Goal: Task Accomplishment & Management: Complete application form

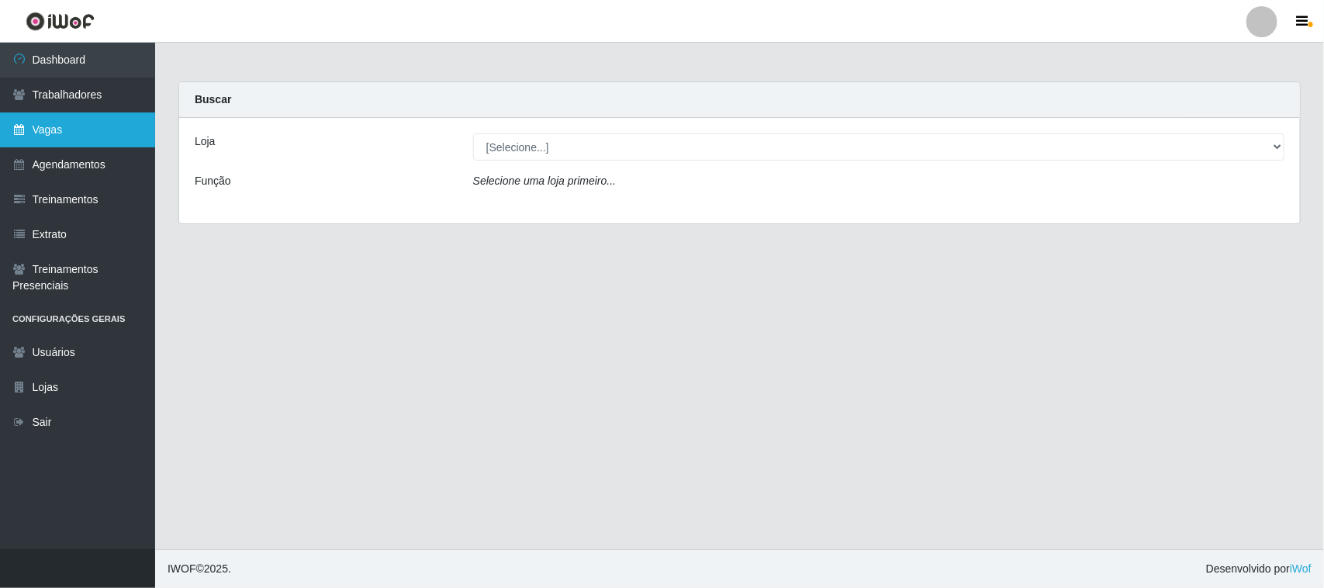
click at [67, 126] on link "Vagas" at bounding box center [77, 129] width 155 height 35
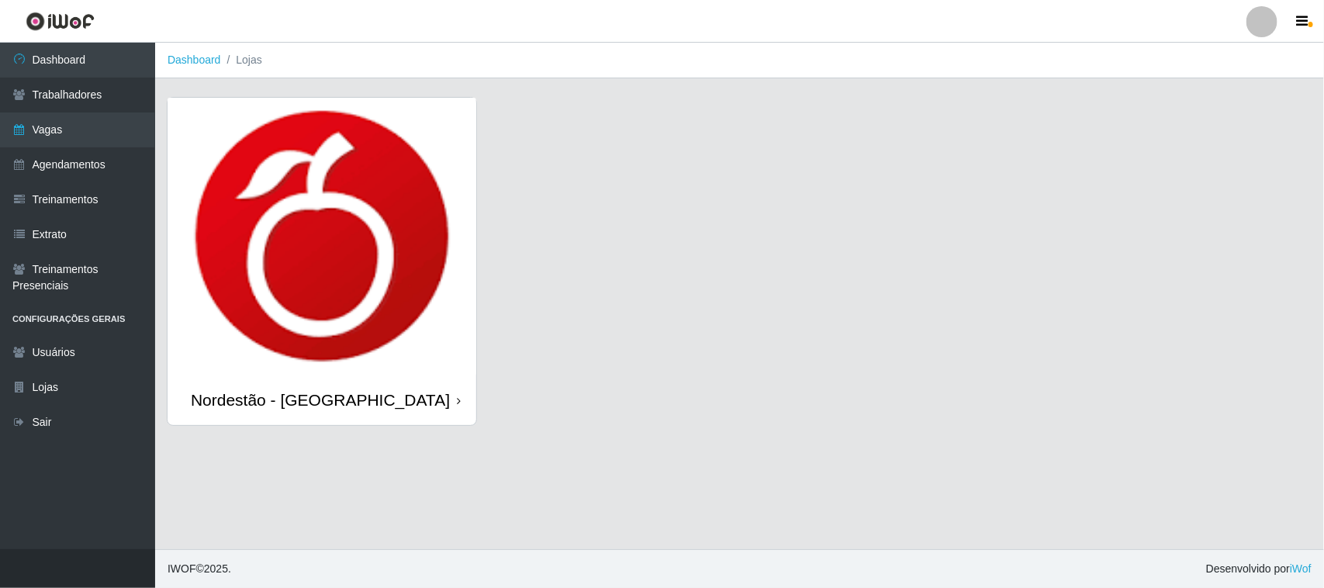
click at [462, 403] on div "Nordestão - [GEOGRAPHIC_DATA]" at bounding box center [321, 400] width 309 height 50
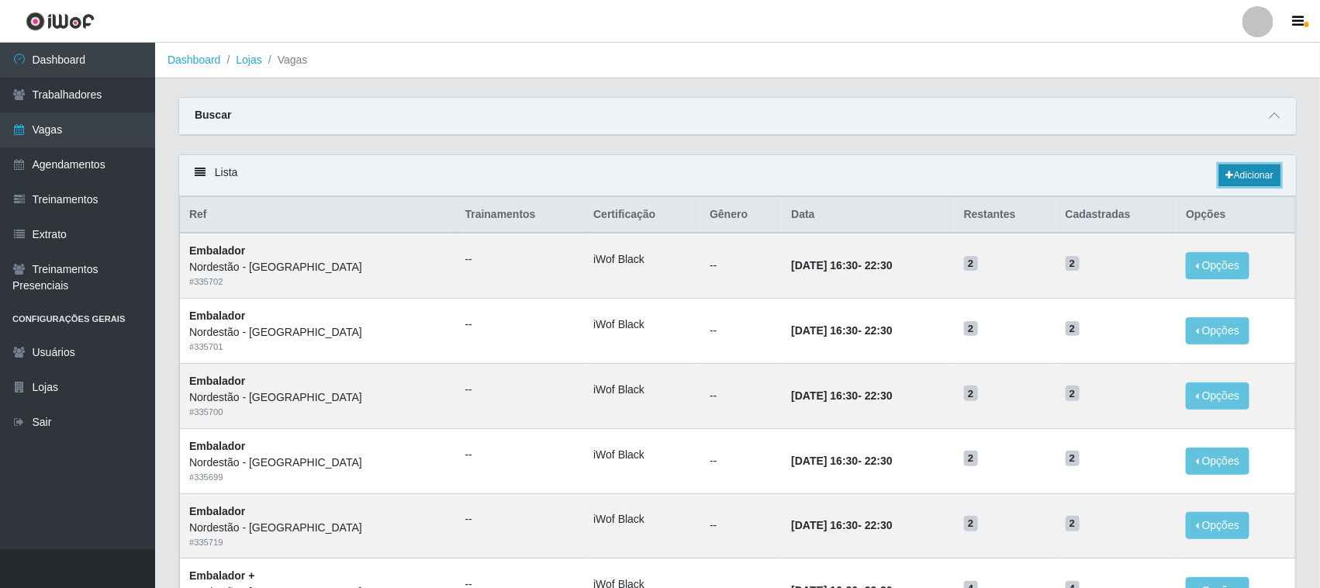
click at [1258, 184] on link "Adicionar" at bounding box center [1249, 175] width 61 height 22
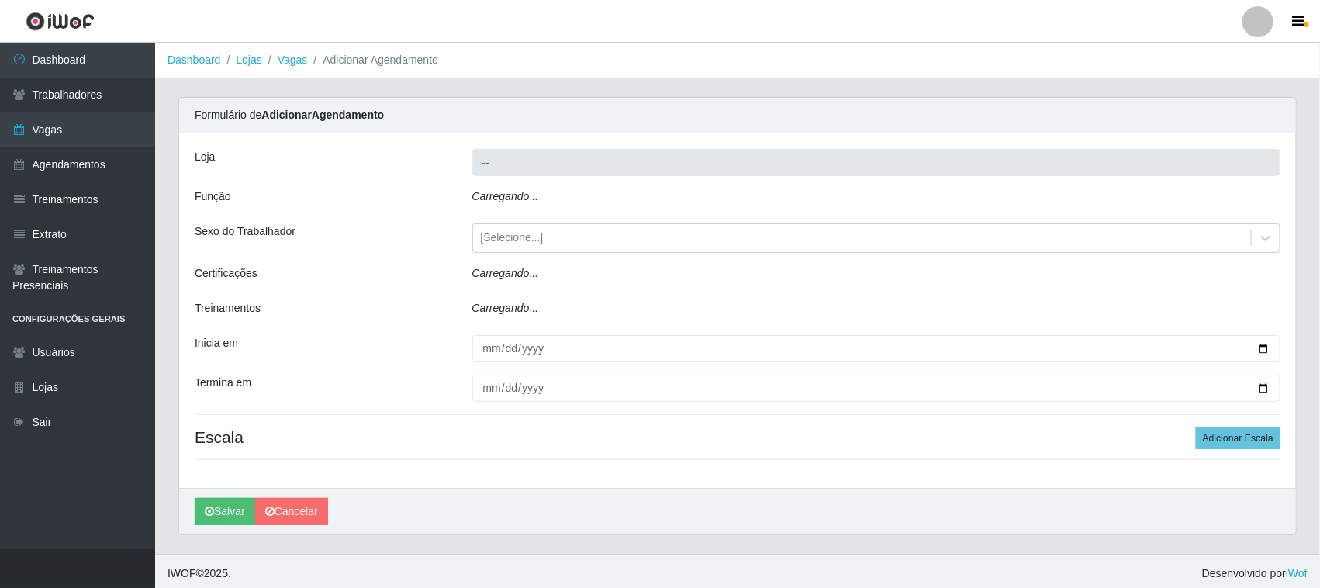
type input "Nordestão - [GEOGRAPHIC_DATA]"
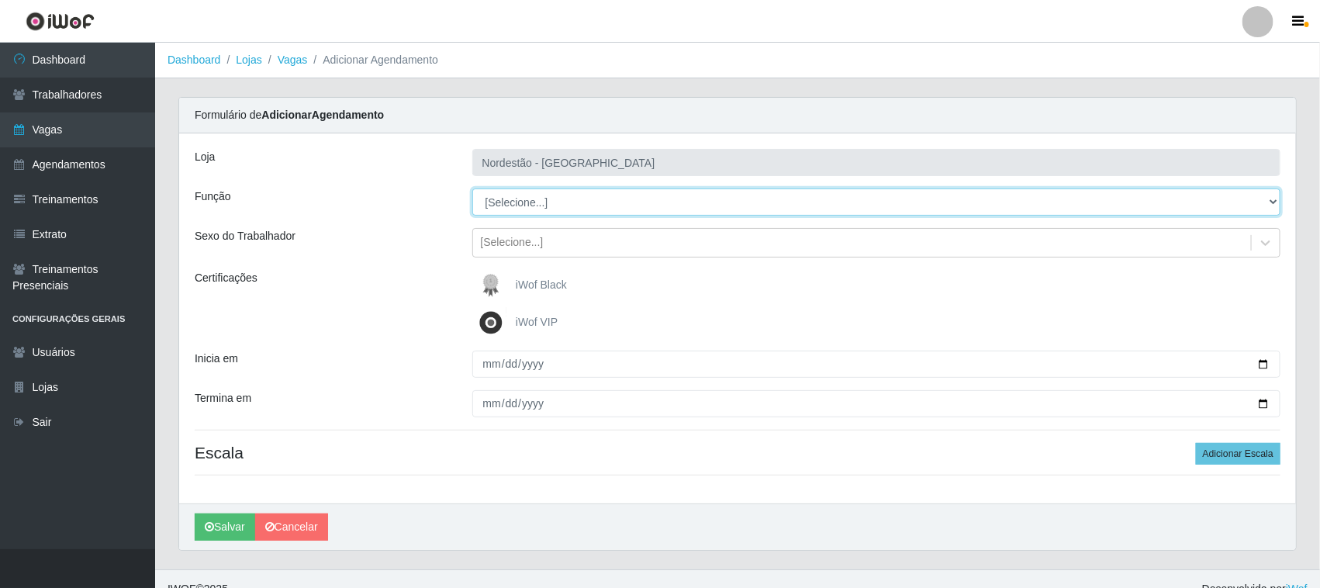
click at [610, 199] on select "[Selecione...] Embalador Embalador + Embalador ++ Operador de Caixa Operador de…" at bounding box center [876, 201] width 809 height 27
select select "1"
click at [472, 188] on select "[Selecione...] Embalador Embalador + Embalador ++ Operador de Caixa Operador de…" at bounding box center [876, 201] width 809 height 27
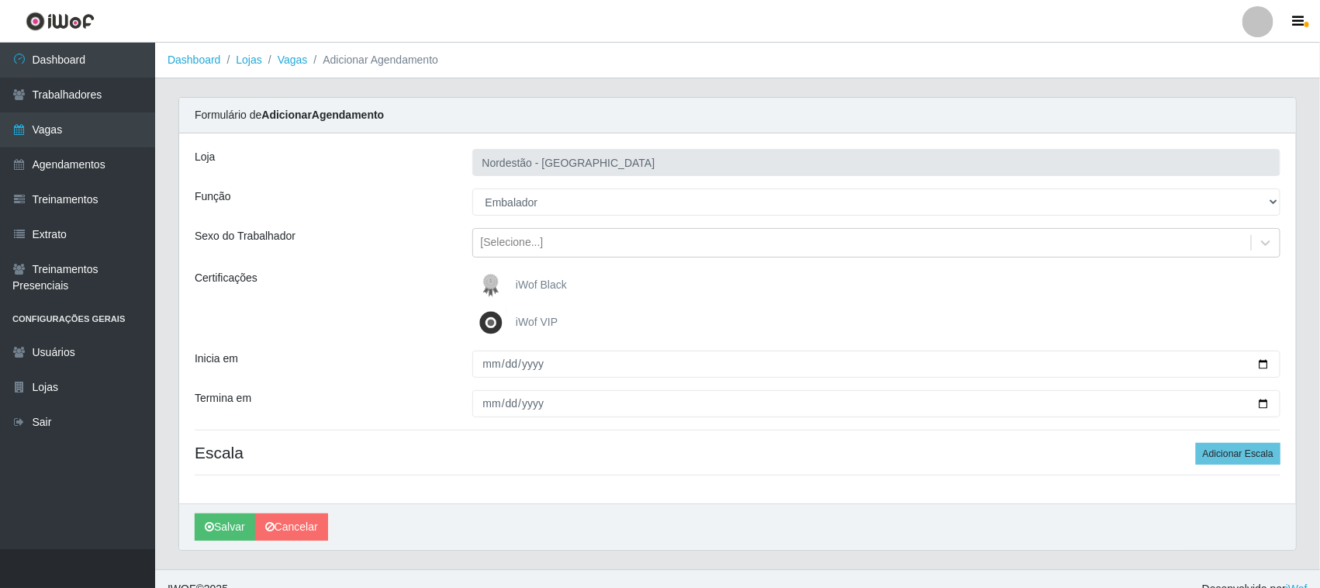
click at [530, 280] on span "iWof Black" at bounding box center [541, 284] width 51 height 12
click at [0, 0] on input "iWof Black" at bounding box center [0, 0] width 0 height 0
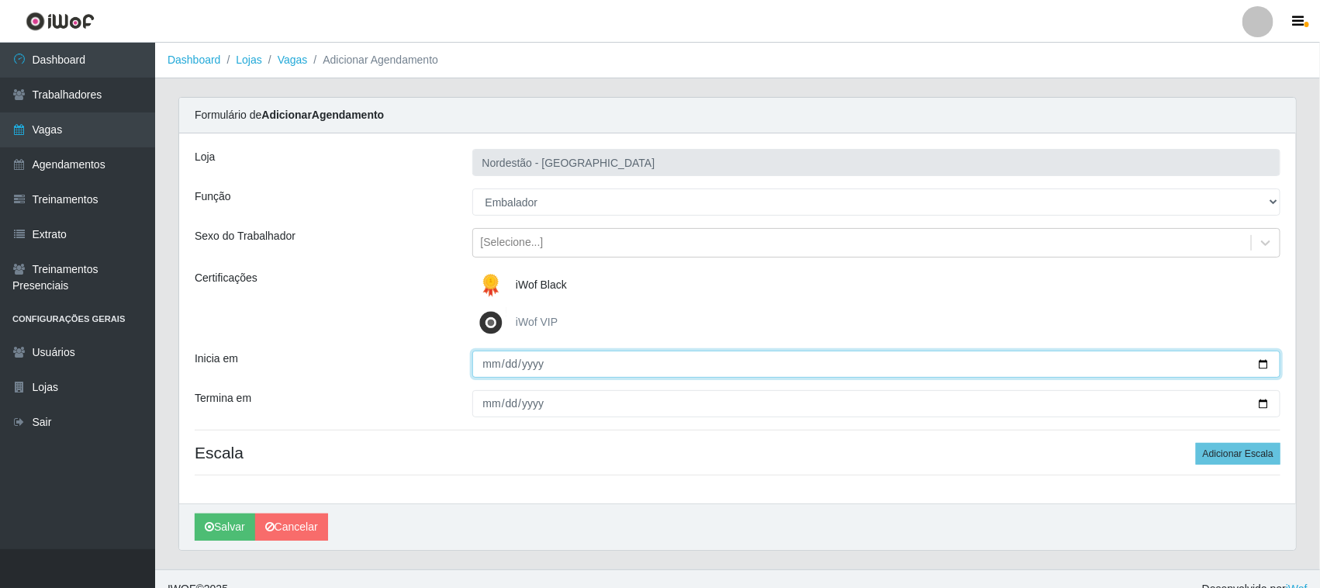
click at [1266, 364] on input "Inicia em" at bounding box center [876, 364] width 809 height 27
type input "2025-09-16"
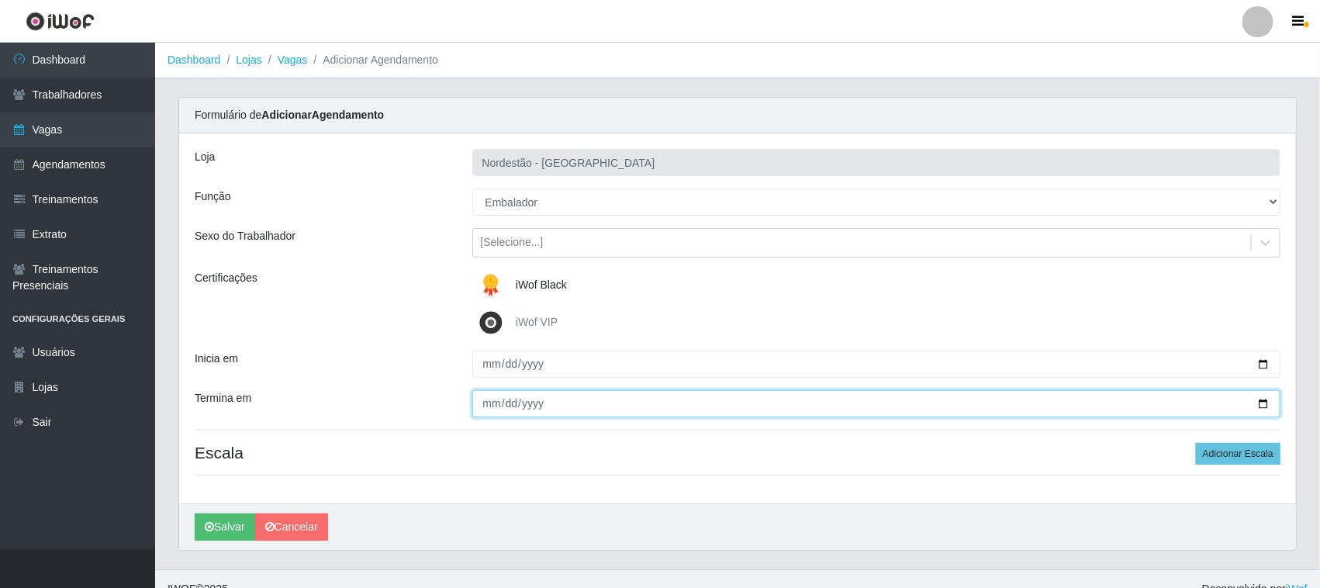
click at [1262, 402] on input "Termina em" at bounding box center [876, 403] width 809 height 27
type input "2025-09-16"
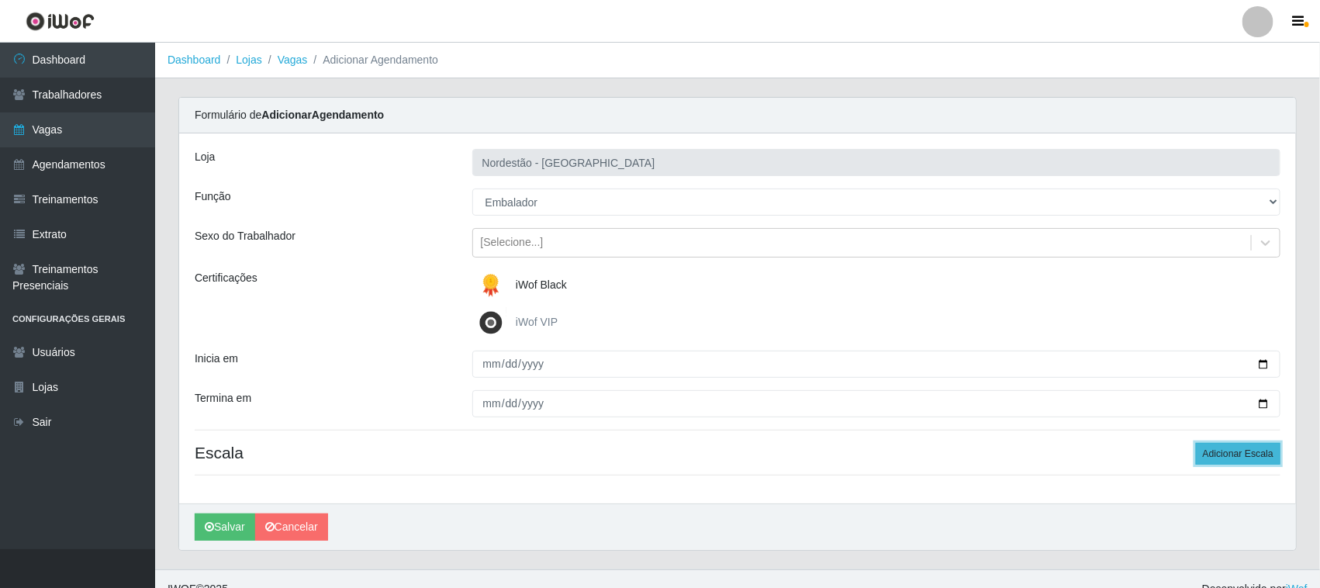
click at [1207, 451] on button "Adicionar Escala" at bounding box center [1238, 454] width 85 height 22
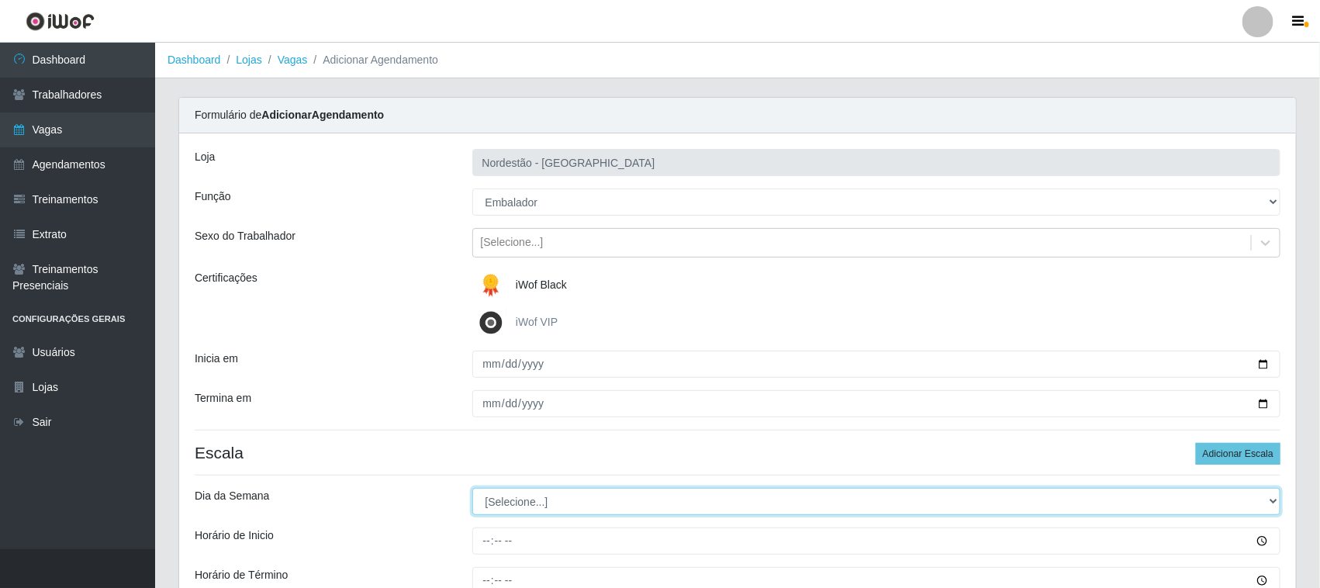
click at [502, 498] on select "[Selecione...] Segunda Terça Quarta Quinta Sexta Sábado Domingo" at bounding box center [876, 501] width 809 height 27
select select "2"
click at [472, 489] on select "[Selecione...] Segunda Terça Quarta Quinta Sexta Sábado Domingo" at bounding box center [876, 501] width 809 height 27
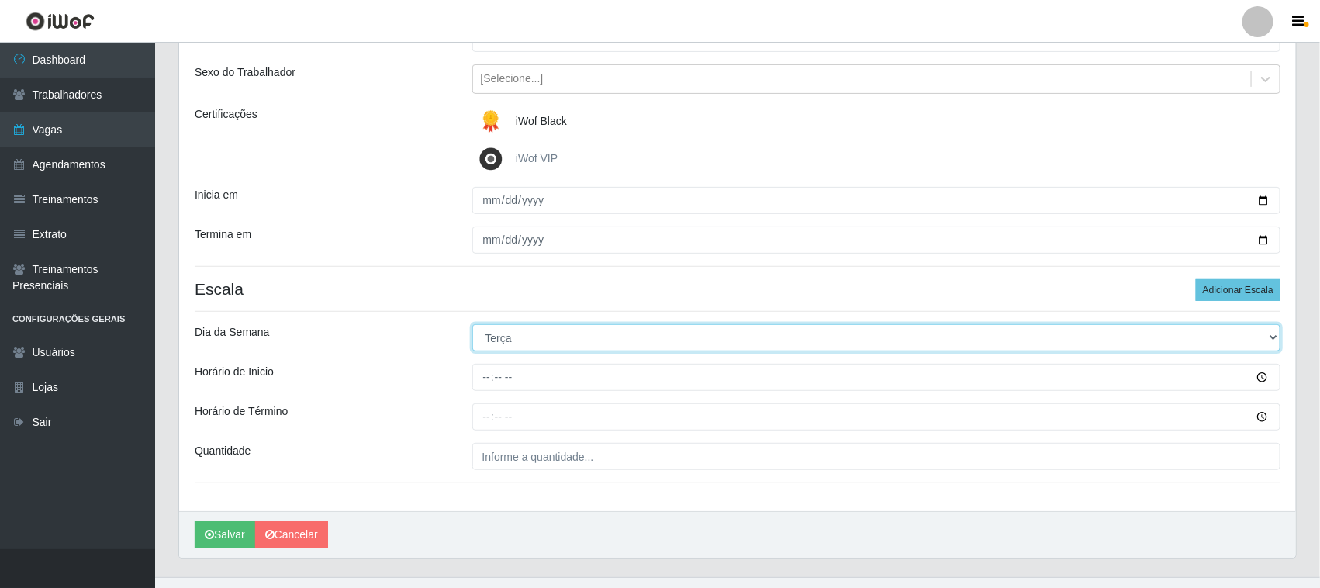
scroll to position [192, 0]
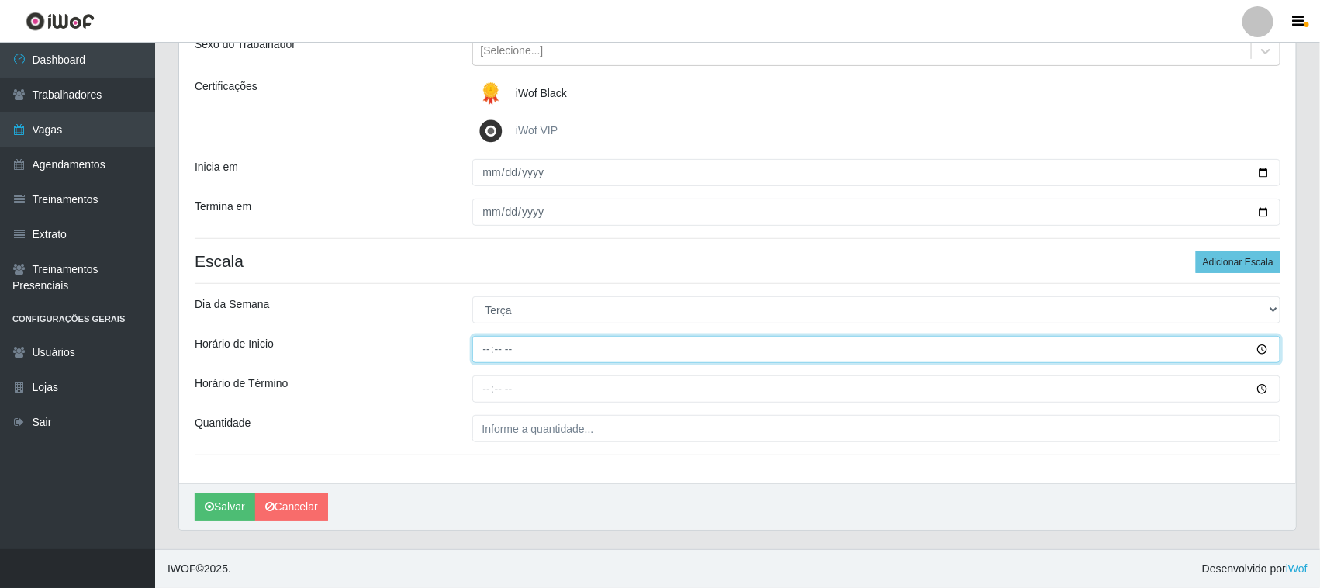
click at [486, 347] on input "Horário de Inicio" at bounding box center [876, 349] width 809 height 27
type input "16:30"
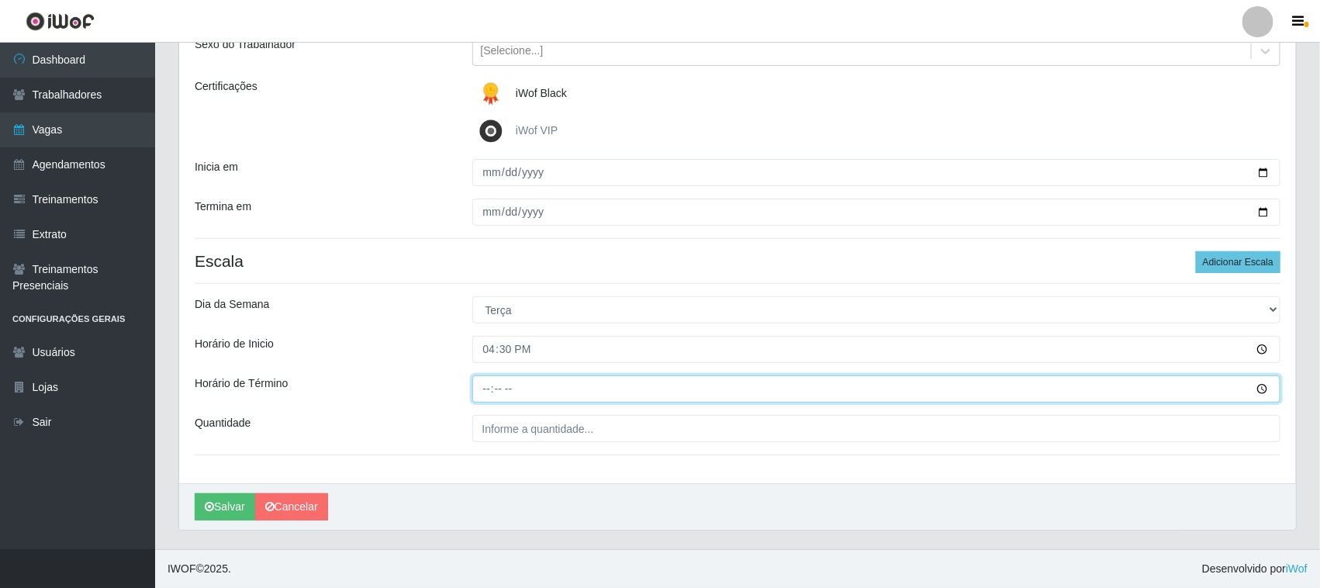
click at [482, 388] on input "Horário de Término" at bounding box center [876, 388] width 809 height 27
type input "22:30"
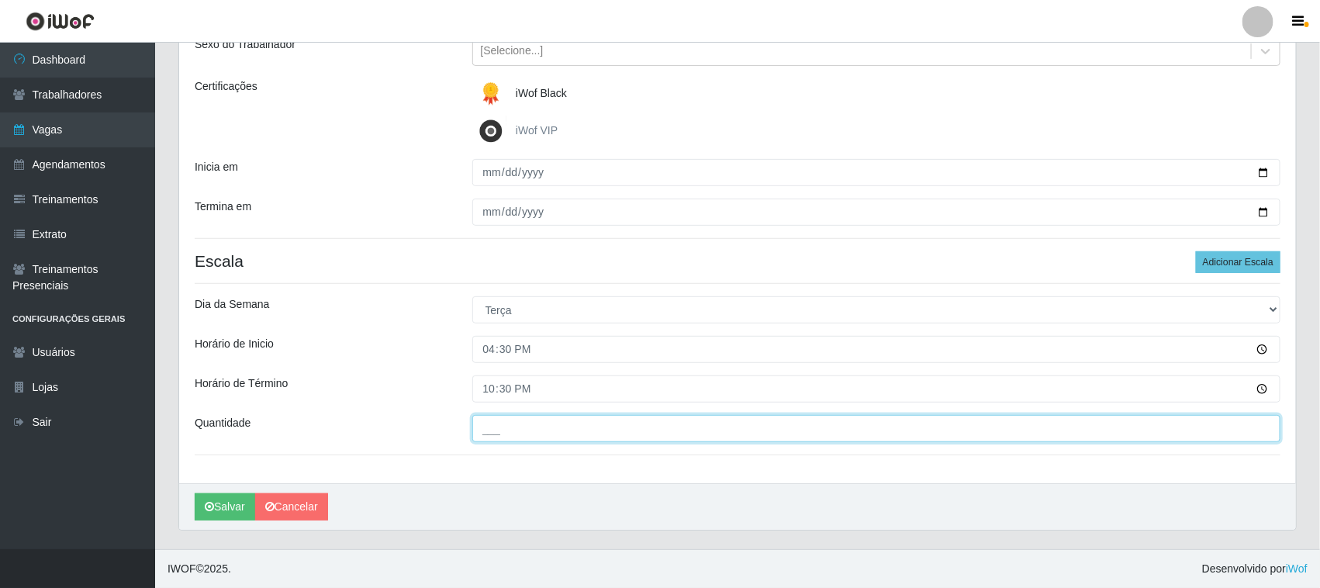
click at [485, 423] on input "___" at bounding box center [876, 428] width 809 height 27
type input "01_"
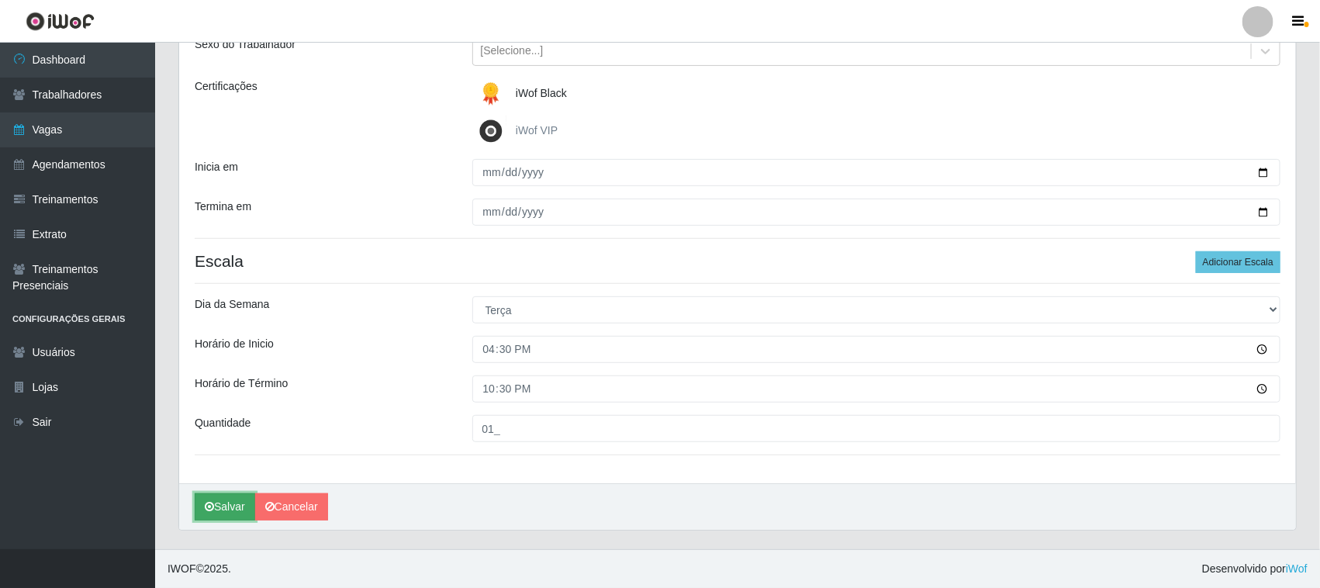
click at [234, 509] on button "Salvar" at bounding box center [225, 506] width 60 height 27
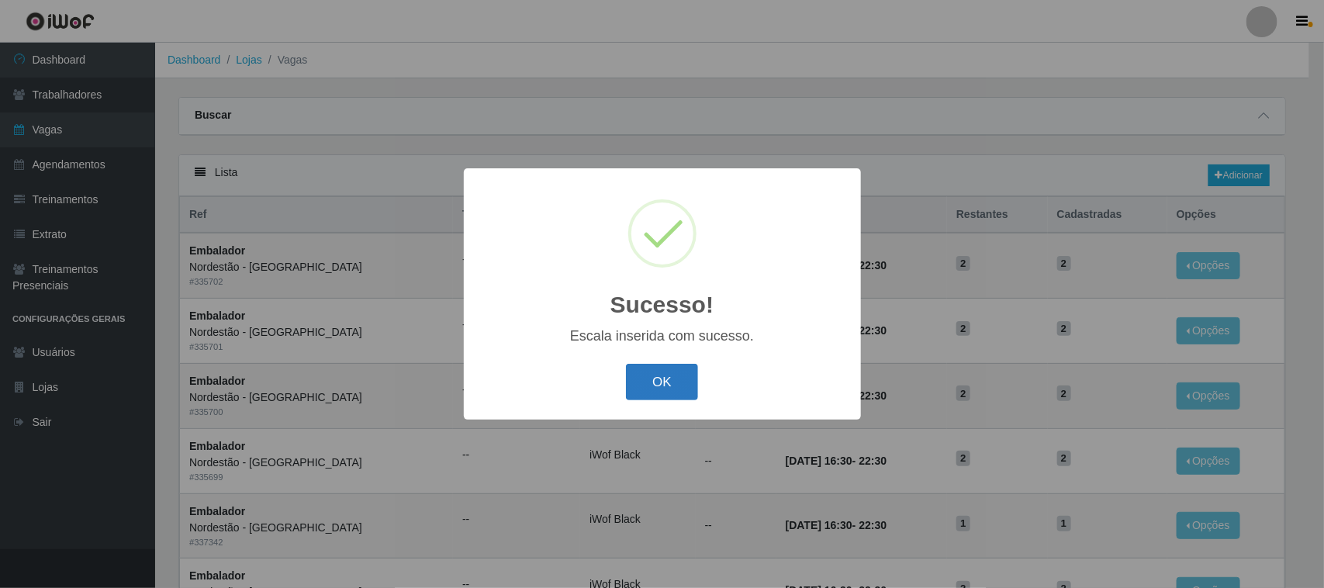
click at [656, 385] on button "OK" at bounding box center [662, 382] width 72 height 36
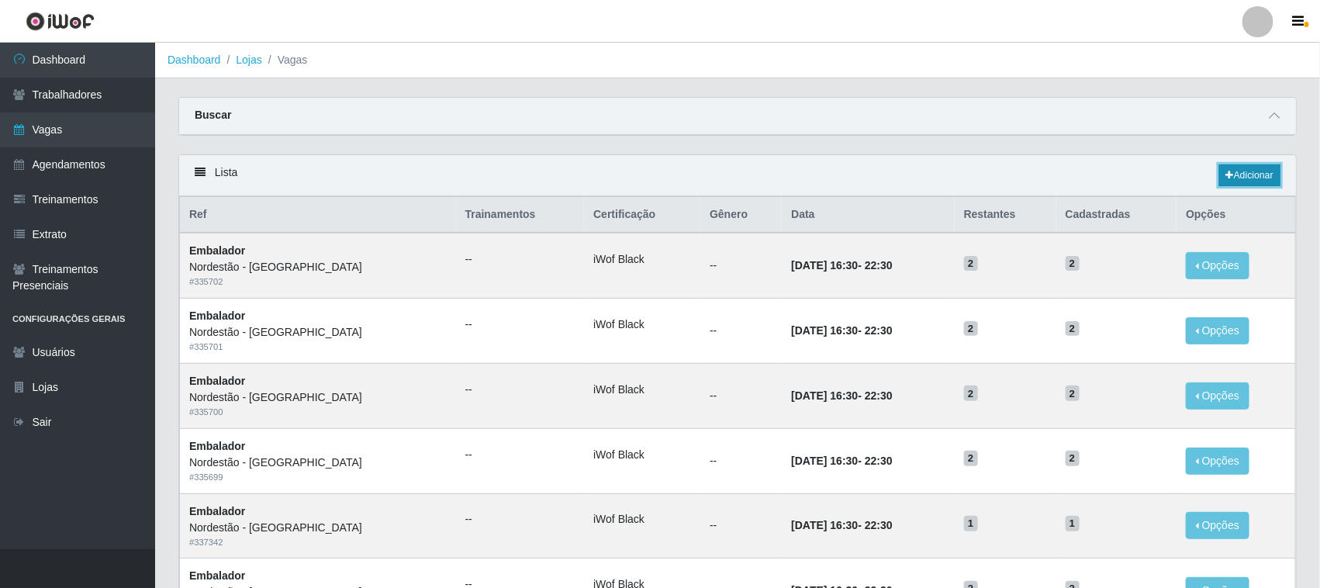
click at [1237, 178] on link "Adicionar" at bounding box center [1249, 175] width 61 height 22
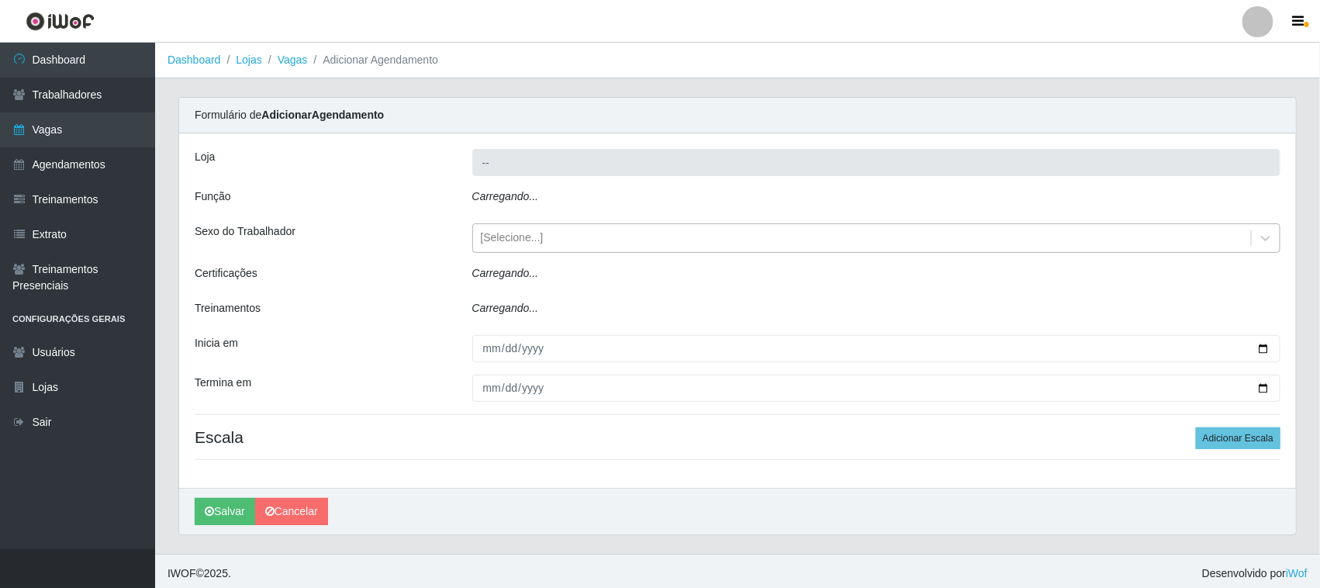
type input "Nordestão - [GEOGRAPHIC_DATA]"
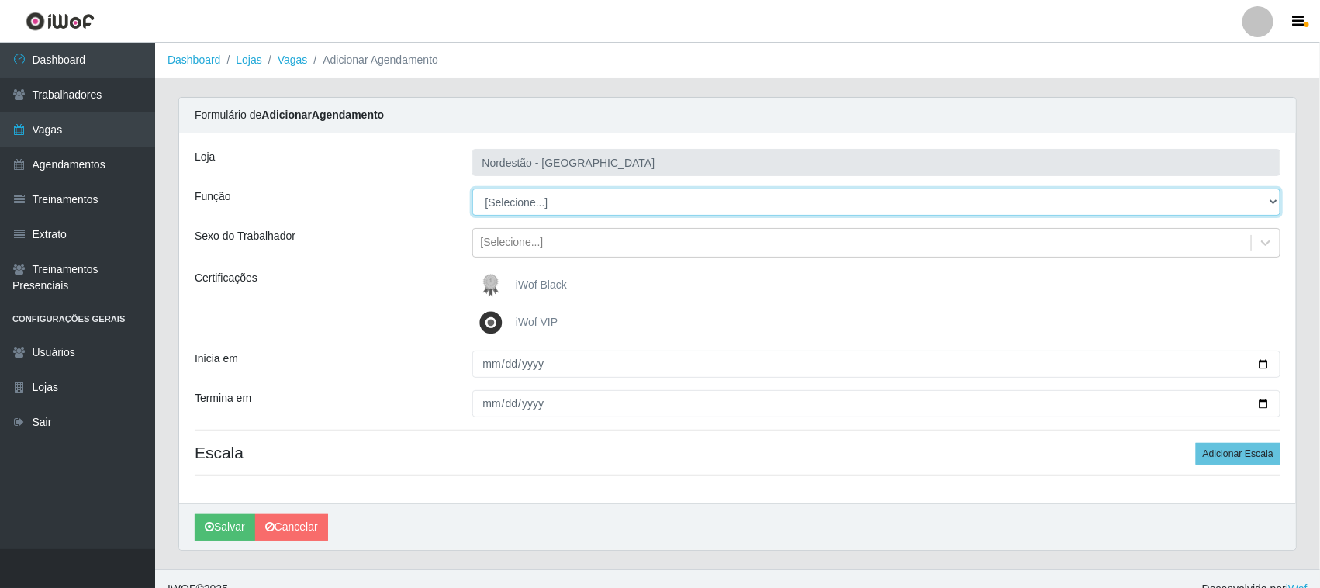
click at [537, 195] on select "[Selecione...] Embalador Embalador + Embalador ++ Operador de Caixa Operador de…" at bounding box center [876, 201] width 809 height 27
select select "1"
click at [472, 188] on select "[Selecione...] Embalador Embalador + Embalador ++ Operador de Caixa Operador de…" at bounding box center [876, 201] width 809 height 27
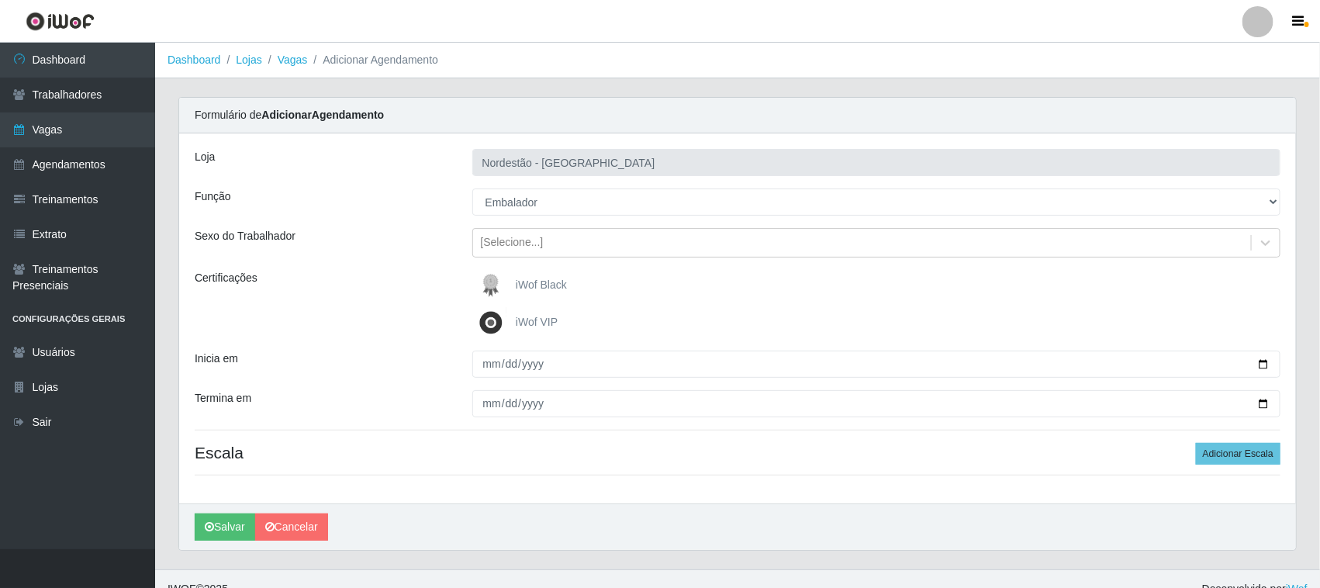
click at [520, 285] on span "iWof Black" at bounding box center [541, 284] width 51 height 12
click at [0, 0] on input "iWof Black" at bounding box center [0, 0] width 0 height 0
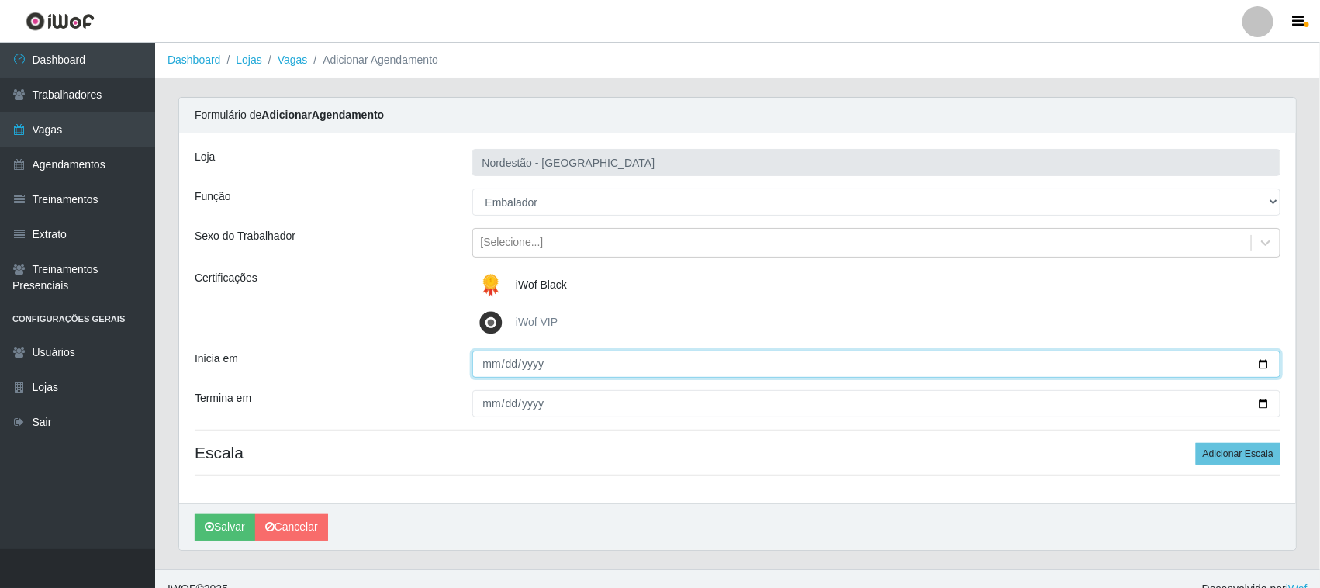
click at [1266, 357] on input "Inicia em" at bounding box center [876, 364] width 809 height 27
type input "2025-09-17"
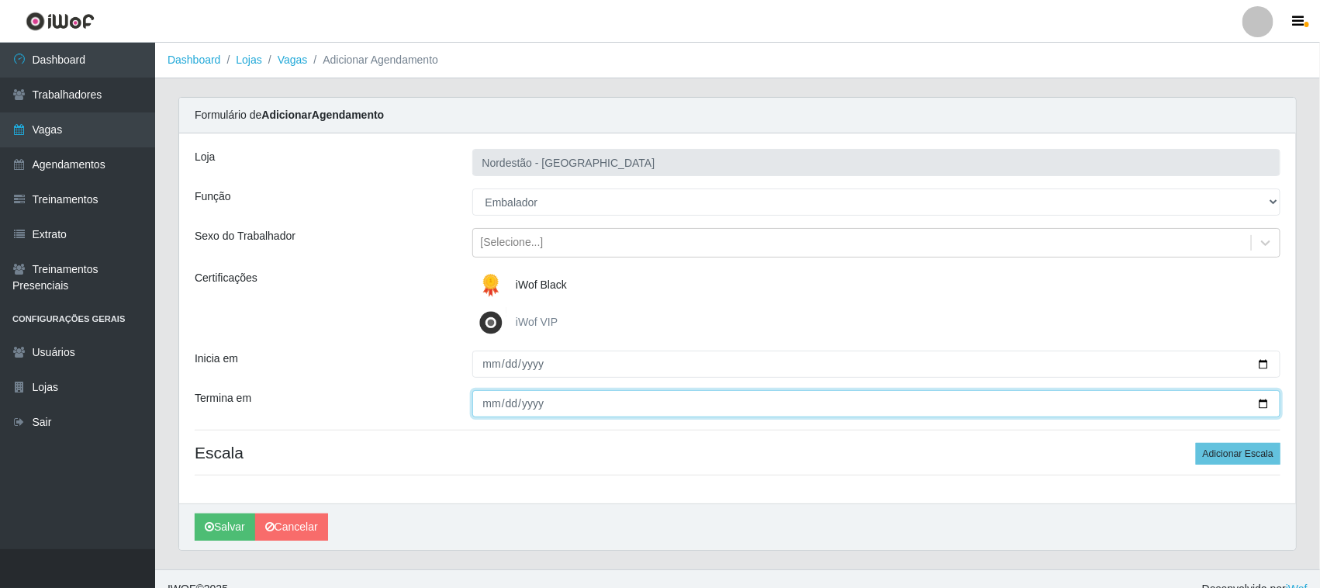
click at [1262, 400] on input "Termina em" at bounding box center [876, 403] width 809 height 27
type input "2025-09-17"
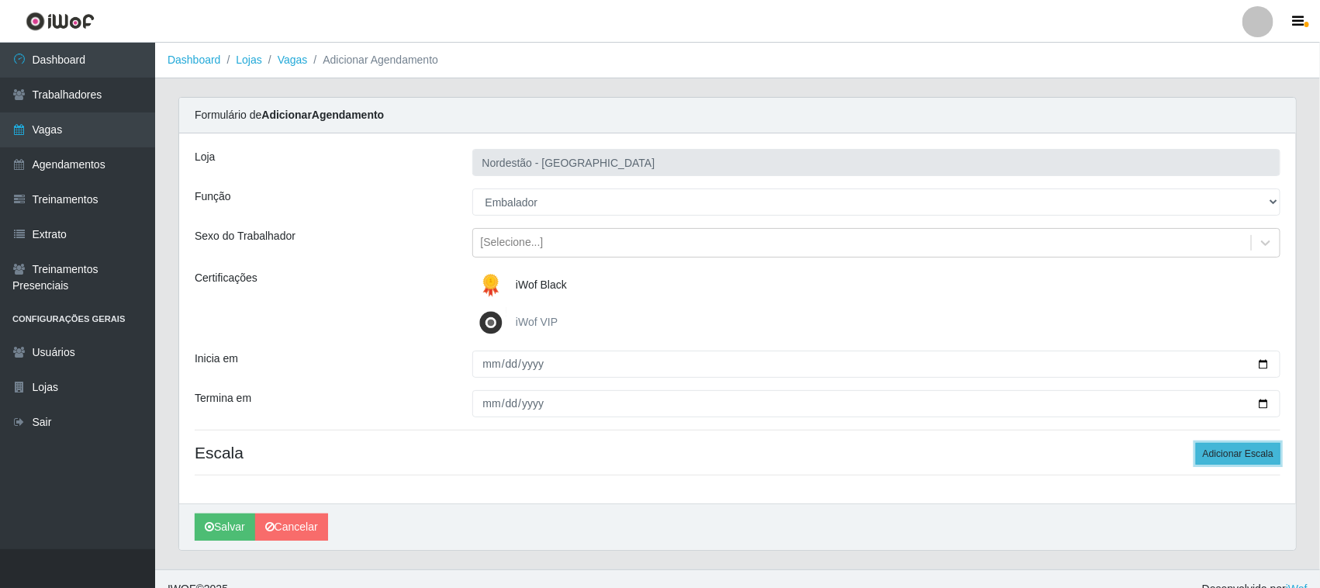
click at [1214, 458] on button "Adicionar Escala" at bounding box center [1238, 454] width 85 height 22
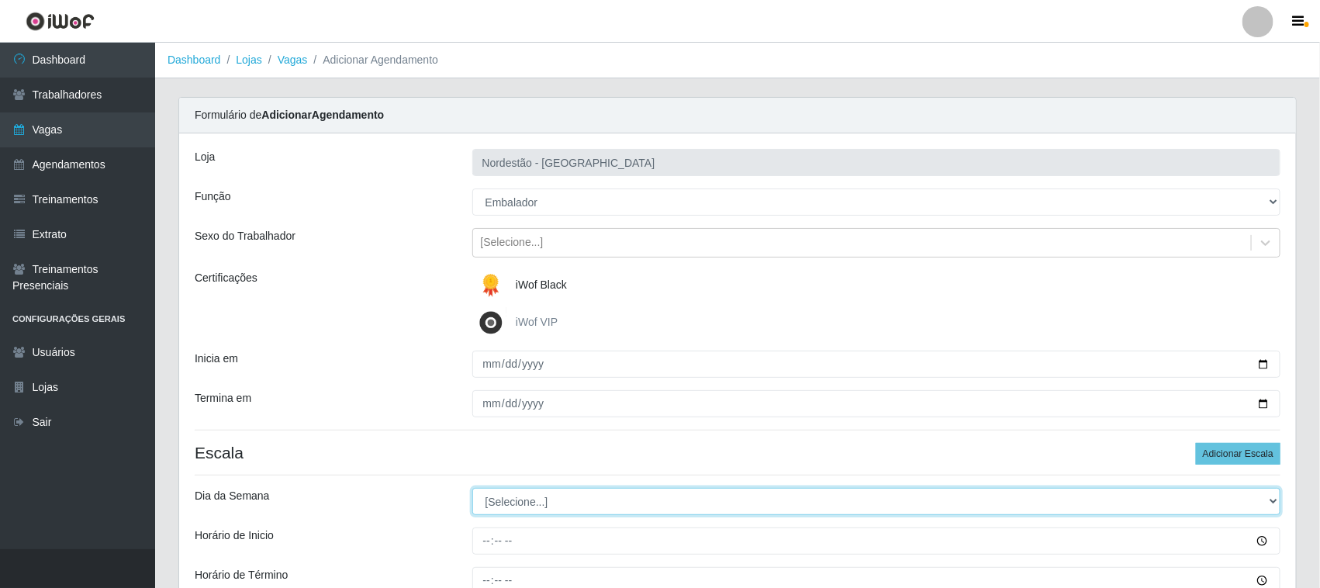
click at [513, 496] on select "[Selecione...] Segunda Terça Quarta Quinta Sexta Sábado Domingo" at bounding box center [876, 501] width 809 height 27
click at [472, 489] on select "[Selecione...] Segunda Terça Quarta Quinta Sexta Sábado Domingo" at bounding box center [876, 501] width 809 height 27
click at [520, 495] on select "[Selecione...] Segunda Terça Quarta Quinta Sexta Sábado Domingo" at bounding box center [876, 501] width 809 height 27
select select "3"
click at [472, 489] on select "[Selecione...] Segunda Terça Quarta Quinta Sexta Sábado Domingo" at bounding box center [876, 501] width 809 height 27
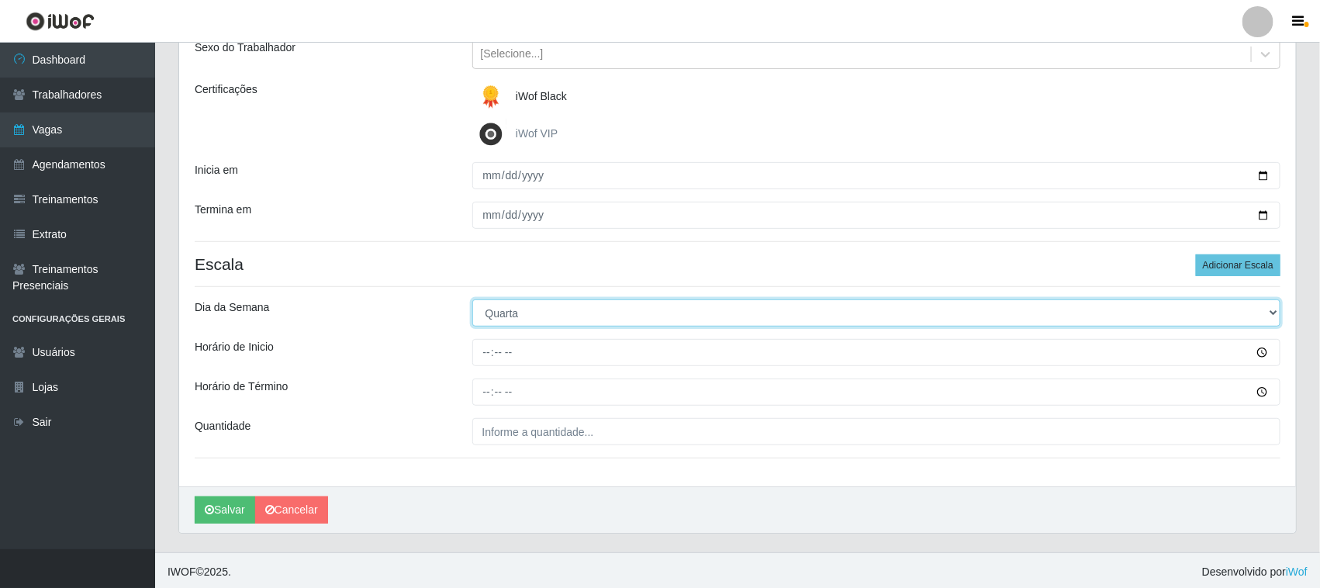
scroll to position [192, 0]
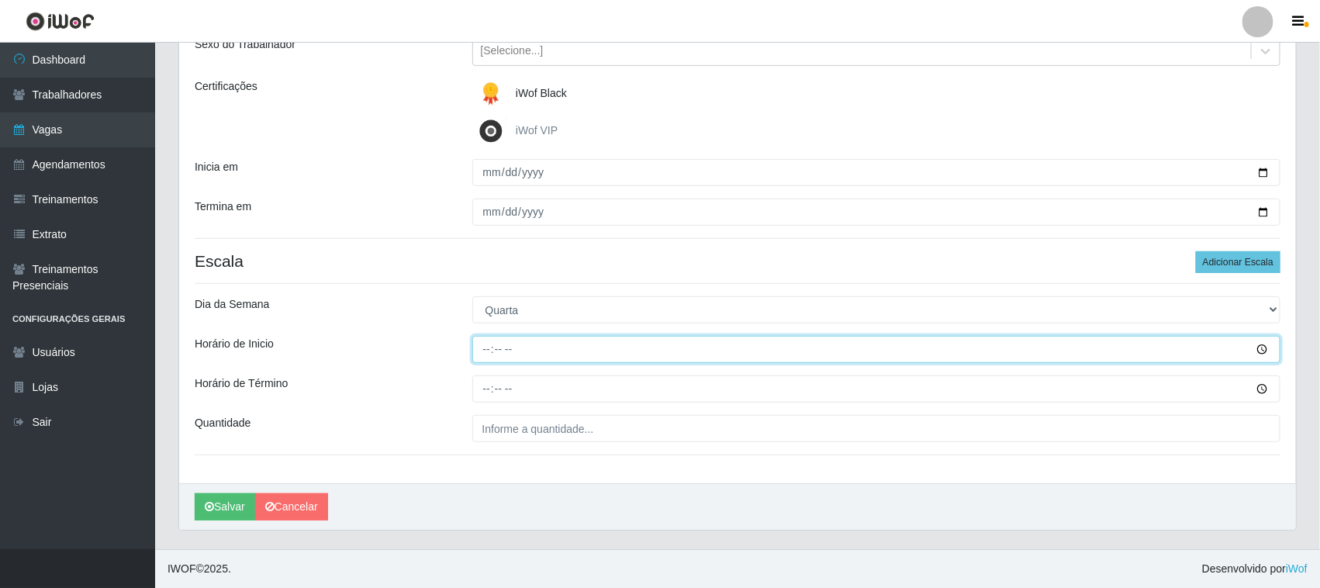
click at [485, 347] on input "Horário de Inicio" at bounding box center [876, 349] width 809 height 27
type input "16:30"
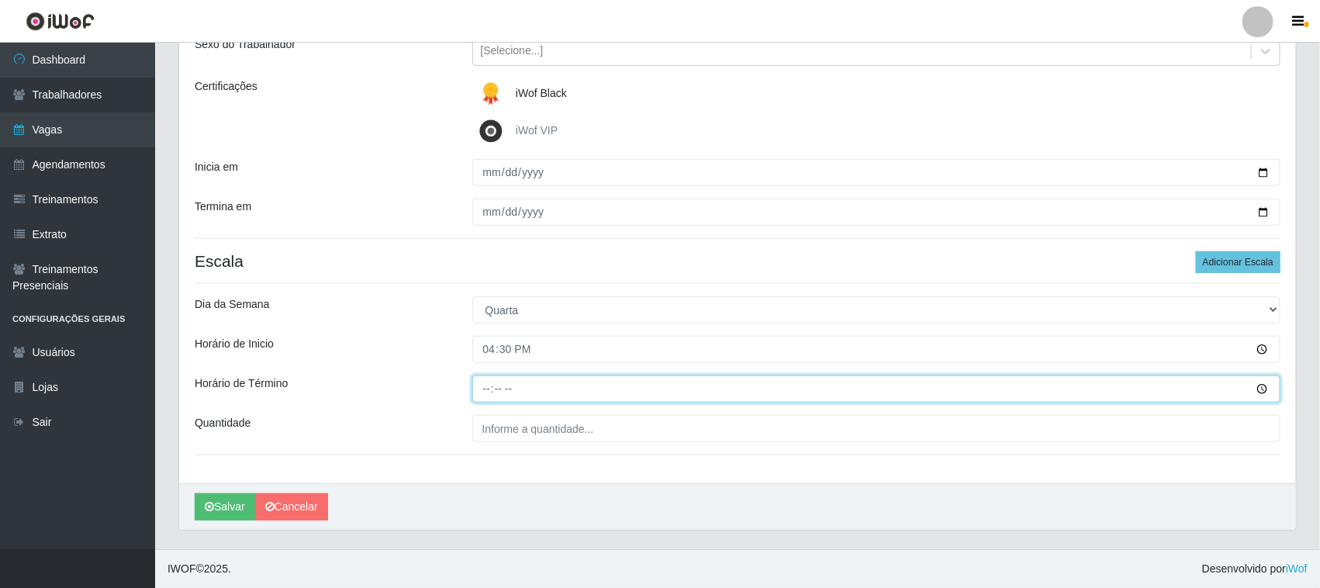
click at [491, 390] on input "Horário de Término" at bounding box center [876, 388] width 809 height 27
type input "22:30"
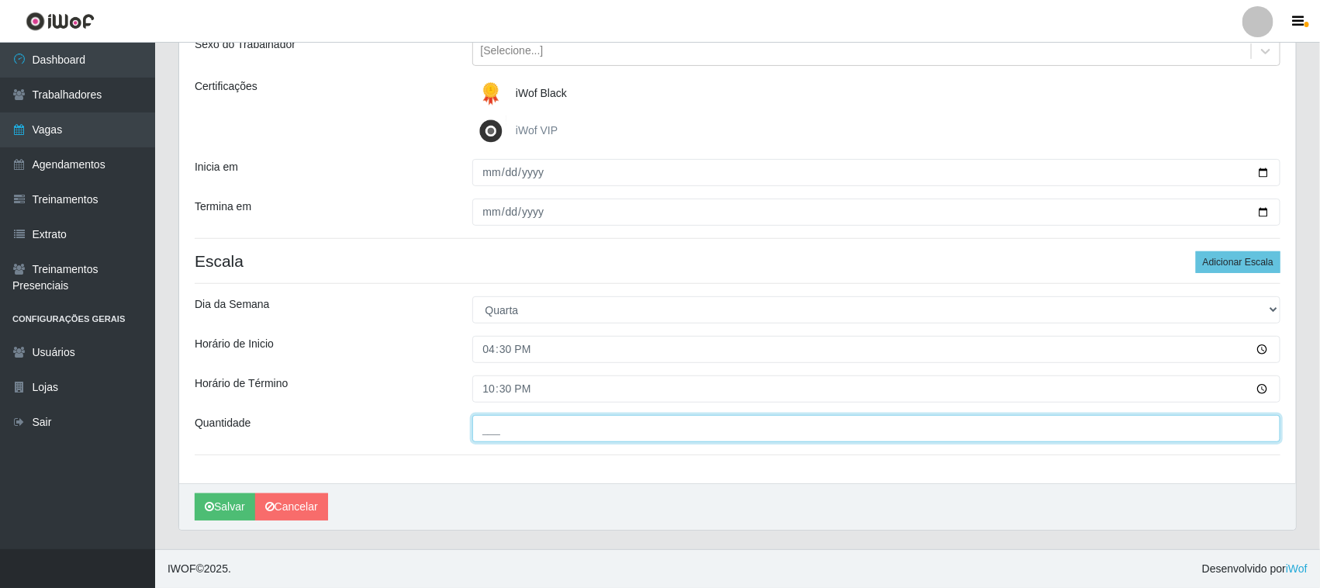
click at [506, 434] on input "___" at bounding box center [876, 428] width 809 height 27
type input "01_"
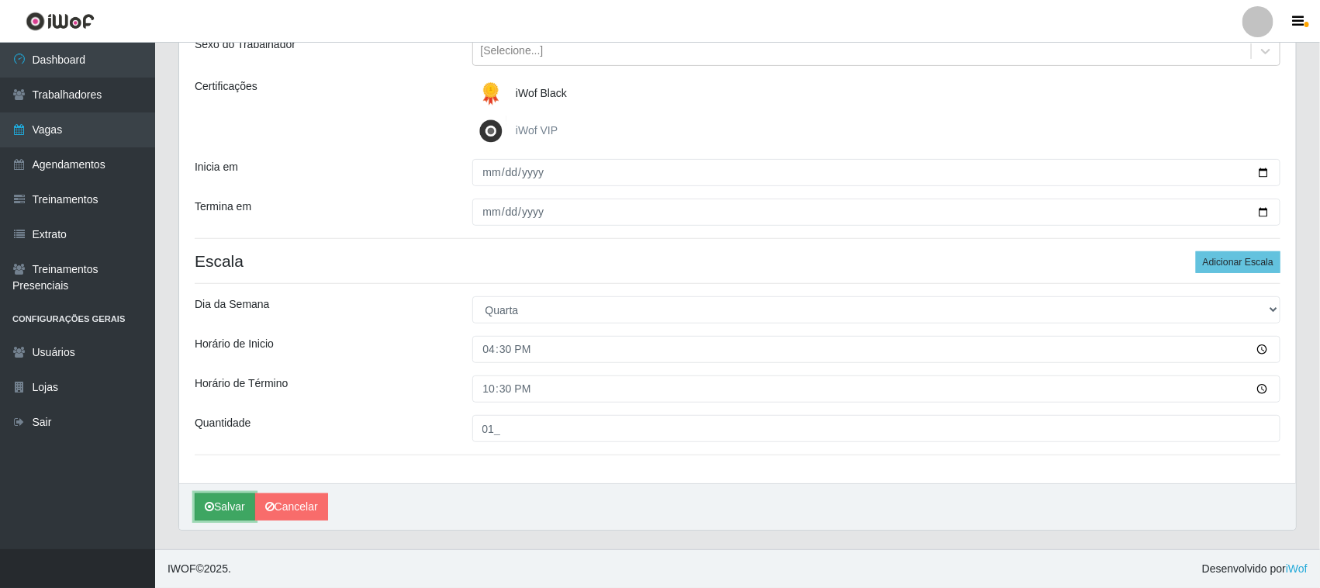
click at [230, 501] on button "Salvar" at bounding box center [225, 506] width 60 height 27
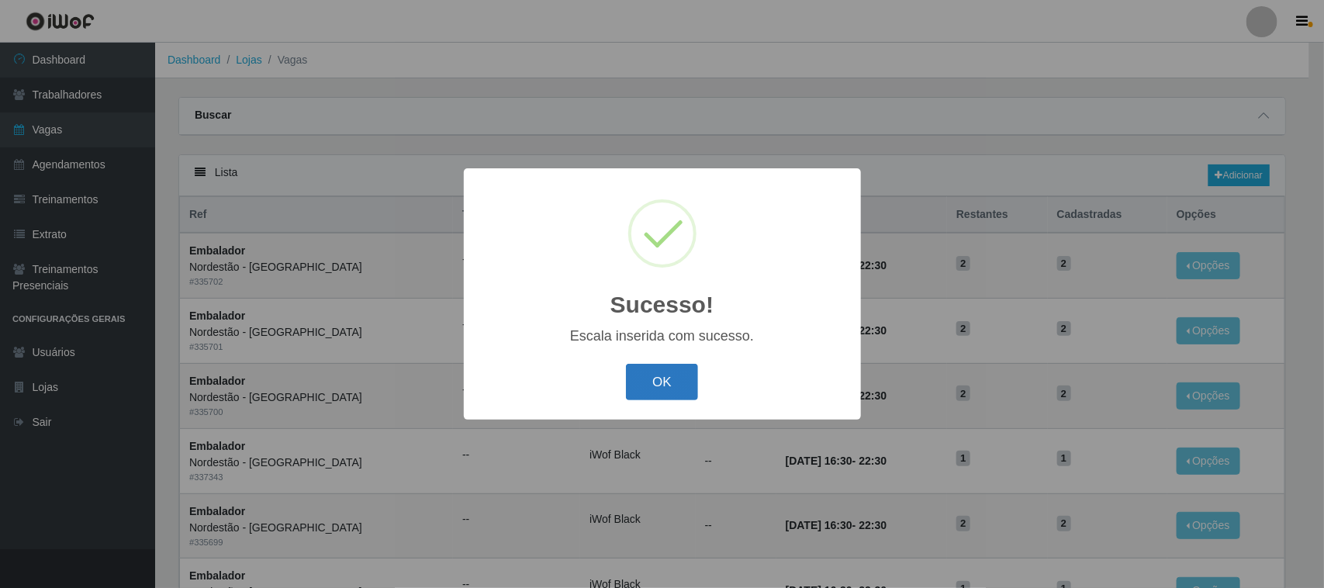
click at [641, 380] on button "OK" at bounding box center [662, 382] width 72 height 36
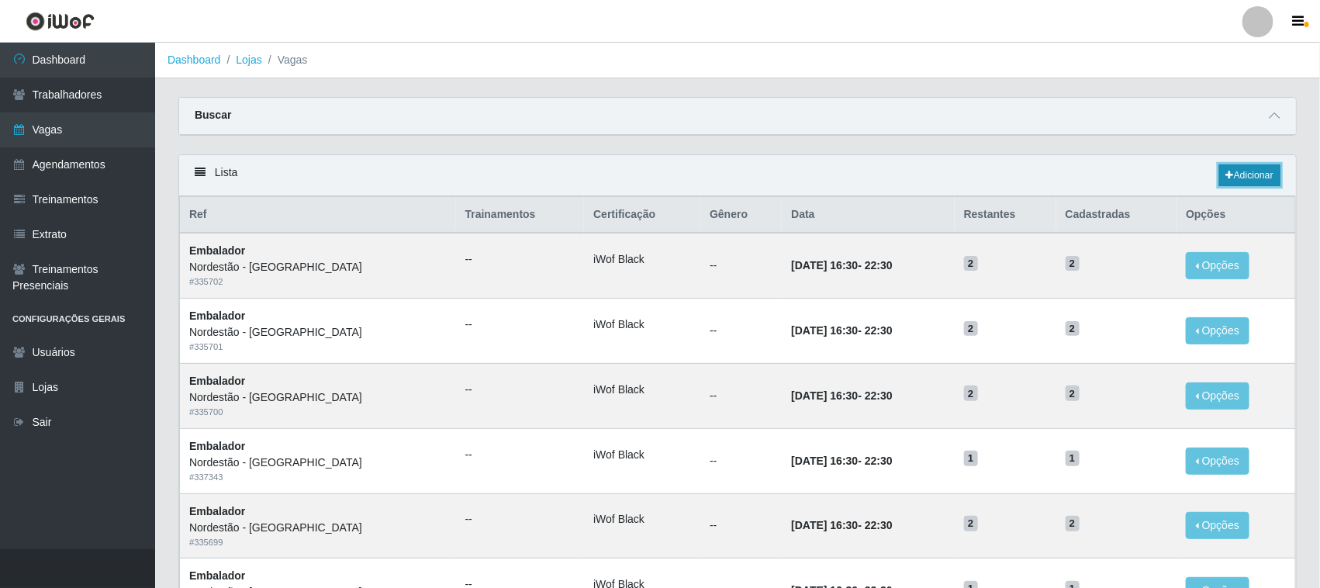
click at [1256, 178] on link "Adicionar" at bounding box center [1249, 175] width 61 height 22
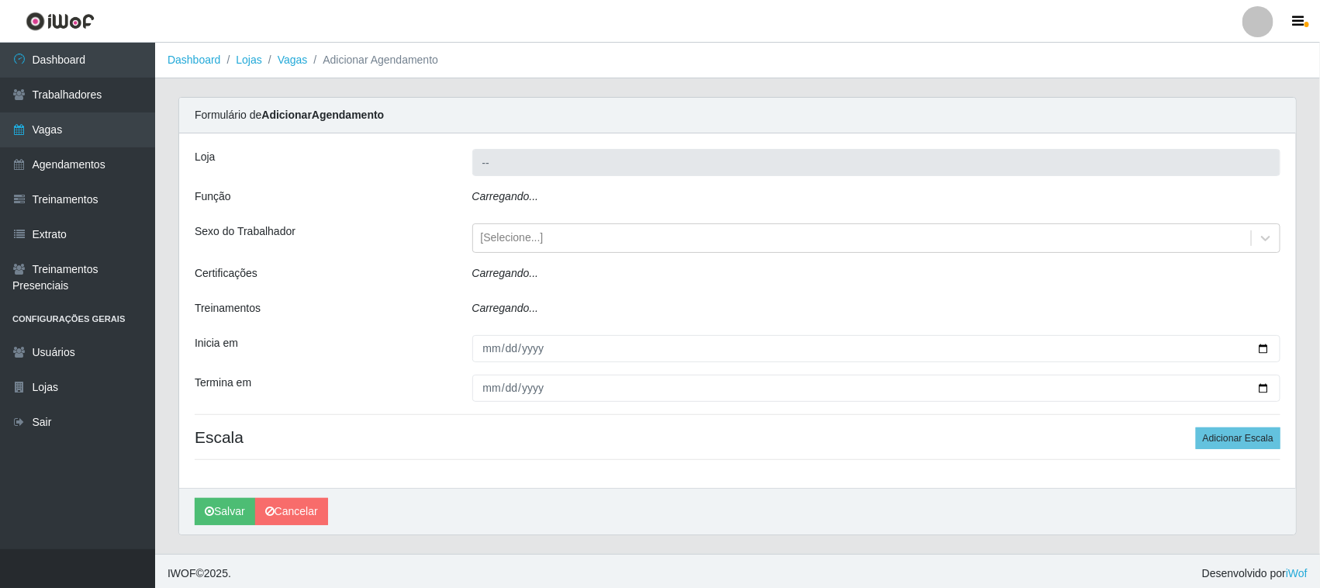
type input "Nordestão - [GEOGRAPHIC_DATA]"
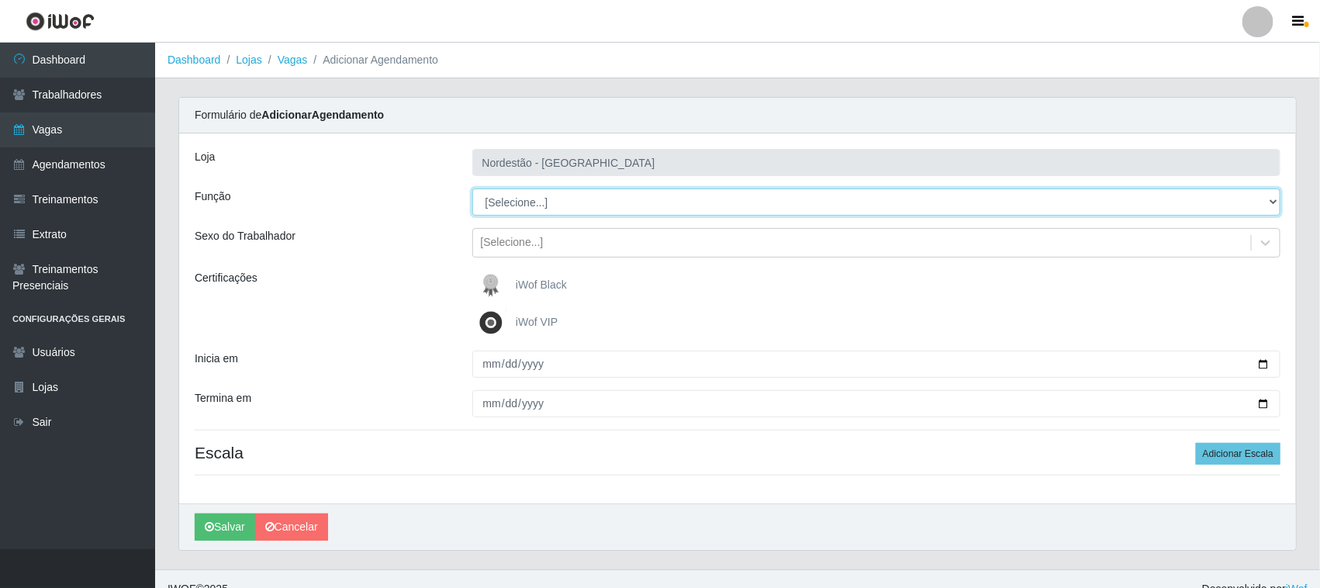
click at [530, 202] on select "[Selecione...] Embalador Embalador + Embalador ++ Operador de Caixa Operador de…" at bounding box center [876, 201] width 809 height 27
select select "1"
click at [472, 188] on select "[Selecione...] Embalador Embalador + Embalador ++ Operador de Caixa Operador de…" at bounding box center [876, 201] width 809 height 27
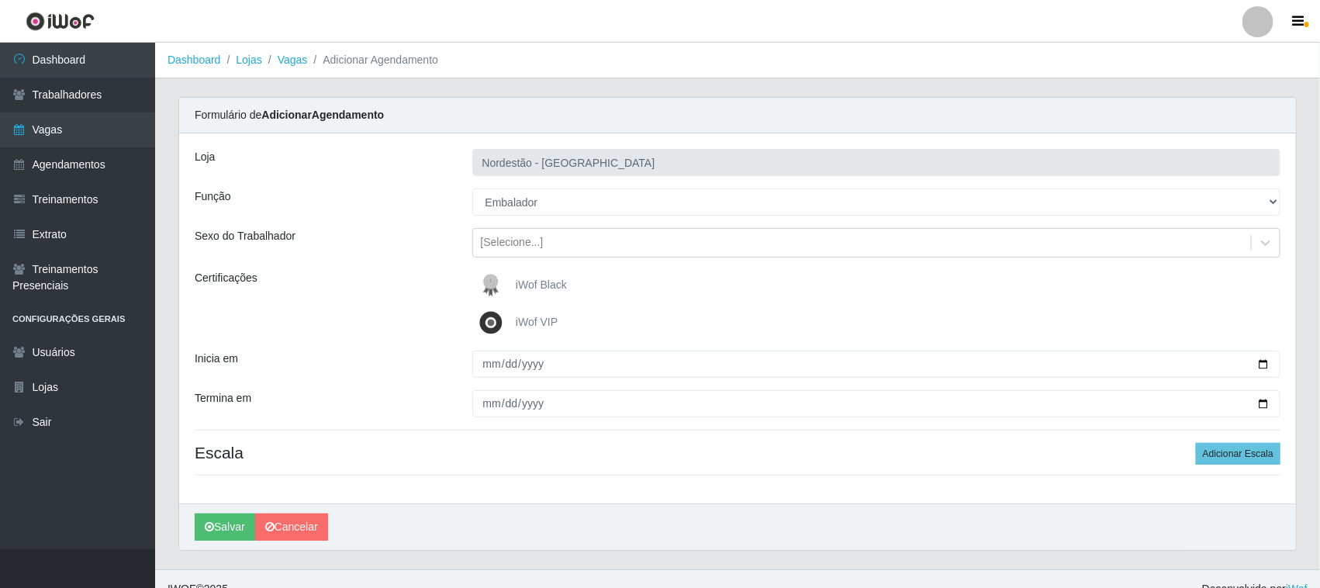
click at [513, 284] on label "iWof Black" at bounding box center [521, 285] width 92 height 31
click at [0, 0] on input "iWof Black" at bounding box center [0, 0] width 0 height 0
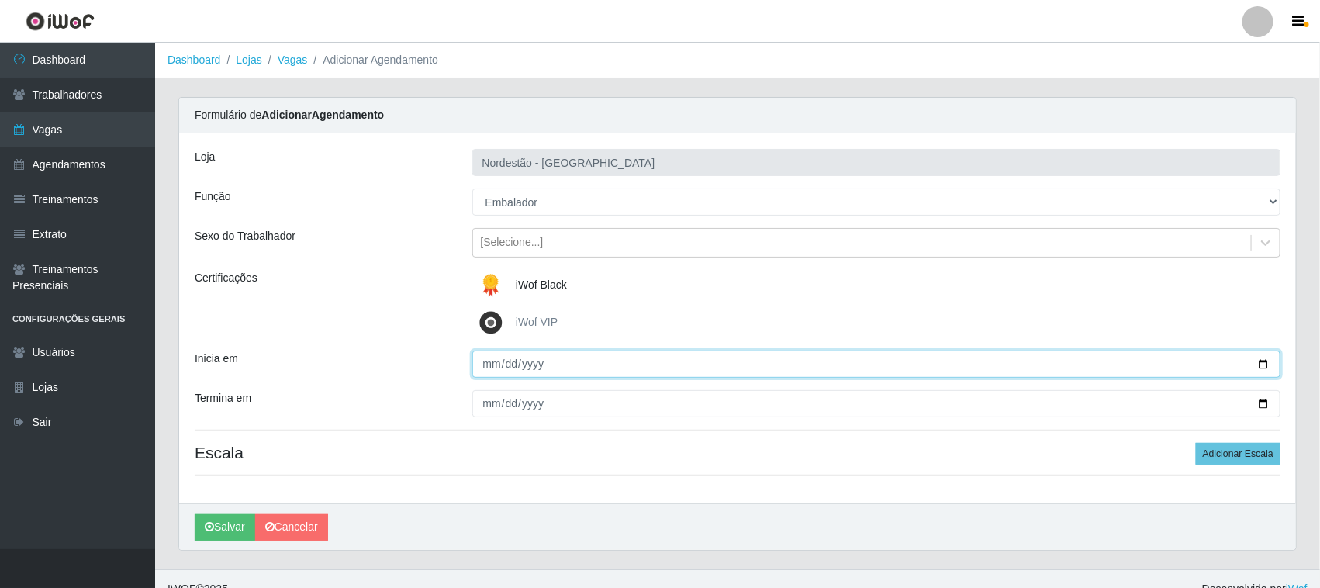
click at [1261, 358] on input "Inicia em" at bounding box center [876, 364] width 809 height 27
type input "2025-09-18"
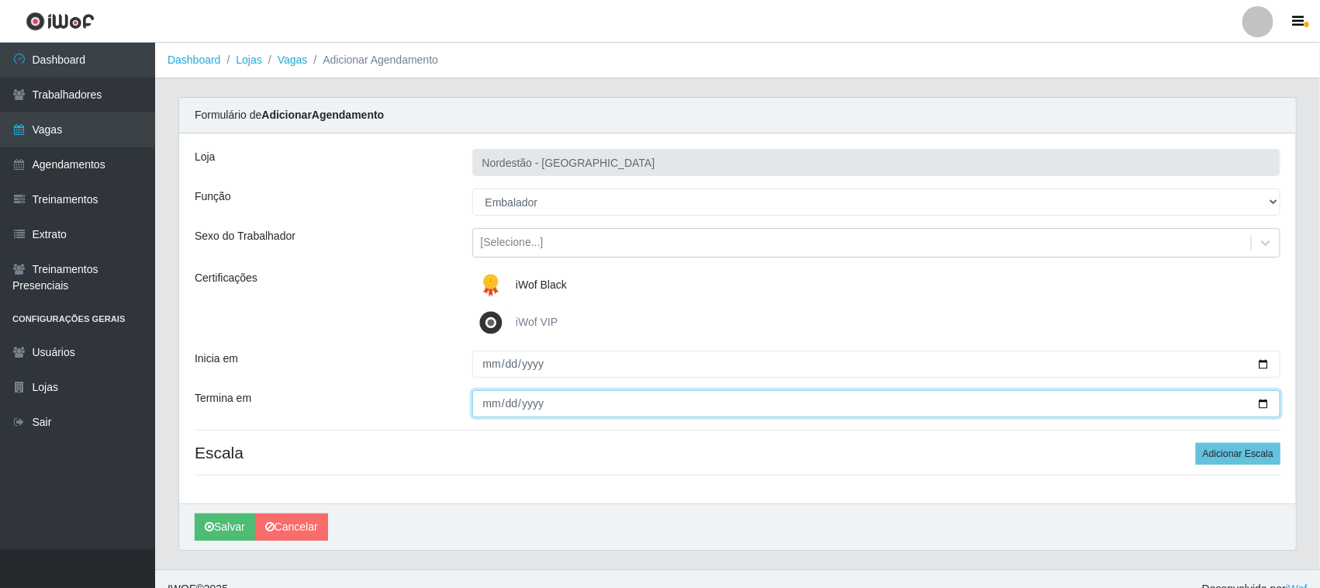
click at [1265, 404] on input "Termina em" at bounding box center [876, 403] width 809 height 27
type input "2025-09-18"
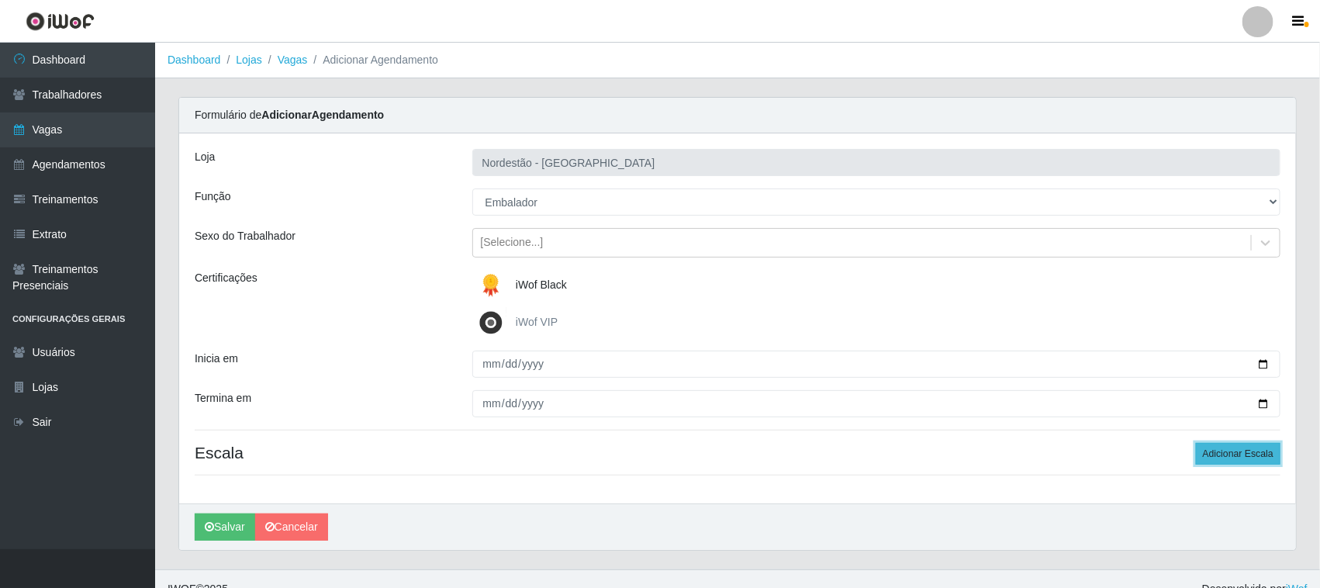
click at [1210, 448] on button "Adicionar Escala" at bounding box center [1238, 454] width 85 height 22
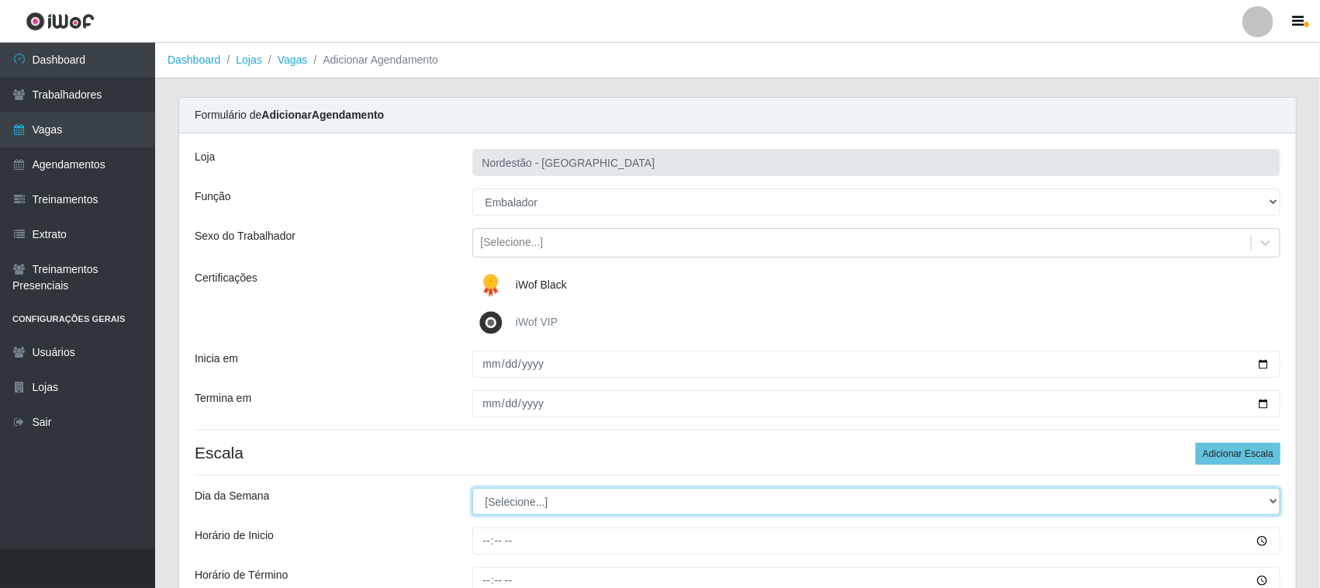
click at [524, 499] on select "[Selecione...] Segunda Terça Quarta Quinta Sexta Sábado Domingo" at bounding box center [876, 501] width 809 height 27
select select "4"
click at [472, 489] on select "[Selecione...] Segunda Terça Quarta Quinta Sexta Sábado Domingo" at bounding box center [876, 501] width 809 height 27
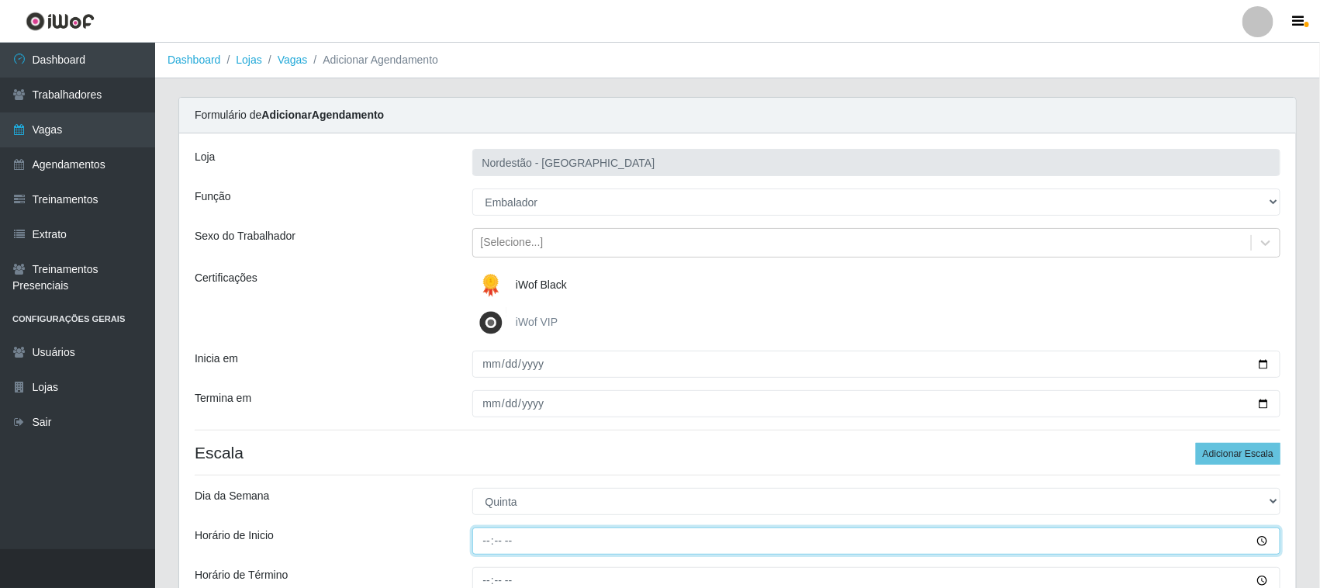
click at [489, 536] on input "Horário de Inicio" at bounding box center [876, 540] width 809 height 27
type input "16:30"
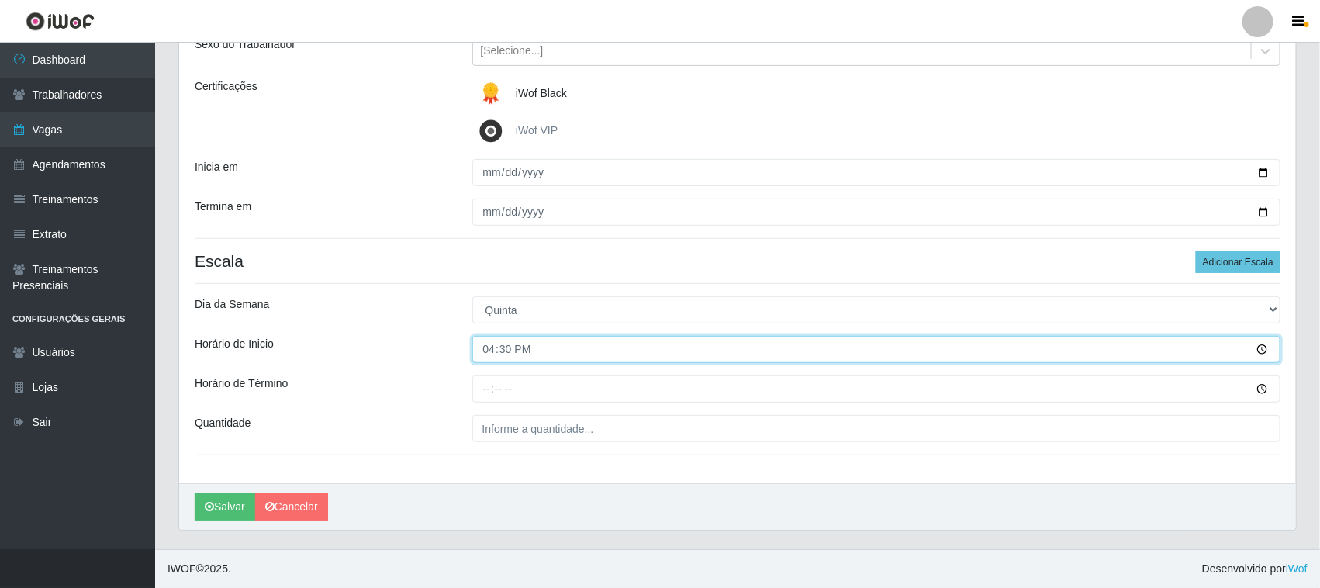
scroll to position [192, 0]
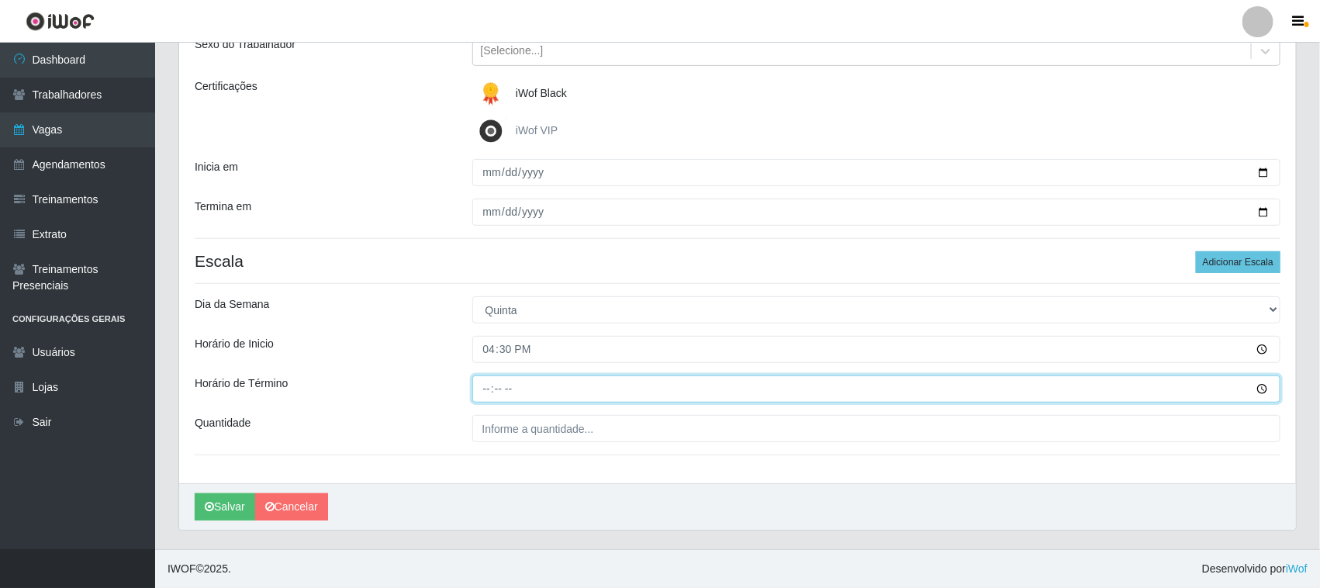
click at [482, 384] on input "Horário de Término" at bounding box center [876, 388] width 809 height 27
type input "22:30"
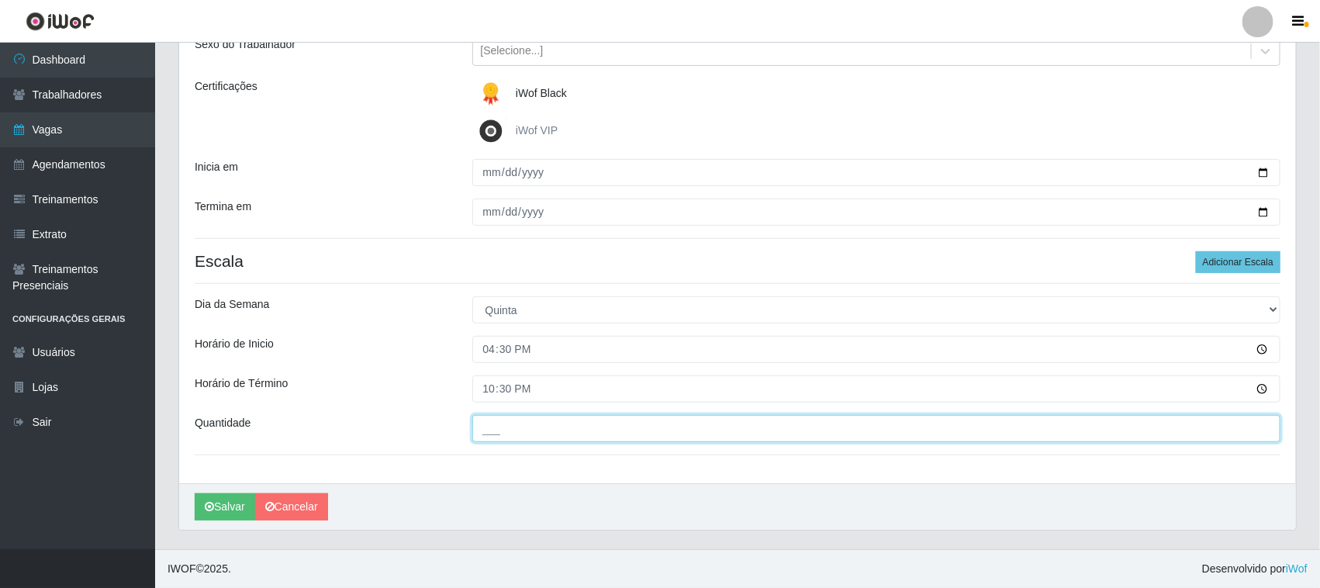
click at [482, 420] on input "___" at bounding box center [876, 428] width 809 height 27
type input "01_"
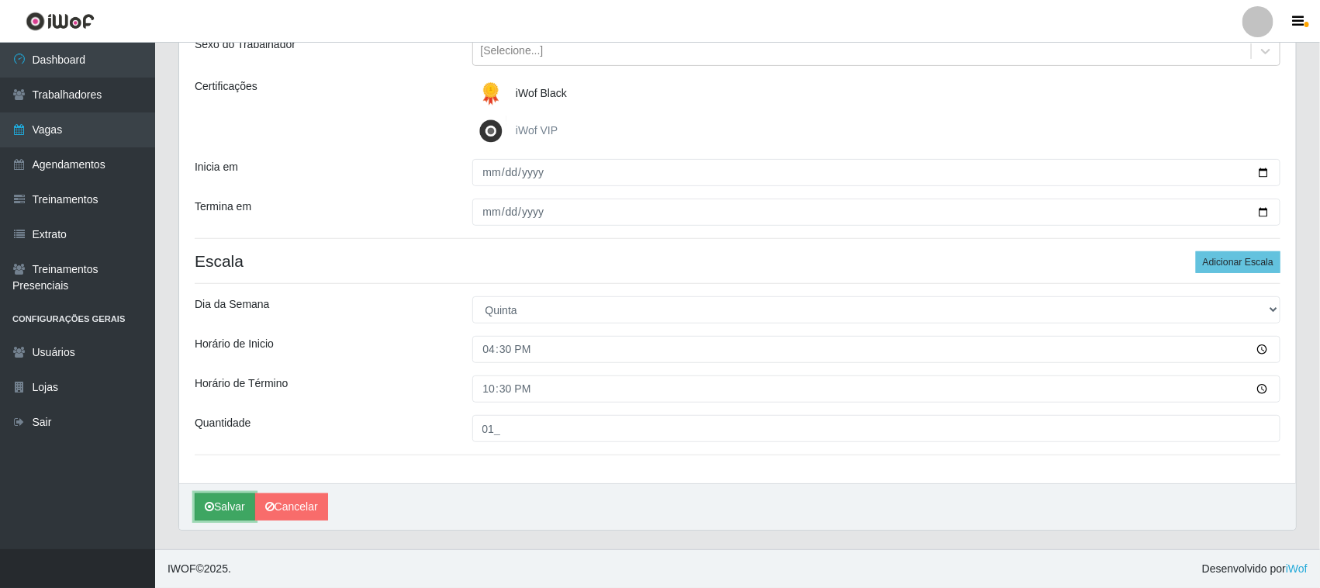
click at [233, 510] on button "Salvar" at bounding box center [225, 506] width 60 height 27
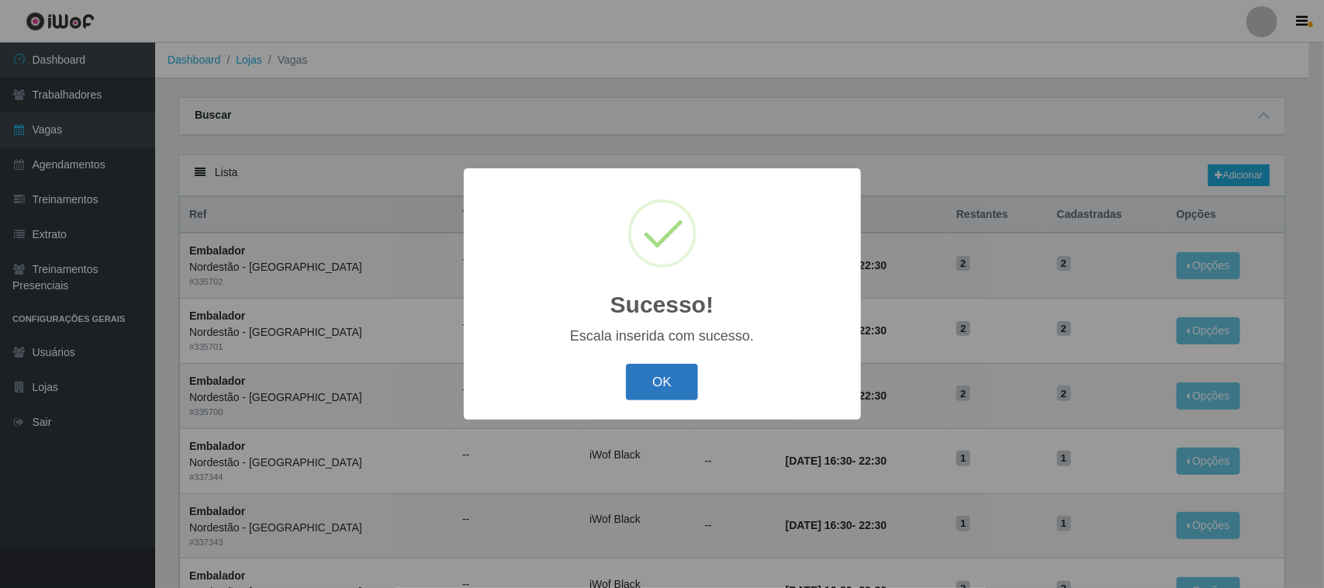
click at [671, 374] on button "OK" at bounding box center [662, 382] width 72 height 36
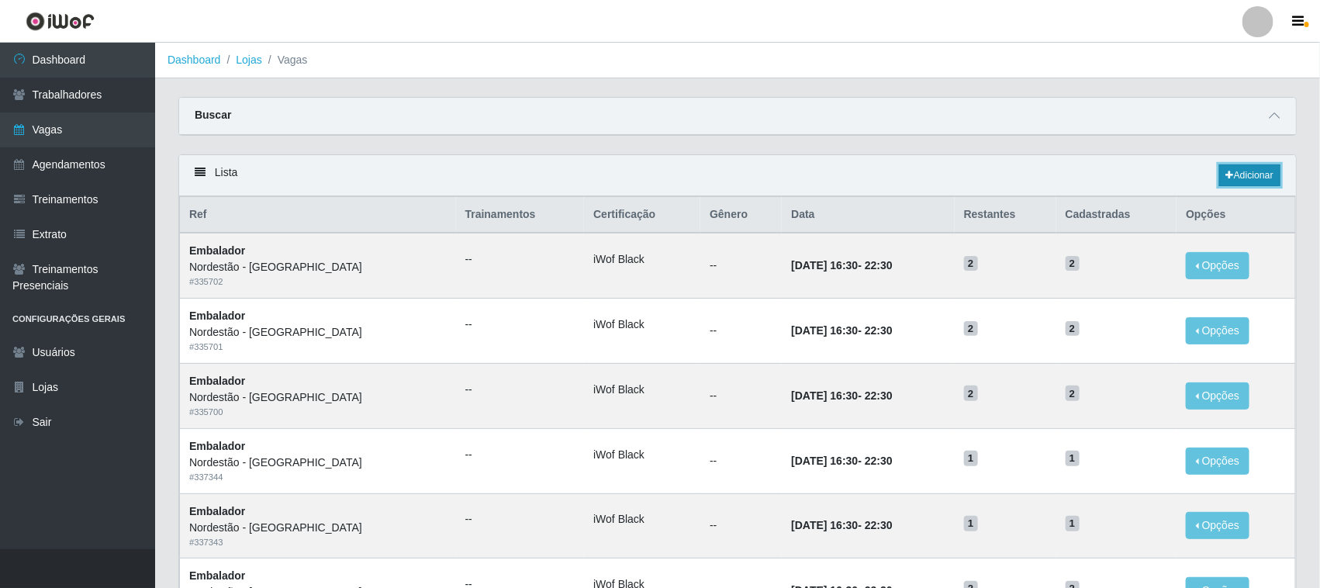
click at [1249, 174] on link "Adicionar" at bounding box center [1249, 175] width 61 height 22
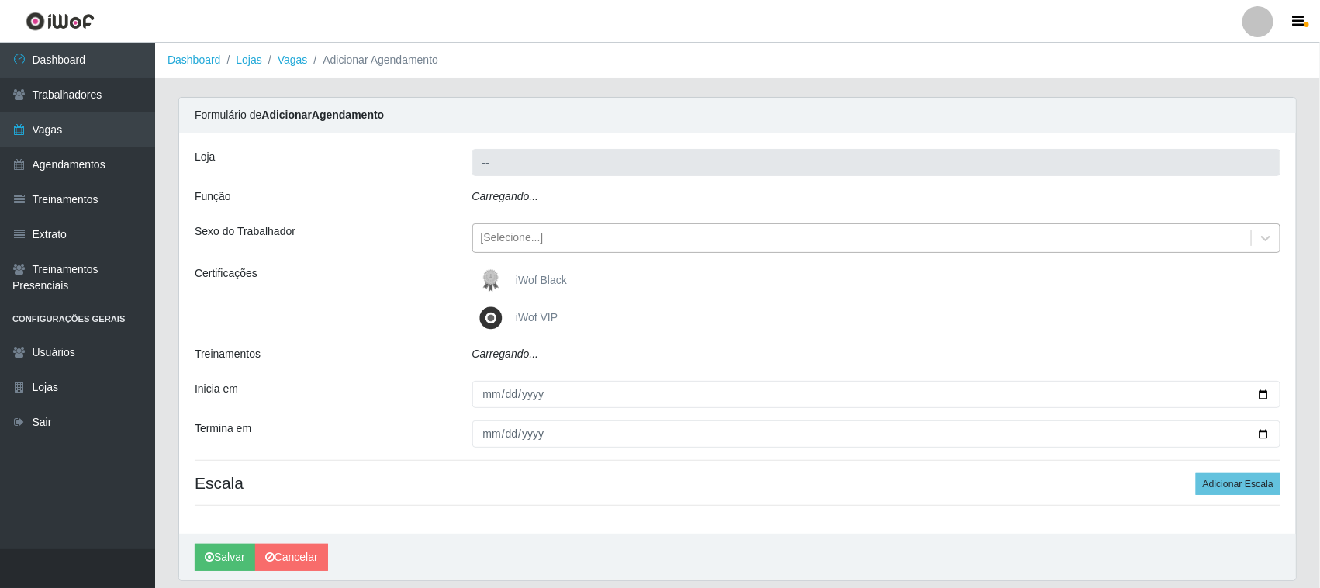
type input "Nordestão - [GEOGRAPHIC_DATA]"
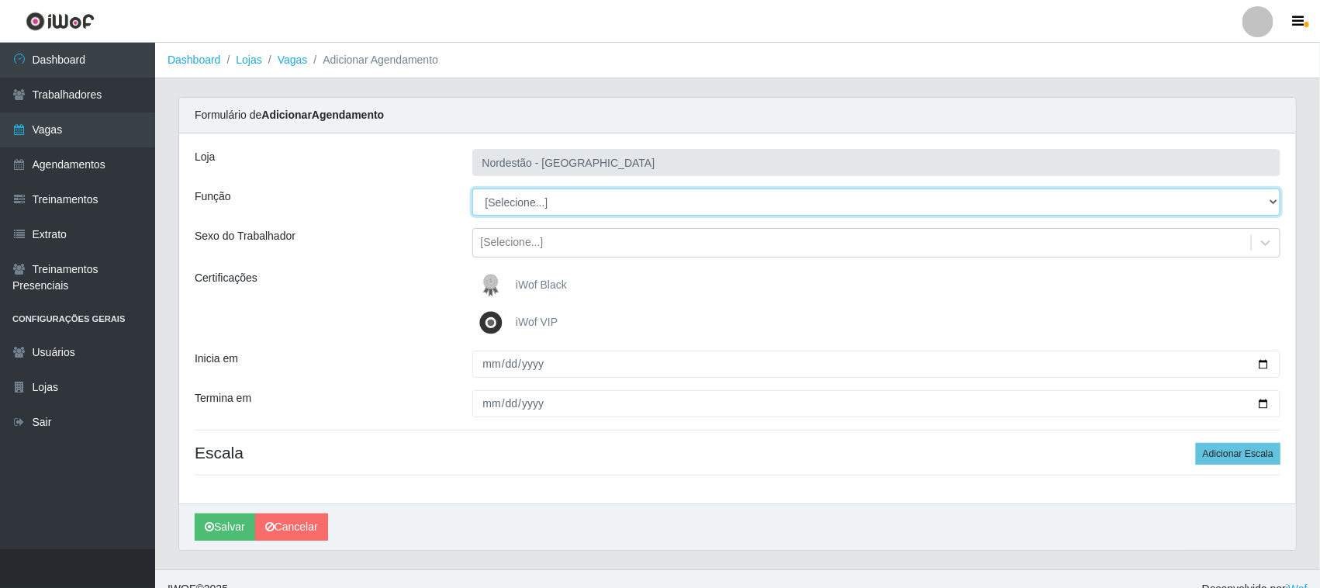
click at [536, 203] on select "[Selecione...] Embalador Embalador + Embalador ++ Operador de Caixa Operador de…" at bounding box center [876, 201] width 809 height 27
select select "1"
click at [472, 188] on select "[Selecione...] Embalador Embalador + Embalador ++ Operador de Caixa Operador de…" at bounding box center [876, 201] width 809 height 27
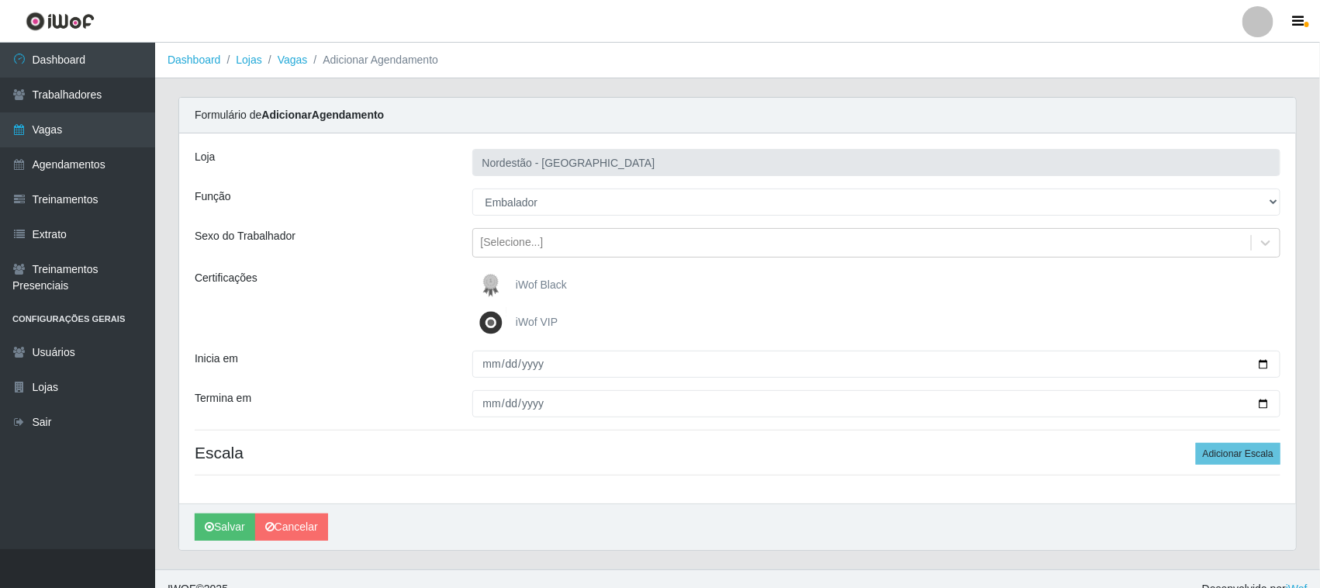
click at [499, 287] on img at bounding box center [493, 285] width 37 height 31
click at [0, 0] on input "iWof Black" at bounding box center [0, 0] width 0 height 0
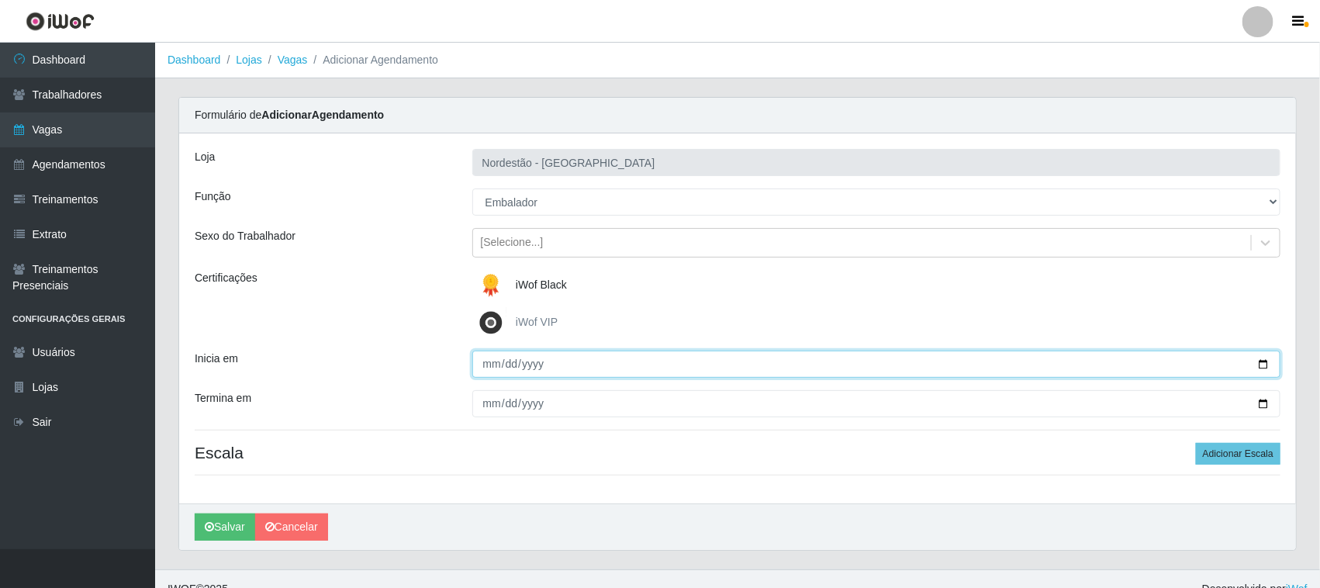
click at [1262, 363] on input "Inicia em" at bounding box center [876, 364] width 809 height 27
type input "2025-09-19"
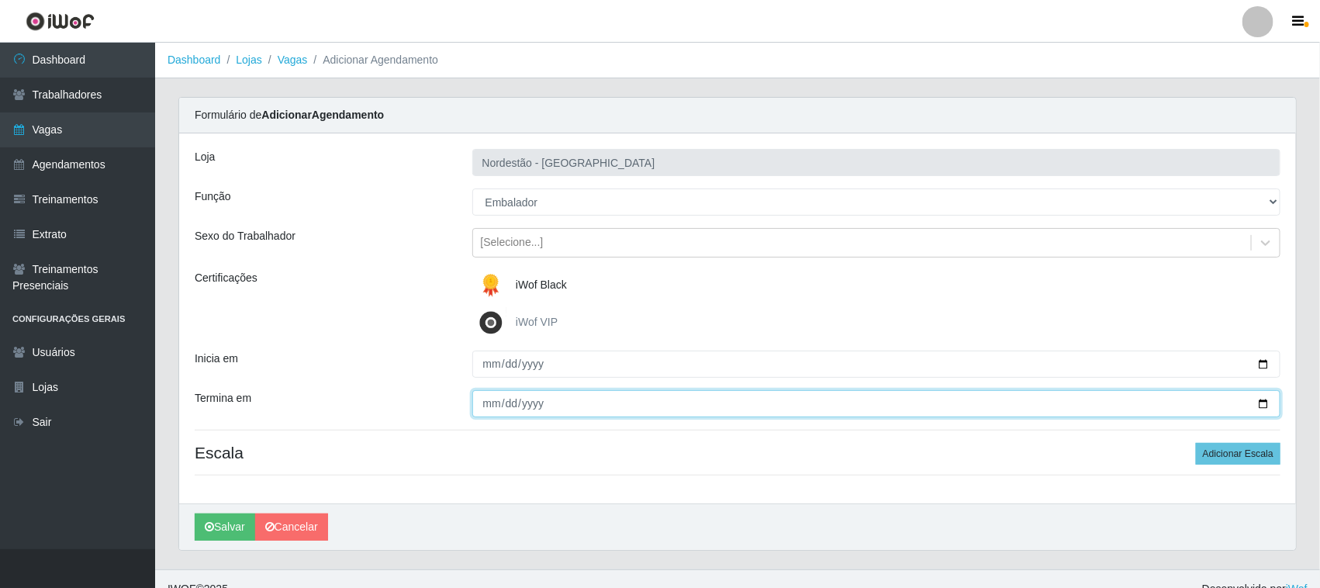
click at [1262, 398] on input "Termina em" at bounding box center [876, 403] width 809 height 27
type input "2025-09-19"
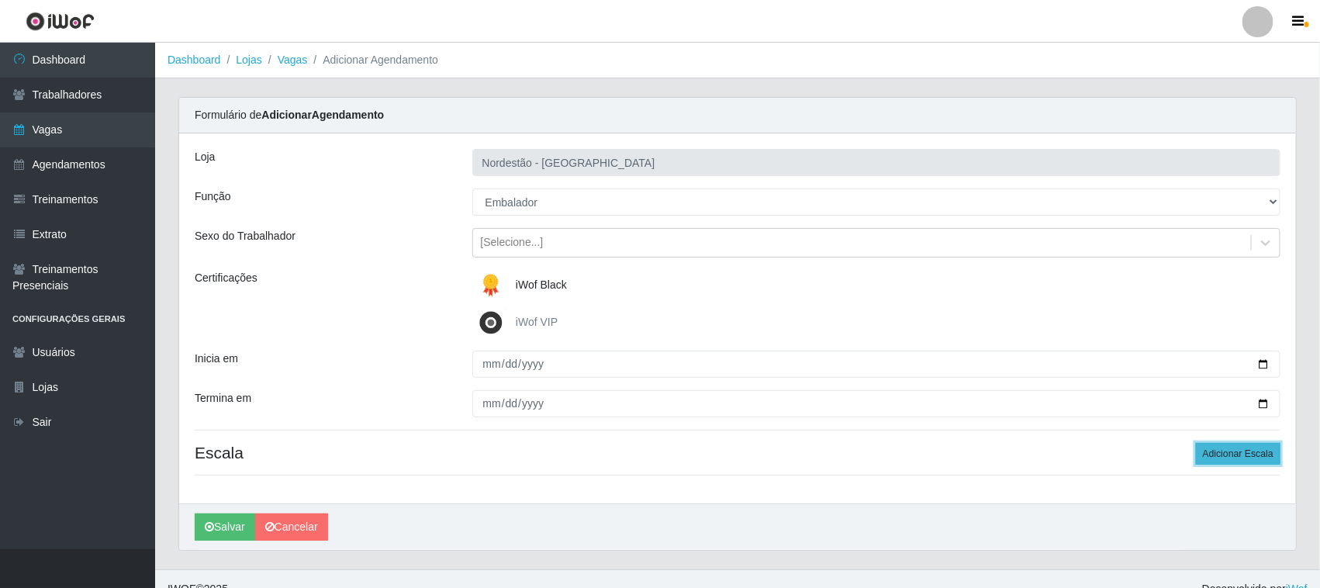
click at [1251, 447] on button "Adicionar Escala" at bounding box center [1238, 454] width 85 height 22
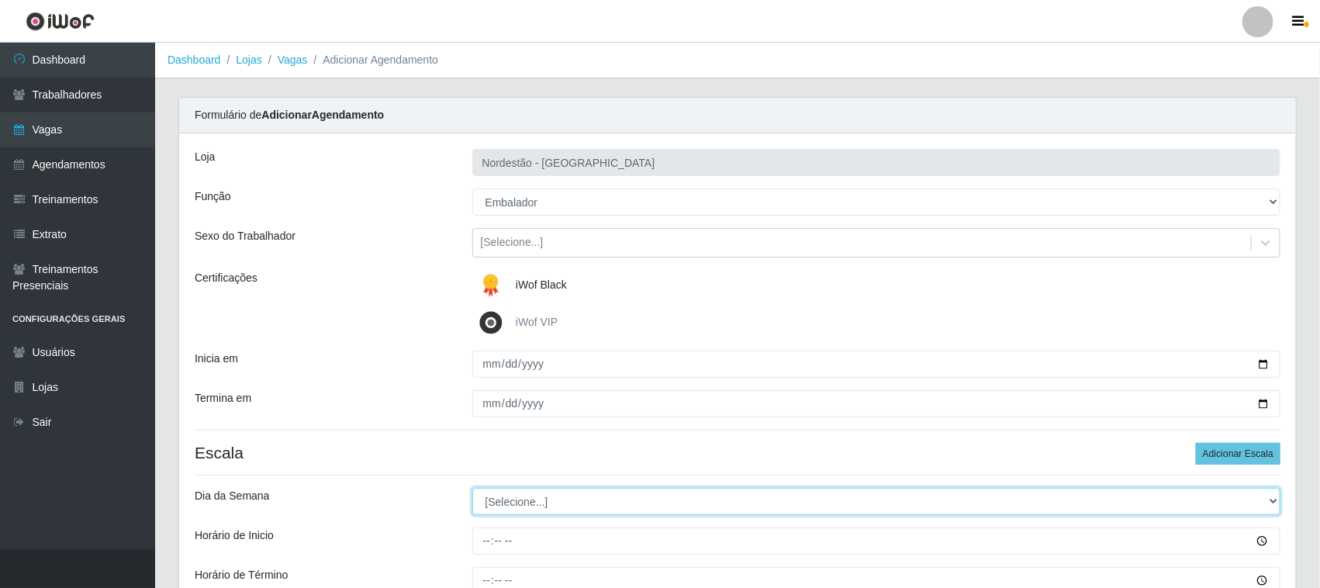
click at [524, 497] on select "[Selecione...] Segunda Terça Quarta Quinta Sexta Sábado Domingo" at bounding box center [876, 501] width 809 height 27
select select "5"
click at [472, 489] on select "[Selecione...] Segunda Terça Quarta Quinta Sexta Sábado Domingo" at bounding box center [876, 501] width 809 height 27
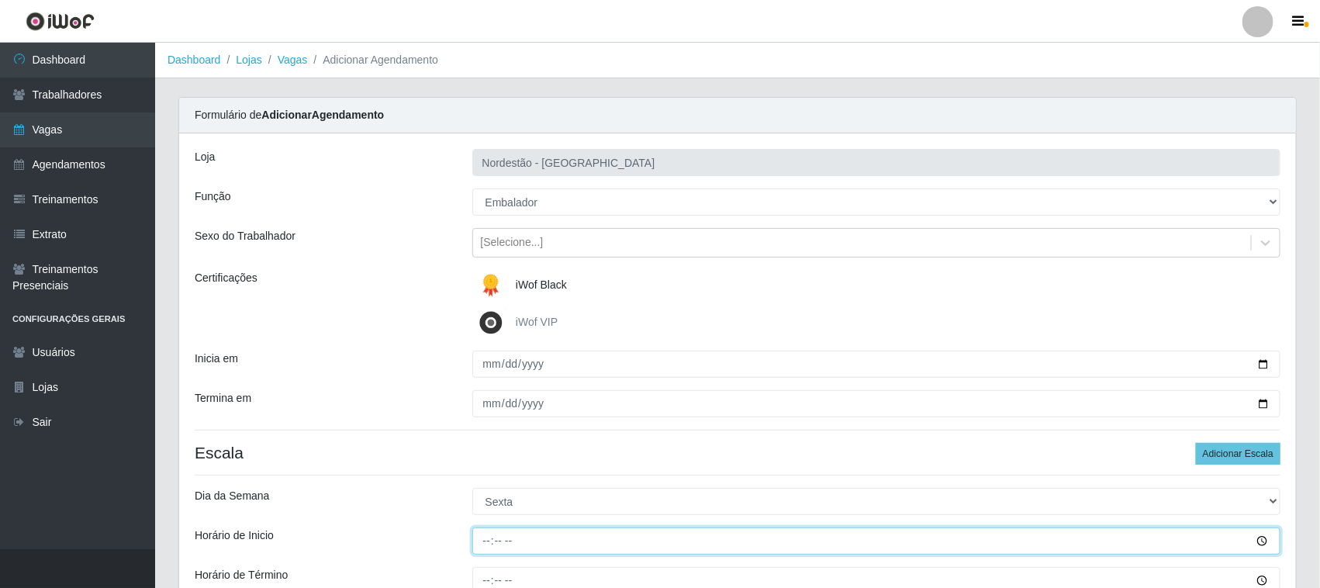
click at [487, 541] on input "Horário de Inicio" at bounding box center [876, 540] width 809 height 27
type input "16:30"
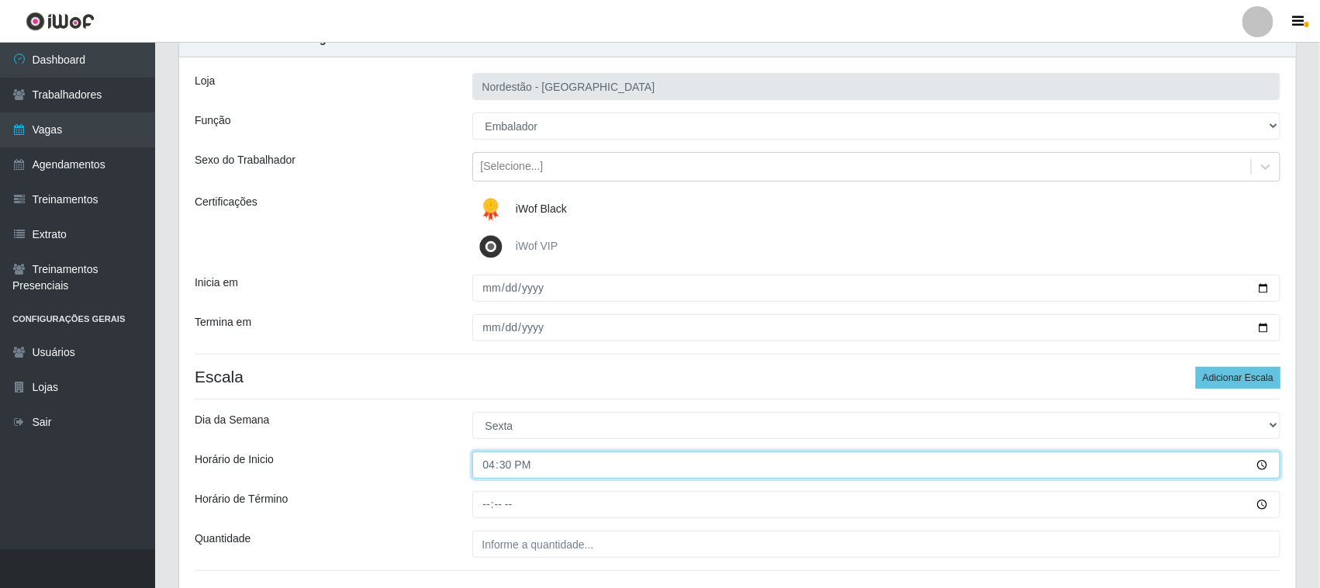
scroll to position [192, 0]
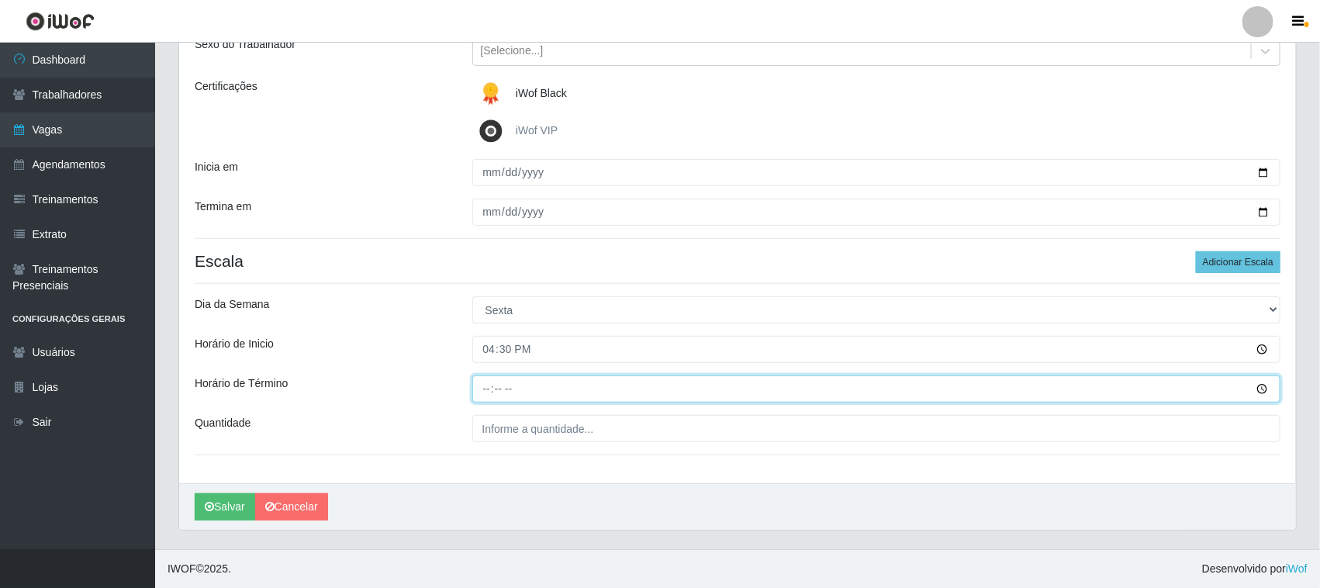
click at [482, 382] on input "Horário de Término" at bounding box center [876, 388] width 809 height 27
type input "22:30"
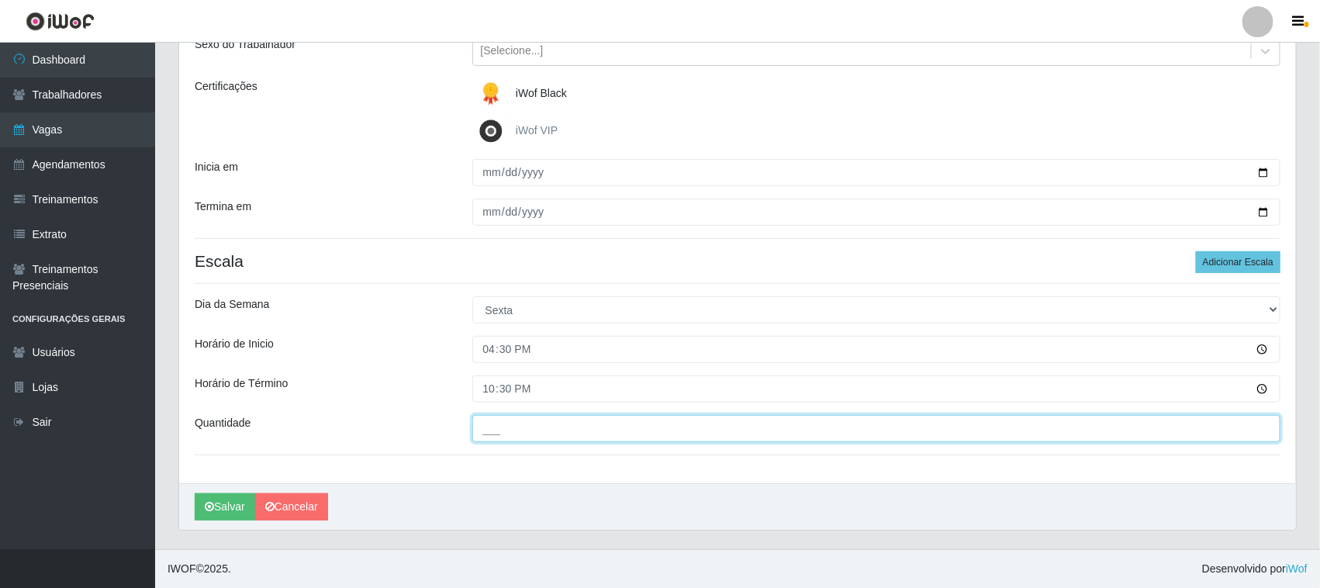
click at [497, 432] on input "___" at bounding box center [876, 428] width 809 height 27
type input "01_"
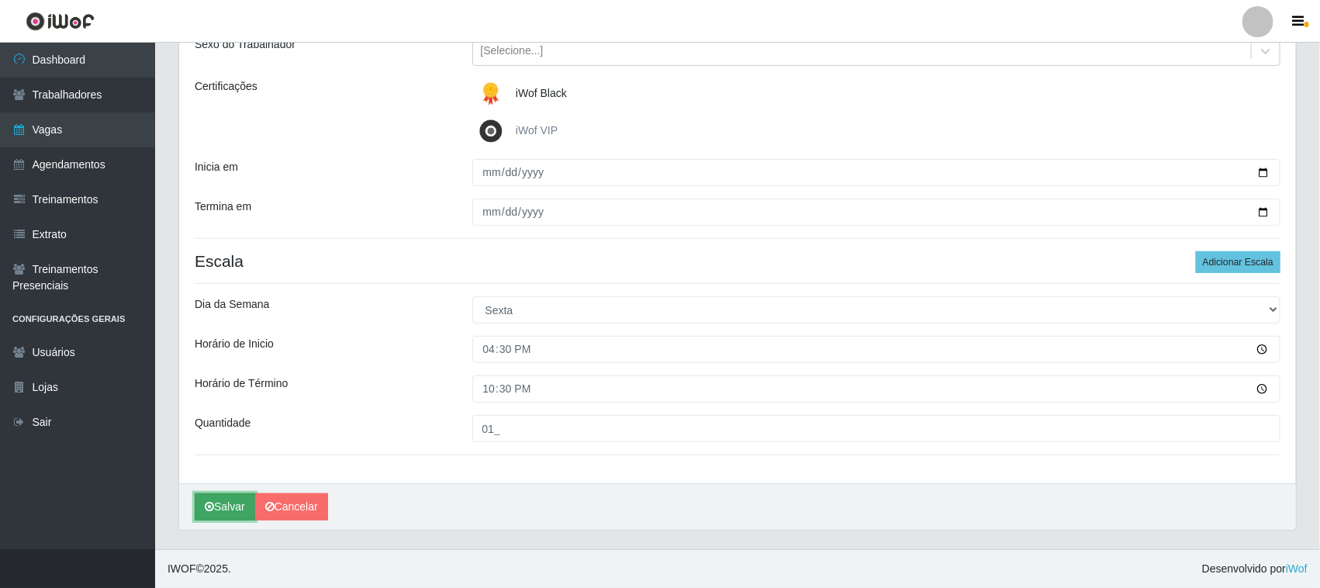
click at [238, 506] on button "Salvar" at bounding box center [225, 506] width 60 height 27
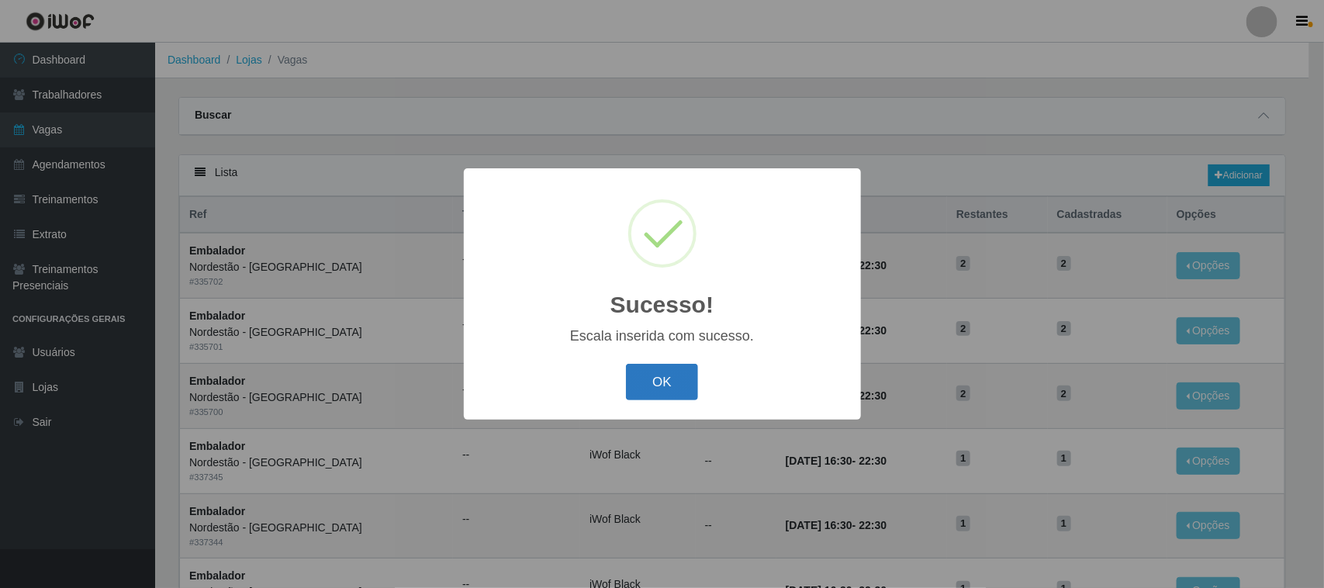
click at [640, 375] on button "OK" at bounding box center [662, 382] width 72 height 36
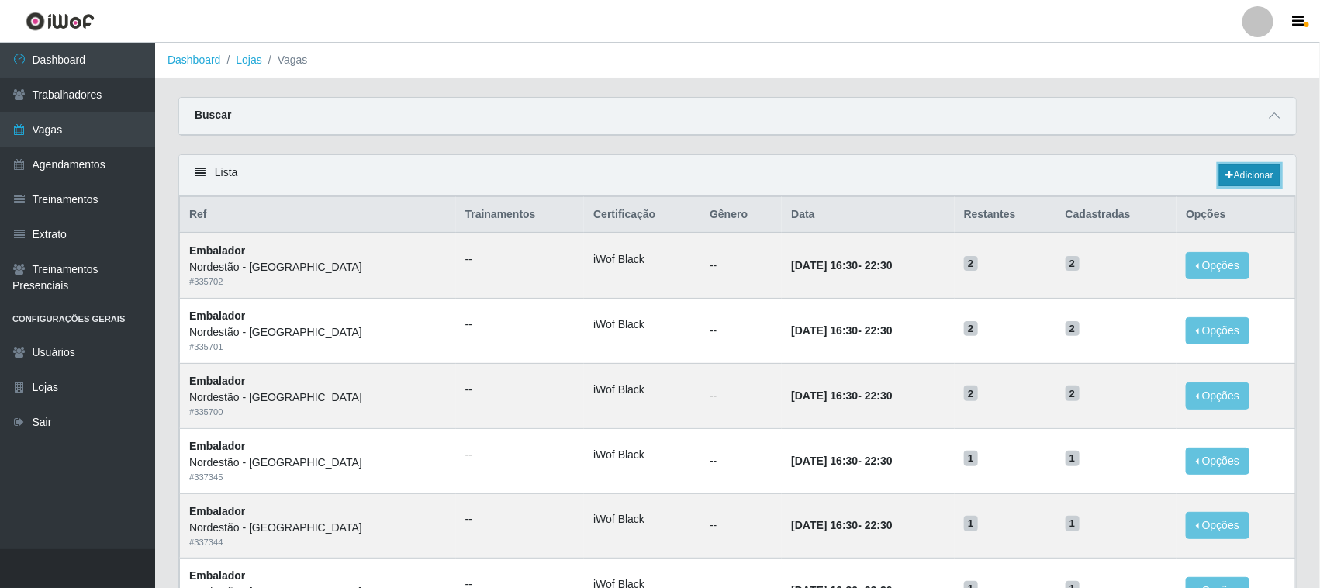
click at [1258, 176] on link "Adicionar" at bounding box center [1249, 175] width 61 height 22
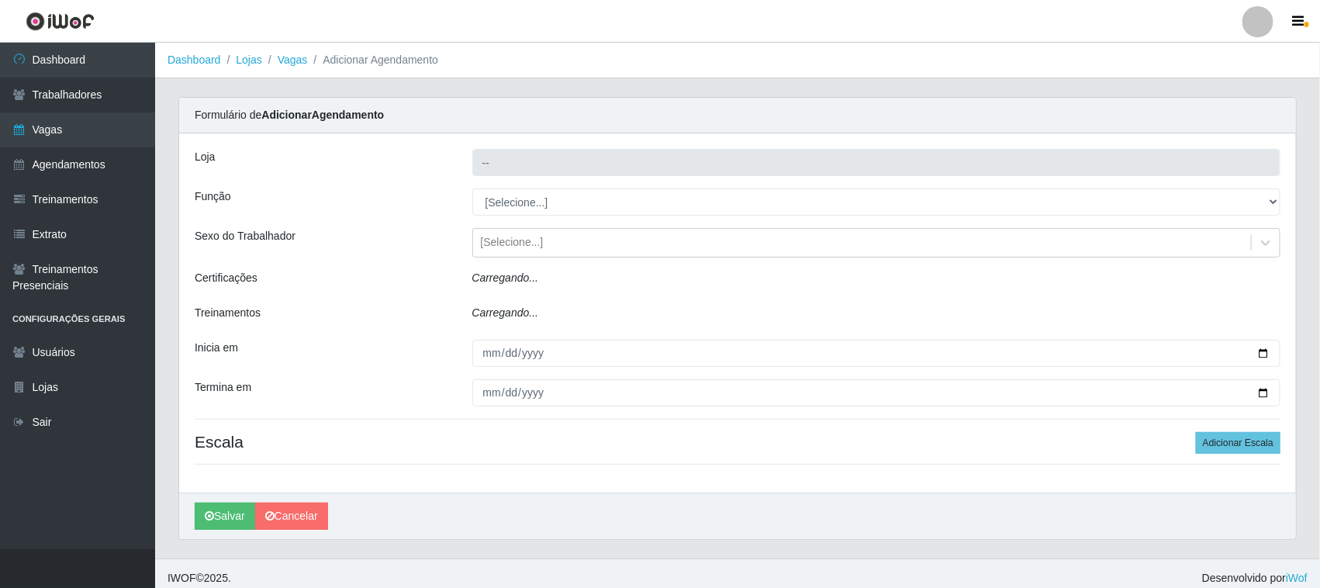
type input "Nordestão - [GEOGRAPHIC_DATA]"
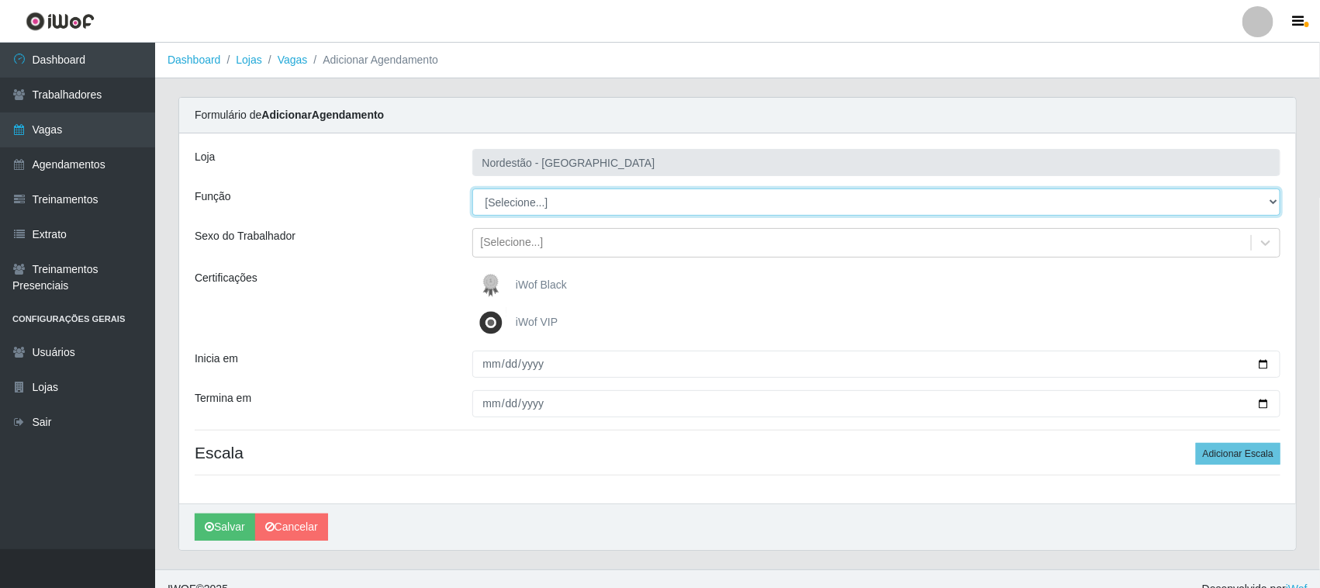
click at [504, 202] on select "[Selecione...] Embalador Embalador + Embalador ++ Operador de Caixa Operador de…" at bounding box center [876, 201] width 809 height 27
click at [472, 188] on select "[Selecione...] Embalador Embalador + Embalador ++ Operador de Caixa Operador de…" at bounding box center [876, 201] width 809 height 27
click at [1266, 195] on select "[Selecione...] Embalador Embalador + Embalador ++ Operador de Caixa Operador de…" at bounding box center [876, 201] width 809 height 27
select select "70"
click at [472, 188] on select "[Selecione...] Embalador Embalador + Embalador ++ Operador de Caixa Operador de…" at bounding box center [876, 201] width 809 height 27
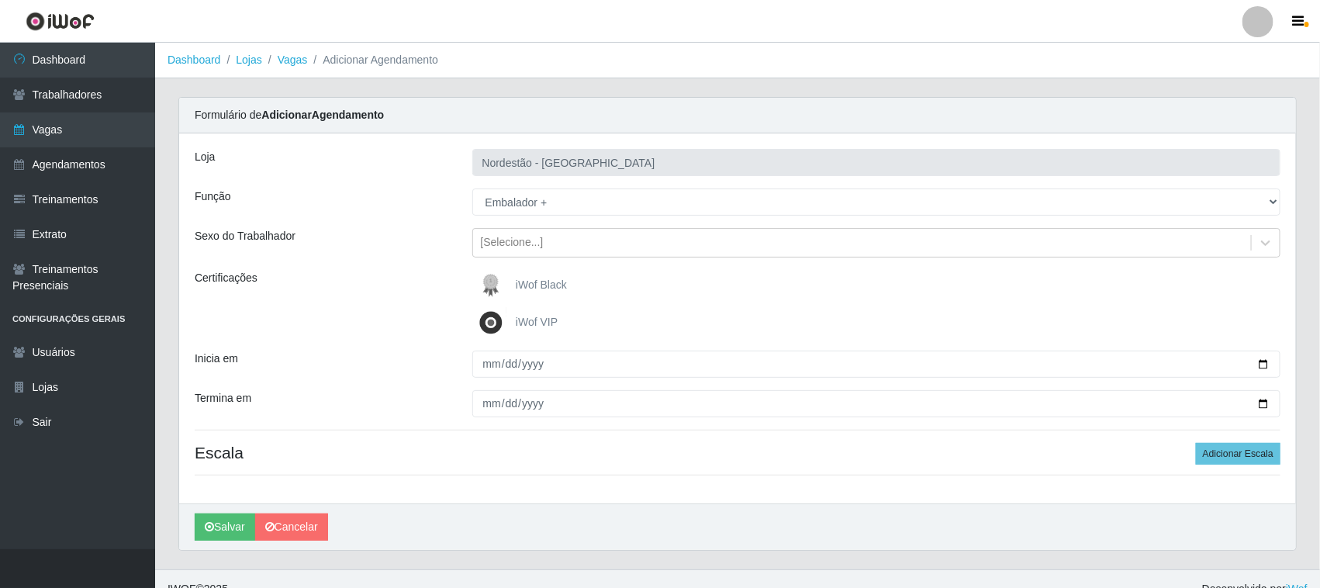
click at [513, 278] on img at bounding box center [493, 285] width 37 height 31
click at [0, 0] on input "iWof Black" at bounding box center [0, 0] width 0 height 0
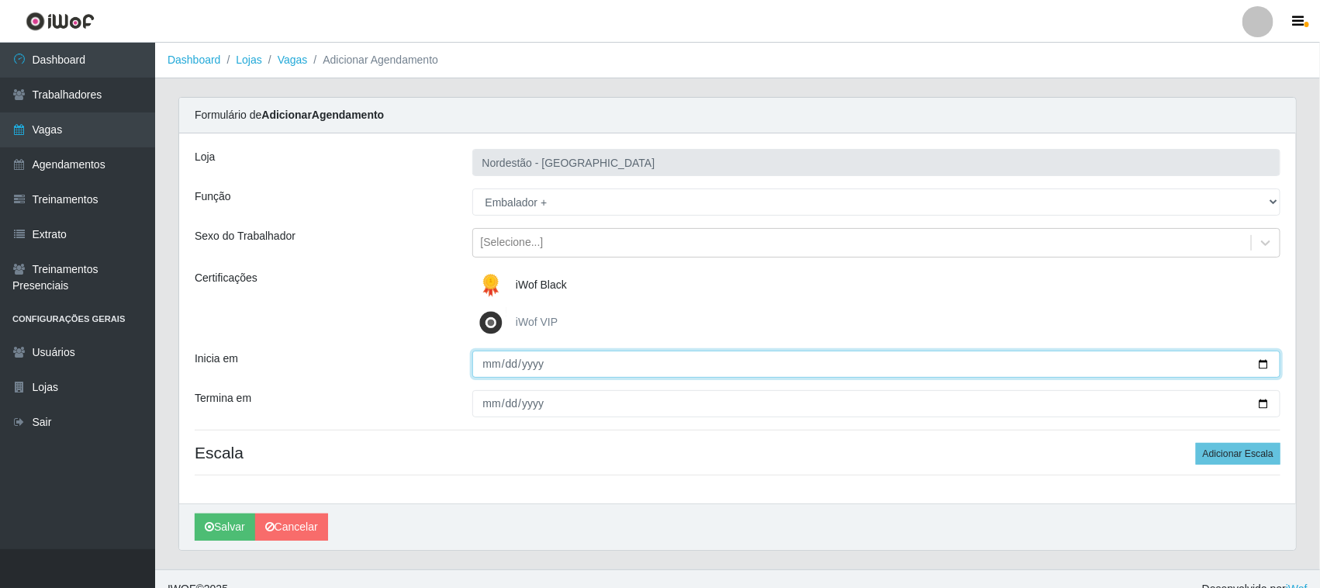
click at [1254, 359] on input "Inicia em" at bounding box center [876, 364] width 809 height 27
click at [1266, 361] on input "Inicia em" at bounding box center [876, 364] width 809 height 27
type input "2025-09-20"
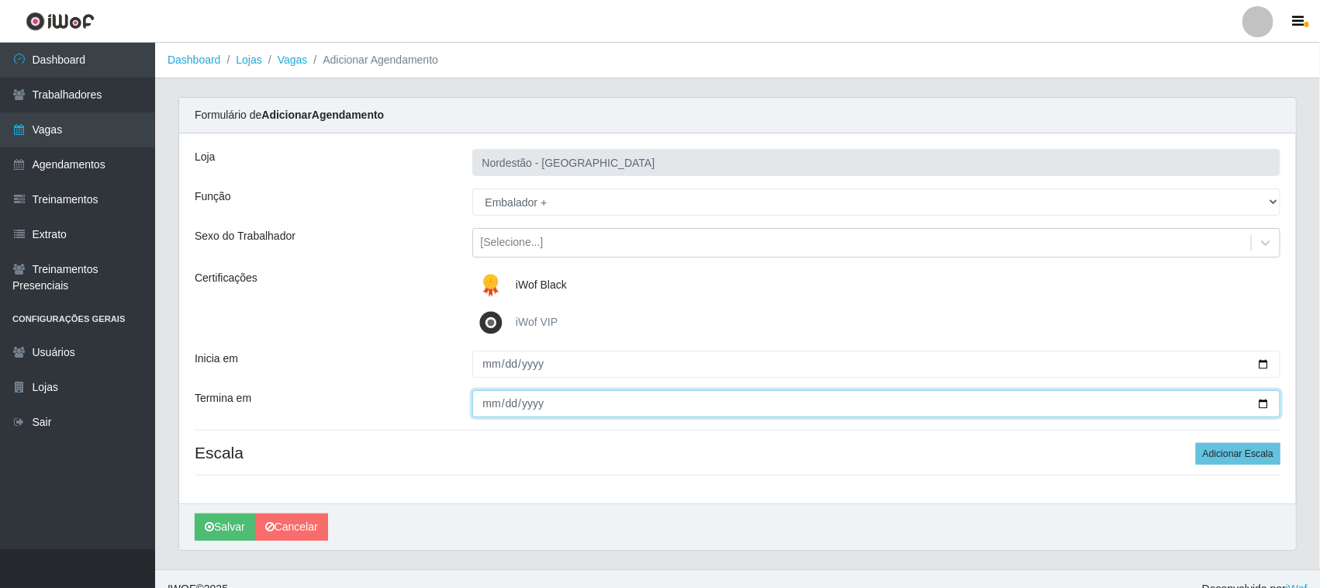
click at [1265, 400] on input "Termina em" at bounding box center [876, 403] width 809 height 27
type input "2025-09-20"
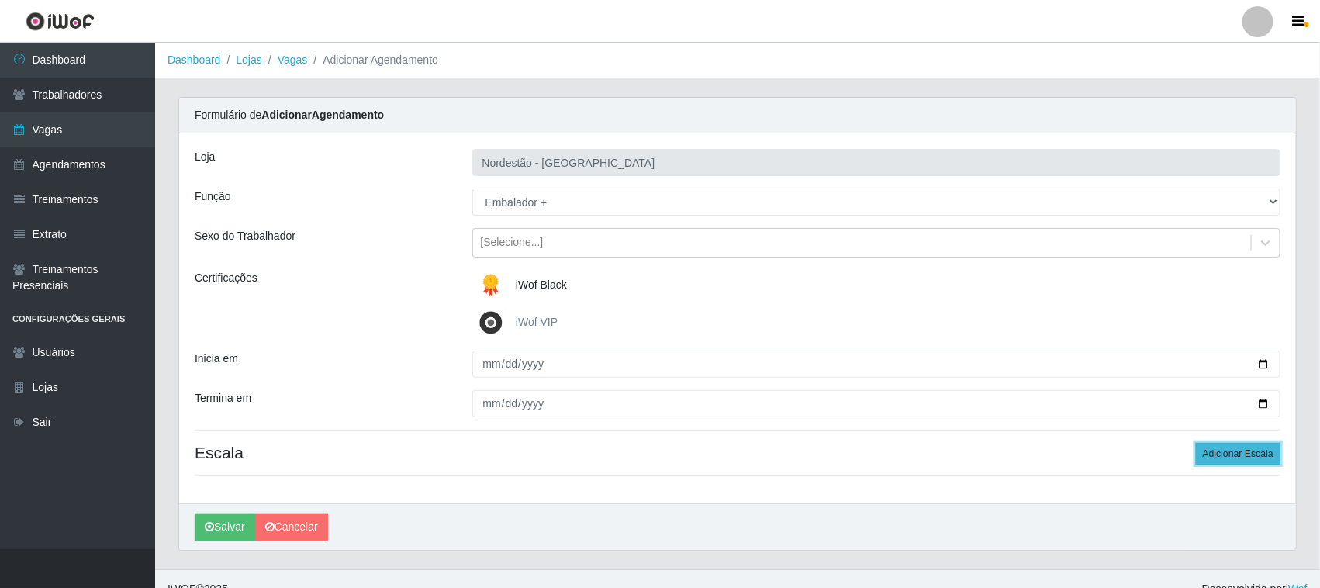
click at [1229, 451] on button "Adicionar Escala" at bounding box center [1238, 454] width 85 height 22
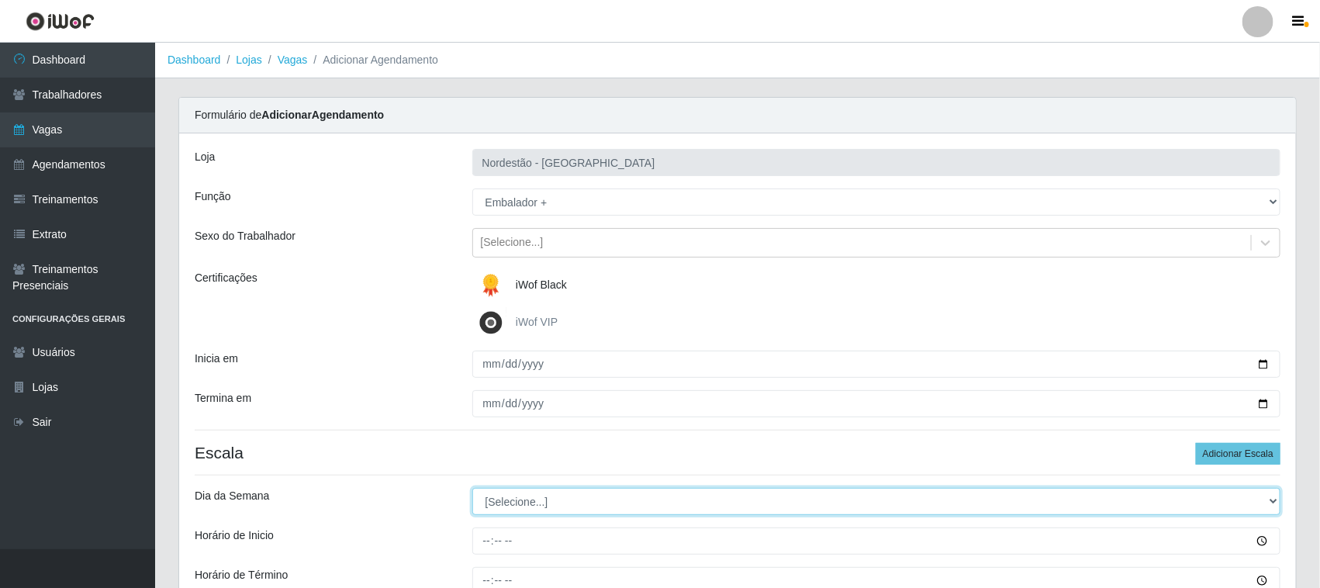
click at [502, 499] on select "[Selecione...] Segunda Terça Quarta Quinta Sexta Sábado Domingo" at bounding box center [876, 501] width 809 height 27
select select "6"
click at [472, 489] on select "[Selecione...] Segunda Terça Quarta Quinta Sexta Sábado Domingo" at bounding box center [876, 501] width 809 height 27
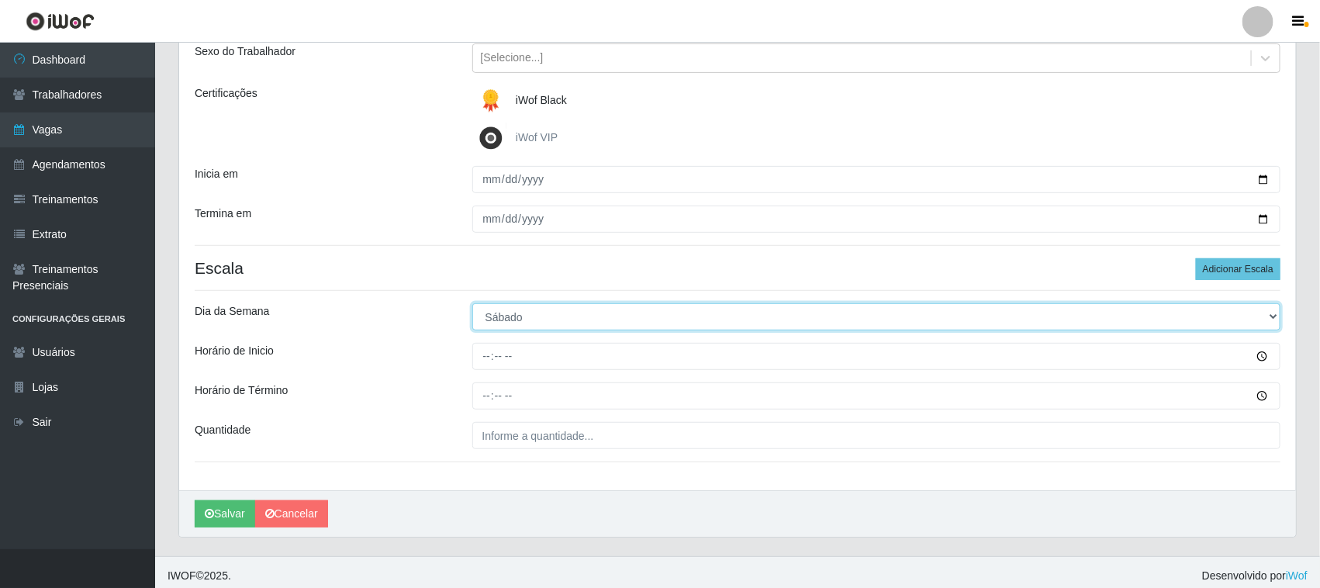
scroll to position [192, 0]
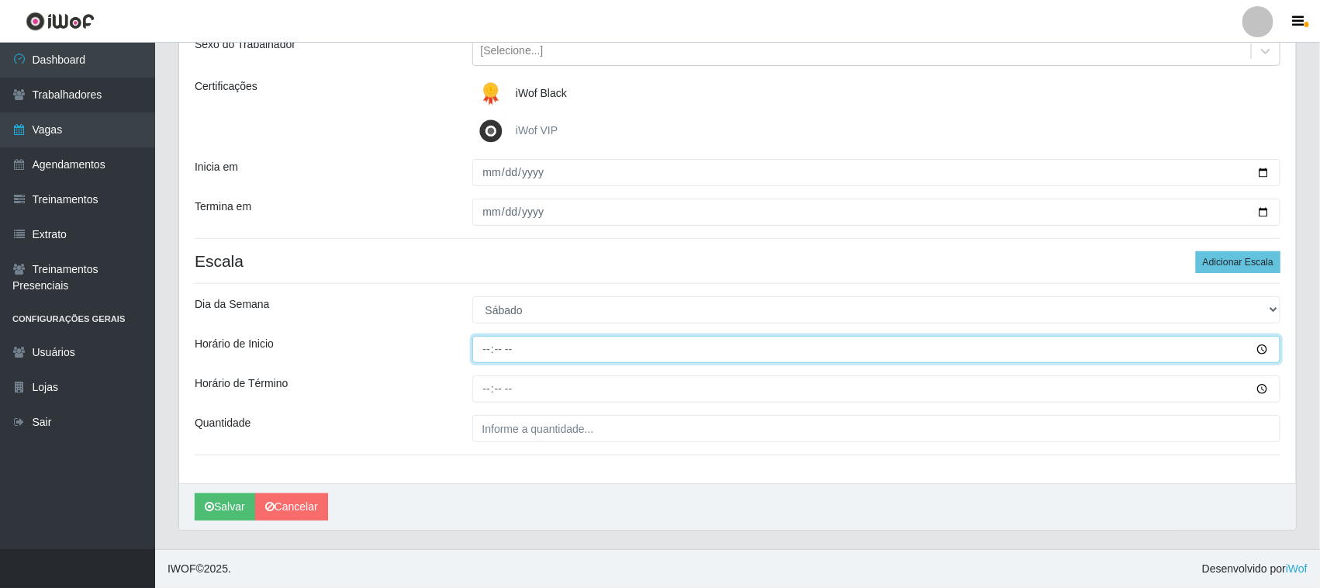
click at [482, 339] on input "Horário de Inicio" at bounding box center [876, 349] width 809 height 27
type input "16:30"
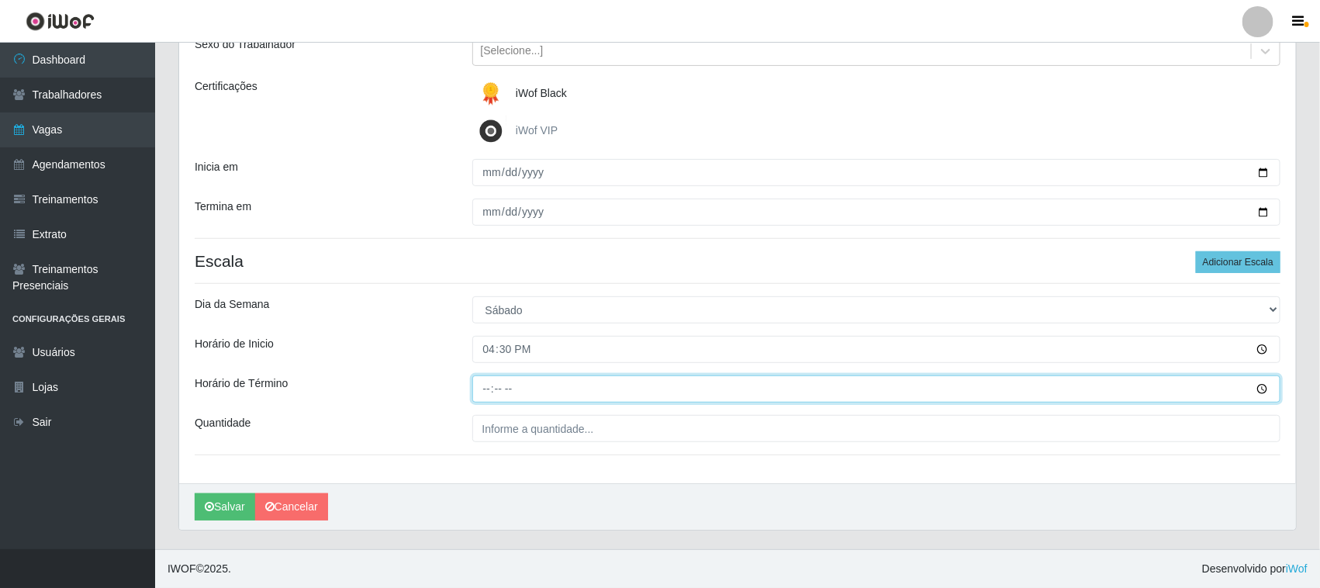
click at [477, 384] on input "Horário de Término" at bounding box center [876, 388] width 809 height 27
type input "22:30"
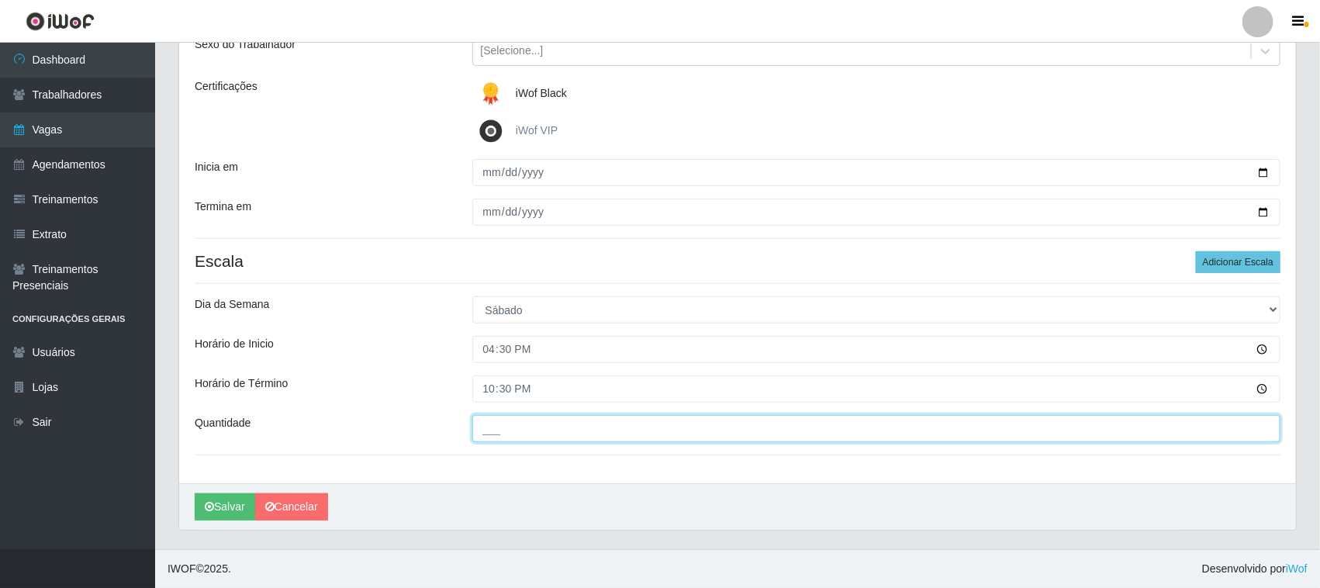
click at [487, 423] on input "___" at bounding box center [876, 428] width 809 height 27
type input "01_"
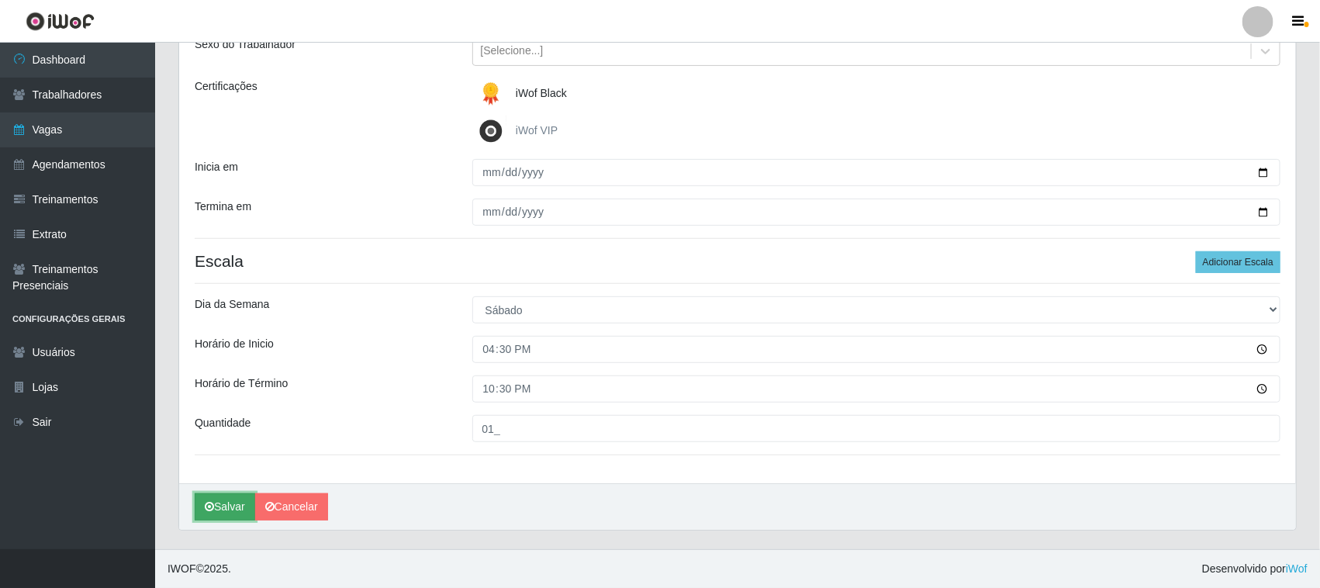
click at [230, 505] on button "Salvar" at bounding box center [225, 506] width 60 height 27
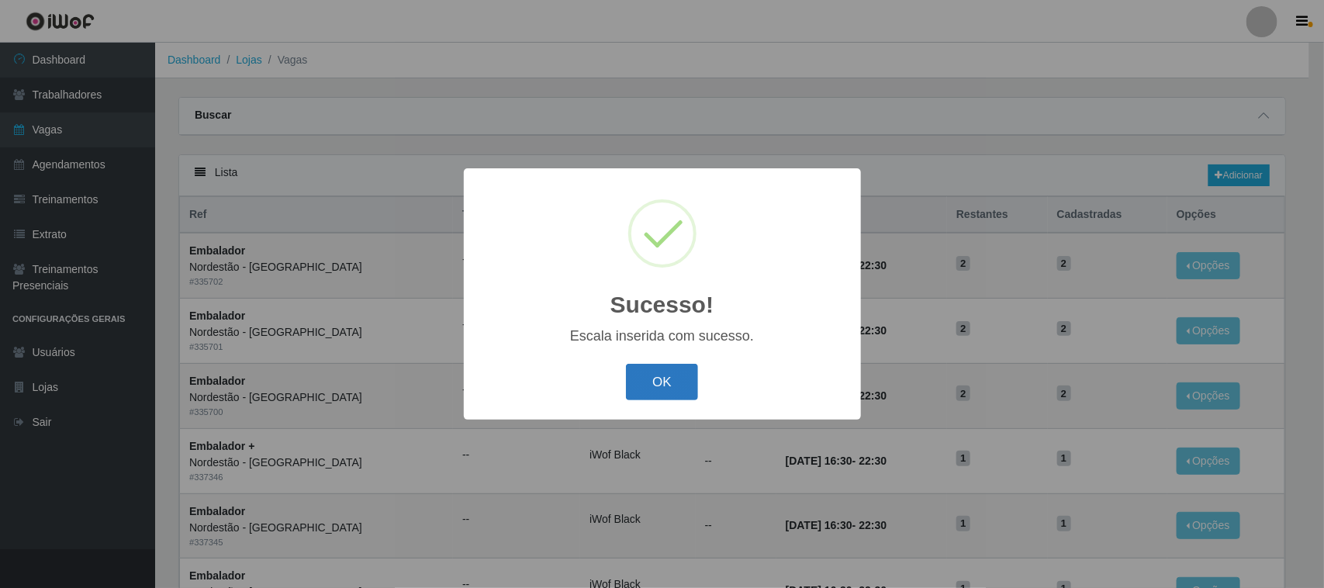
click at [640, 382] on button "OK" at bounding box center [662, 382] width 72 height 36
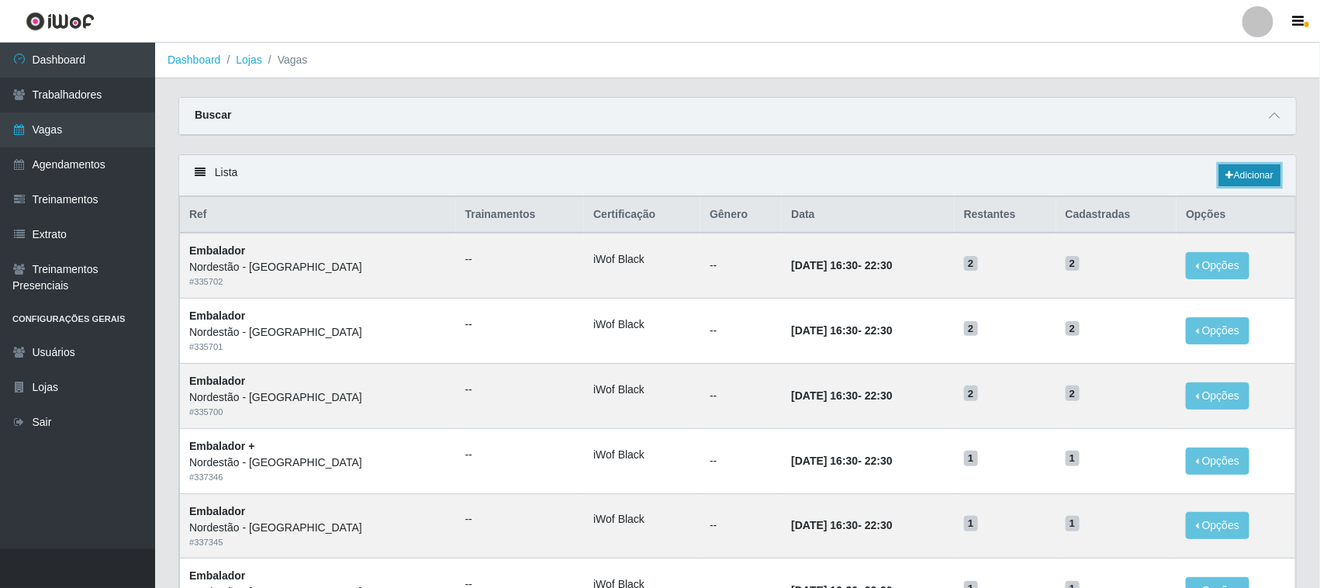
click at [1251, 178] on link "Adicionar" at bounding box center [1249, 175] width 61 height 22
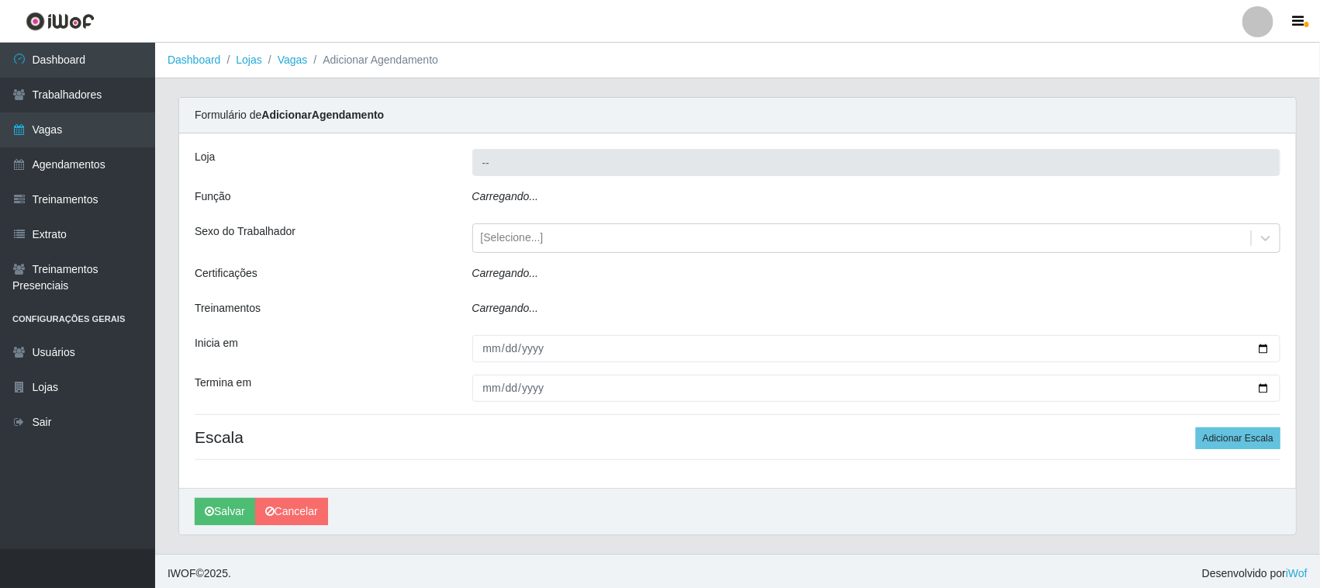
type input "Nordestão - [GEOGRAPHIC_DATA]"
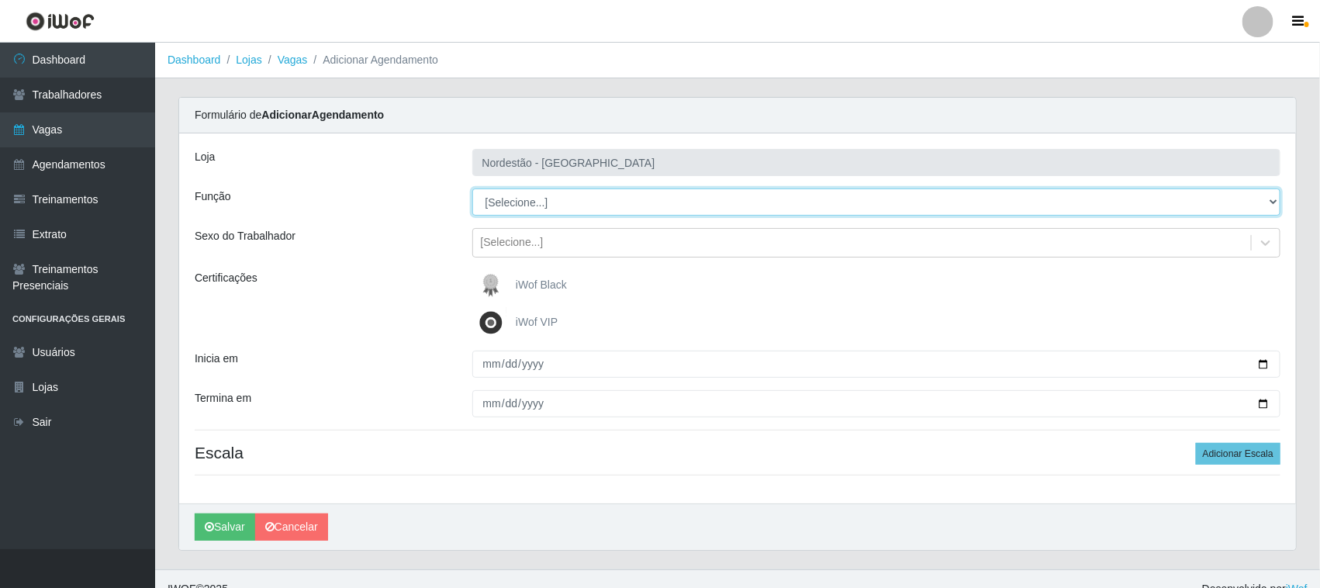
click at [505, 205] on select "[Selecione...] Embalador Embalador + Embalador ++ Operador de Caixa Operador de…" at bounding box center [876, 201] width 809 height 27
select select "70"
click at [472, 188] on select "[Selecione...] Embalador Embalador + Embalador ++ Operador de Caixa Operador de…" at bounding box center [876, 201] width 809 height 27
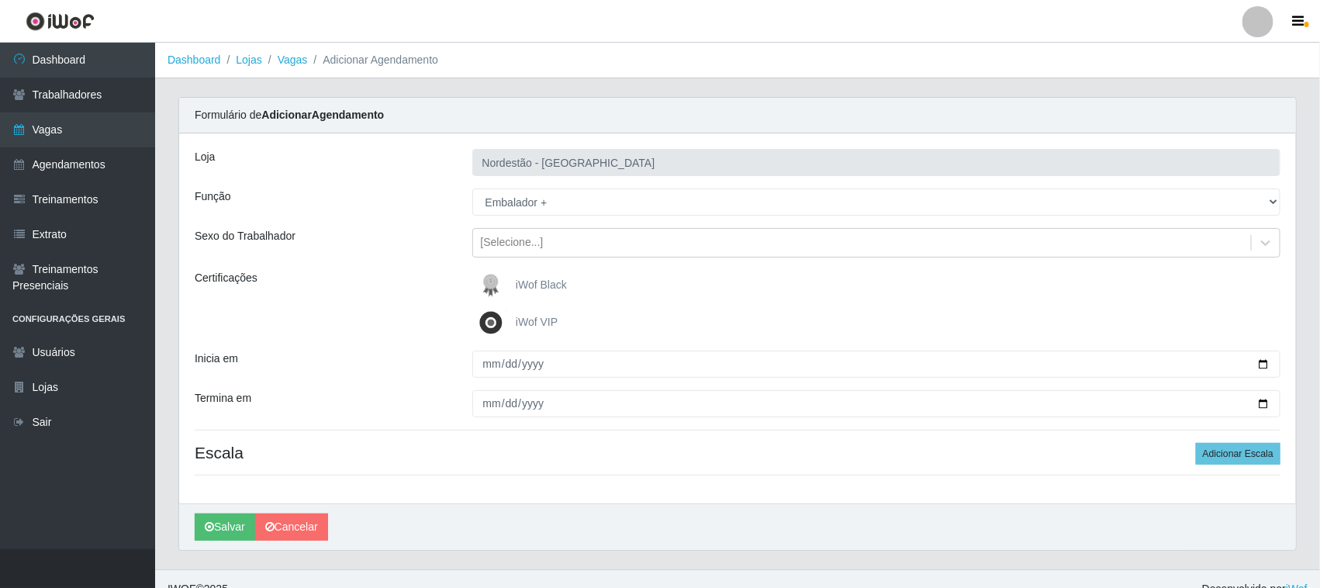
click at [535, 287] on span "iWof Black" at bounding box center [541, 284] width 51 height 12
click at [0, 0] on input "iWof Black" at bounding box center [0, 0] width 0 height 0
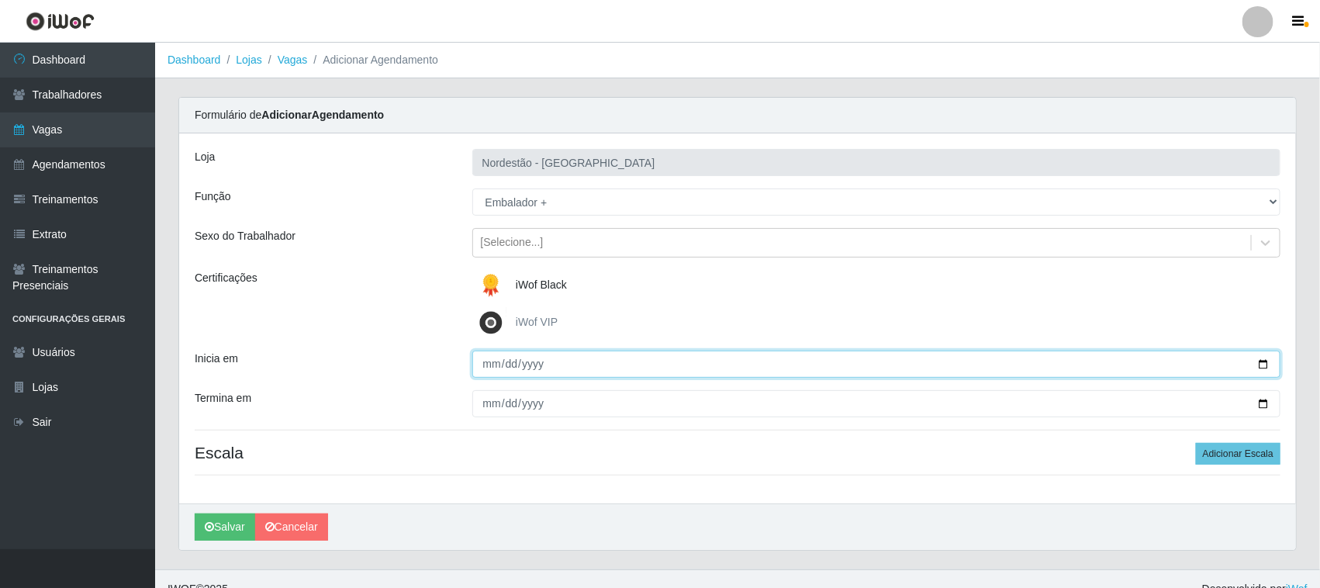
click at [1264, 364] on input "Inicia em" at bounding box center [876, 364] width 809 height 27
type input "2025-08-21"
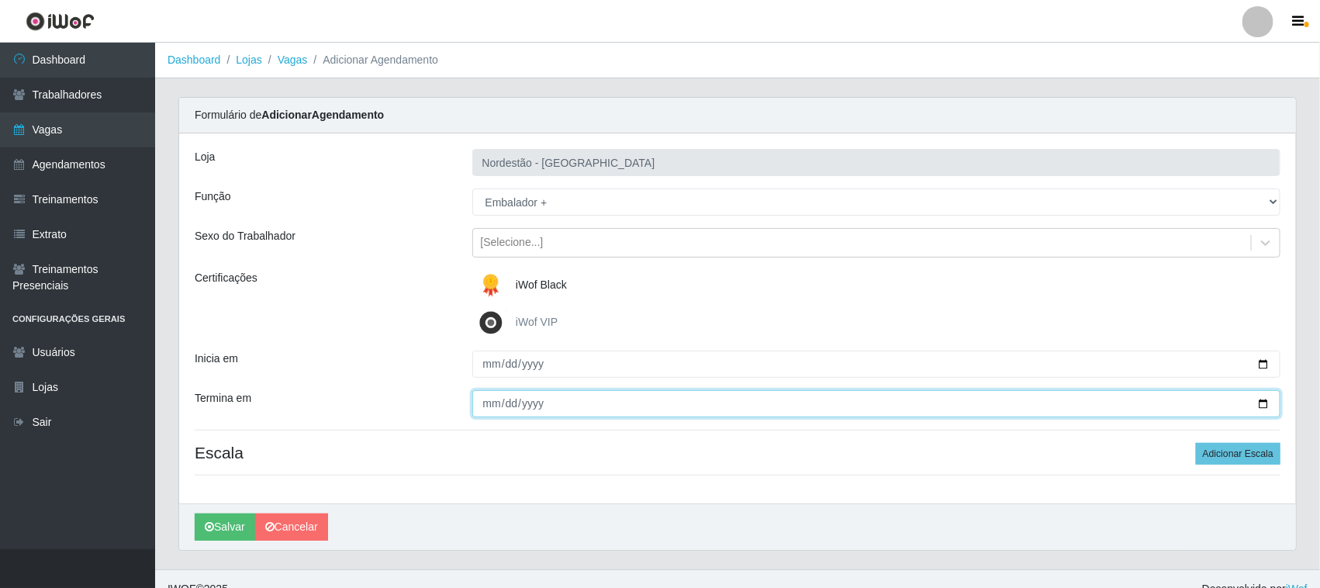
click at [1264, 403] on input "Termina em" at bounding box center [876, 403] width 809 height 27
type input "2025-09-21"
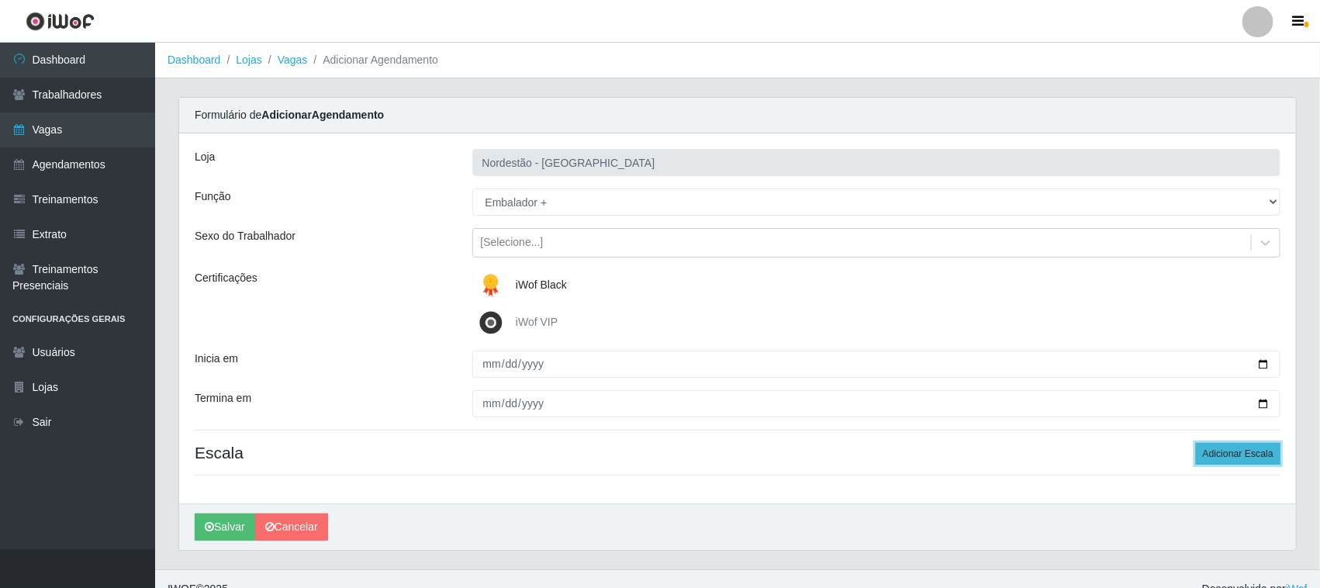
click at [1219, 458] on button "Adicionar Escala" at bounding box center [1238, 454] width 85 height 22
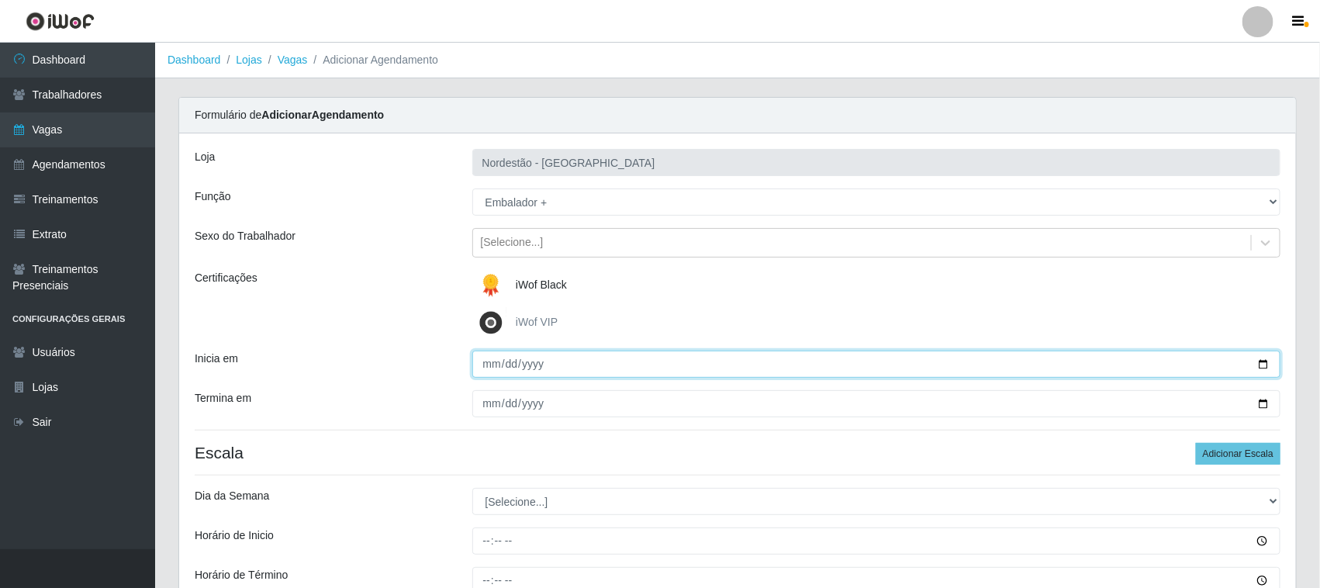
click at [1260, 362] on input "2025-08-21" at bounding box center [876, 364] width 809 height 27
type input "2025-09-21"
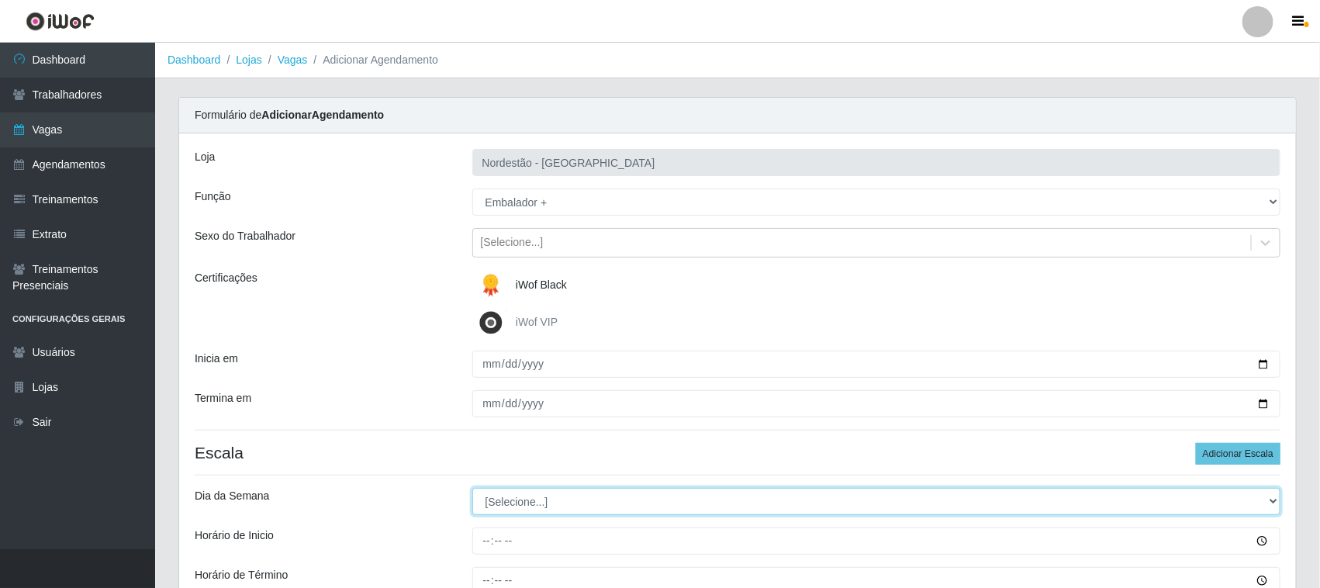
click at [568, 501] on select "[Selecione...] Segunda Terça Quarta Quinta Sexta Sábado Domingo" at bounding box center [876, 501] width 809 height 27
select select "0"
click at [472, 489] on select "[Selecione...] Segunda Terça Quarta Quinta Sexta Sábado Domingo" at bounding box center [876, 501] width 809 height 27
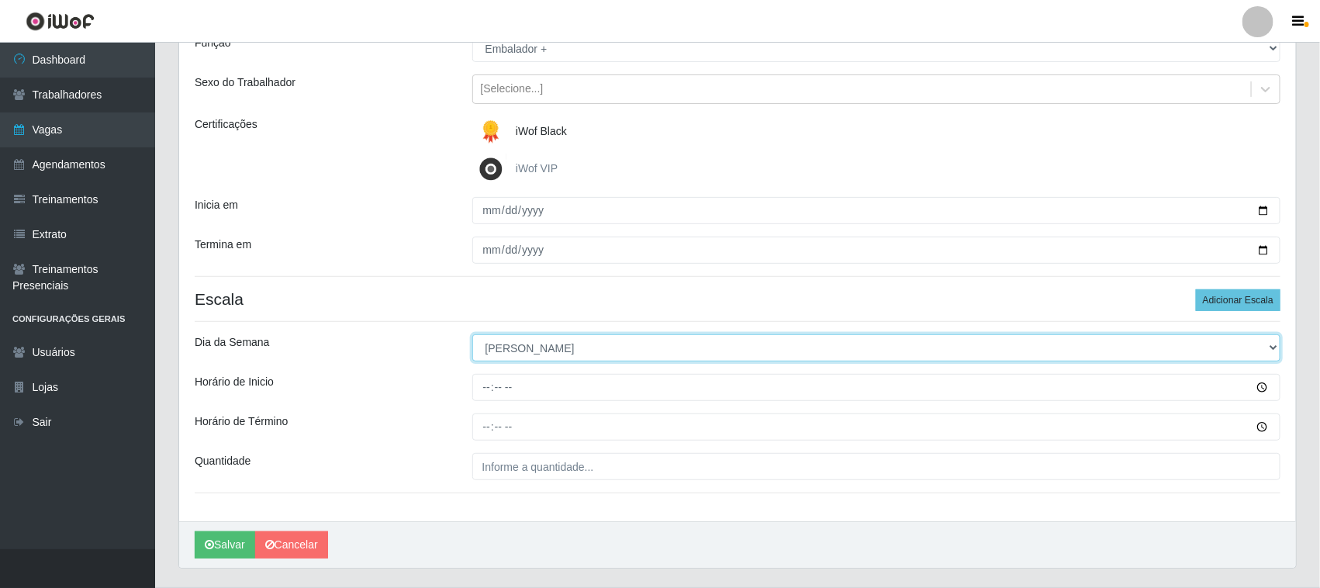
scroll to position [192, 0]
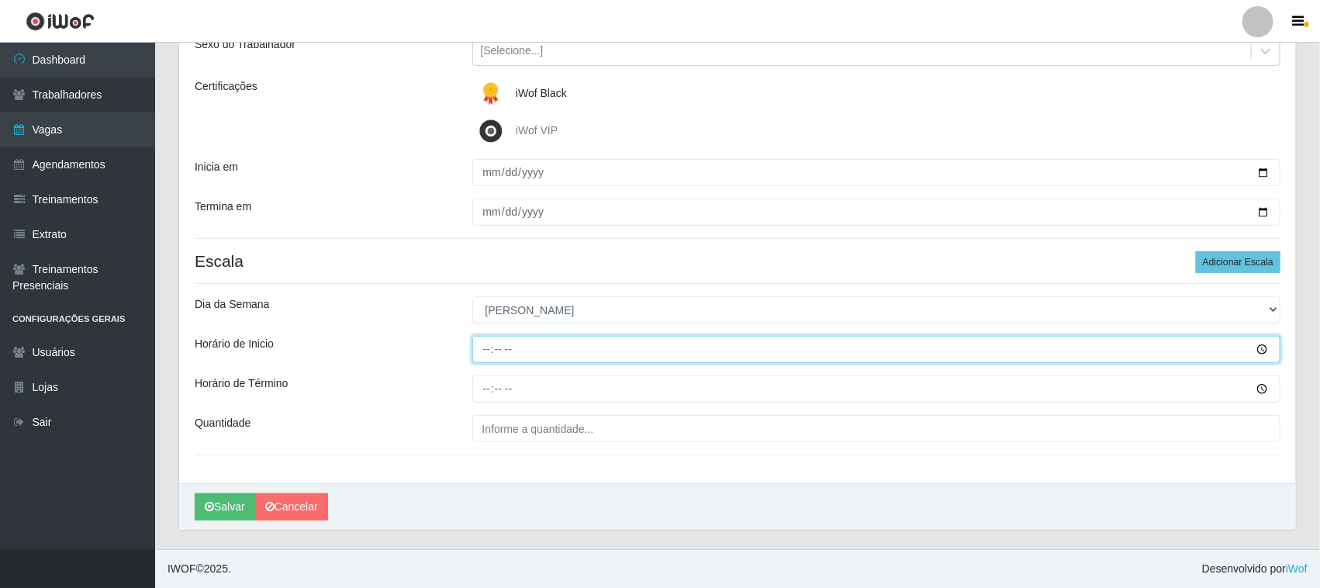
click at [485, 344] on input "Horário de Inicio" at bounding box center [876, 349] width 809 height 27
type input "08:00"
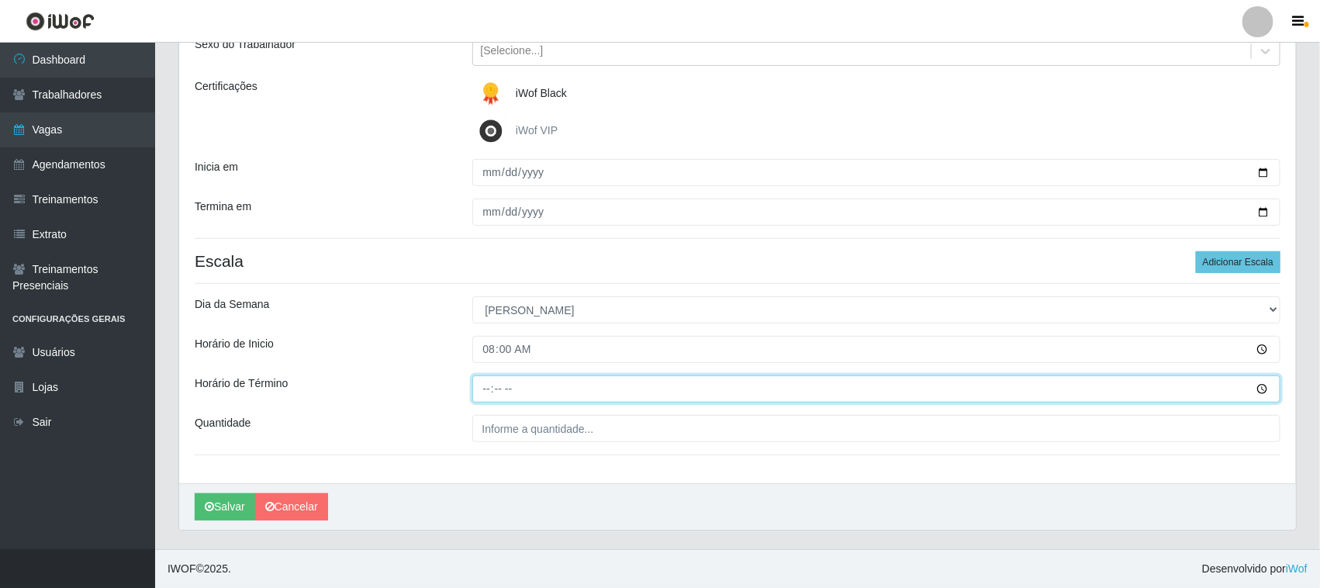
click at [479, 389] on input "Horário de Término" at bounding box center [876, 388] width 809 height 27
type input "14:00"
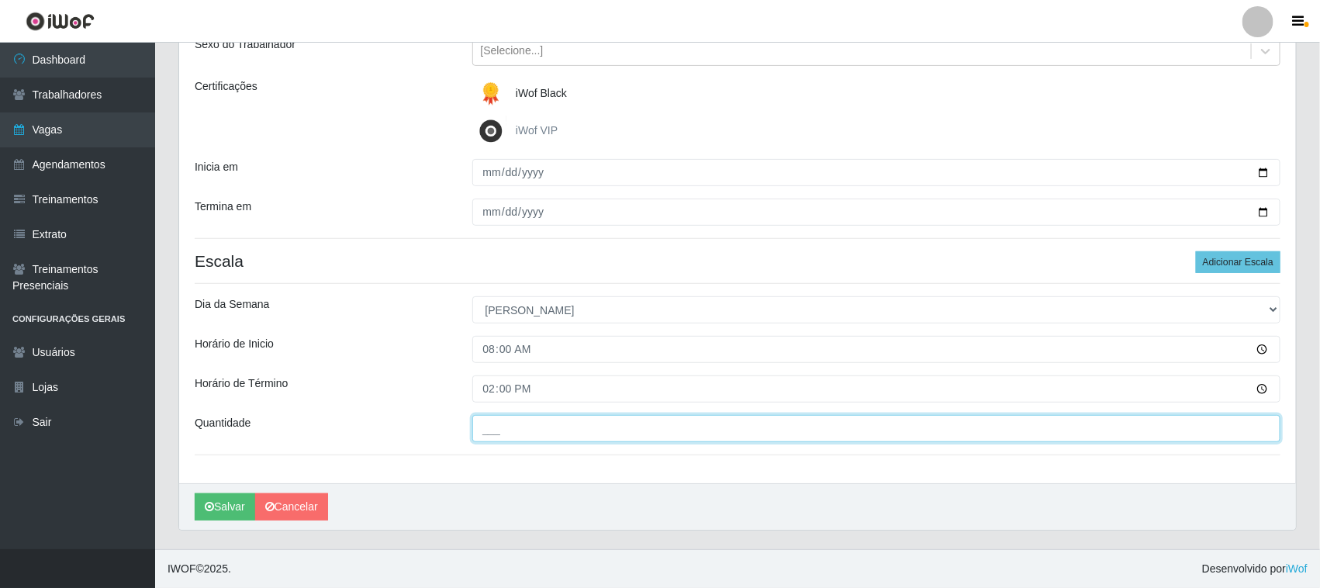
click at [494, 423] on input "___" at bounding box center [876, 428] width 809 height 27
type input "01_"
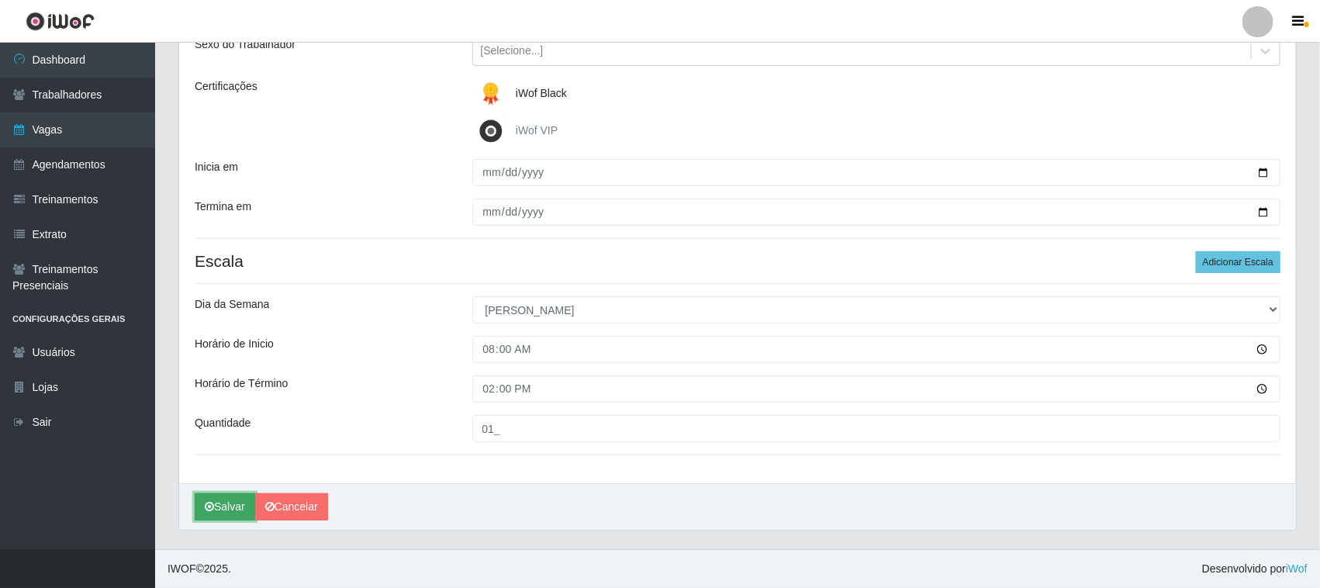
click at [231, 513] on button "Salvar" at bounding box center [225, 506] width 60 height 27
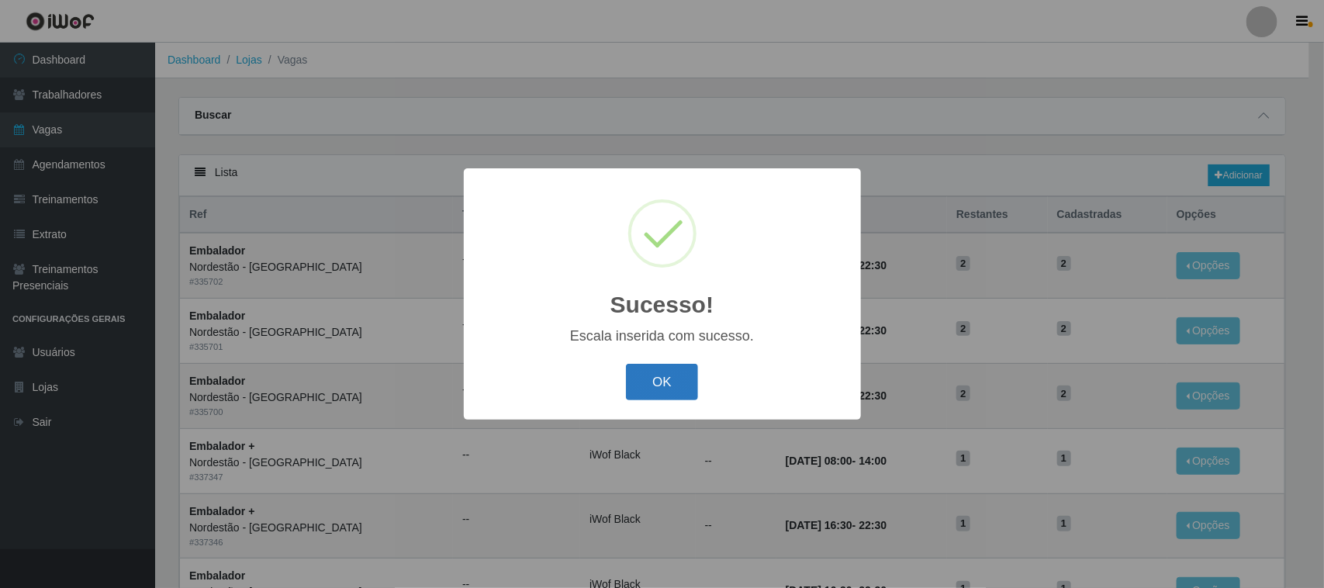
click at [672, 374] on button "OK" at bounding box center [662, 382] width 72 height 36
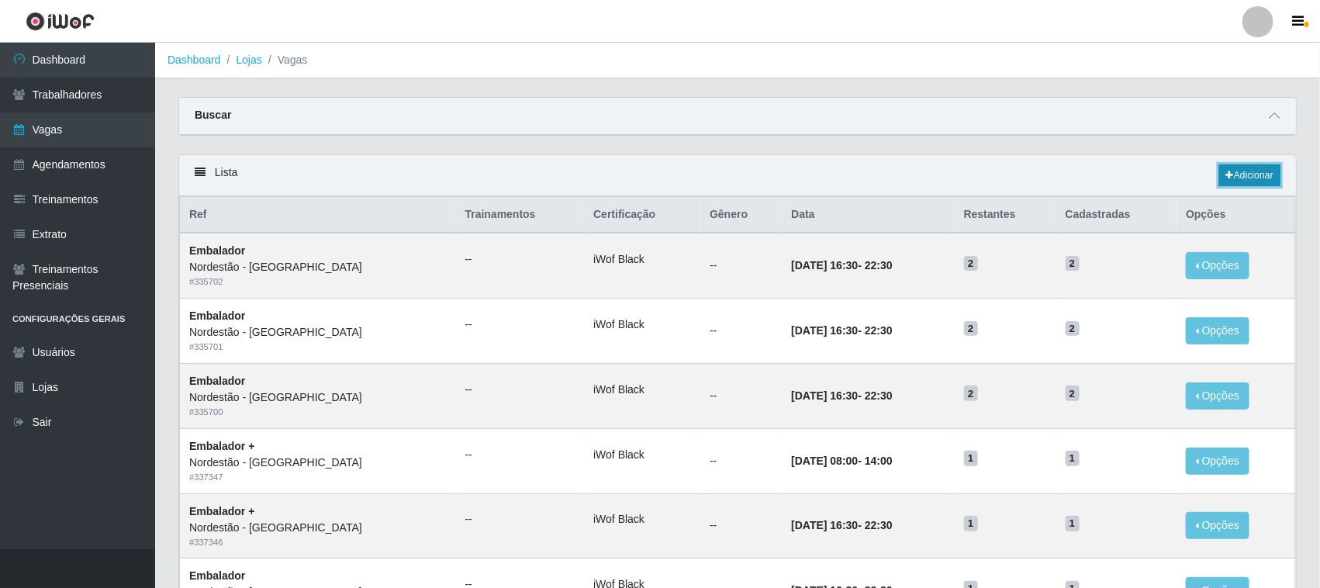
click at [1264, 173] on link "Adicionar" at bounding box center [1249, 175] width 61 height 22
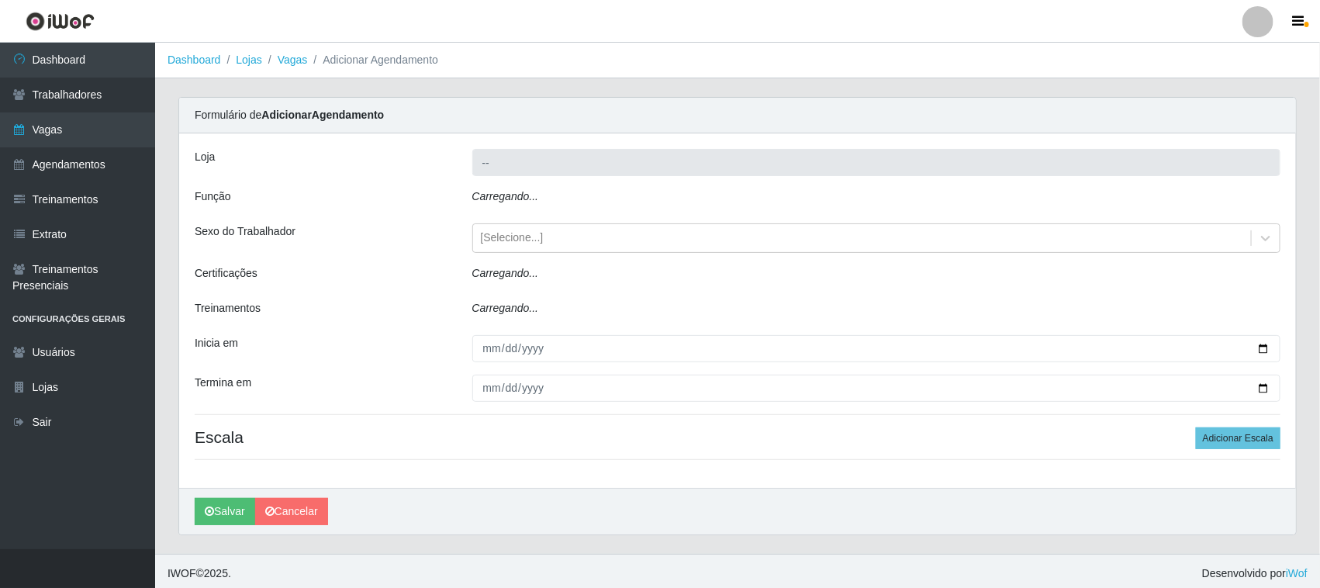
type input "Nordestão - [GEOGRAPHIC_DATA]"
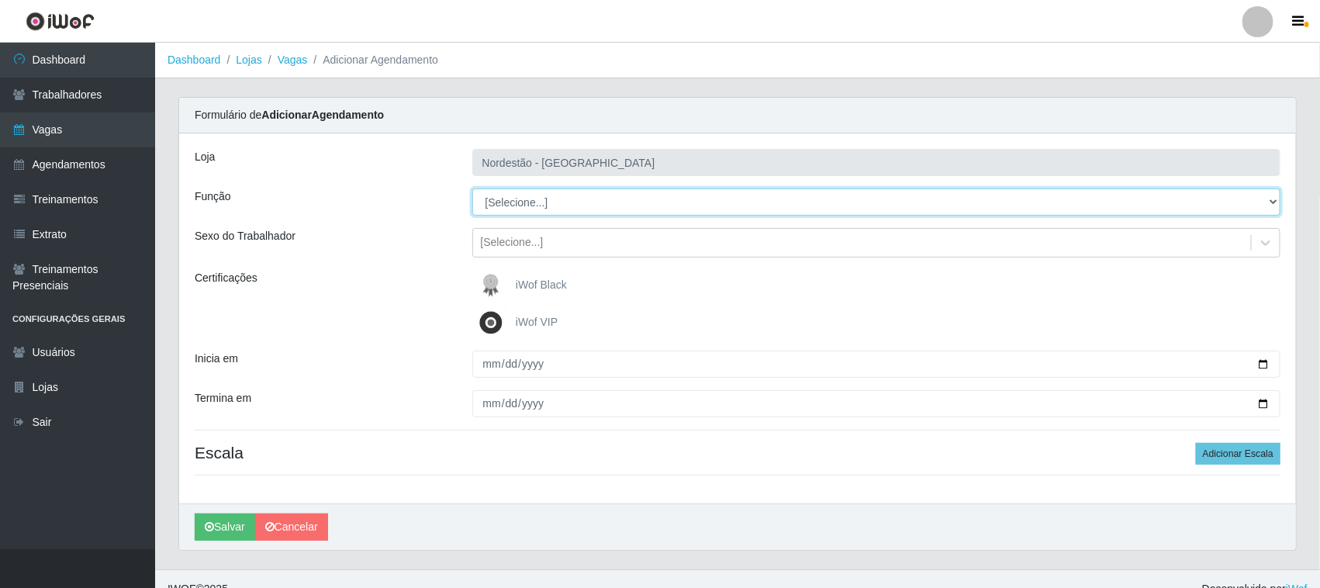
click at [533, 195] on select "[Selecione...] Embalador Embalador + Embalador ++ Operador de Caixa Operador de…" at bounding box center [876, 201] width 809 height 27
select select "70"
click at [472, 188] on select "[Selecione...] Embalador Embalador + Embalador ++ Operador de Caixa Operador de…" at bounding box center [876, 201] width 809 height 27
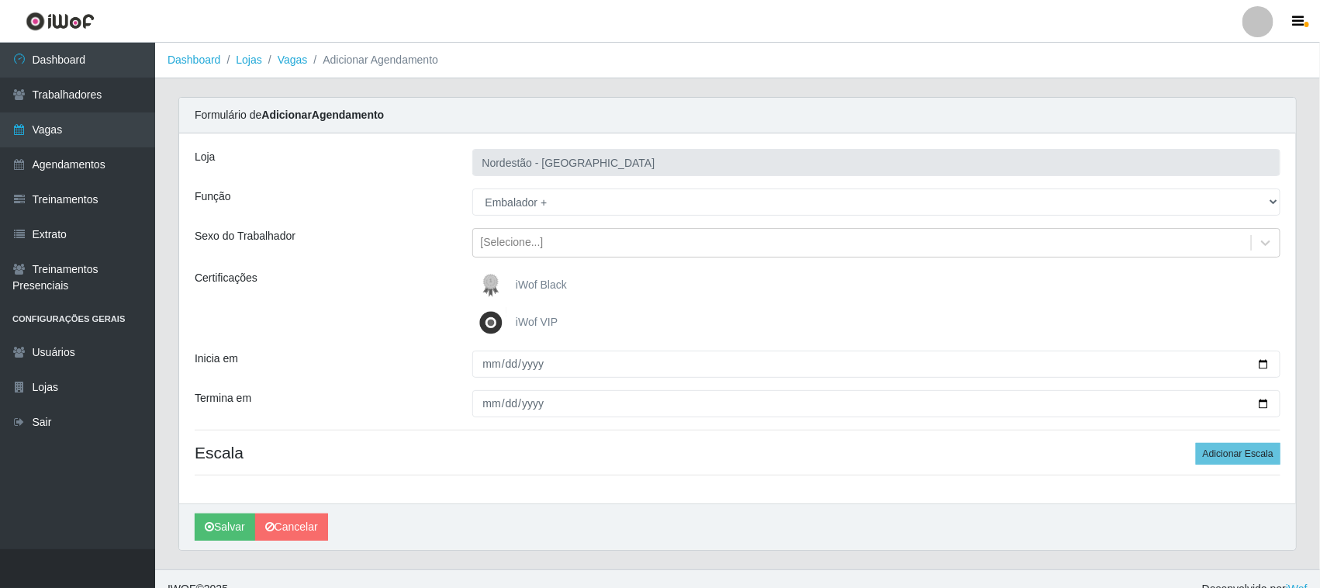
click at [491, 285] on img at bounding box center [493, 285] width 37 height 31
click at [0, 0] on input "iWof Black" at bounding box center [0, 0] width 0 height 0
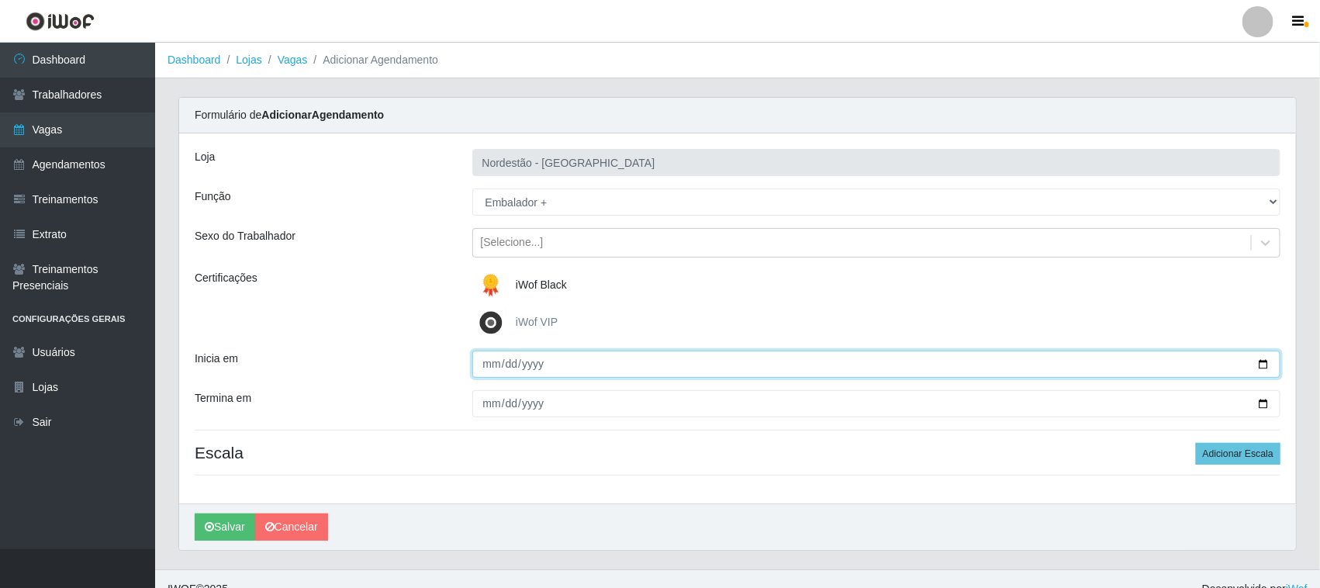
click at [1262, 359] on input "Inicia em" at bounding box center [876, 364] width 809 height 27
type input "2025-09-21"
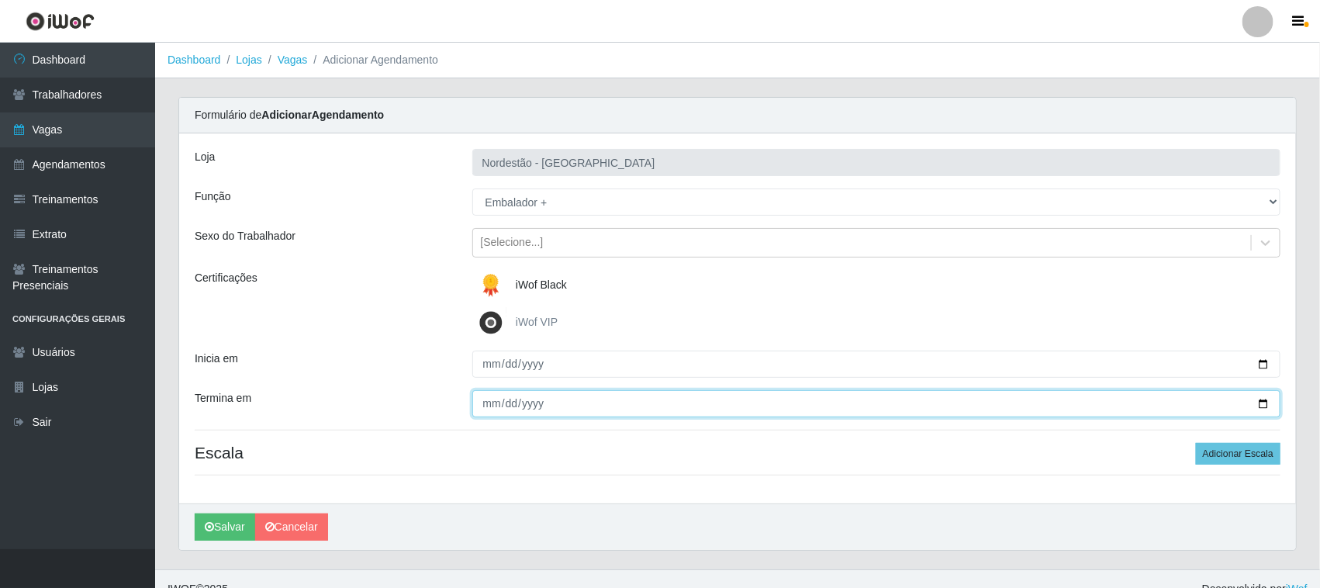
click at [1255, 398] on input "Termina em" at bounding box center [876, 403] width 809 height 27
click at [1265, 407] on input "Termina em" at bounding box center [876, 403] width 809 height 27
type input "2025-09-21"
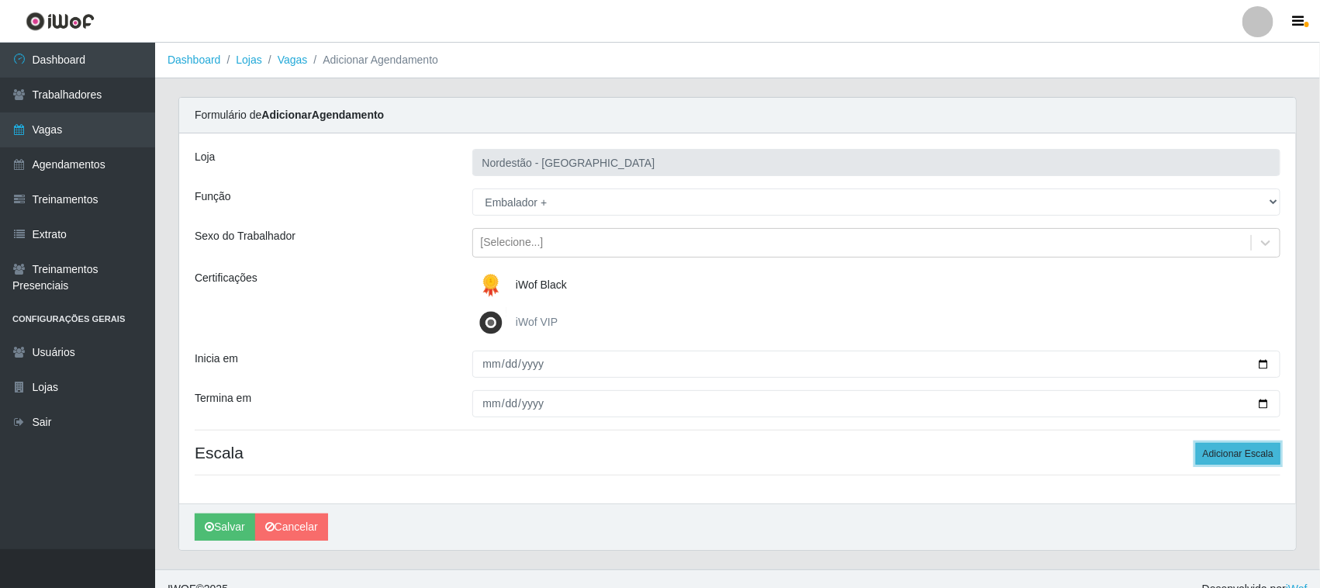
click at [1231, 458] on button "Adicionar Escala" at bounding box center [1238, 454] width 85 height 22
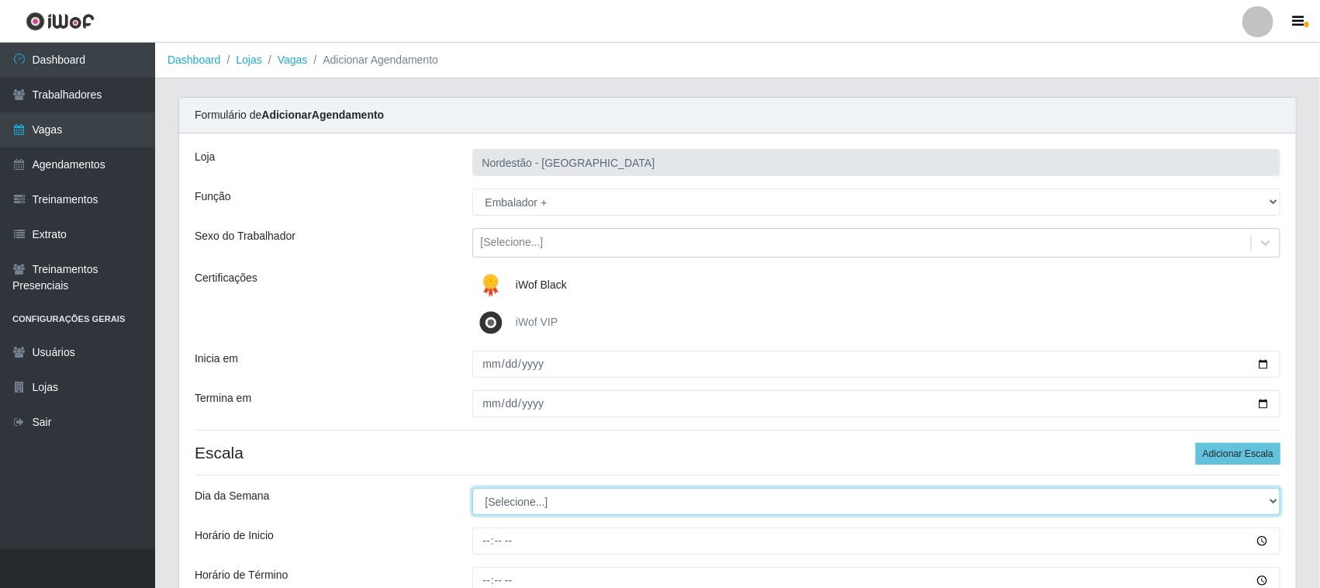
click at [510, 499] on select "[Selecione...] Segunda Terça Quarta Quinta Sexta Sábado Domingo" at bounding box center [876, 501] width 809 height 27
select select "0"
click at [472, 489] on select "[Selecione...] Segunda Terça Quarta Quinta Sexta Sábado Domingo" at bounding box center [876, 501] width 809 height 27
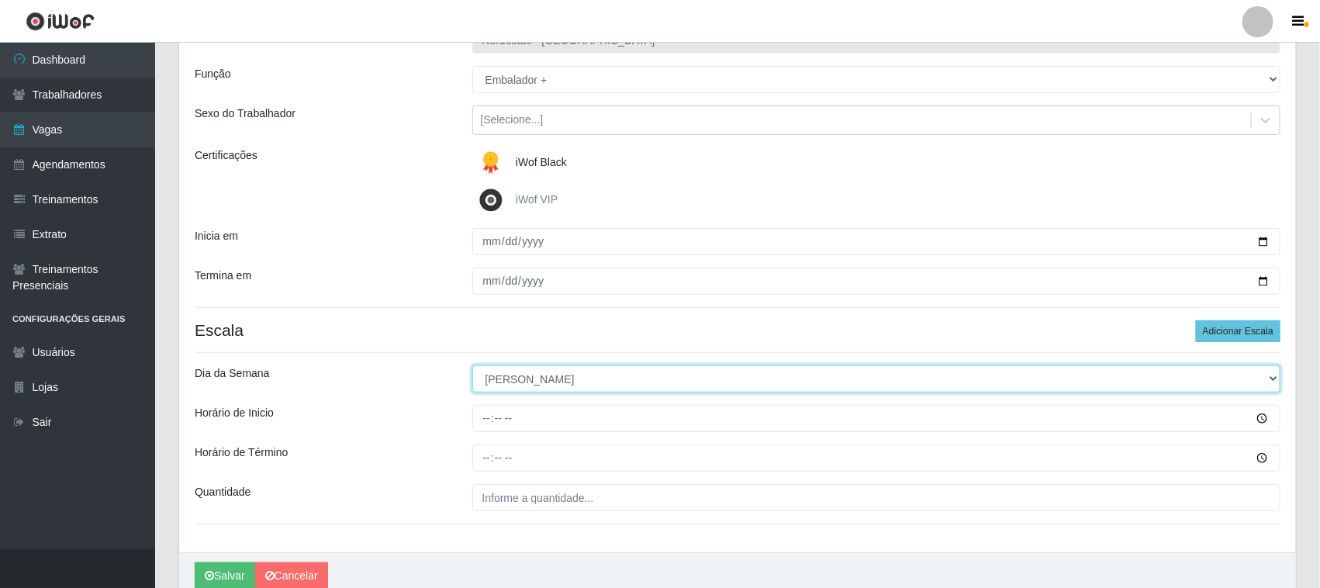
scroll to position [192, 0]
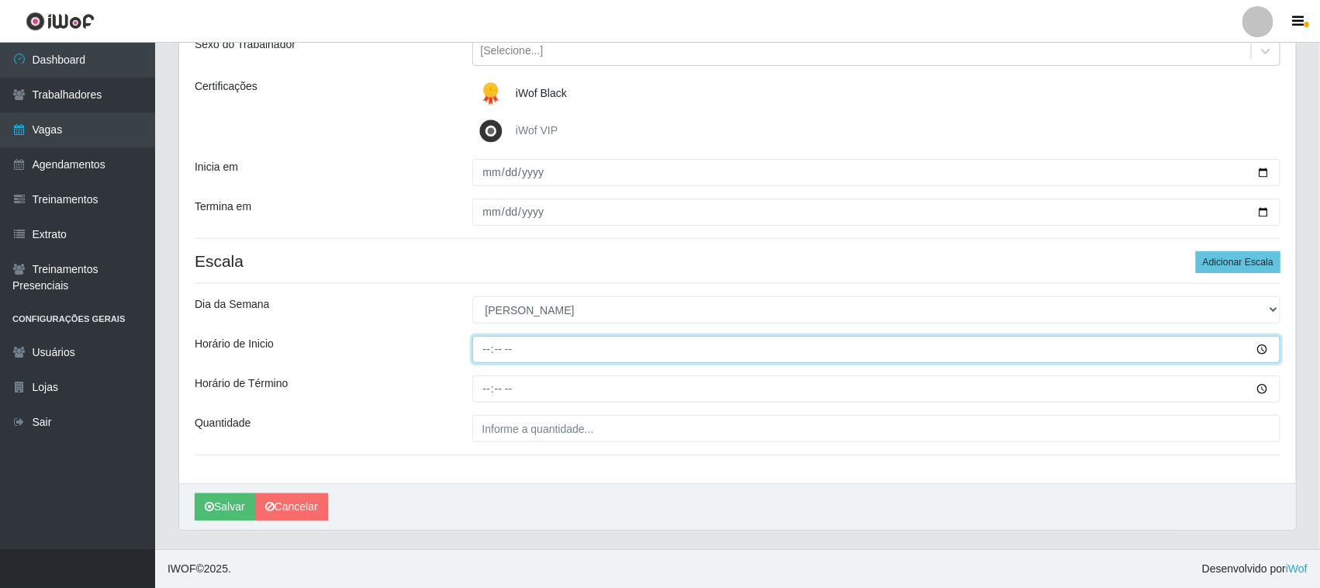
click at [485, 351] on input "Horário de Inicio" at bounding box center [876, 349] width 809 height 27
type input "09:00"
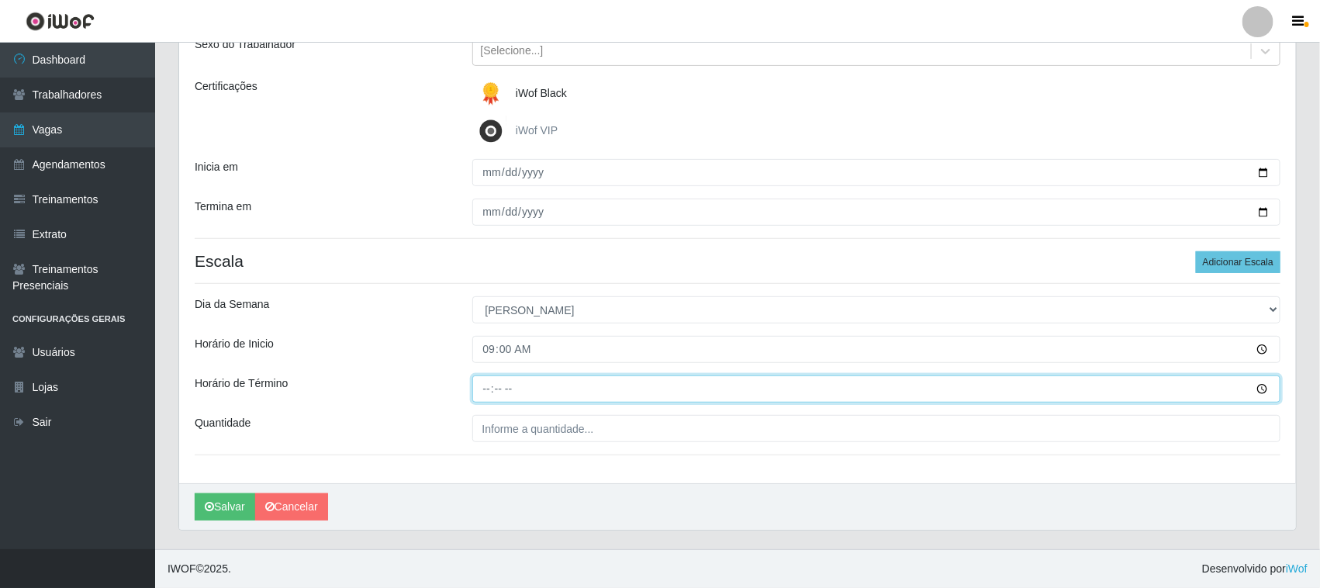
click at [478, 389] on input "Horário de Término" at bounding box center [876, 388] width 809 height 27
type input "15:00"
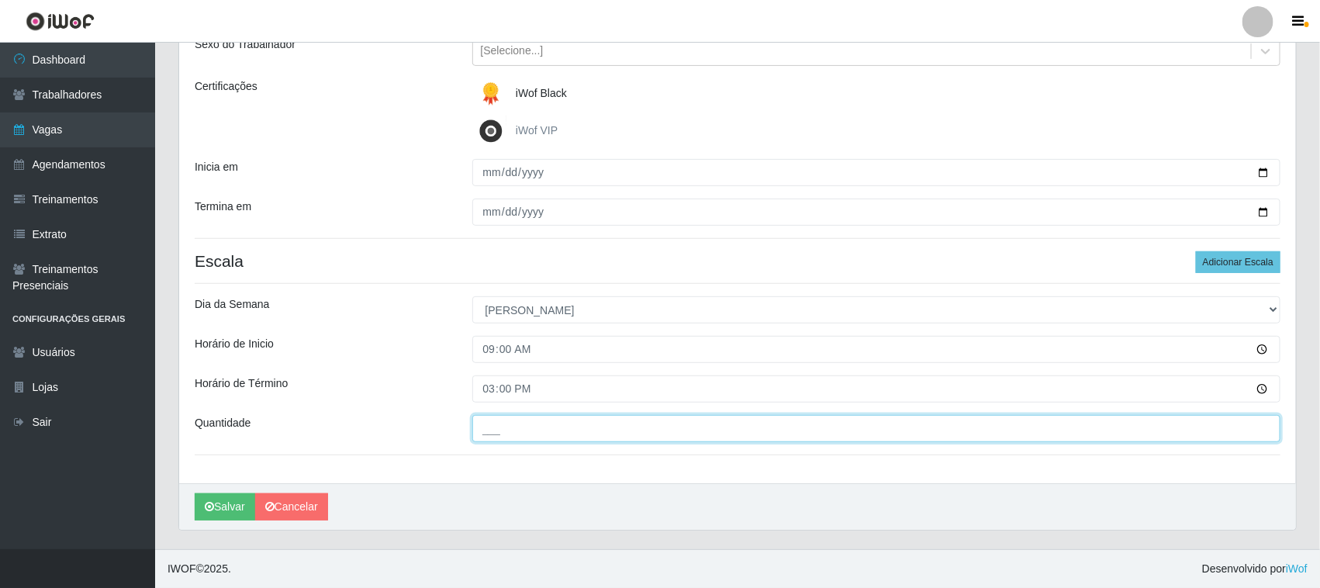
click at [497, 426] on input "___" at bounding box center [876, 428] width 809 height 27
type input "01_"
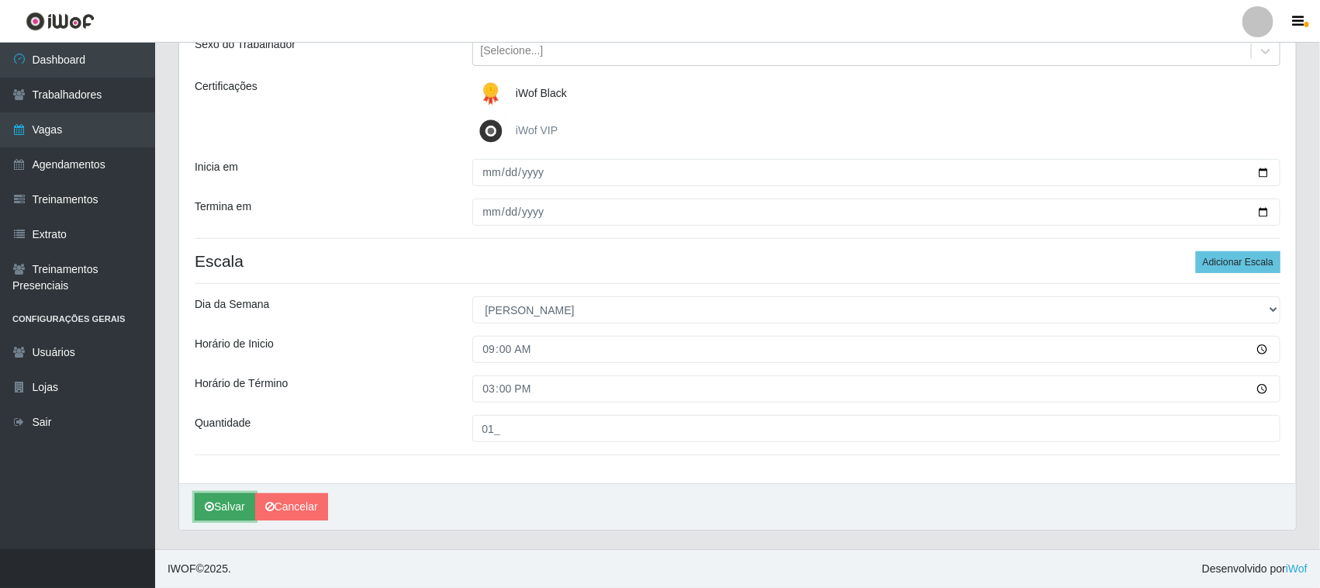
click at [238, 509] on button "Salvar" at bounding box center [225, 506] width 60 height 27
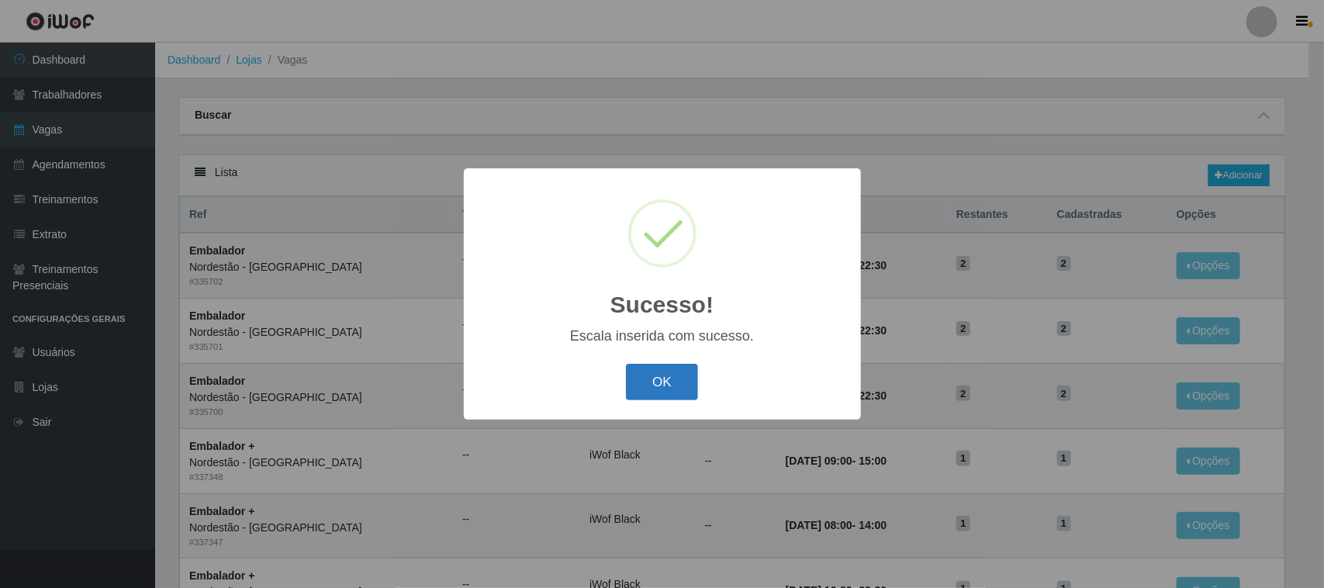
click at [682, 381] on button "OK" at bounding box center [662, 382] width 72 height 36
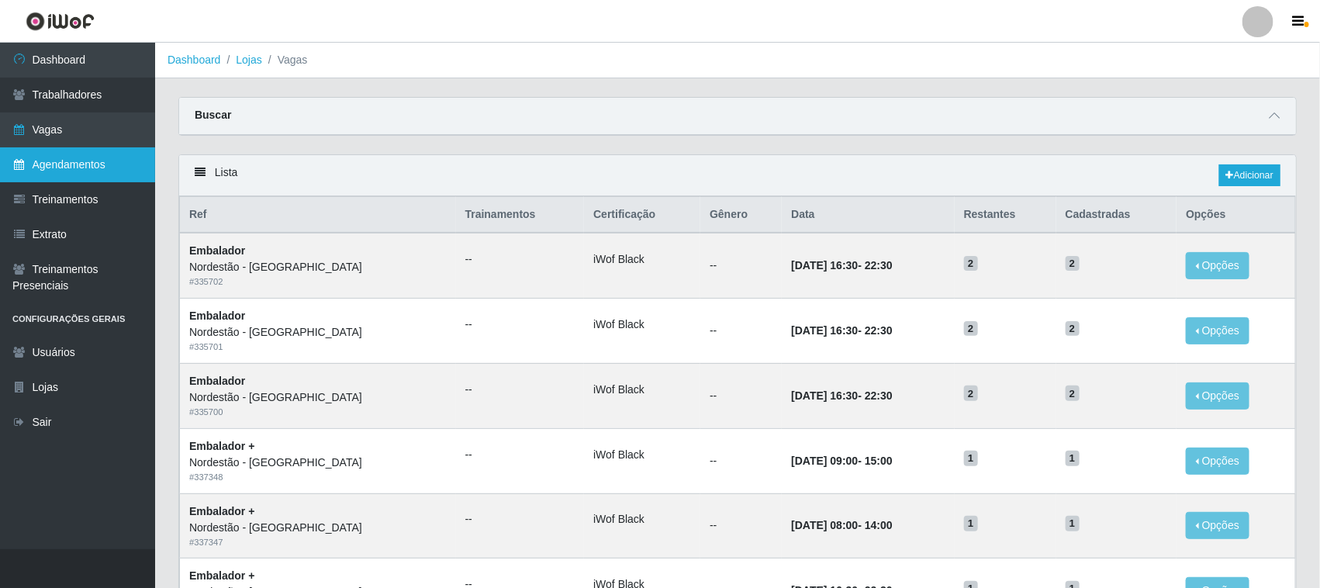
click at [55, 165] on link "Agendamentos" at bounding box center [77, 164] width 155 height 35
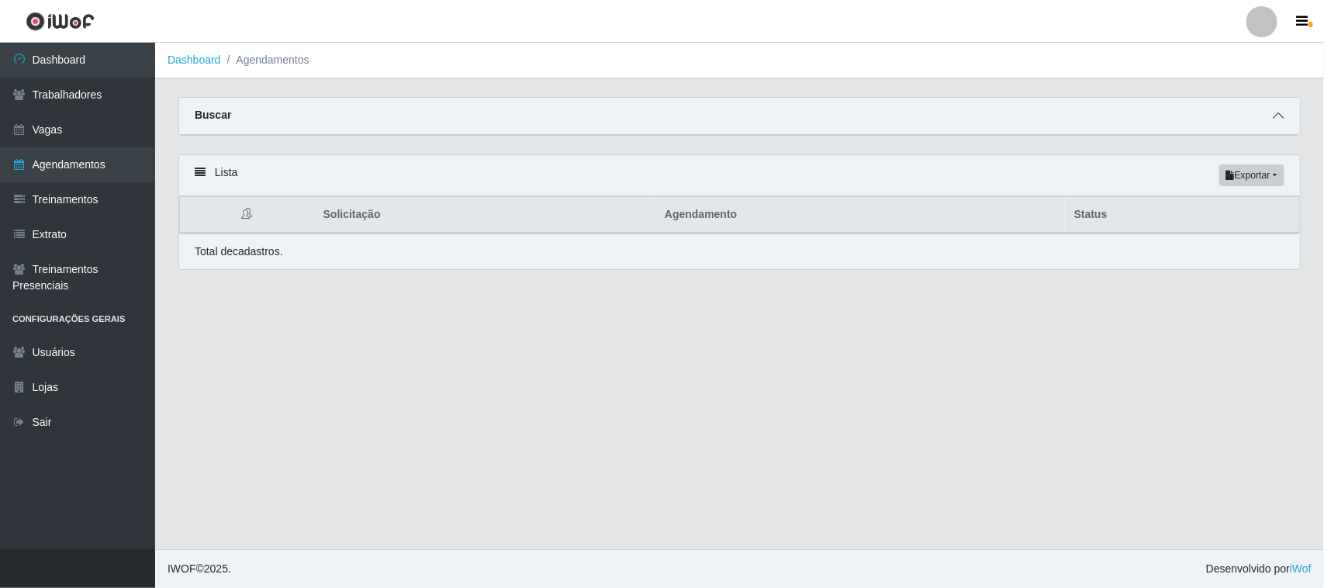
click at [1269, 109] on span at bounding box center [1278, 116] width 19 height 18
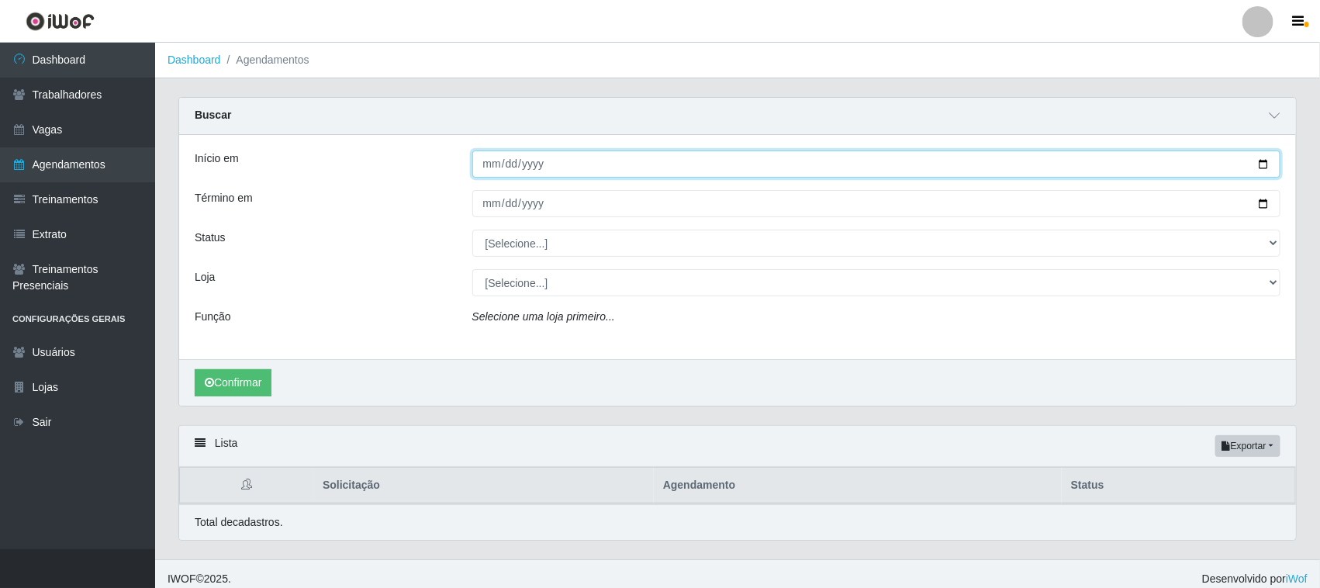
click at [1255, 157] on input "Início em" at bounding box center [876, 163] width 809 height 27
click at [1269, 164] on input "Início em" at bounding box center [876, 163] width 809 height 27
type input "2025-09-21"
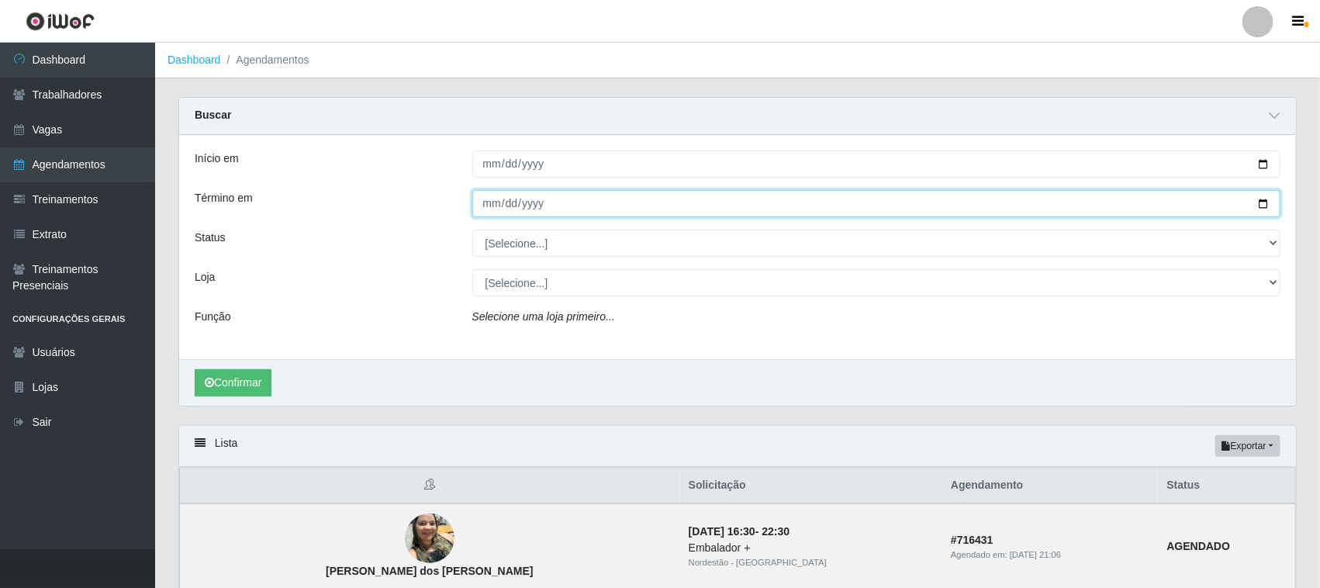
click at [1262, 199] on input "Término em" at bounding box center [876, 203] width 809 height 27
type input "2025-09-21"
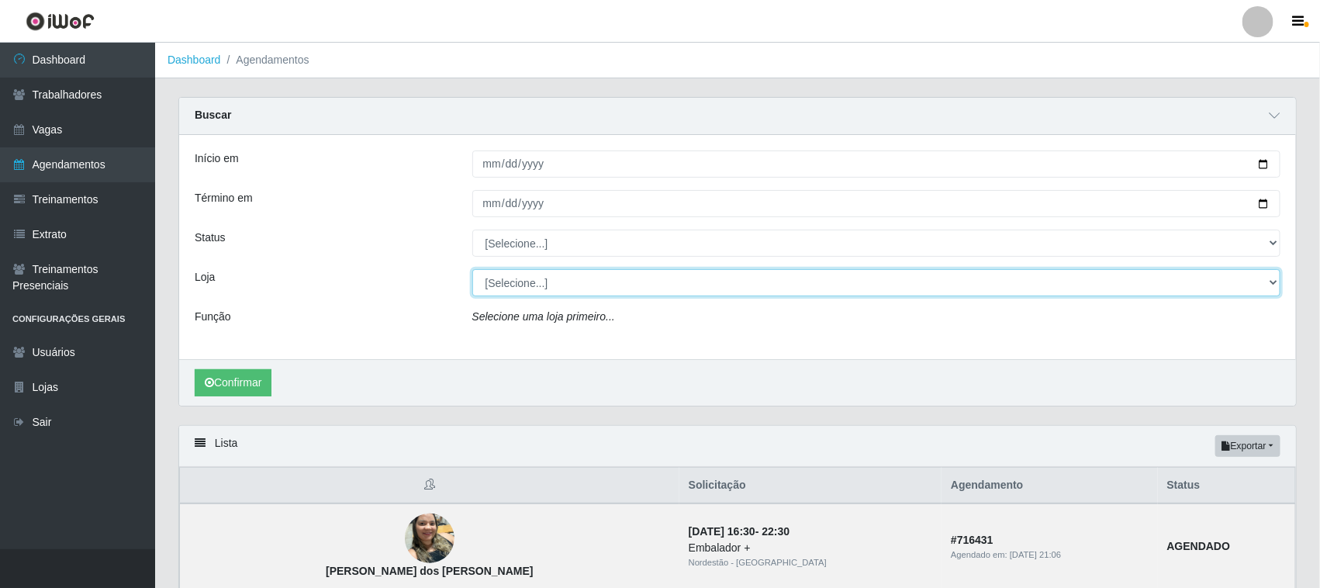
click at [547, 280] on select "[Selecione...] Nordestão - Santa Catarina" at bounding box center [876, 282] width 809 height 27
select select "420"
click at [472, 270] on select "[Selecione...] Nordestão - Santa Catarina" at bounding box center [876, 282] width 809 height 27
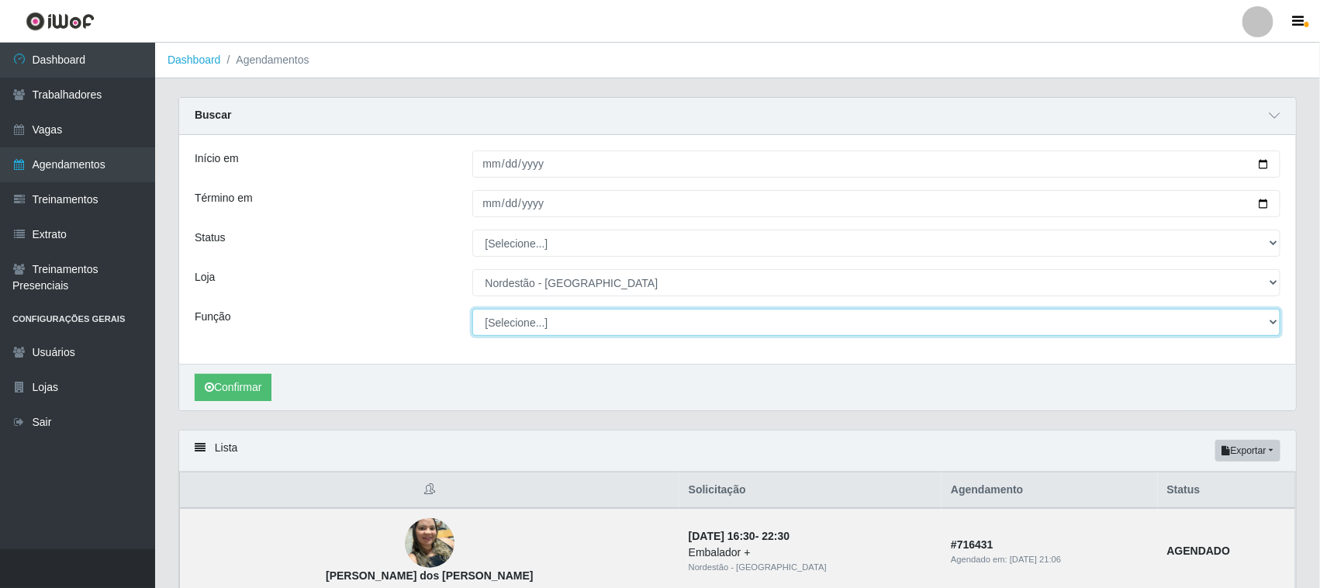
click at [526, 320] on select "[Selecione...] Embalador Embalador + Embalador ++ Operador de Caixa Operador de…" at bounding box center [876, 322] width 809 height 27
select select "70"
click at [472, 309] on select "[Selecione...] Embalador Embalador + Embalador ++ Operador de Caixa Operador de…" at bounding box center [876, 322] width 809 height 27
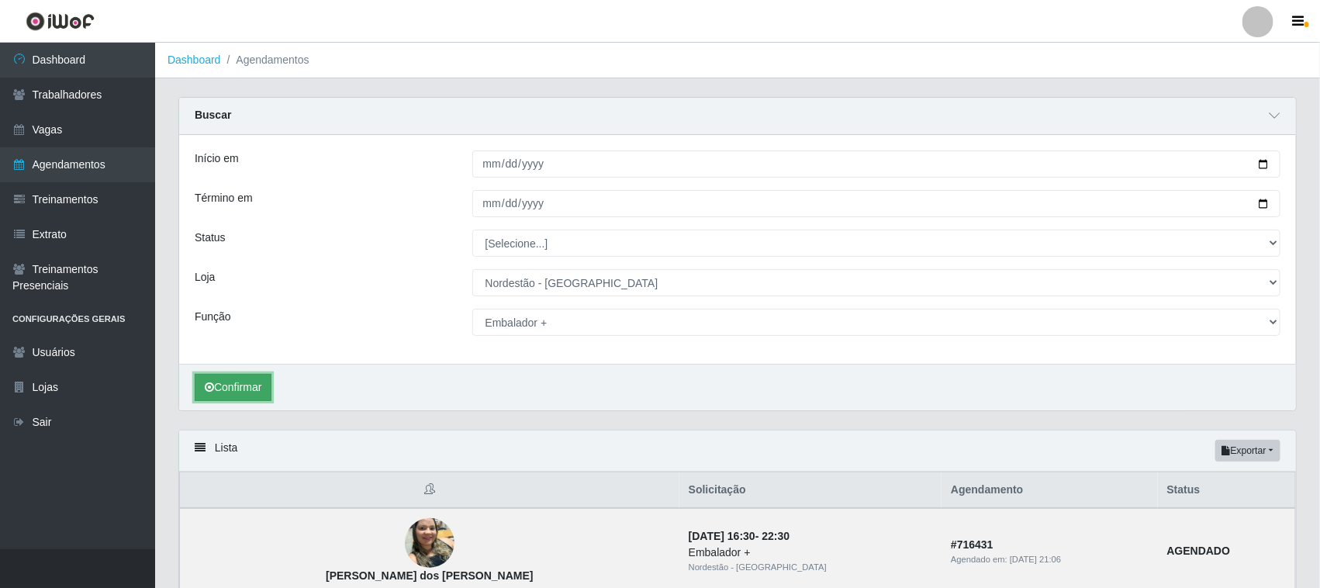
click at [246, 386] on button "Confirmar" at bounding box center [233, 387] width 77 height 27
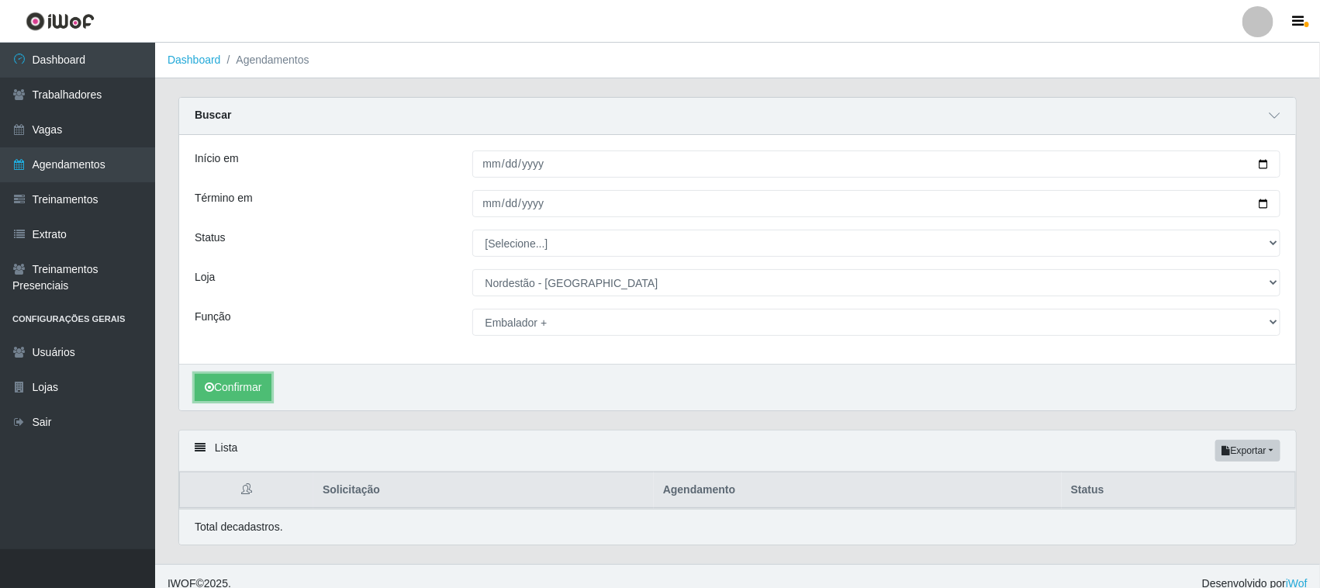
scroll to position [16, 0]
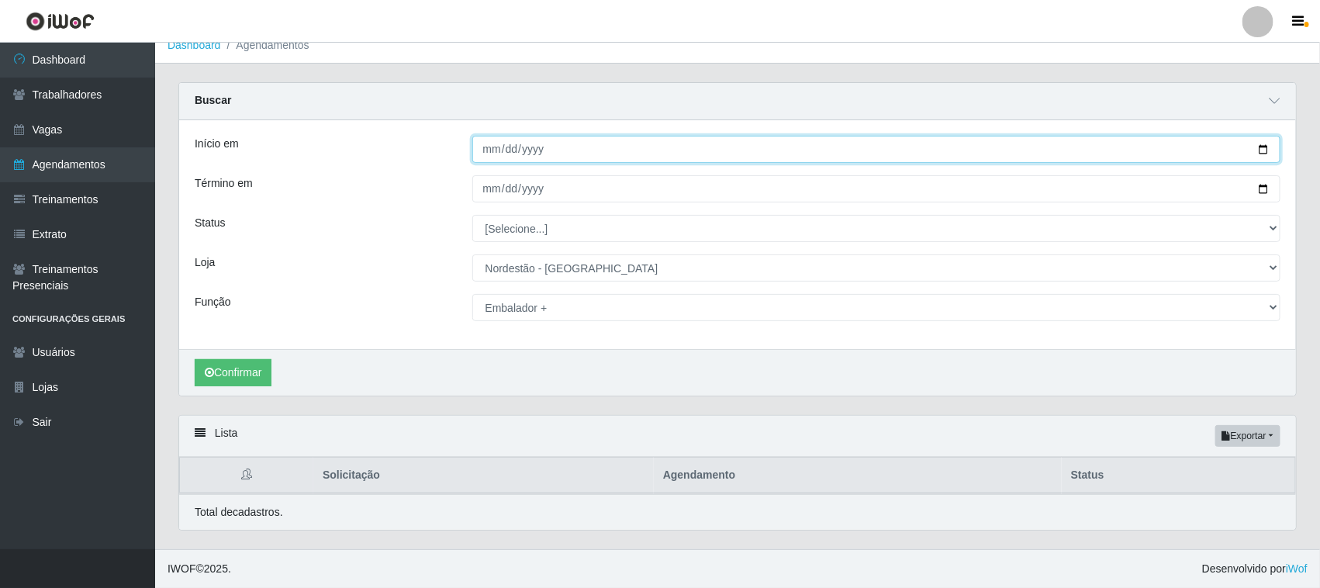
click at [1259, 146] on input "2025-09-21" at bounding box center [876, 149] width 809 height 27
type input "2025-09-20"
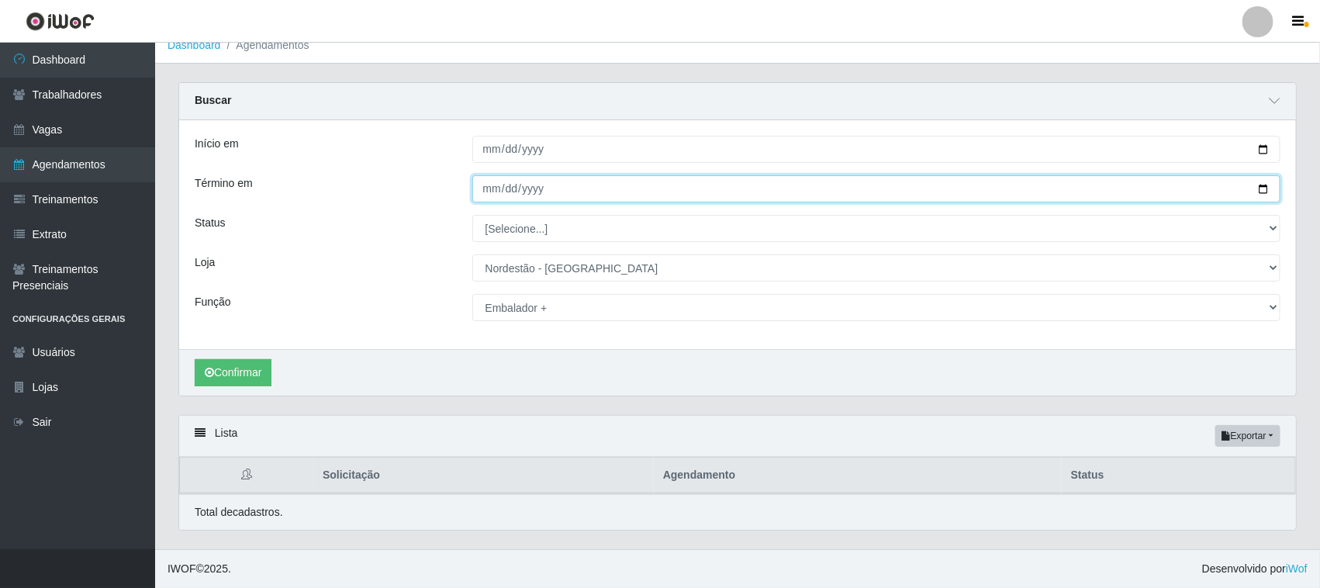
click at [1262, 180] on input "2025-09-21" at bounding box center [876, 188] width 809 height 27
type input "2025-09-20"
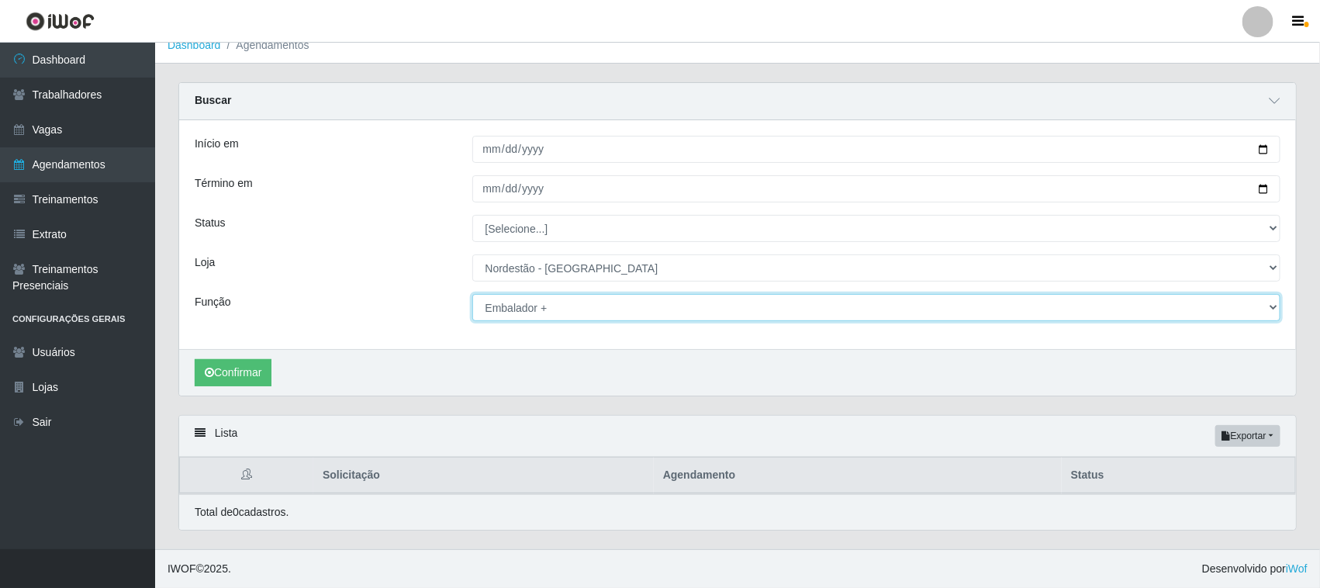
click at [1273, 303] on select "[Selecione...] Embalador Embalador + Embalador ++ Operador de Caixa Operador de…" at bounding box center [876, 307] width 809 height 27
select select "1"
click at [472, 294] on select "[Selecione...] Embalador Embalador + Embalador ++ Operador de Caixa Operador de…" at bounding box center [876, 307] width 809 height 27
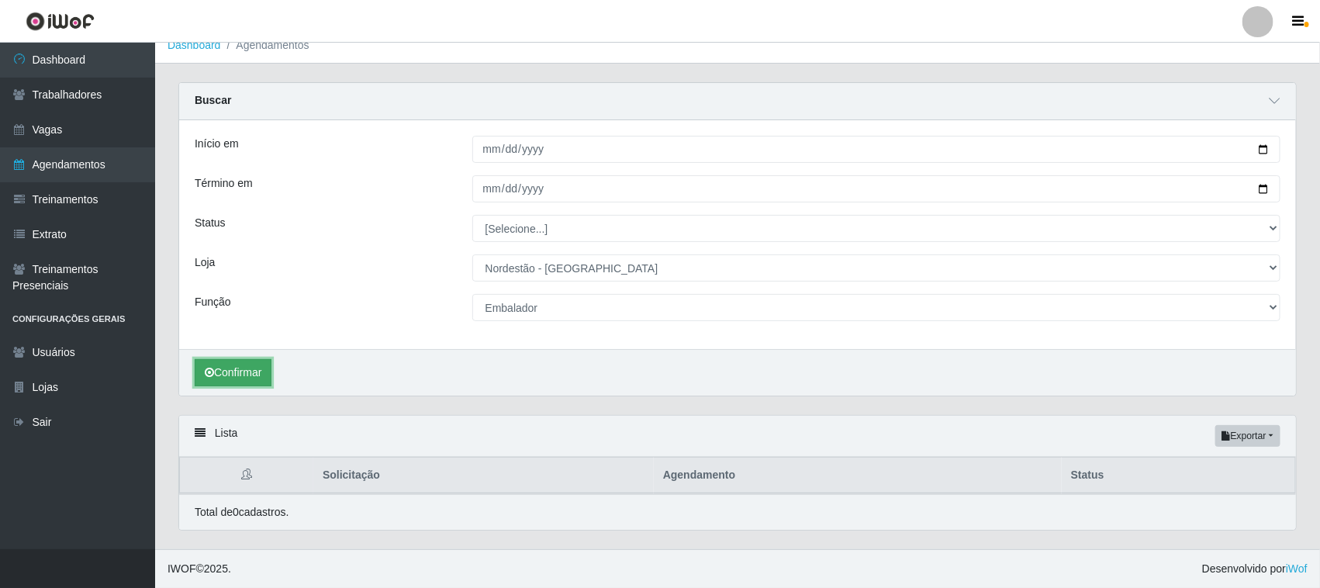
click at [249, 365] on button "Confirmar" at bounding box center [233, 372] width 77 height 27
click at [250, 372] on button "Confirmar" at bounding box center [233, 372] width 77 height 27
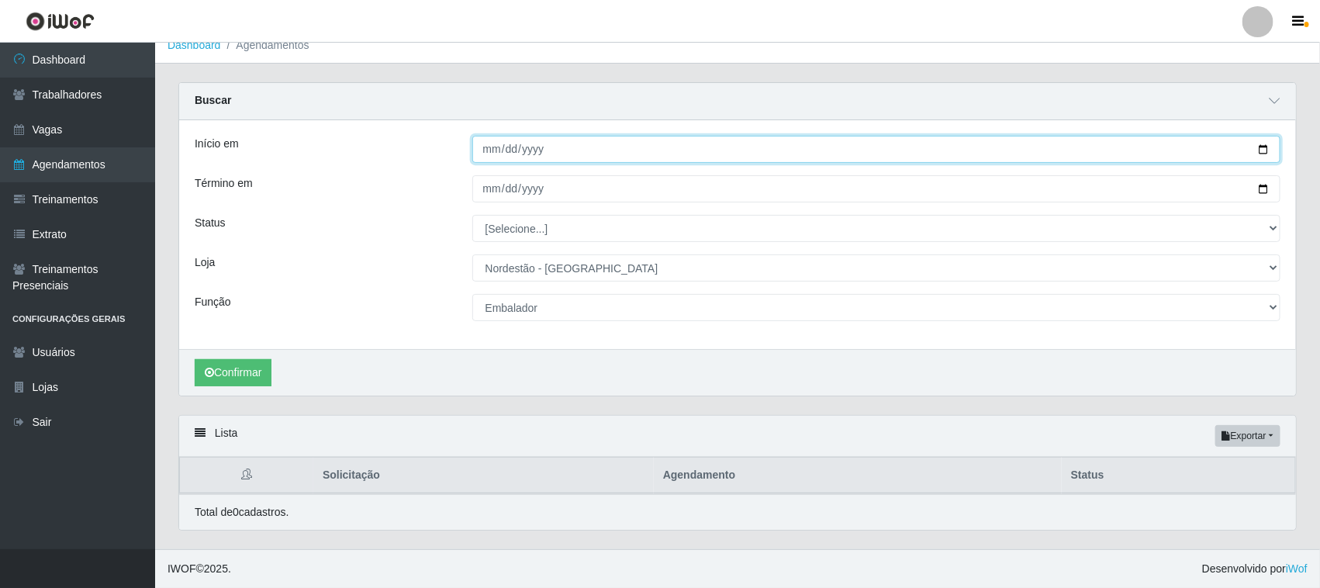
click at [1269, 145] on input "2025-09-20" at bounding box center [876, 149] width 809 height 27
type input "2025-09-19"
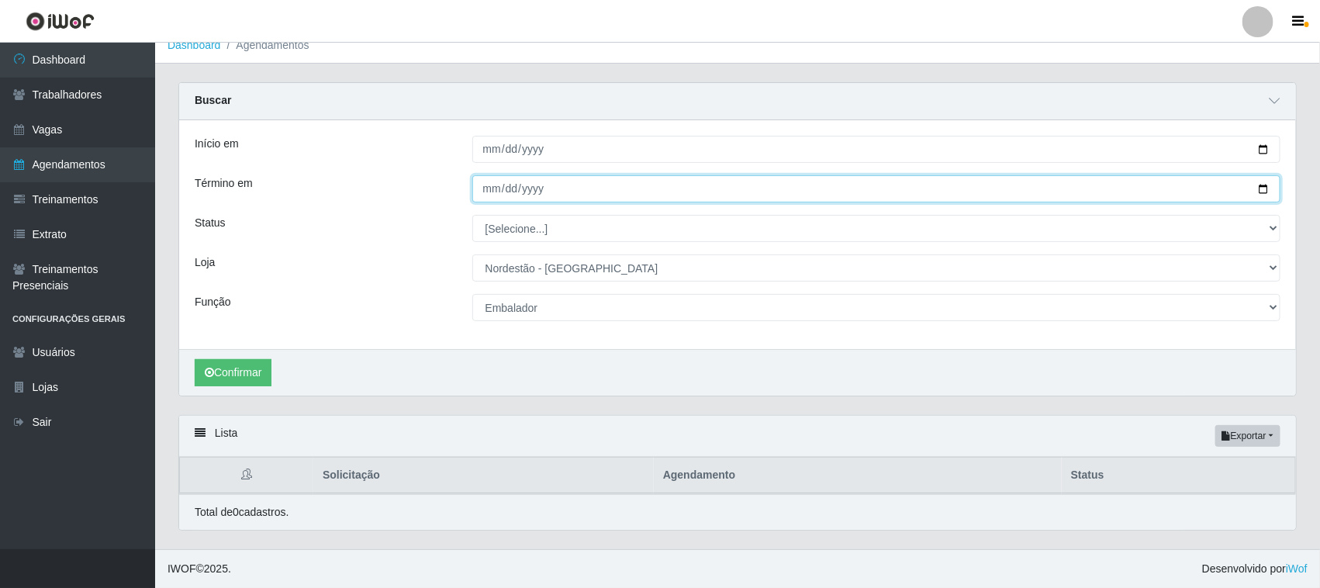
click at [1260, 183] on input "2025-09-20" at bounding box center [876, 188] width 809 height 27
type input "2025-09-19"
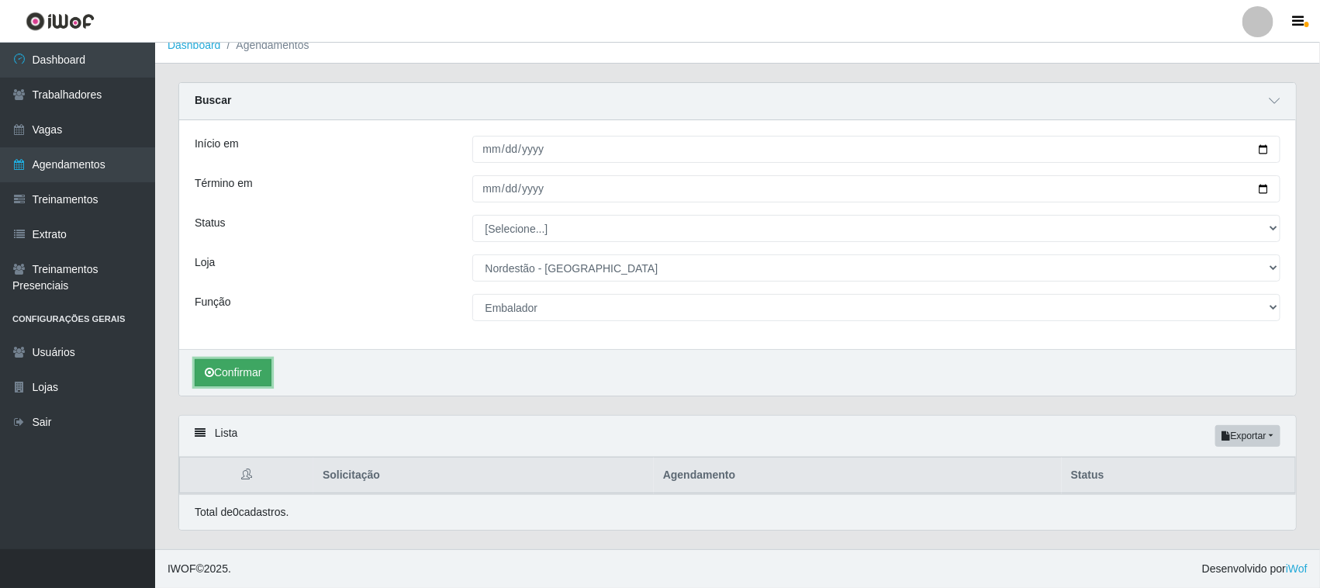
click at [229, 373] on button "Confirmar" at bounding box center [233, 372] width 77 height 27
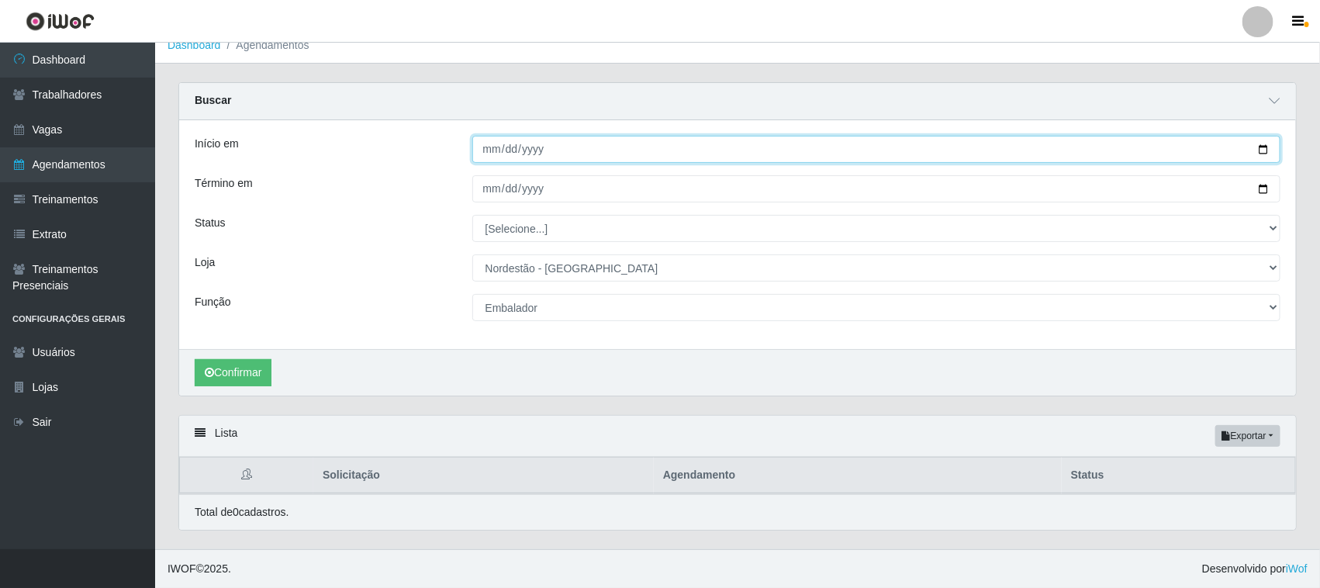
click at [1265, 144] on input "2025-09-19" at bounding box center [876, 149] width 809 height 27
type input "2025-09-18"
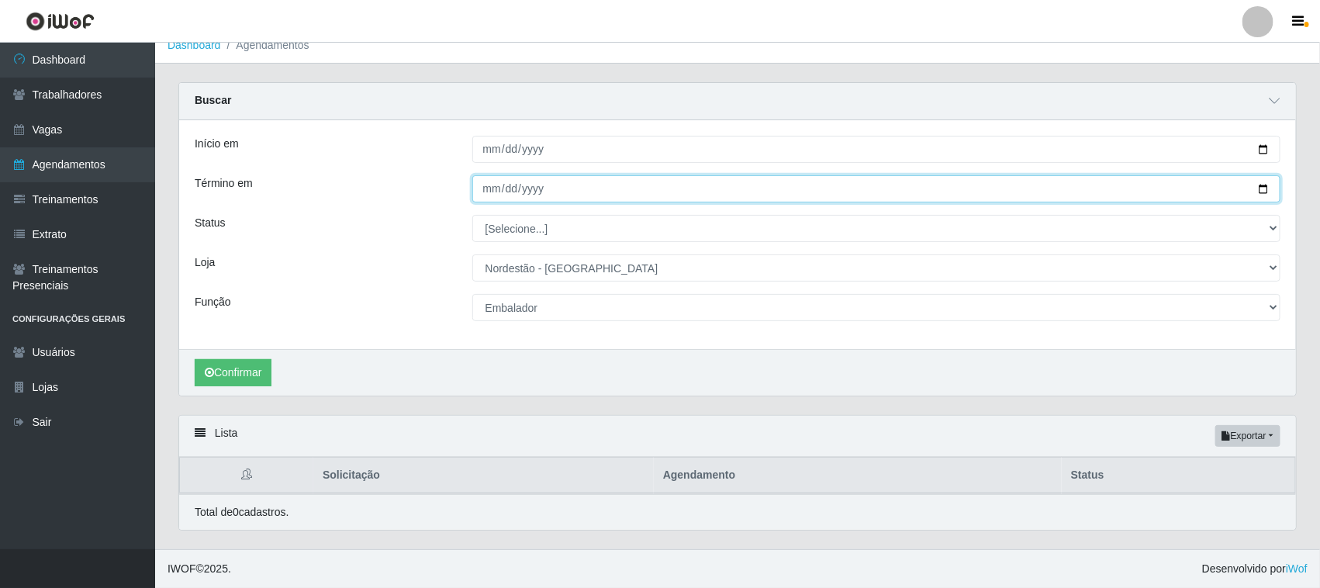
click at [1262, 179] on input "2025-09-19" at bounding box center [876, 188] width 809 height 27
click at [1258, 185] on input "2025-09-19" at bounding box center [876, 188] width 809 height 27
type input "2025-09-18"
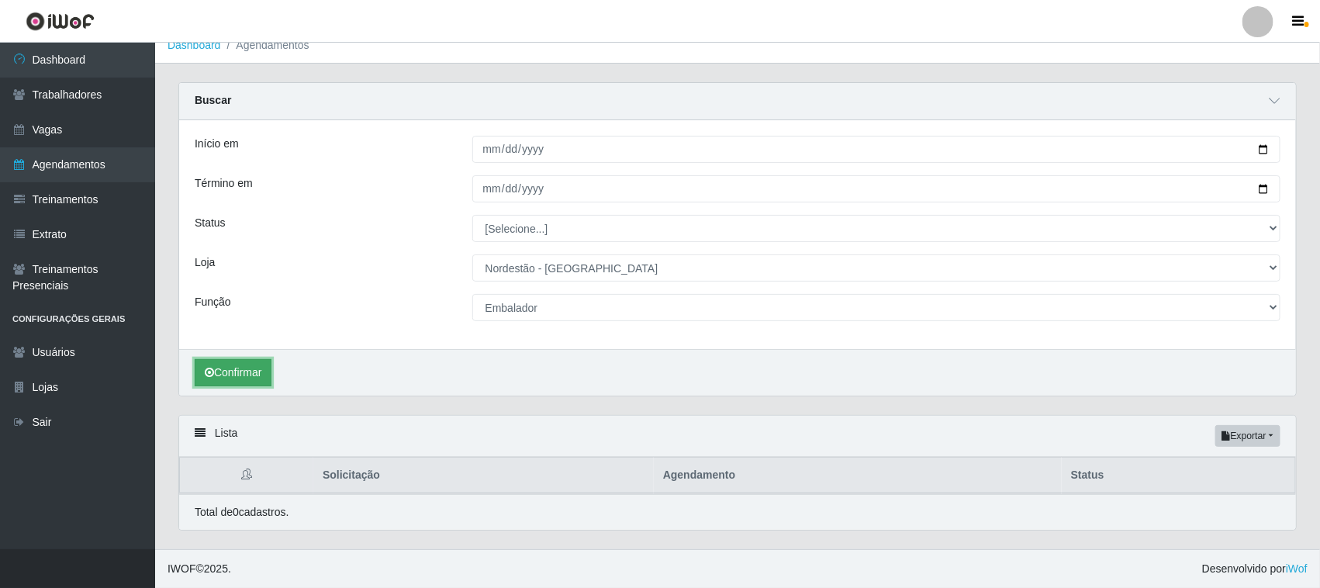
click at [250, 367] on button "Confirmar" at bounding box center [233, 372] width 77 height 27
click at [256, 372] on button "Confirmar" at bounding box center [233, 372] width 77 height 27
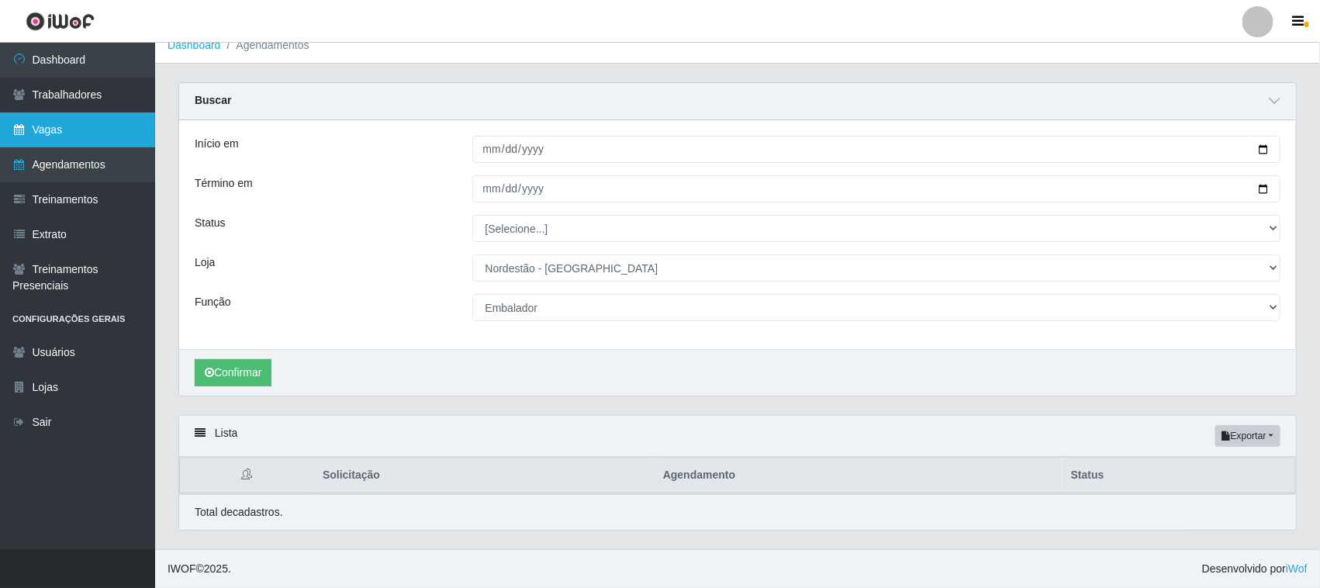
click at [57, 129] on link "Vagas" at bounding box center [77, 129] width 155 height 35
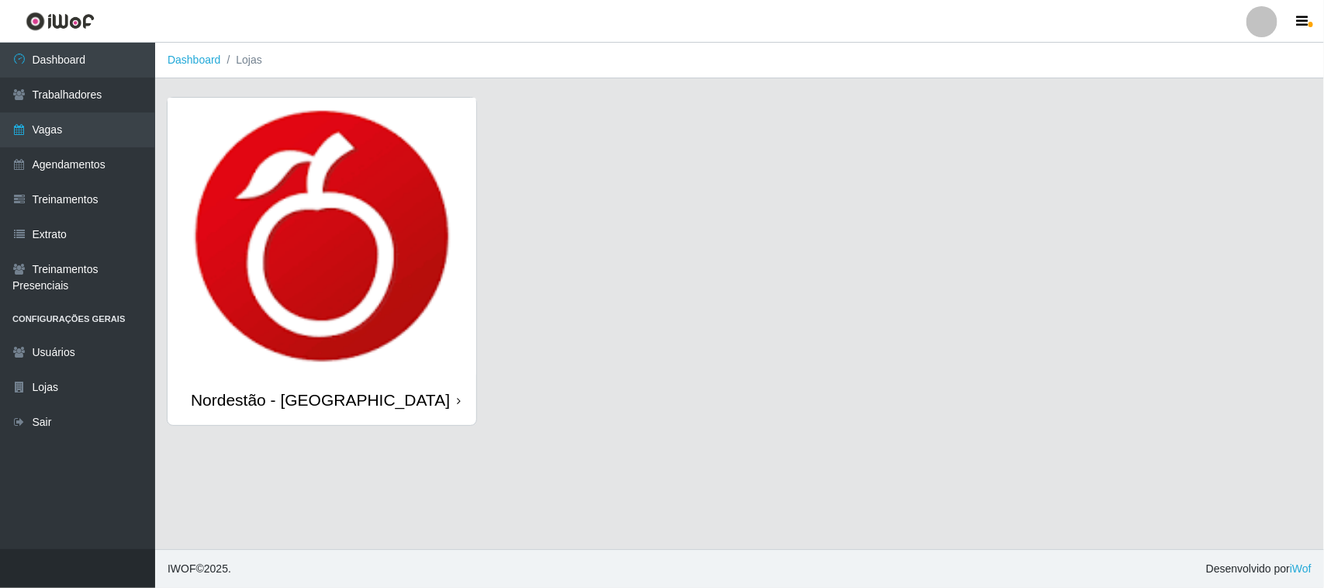
click at [460, 402] on div "Nordestão - [GEOGRAPHIC_DATA]" at bounding box center [321, 400] width 309 height 50
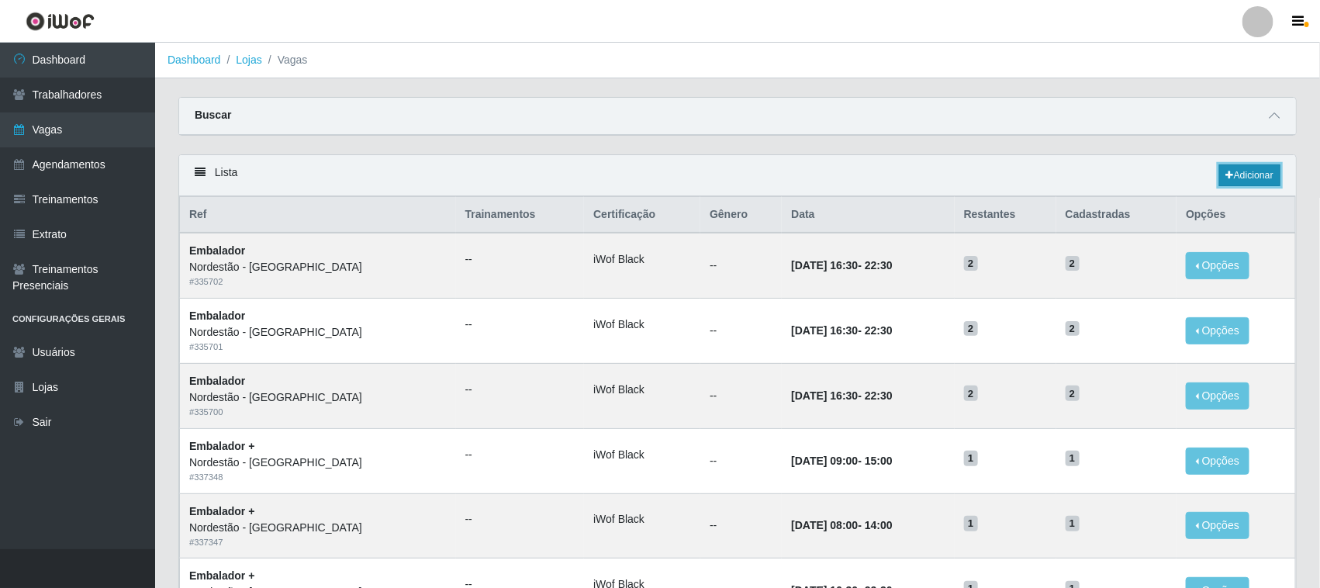
click at [1253, 167] on link "Adicionar" at bounding box center [1249, 175] width 61 height 22
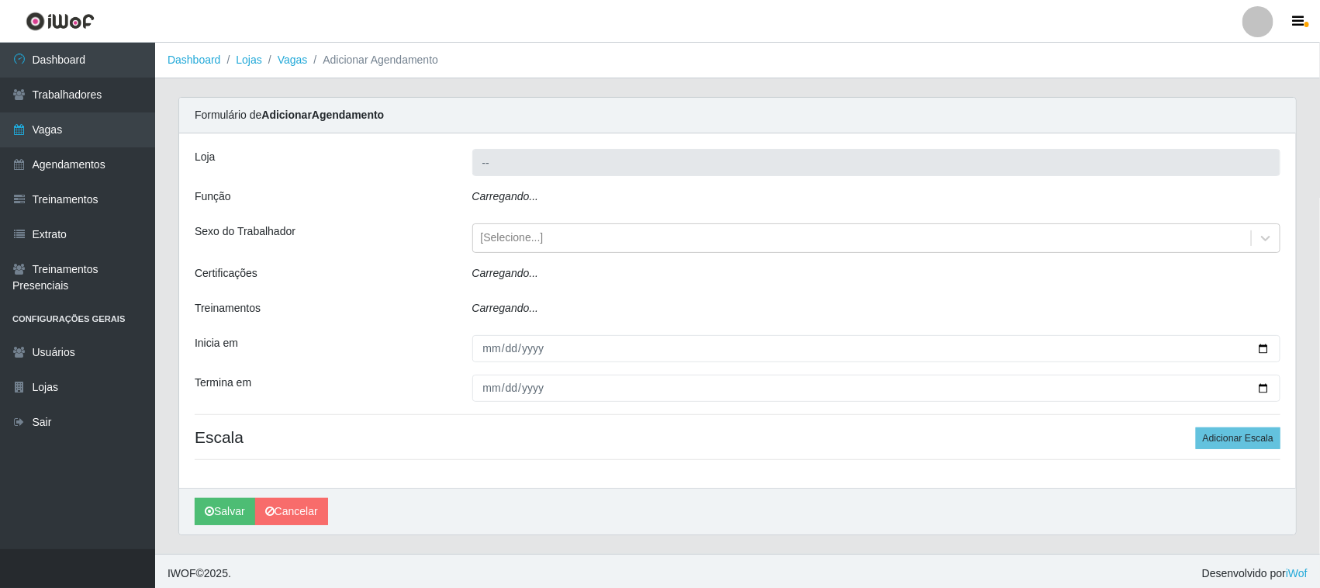
type input "Nordestão - [GEOGRAPHIC_DATA]"
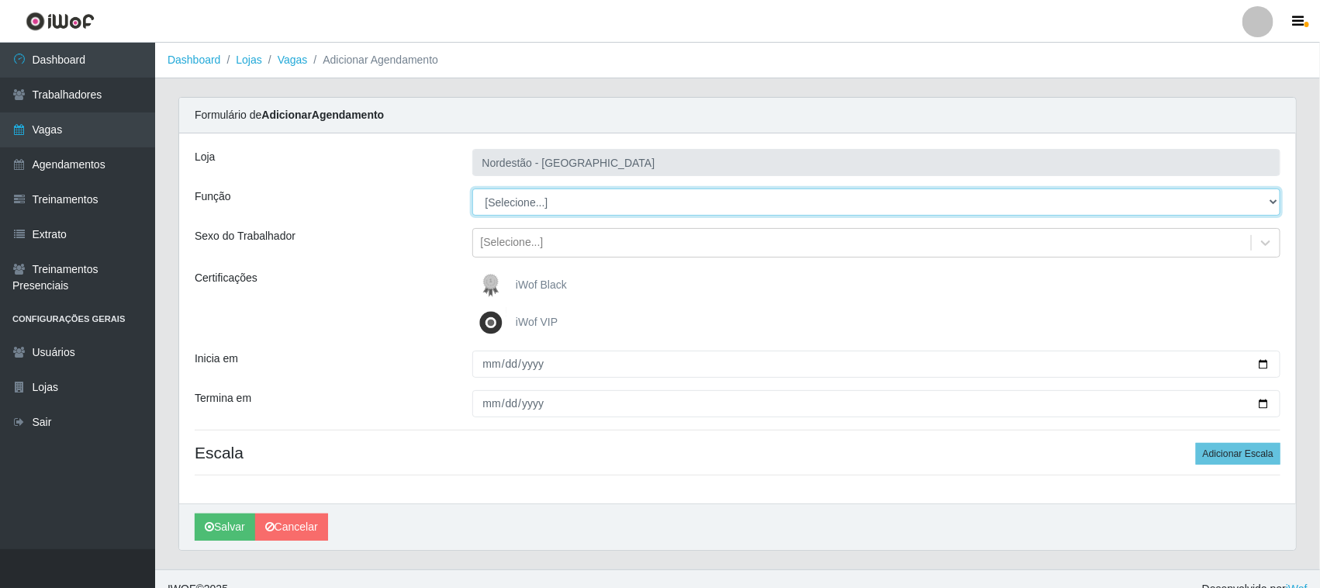
click at [520, 200] on select "[Selecione...] Embalador Embalador + Embalador ++ Operador de Caixa Operador de…" at bounding box center [876, 201] width 809 height 27
select select "70"
click at [472, 188] on select "[Selecione...] Embalador Embalador + Embalador ++ Operador de Caixa Operador de…" at bounding box center [876, 201] width 809 height 27
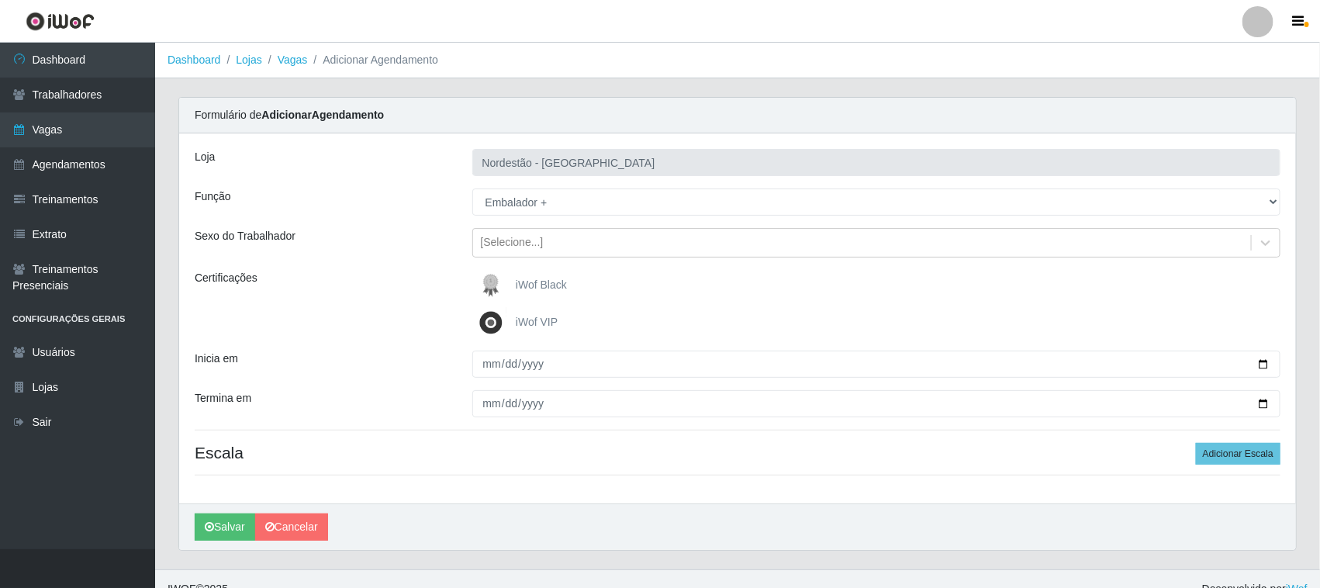
click at [513, 284] on img at bounding box center [493, 285] width 37 height 31
click at [0, 0] on input "iWof Black" at bounding box center [0, 0] width 0 height 0
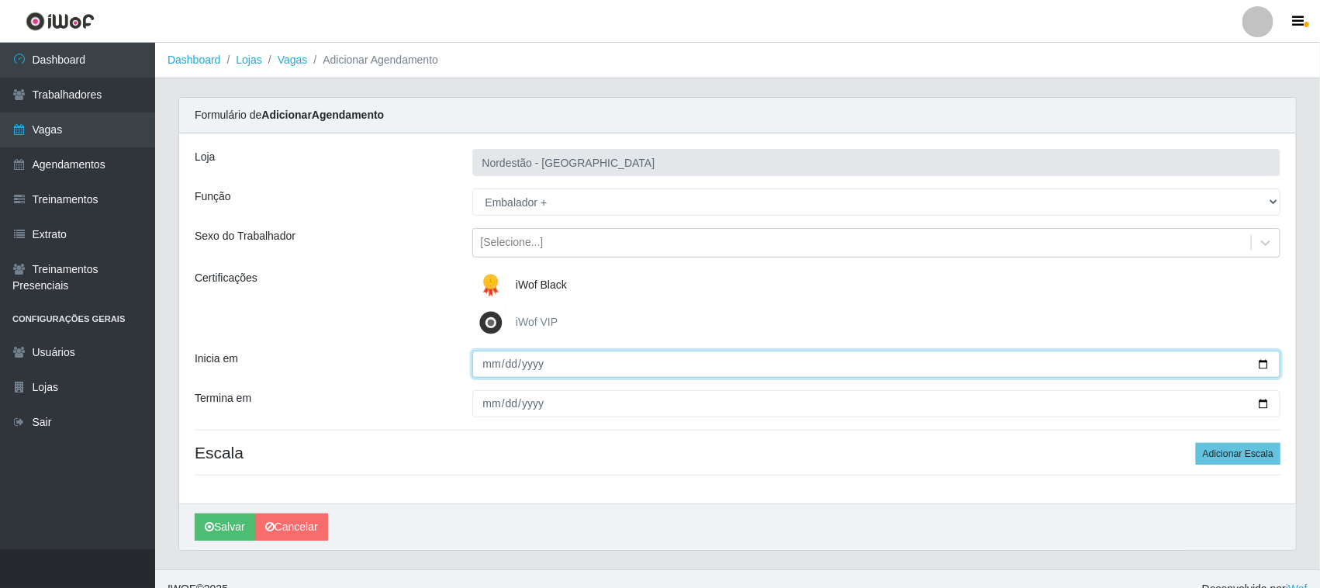
click at [1262, 362] on input "Inicia em" at bounding box center [876, 364] width 809 height 27
type input "2025-09-21"
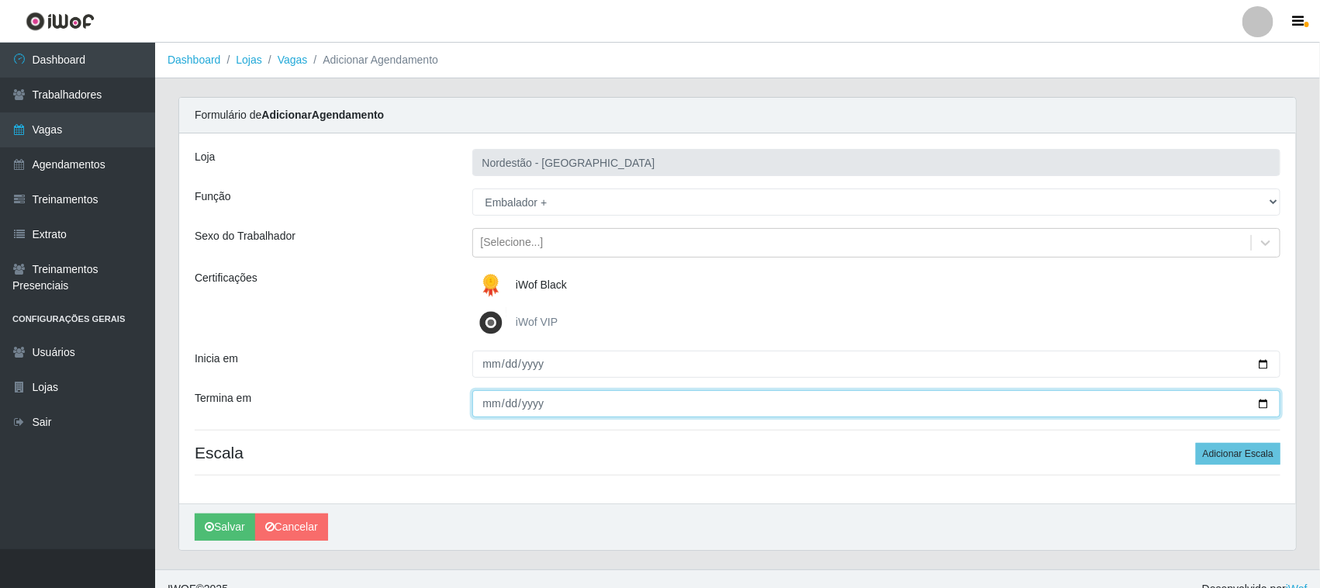
click at [1260, 405] on input "Termina em" at bounding box center [876, 403] width 809 height 27
type input "2025-09-21"
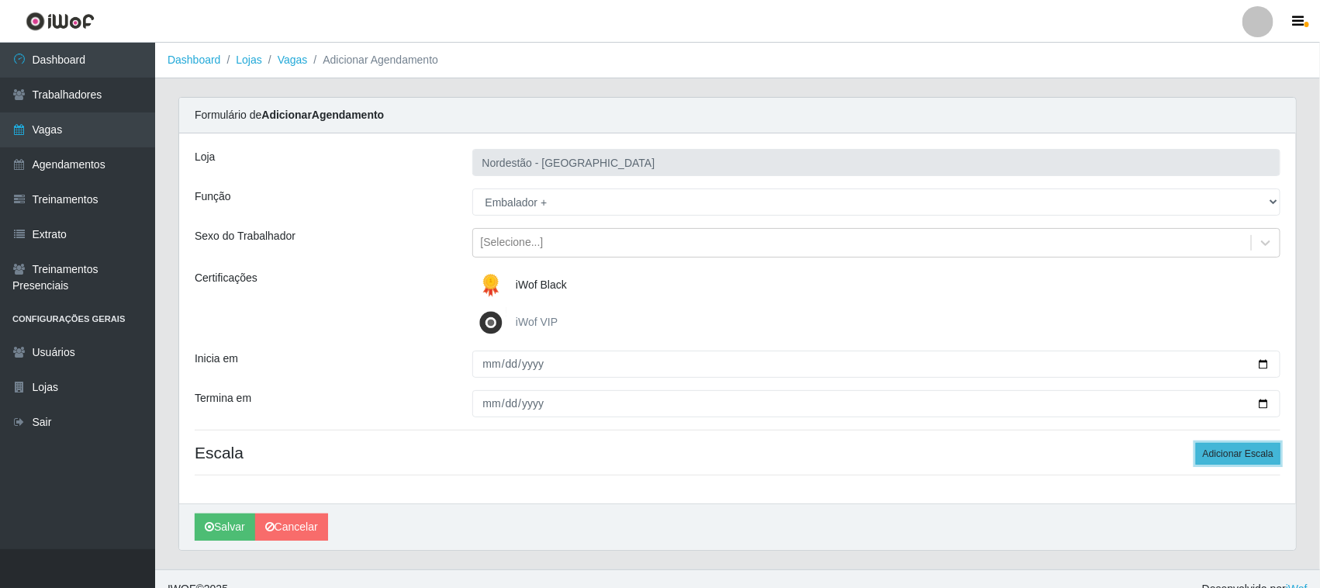
click at [1238, 451] on button "Adicionar Escala" at bounding box center [1238, 454] width 85 height 22
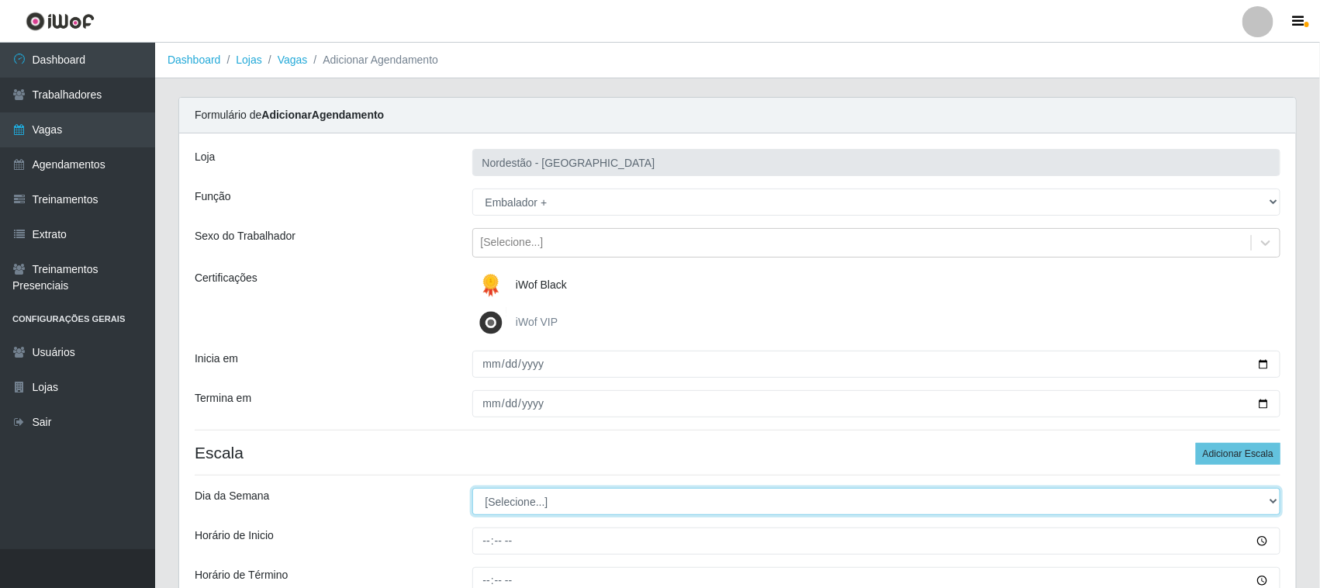
click at [529, 502] on select "[Selecione...] Segunda Terça Quarta Quinta Sexta Sábado Domingo" at bounding box center [876, 501] width 809 height 27
select select "0"
click at [472, 489] on select "[Selecione...] Segunda Terça Quarta Quinta Sexta Sábado Domingo" at bounding box center [876, 501] width 809 height 27
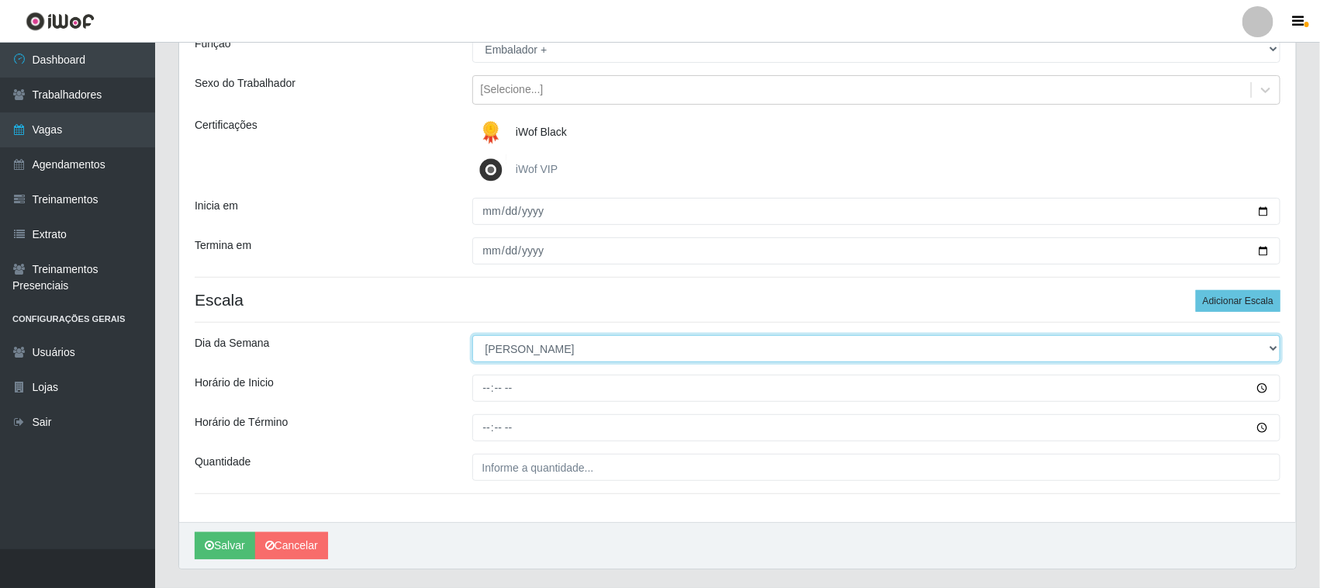
scroll to position [192, 0]
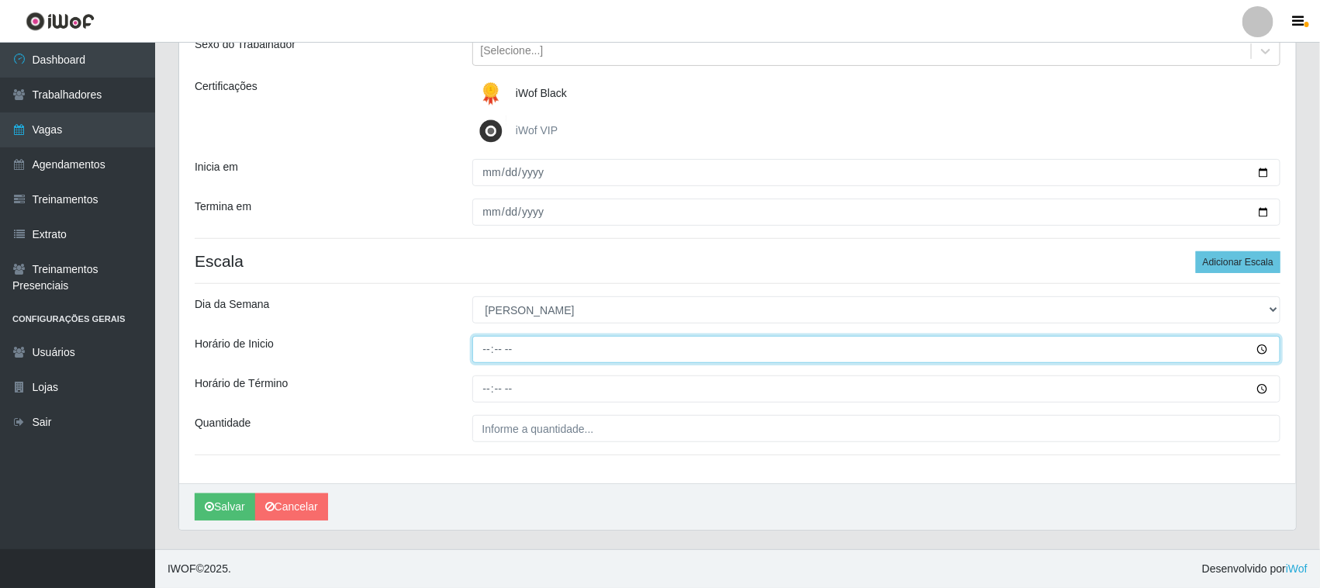
click at [482, 343] on input "Horário de Inicio" at bounding box center [876, 349] width 809 height 27
type input "10:00"
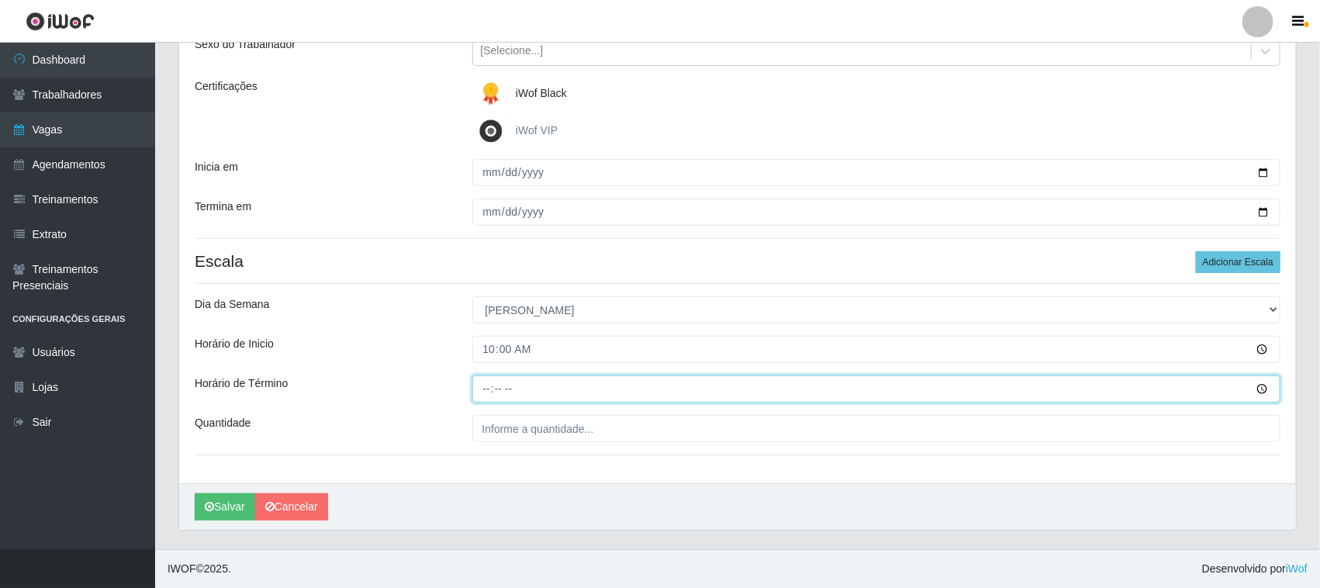
click at [485, 390] on input "Horário de Término" at bounding box center [876, 388] width 809 height 27
type input "16:00"
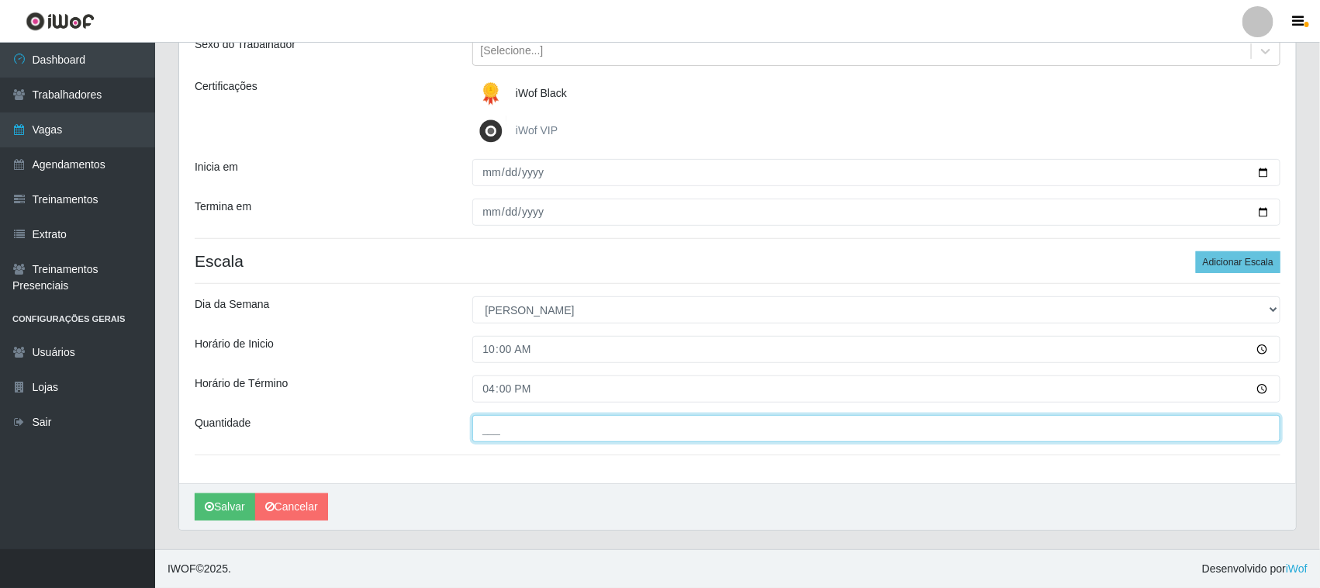
click at [492, 429] on input "___" at bounding box center [876, 428] width 809 height 27
type input "01_"
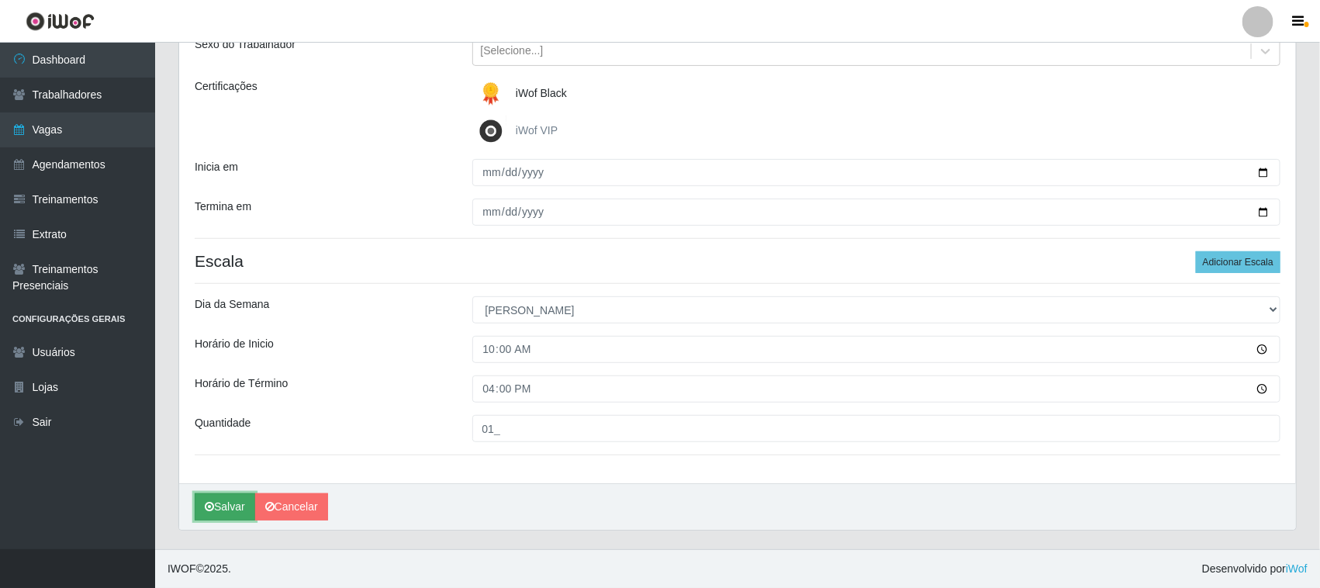
click at [221, 509] on button "Salvar" at bounding box center [225, 506] width 60 height 27
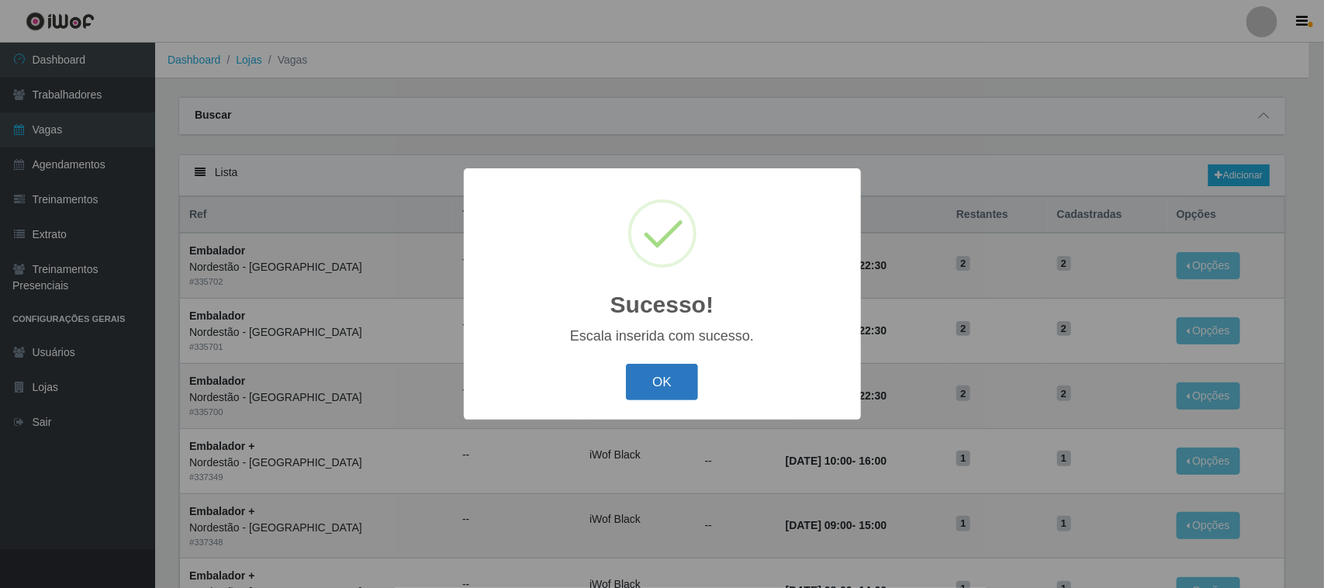
click at [641, 377] on button "OK" at bounding box center [662, 382] width 72 height 36
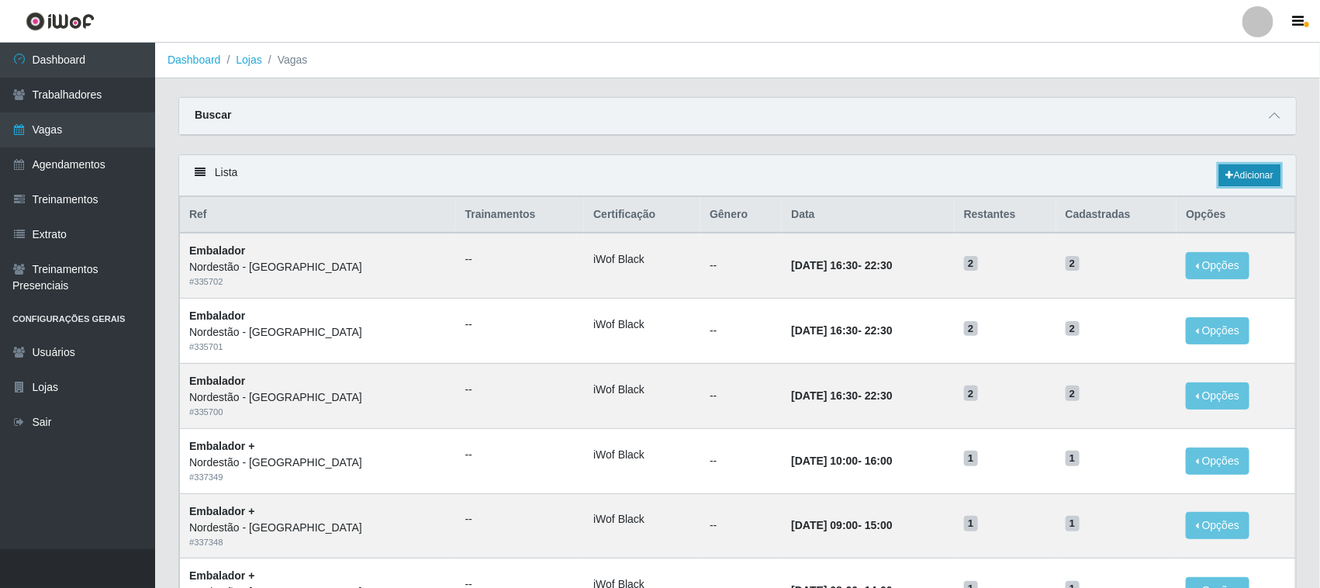
click at [1262, 171] on link "Adicionar" at bounding box center [1249, 175] width 61 height 22
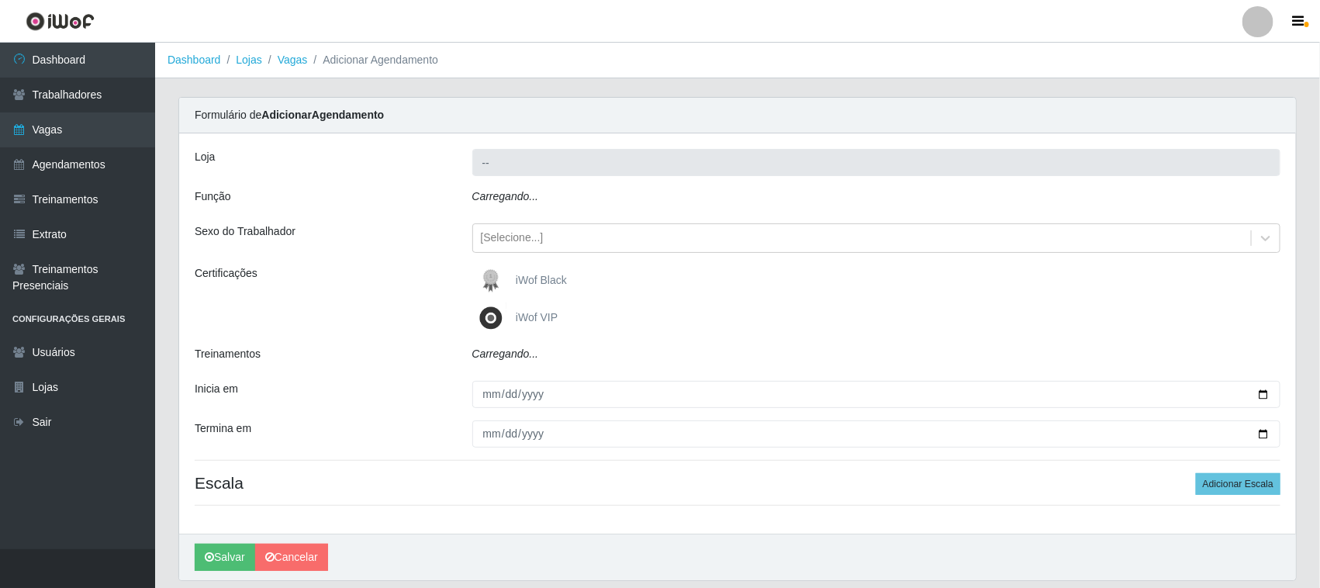
type input "Nordestão - [GEOGRAPHIC_DATA]"
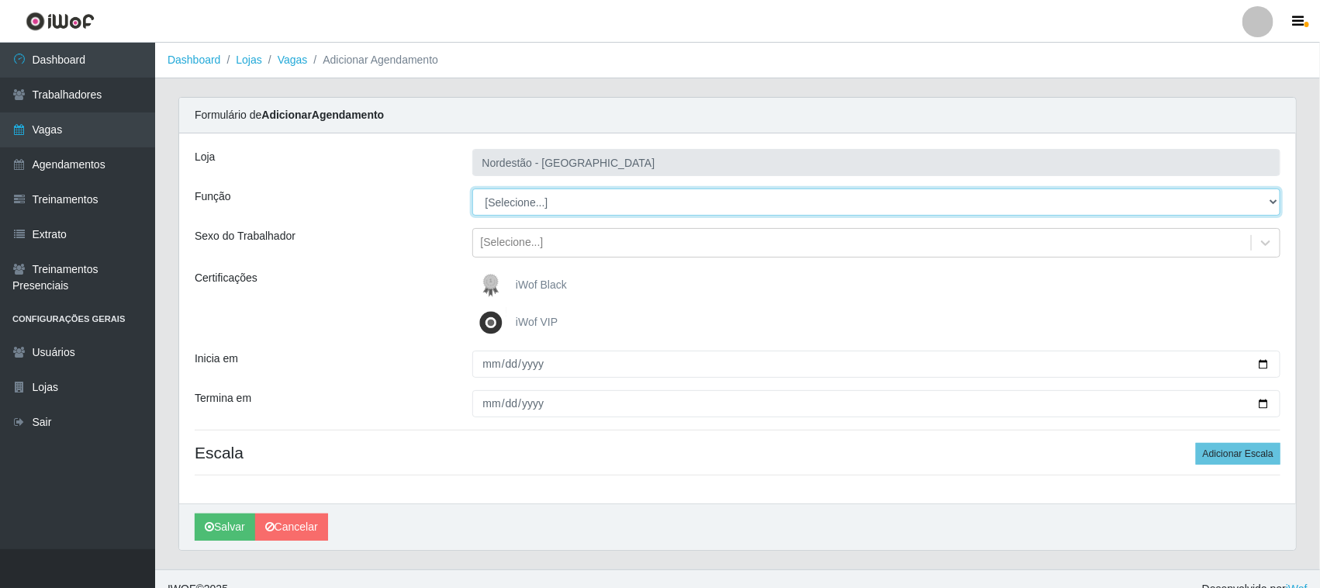
click at [518, 203] on select "[Selecione...] Embalador Embalador + Embalador ++ Operador de Caixa Operador de…" at bounding box center [876, 201] width 809 height 27
select select "70"
click at [472, 188] on select "[Selecione...] Embalador Embalador + Embalador ++ Operador de Caixa Operador de…" at bounding box center [876, 201] width 809 height 27
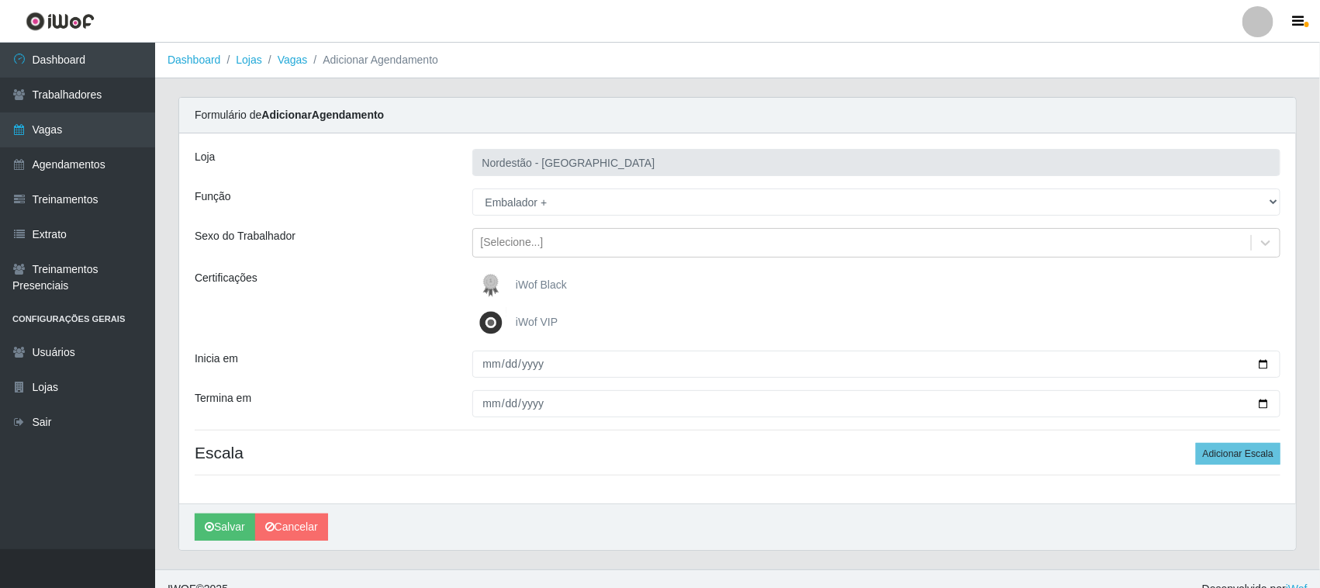
click at [528, 278] on span "iWof Black" at bounding box center [541, 284] width 51 height 12
click at [0, 0] on input "iWof Black" at bounding box center [0, 0] width 0 height 0
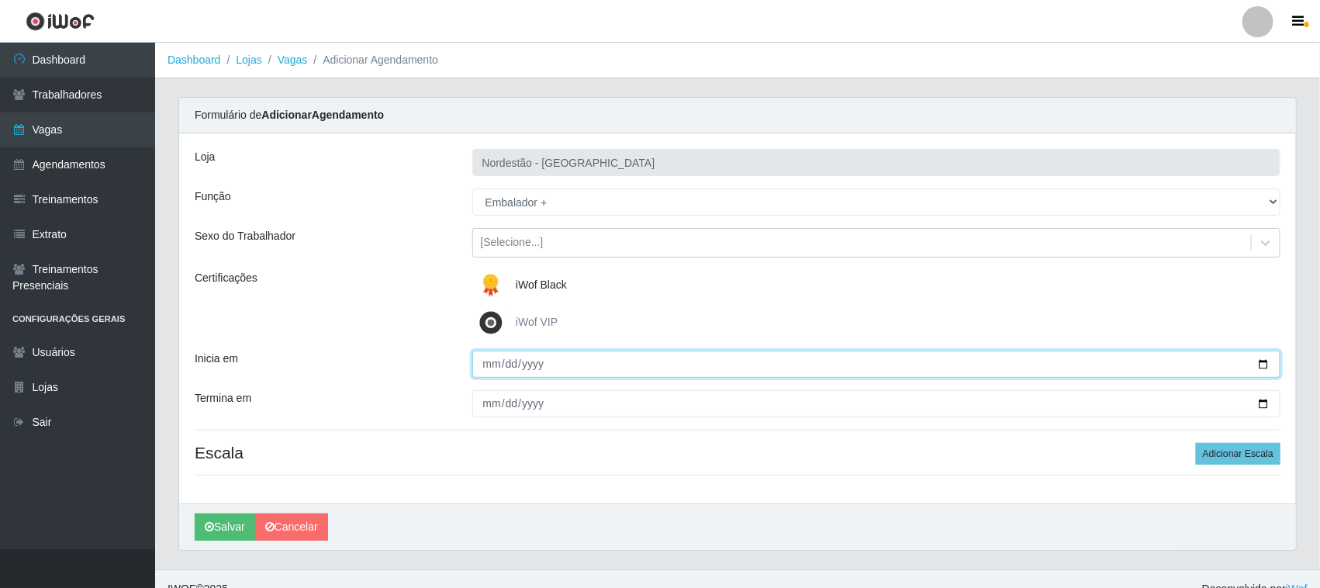
click at [1261, 365] on input "Inicia em" at bounding box center [876, 364] width 809 height 27
type input "2025-09-21"
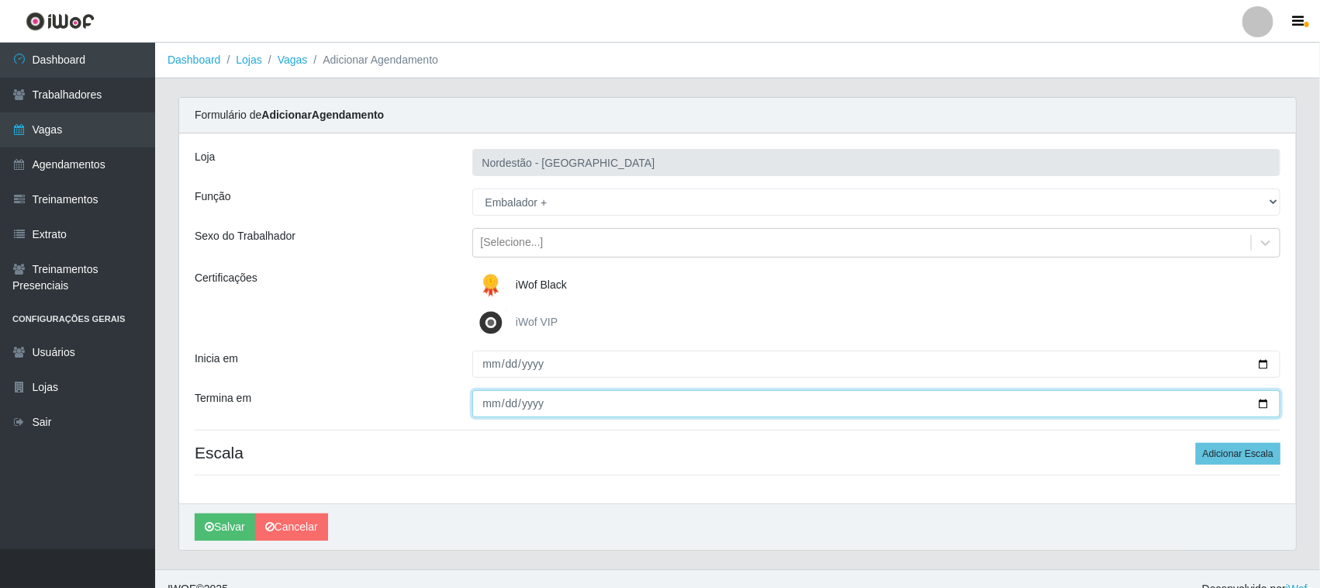
click at [1264, 401] on input "Termina em" at bounding box center [876, 403] width 809 height 27
type input "2025-09-21"
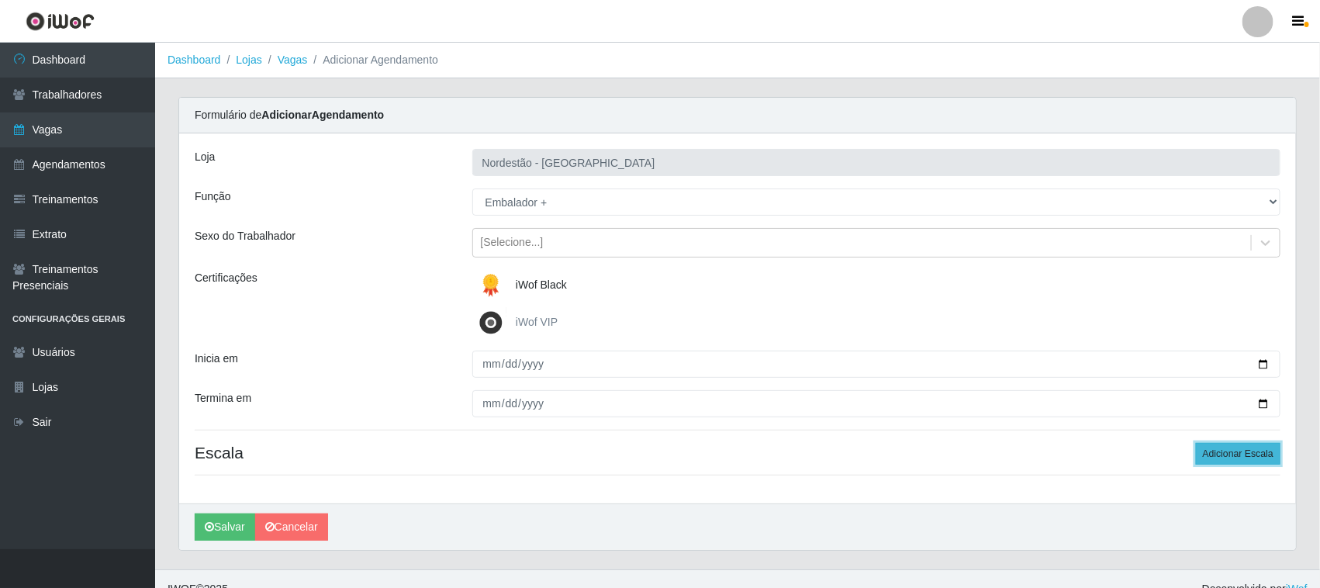
click at [1214, 452] on button "Adicionar Escala" at bounding box center [1238, 454] width 85 height 22
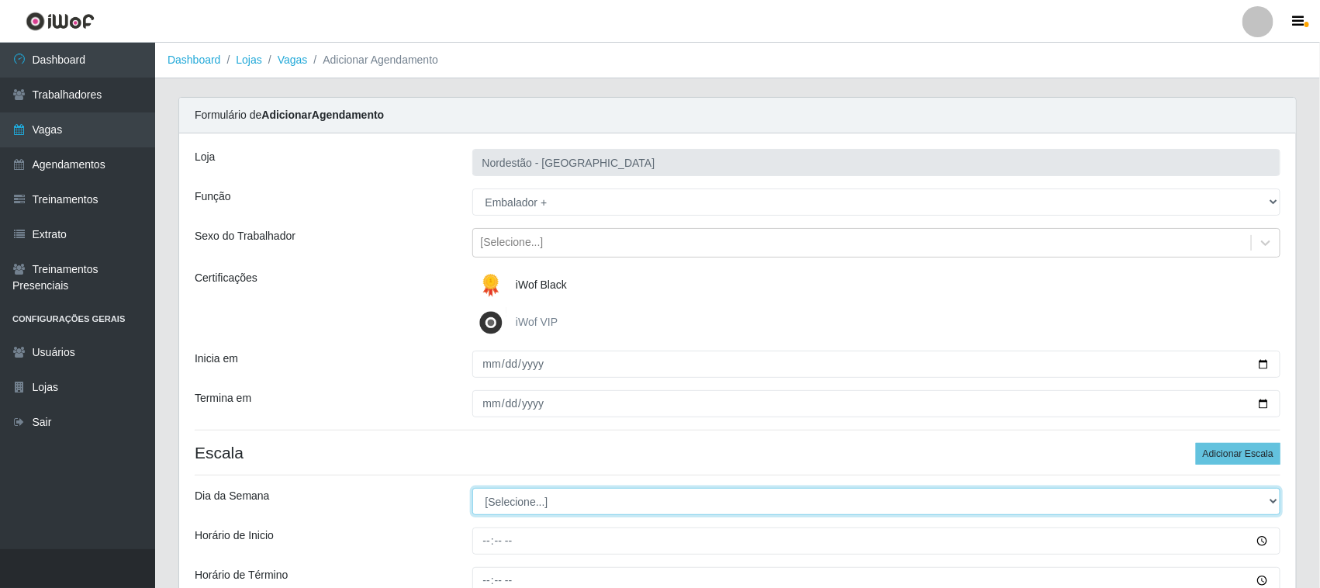
click at [520, 498] on select "[Selecione...] Segunda Terça Quarta Quinta Sexta Sábado Domingo" at bounding box center [876, 501] width 809 height 27
select select "0"
click at [472, 489] on select "[Selecione...] Segunda Terça Quarta Quinta Sexta Sábado Domingo" at bounding box center [876, 501] width 809 height 27
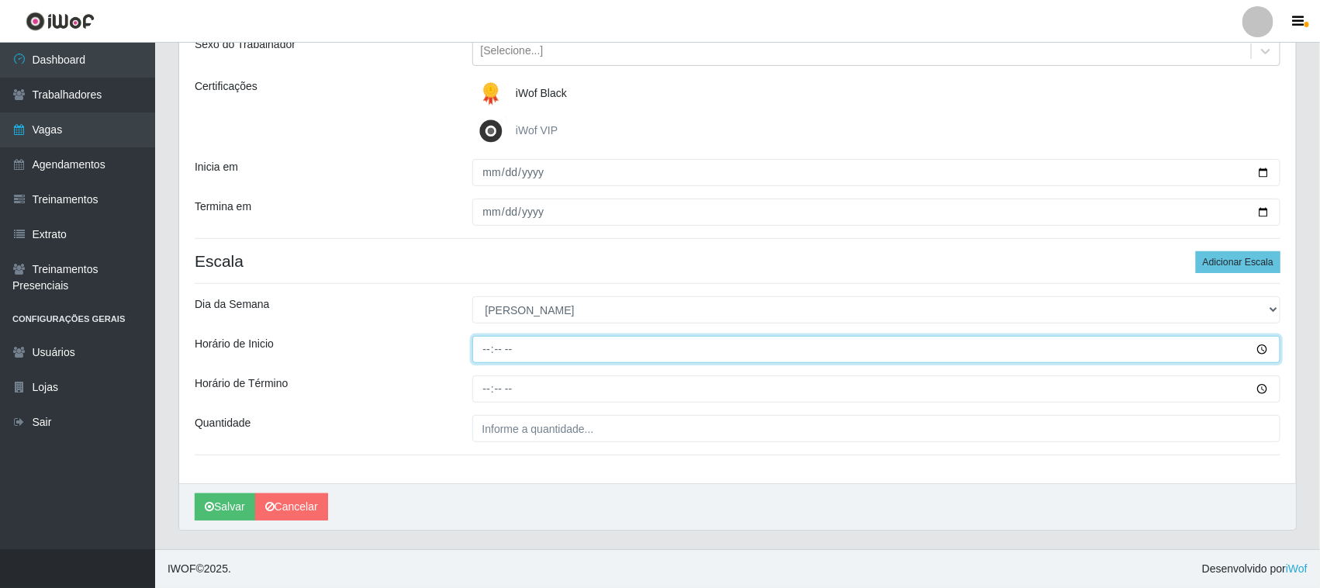
click at [482, 341] on input "Horário de Inicio" at bounding box center [876, 349] width 809 height 27
type input "12:20"
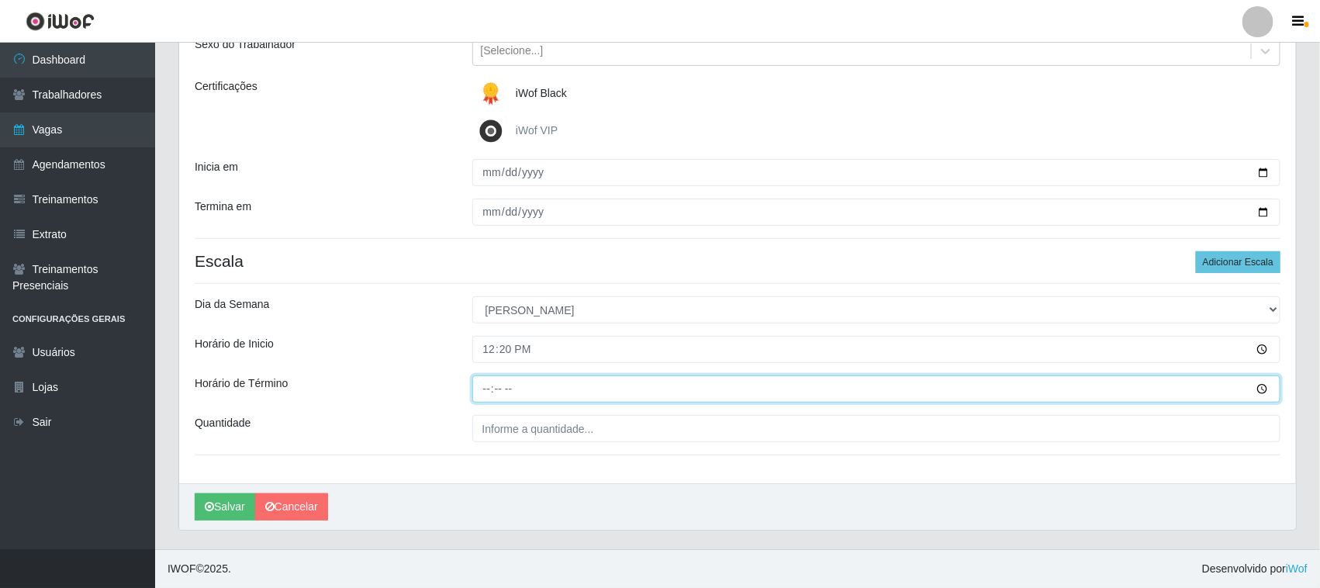
click at [486, 385] on input "Horário de Término" at bounding box center [876, 388] width 809 height 27
type input "18:20"
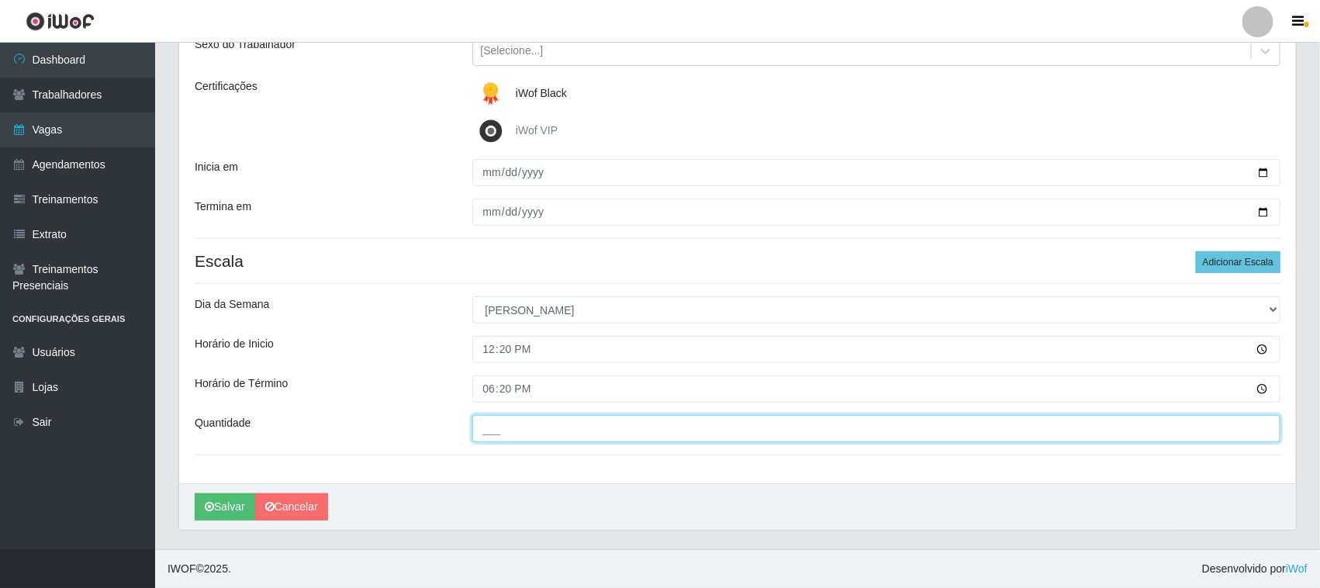
click at [499, 430] on input "___" at bounding box center [876, 428] width 809 height 27
type input "01_"
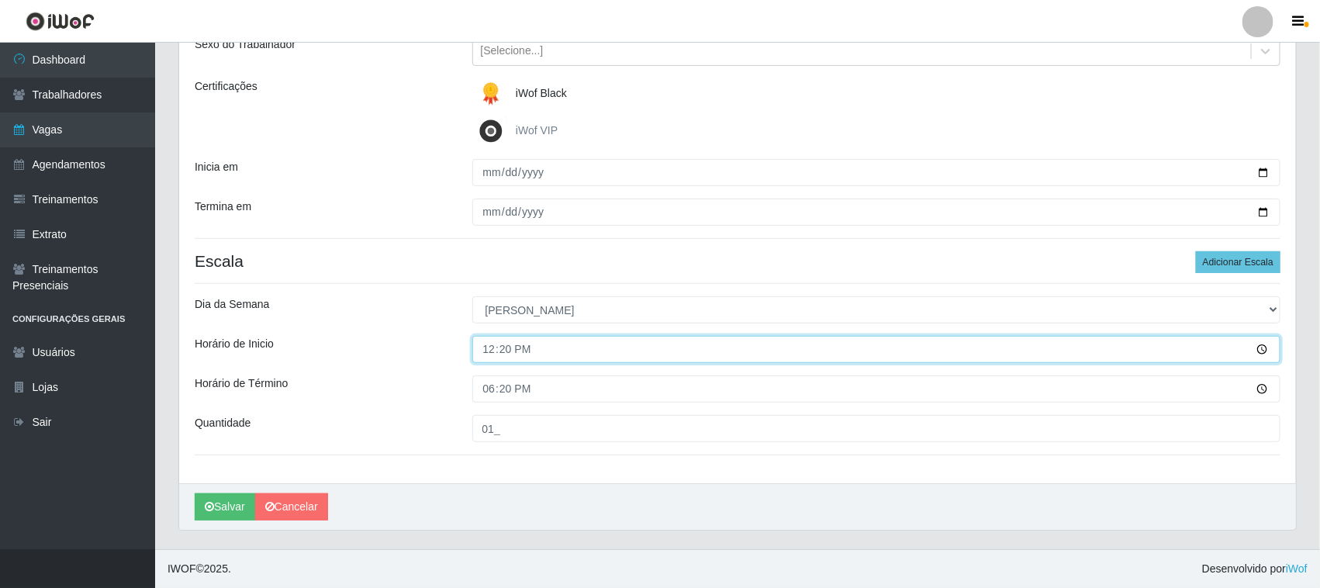
click at [489, 349] on input "12:20" at bounding box center [876, 349] width 809 height 27
type input "16:30"
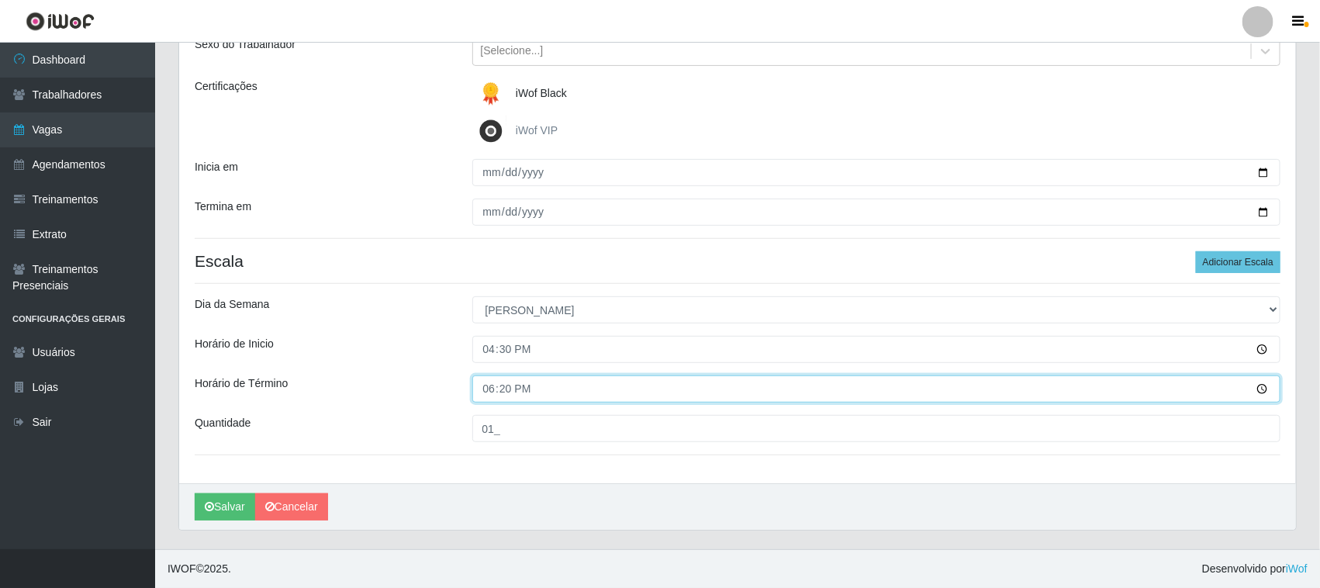
click at [483, 390] on input "18:20" at bounding box center [876, 388] width 809 height 27
type input "22:30"
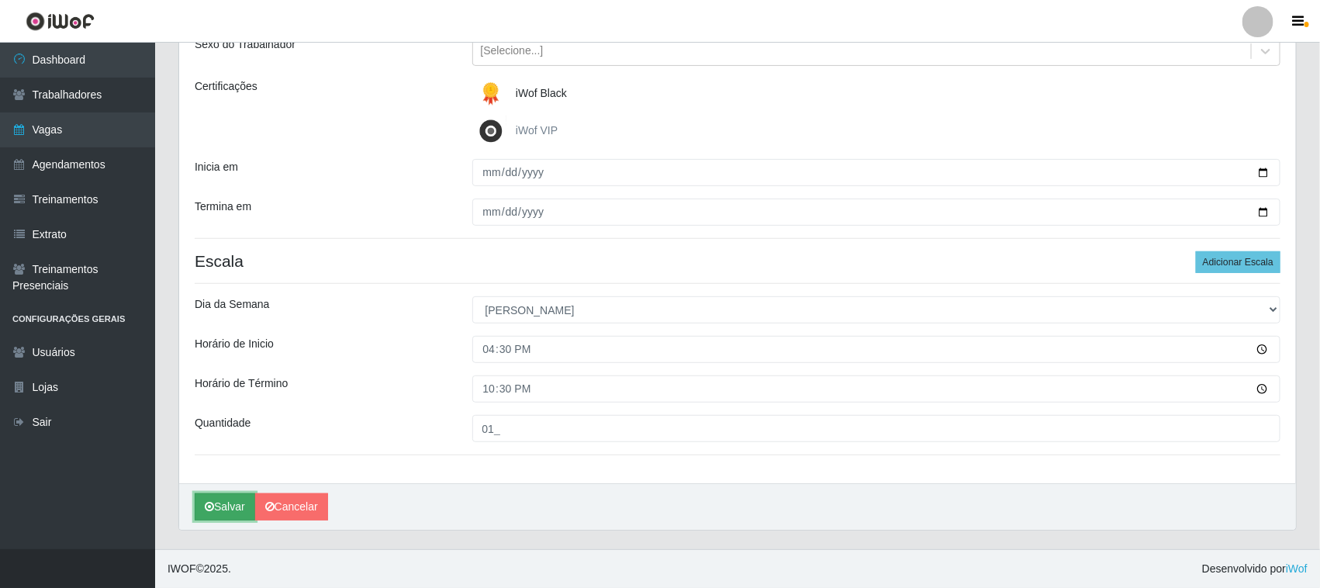
click at [237, 506] on button "Salvar" at bounding box center [225, 506] width 60 height 27
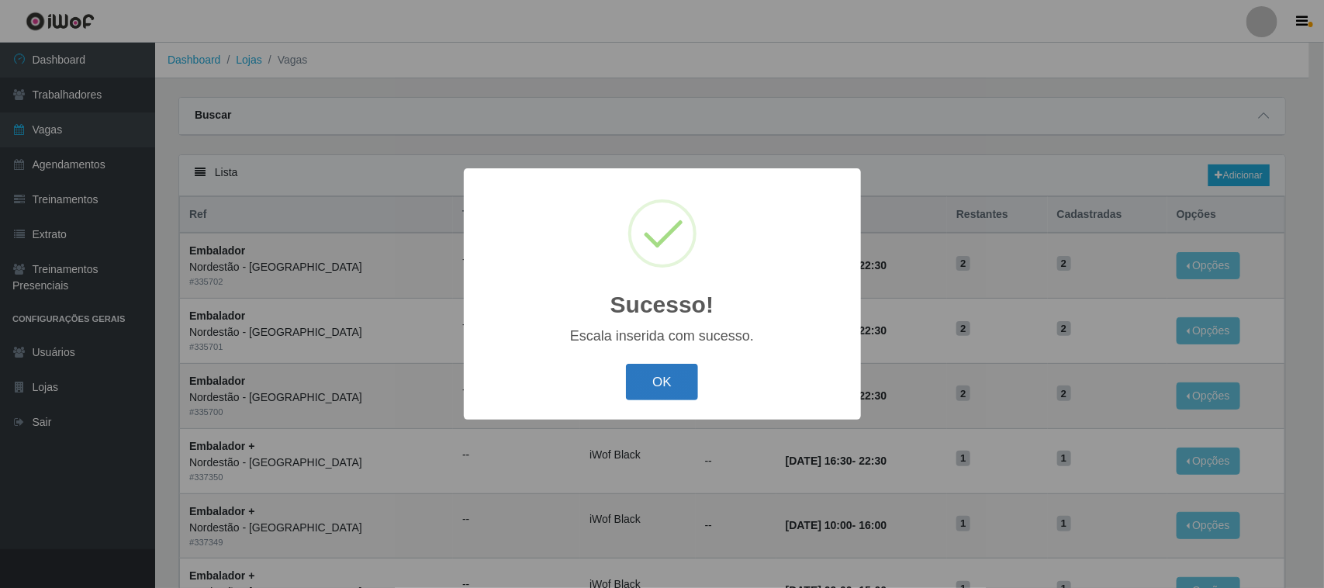
click at [648, 375] on button "OK" at bounding box center [662, 382] width 72 height 36
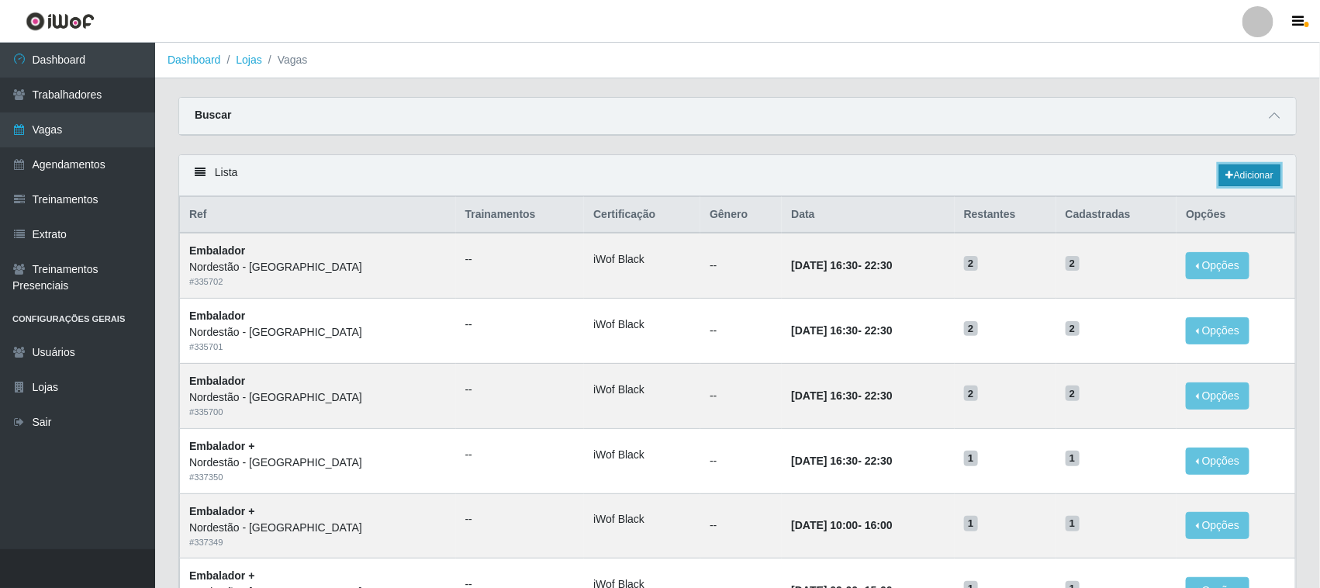
click at [1273, 175] on link "Adicionar" at bounding box center [1249, 175] width 61 height 22
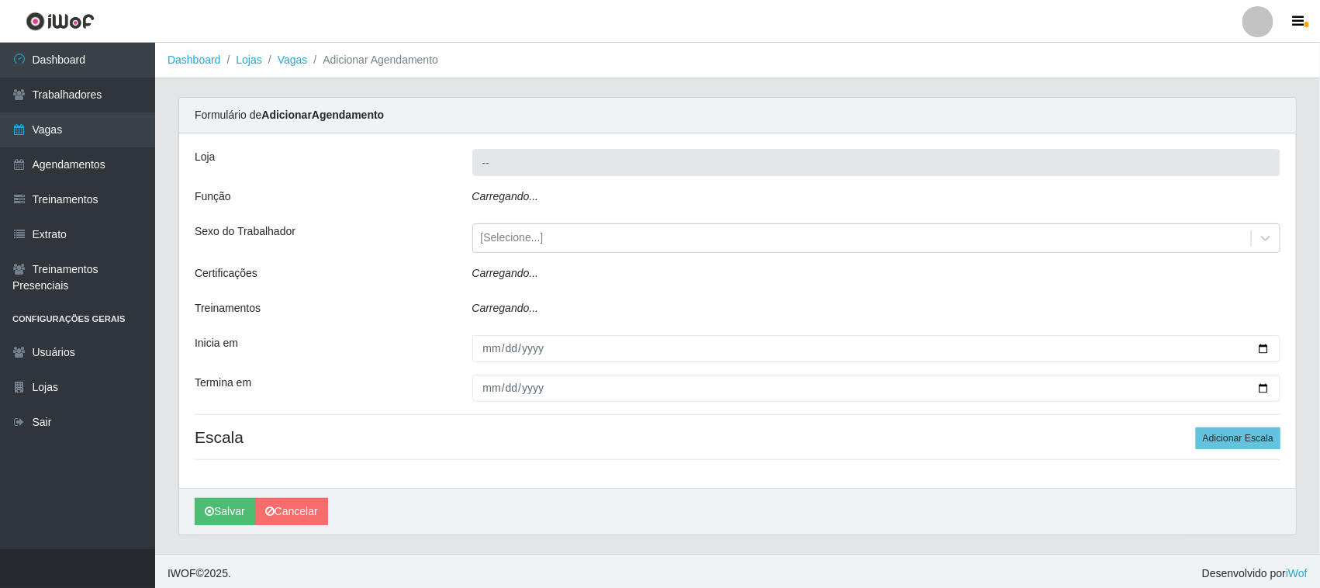
type input "Nordestão - [GEOGRAPHIC_DATA]"
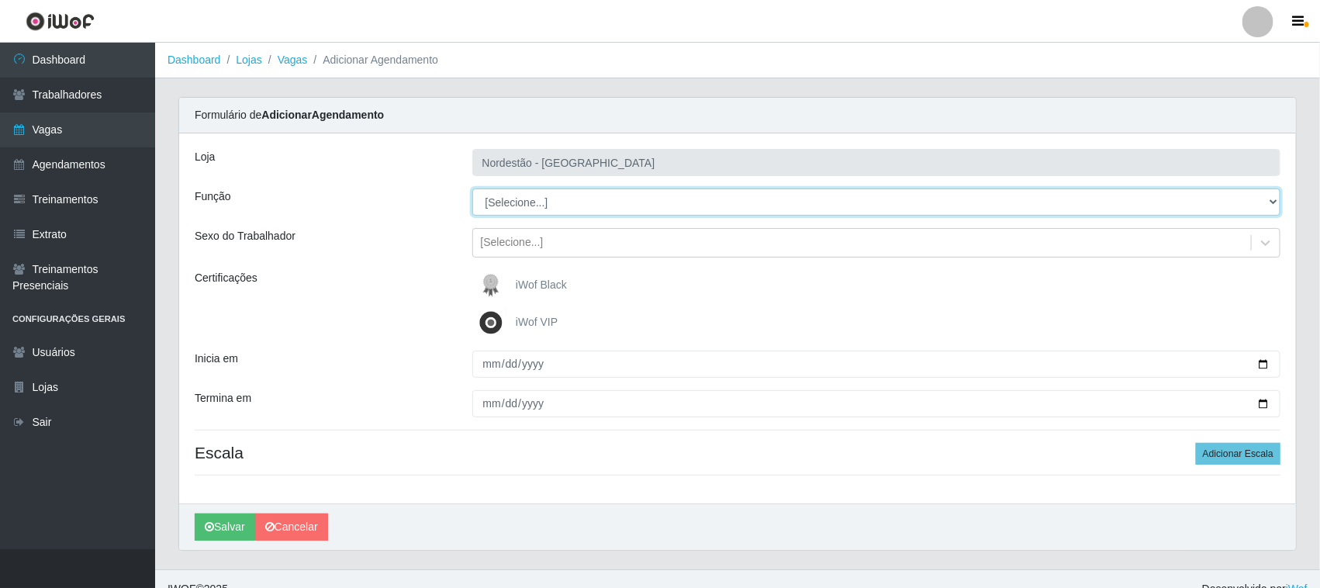
click at [524, 199] on select "[Selecione...] Embalador Embalador + Embalador ++ Operador de Caixa Operador de…" at bounding box center [876, 201] width 809 height 27
select select "70"
click at [472, 188] on select "[Selecione...] Embalador Embalador + Embalador ++ Operador de Caixa Operador de…" at bounding box center [876, 201] width 809 height 27
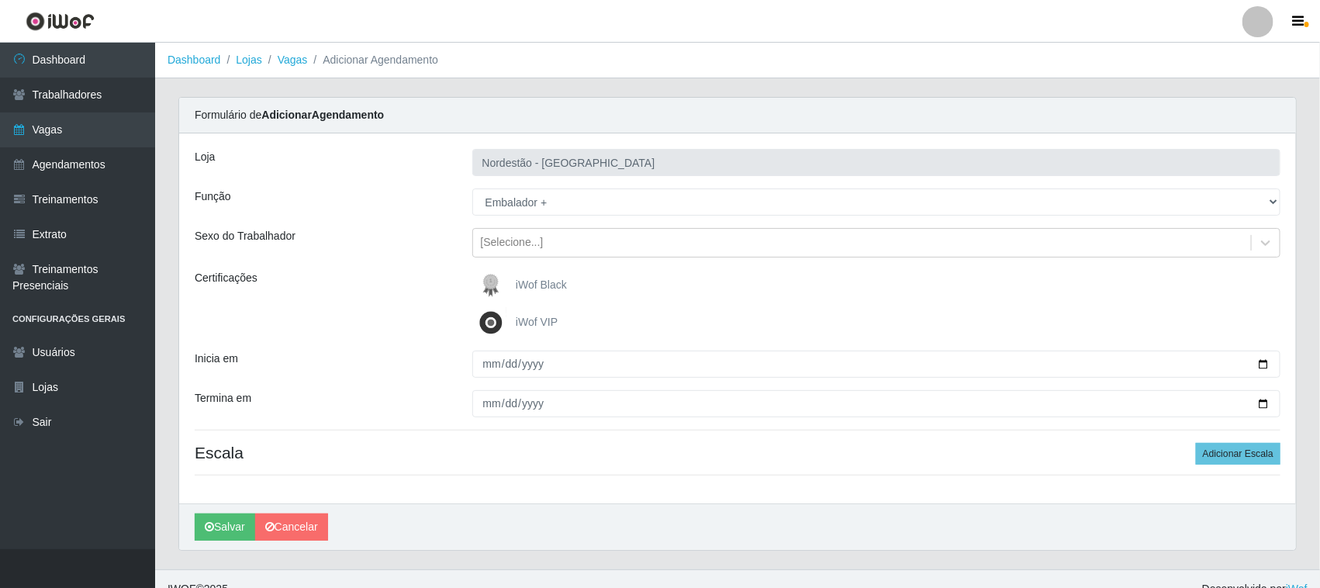
click at [521, 284] on span "iWof Black" at bounding box center [541, 284] width 51 height 12
click at [0, 0] on input "iWof Black" at bounding box center [0, 0] width 0 height 0
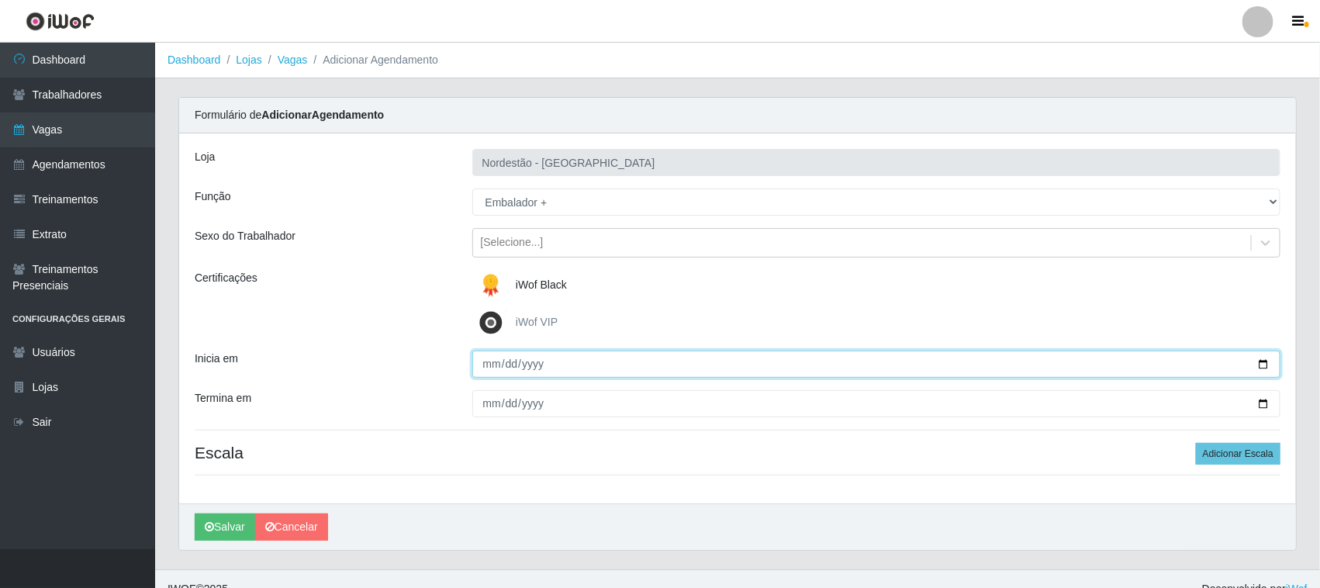
click at [1270, 363] on input "Inicia em" at bounding box center [876, 364] width 809 height 27
click at [1261, 362] on input "Inicia em" at bounding box center [876, 364] width 809 height 27
type input "2025-09-21"
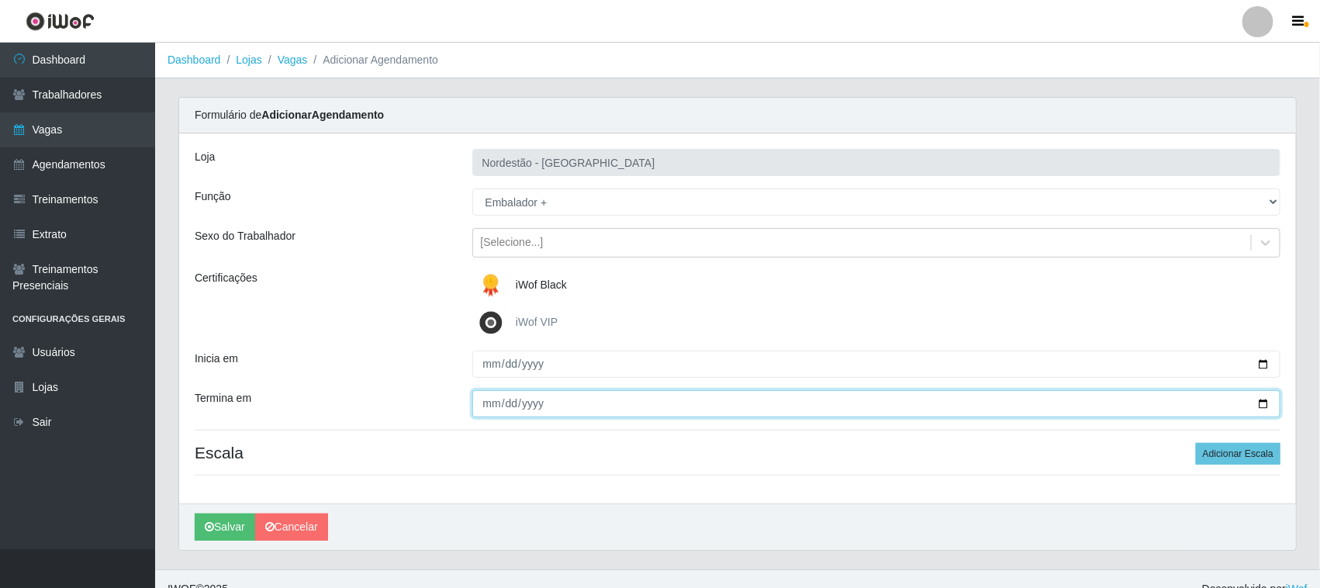
click at [1265, 403] on input "Termina em" at bounding box center [876, 403] width 809 height 27
type input "2025-09-21"
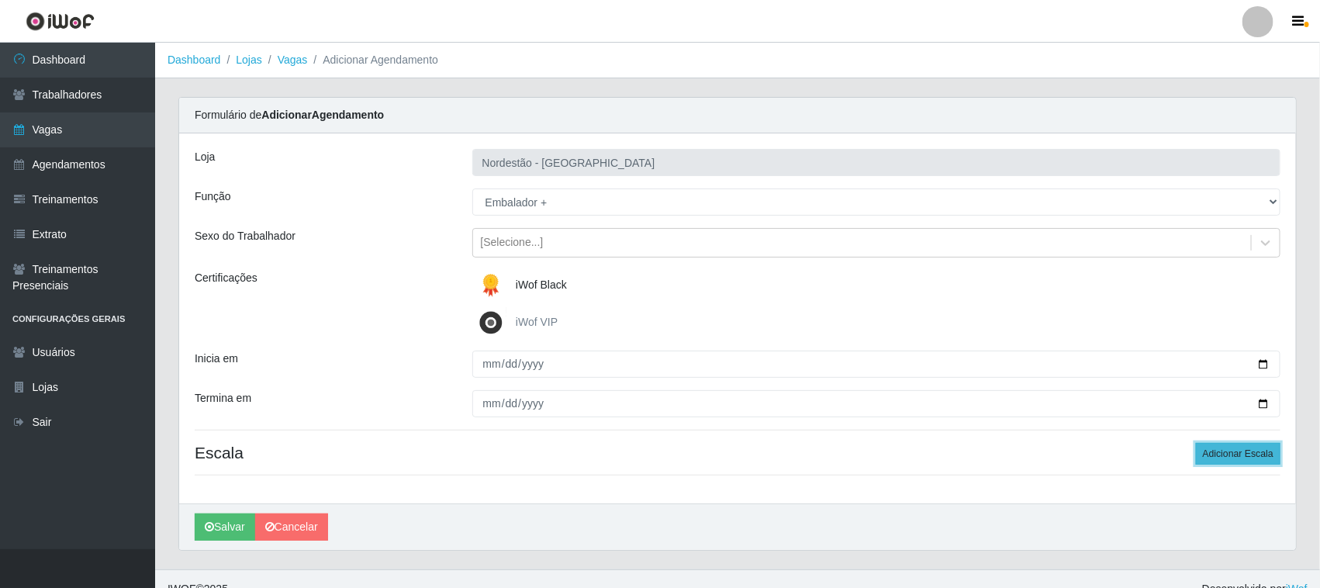
click at [1226, 450] on button "Adicionar Escala" at bounding box center [1238, 454] width 85 height 22
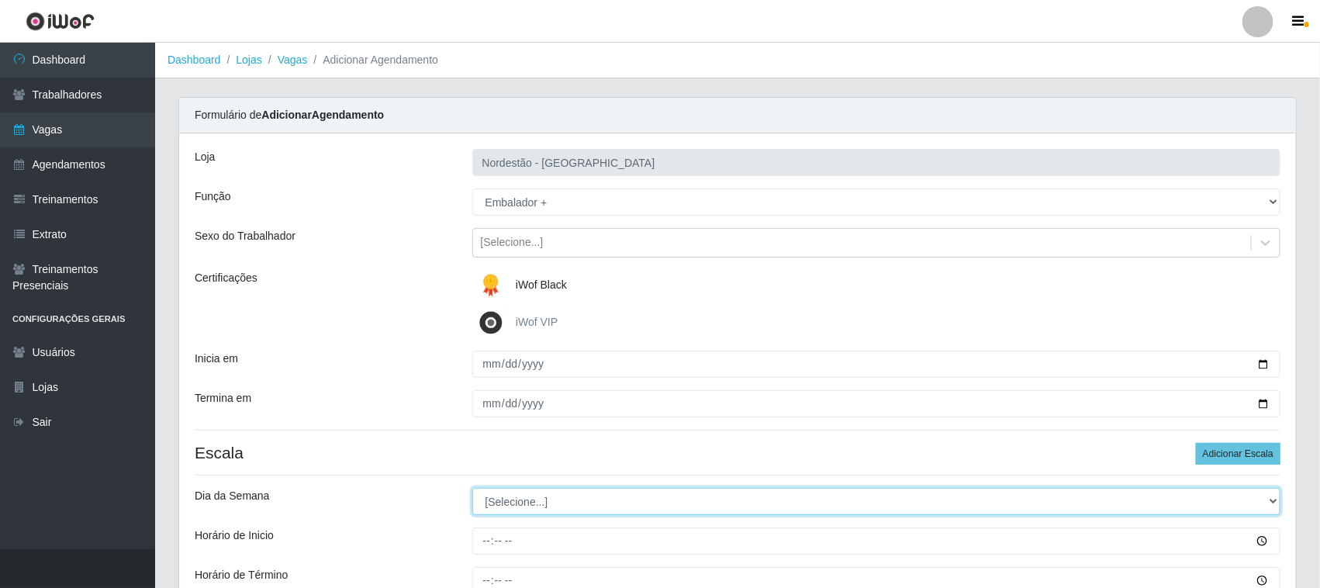
click at [502, 506] on select "[Selecione...] Segunda Terça Quarta Quinta Sexta Sábado Domingo" at bounding box center [876, 501] width 809 height 27
select select "0"
click at [472, 489] on select "[Selecione...] Segunda Terça Quarta Quinta Sexta Sábado Domingo" at bounding box center [876, 501] width 809 height 27
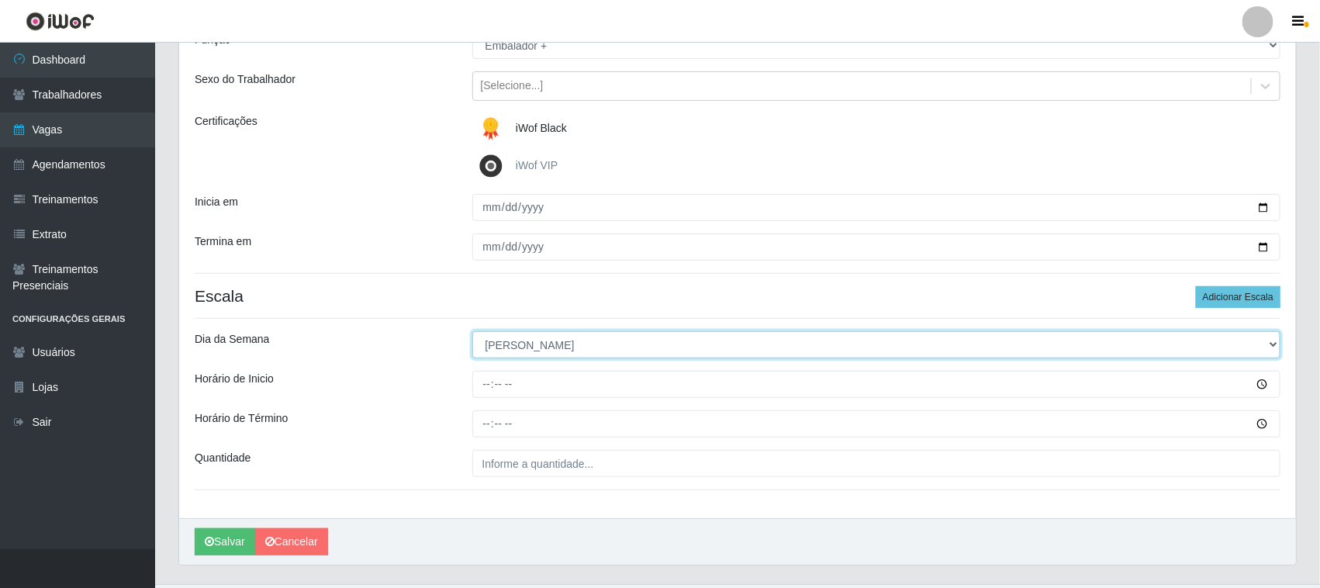
scroll to position [192, 0]
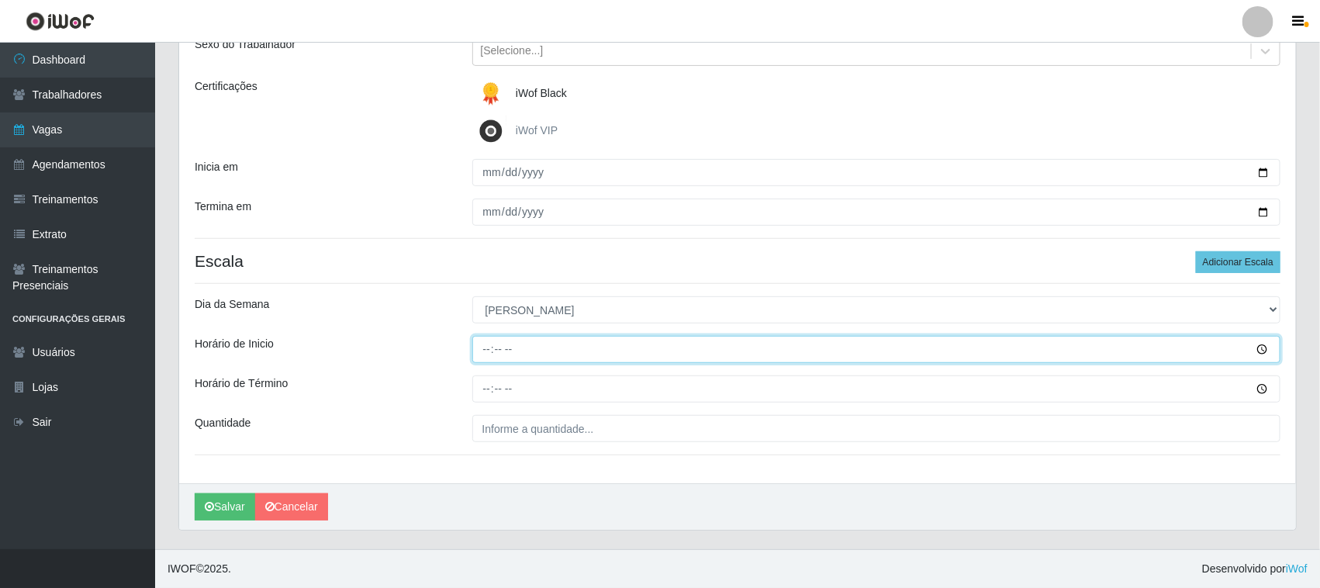
click at [486, 349] on input "Horário de Inicio" at bounding box center [876, 349] width 809 height 27
type input "16:30"
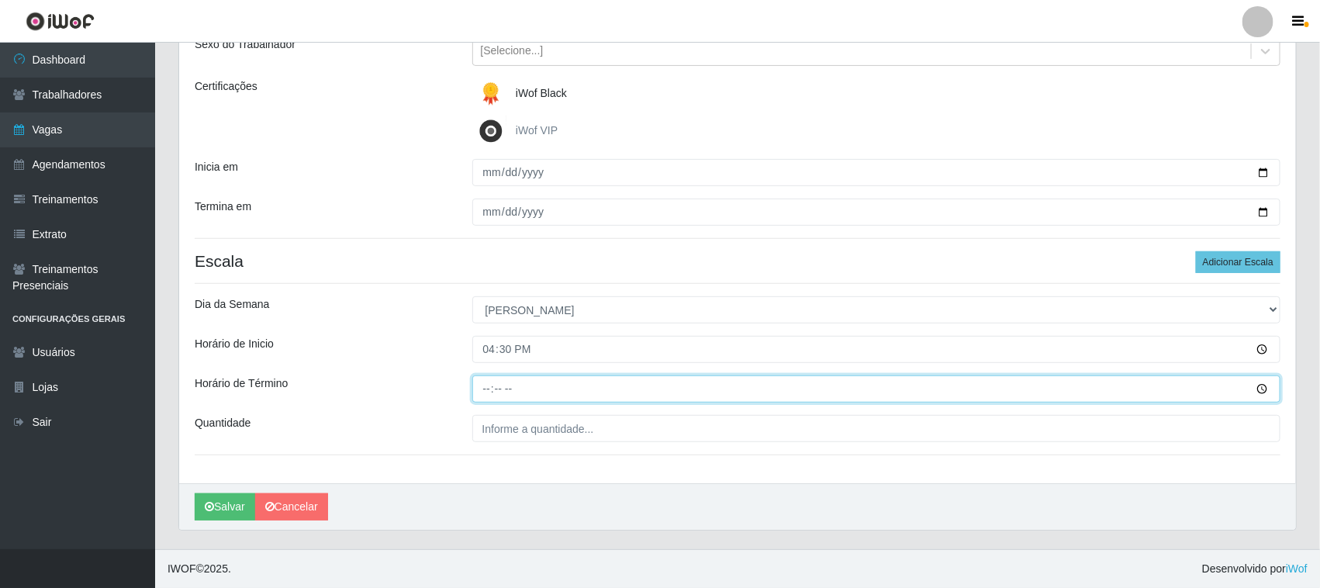
click at [481, 393] on input "Horário de Término" at bounding box center [876, 388] width 809 height 27
type input "22:30"
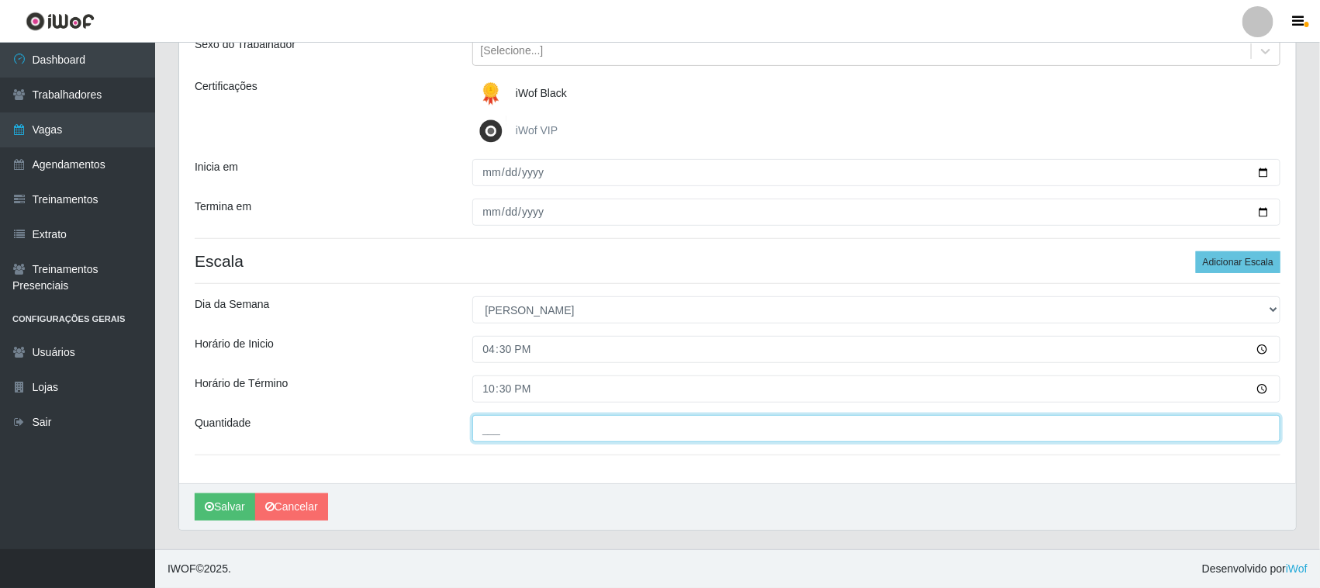
click at [518, 429] on input "___" at bounding box center [876, 428] width 809 height 27
type input "02_"
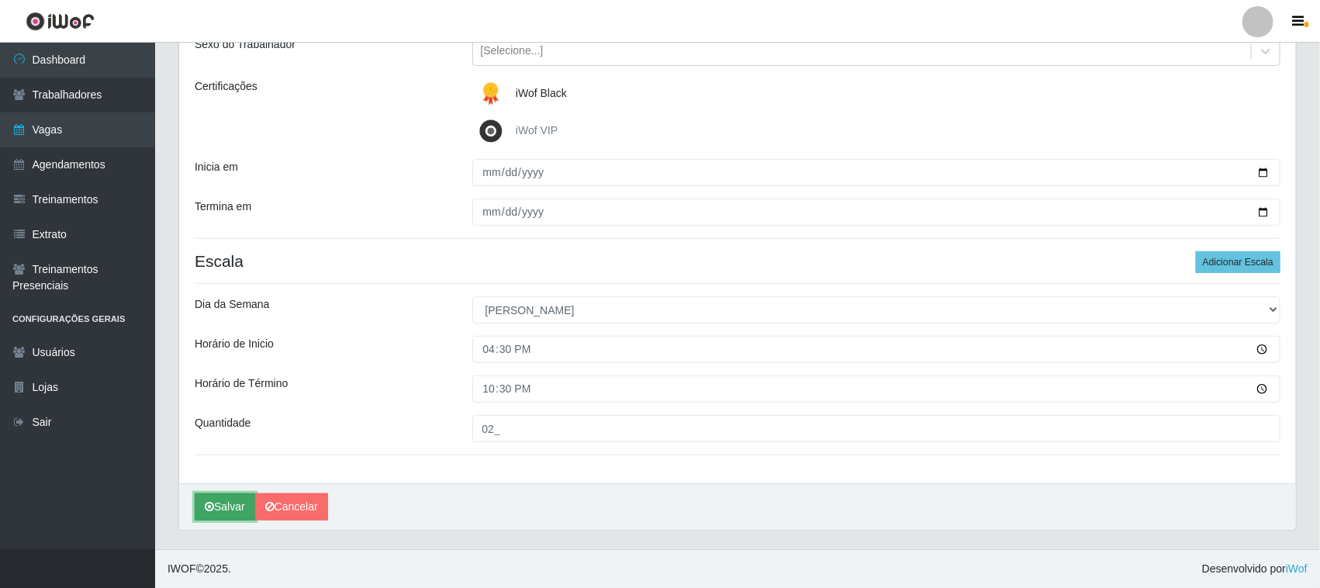
click at [226, 508] on button "Salvar" at bounding box center [225, 506] width 60 height 27
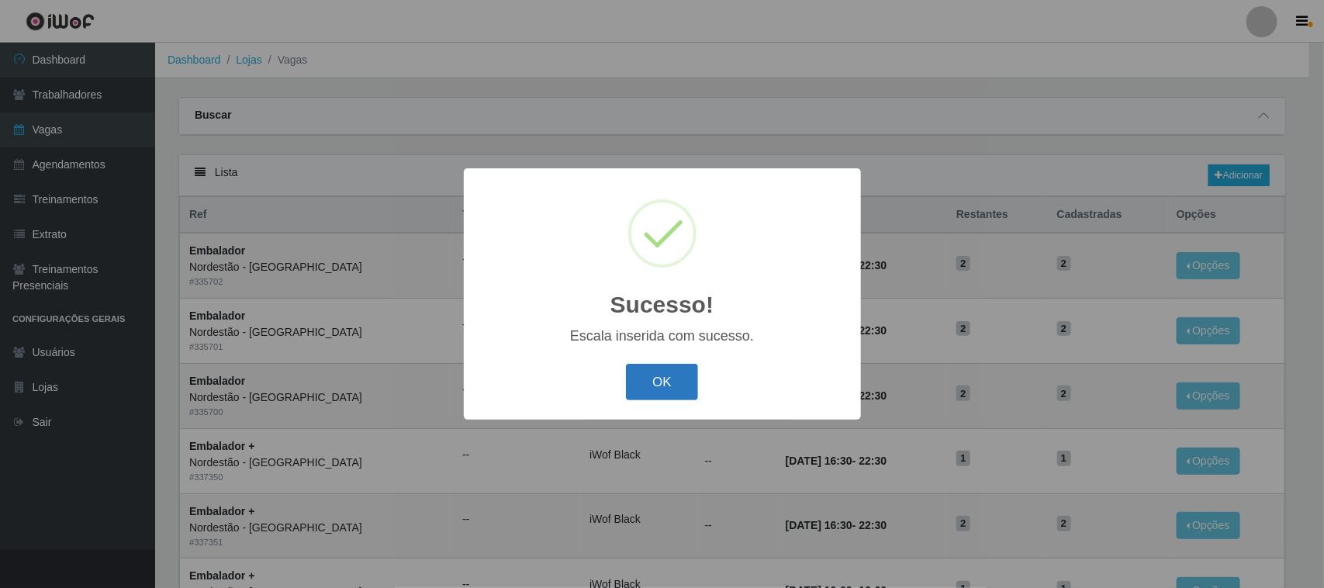
click at [668, 376] on button "OK" at bounding box center [662, 382] width 72 height 36
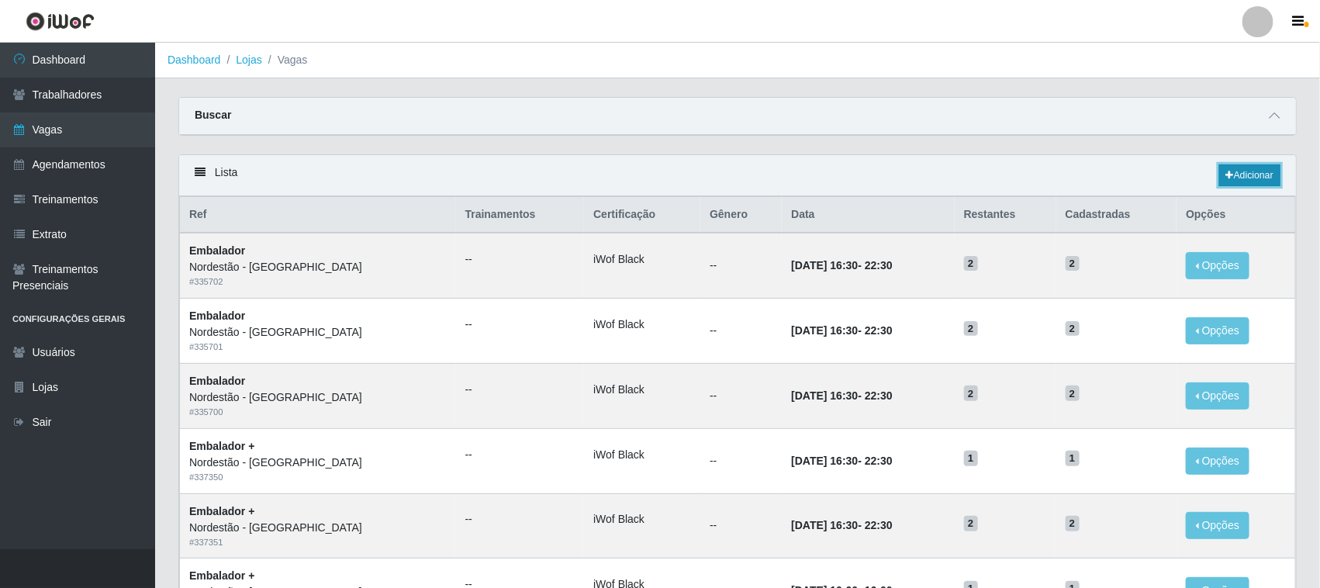
click at [1235, 176] on link "Adicionar" at bounding box center [1249, 175] width 61 height 22
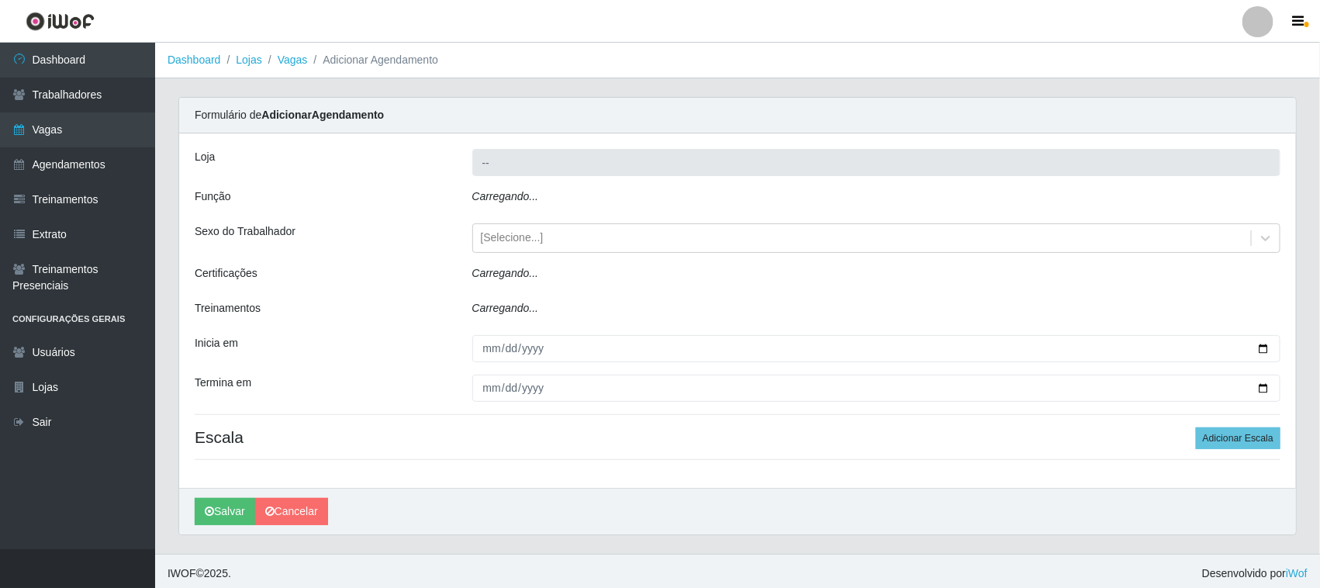
type input "Nordestão - [GEOGRAPHIC_DATA]"
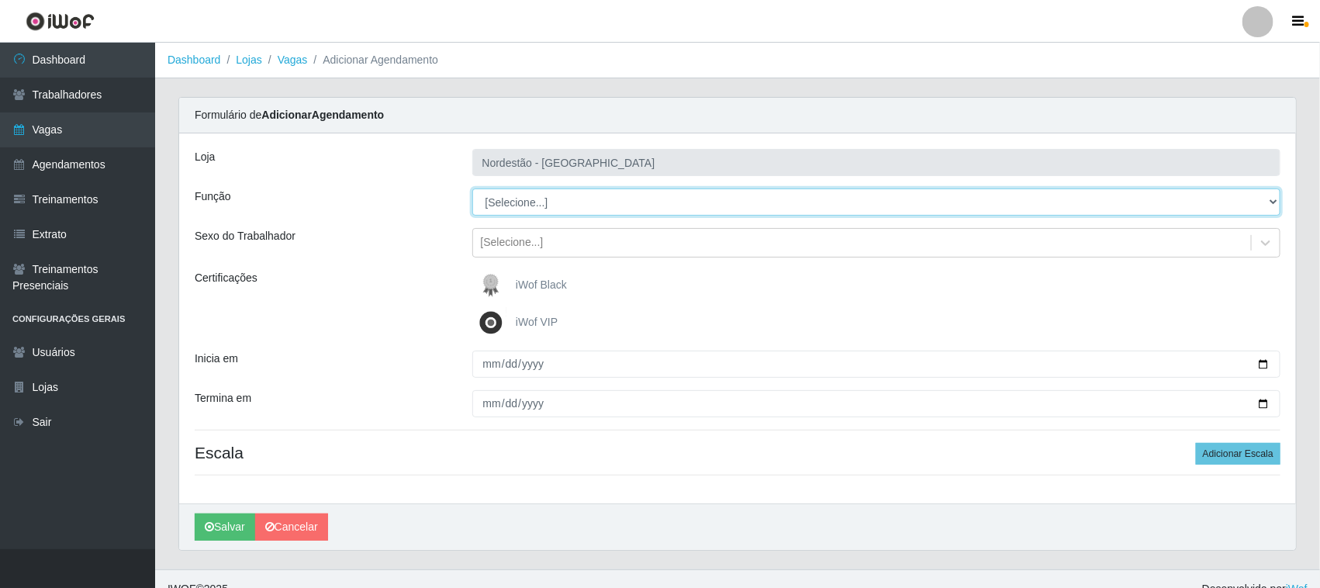
click at [537, 203] on select "[Selecione...] Embalador Embalador + Embalador ++ Operador de Caixa Operador de…" at bounding box center [876, 201] width 809 height 27
select select "70"
click at [472, 188] on select "[Selecione...] Embalador Embalador + Embalador ++ Operador de Caixa Operador de…" at bounding box center [876, 201] width 809 height 27
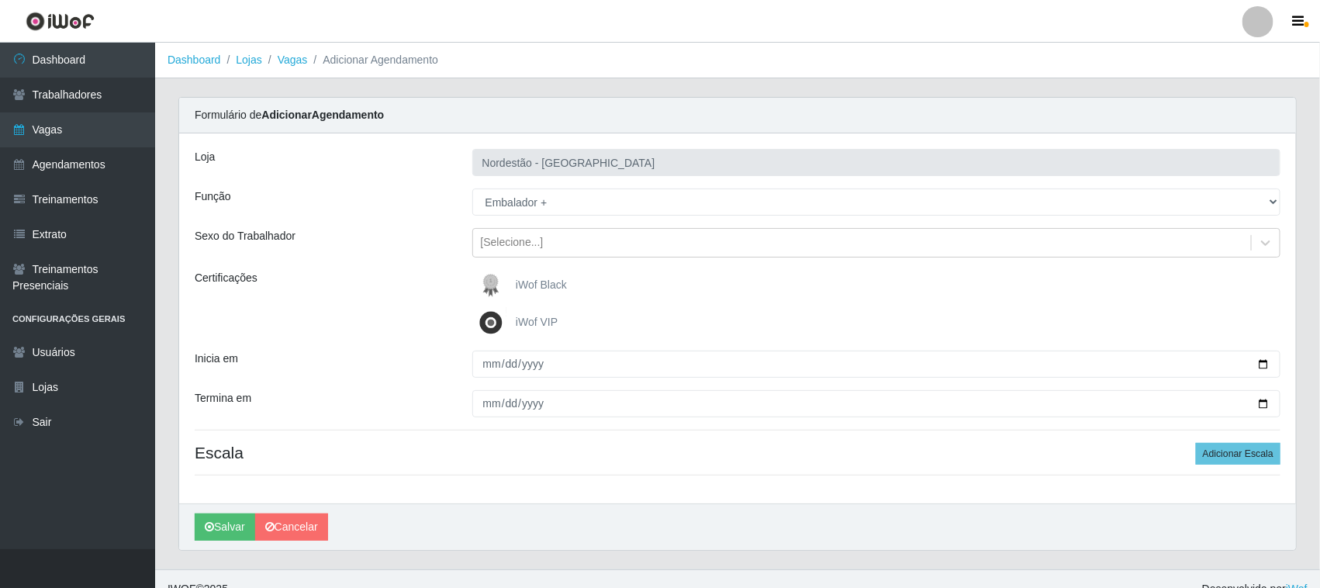
click at [523, 285] on span "iWof Black" at bounding box center [541, 284] width 51 height 12
click at [0, 0] on input "iWof Black" at bounding box center [0, 0] width 0 height 0
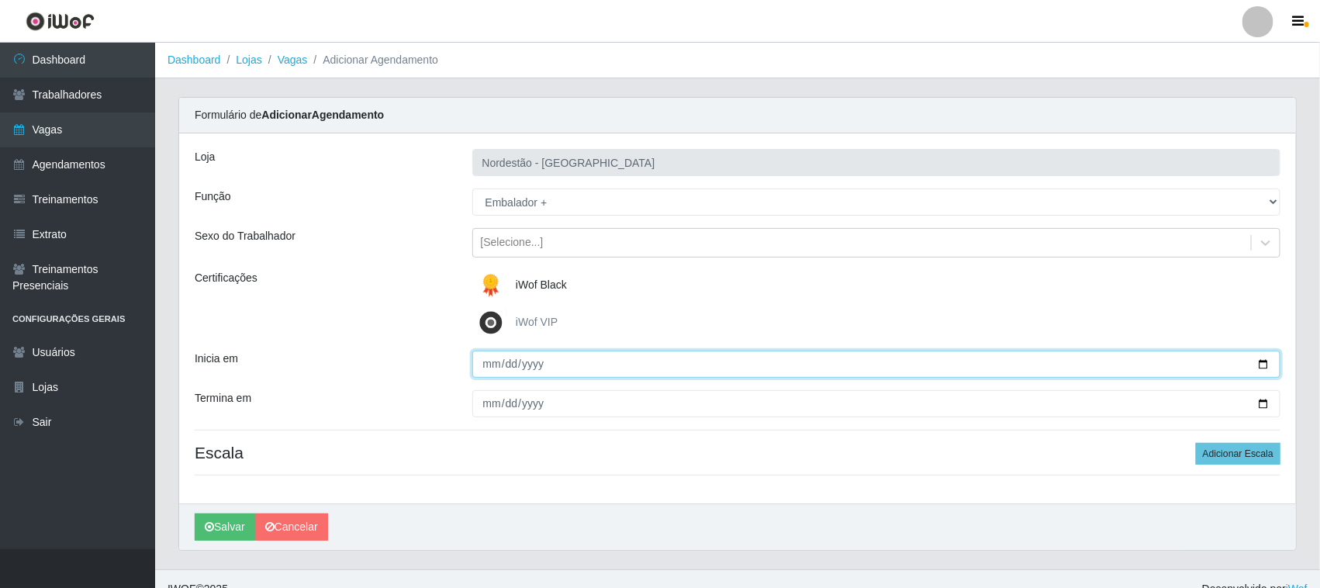
click at [1264, 359] on input "Inicia em" at bounding box center [876, 364] width 809 height 27
type input "2025-09-21"
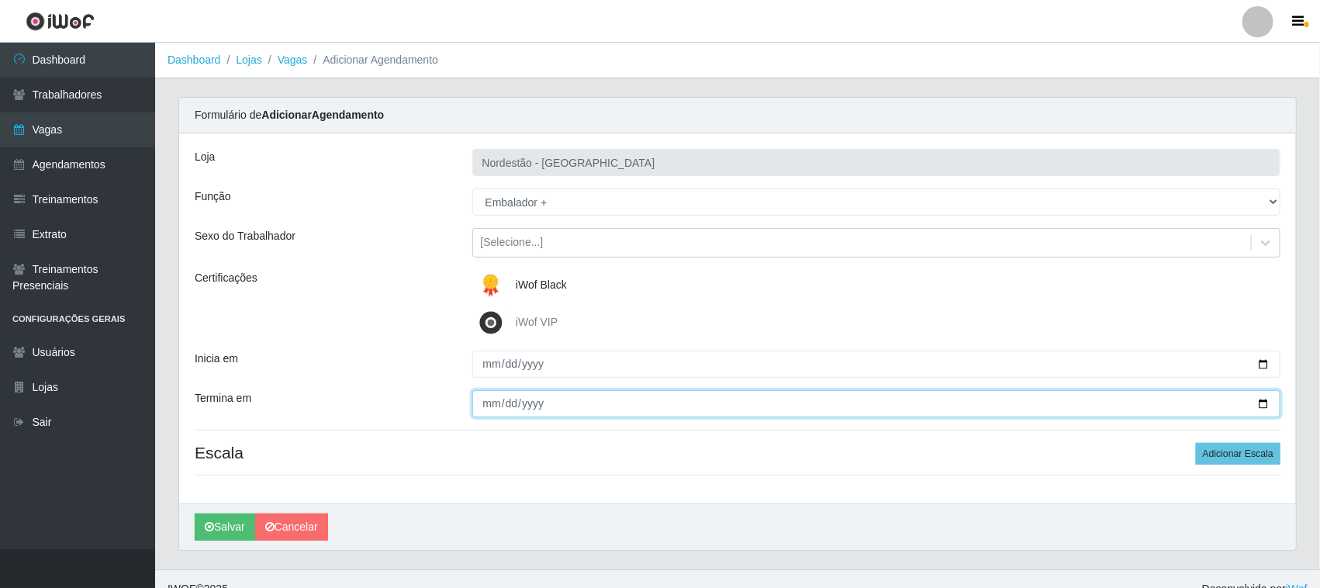
click at [1266, 401] on input "Termina em" at bounding box center [876, 403] width 809 height 27
type input "2025-09-21"
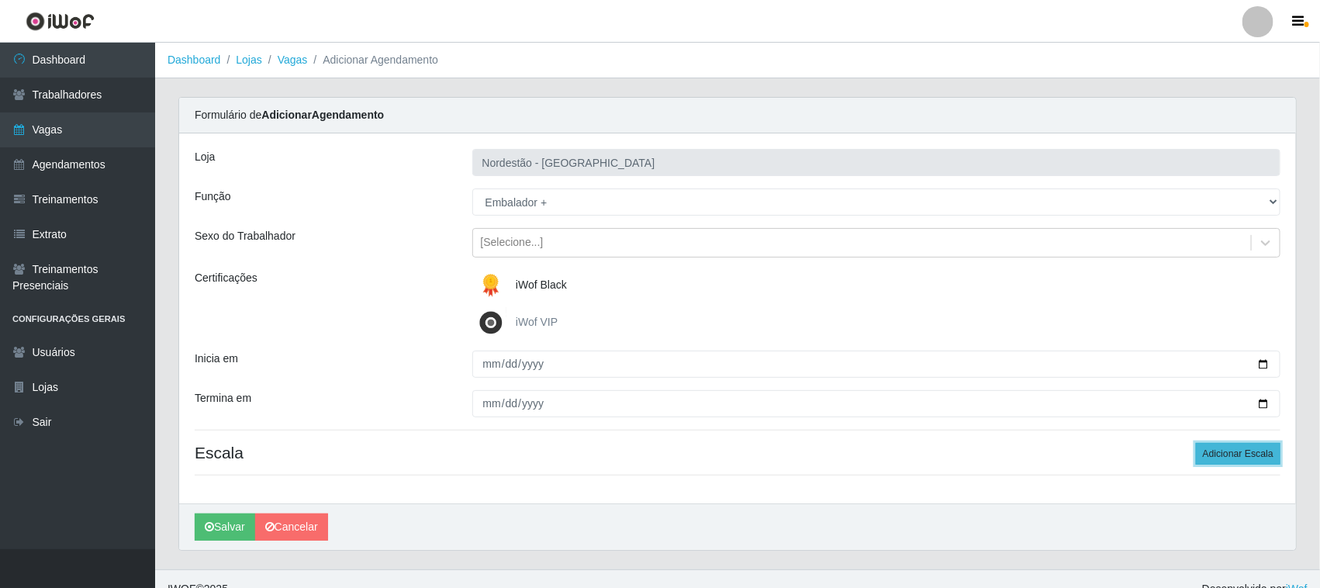
click at [1231, 452] on button "Adicionar Escala" at bounding box center [1238, 454] width 85 height 22
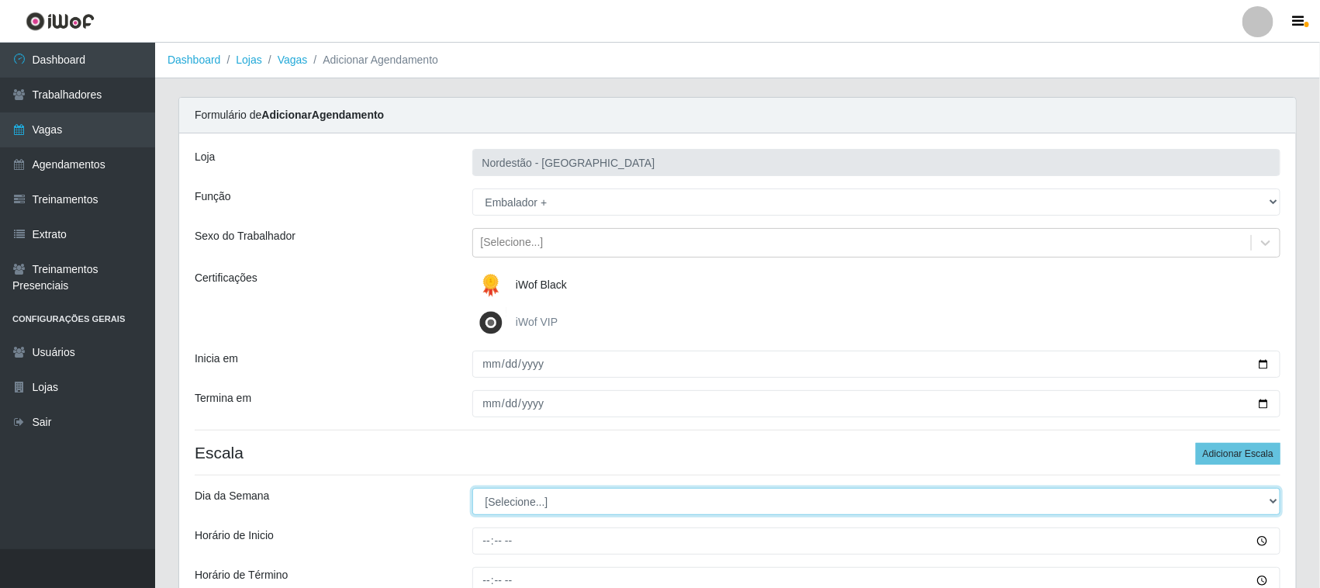
click at [540, 496] on select "[Selecione...] Segunda Terça Quarta Quinta Sexta Sábado Domingo" at bounding box center [876, 501] width 809 height 27
select select "0"
click at [472, 489] on select "[Selecione...] Segunda Terça Quarta Quinta Sexta Sábado Domingo" at bounding box center [876, 501] width 809 height 27
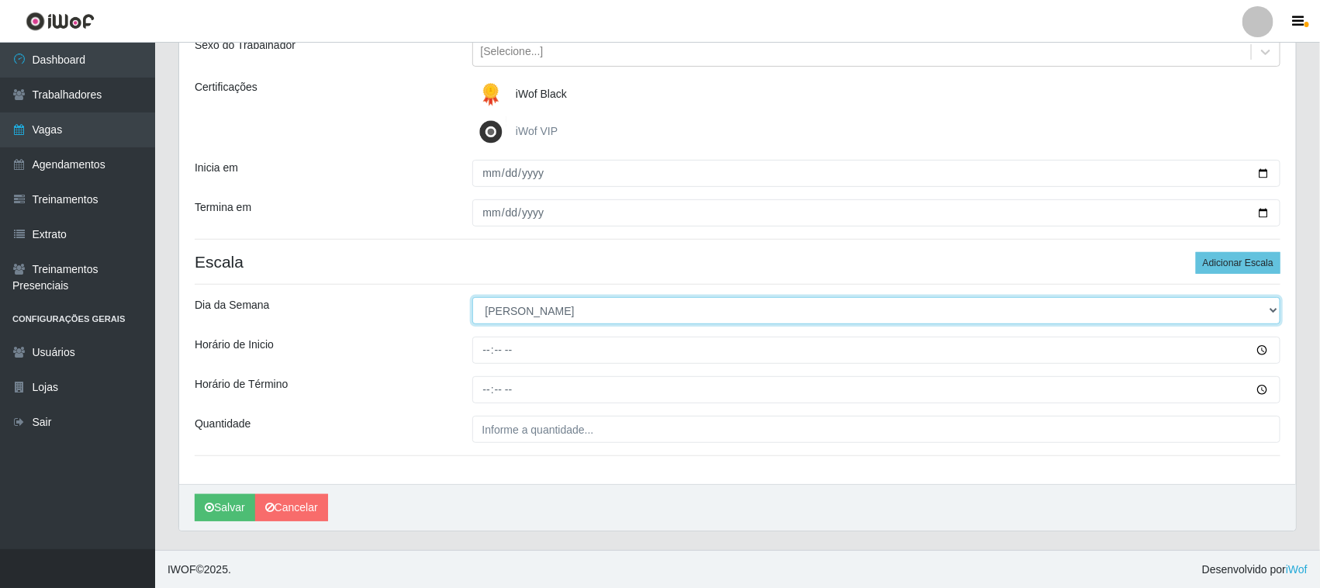
scroll to position [192, 0]
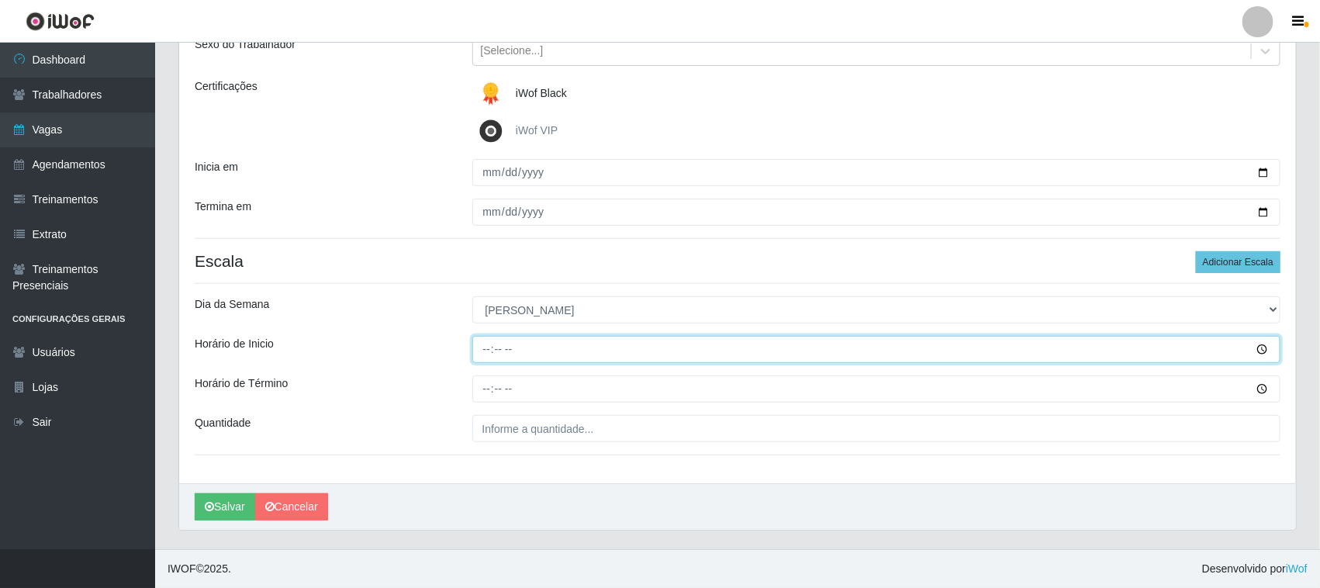
click at [489, 353] on input "Horário de Inicio" at bounding box center [876, 349] width 809 height 27
type input "16:30"
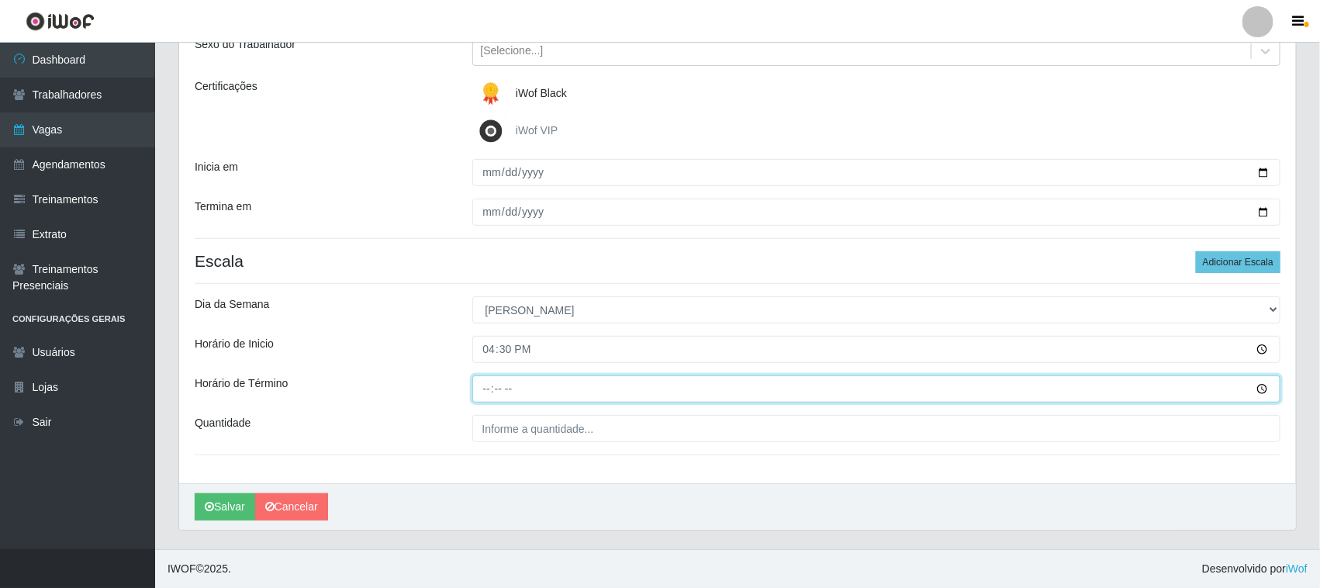
click at [478, 385] on input "Horário de Término" at bounding box center [876, 388] width 809 height 27
type input "22:30"
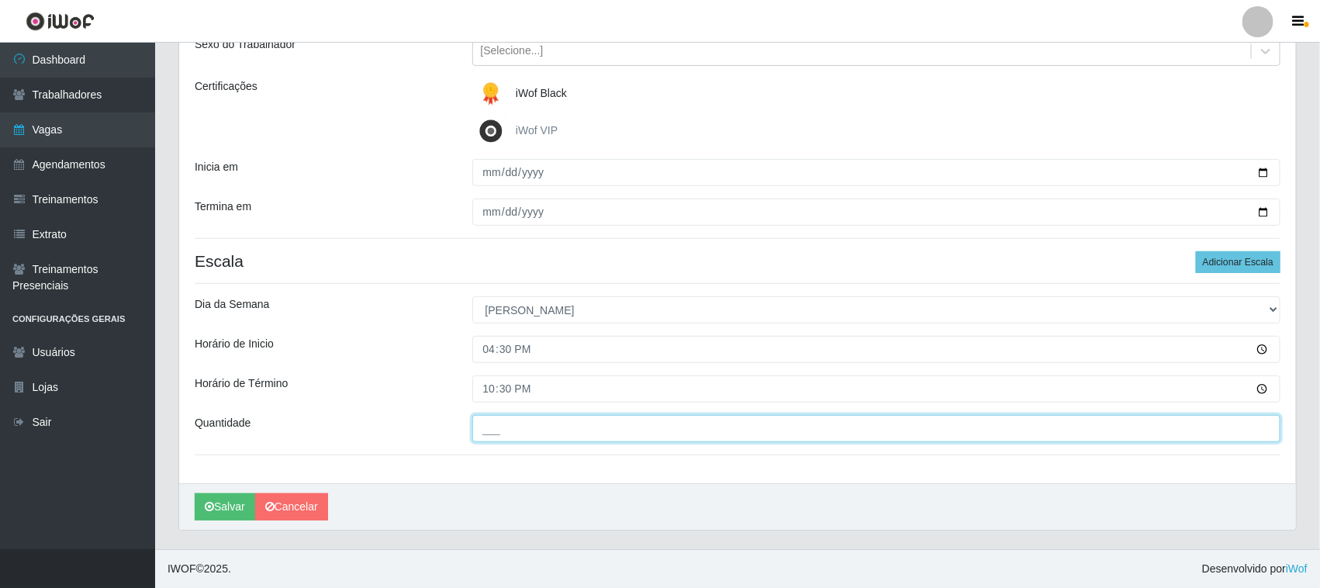
click at [496, 431] on input "___" at bounding box center [876, 428] width 809 height 27
type input "01_"
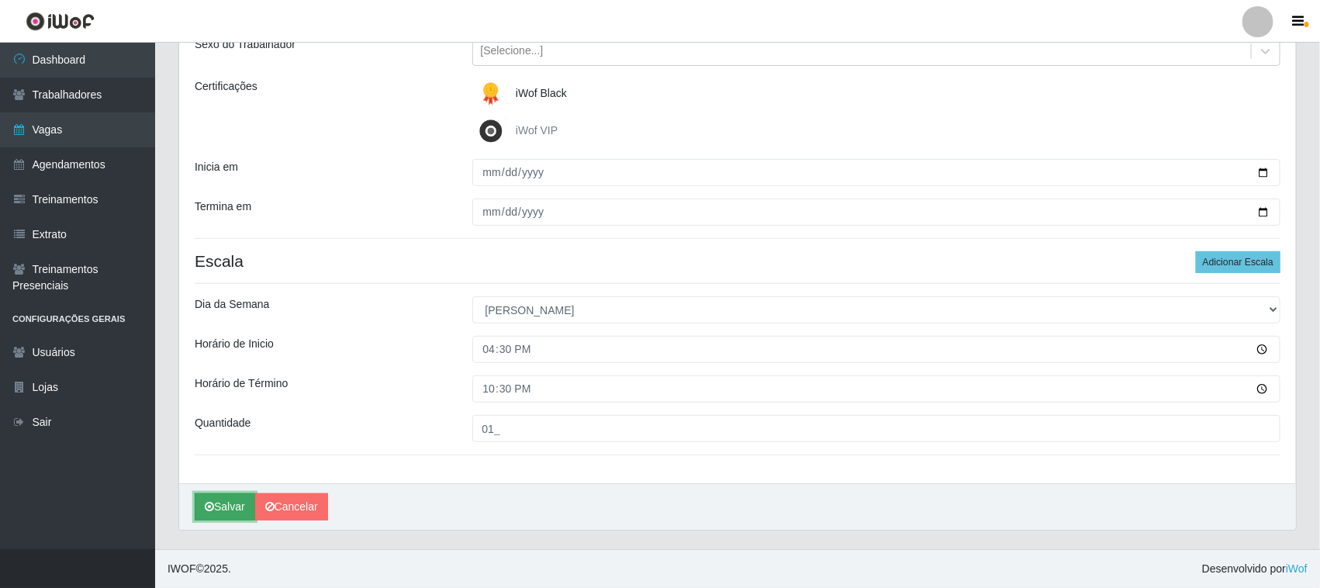
click at [226, 510] on button "Salvar" at bounding box center [225, 506] width 60 height 27
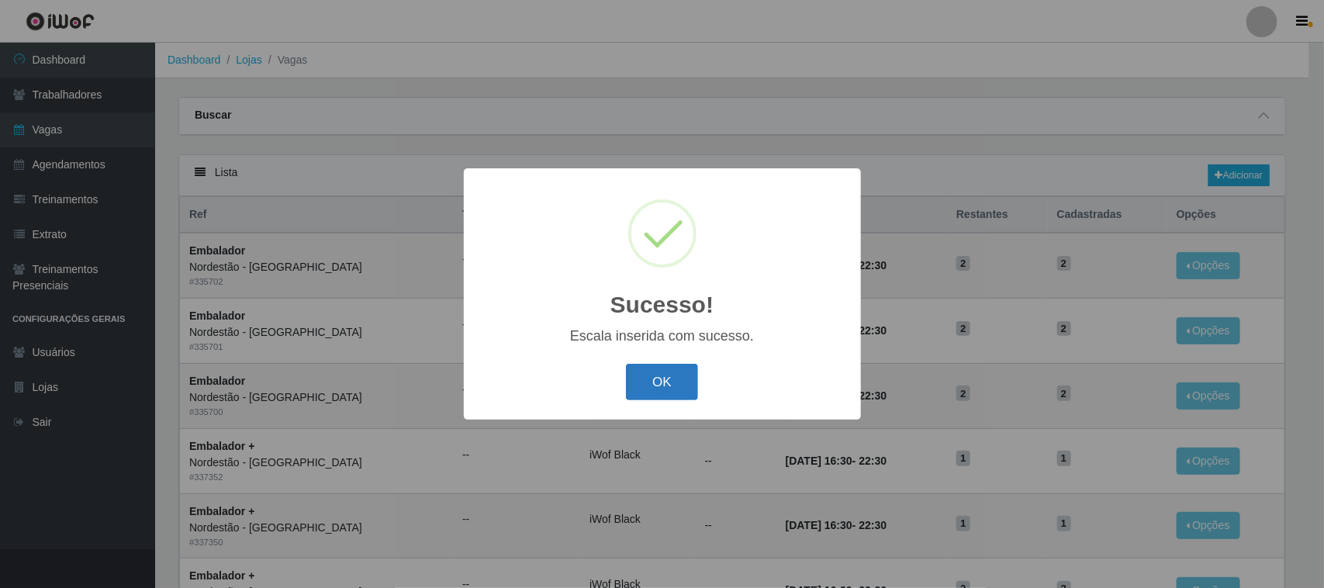
click at [659, 382] on button "OK" at bounding box center [662, 382] width 72 height 36
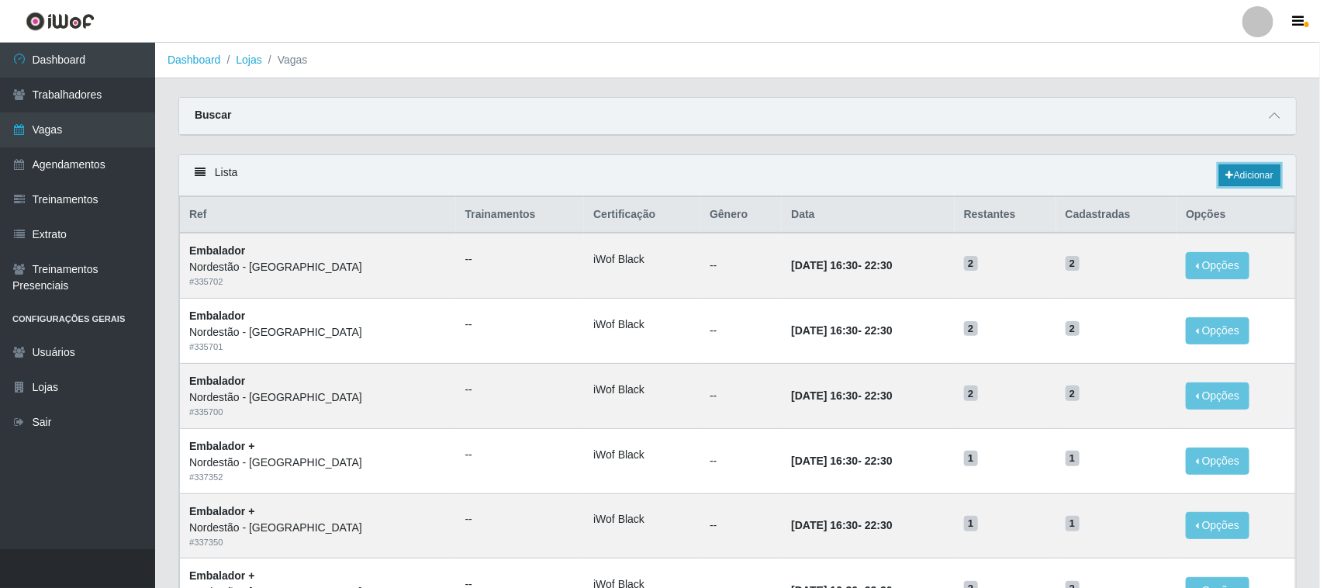
click at [1242, 175] on link "Adicionar" at bounding box center [1249, 175] width 61 height 22
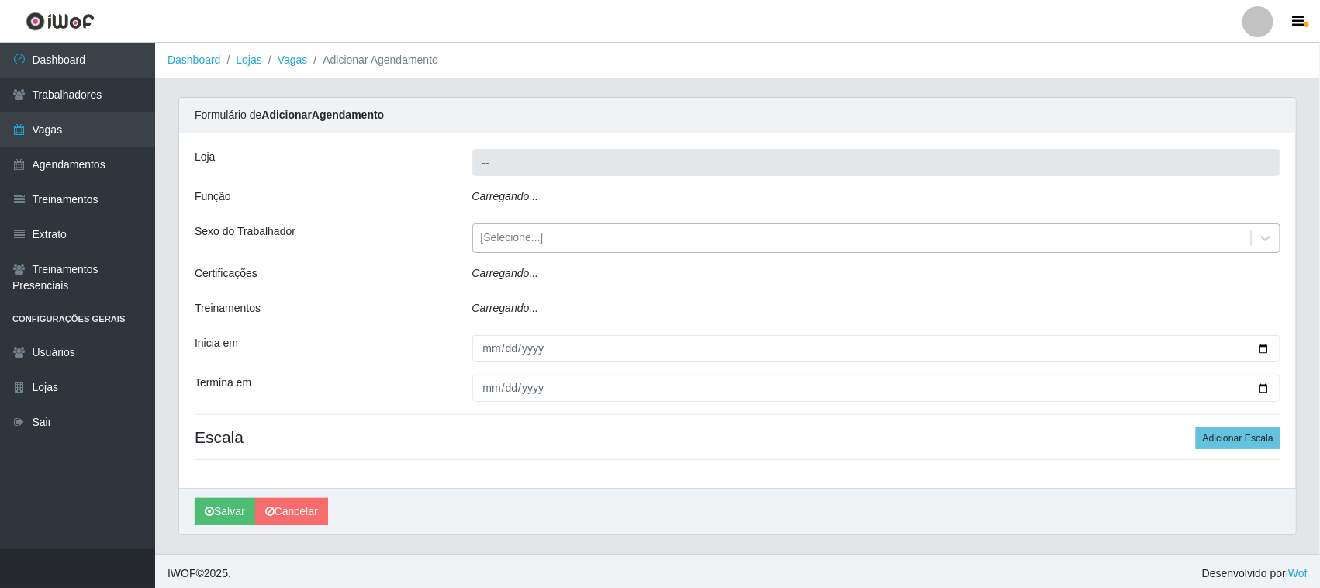
type input "Nordestão - [GEOGRAPHIC_DATA]"
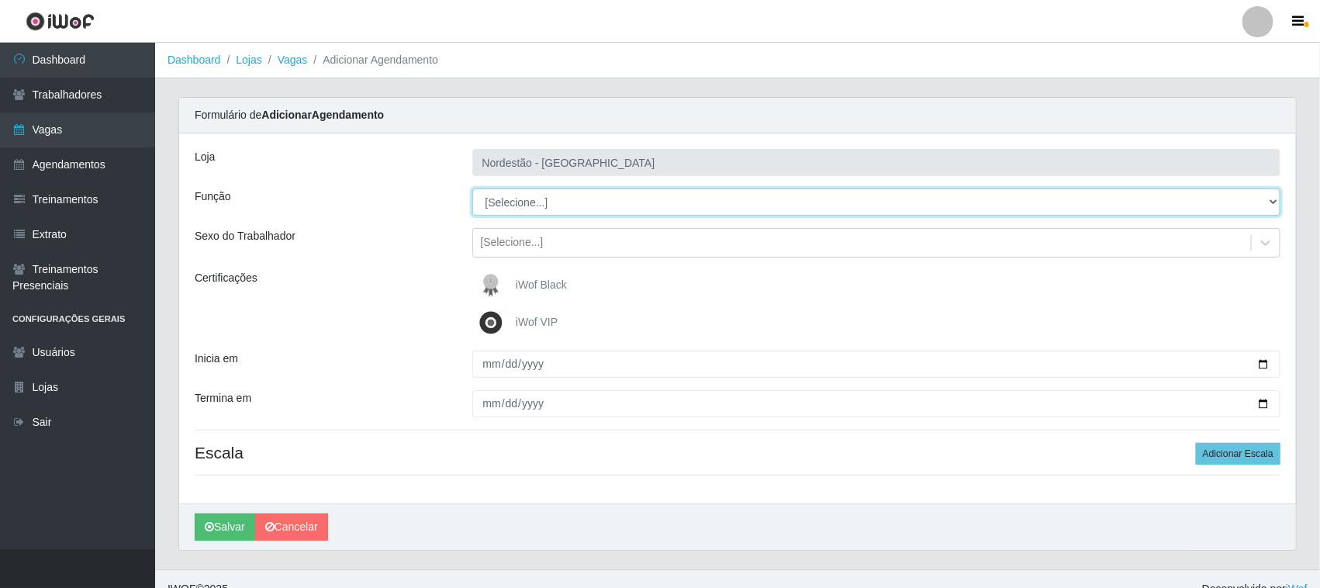
click at [530, 198] on select "[Selecione...] Embalador Embalador + Embalador ++ Operador de Caixa Operador de…" at bounding box center [876, 201] width 809 height 27
select select "1"
click at [472, 188] on select "[Selecione...] Embalador Embalador + Embalador ++ Operador de Caixa Operador de…" at bounding box center [876, 201] width 809 height 27
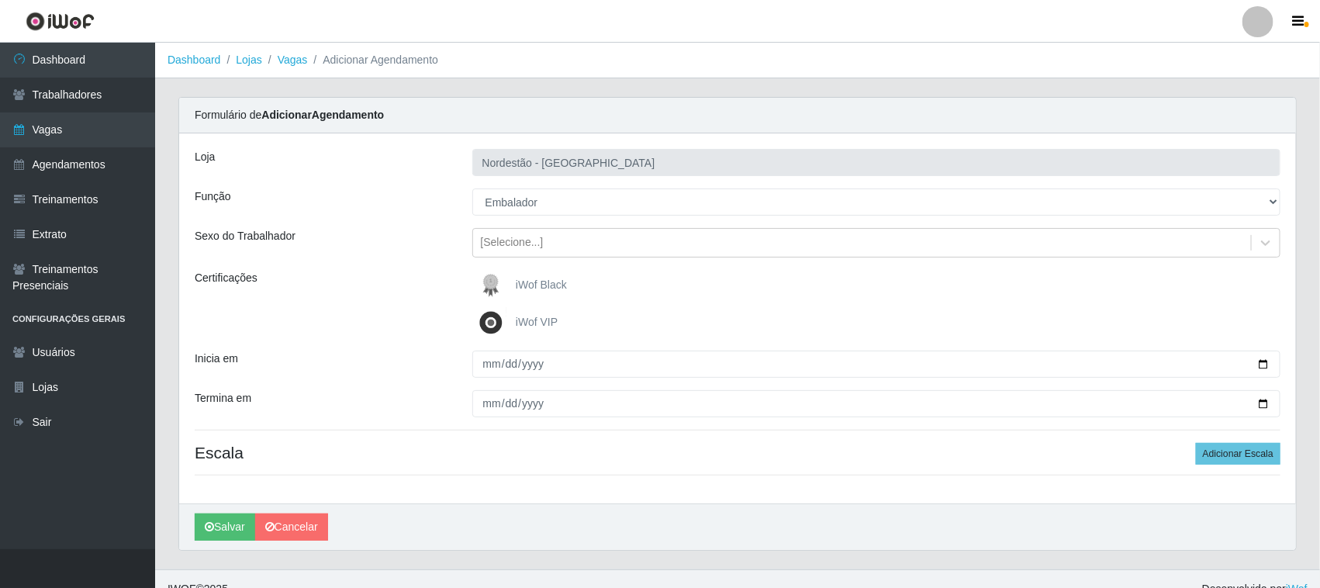
click at [524, 280] on span "iWof Black" at bounding box center [541, 284] width 51 height 12
click at [0, 0] on input "iWof Black" at bounding box center [0, 0] width 0 height 0
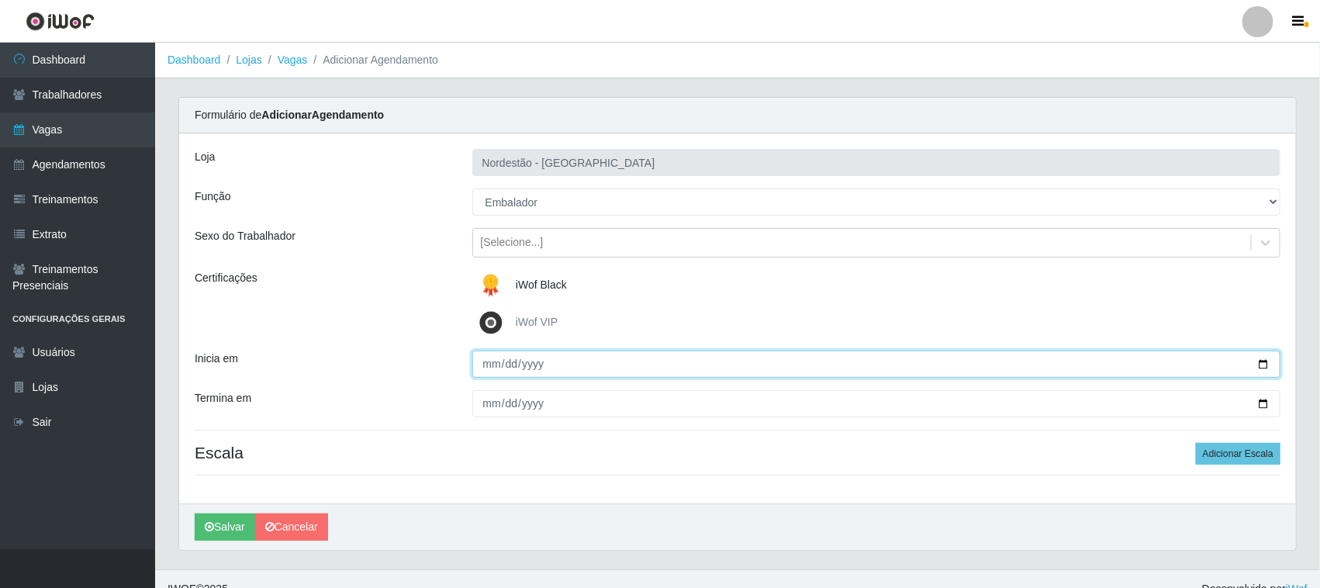
click at [1262, 362] on input "Inicia em" at bounding box center [876, 364] width 809 height 27
type input "2025-09-22"
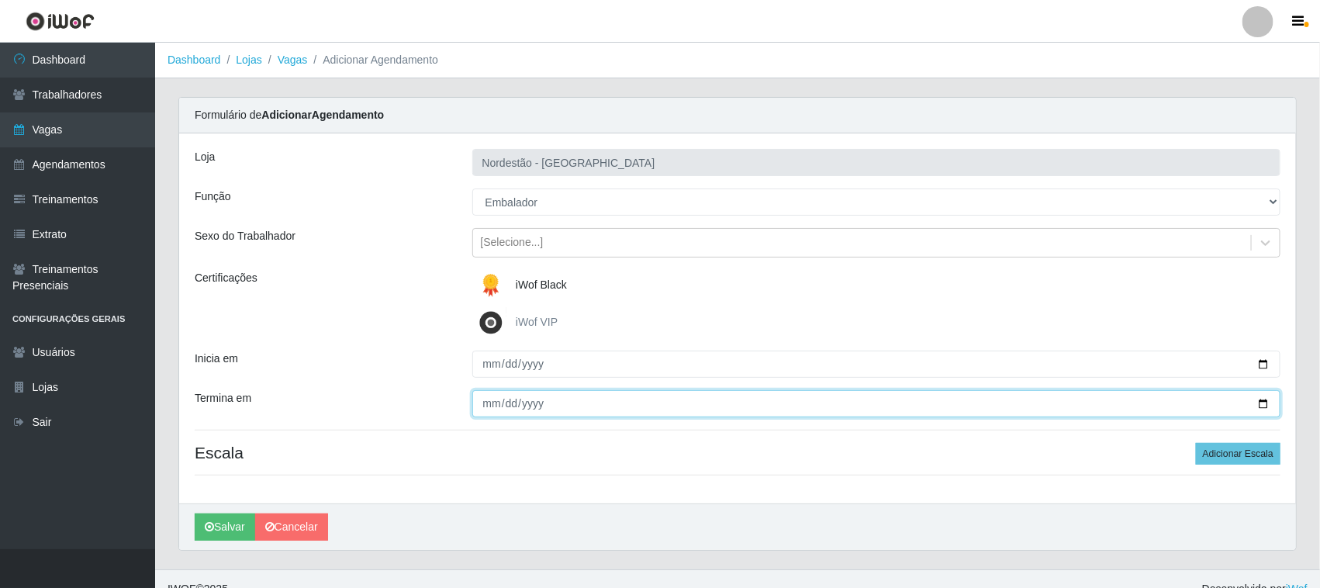
click at [1258, 402] on input "Termina em" at bounding box center [876, 403] width 809 height 27
type input "2025-09-22"
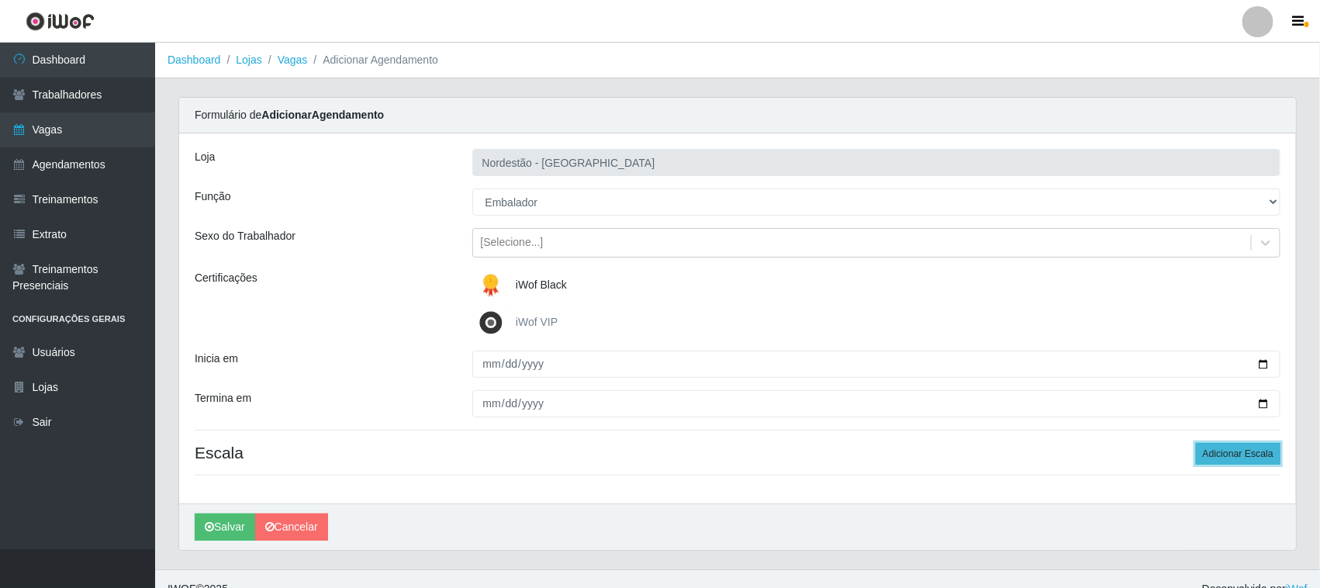
click at [1208, 460] on button "Adicionar Escala" at bounding box center [1238, 454] width 85 height 22
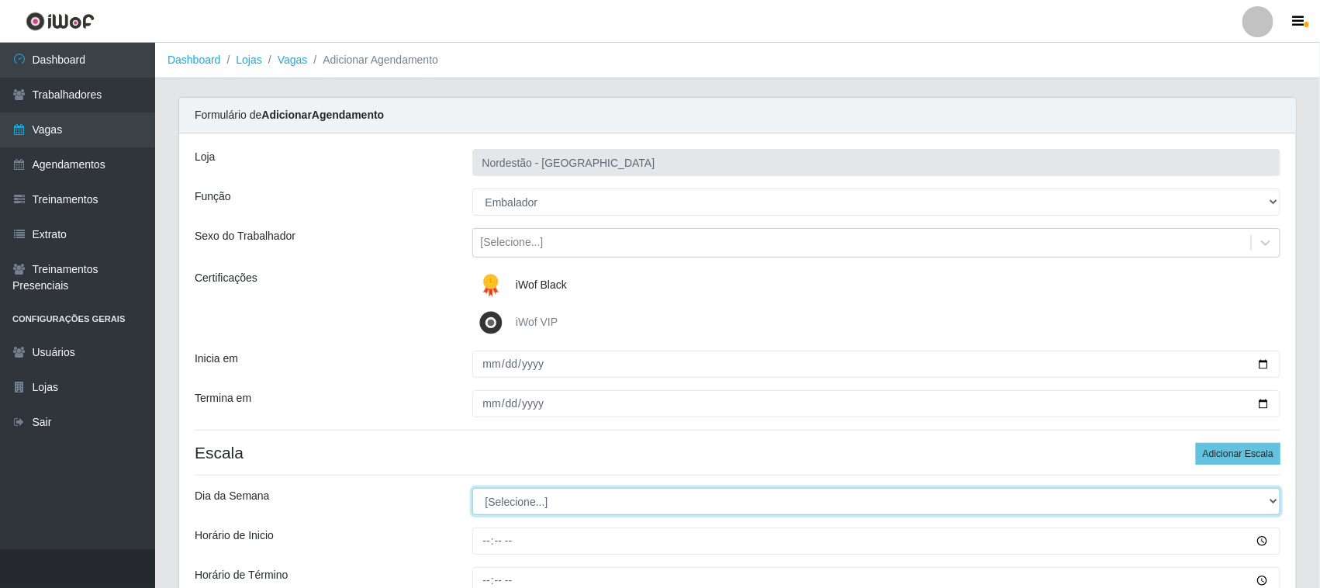
click at [537, 506] on select "[Selecione...] Segunda Terça Quarta Quinta Sexta Sábado Domingo" at bounding box center [876, 501] width 809 height 27
select select "1"
click at [472, 489] on select "[Selecione...] Segunda Terça Quarta Quinta Sexta Sábado Domingo" at bounding box center [876, 501] width 809 height 27
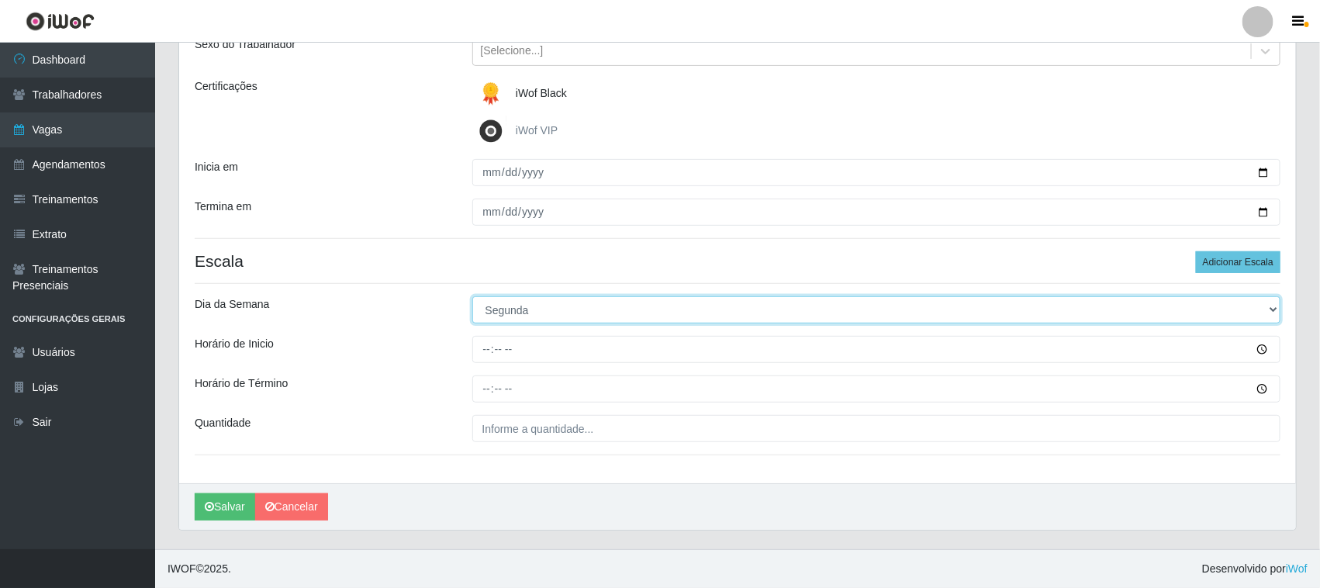
scroll to position [192, 0]
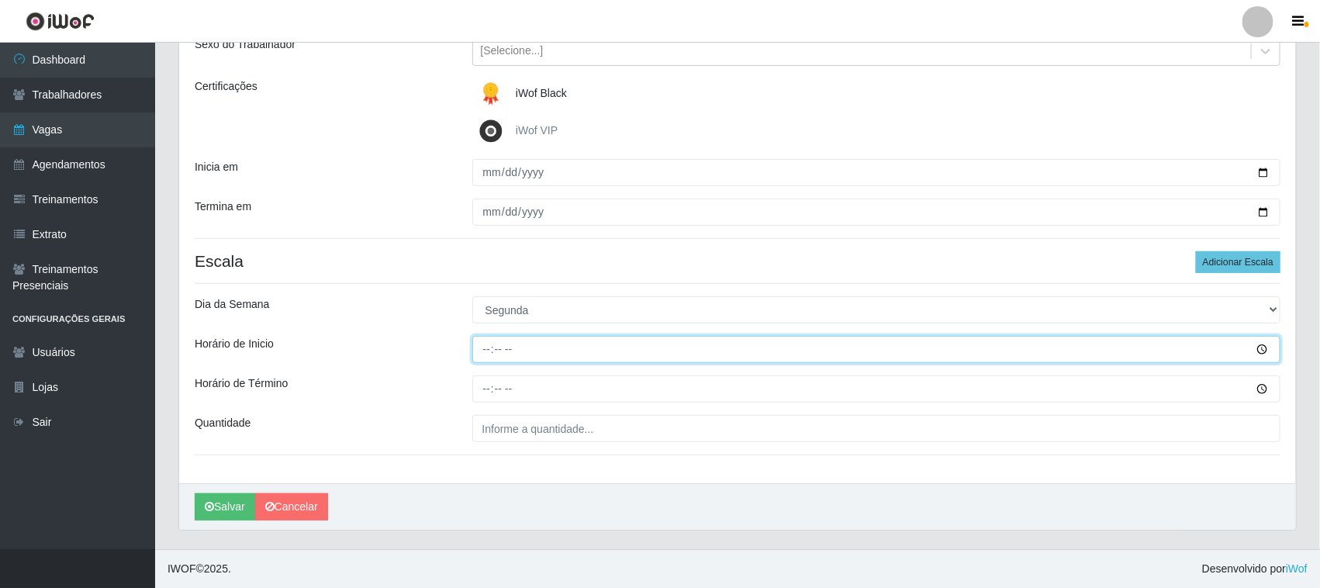
click at [482, 355] on input "Horário de Inicio" at bounding box center [876, 349] width 809 height 27
type input "16:30"
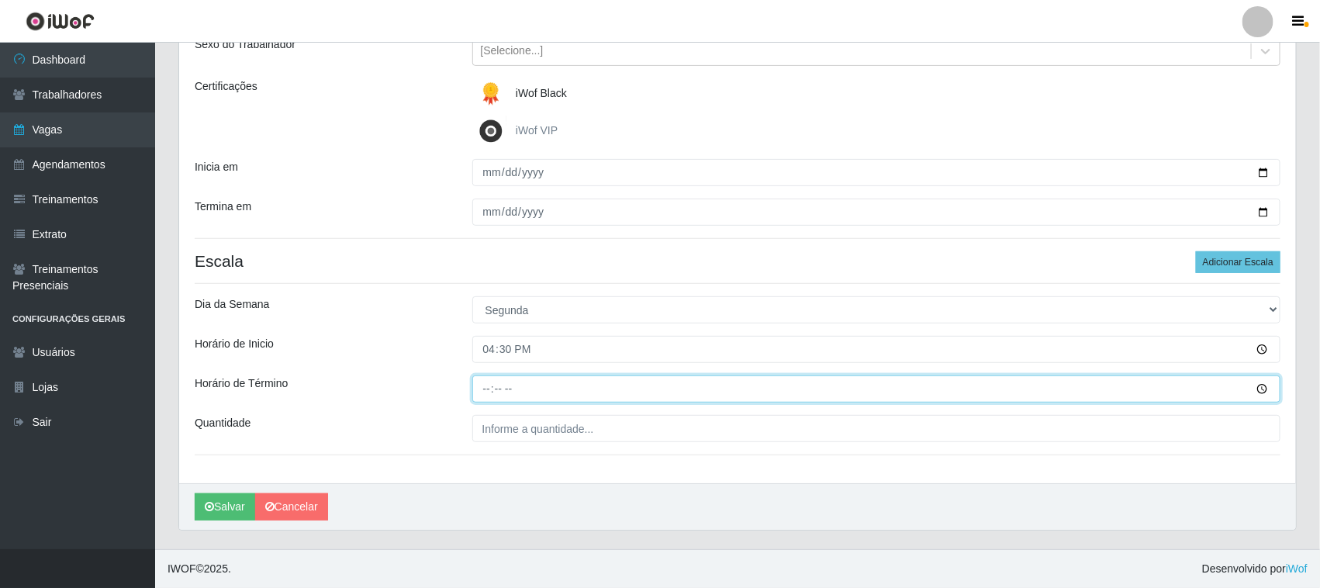
click at [490, 389] on input "Horário de Término" at bounding box center [876, 388] width 809 height 27
type input "22:30"
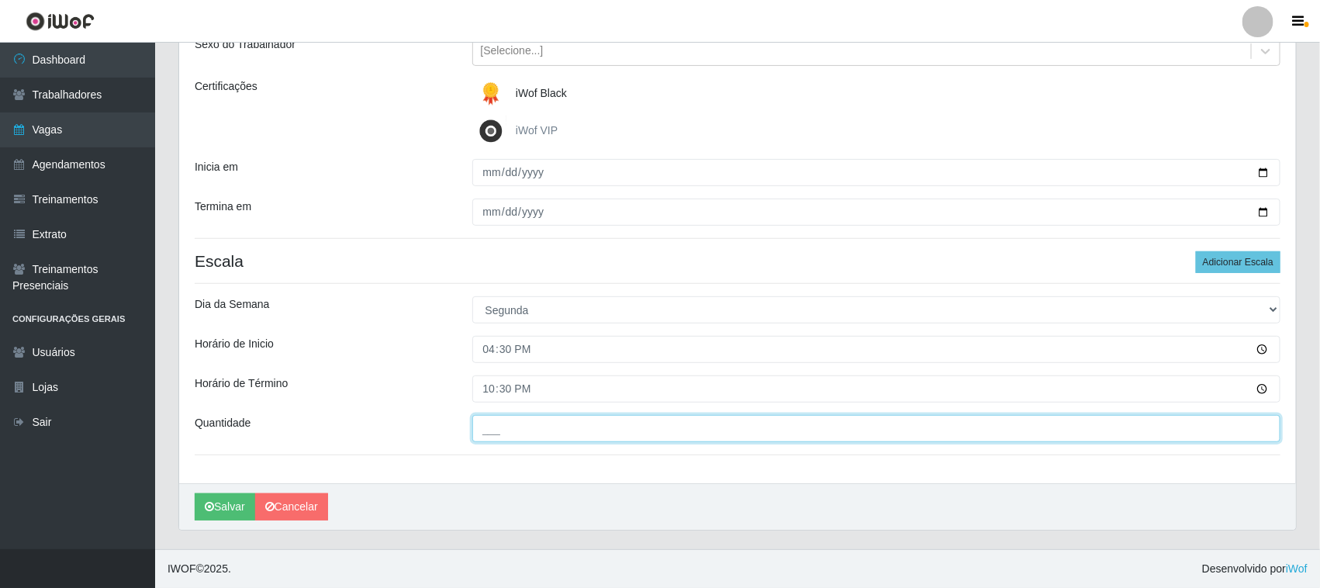
click at [497, 426] on input "___" at bounding box center [876, 428] width 809 height 27
type input "02_"
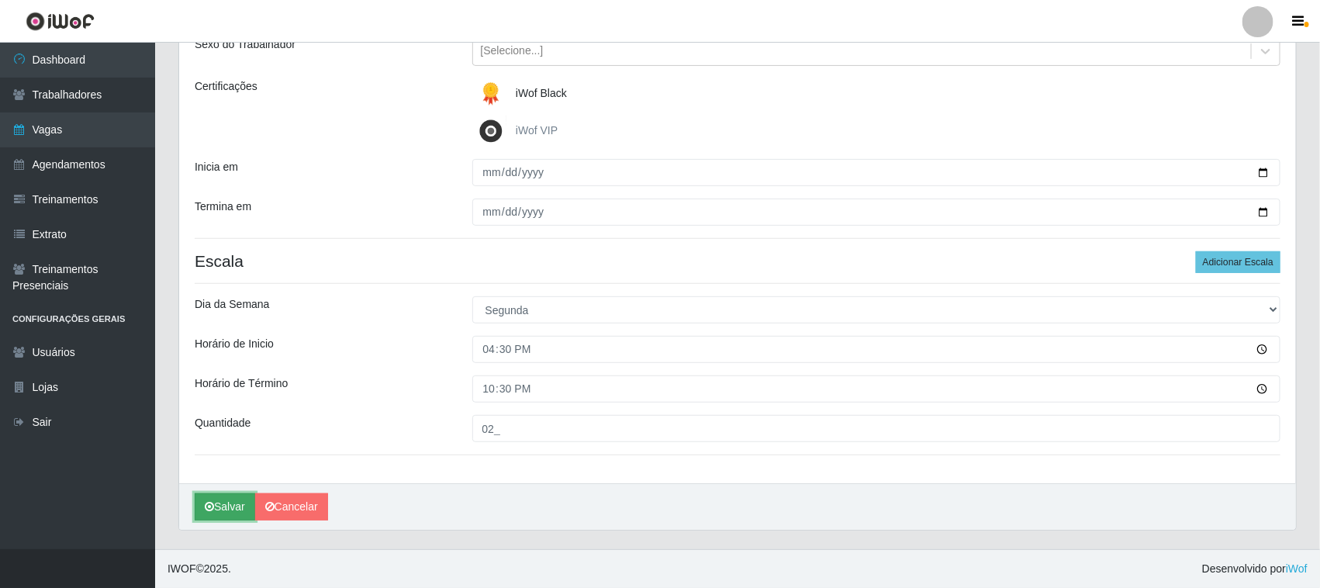
click at [230, 513] on button "Salvar" at bounding box center [225, 506] width 60 height 27
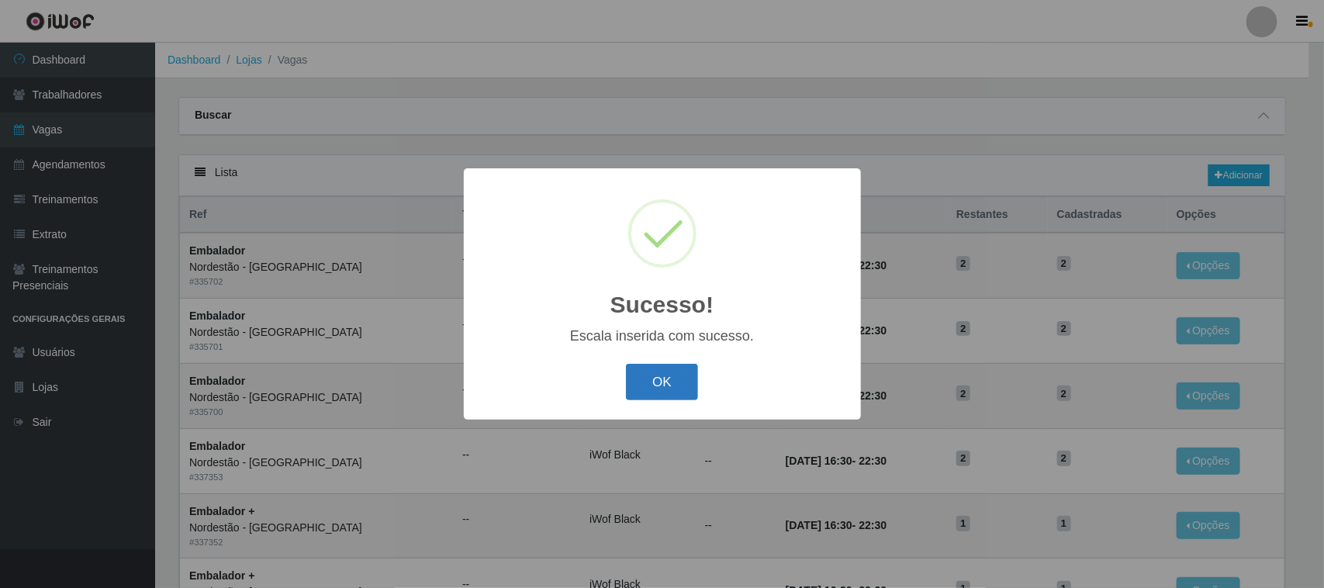
click at [684, 384] on button "OK" at bounding box center [662, 382] width 72 height 36
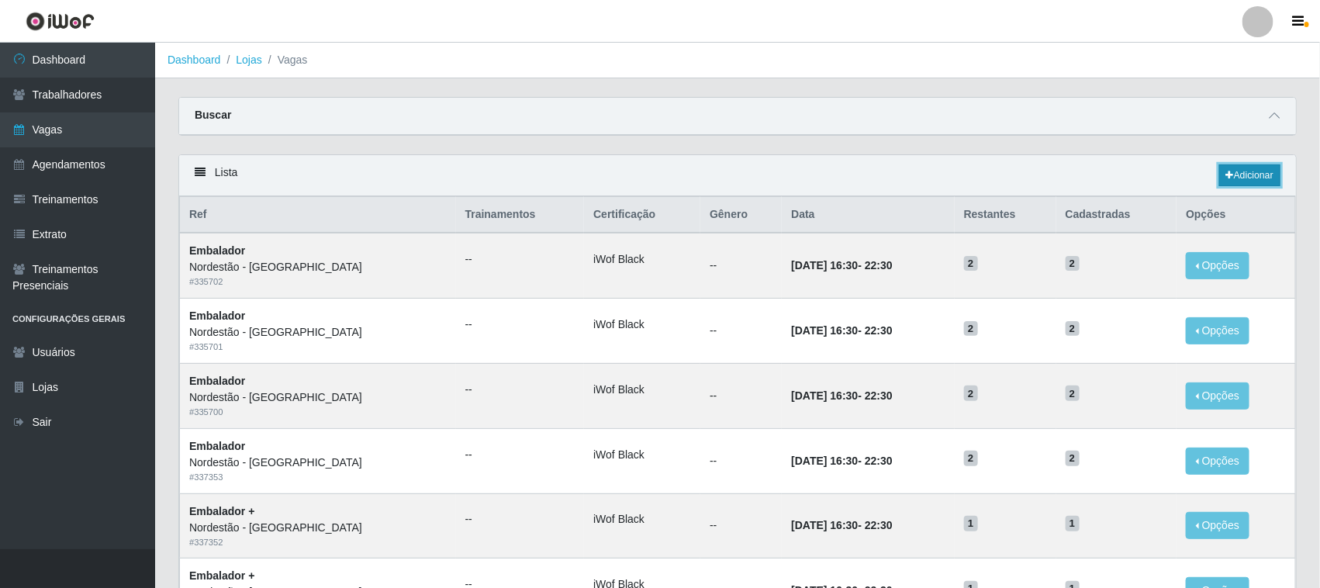
click at [1256, 173] on link "Adicionar" at bounding box center [1249, 175] width 61 height 22
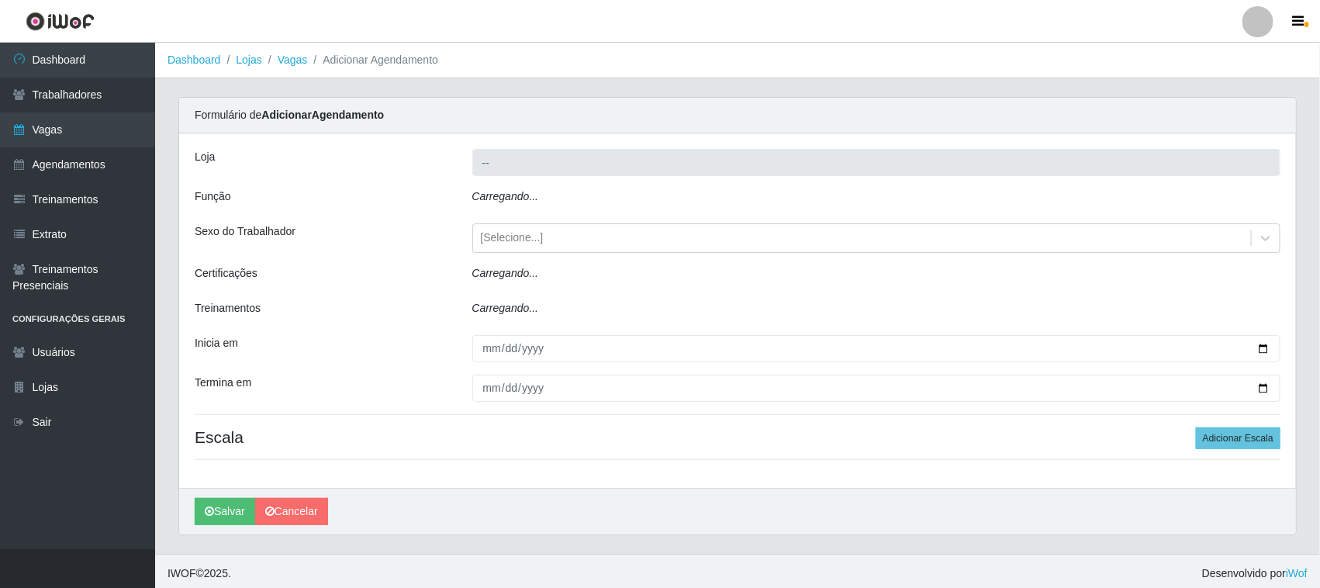
type input "Nordestão - [GEOGRAPHIC_DATA]"
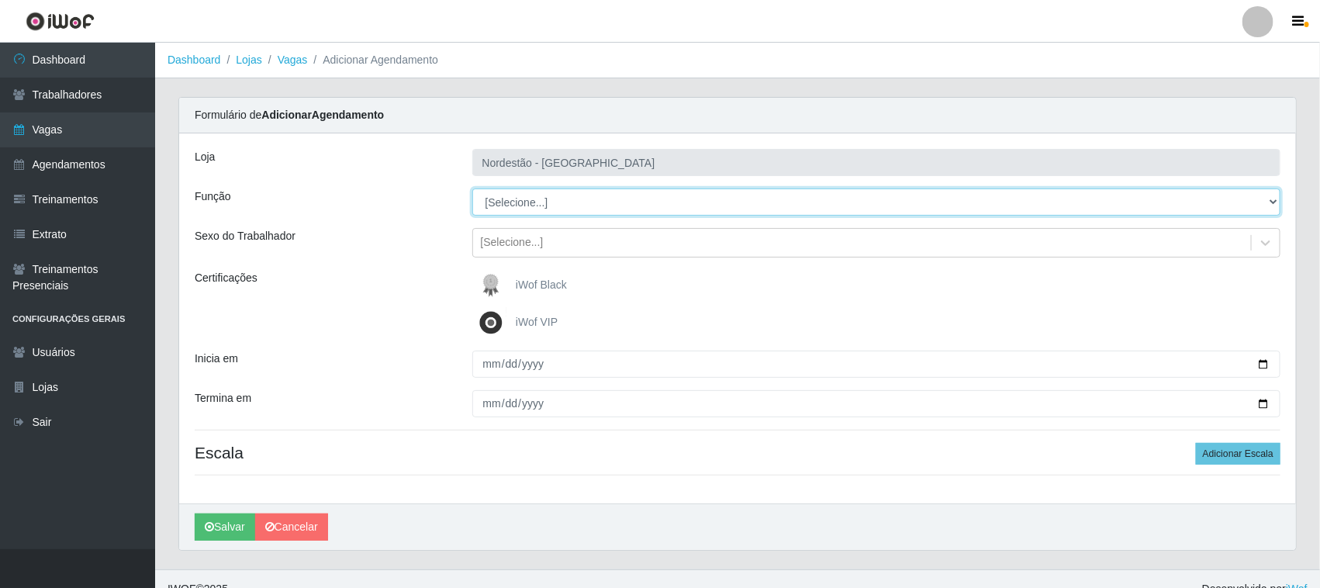
click at [610, 200] on select "[Selecione...] Embalador Embalador + Embalador ++ Operador de Caixa Operador de…" at bounding box center [876, 201] width 809 height 27
select select "1"
click at [472, 188] on select "[Selecione...] Embalador Embalador + Embalador ++ Operador de Caixa Operador de…" at bounding box center [876, 201] width 809 height 27
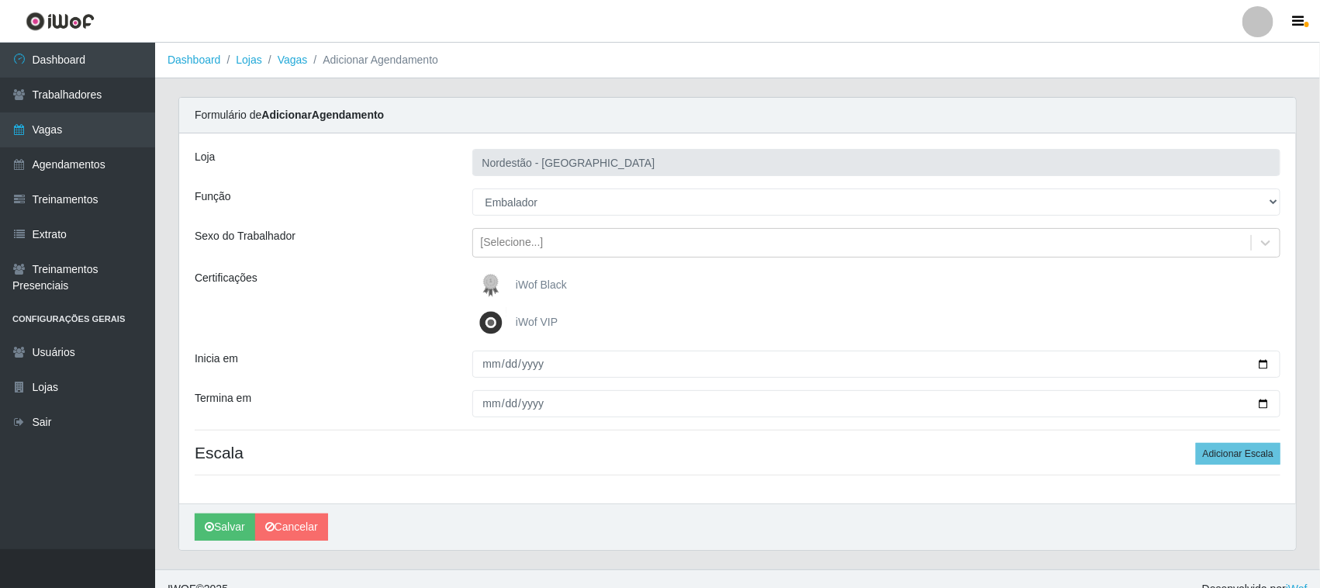
click at [554, 288] on span "iWof Black" at bounding box center [541, 284] width 51 height 12
click at [0, 0] on input "iWof Black" at bounding box center [0, 0] width 0 height 0
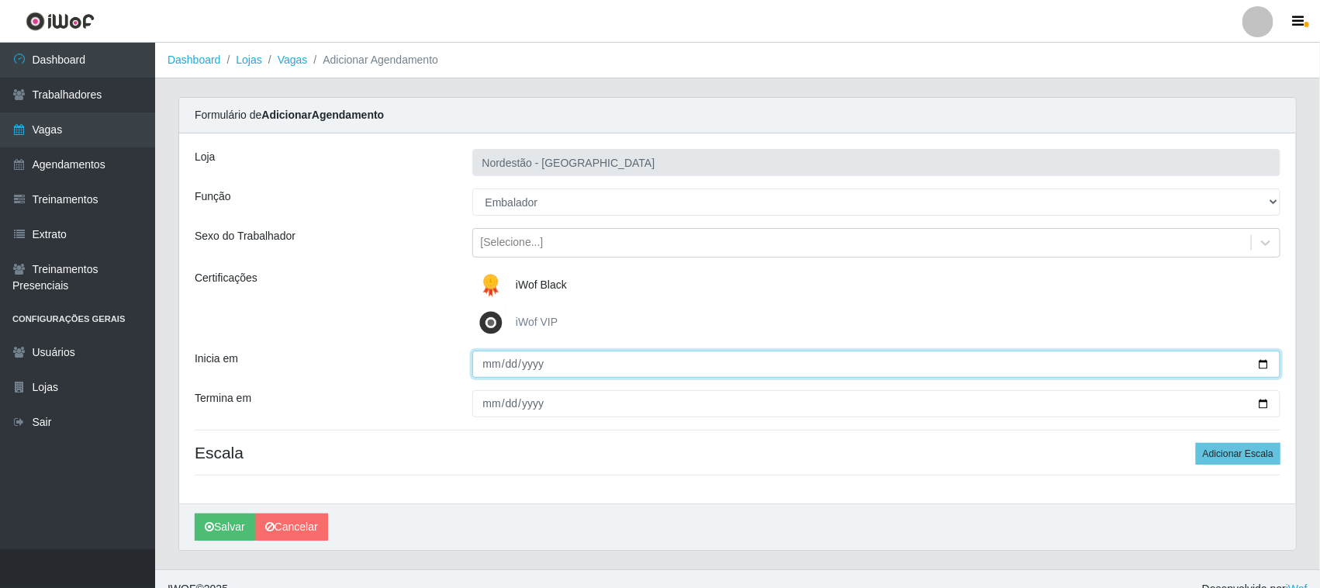
click at [1261, 359] on input "Inicia em" at bounding box center [876, 364] width 809 height 27
type input "2025-09-23"
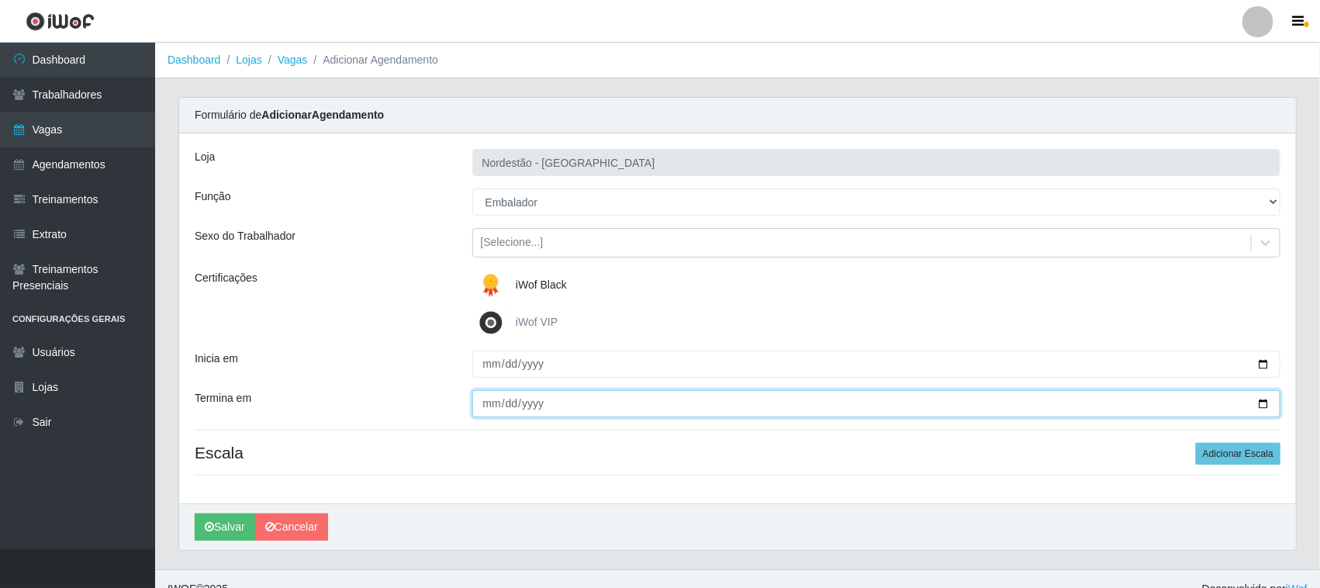
click at [1264, 401] on input "Termina em" at bounding box center [876, 403] width 809 height 27
type input "2025-09-23"
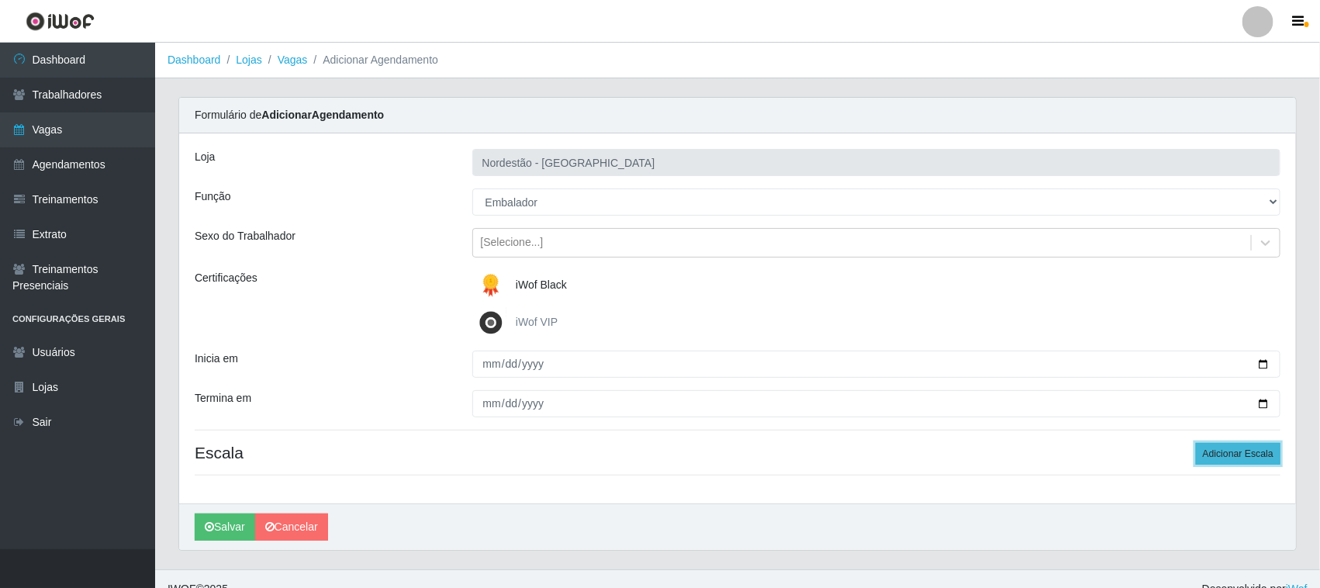
click at [1210, 448] on button "Adicionar Escala" at bounding box center [1238, 454] width 85 height 22
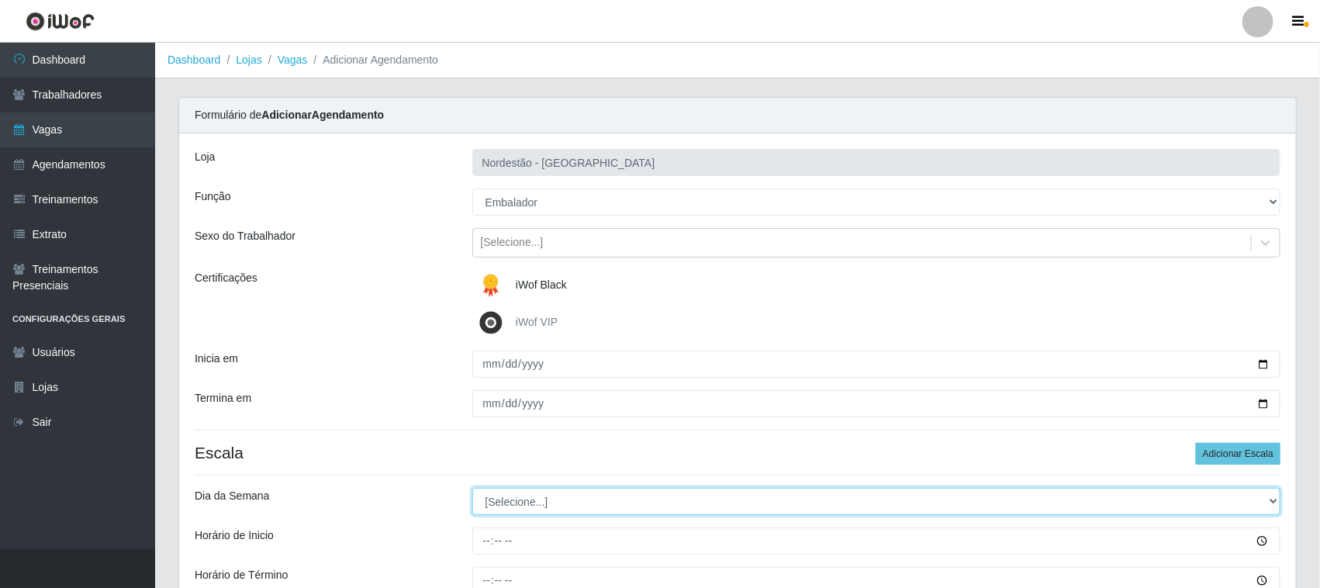
click at [495, 495] on select "[Selecione...] Segunda Terça Quarta Quinta Sexta Sábado Domingo" at bounding box center [876, 501] width 809 height 27
select select "2"
click at [472, 489] on select "[Selecione...] Segunda Terça Quarta Quinta Sexta Sábado Domingo" at bounding box center [876, 501] width 809 height 27
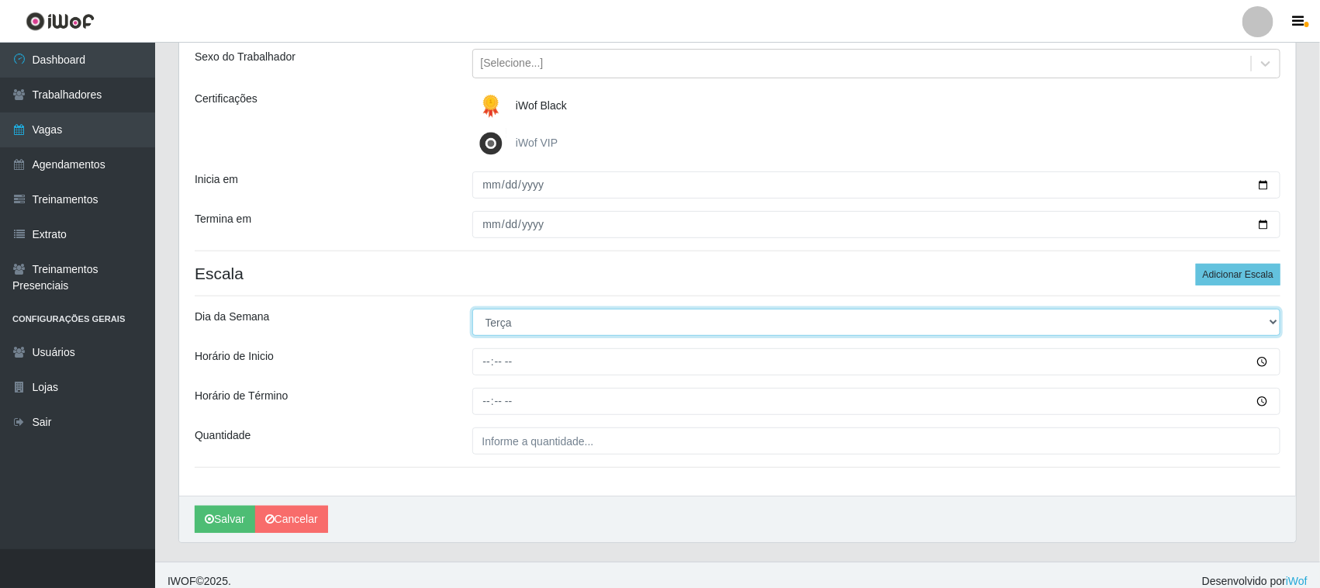
scroll to position [192, 0]
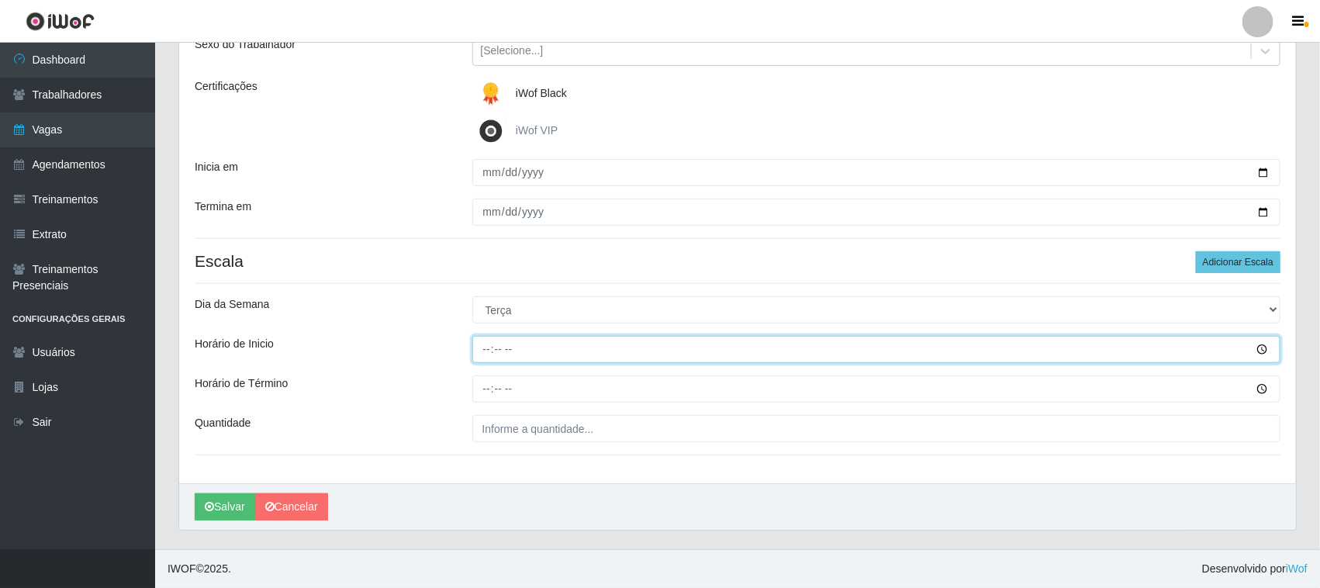
click at [481, 344] on input "Horário de Inicio" at bounding box center [876, 349] width 809 height 27
type input "16:30"
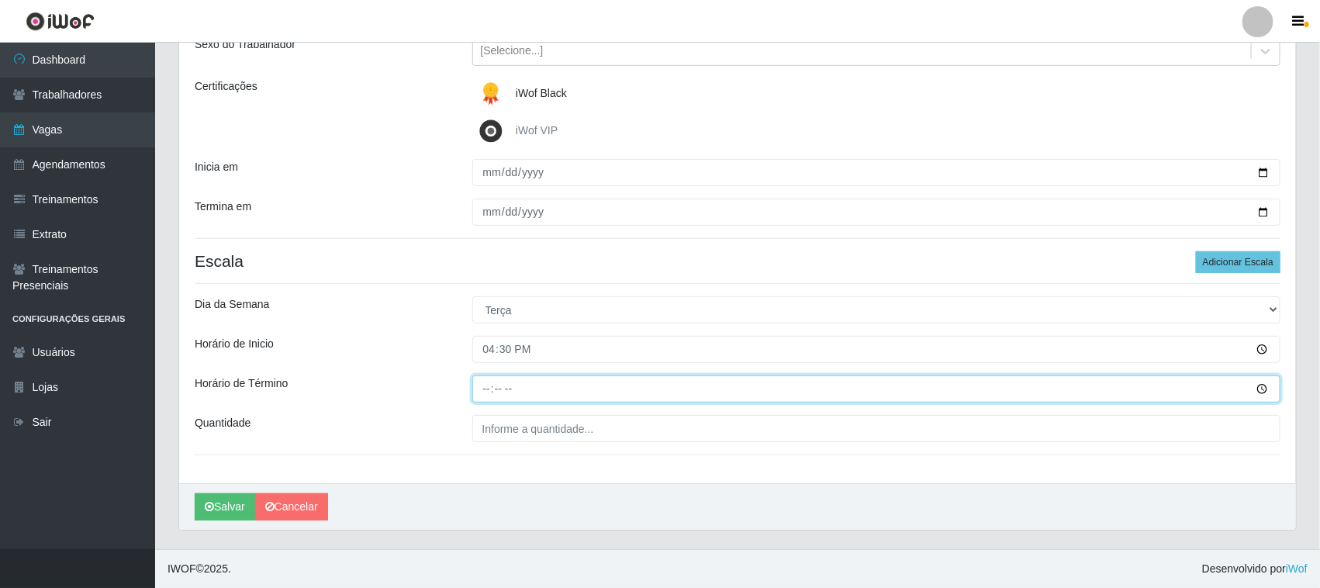
click at [487, 382] on input "Horário de Término" at bounding box center [876, 388] width 809 height 27
type input "22:30"
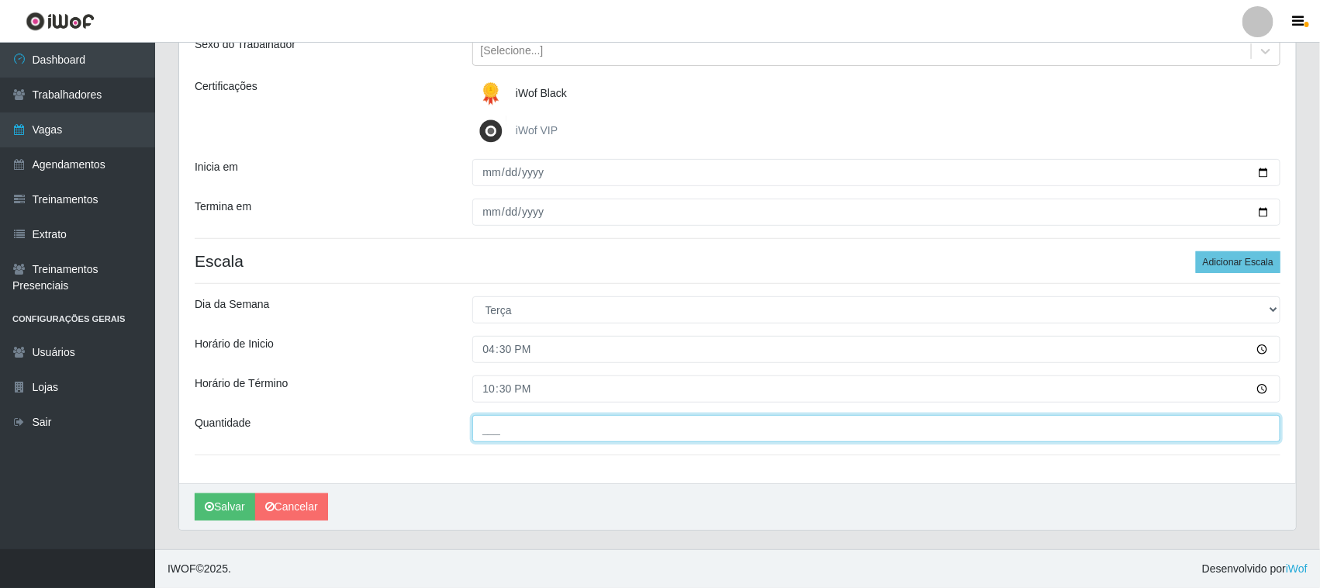
click at [491, 433] on input "___" at bounding box center [876, 428] width 809 height 27
type input "01_"
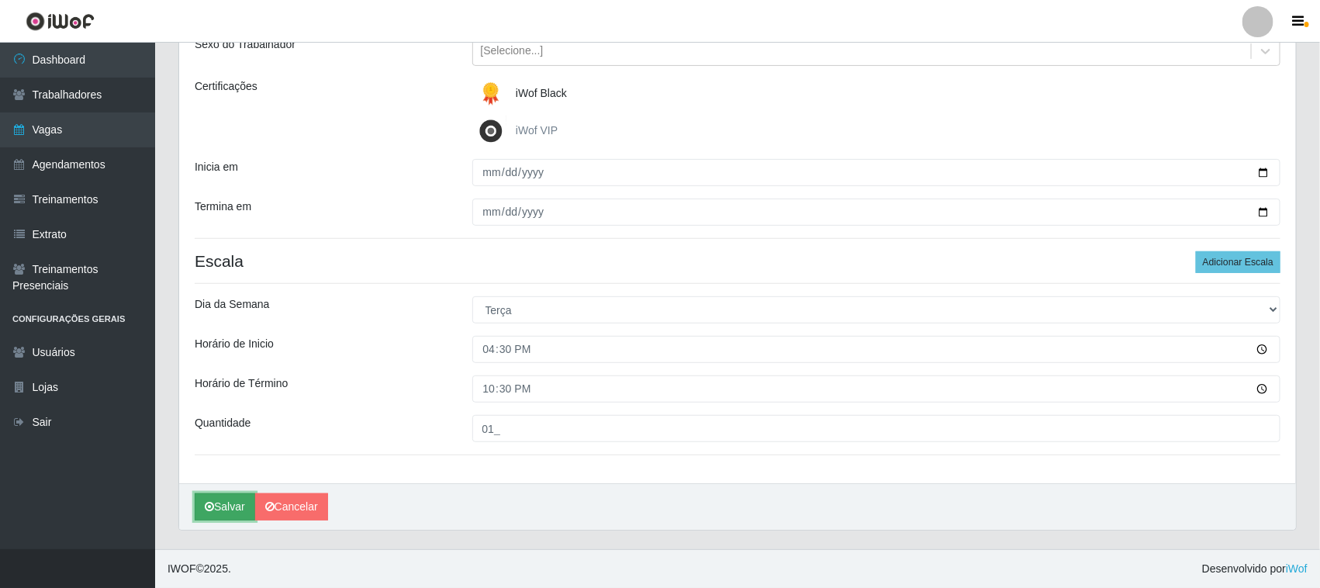
click at [244, 509] on button "Salvar" at bounding box center [225, 506] width 60 height 27
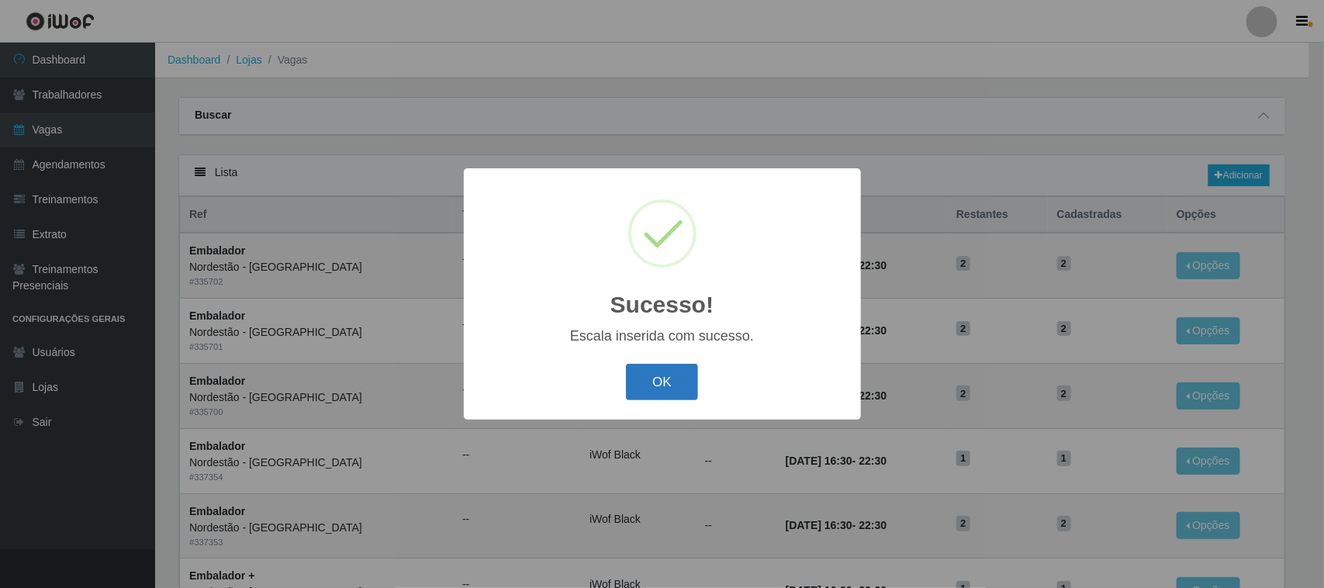
click at [644, 377] on button "OK" at bounding box center [662, 382] width 72 height 36
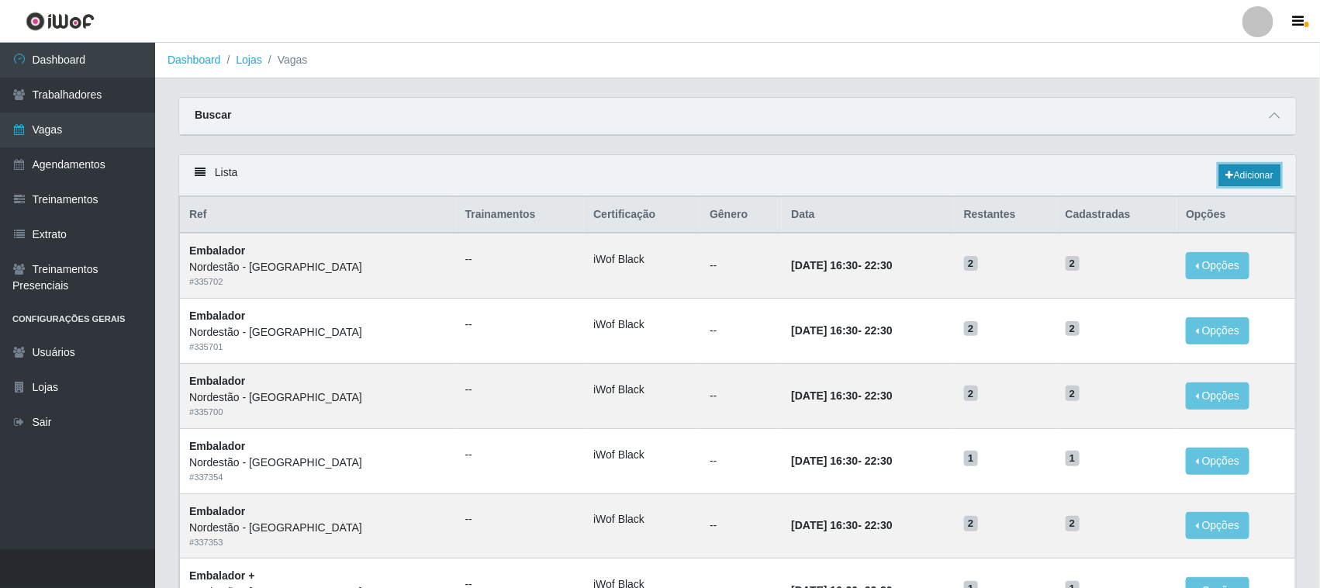
click at [1246, 171] on link "Adicionar" at bounding box center [1249, 175] width 61 height 22
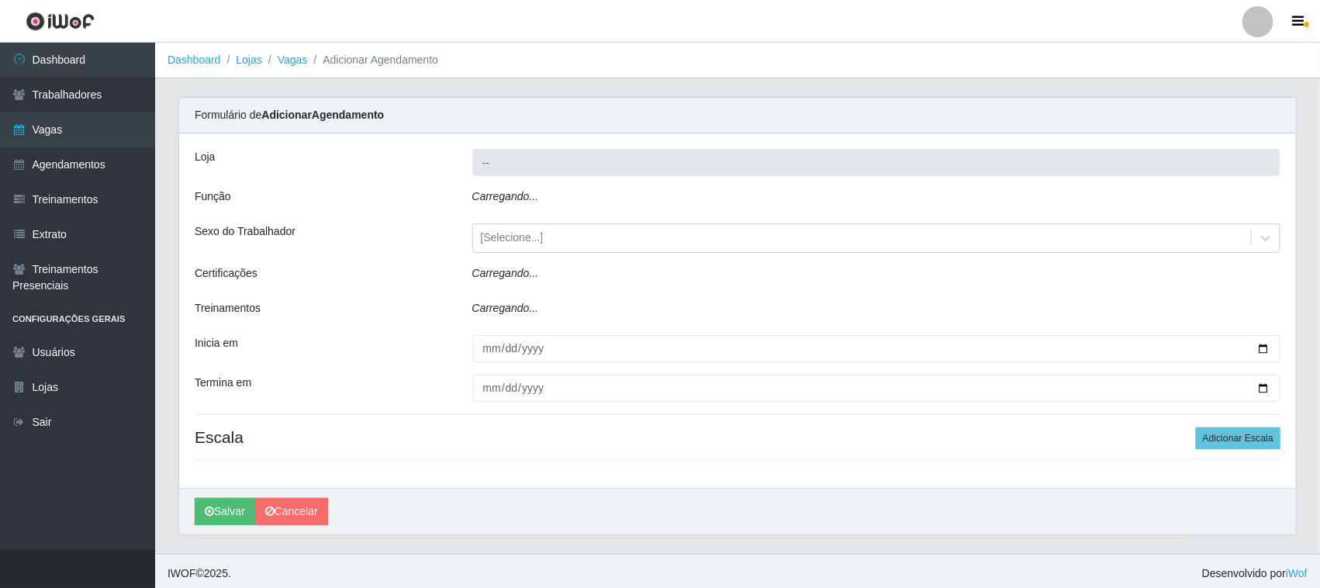
type input "Nordestão - [GEOGRAPHIC_DATA]"
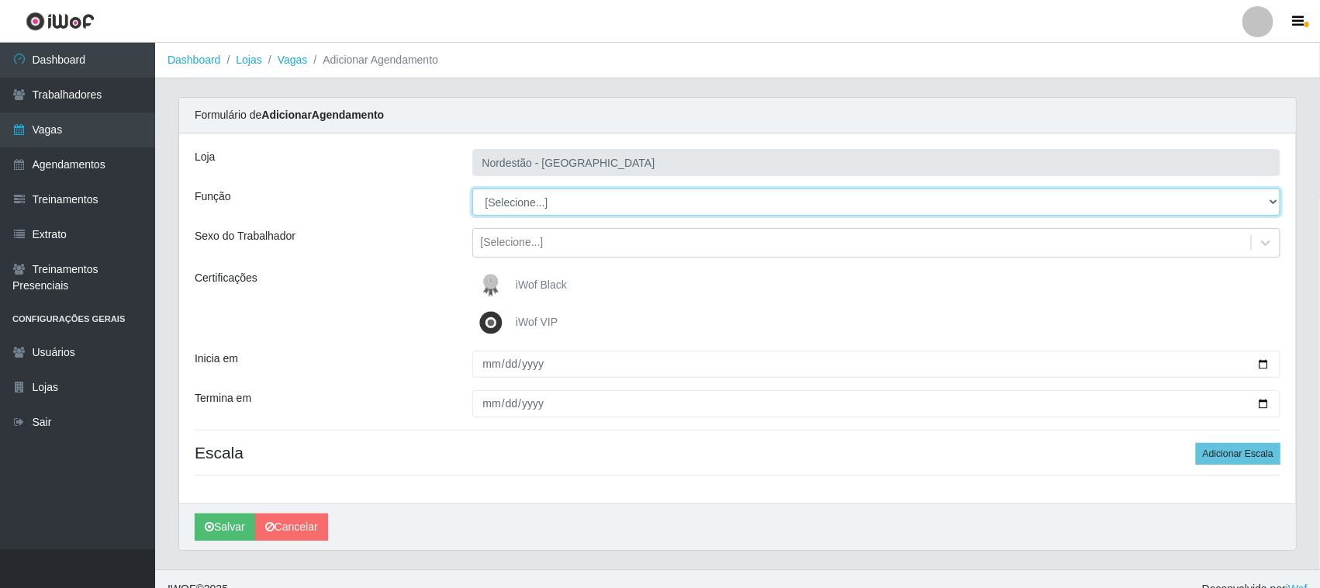
drag, startPoint x: 757, startPoint y: 195, endPoint x: 596, endPoint y: 198, distance: 161.3
click at [596, 198] on select "[Selecione...] Embalador Embalador + Embalador ++ Operador de Caixa Operador de…" at bounding box center [876, 201] width 809 height 27
select select "1"
click at [472, 188] on select "[Selecione...] Embalador Embalador + Embalador ++ Operador de Caixa Operador de…" at bounding box center [876, 201] width 809 height 27
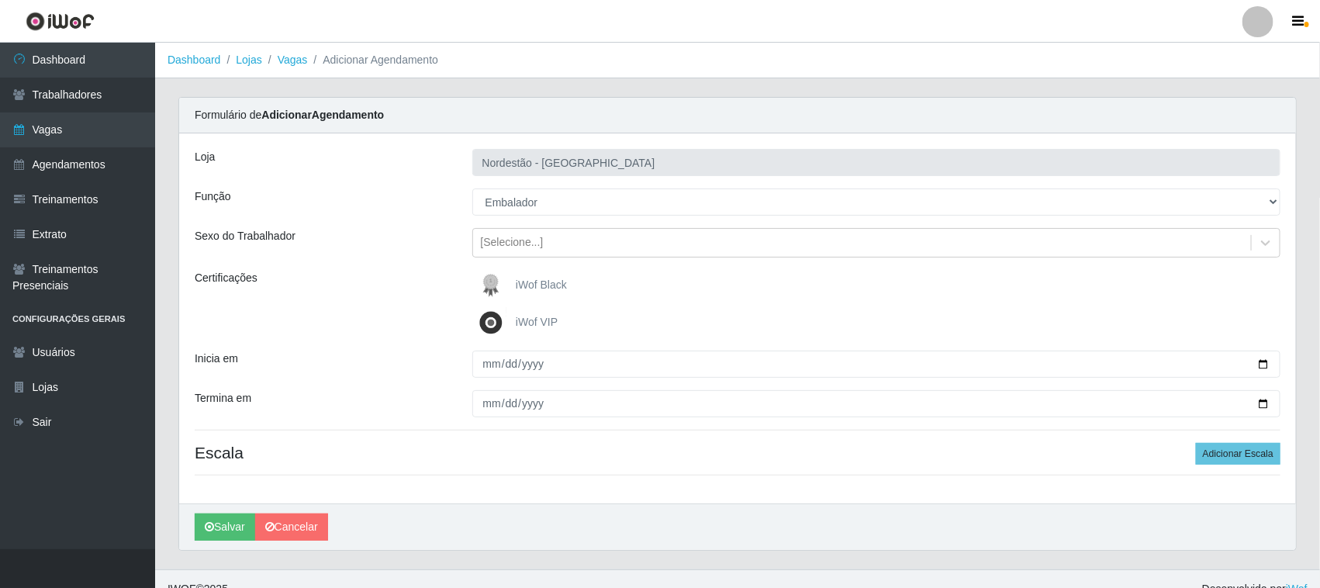
click at [525, 289] on span "iWof Black" at bounding box center [541, 284] width 51 height 12
click at [0, 0] on input "iWof Black" at bounding box center [0, 0] width 0 height 0
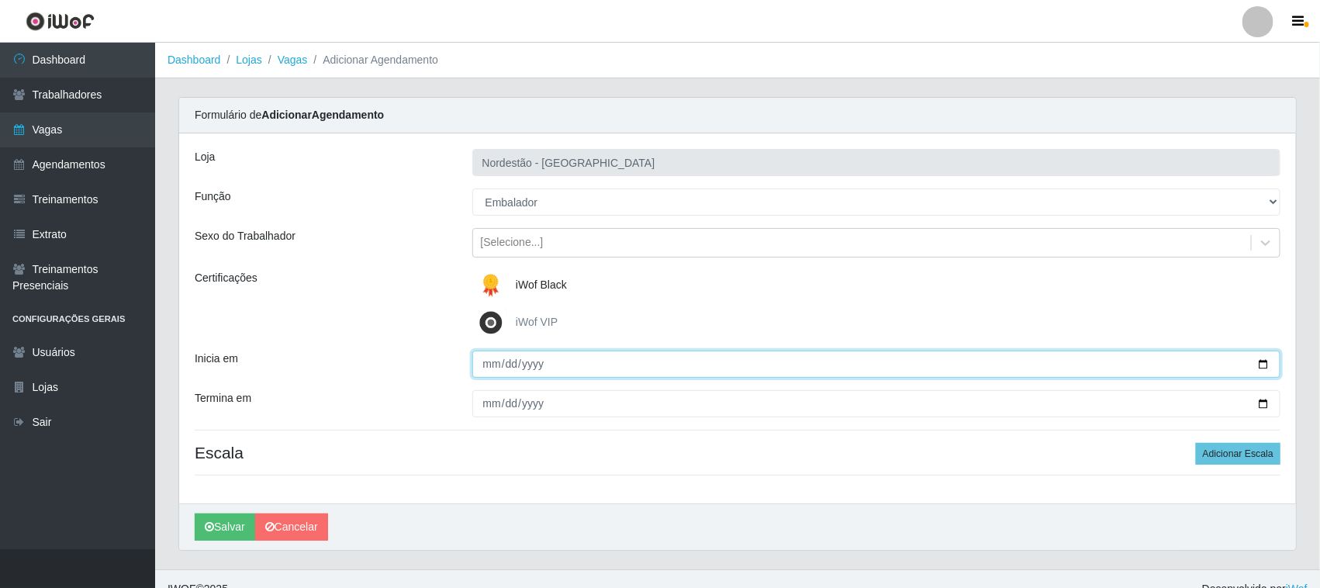
click at [1255, 362] on input "Inicia em" at bounding box center [876, 364] width 809 height 27
click at [1264, 361] on input "Inicia em" at bounding box center [876, 364] width 809 height 27
type input "2025-09-24"
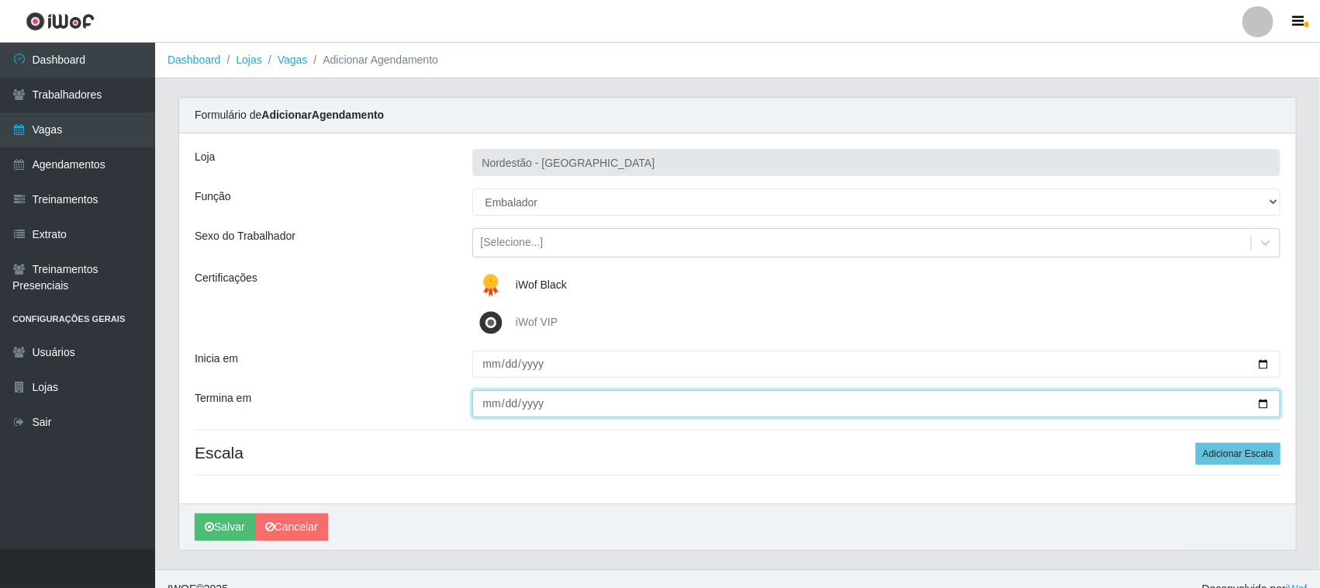
click at [1262, 398] on input "Termina em" at bounding box center [876, 403] width 809 height 27
type input "2025-09-24"
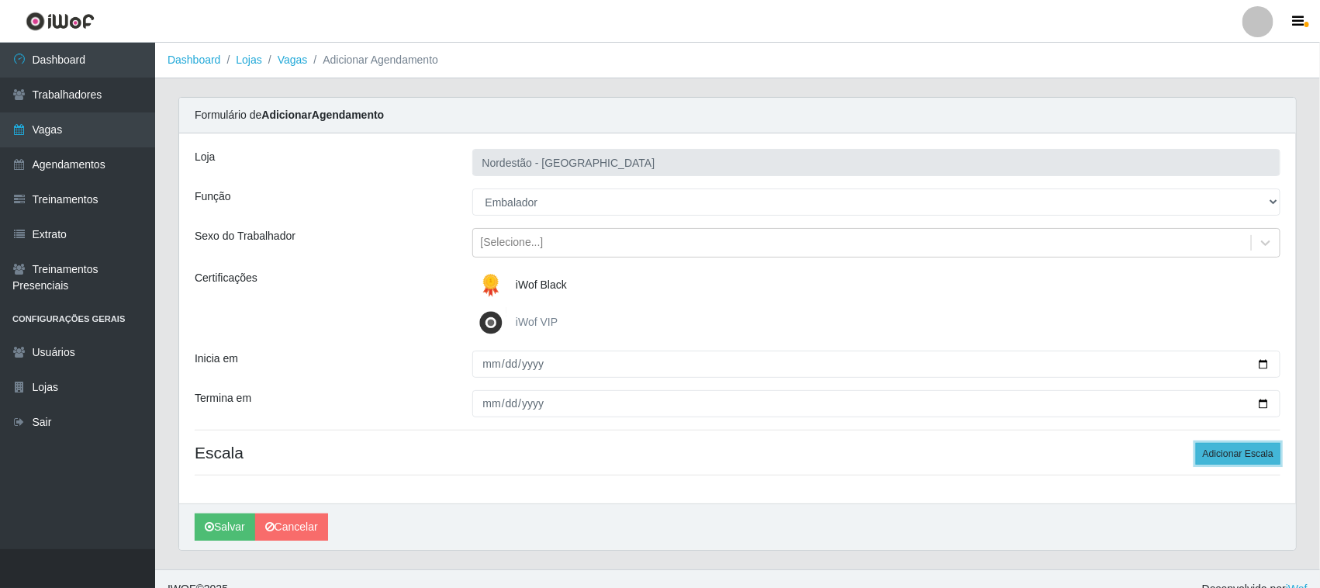
click at [1219, 458] on button "Adicionar Escala" at bounding box center [1238, 454] width 85 height 22
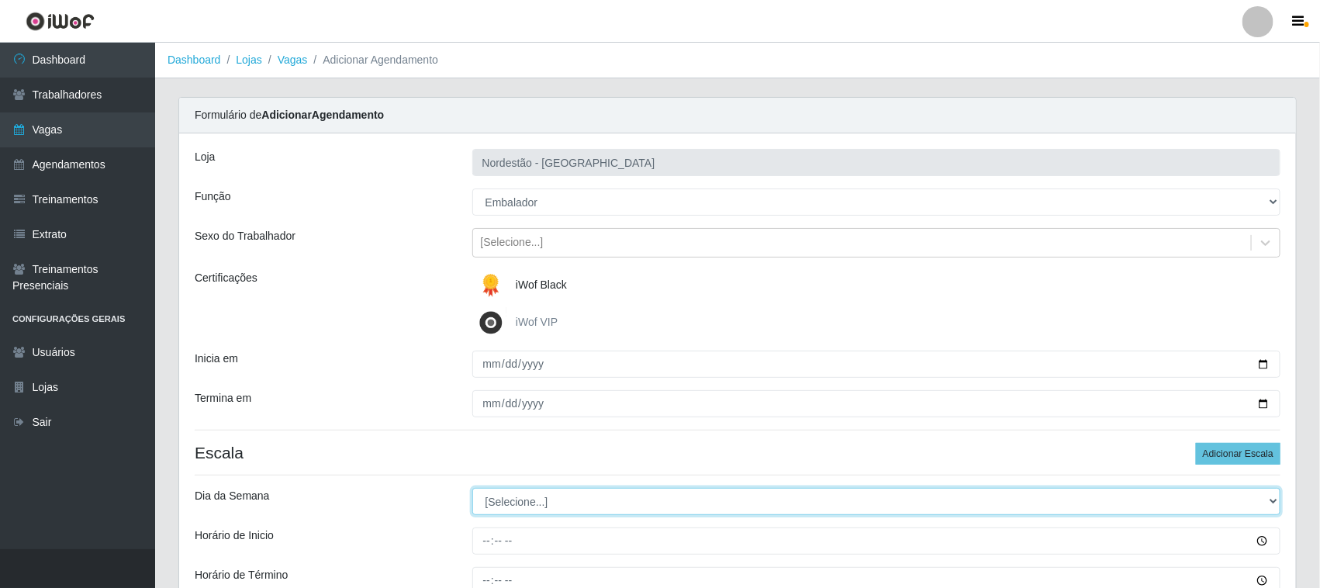
click at [504, 504] on select "[Selecione...] Segunda Terça Quarta Quinta Sexta Sábado Domingo" at bounding box center [876, 501] width 809 height 27
select select "3"
click at [472, 489] on select "[Selecione...] Segunda Terça Quarta Quinta Sexta Sábado Domingo" at bounding box center [876, 501] width 809 height 27
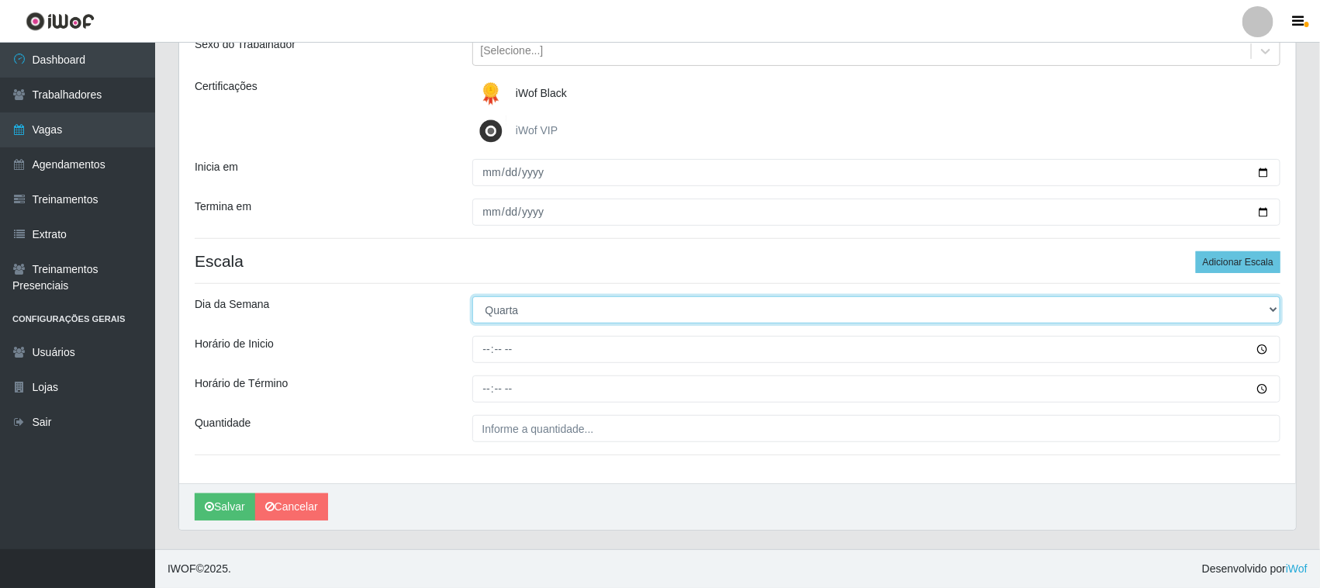
scroll to position [192, 0]
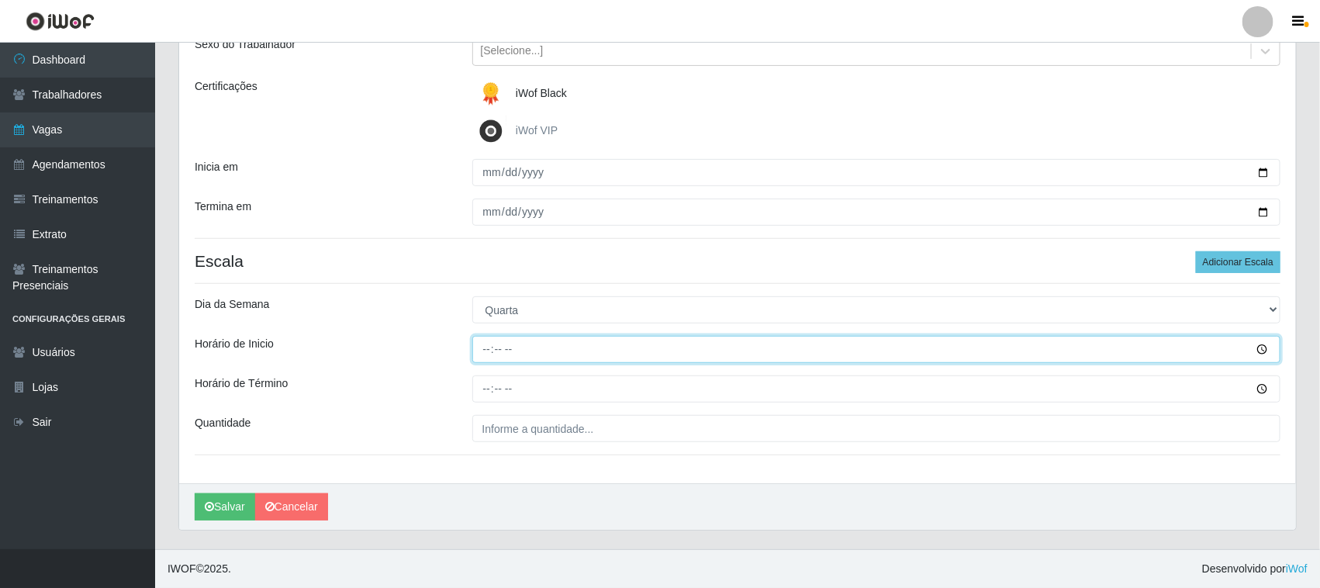
click at [486, 351] on input "Horário de Inicio" at bounding box center [876, 349] width 809 height 27
type input "16:30"
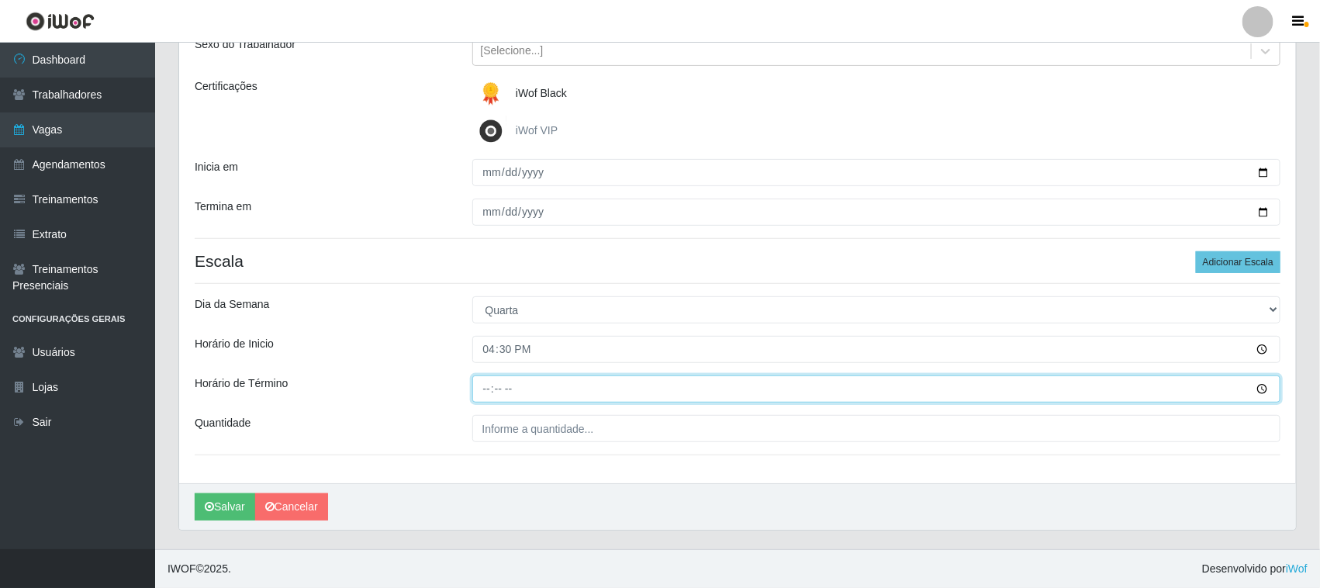
click at [487, 385] on input "Horário de Término" at bounding box center [876, 388] width 809 height 27
type input "22:30"
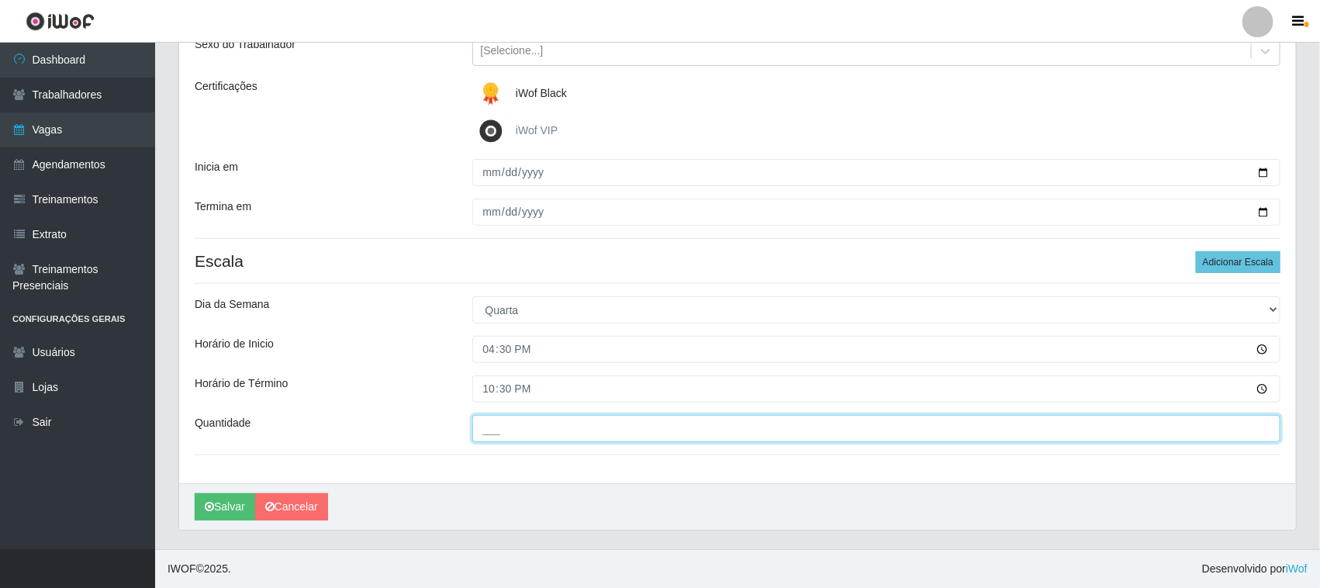
click at [491, 419] on input "___" at bounding box center [876, 428] width 809 height 27
type input "01_"
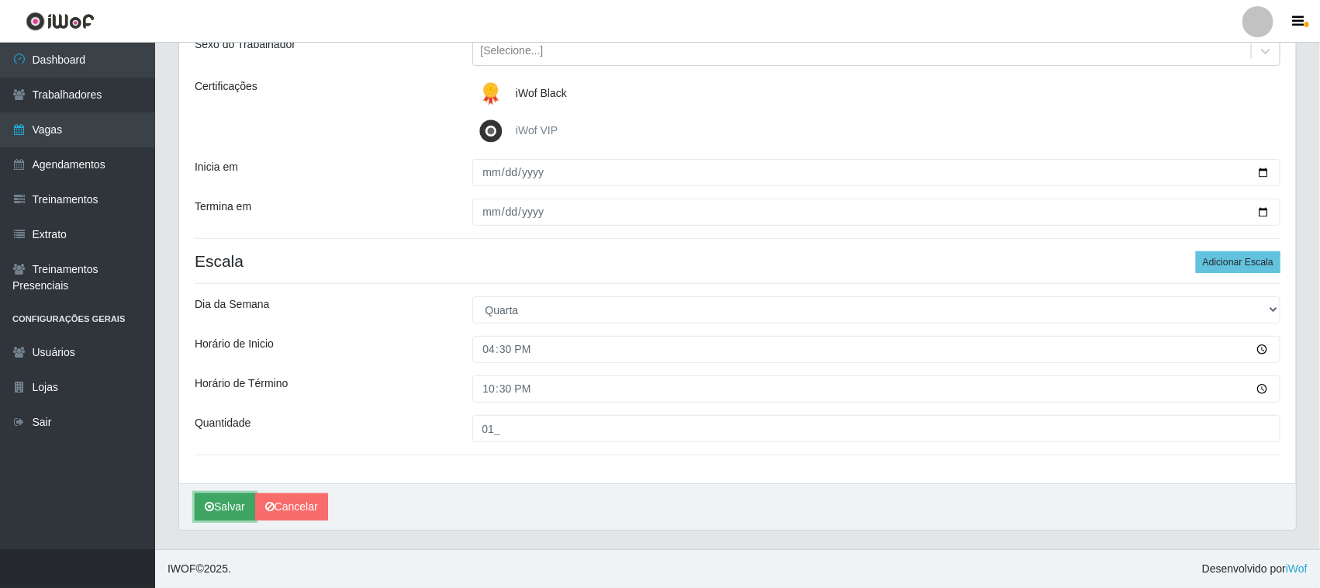
click at [227, 504] on button "Salvar" at bounding box center [225, 506] width 60 height 27
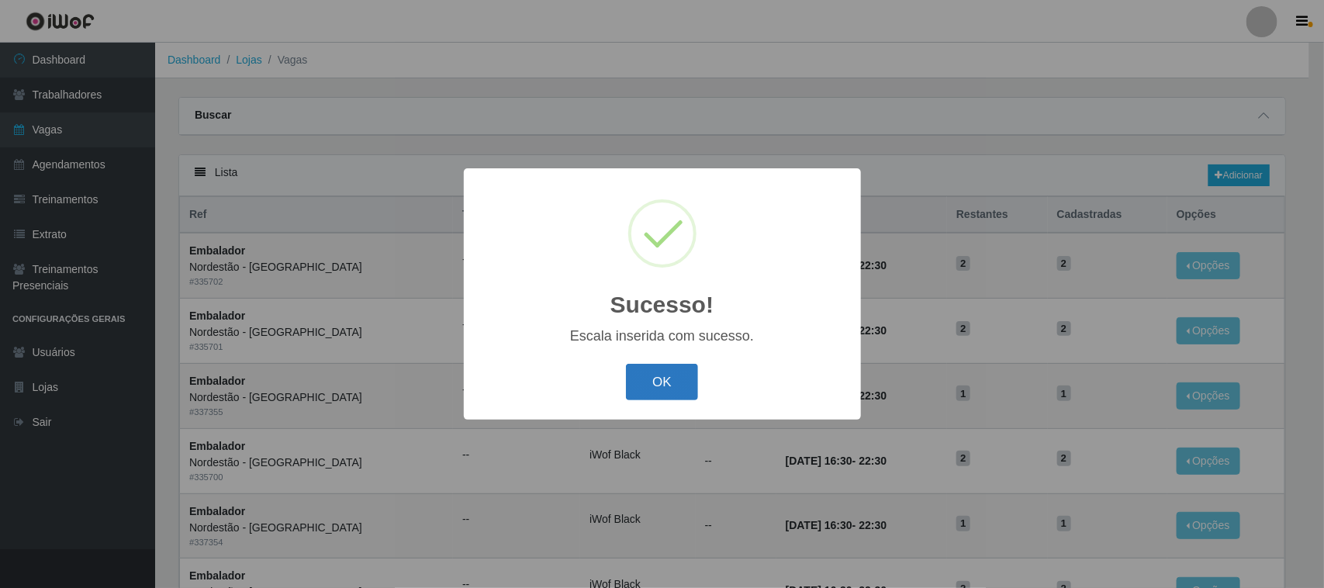
click at [646, 389] on button "OK" at bounding box center [662, 382] width 72 height 36
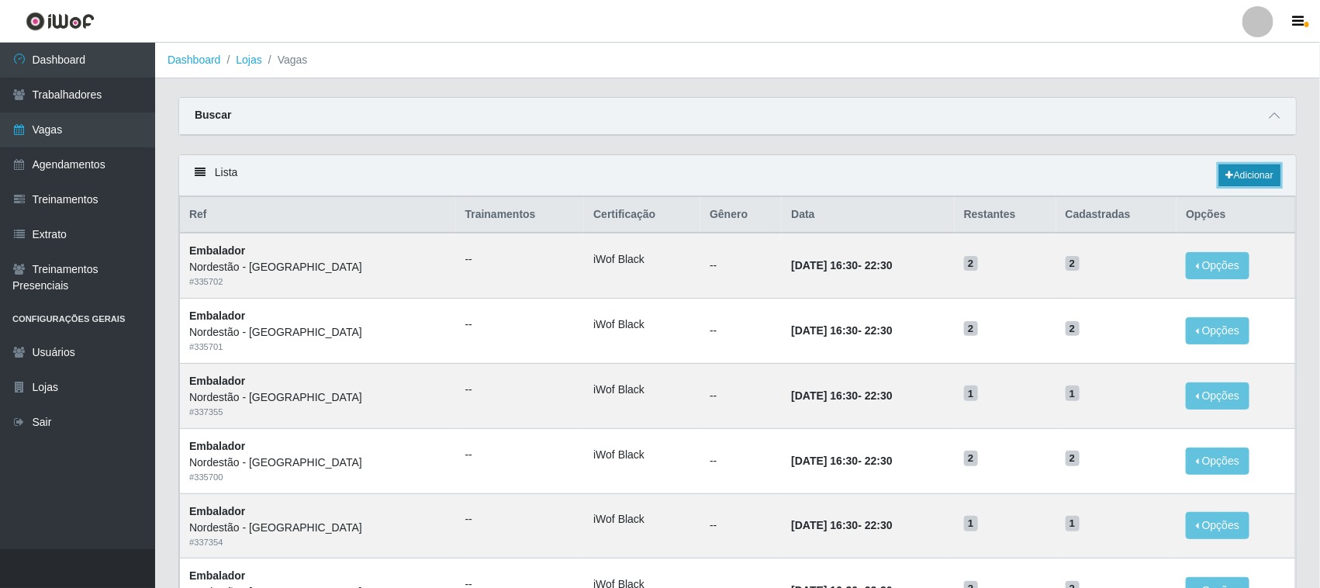
click at [1250, 176] on link "Adicionar" at bounding box center [1249, 175] width 61 height 22
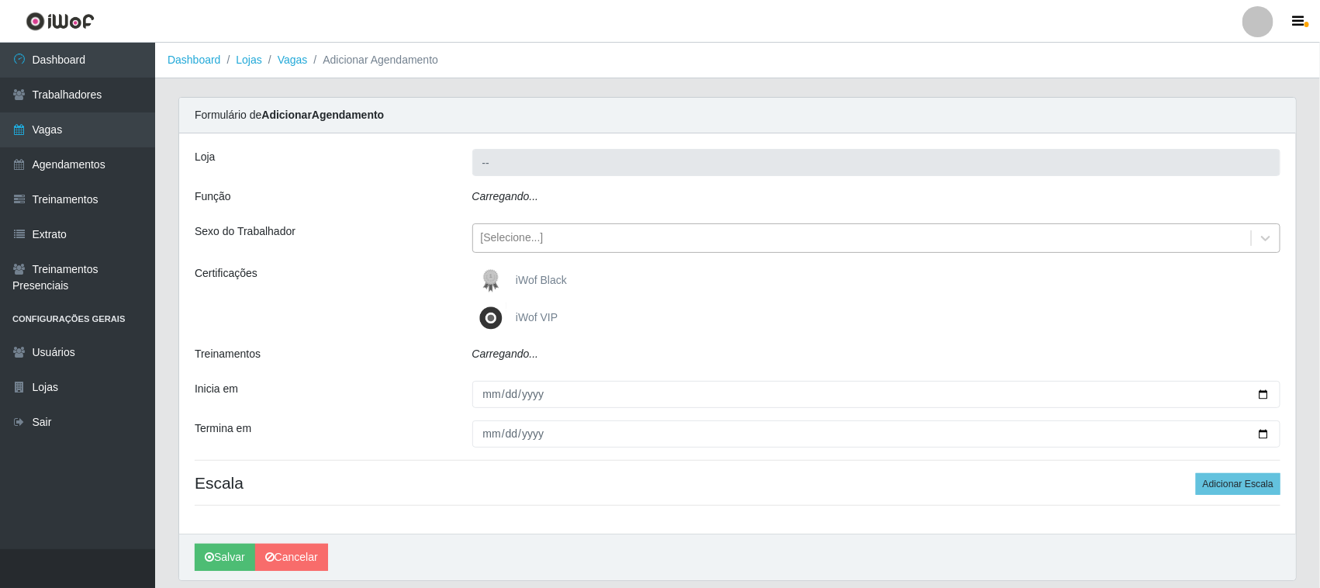
type input "Nordestão - [GEOGRAPHIC_DATA]"
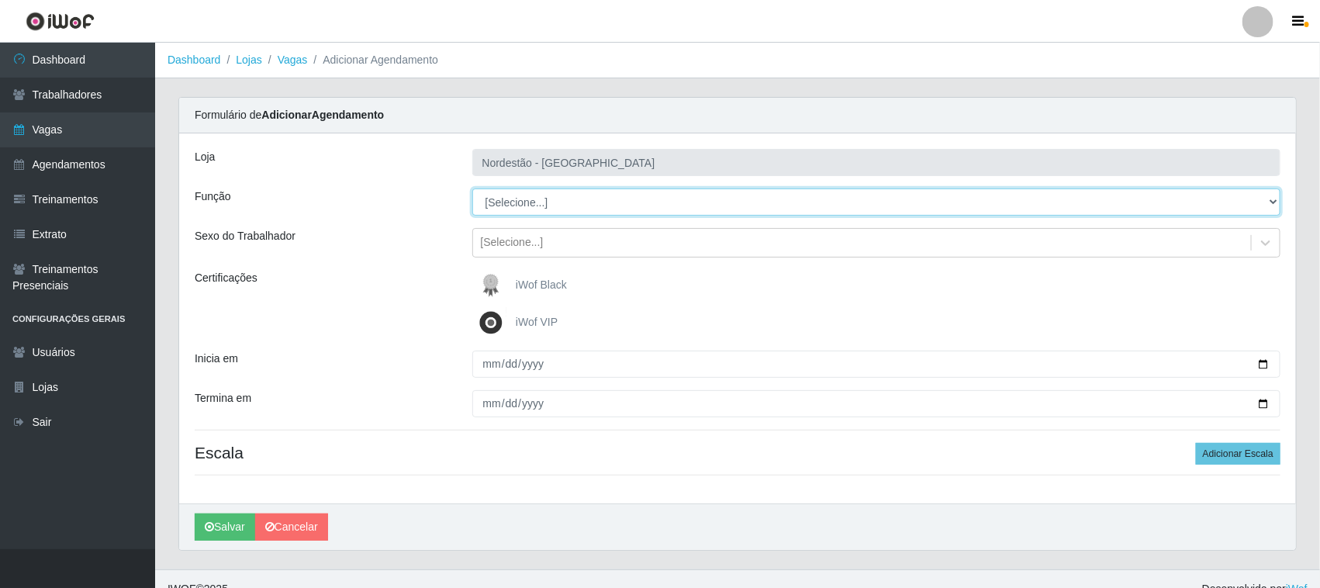
click at [523, 206] on select "[Selecione...] Embalador Embalador + Embalador ++ Operador de Caixa Operador de…" at bounding box center [876, 201] width 809 height 27
select select "73"
click at [472, 188] on select "[Selecione...] Embalador Embalador + Embalador ++ Operador de Caixa Operador de…" at bounding box center [876, 201] width 809 height 27
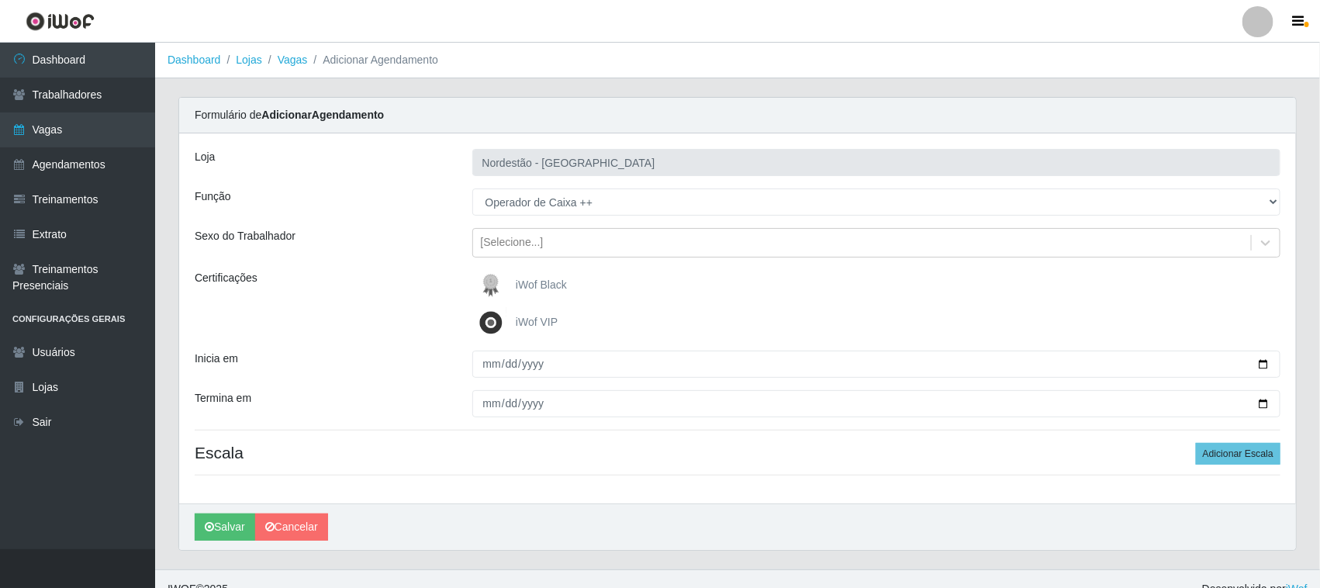
click at [539, 284] on span "iWof Black" at bounding box center [541, 284] width 51 height 12
click at [0, 0] on input "iWof Black" at bounding box center [0, 0] width 0 height 0
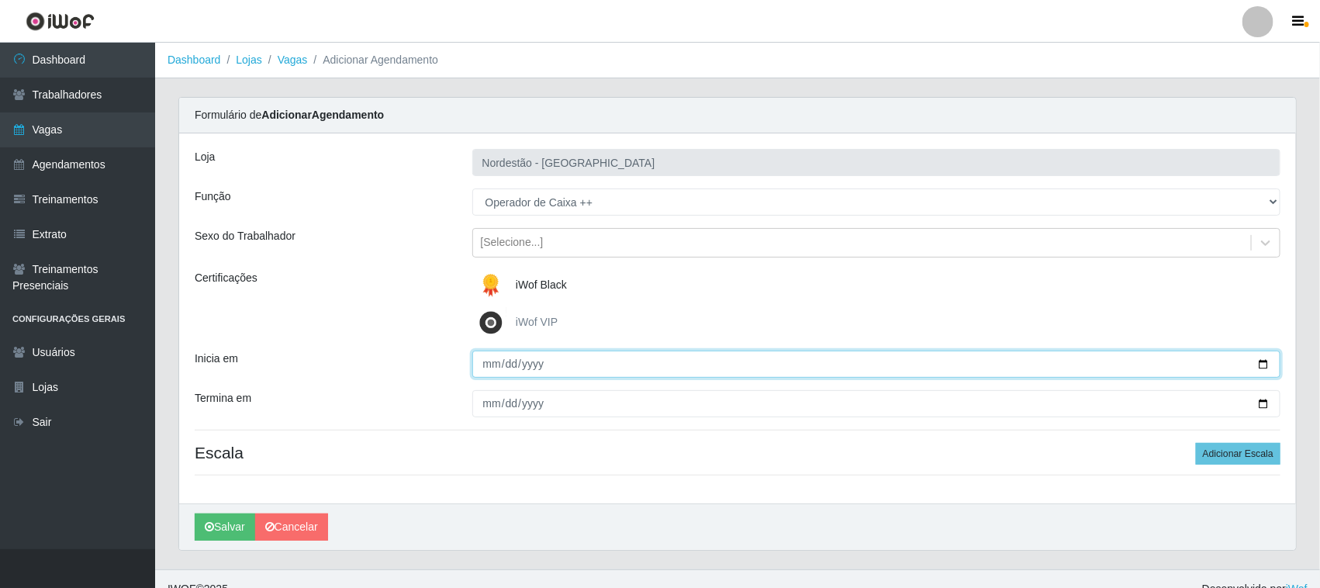
click at [1262, 364] on input "Inicia em" at bounding box center [876, 364] width 809 height 27
type input "2025-09-07"
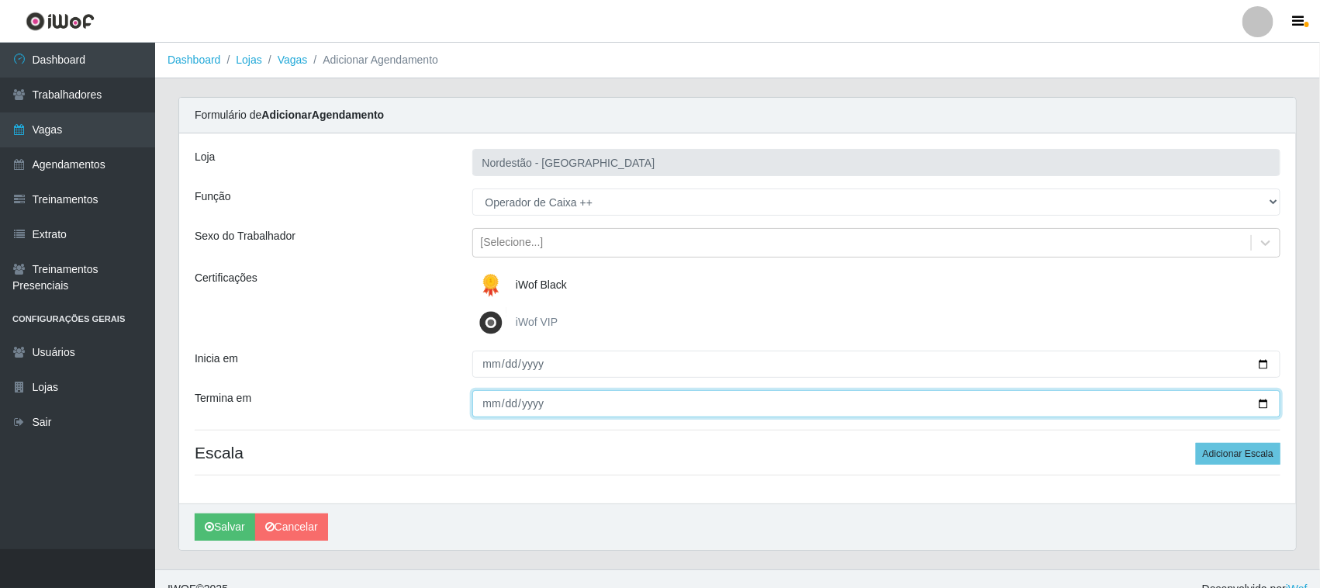
click at [1260, 401] on input "Termina em" at bounding box center [876, 403] width 809 height 27
type input "2025-09-07"
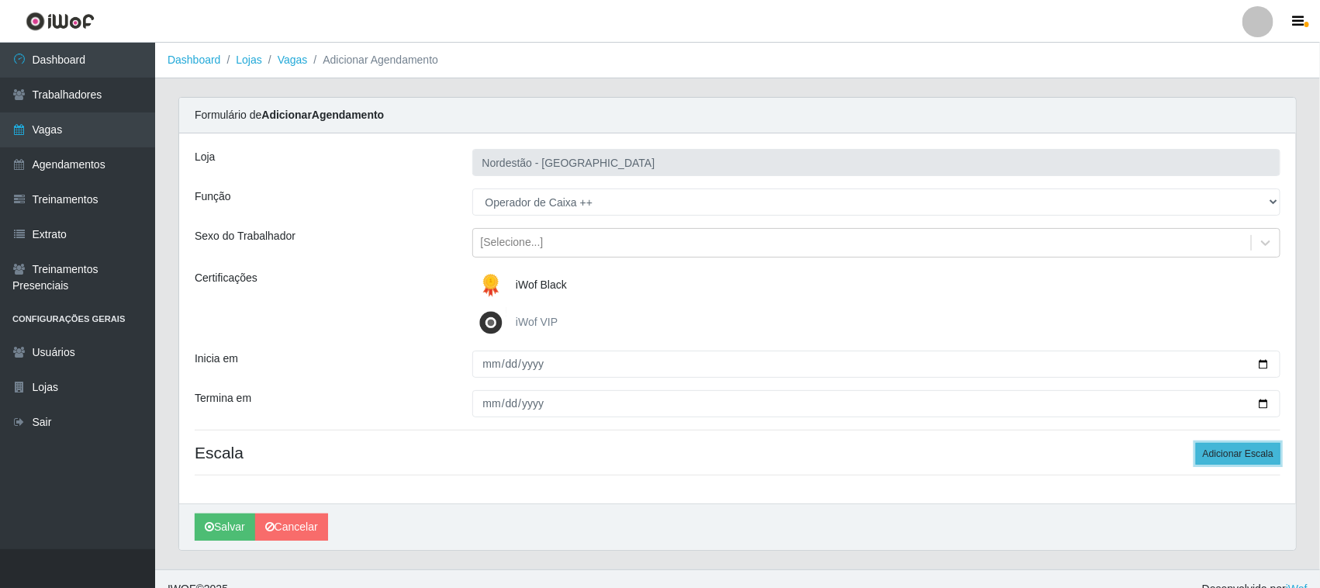
click at [1238, 451] on button "Adicionar Escala" at bounding box center [1238, 454] width 85 height 22
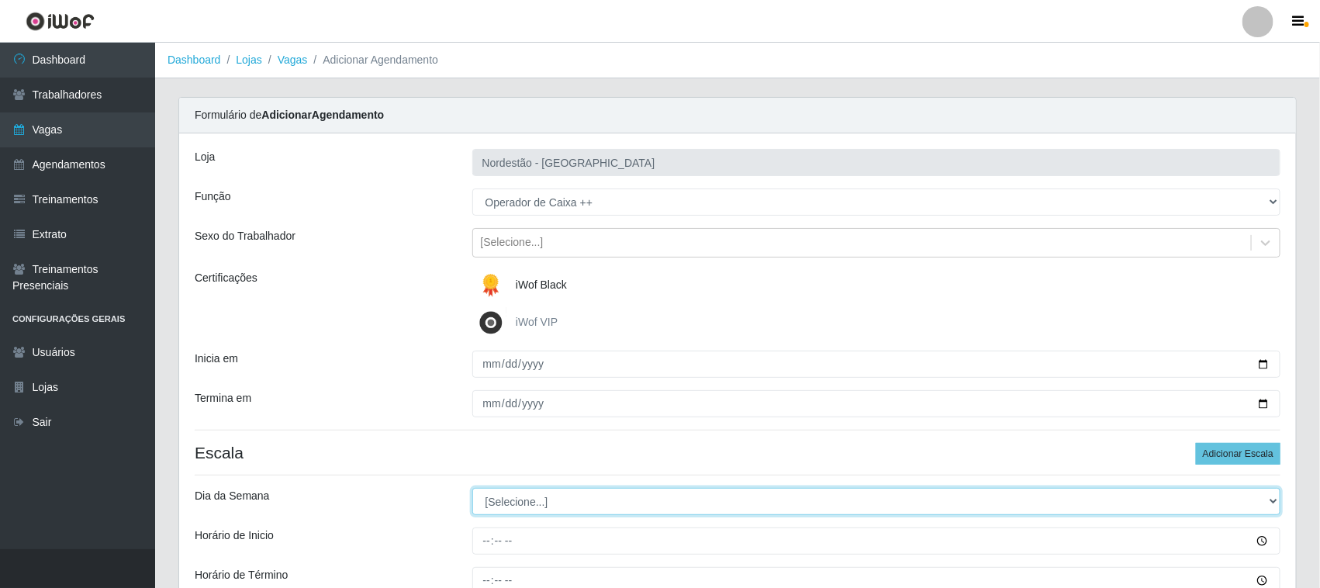
click at [544, 509] on select "[Selecione...] Segunda Terça Quarta Quinta Sexta Sábado Domingo" at bounding box center [876, 501] width 809 height 27
select select "0"
click at [472, 489] on select "[Selecione...] Segunda Terça Quarta Quinta Sexta Sábado Domingo" at bounding box center [876, 501] width 809 height 27
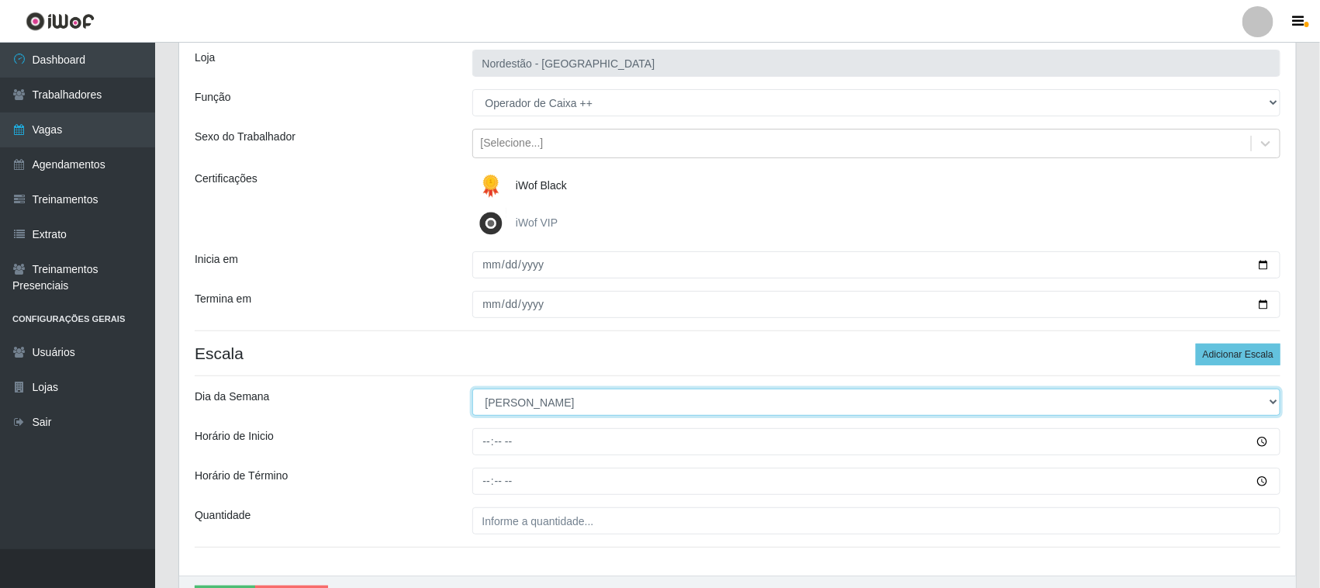
scroll to position [192, 0]
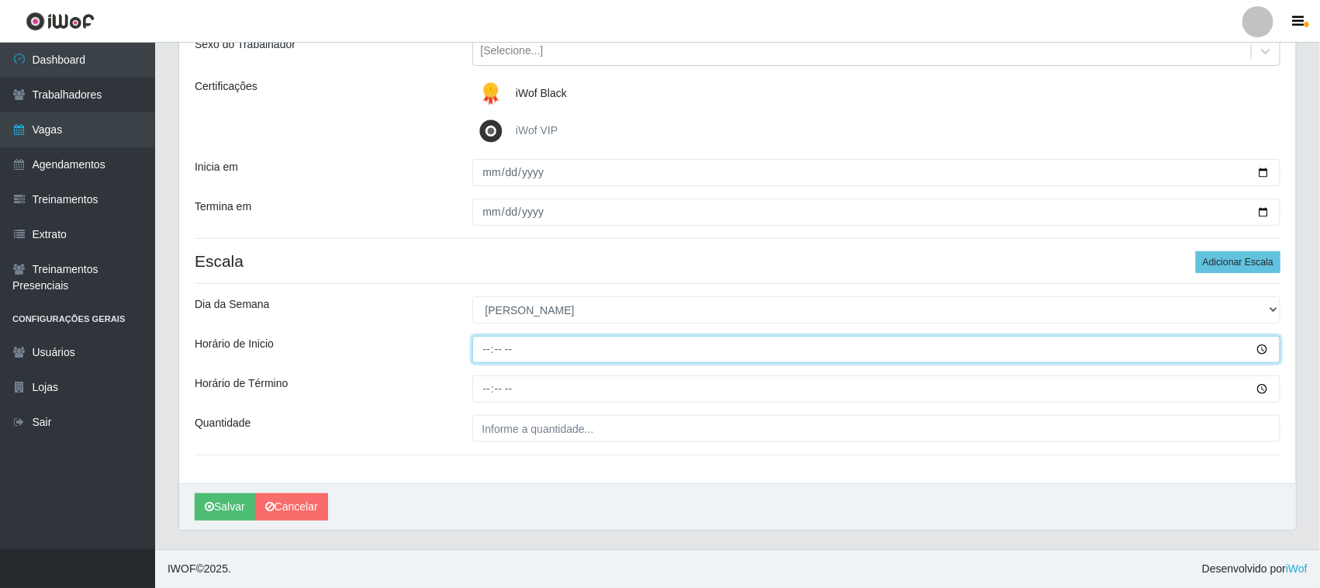
click at [485, 343] on input "Horário de Inicio" at bounding box center [876, 349] width 809 height 27
type input "10:00"
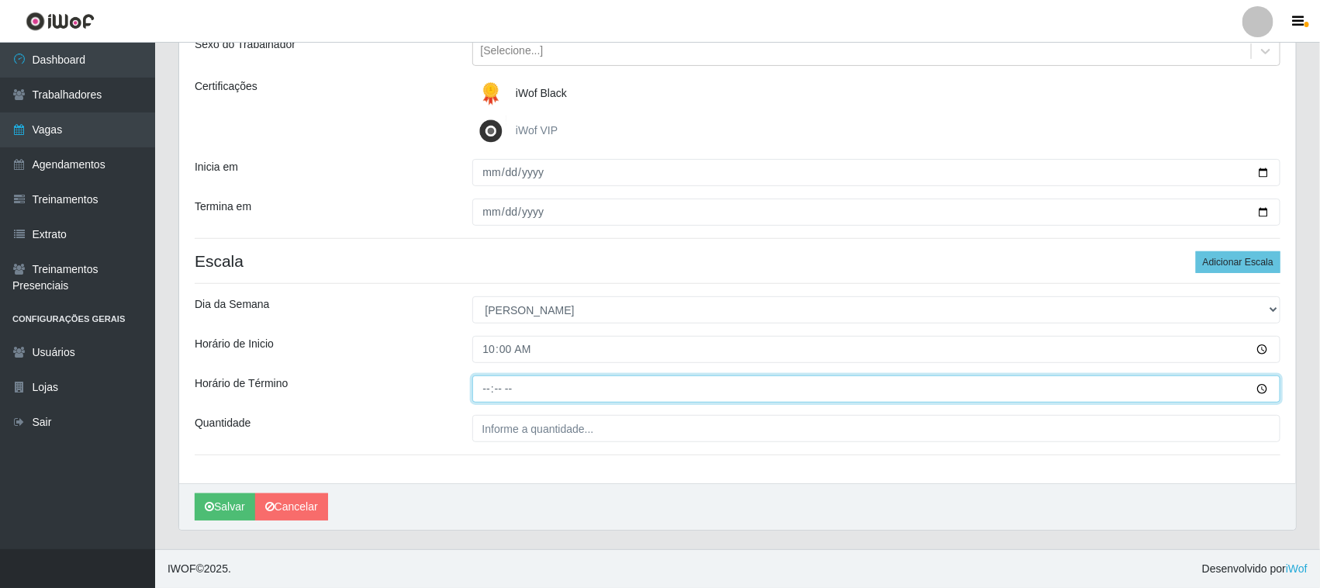
click at [482, 381] on input "Horário de Término" at bounding box center [876, 388] width 809 height 27
type input "16:00"
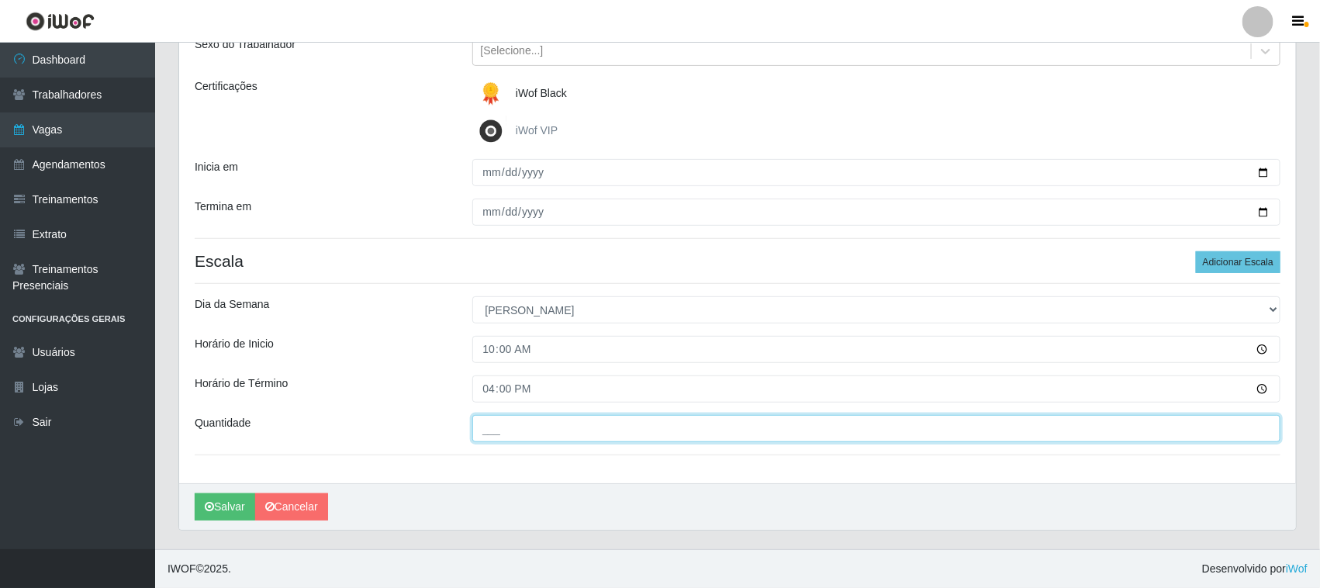
click at [508, 438] on input "___" at bounding box center [876, 428] width 809 height 27
type input "01_"
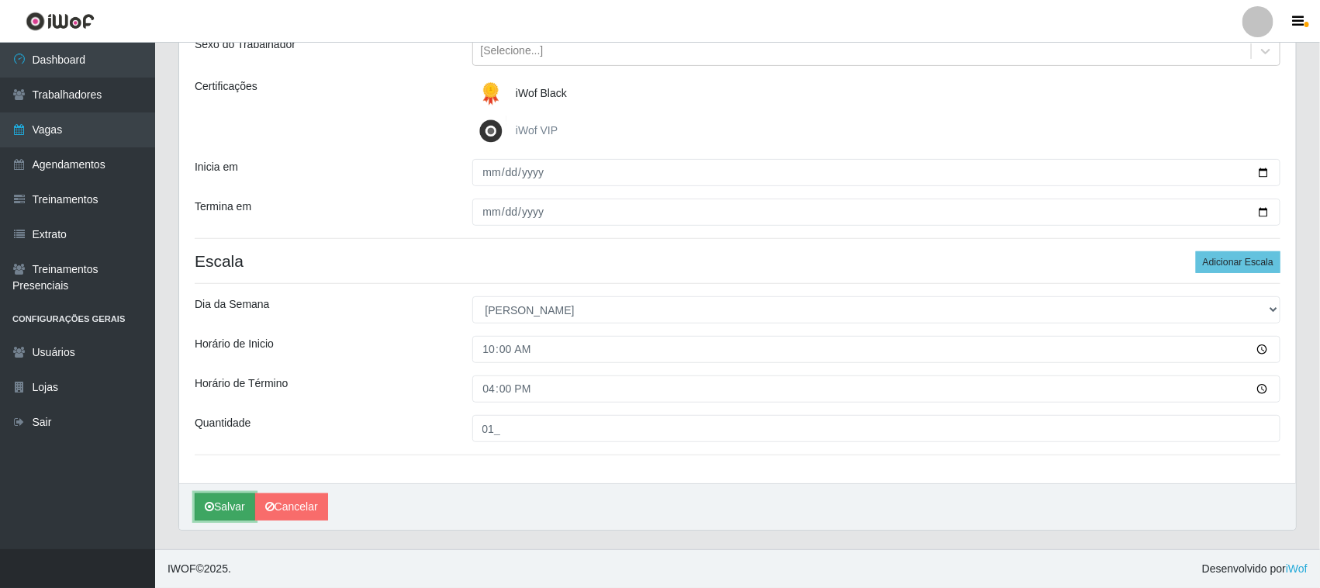
click at [230, 510] on button "Salvar" at bounding box center [225, 506] width 60 height 27
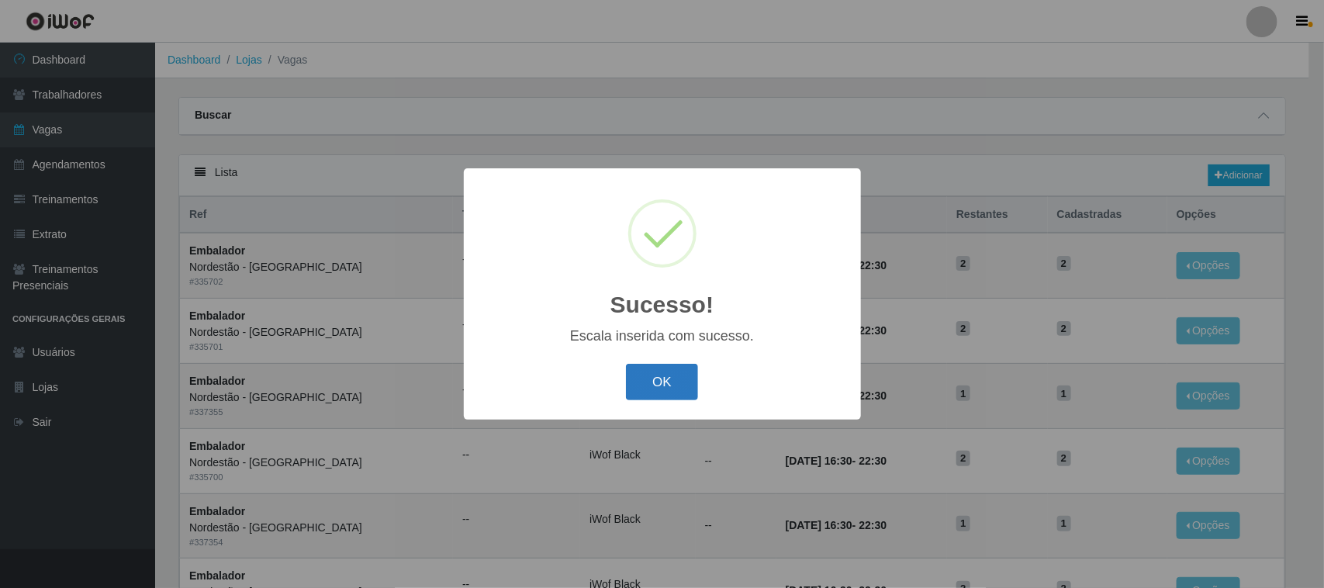
click at [677, 386] on button "OK" at bounding box center [662, 382] width 72 height 36
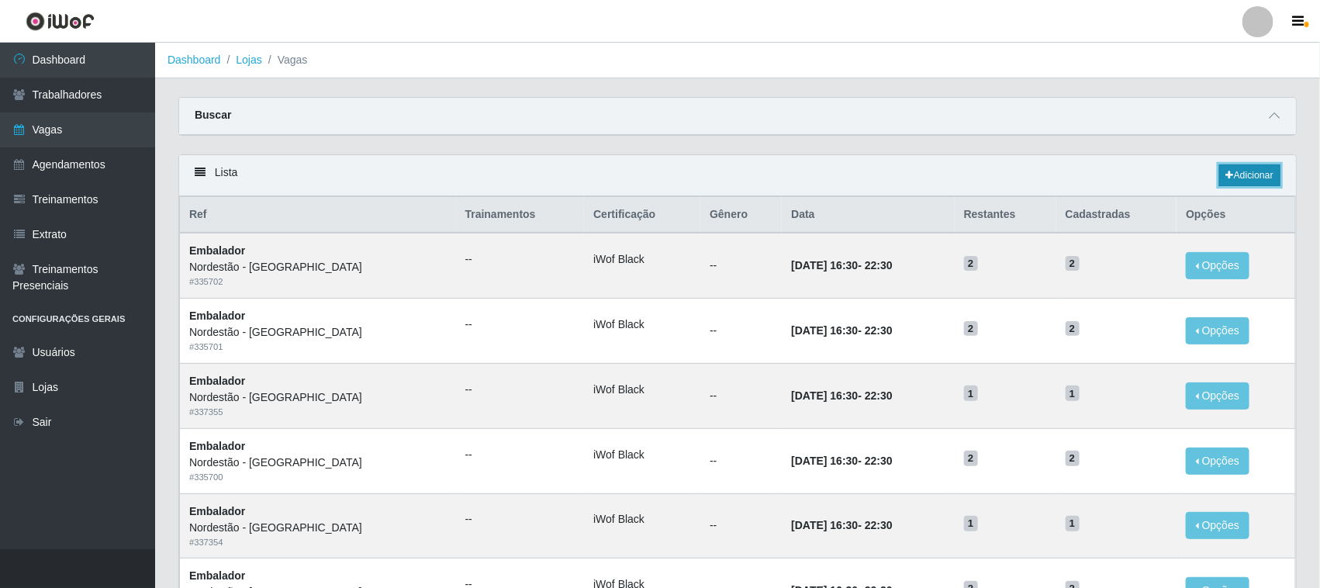
click at [1251, 174] on link "Adicionar" at bounding box center [1249, 175] width 61 height 22
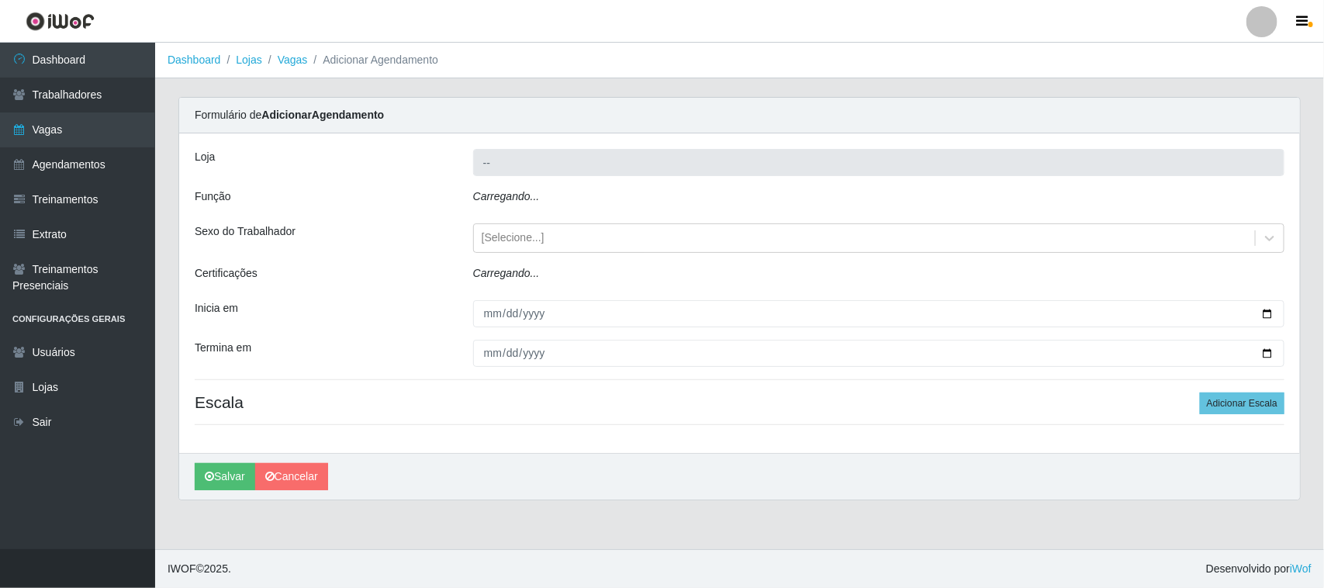
type input "Nordestão - [GEOGRAPHIC_DATA]"
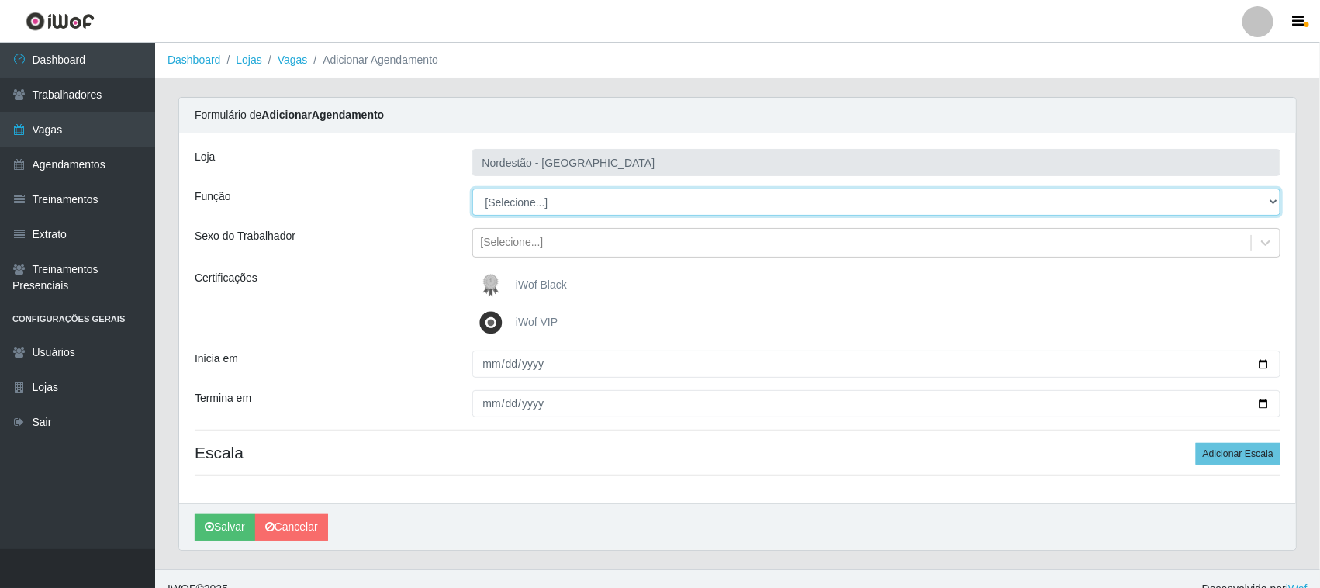
click at [539, 202] on select "[Selecione...] Embalador Embalador + Embalador ++ Operador de Caixa Operador de…" at bounding box center [876, 201] width 809 height 27
select select "73"
click at [472, 188] on select "[Selecione...] Embalador Embalador + Embalador ++ Operador de Caixa Operador de…" at bounding box center [876, 201] width 809 height 27
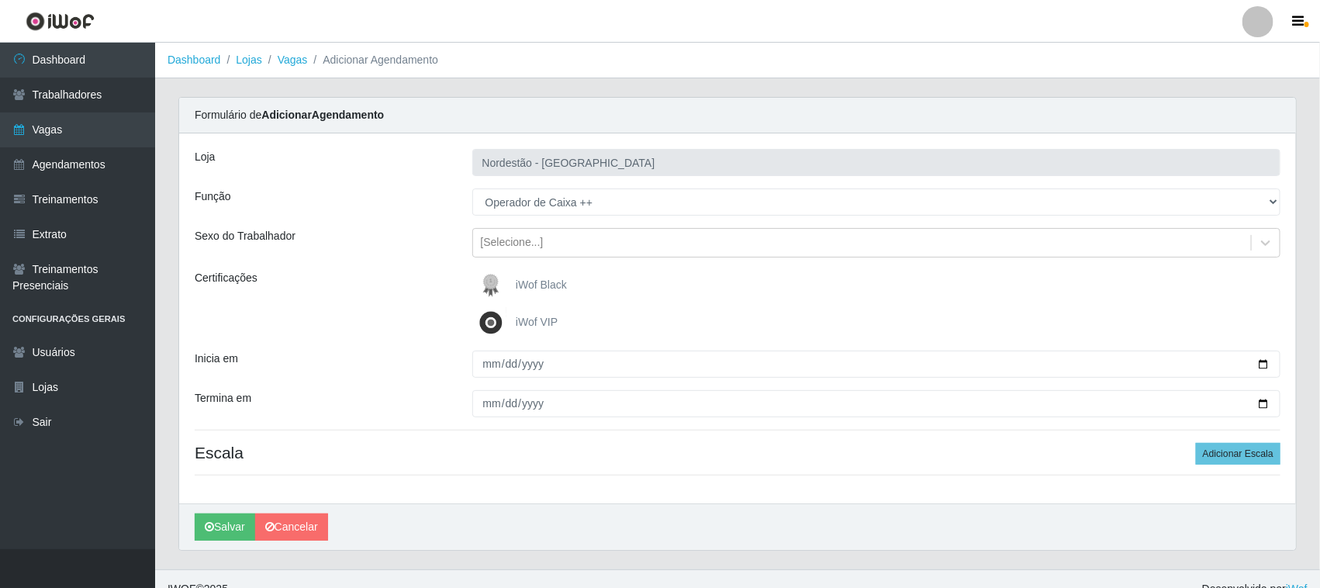
click at [518, 291] on span "iWof Black" at bounding box center [541, 284] width 51 height 12
click at [0, 0] on input "iWof Black" at bounding box center [0, 0] width 0 height 0
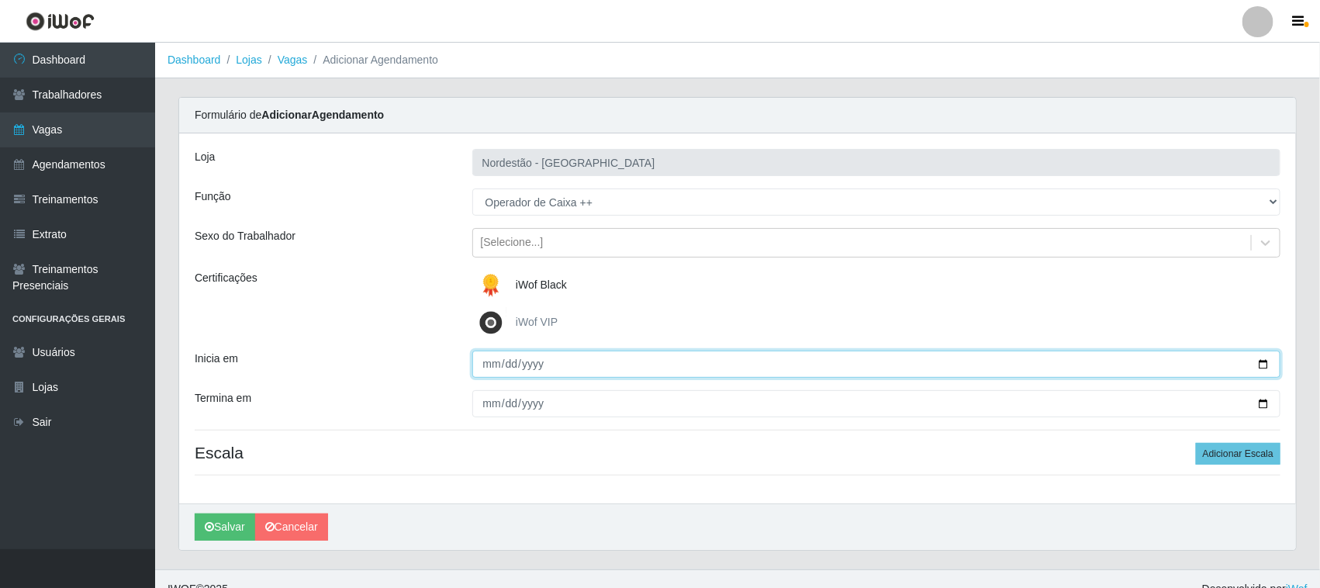
click at [1265, 364] on input "Inicia em" at bounding box center [876, 364] width 809 height 27
type input "2025-09-07"
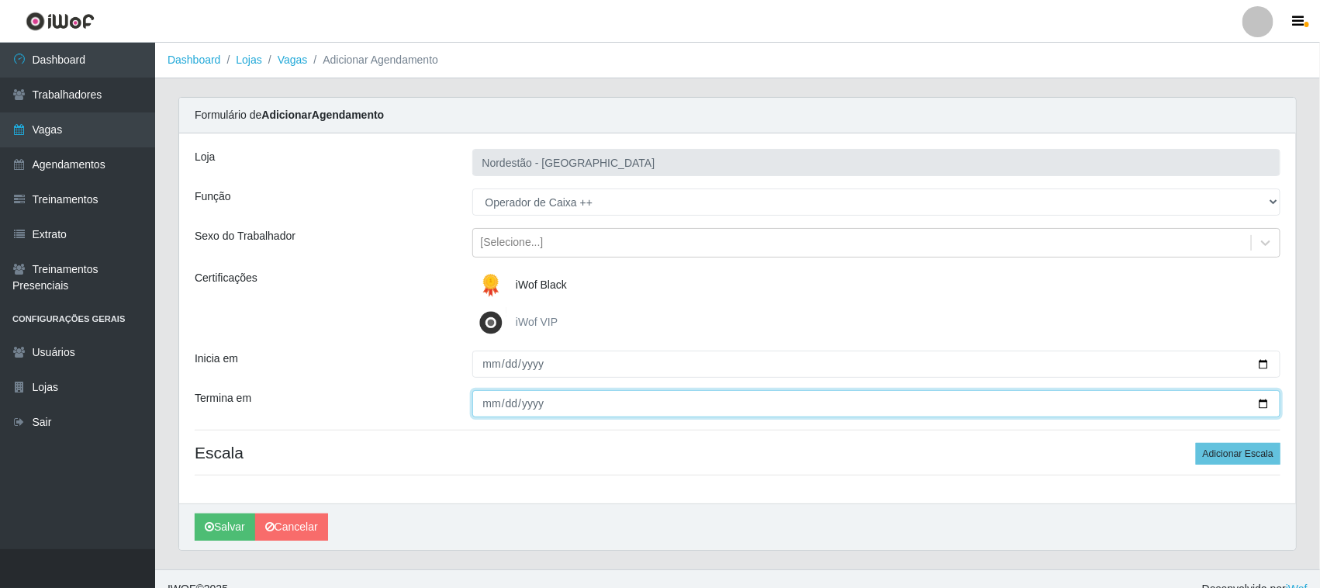
click at [1256, 405] on input "Termina em" at bounding box center [876, 403] width 809 height 27
type input "2025-09-07"
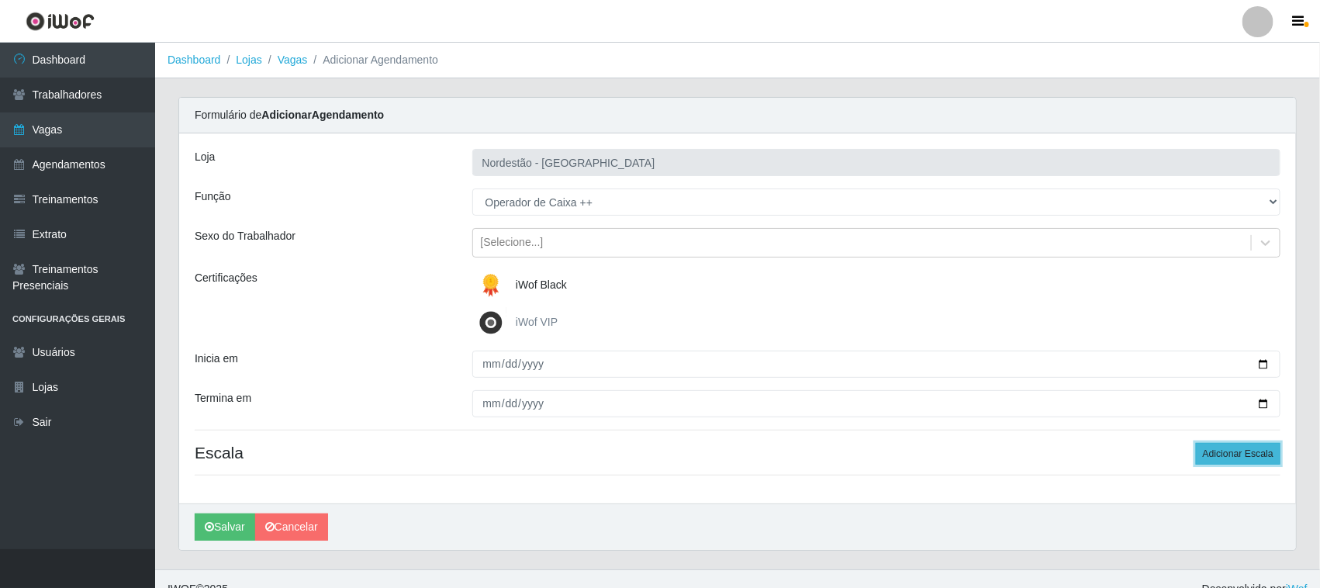
click at [1217, 447] on button "Adicionar Escala" at bounding box center [1238, 454] width 85 height 22
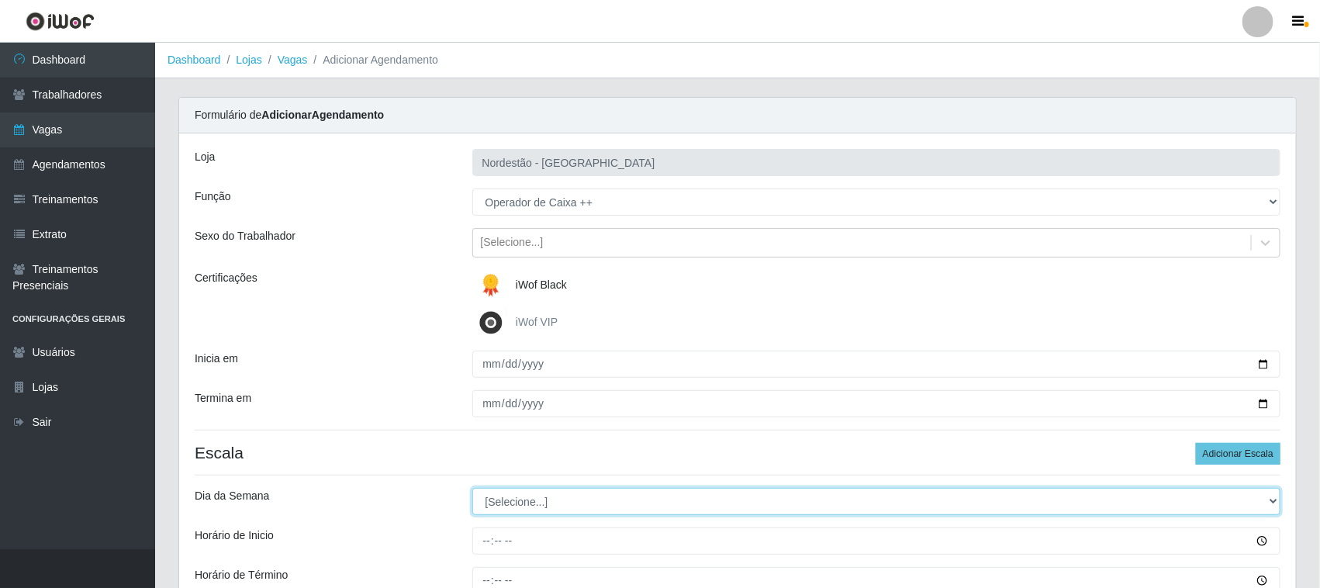
drag, startPoint x: 551, startPoint y: 504, endPoint x: 562, endPoint y: 497, distance: 13.6
click at [551, 504] on select "[Selecione...] Segunda Terça Quarta Quinta Sexta Sábado Domingo" at bounding box center [876, 501] width 809 height 27
select select "0"
click at [472, 489] on select "[Selecione...] Segunda Terça Quarta Quinta Sexta Sábado Domingo" at bounding box center [876, 501] width 809 height 27
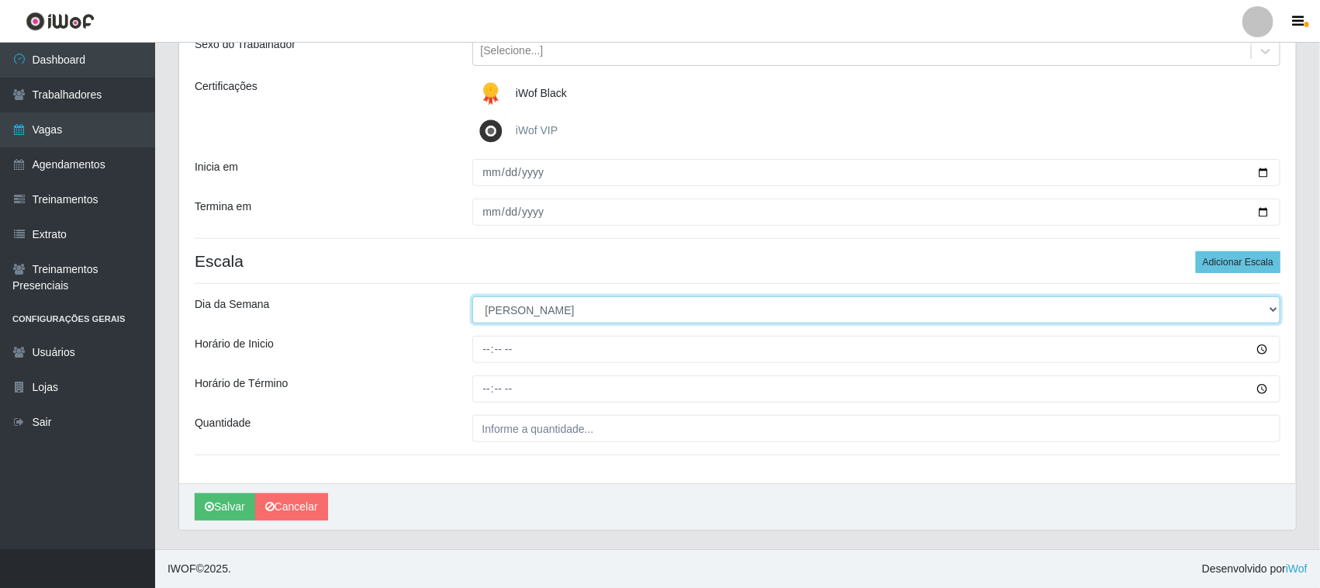
scroll to position [192, 0]
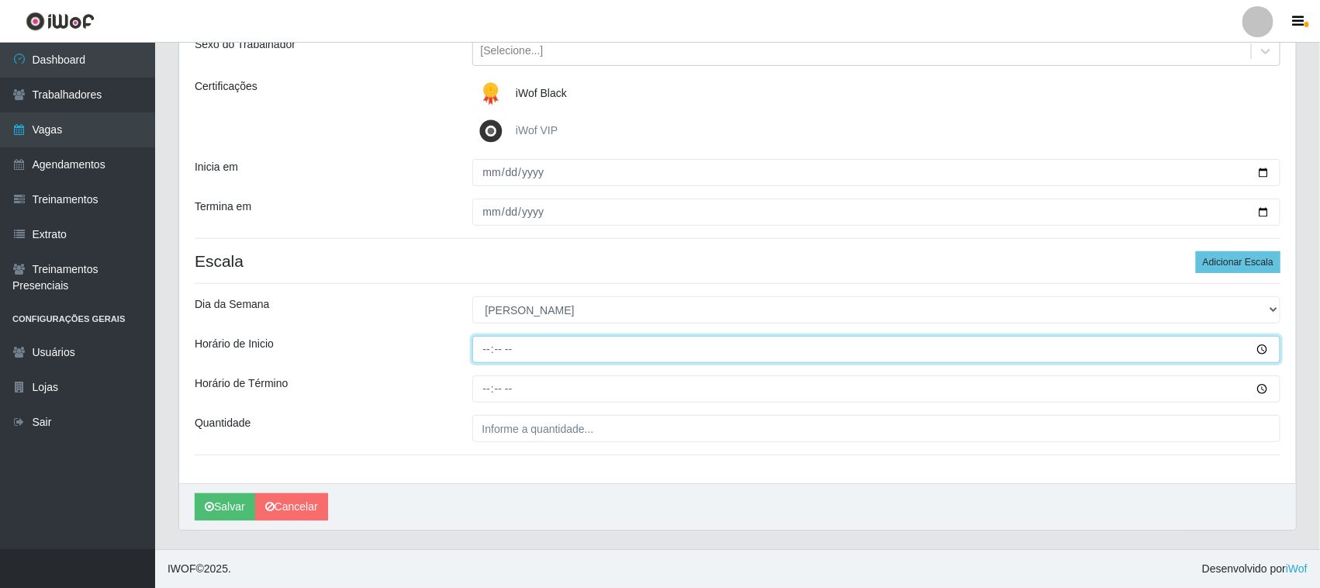
click at [487, 347] on input "Horário de Inicio" at bounding box center [876, 349] width 809 height 27
type input "16:30"
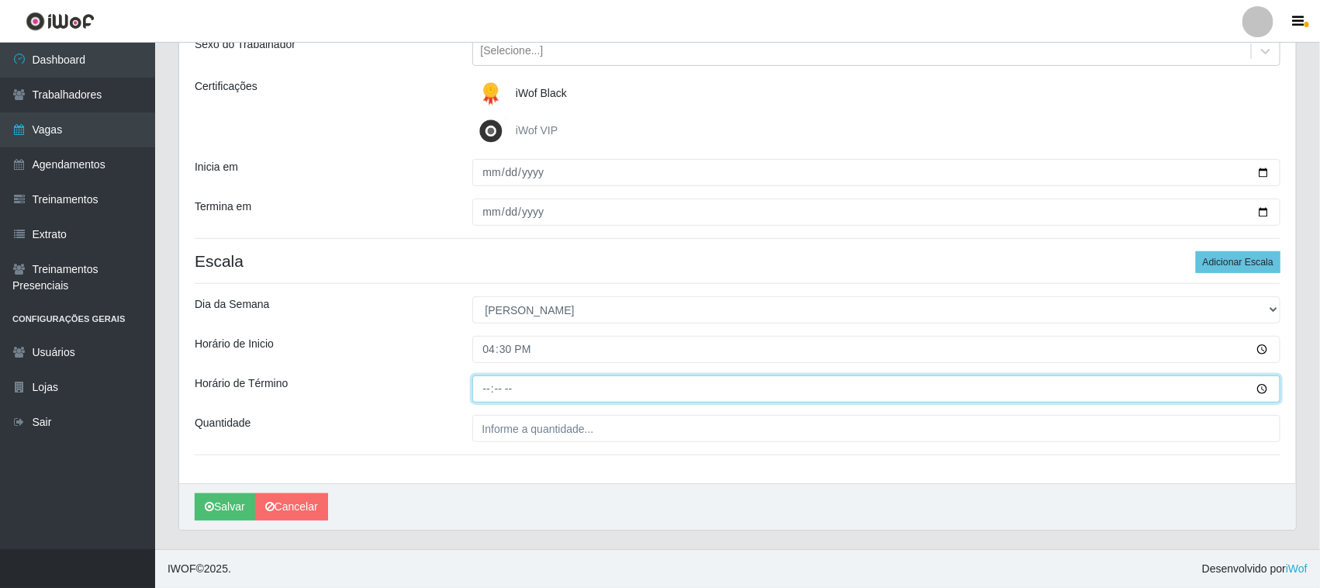
click at [487, 386] on input "Horário de Término" at bounding box center [876, 388] width 809 height 27
type input "22:30"
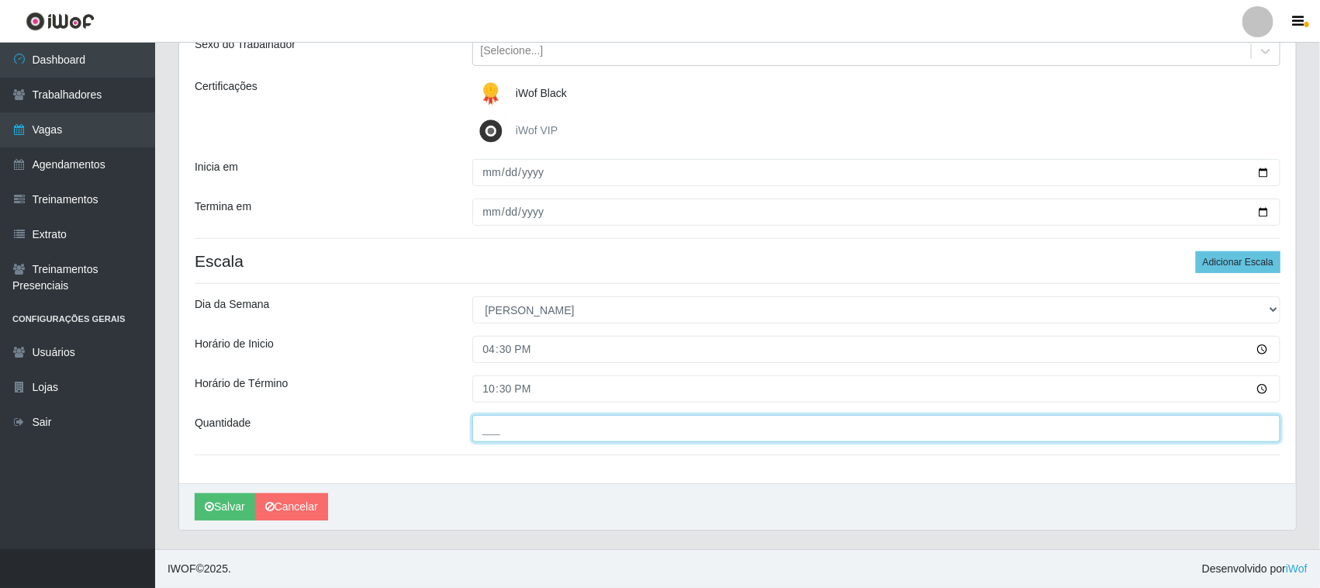
click at [499, 431] on input "___" at bounding box center [876, 428] width 809 height 27
type input "01_"
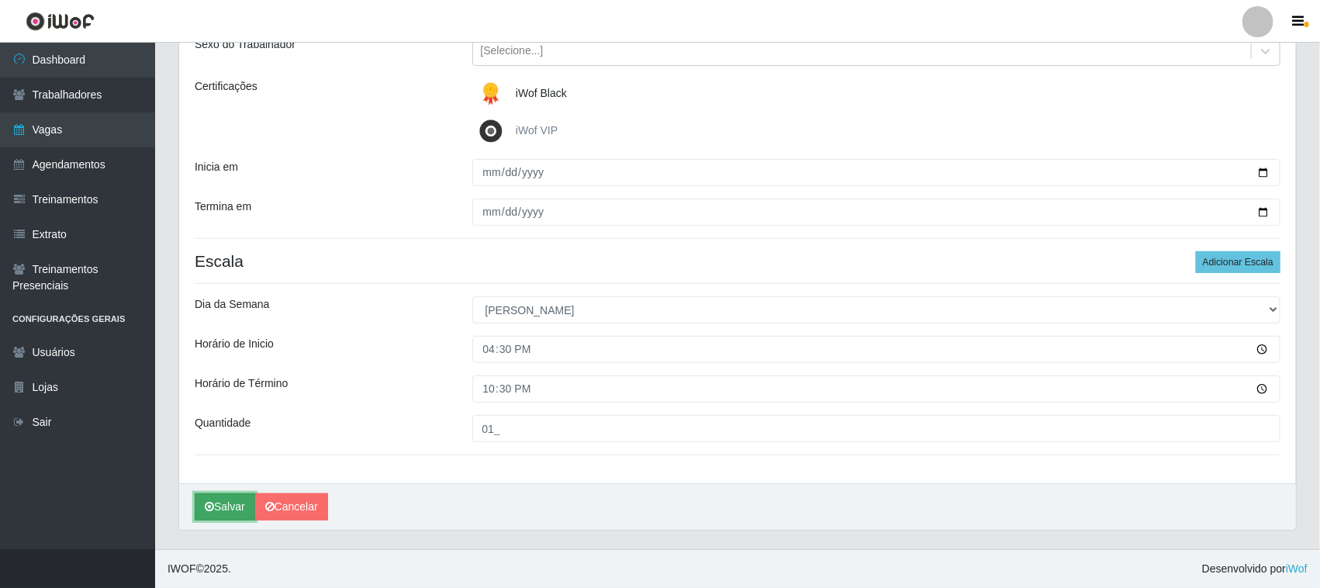
click at [241, 508] on button "Salvar" at bounding box center [225, 506] width 60 height 27
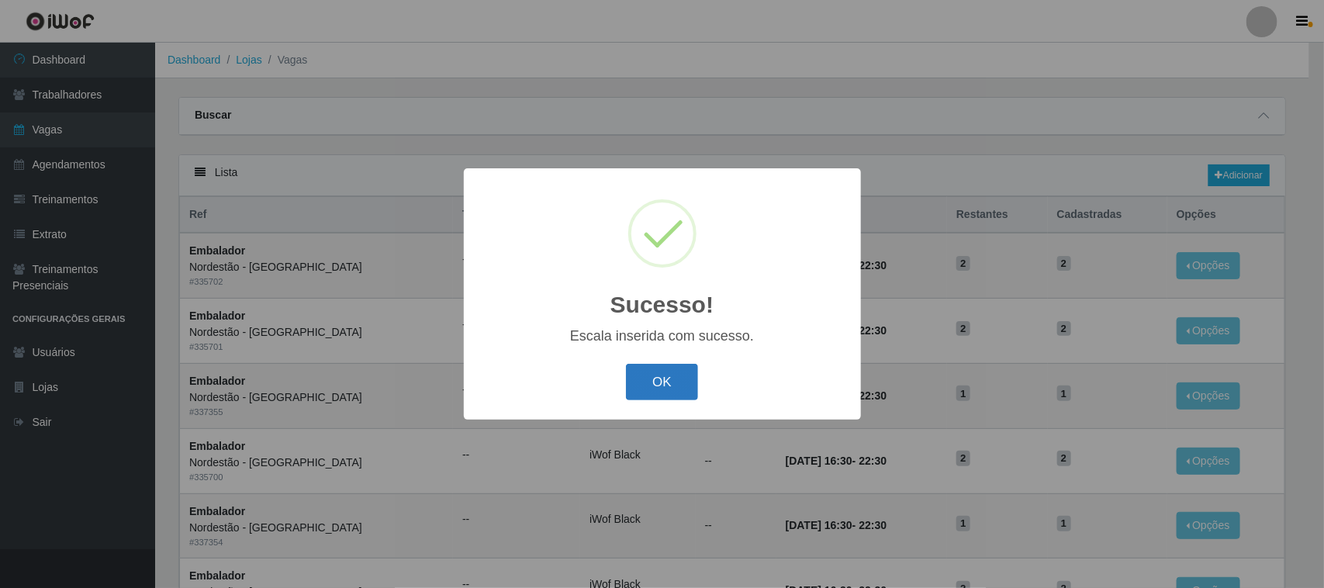
click at [669, 377] on button "OK" at bounding box center [662, 382] width 72 height 36
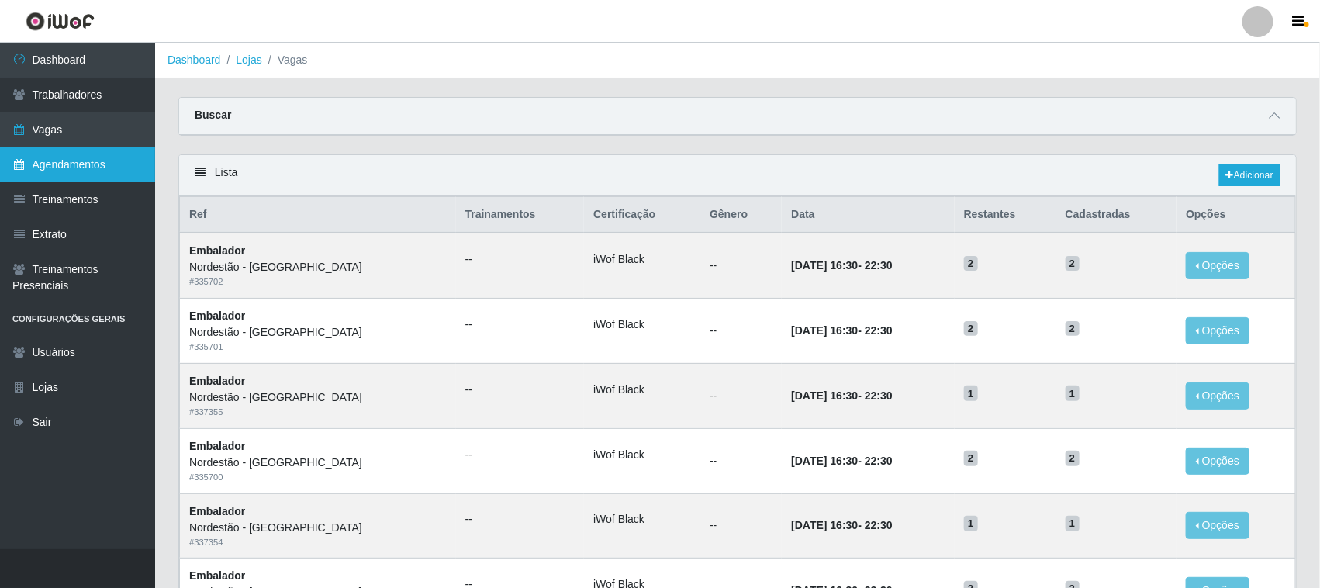
click at [90, 163] on link "Agendamentos" at bounding box center [77, 164] width 155 height 35
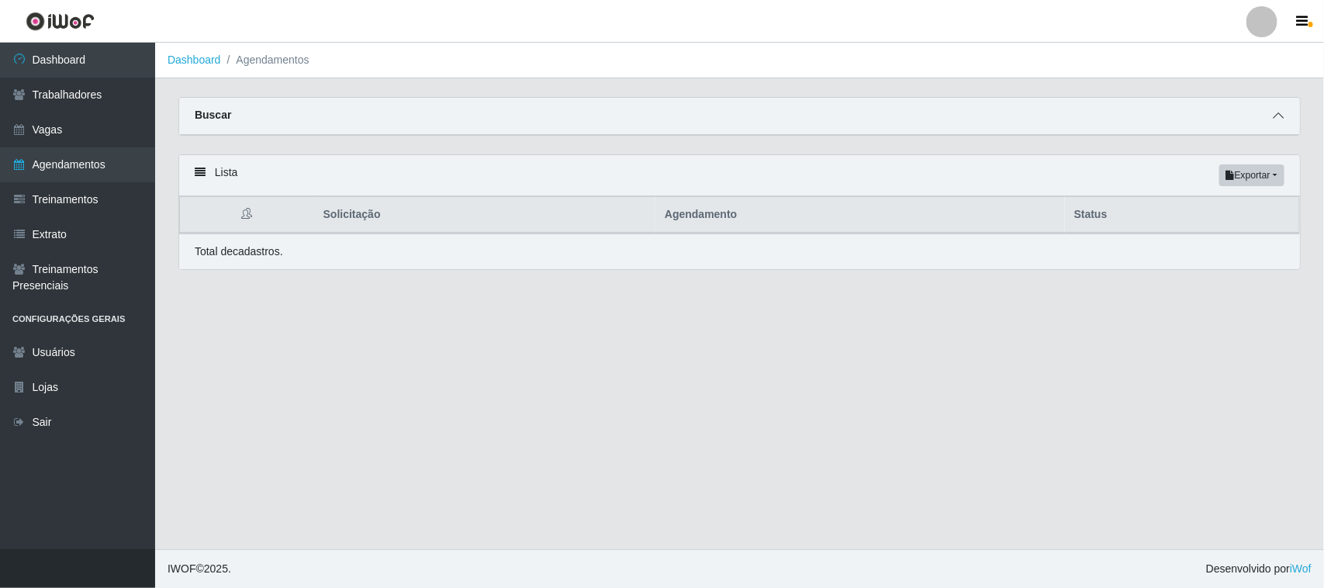
click at [1280, 115] on icon at bounding box center [1278, 115] width 11 height 11
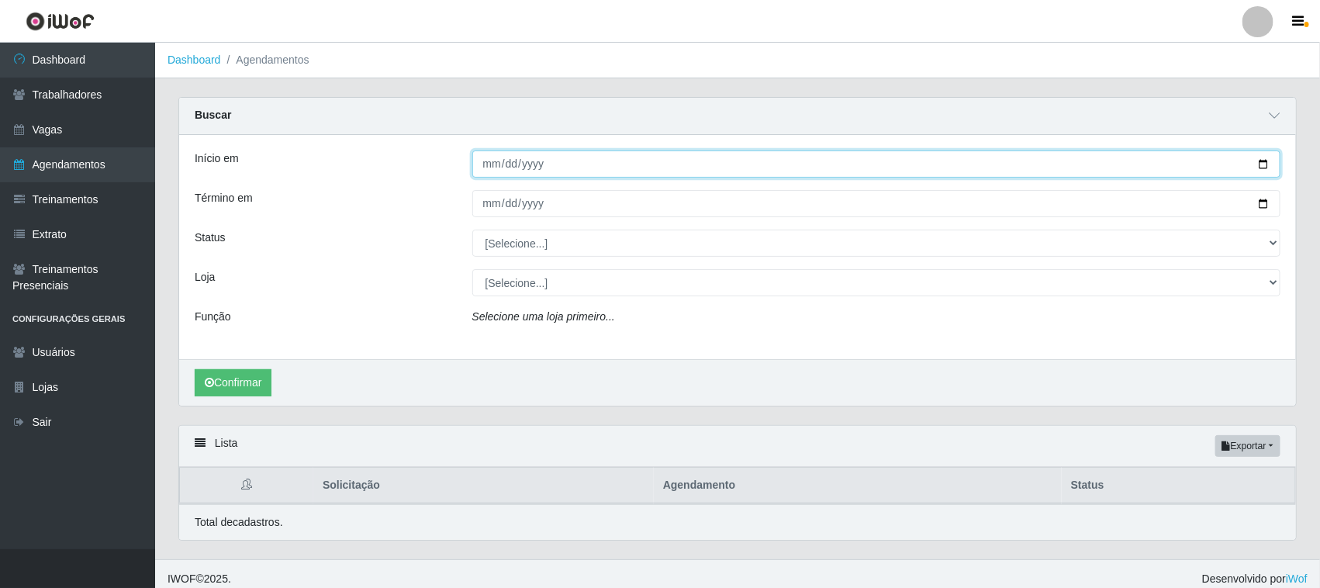
click at [1265, 168] on input "Início em" at bounding box center [876, 163] width 809 height 27
type input "2025-09-07"
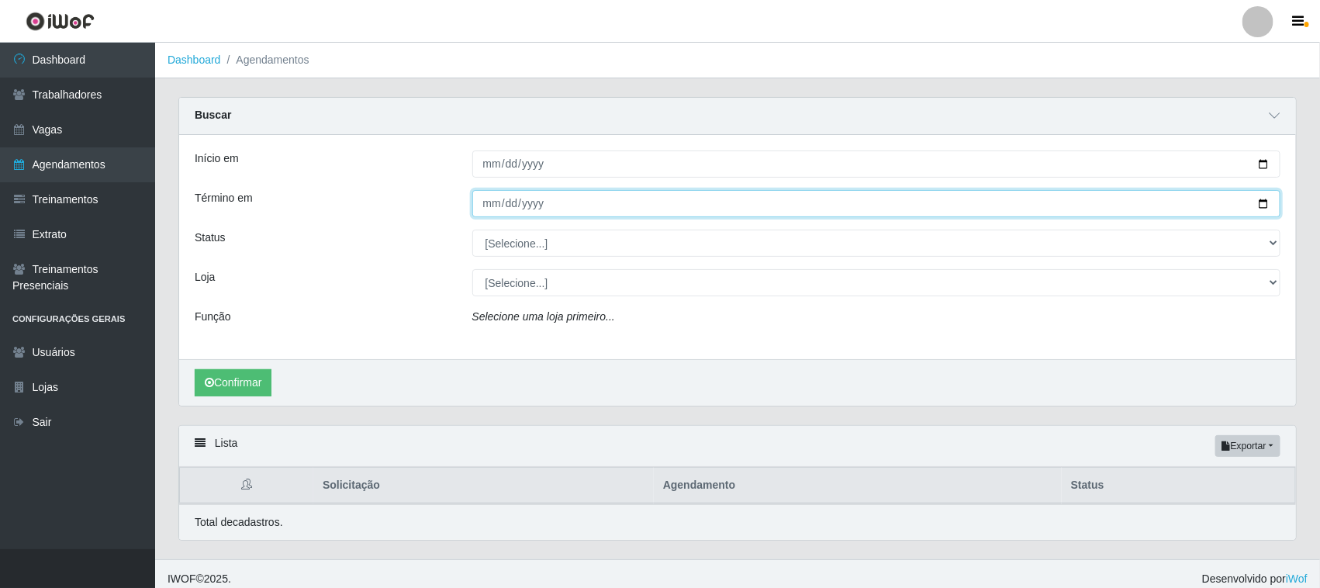
click at [1269, 204] on input "Término em" at bounding box center [876, 203] width 809 height 27
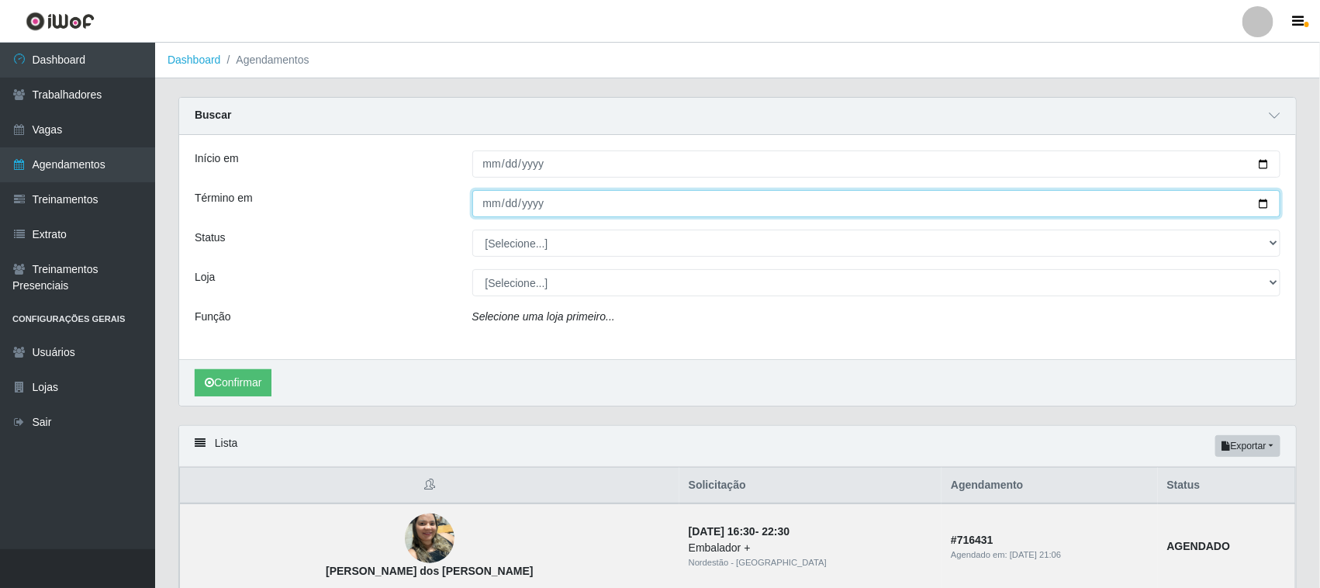
type input "2025-09-07"
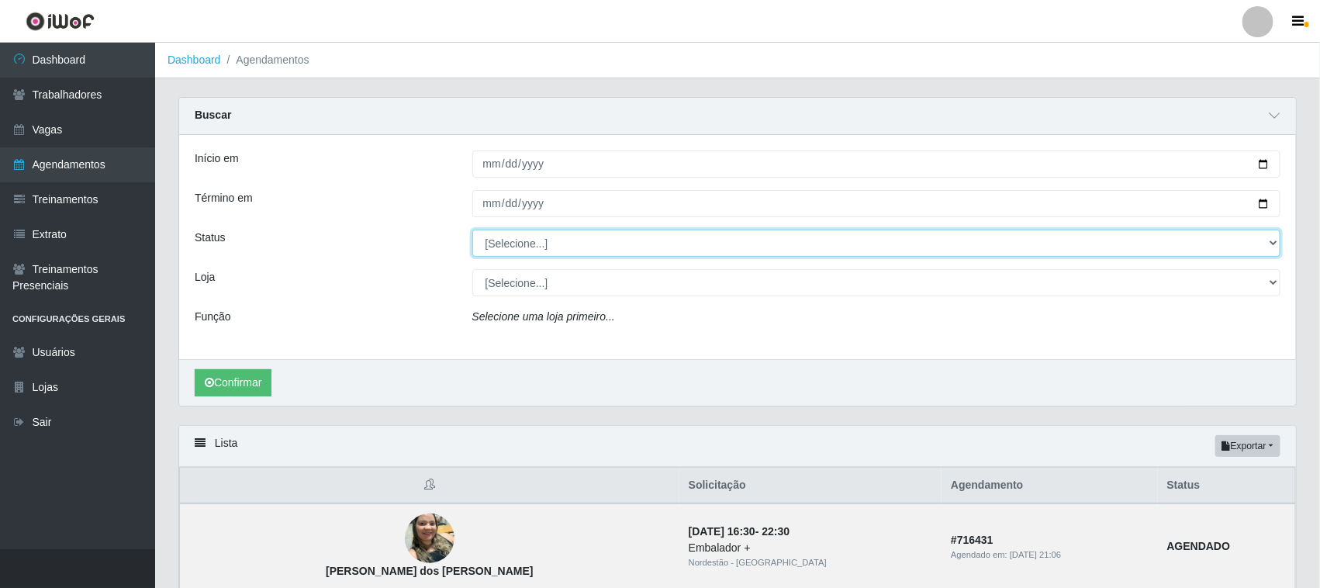
click at [535, 242] on select "[Selecione...] AGENDADO AGUARDANDO LIBERAR EM ANDAMENTO EM REVISÃO FINALIZADO C…" at bounding box center [876, 243] width 809 height 27
select select "AGENDADO"
click at [472, 230] on select "[Selecione...] AGENDADO AGUARDANDO LIBERAR EM ANDAMENTO EM REVISÃO FINALIZADO C…" at bounding box center [876, 243] width 809 height 27
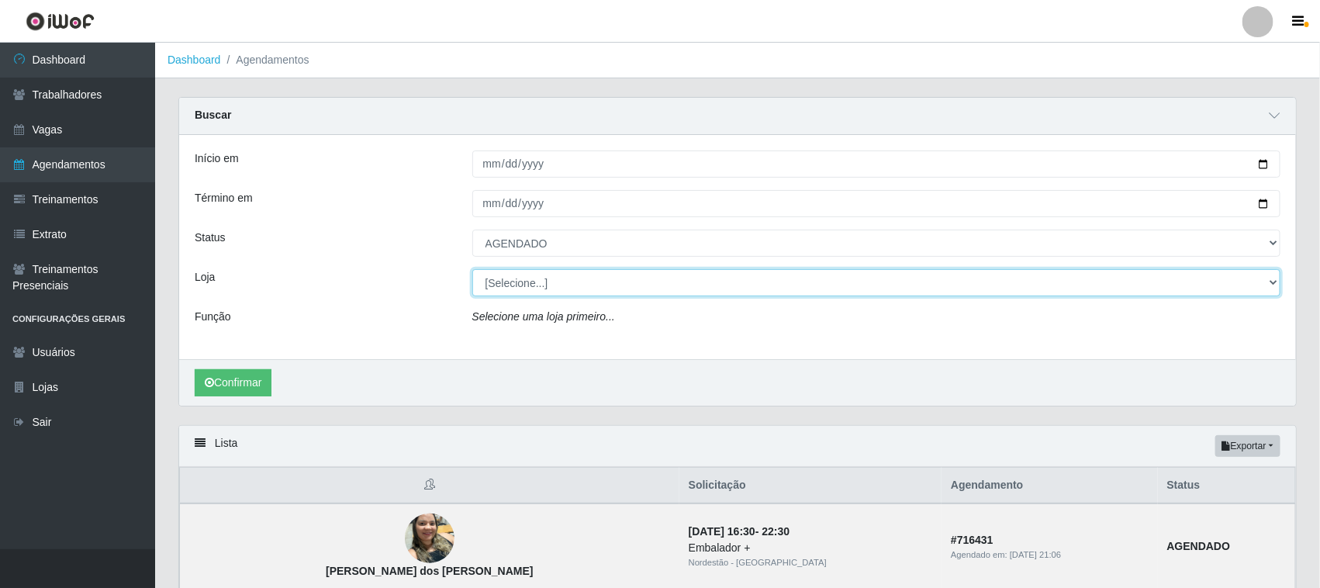
click at [551, 284] on select "[Selecione...] Nordestão - Santa Catarina" at bounding box center [876, 282] width 809 height 27
select select "420"
click at [472, 270] on select "[Selecione...] Nordestão - Santa Catarina" at bounding box center [876, 282] width 809 height 27
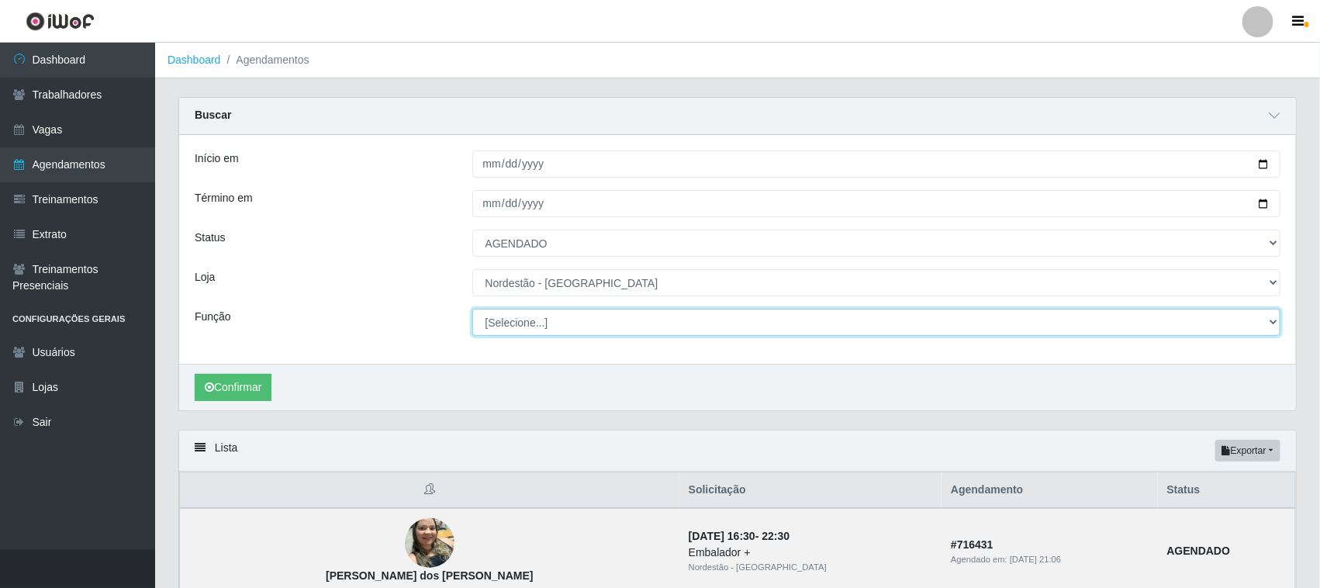
click at [560, 326] on select "[Selecione...] Embalador Embalador + Embalador ++ Operador de Caixa Operador de…" at bounding box center [876, 322] width 809 height 27
select select "73"
click at [472, 309] on select "[Selecione...] Embalador Embalador + Embalador ++ Operador de Caixa Operador de…" at bounding box center [876, 322] width 809 height 27
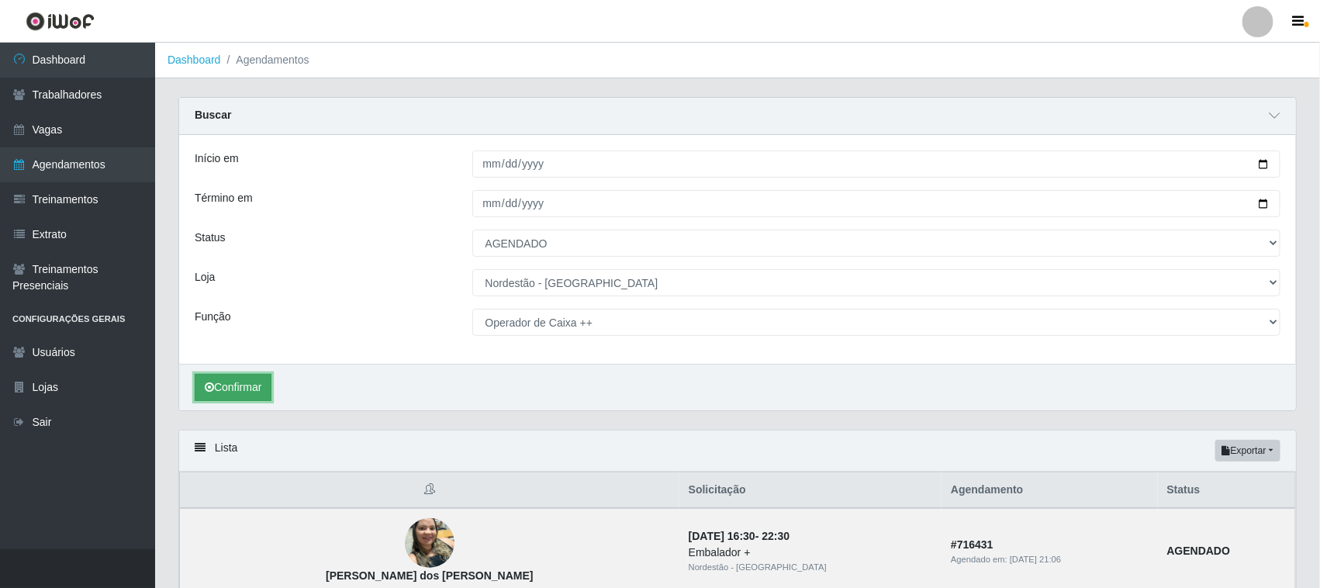
click at [264, 390] on button "Confirmar" at bounding box center [233, 387] width 77 height 27
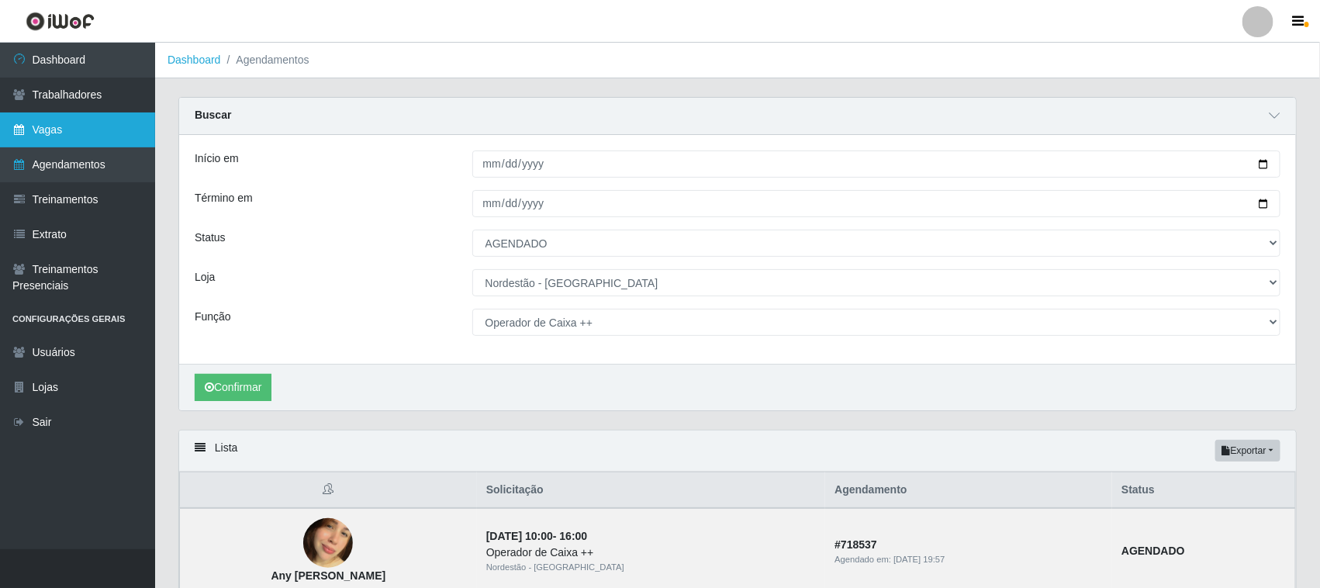
click at [74, 125] on link "Vagas" at bounding box center [77, 129] width 155 height 35
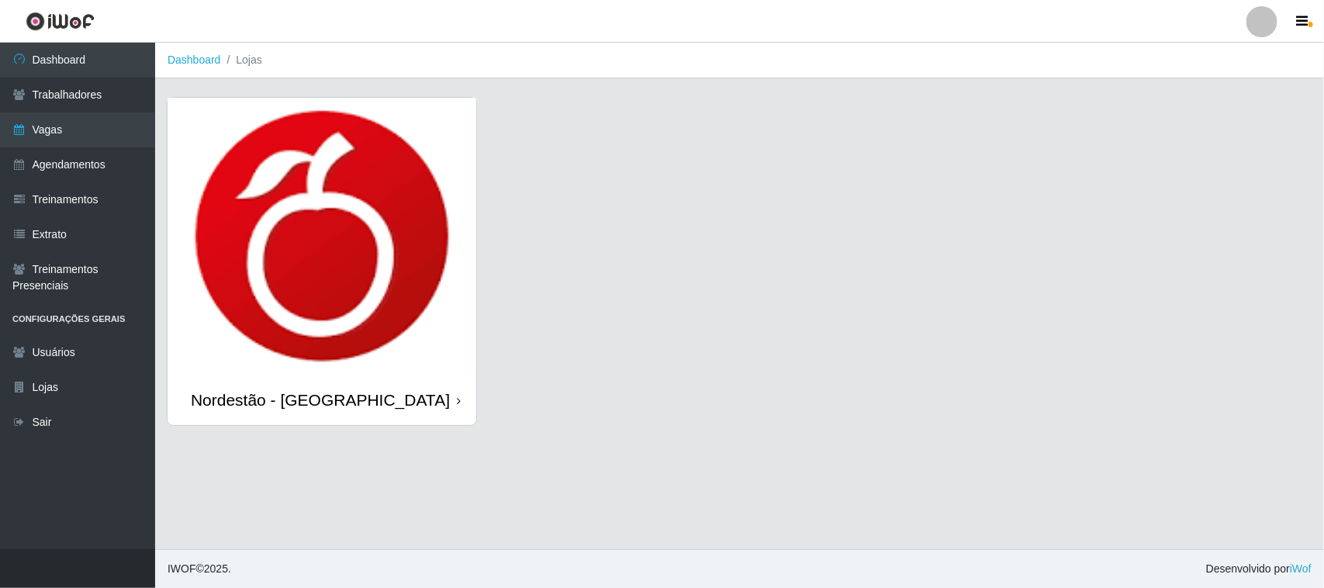
click at [458, 398] on icon at bounding box center [459, 400] width 4 height 11
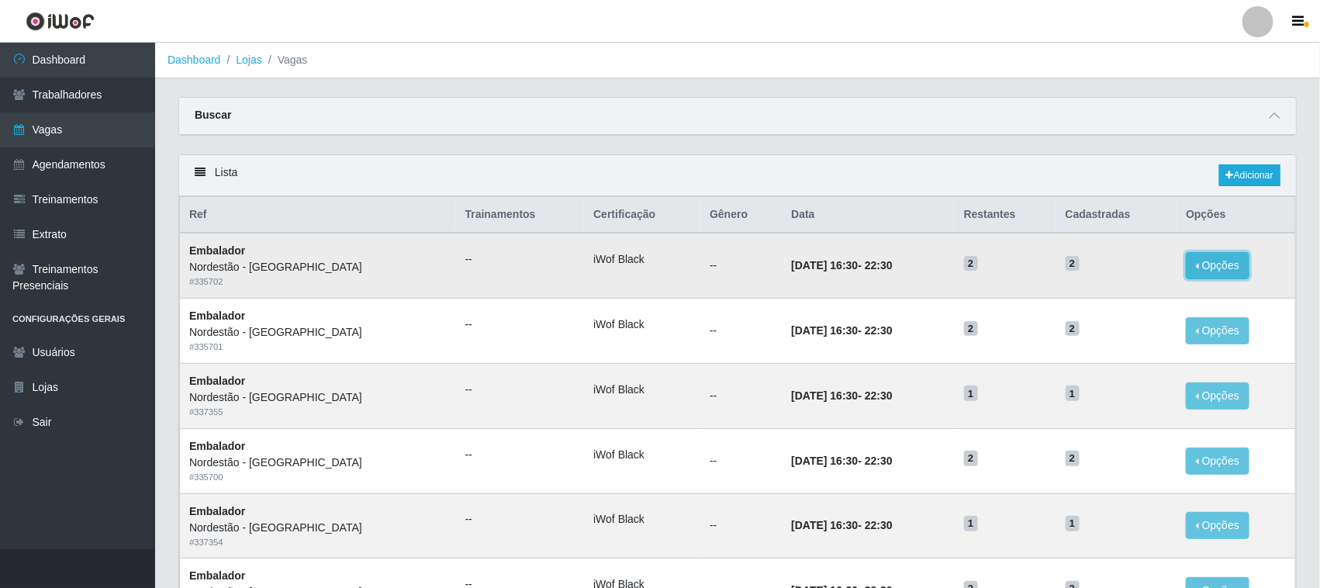
click at [1214, 268] on button "Opções" at bounding box center [1218, 265] width 64 height 27
click at [927, 292] on td "07/10/2025, 16:30 - 22:30" at bounding box center [868, 265] width 172 height 65
click at [791, 271] on time "07/10/2025, 16:30" at bounding box center [824, 265] width 67 height 12
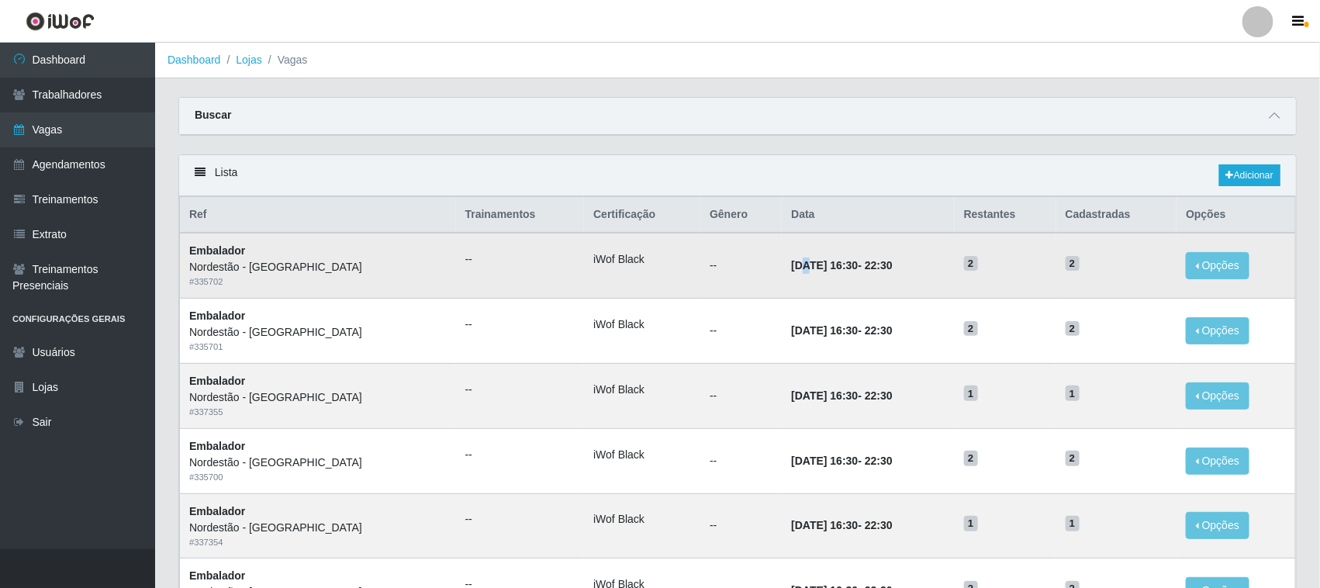
click at [791, 271] on time "07/10/2025, 16:30" at bounding box center [824, 265] width 67 height 12
click at [700, 285] on td "--" at bounding box center [740, 265] width 81 height 65
click at [68, 164] on link "Agendamentos" at bounding box center [77, 164] width 155 height 35
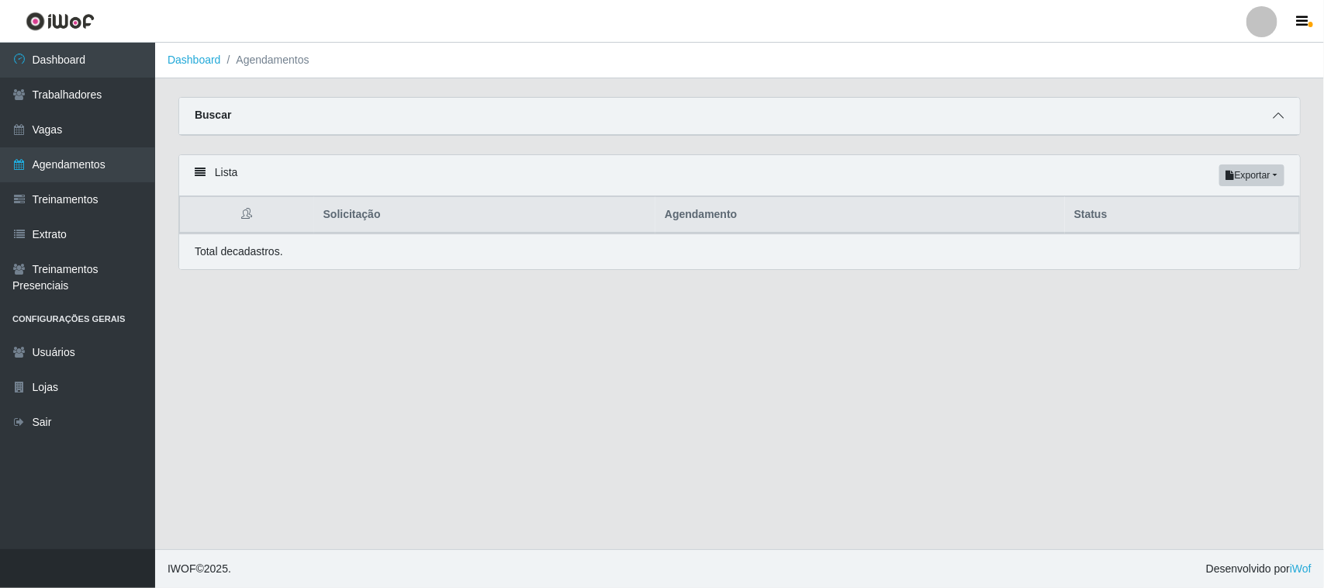
click at [1273, 115] on icon at bounding box center [1278, 115] width 11 height 11
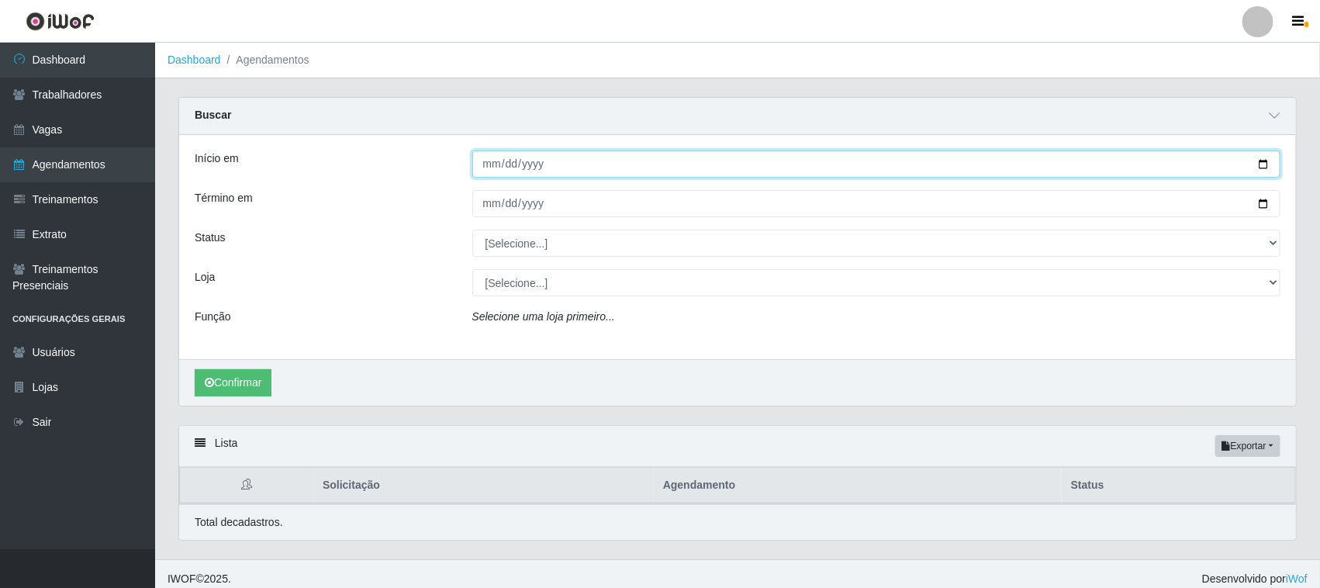
click at [1262, 165] on input "Início em" at bounding box center [876, 163] width 809 height 27
type input "2025-09-07"
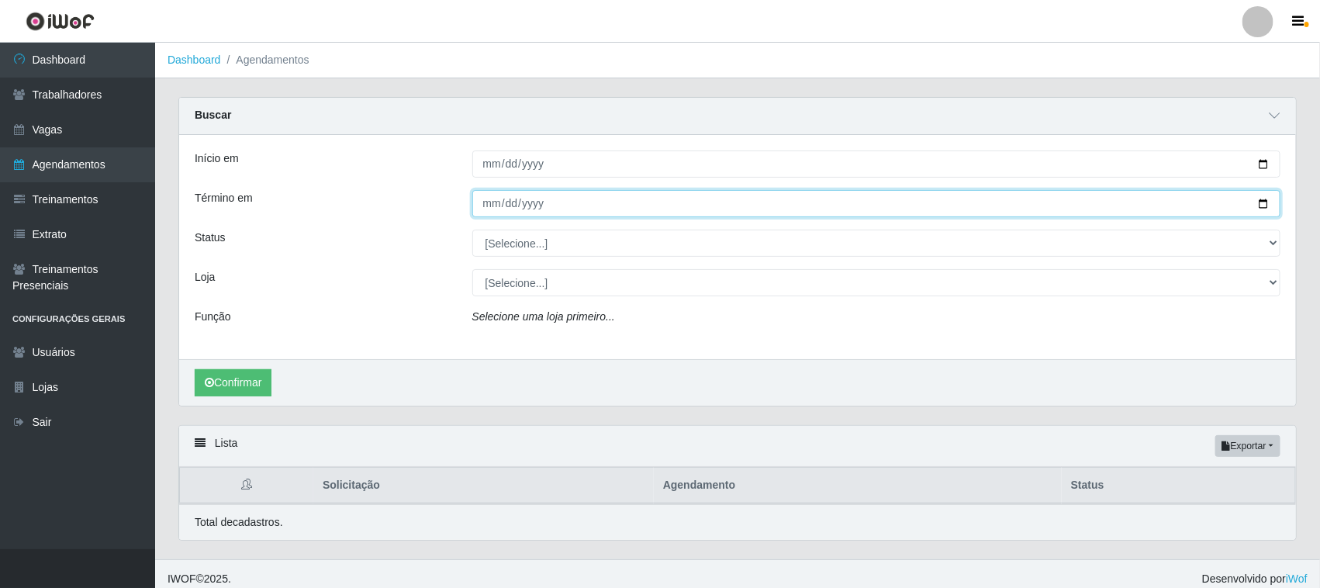
click at [1258, 203] on input "Término em" at bounding box center [876, 203] width 809 height 27
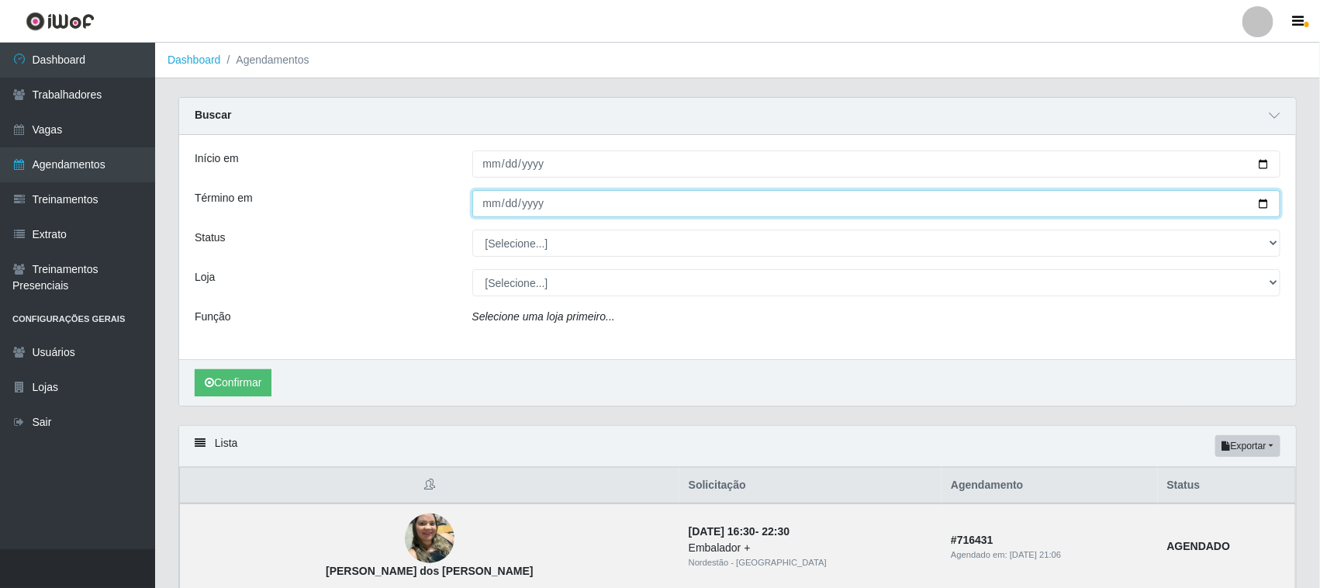
type input "2025-09-07"
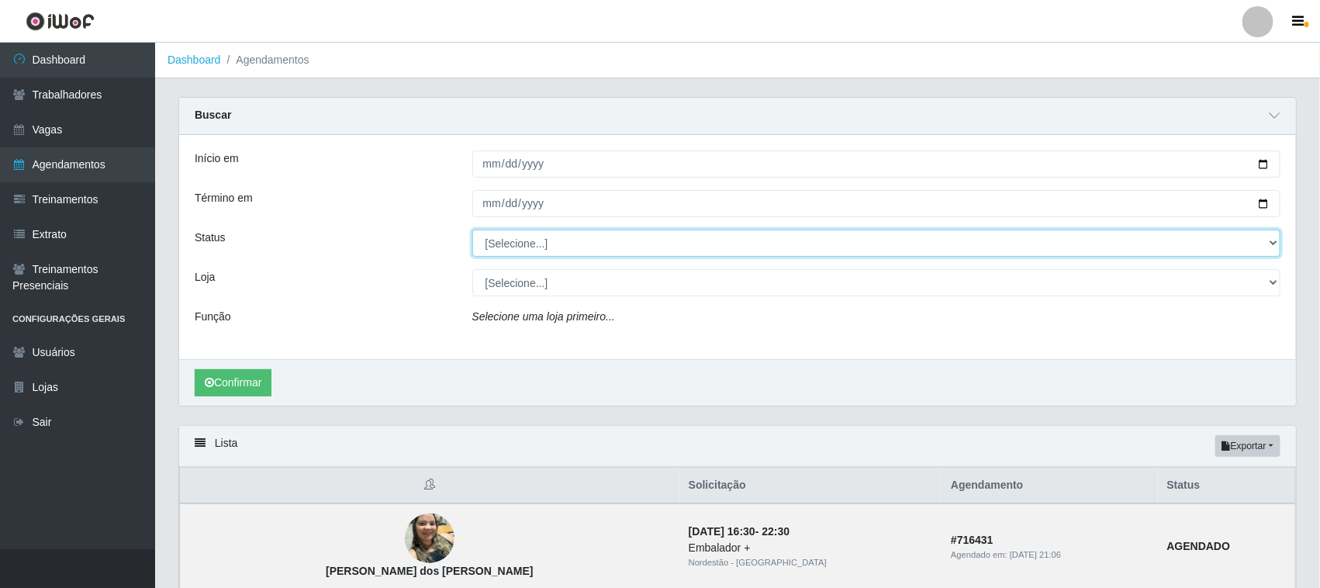
click at [533, 250] on select "[Selecione...] AGENDADO AGUARDANDO LIBERAR EM ANDAMENTO EM REVISÃO FINALIZADO C…" at bounding box center [876, 243] width 809 height 27
select select "AGENDADO"
click at [472, 230] on select "[Selecione...] AGENDADO AGUARDANDO LIBERAR EM ANDAMENTO EM REVISÃO FINALIZADO C…" at bounding box center [876, 243] width 809 height 27
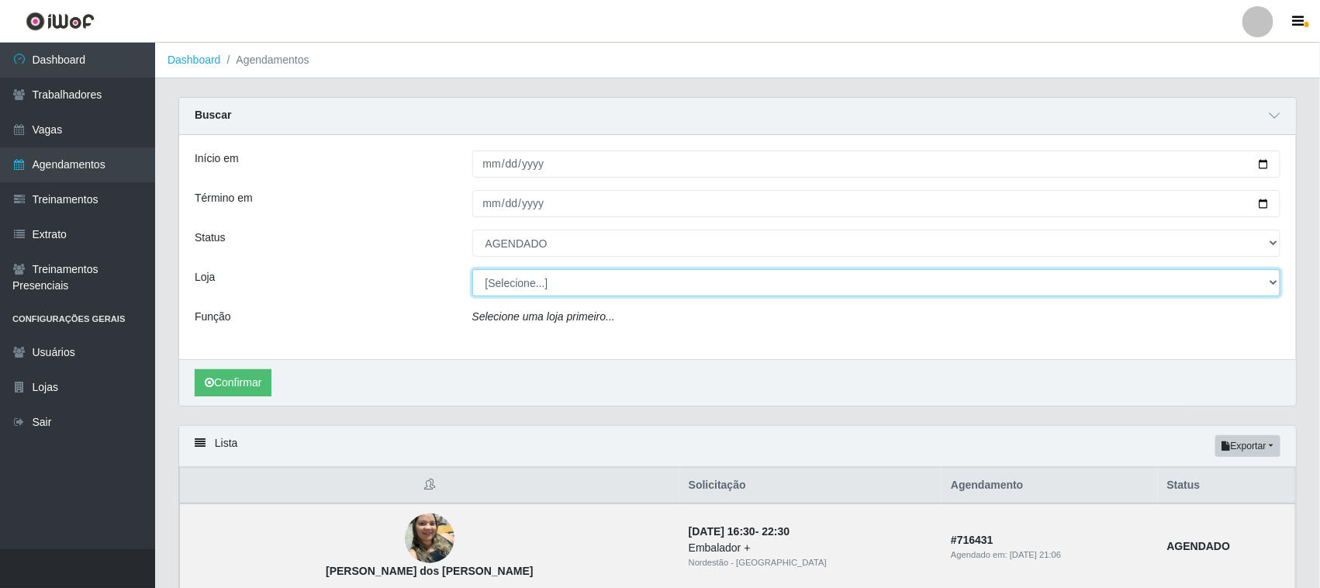
click at [547, 285] on select "[Selecione...] Nordestão - Santa Catarina" at bounding box center [876, 282] width 809 height 27
select select "420"
click at [472, 270] on select "[Selecione...] Nordestão - Santa Catarina" at bounding box center [876, 282] width 809 height 27
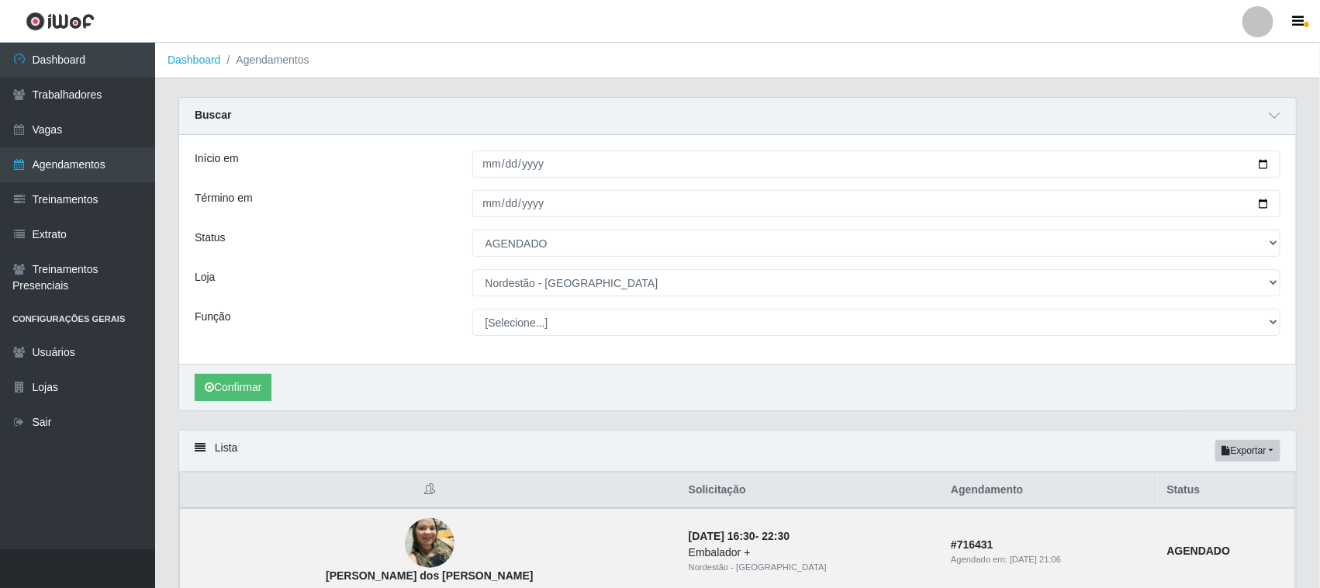
click at [524, 319] on select "[Selecione...] Embalador Embalador + Embalador ++ Operador de Caixa Operador de…" at bounding box center [876, 322] width 809 height 27
select select "73"
click at [472, 309] on select "[Selecione...] Embalador Embalador + Embalador ++ Operador de Caixa Operador de…" at bounding box center [876, 322] width 809 height 27
click at [261, 382] on button "Confirmar" at bounding box center [233, 387] width 77 height 27
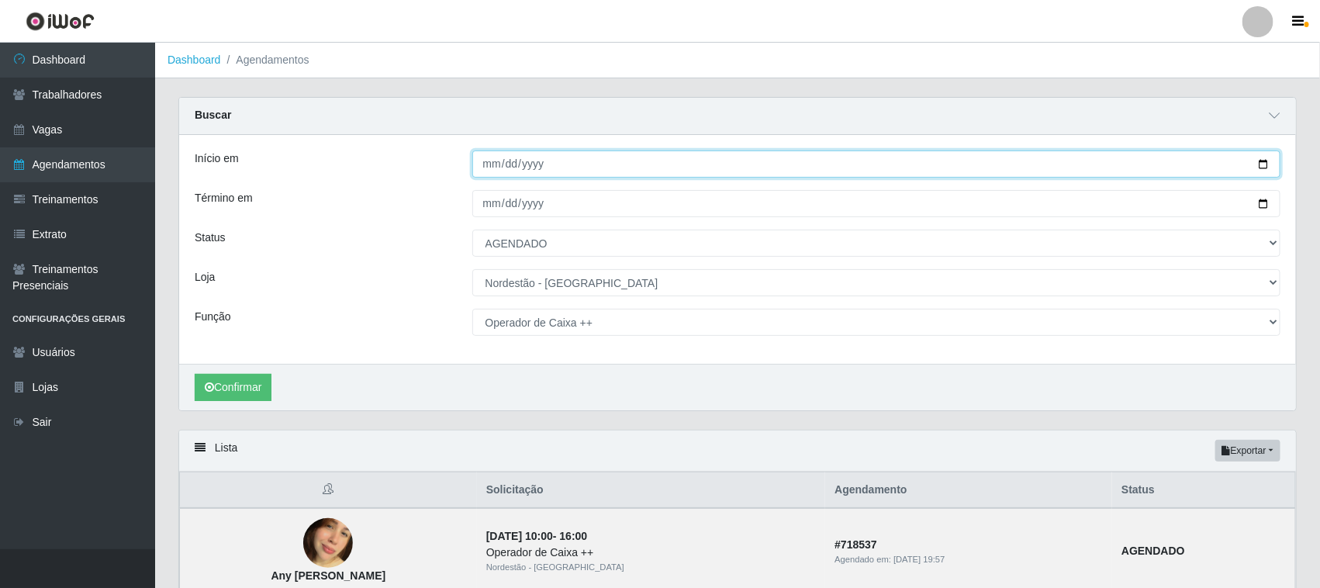
click at [1262, 164] on input "2025-09-07" at bounding box center [876, 163] width 809 height 27
type input "2025-10-07"
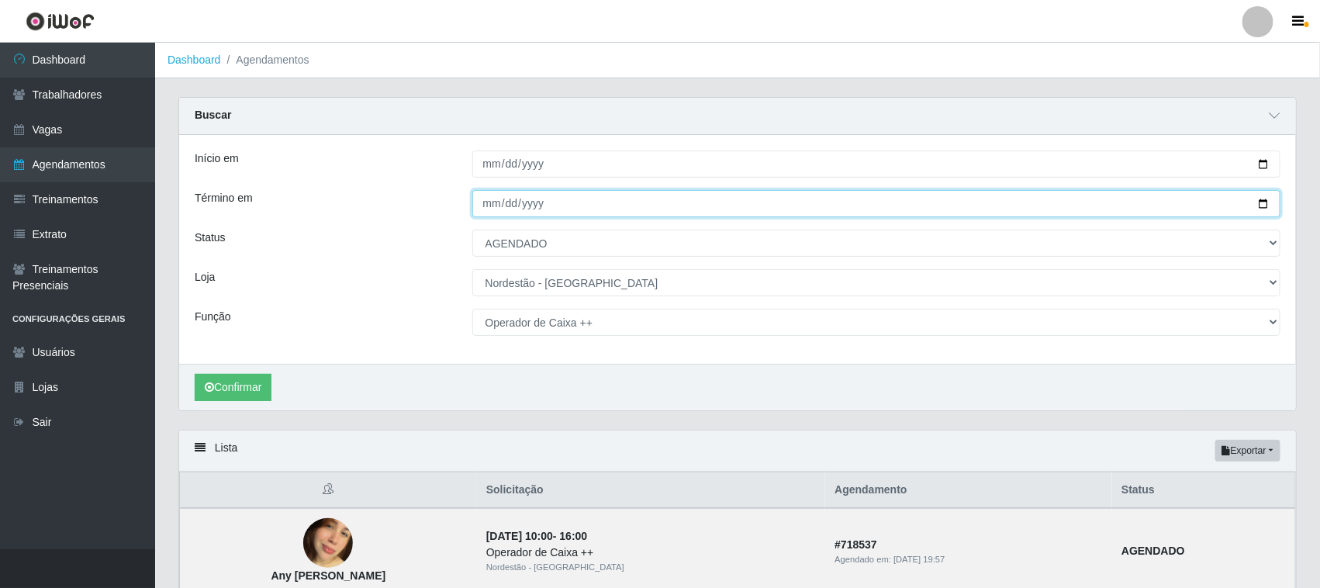
click at [1260, 202] on input "2025-09-07" at bounding box center [876, 203] width 809 height 27
type input "2025-10-07"
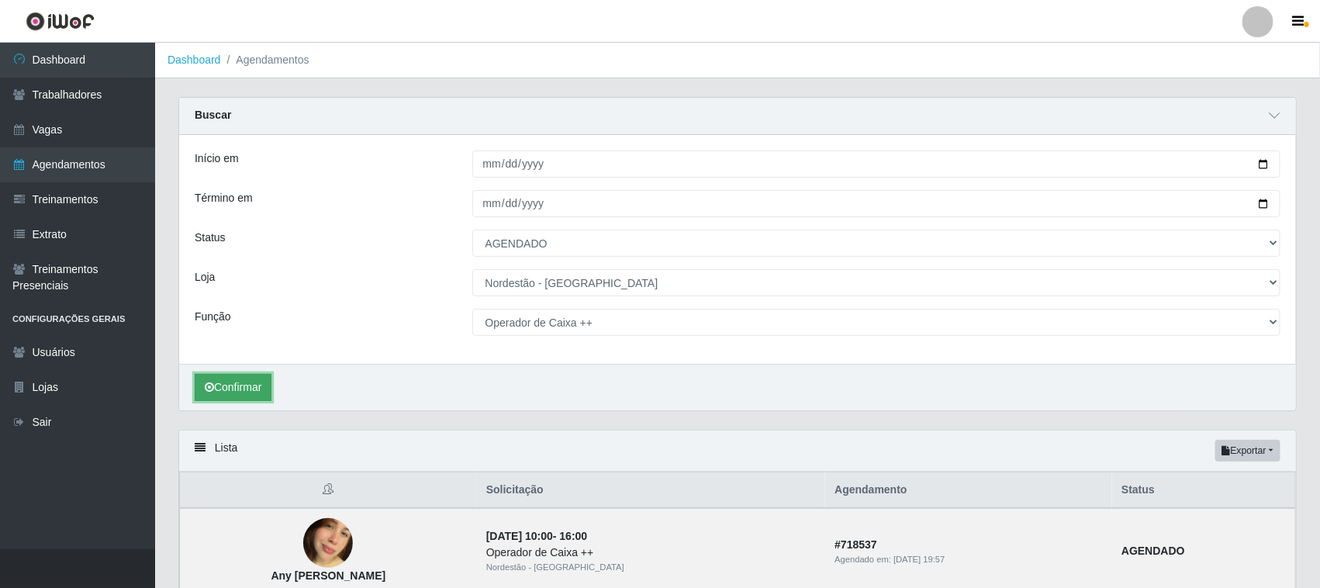
click at [242, 378] on button "Confirmar" at bounding box center [233, 387] width 77 height 27
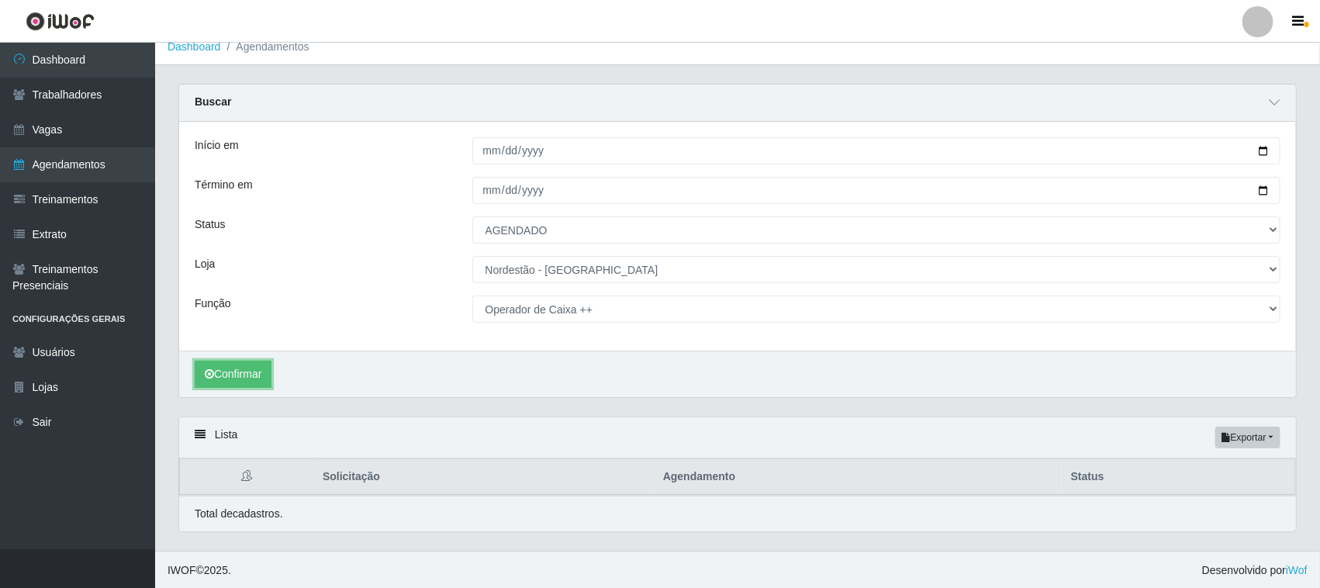
scroll to position [16, 0]
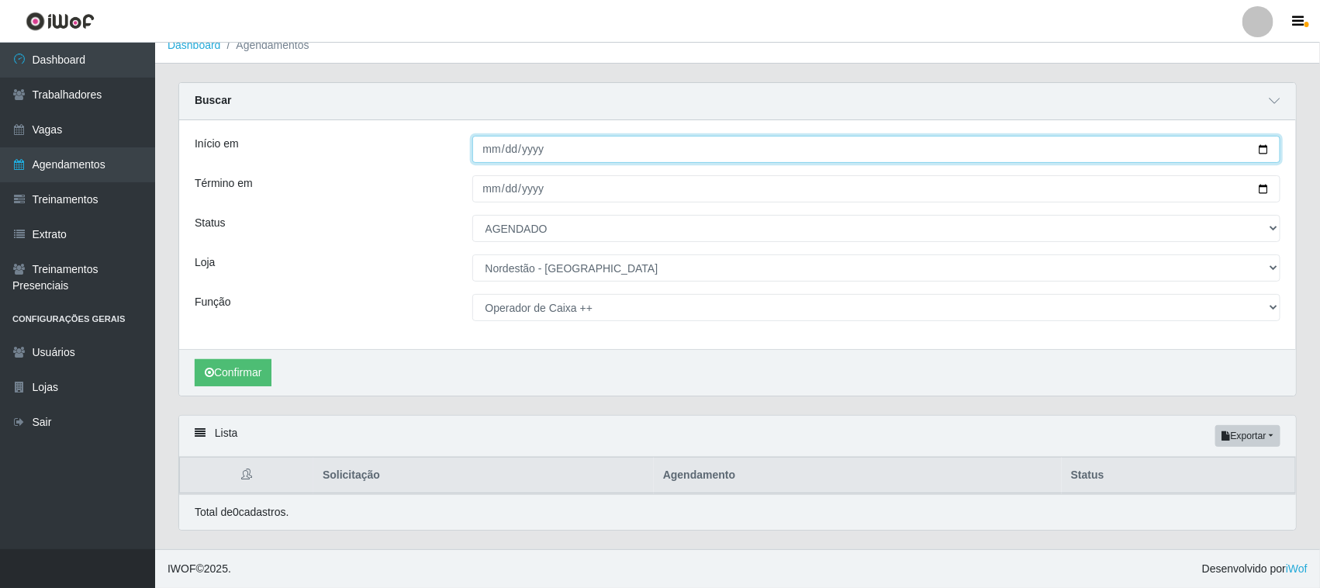
click at [1259, 148] on input "2025-10-07" at bounding box center [876, 149] width 809 height 27
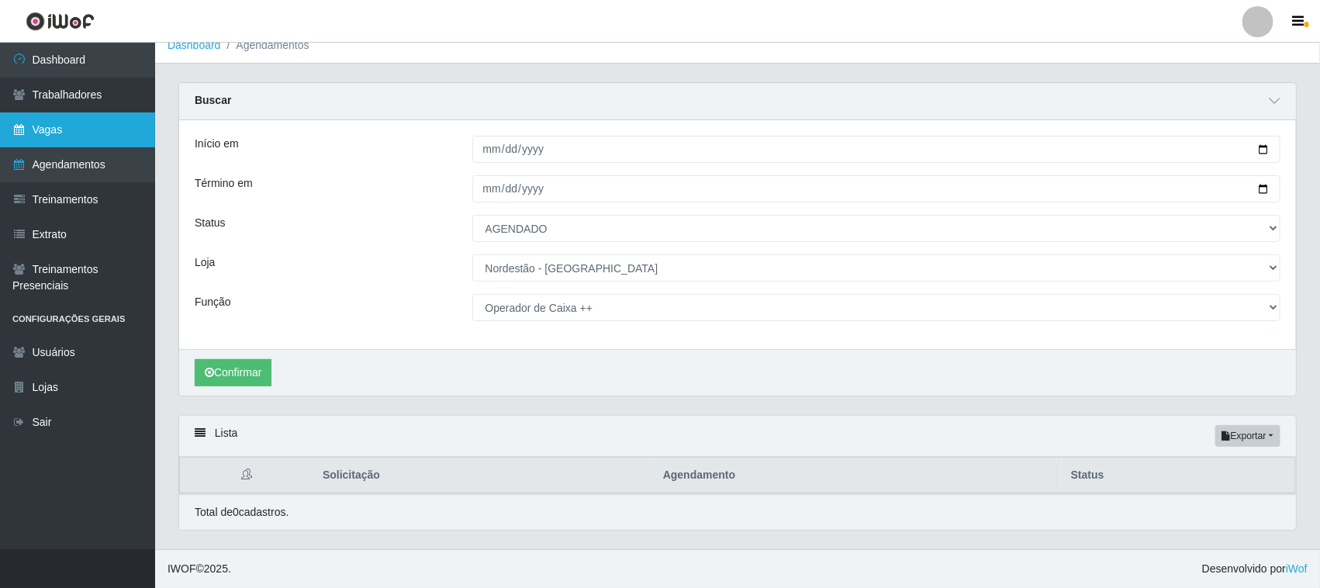
click at [76, 130] on link "Vagas" at bounding box center [77, 129] width 155 height 35
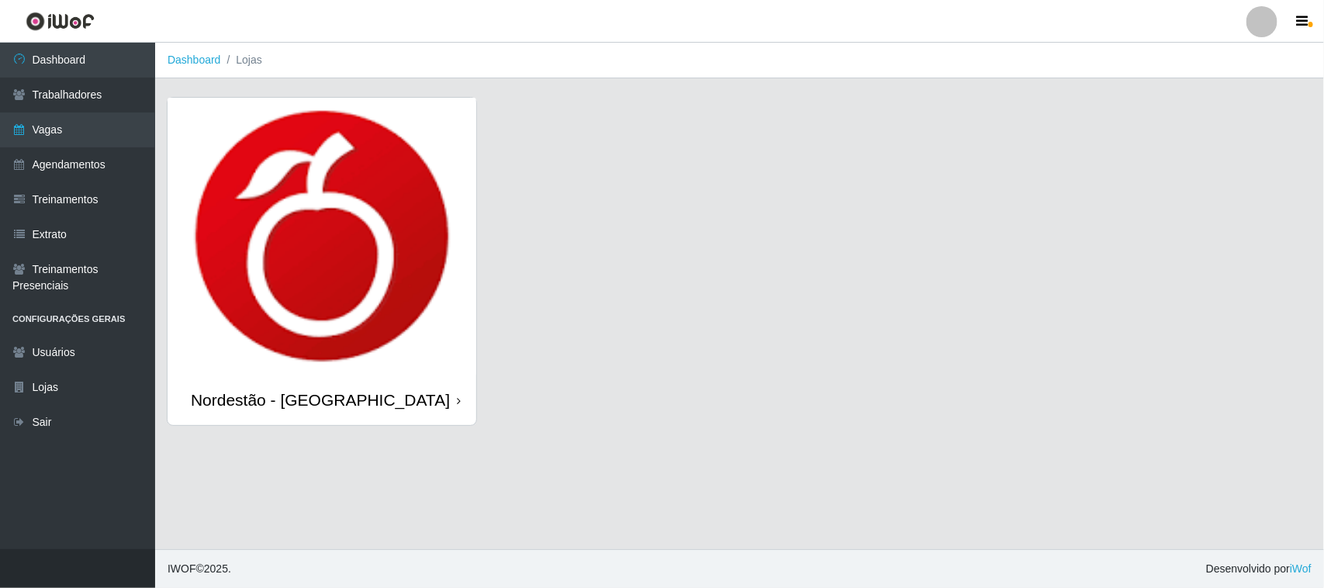
click at [458, 395] on icon at bounding box center [459, 400] width 4 height 11
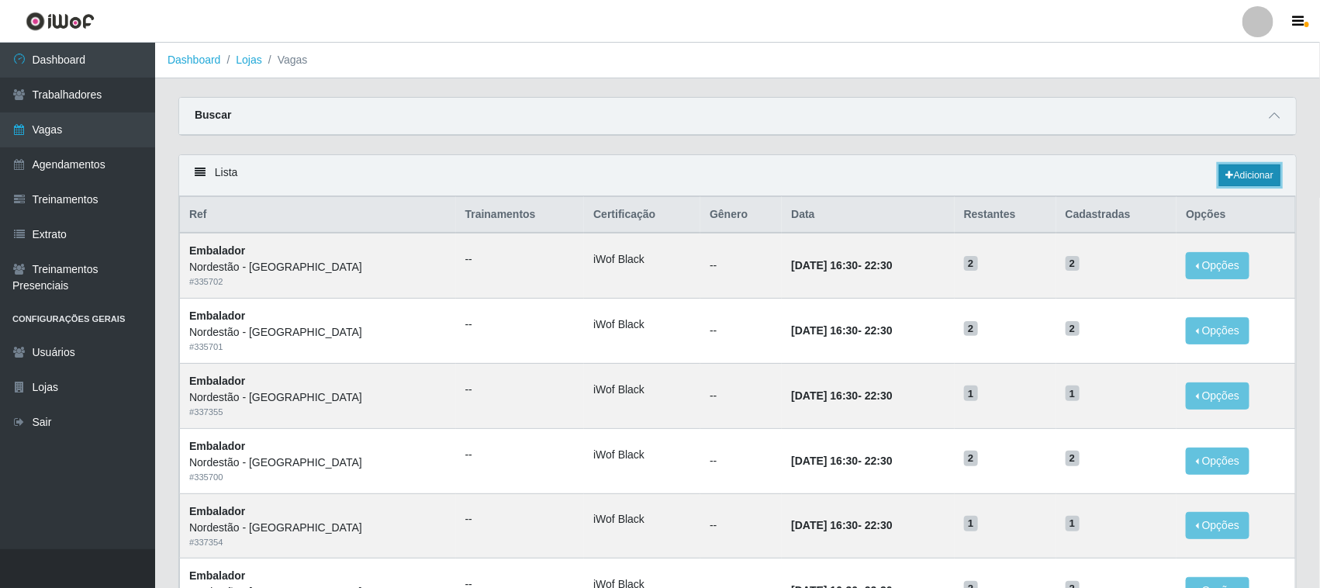
click at [1259, 171] on link "Adicionar" at bounding box center [1249, 175] width 61 height 22
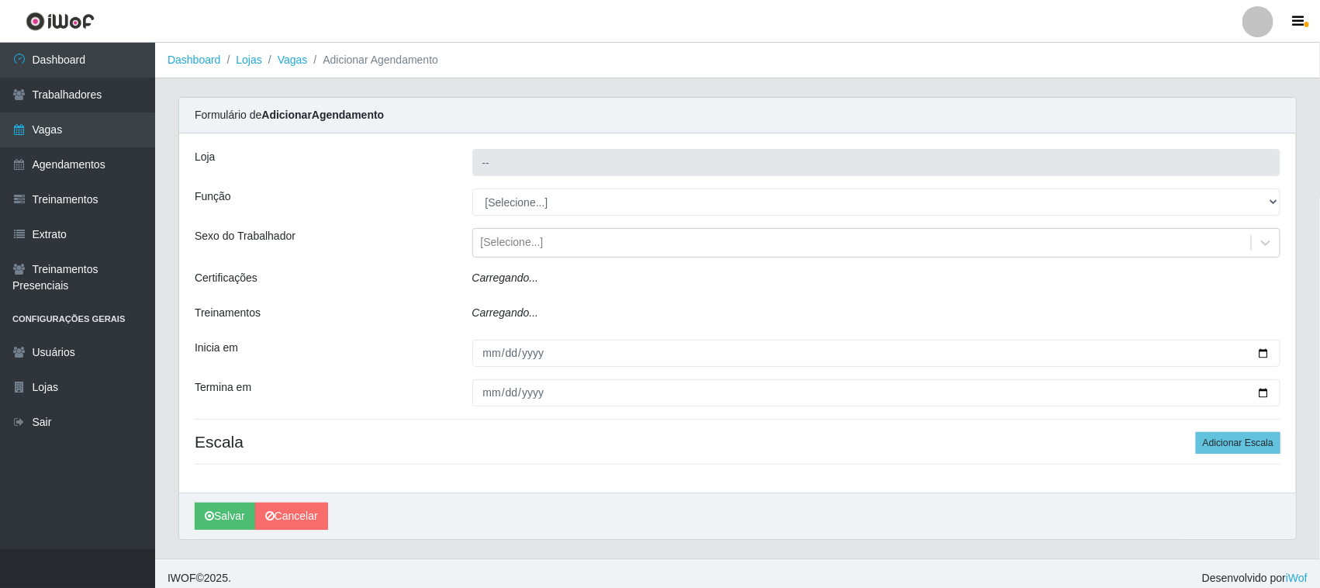
type input "Nordestão - [GEOGRAPHIC_DATA]"
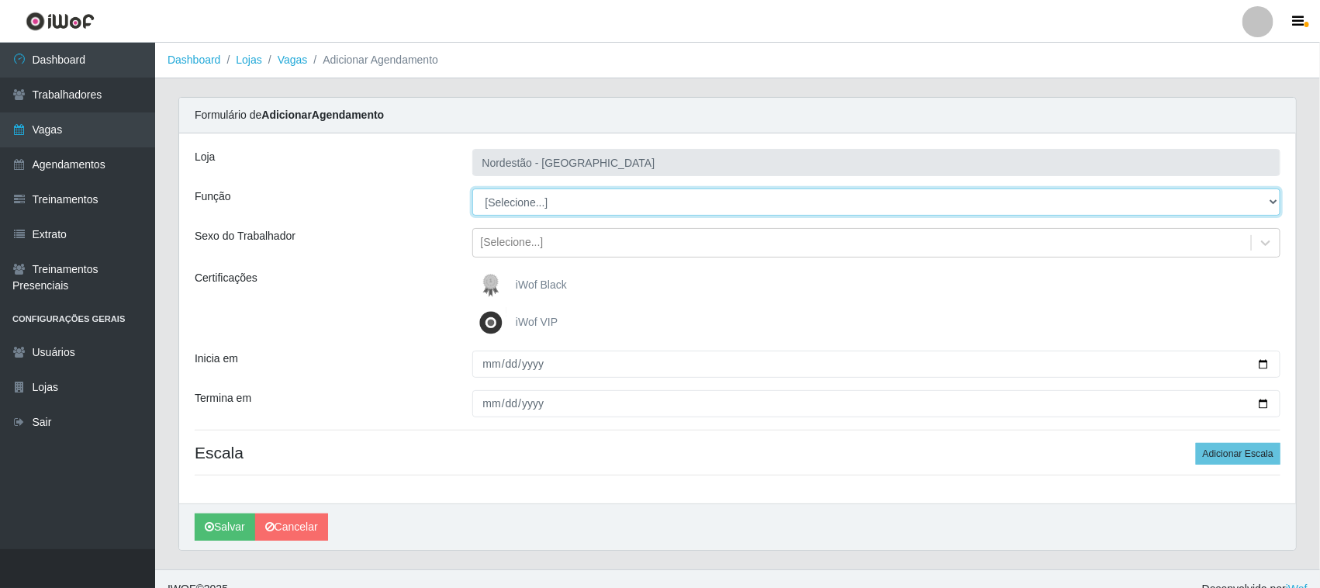
click at [520, 200] on select "[Selecione...] Embalador Embalador + Embalador ++ Operador de Caixa Operador de…" at bounding box center [876, 201] width 809 height 27
select select "22"
click at [472, 188] on select "[Selecione...] Embalador Embalador + Embalador ++ Operador de Caixa Operador de…" at bounding box center [876, 201] width 809 height 27
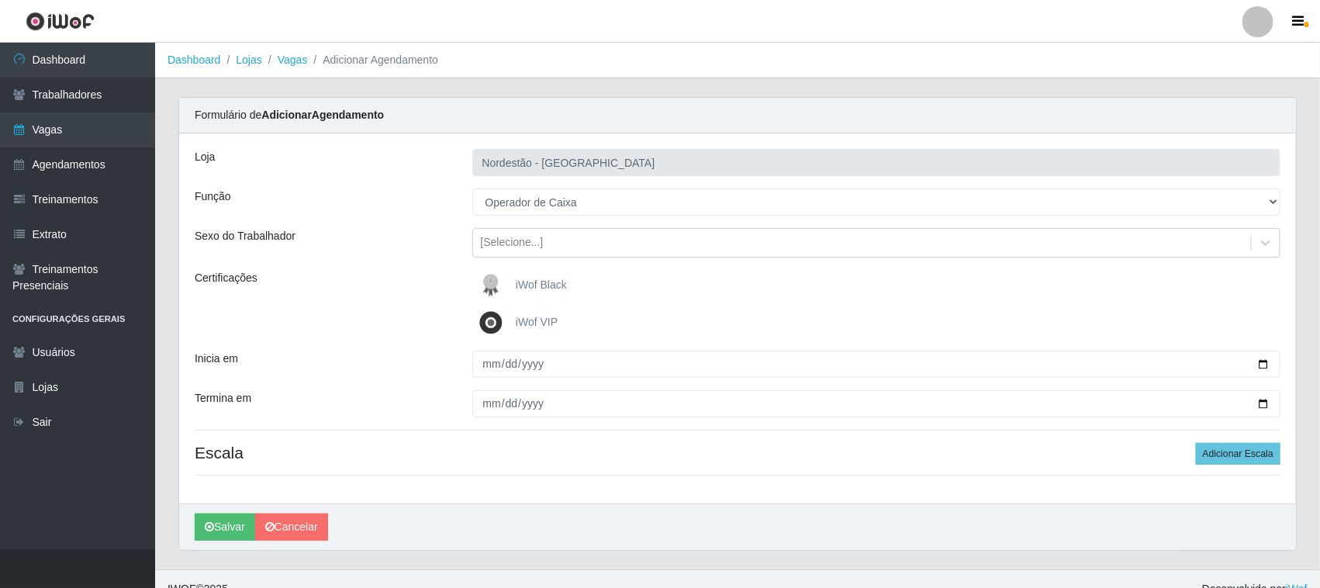
click at [514, 288] on label "iWof Black" at bounding box center [521, 285] width 92 height 31
click at [0, 0] on input "iWof Black" at bounding box center [0, 0] width 0 height 0
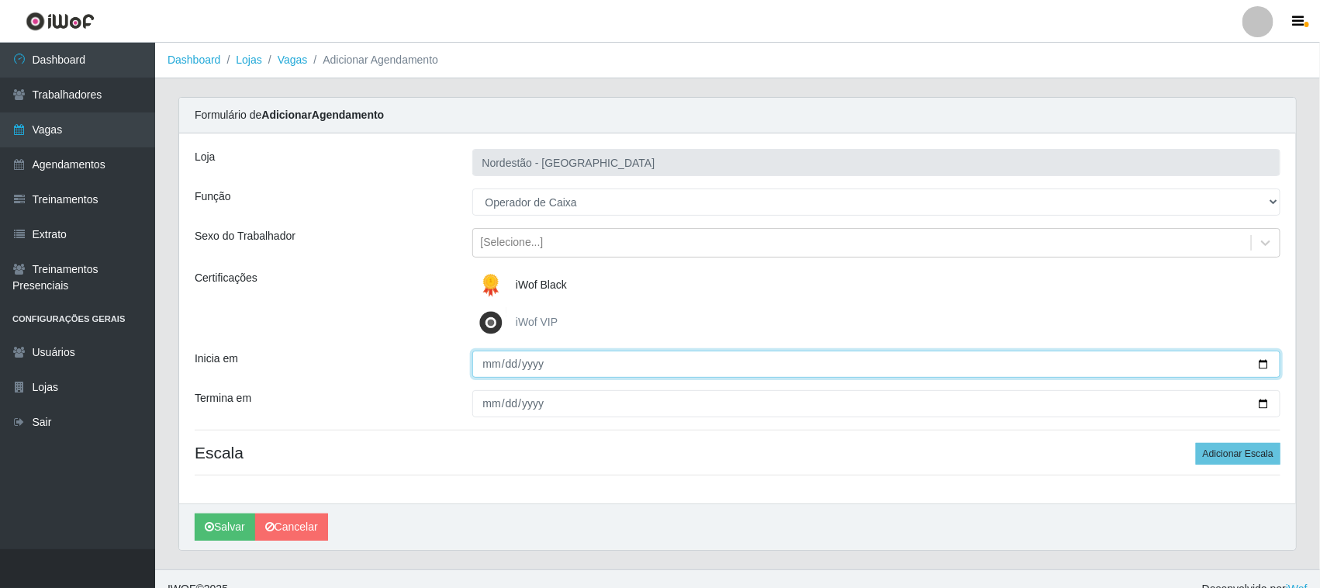
click at [1261, 357] on input "Inicia em" at bounding box center [876, 364] width 809 height 27
click at [1259, 363] on input "Inicia em" at bounding box center [876, 364] width 809 height 27
type input "2025-09-08"
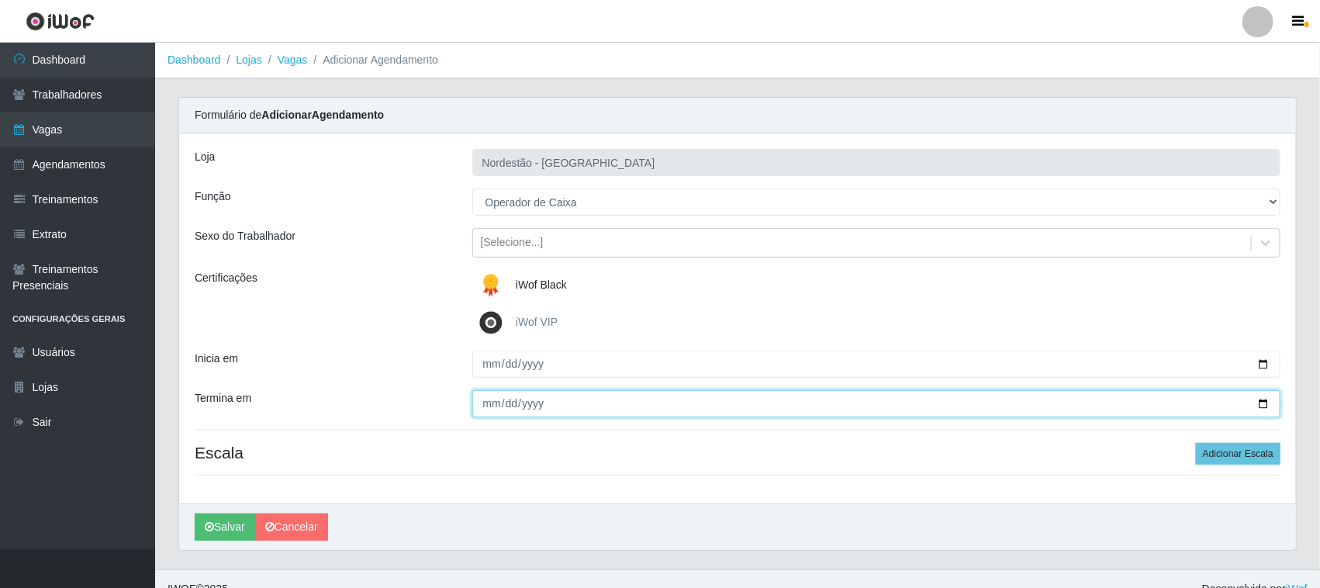
click at [1262, 397] on input "Termina em" at bounding box center [876, 403] width 809 height 27
type input "2025-09-08"
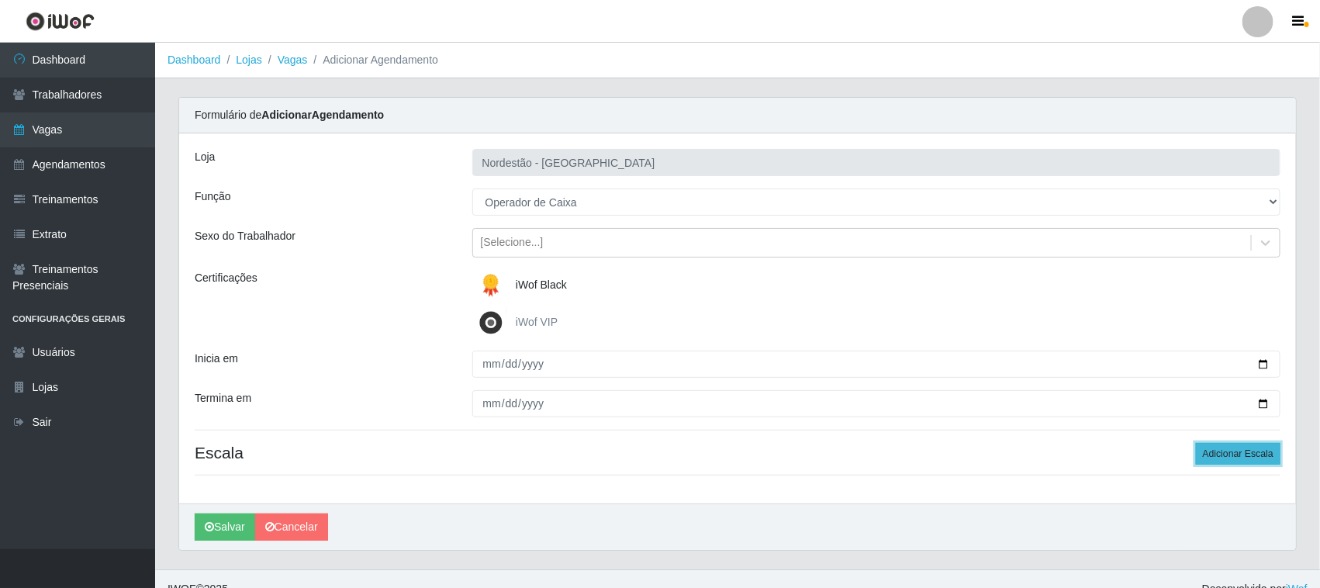
click at [1216, 454] on button "Adicionar Escala" at bounding box center [1238, 454] width 85 height 22
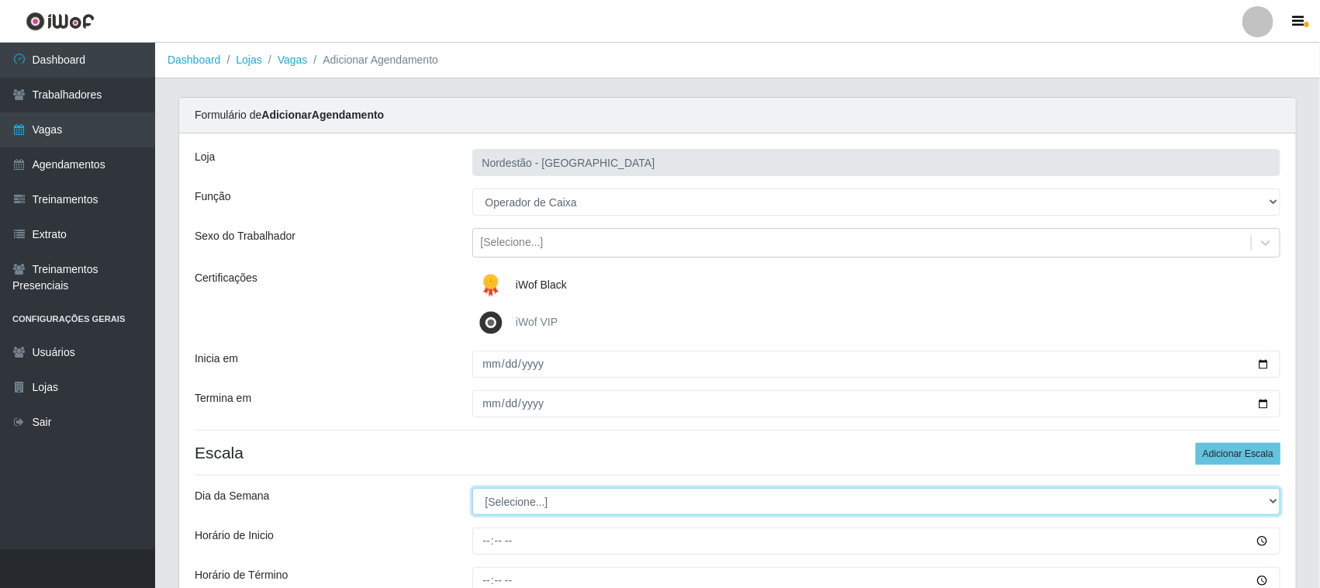
click at [506, 505] on select "[Selecione...] Segunda Terça Quarta Quinta Sexta Sábado Domingo" at bounding box center [876, 501] width 809 height 27
select select "1"
click at [472, 489] on select "[Selecione...] Segunda Terça Quarta Quinta Sexta Sábado Domingo" at bounding box center [876, 501] width 809 height 27
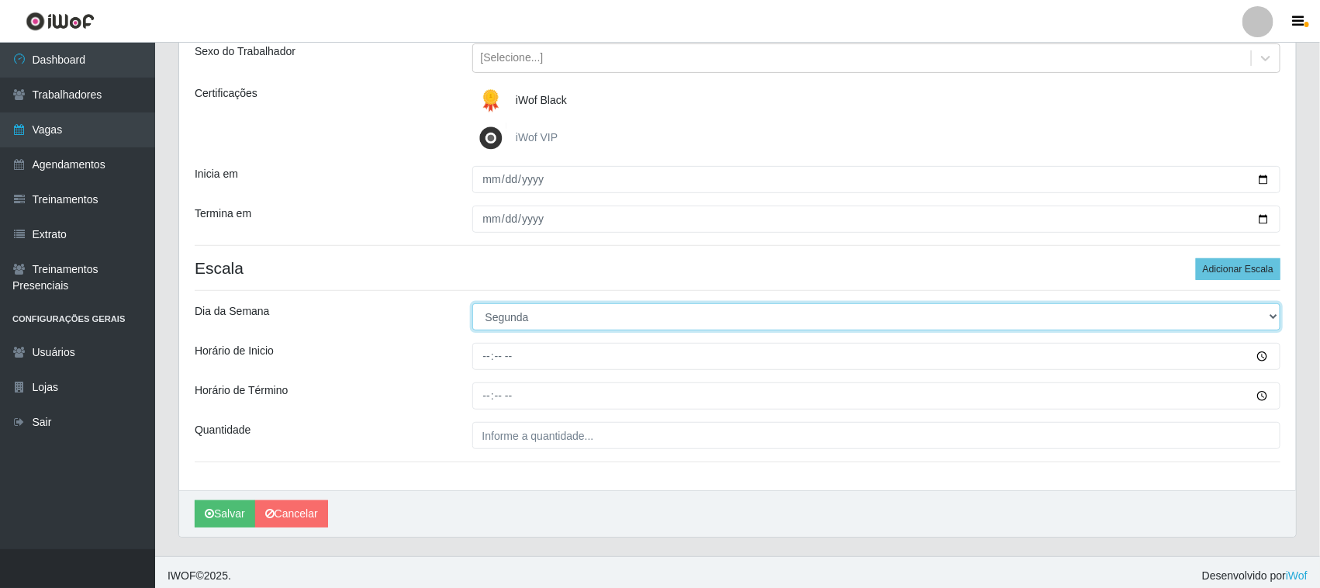
scroll to position [192, 0]
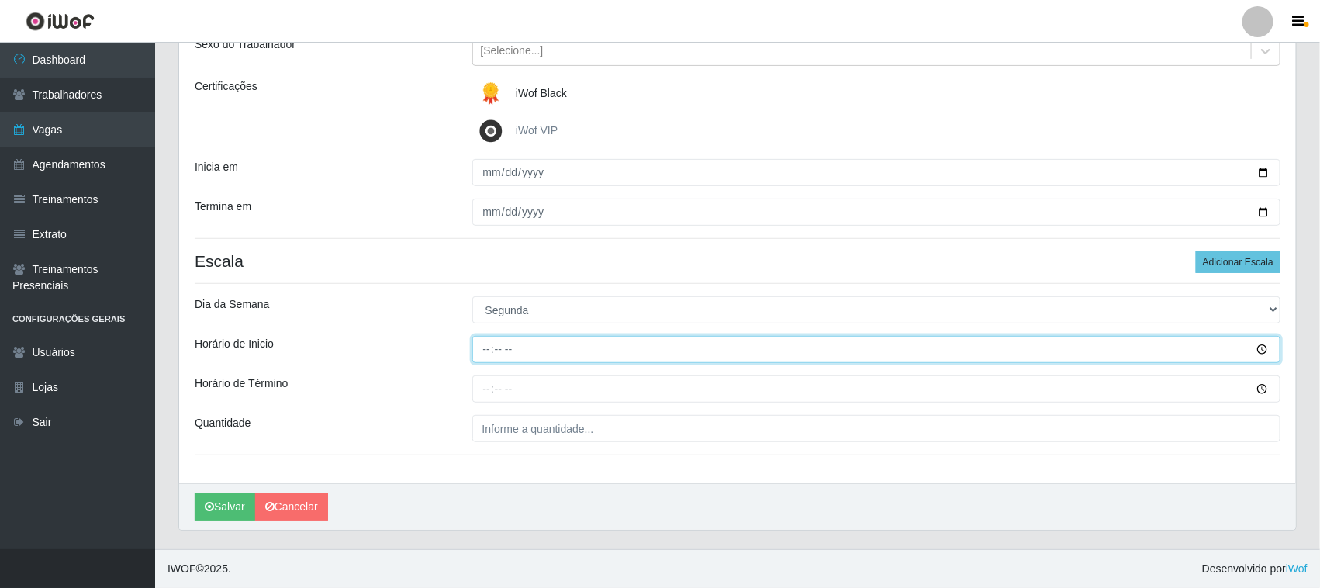
click at [485, 346] on input "Horário de Inicio" at bounding box center [876, 349] width 809 height 27
type input "11:00"
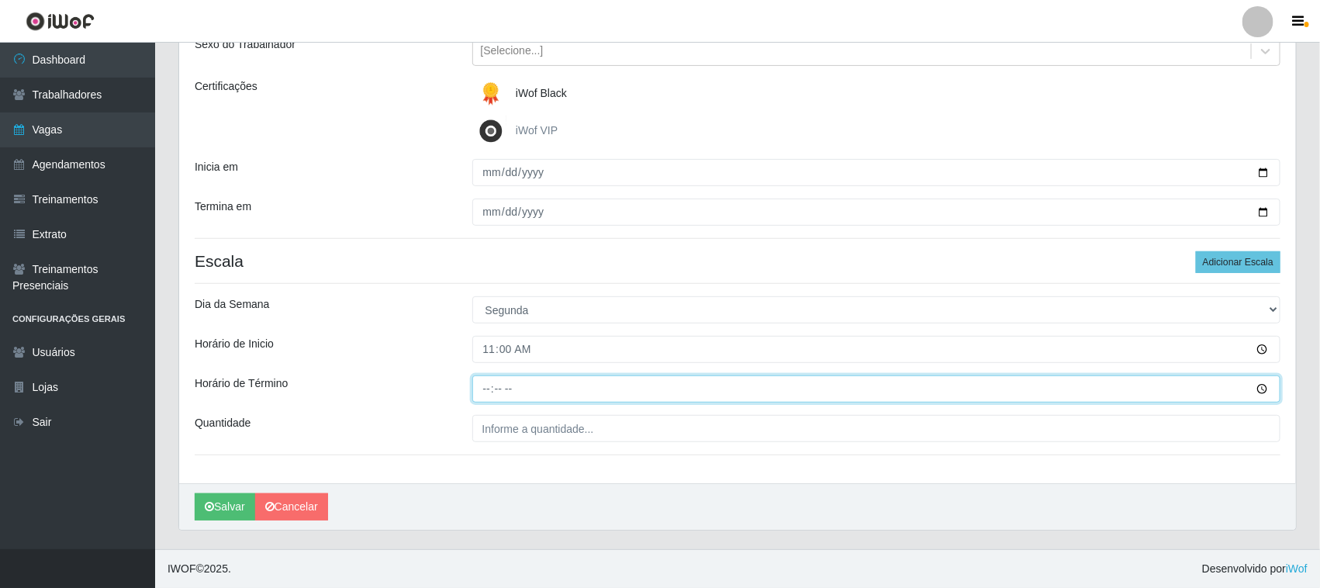
click at [474, 385] on input "Horário de Término" at bounding box center [876, 388] width 809 height 27
type input "17:00"
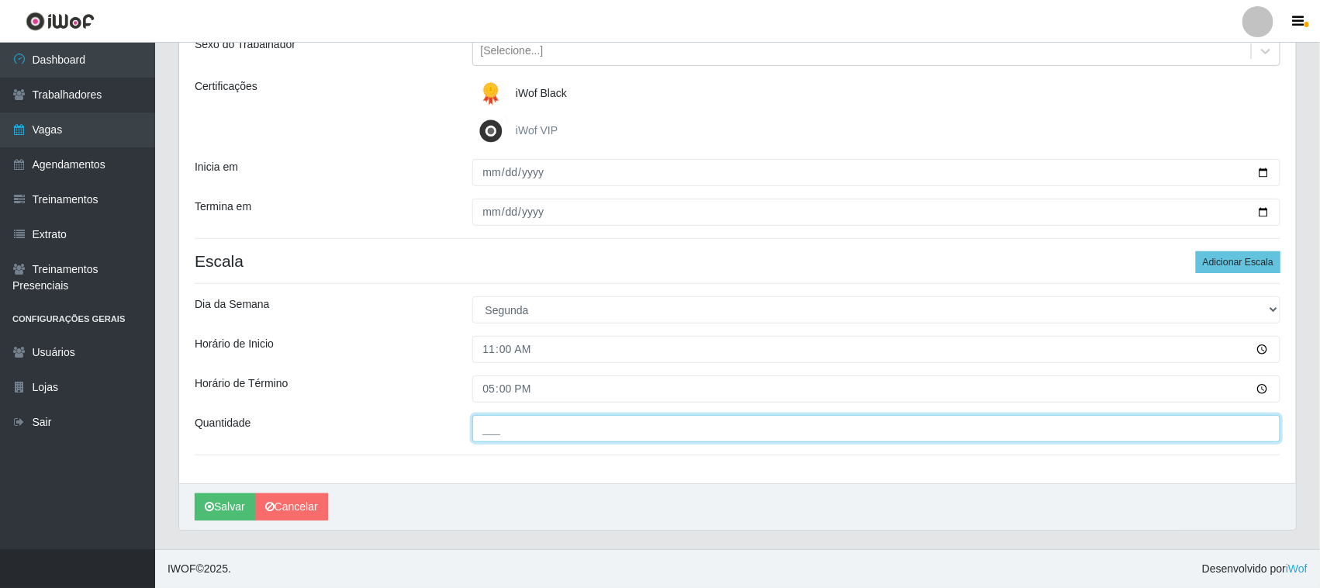
click at [502, 426] on input "___" at bounding box center [876, 428] width 809 height 27
type input "01_"
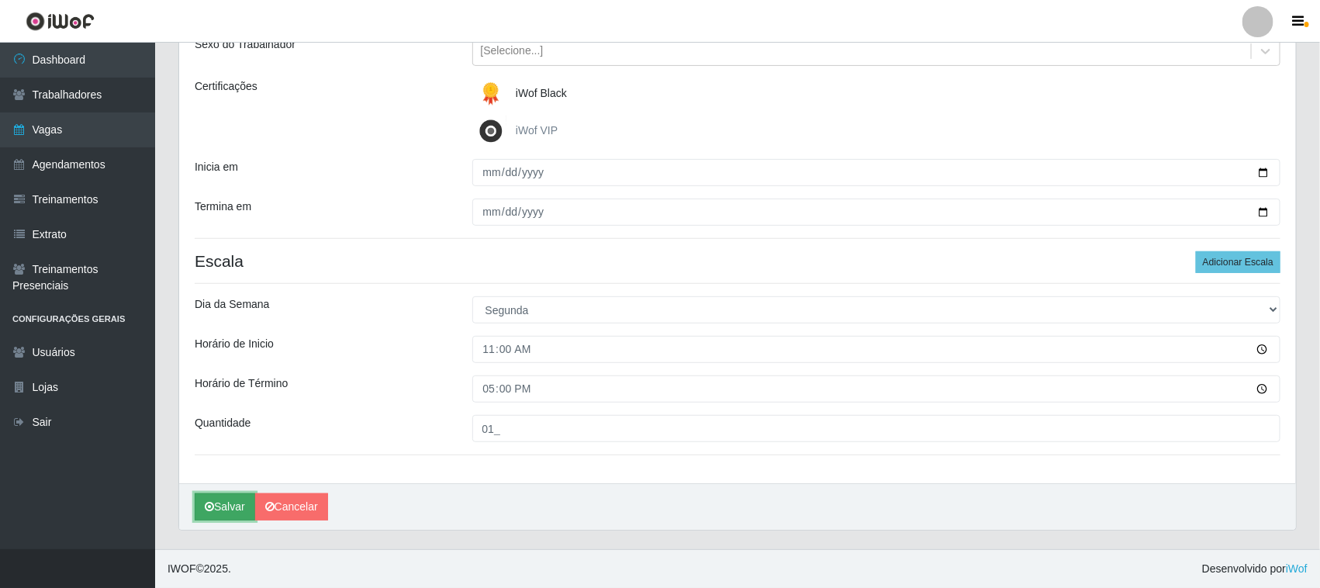
click at [226, 509] on button "Salvar" at bounding box center [225, 506] width 60 height 27
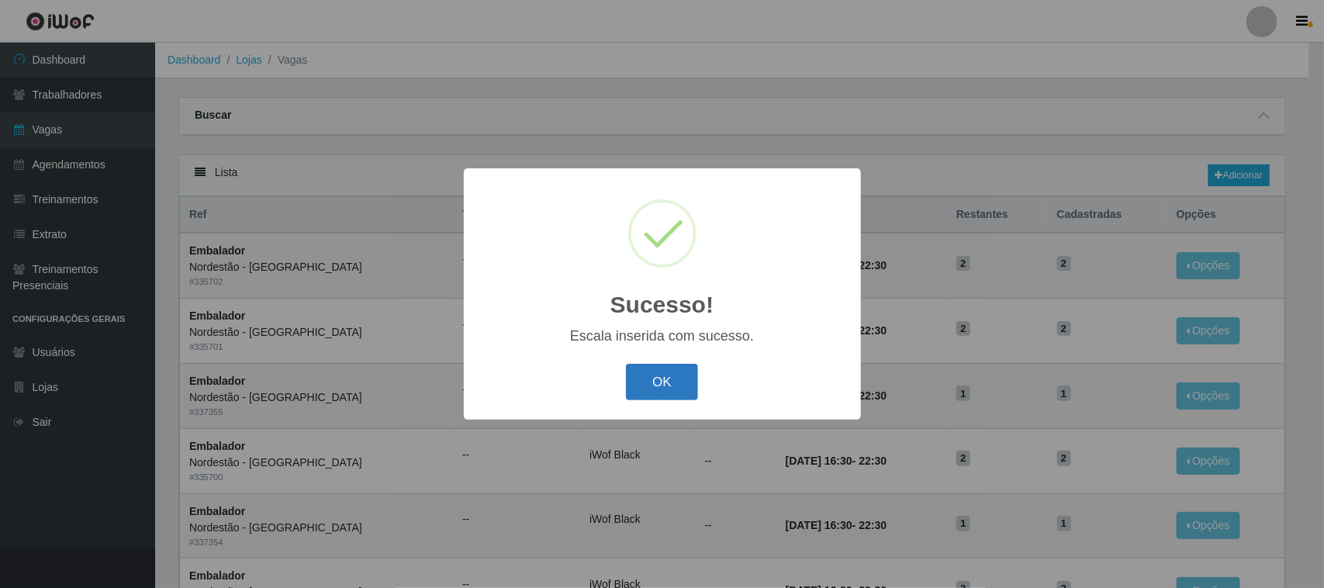
click at [669, 381] on button "OK" at bounding box center [662, 382] width 72 height 36
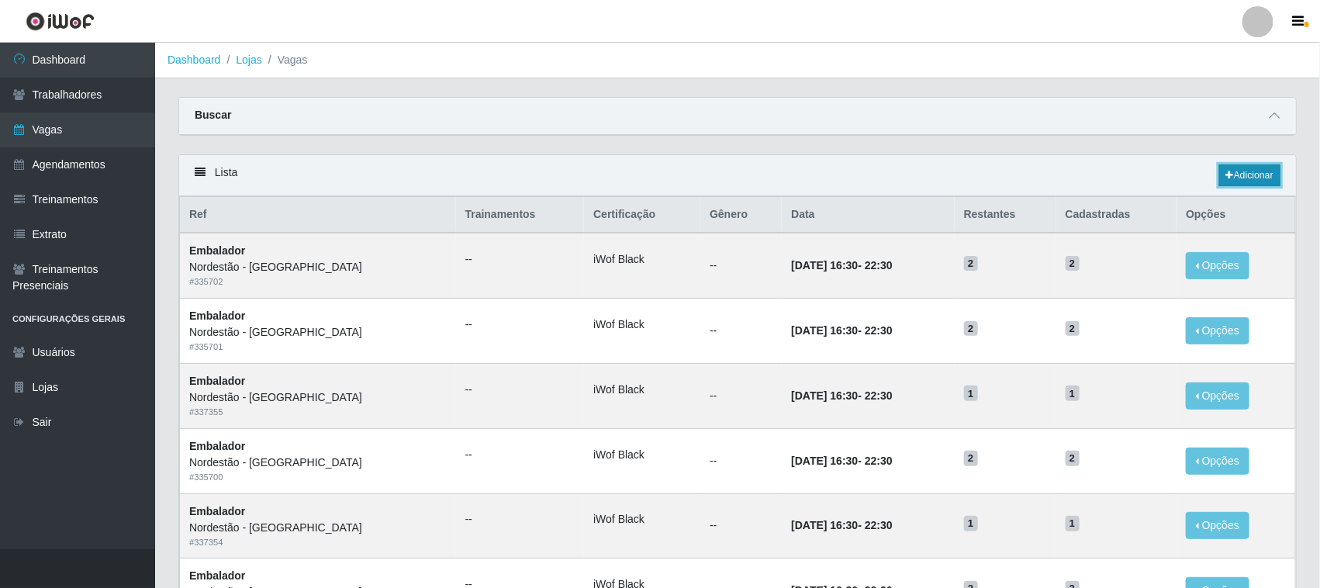
click at [1248, 177] on link "Adicionar" at bounding box center [1249, 175] width 61 height 22
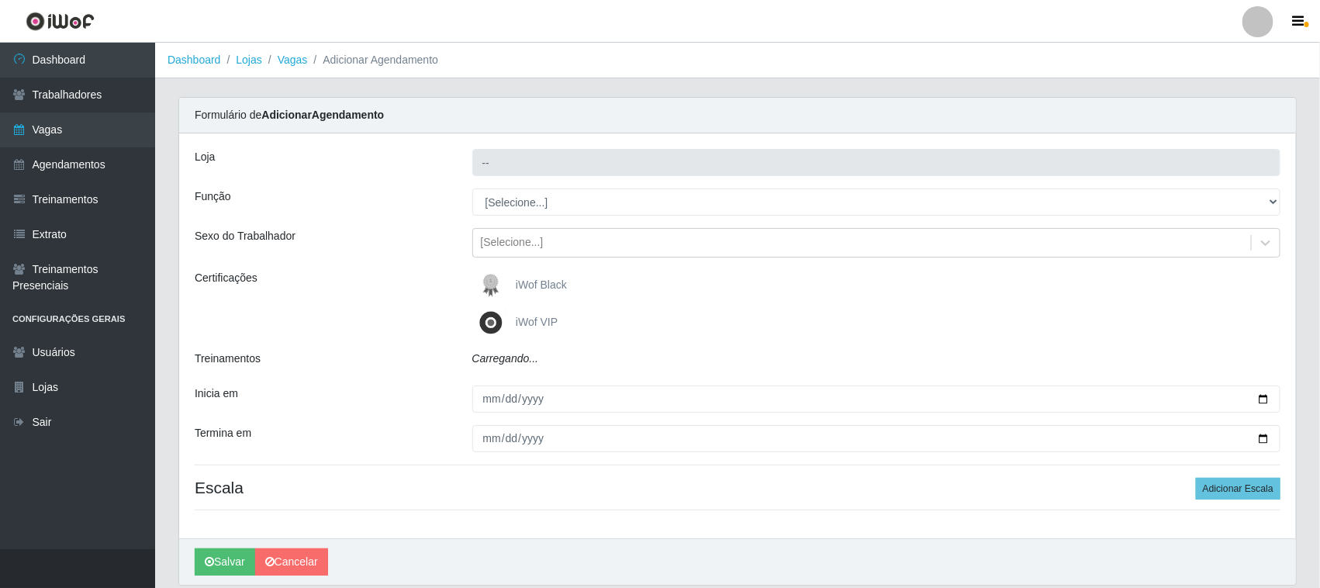
type input "Nordestão - [GEOGRAPHIC_DATA]"
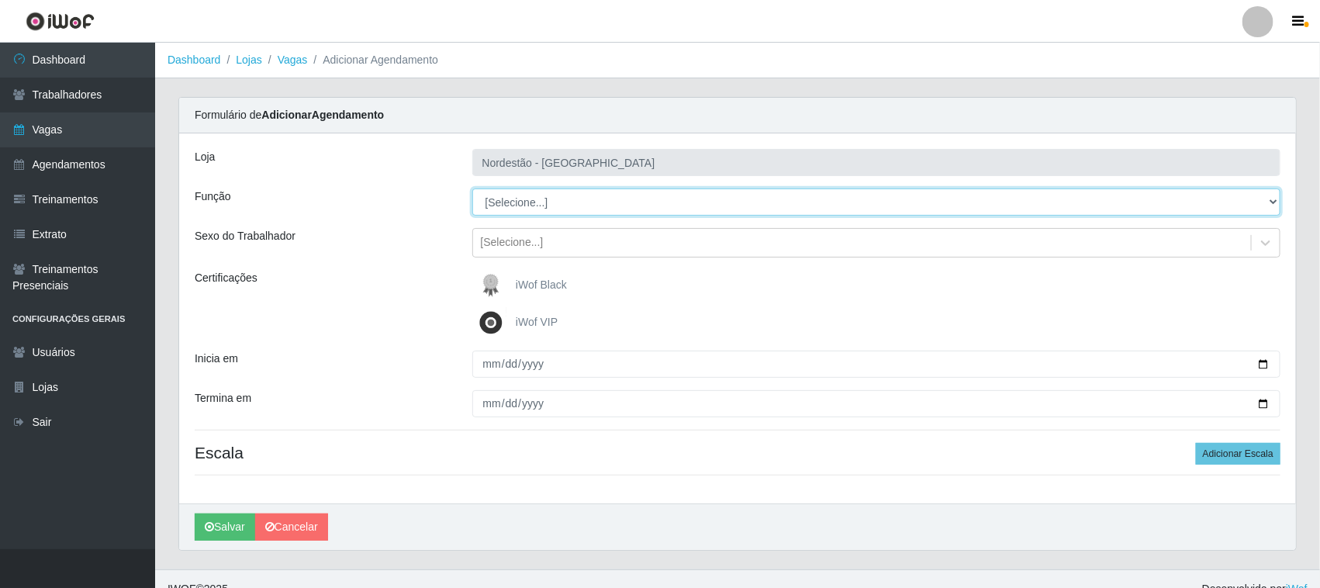
click at [524, 196] on select "[Selecione...] Embalador Embalador + Embalador ++ Operador de Caixa Operador de…" at bounding box center [876, 201] width 809 height 27
select select "72"
click at [472, 188] on select "[Selecione...] Embalador Embalador + Embalador ++ Operador de Caixa Operador de…" at bounding box center [876, 201] width 809 height 27
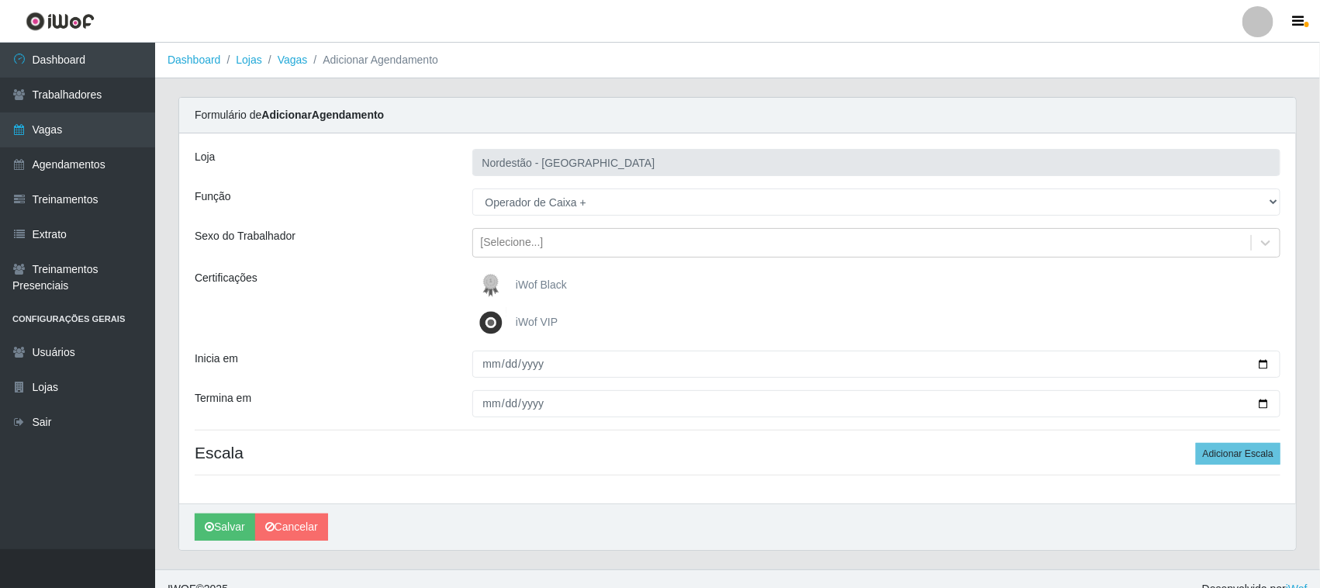
click at [510, 283] on img at bounding box center [493, 285] width 37 height 31
click at [0, 0] on input "iWof Black" at bounding box center [0, 0] width 0 height 0
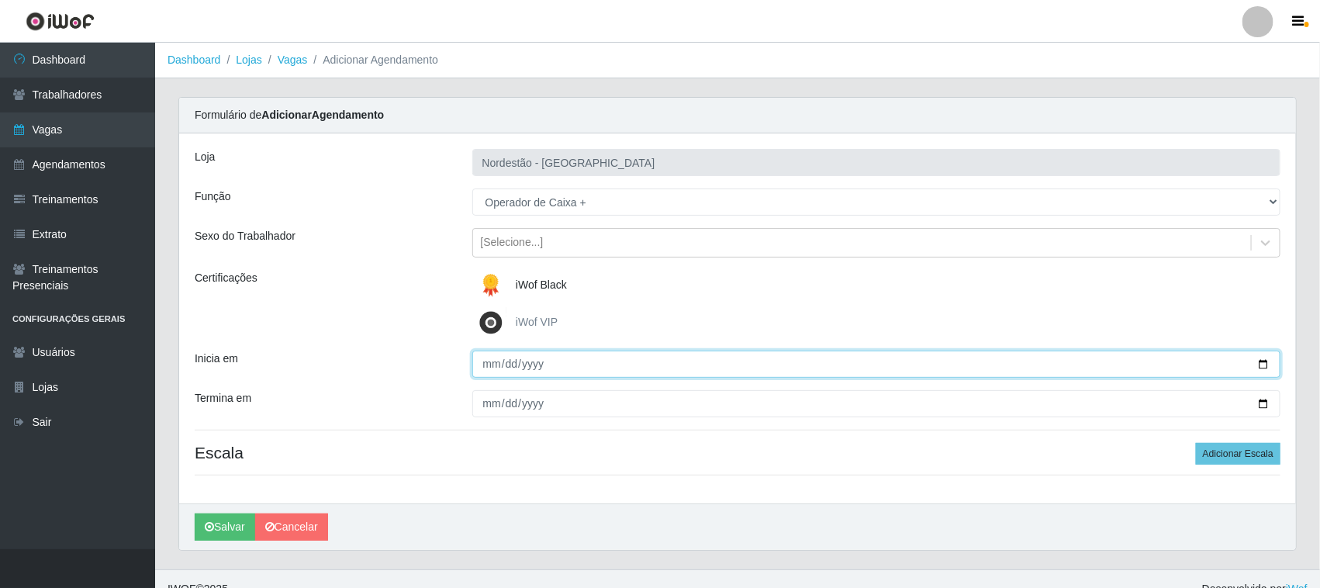
click at [1257, 363] on input "Inicia em" at bounding box center [876, 364] width 809 height 27
type input "2025-09-14"
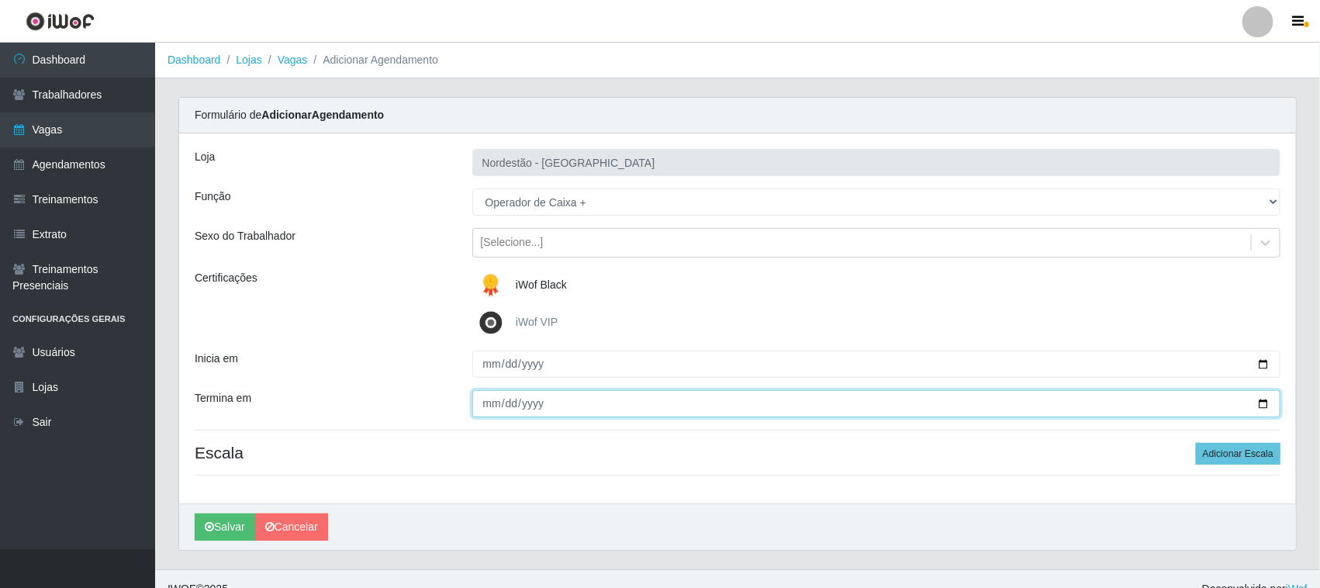
click at [1262, 399] on input "Termina em" at bounding box center [876, 403] width 809 height 27
type input "2025-09-14"
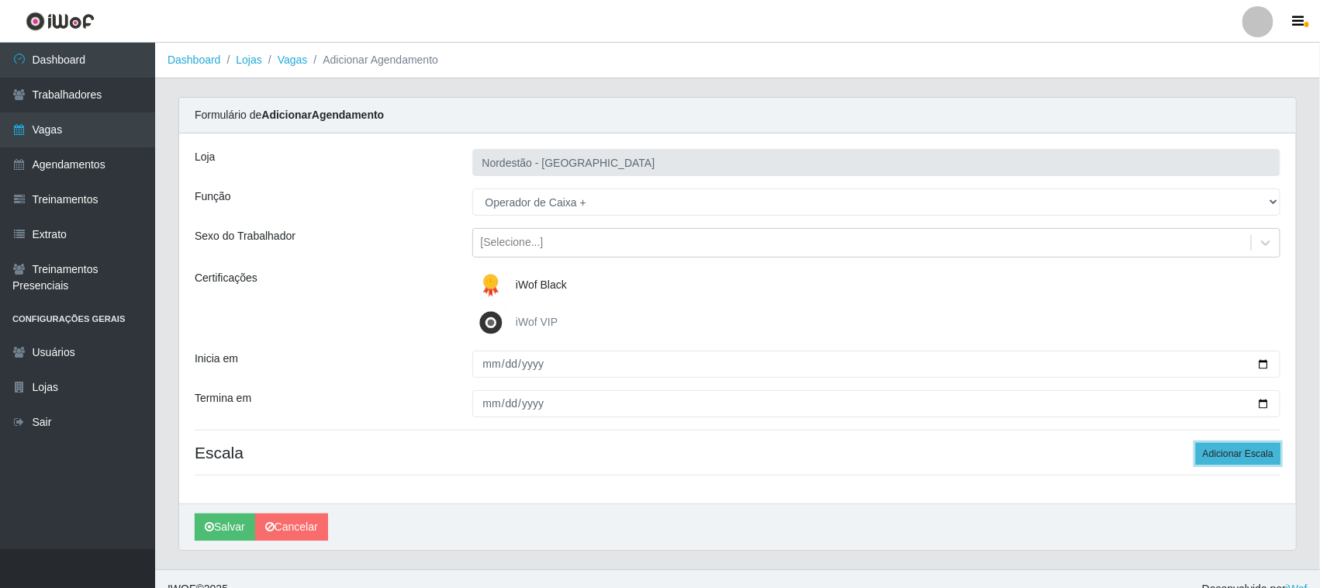
click at [1230, 451] on button "Adicionar Escala" at bounding box center [1238, 454] width 85 height 22
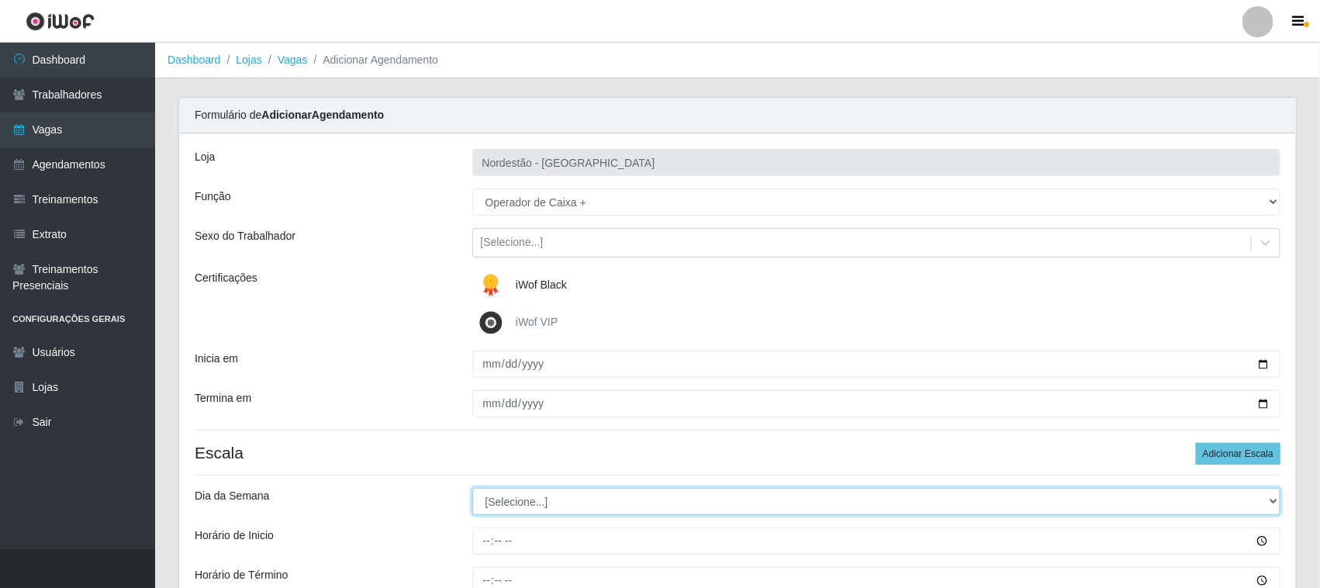
click at [534, 500] on select "[Selecione...] Segunda Terça Quarta Quinta Sexta Sábado Domingo" at bounding box center [876, 501] width 809 height 27
select select "0"
click at [472, 489] on select "[Selecione...] Segunda Terça Quarta Quinta Sexta Sábado Domingo" at bounding box center [876, 501] width 809 height 27
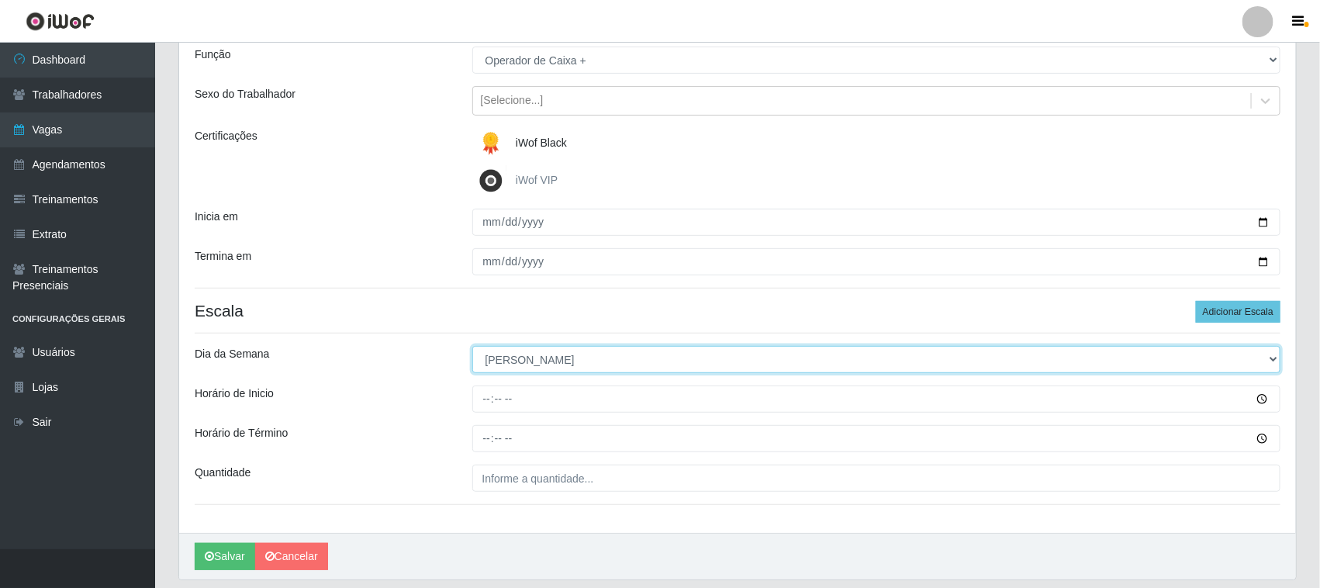
scroll to position [192, 0]
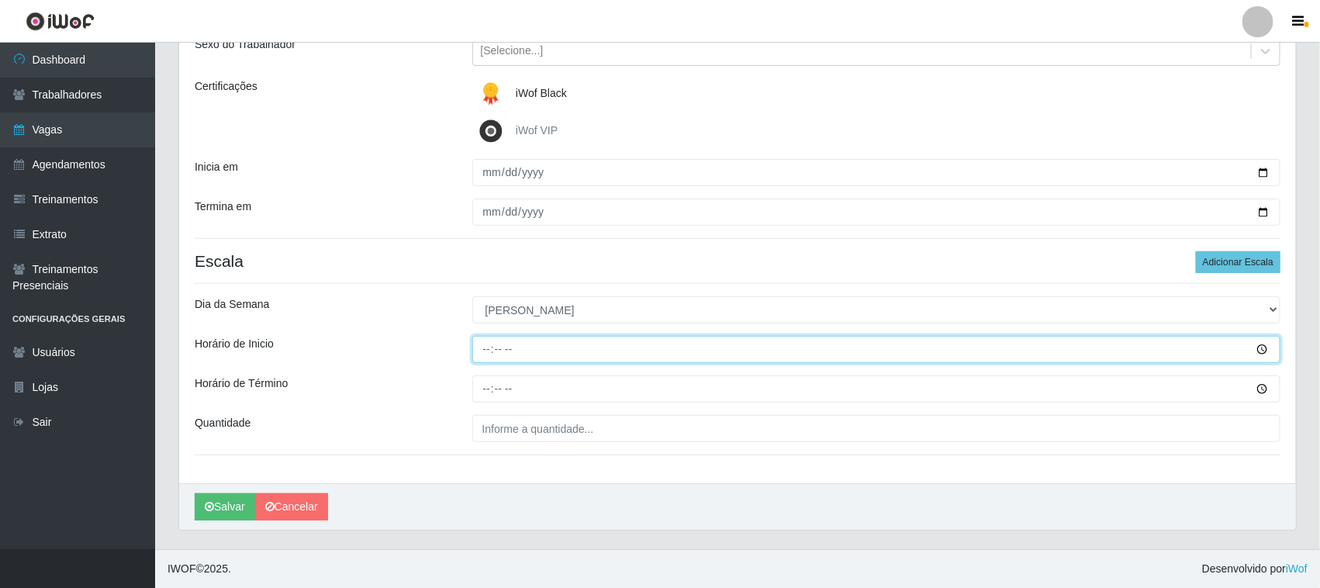
click at [486, 350] on input "Horário de Inicio" at bounding box center [876, 349] width 809 height 27
type input "10:00"
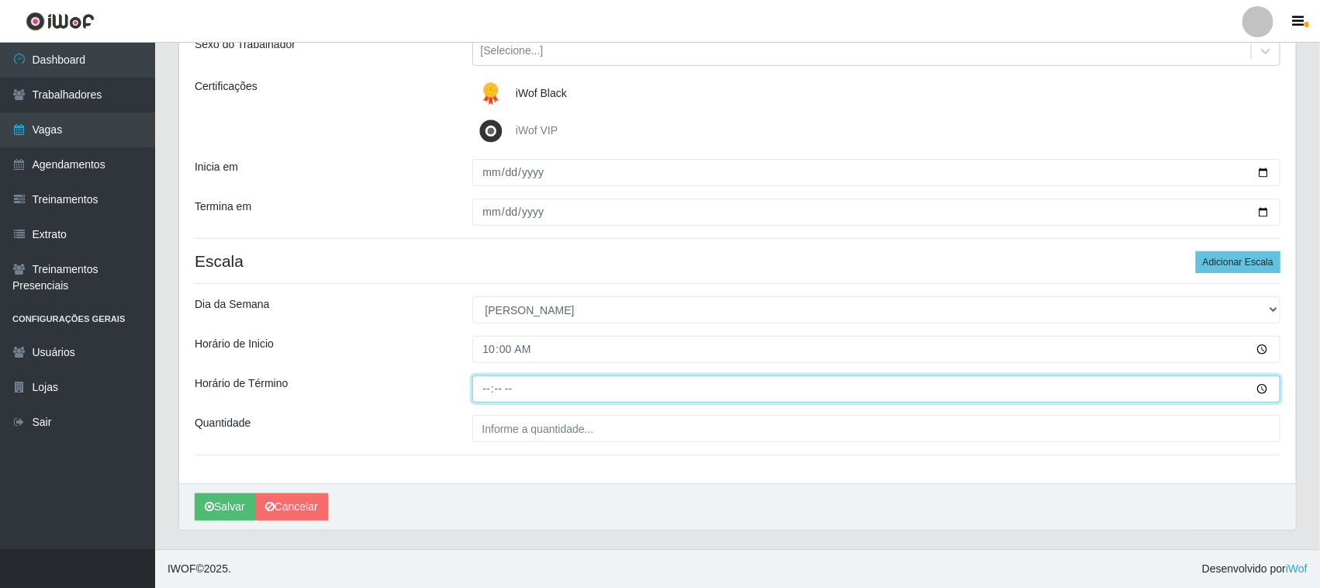
click at [485, 382] on input "Horário de Término" at bounding box center [876, 388] width 809 height 27
type input "16:00"
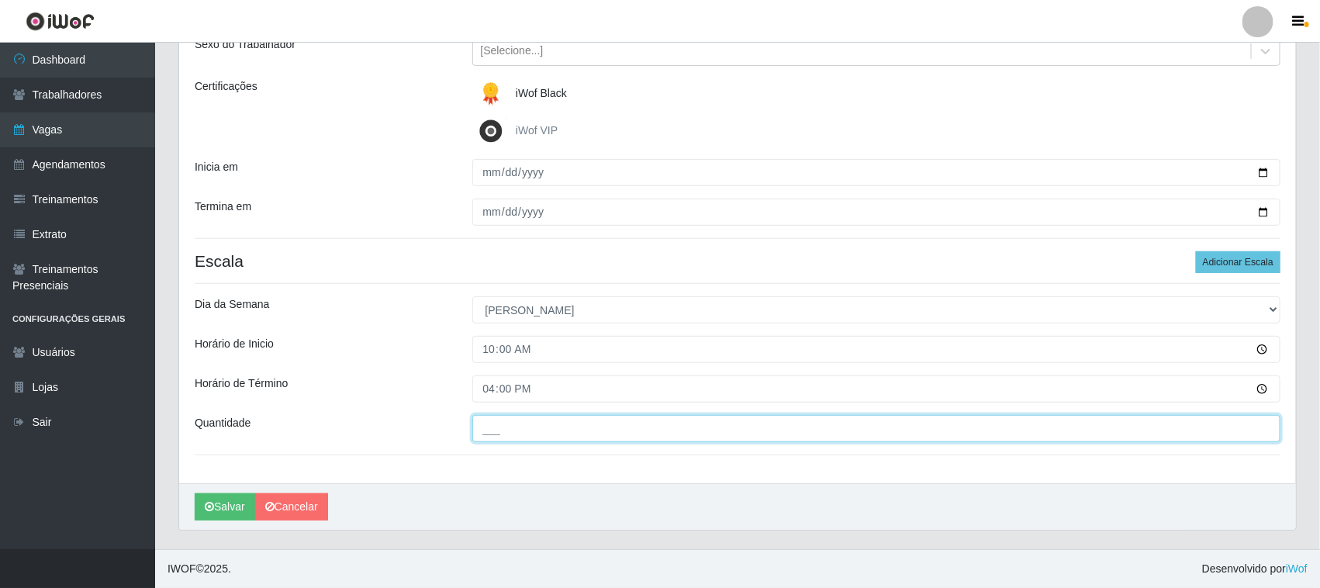
click at [522, 428] on input "___" at bounding box center [876, 428] width 809 height 27
type input "01_"
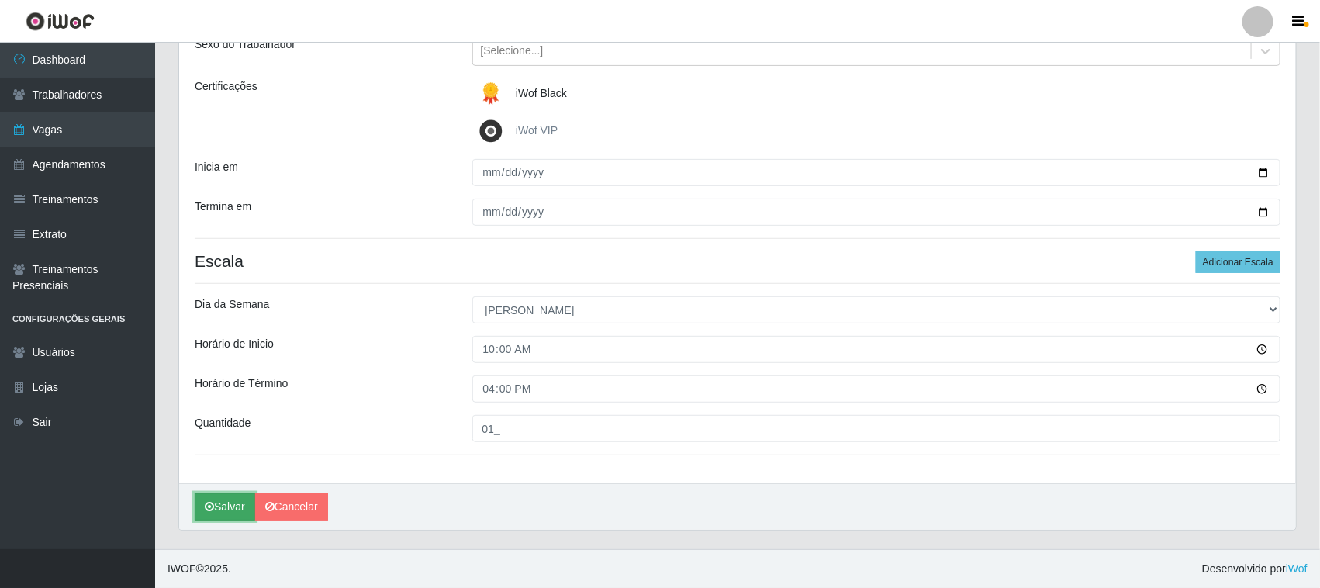
click at [237, 505] on button "Salvar" at bounding box center [225, 506] width 60 height 27
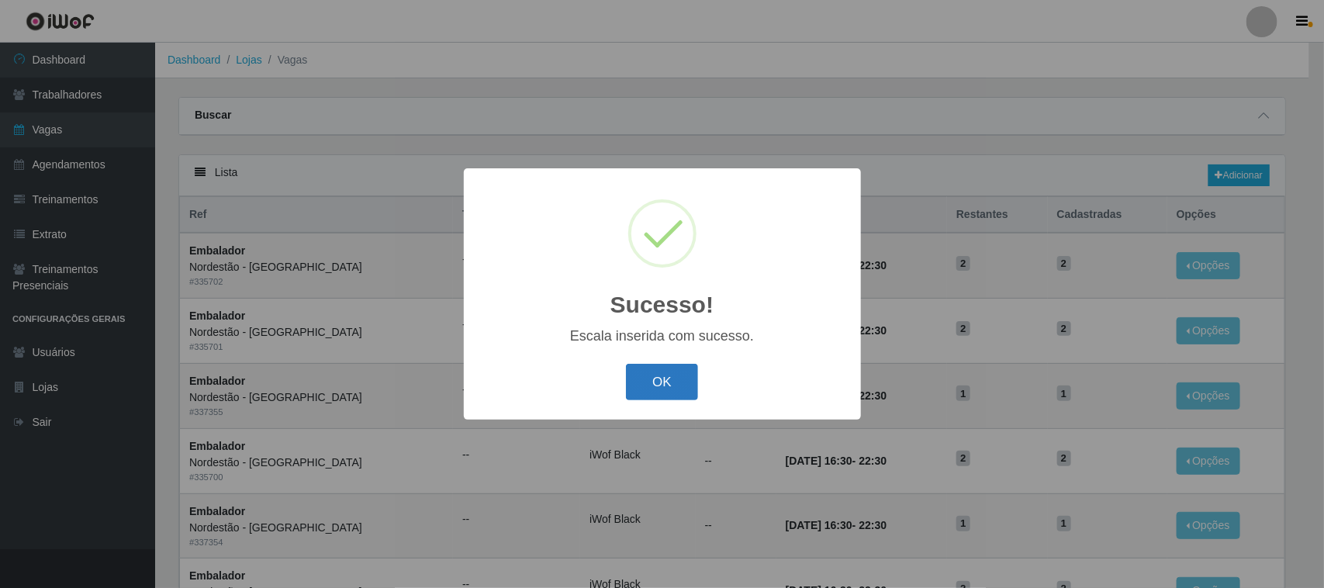
click at [659, 385] on button "OK" at bounding box center [662, 382] width 72 height 36
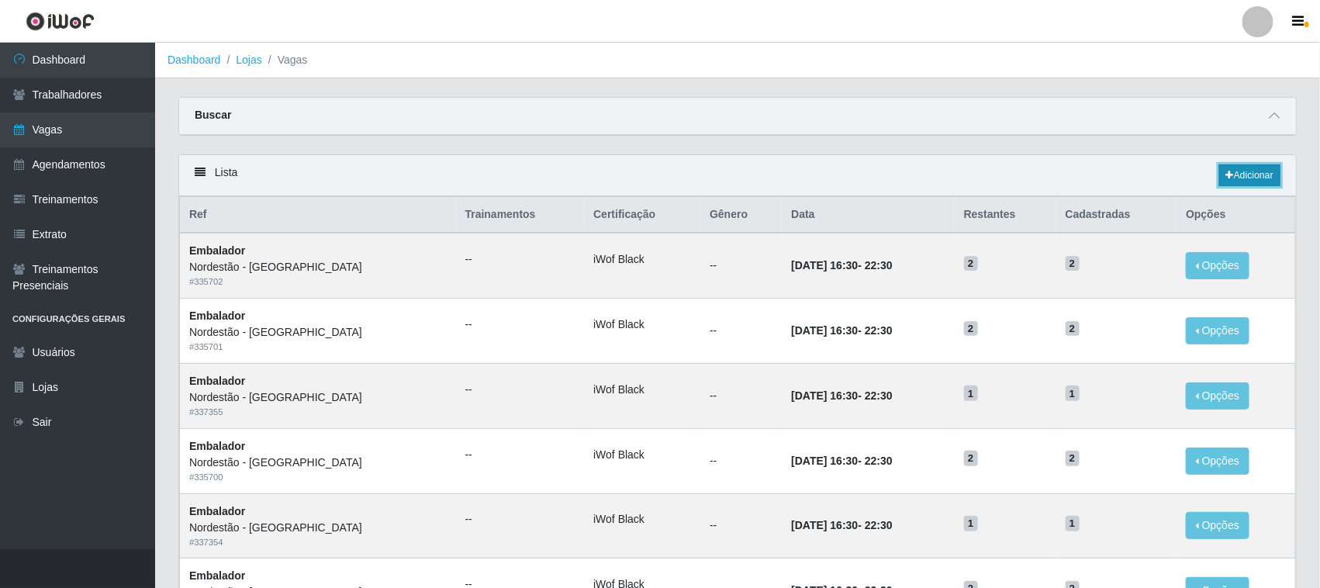
click at [1247, 174] on link "Adicionar" at bounding box center [1249, 175] width 61 height 22
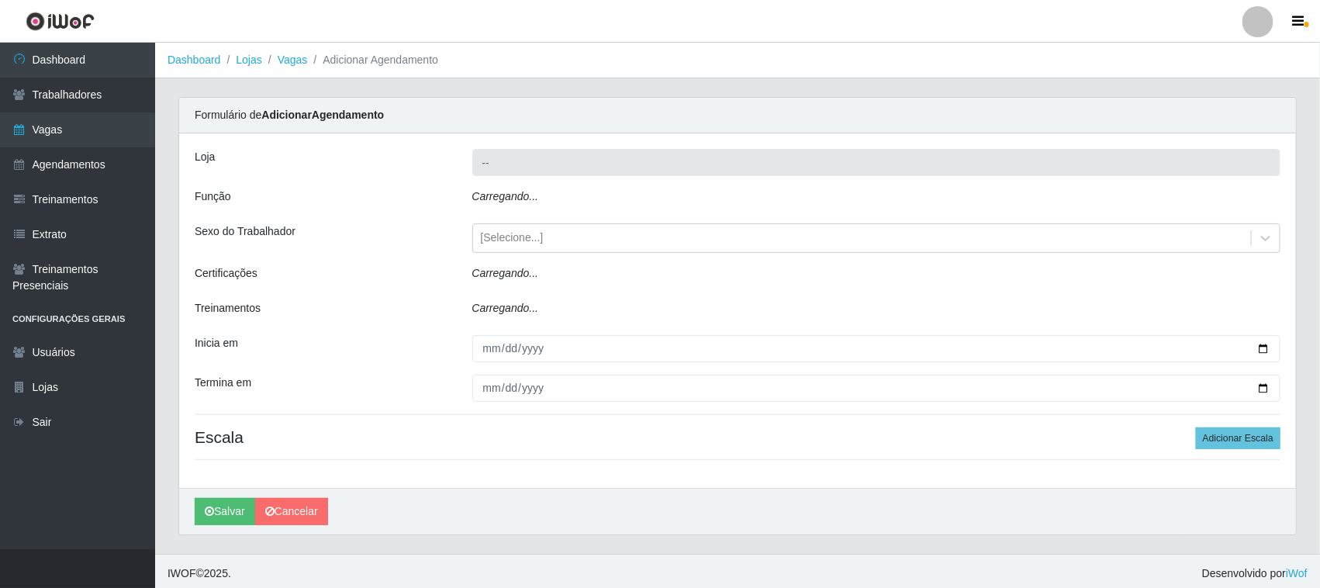
type input "Nordestão - [GEOGRAPHIC_DATA]"
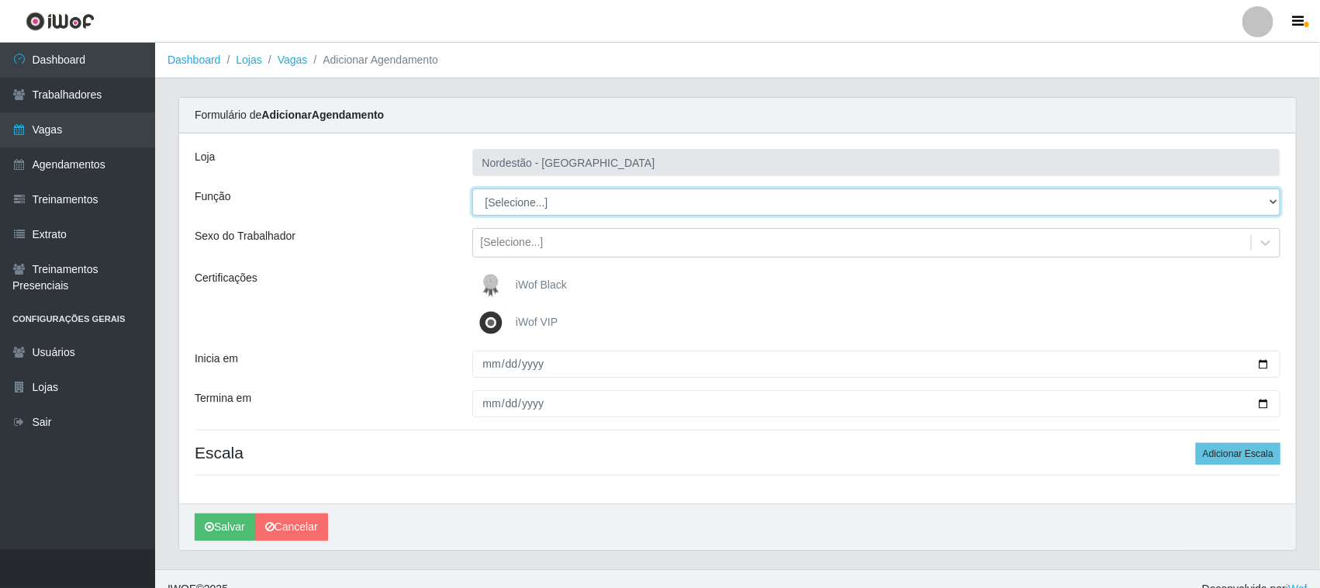
click at [520, 202] on select "[Selecione...] Embalador Embalador + Embalador ++ Operador de Caixa Operador de…" at bounding box center [876, 201] width 809 height 27
select select "22"
click at [472, 188] on select "[Selecione...] Embalador Embalador + Embalador ++ Operador de Caixa Operador de…" at bounding box center [876, 201] width 809 height 27
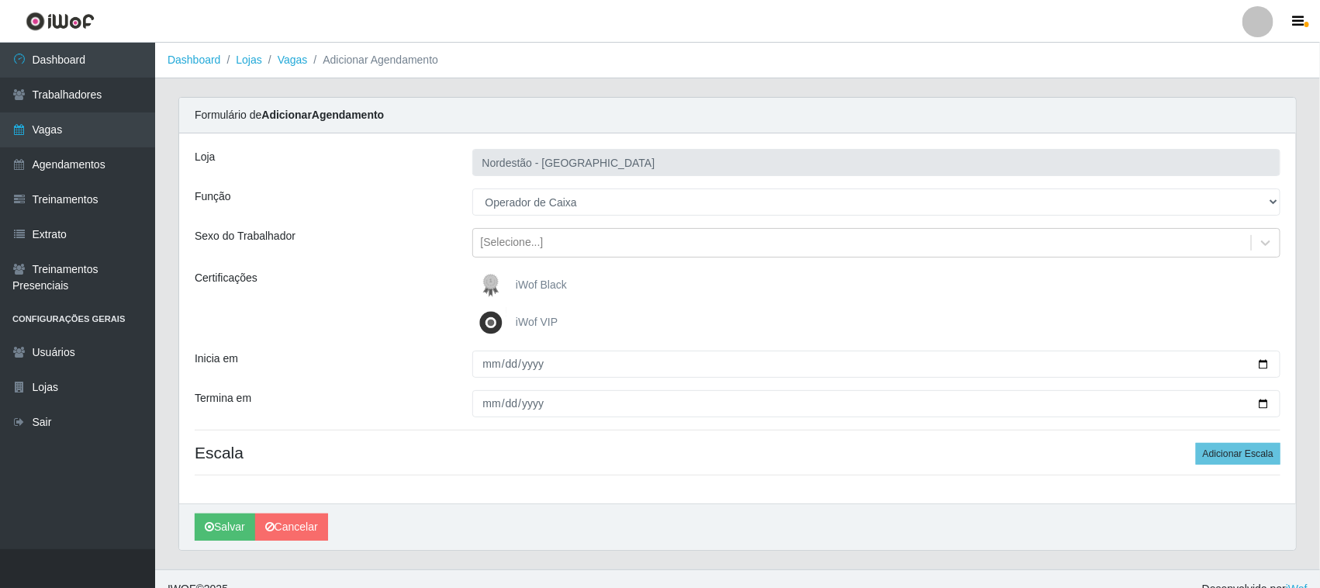
click at [551, 288] on span "iWof Black" at bounding box center [541, 284] width 51 height 12
click at [0, 0] on input "iWof Black" at bounding box center [0, 0] width 0 height 0
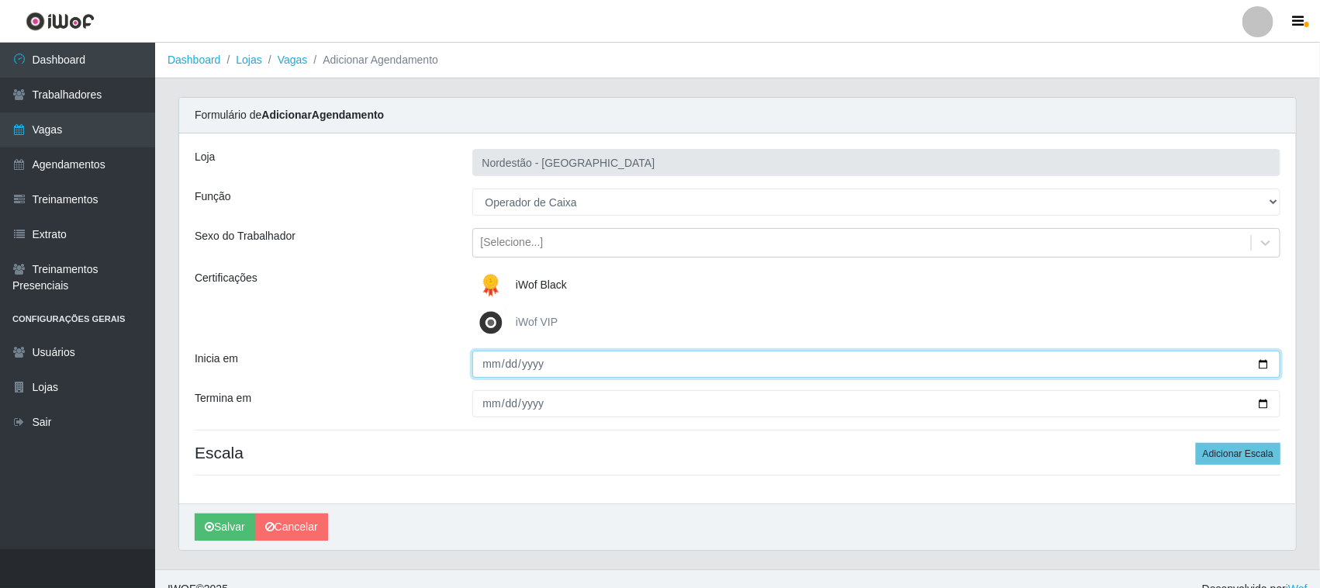
click at [1265, 361] on input "Inicia em" at bounding box center [876, 364] width 809 height 27
type input "2025-09-13"
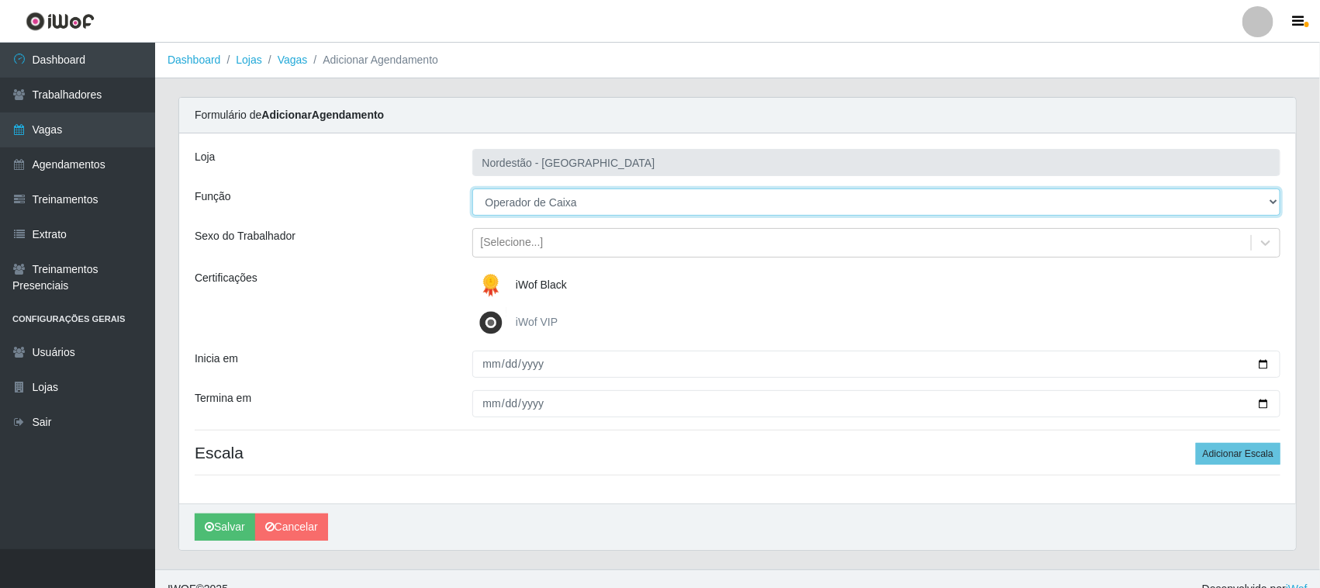
click at [1269, 202] on select "[Selecione...] Embalador Embalador + Embalador ++ Operador de Caixa Operador de…" at bounding box center [876, 201] width 809 height 27
select select "72"
click at [472, 188] on select "[Selecione...] Embalador Embalador + Embalador ++ Operador de Caixa Operador de…" at bounding box center [876, 201] width 809 height 27
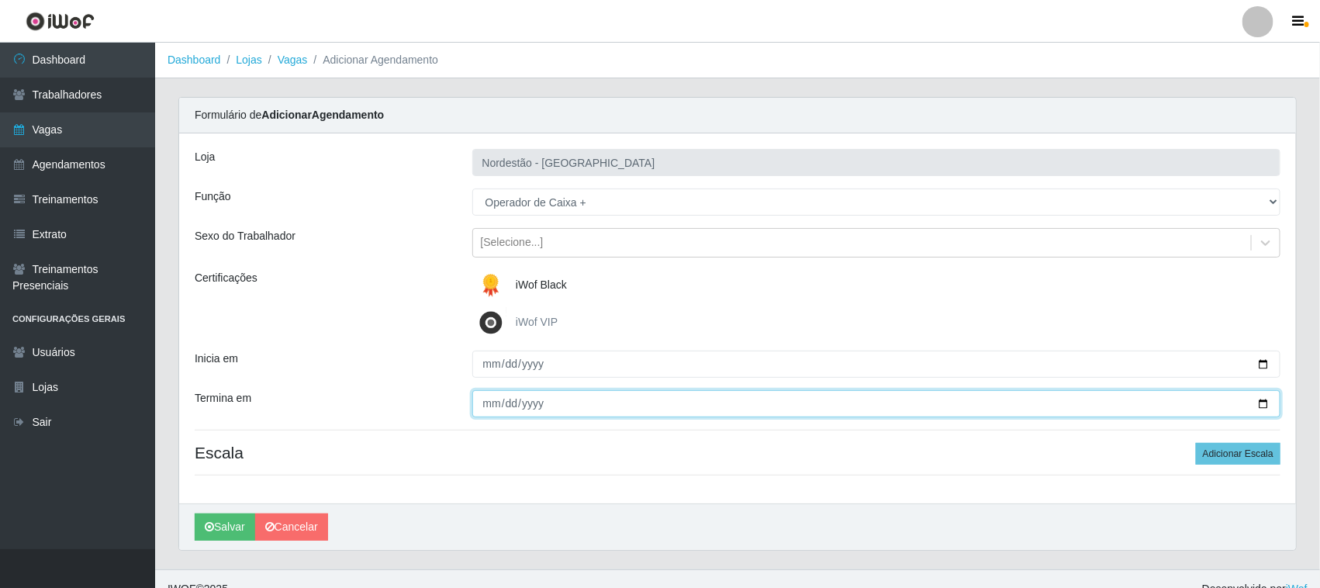
click at [1266, 398] on input "Termina em" at bounding box center [876, 403] width 809 height 27
type input "2025-09-13"
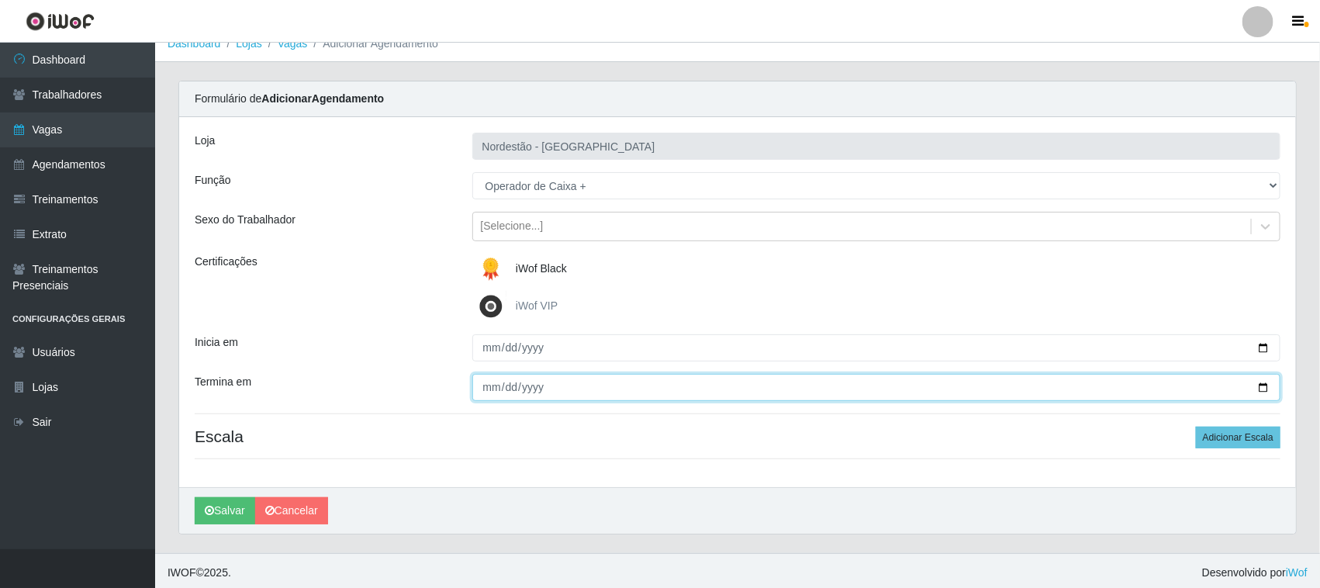
scroll to position [21, 0]
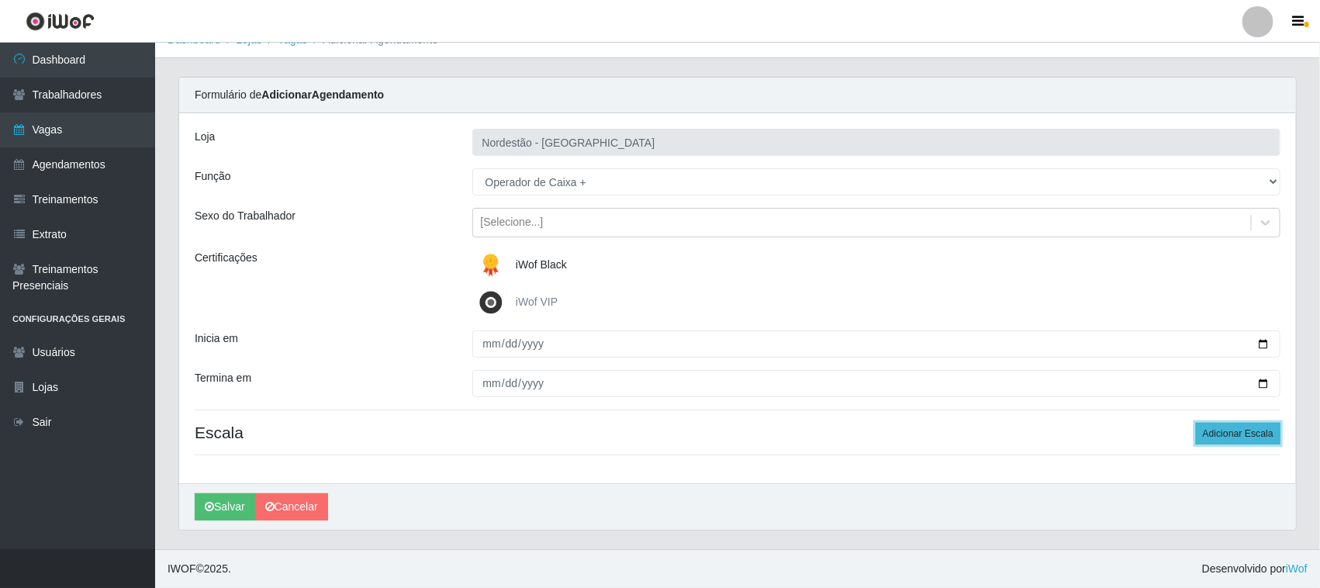
click at [1237, 437] on button "Adicionar Escala" at bounding box center [1238, 434] width 85 height 22
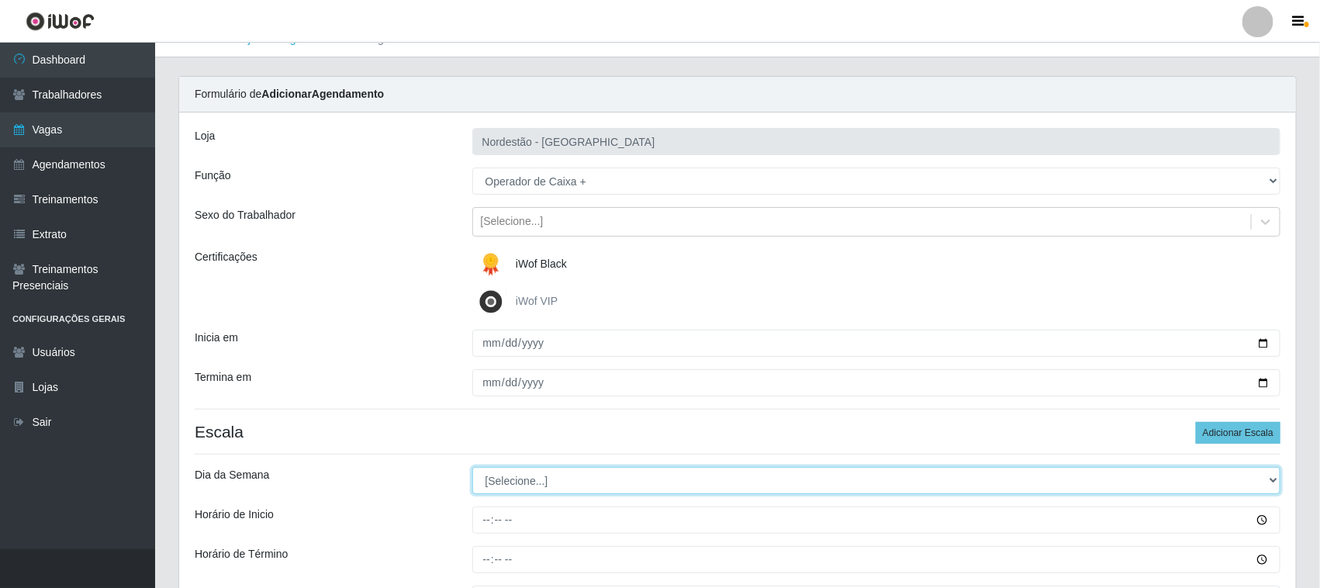
click at [523, 482] on select "[Selecione...] Segunda Terça Quarta Quinta Sexta Sábado Domingo" at bounding box center [876, 480] width 809 height 27
select select "6"
click at [472, 468] on select "[Selecione...] Segunda Terça Quarta Quinta Sexta Sábado Domingo" at bounding box center [876, 480] width 809 height 27
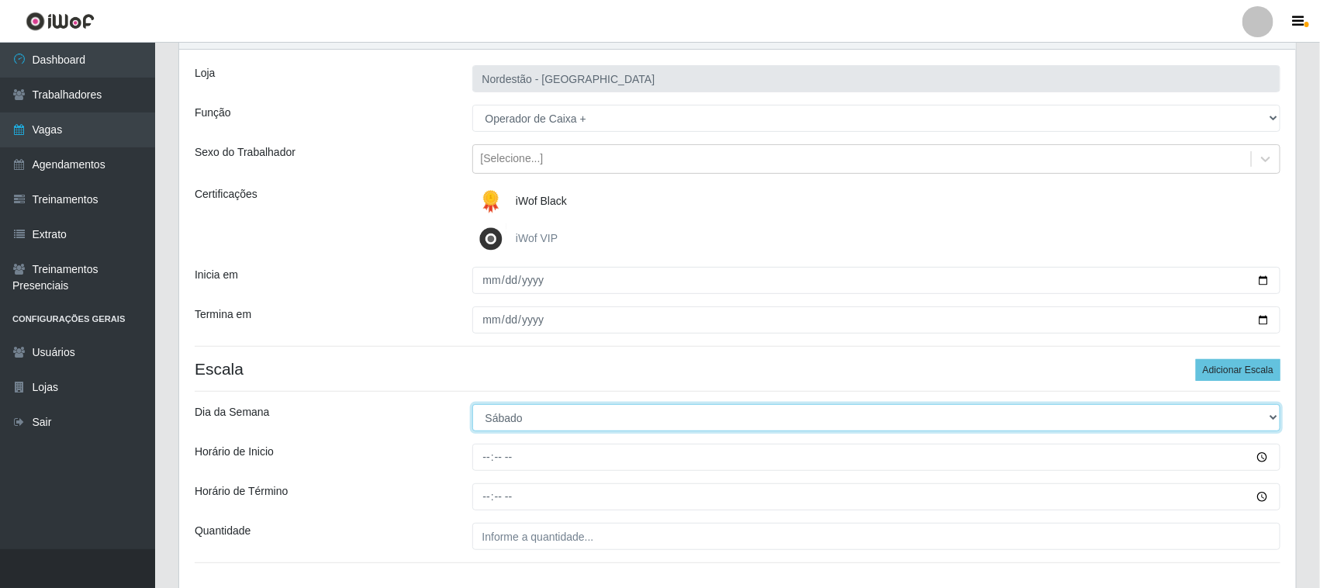
scroll to position [118, 0]
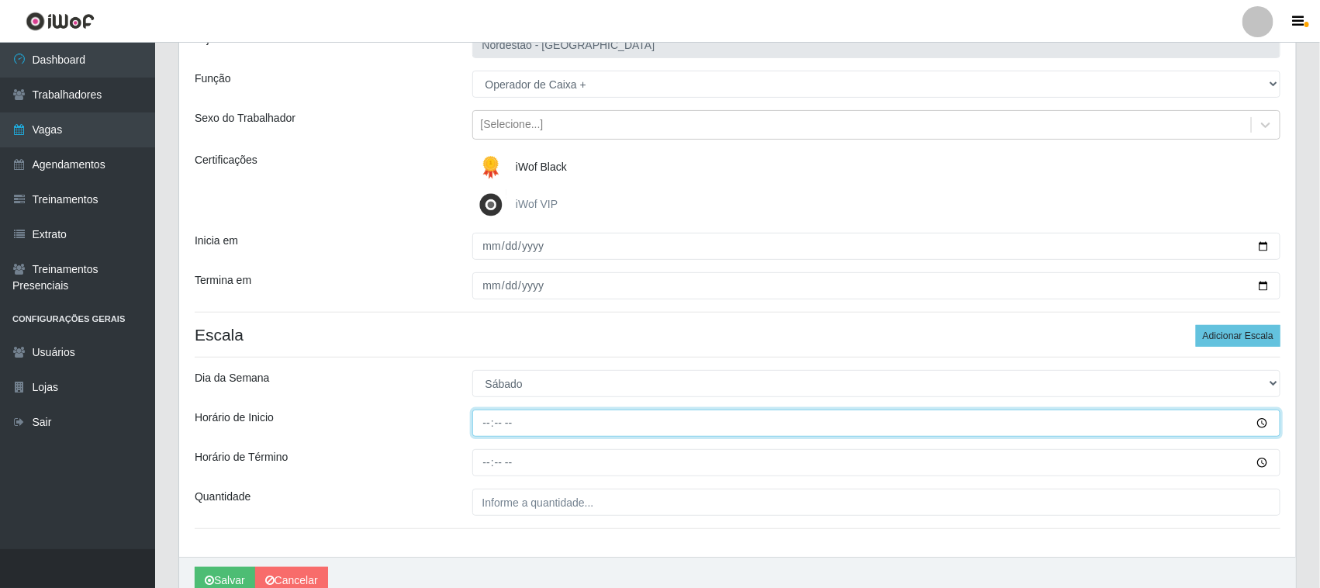
click at [489, 423] on input "Horário de Inicio" at bounding box center [876, 422] width 809 height 27
type input "11:00"
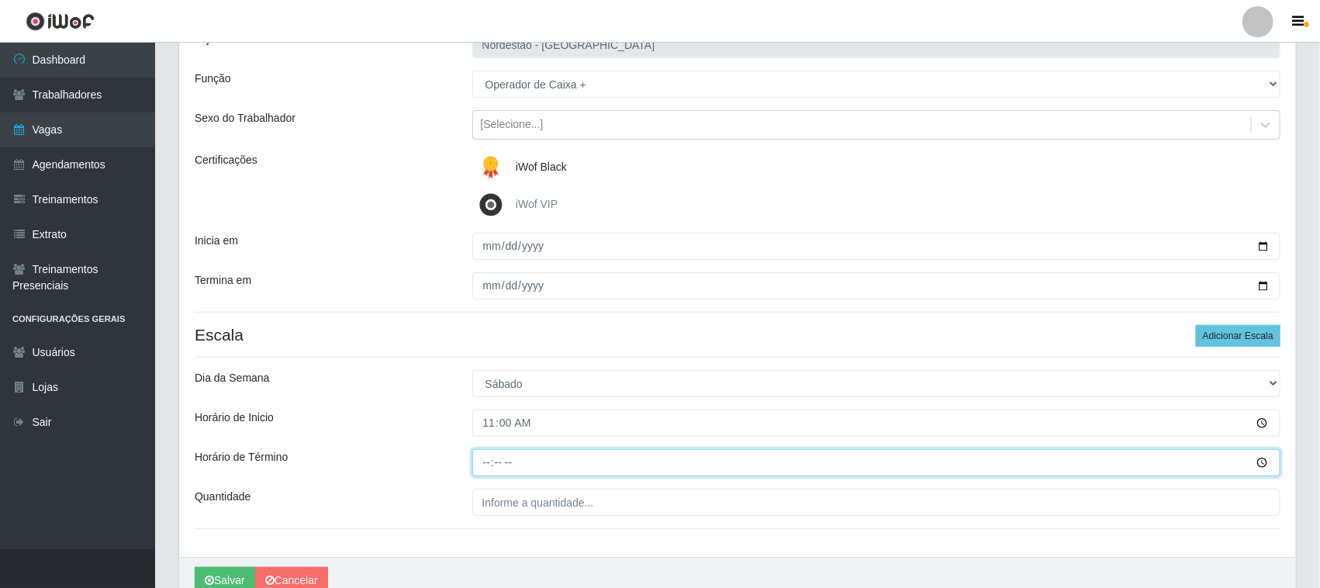
click at [478, 462] on input "Horário de Término" at bounding box center [876, 462] width 809 height 27
type input "17:00"
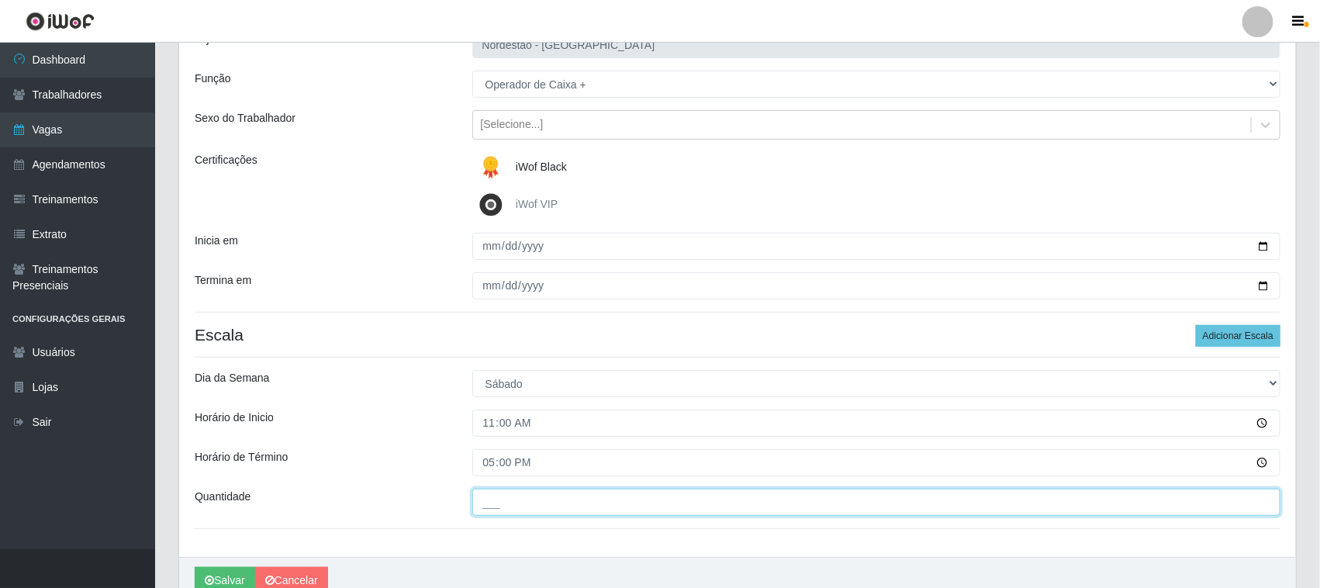
click at [489, 502] on input "___" at bounding box center [876, 502] width 809 height 27
type input "01_"
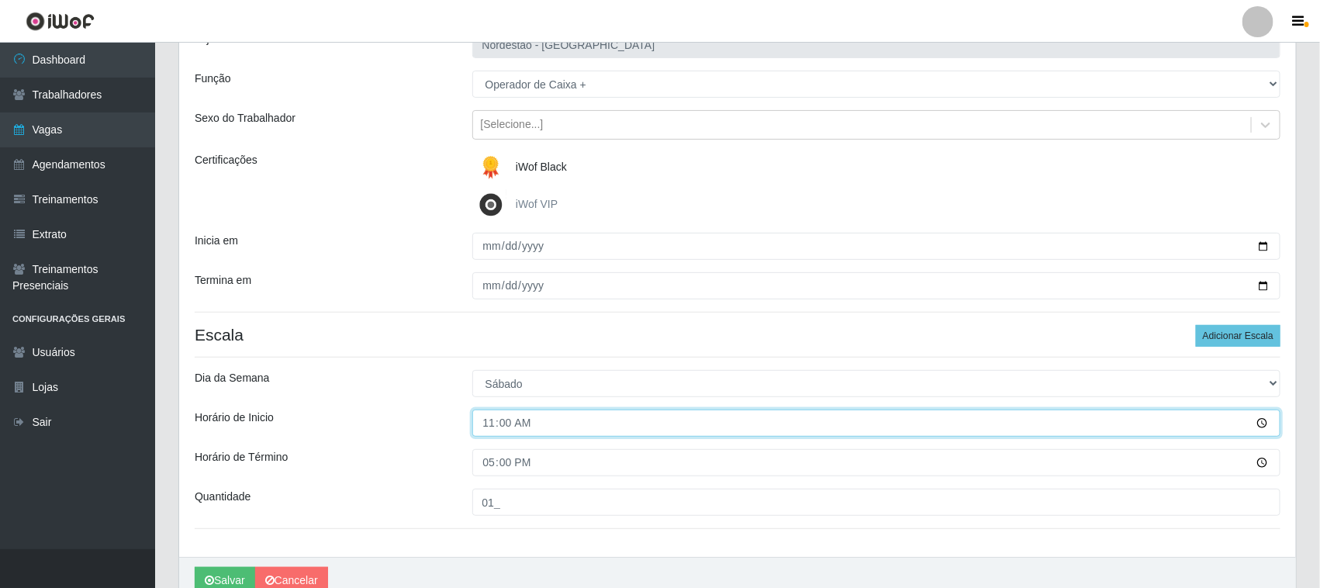
click at [494, 426] on input "11:00" at bounding box center [876, 422] width 809 height 27
type input "13:00"
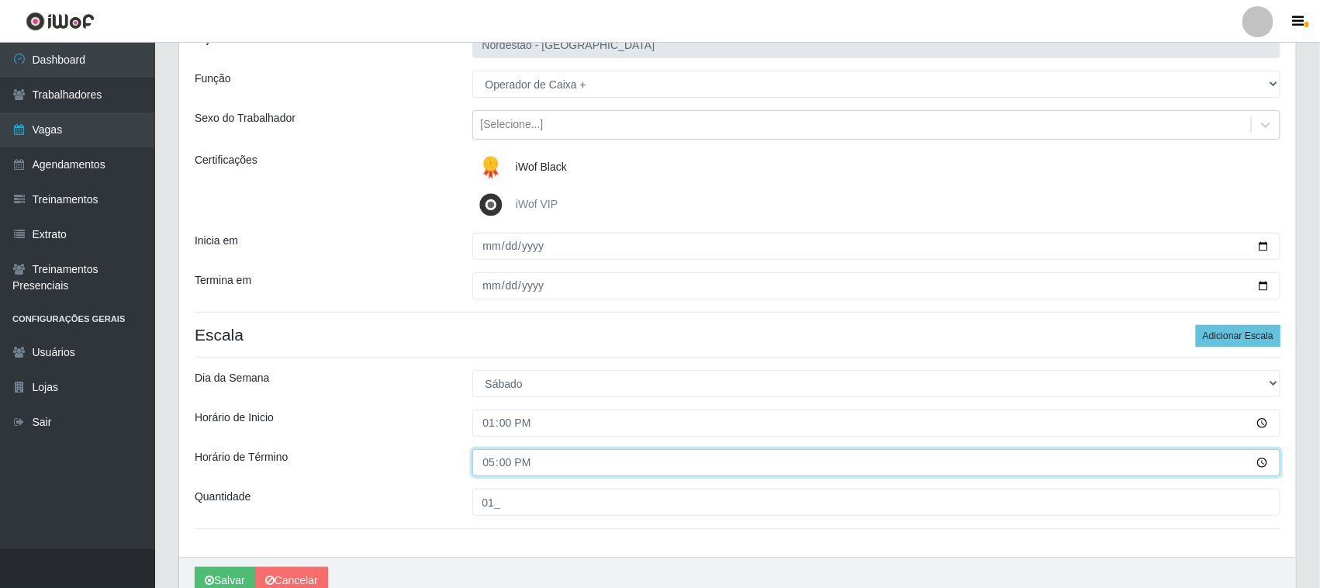
click at [482, 463] on input "17:00" at bounding box center [876, 462] width 809 height 27
type input "22:30"
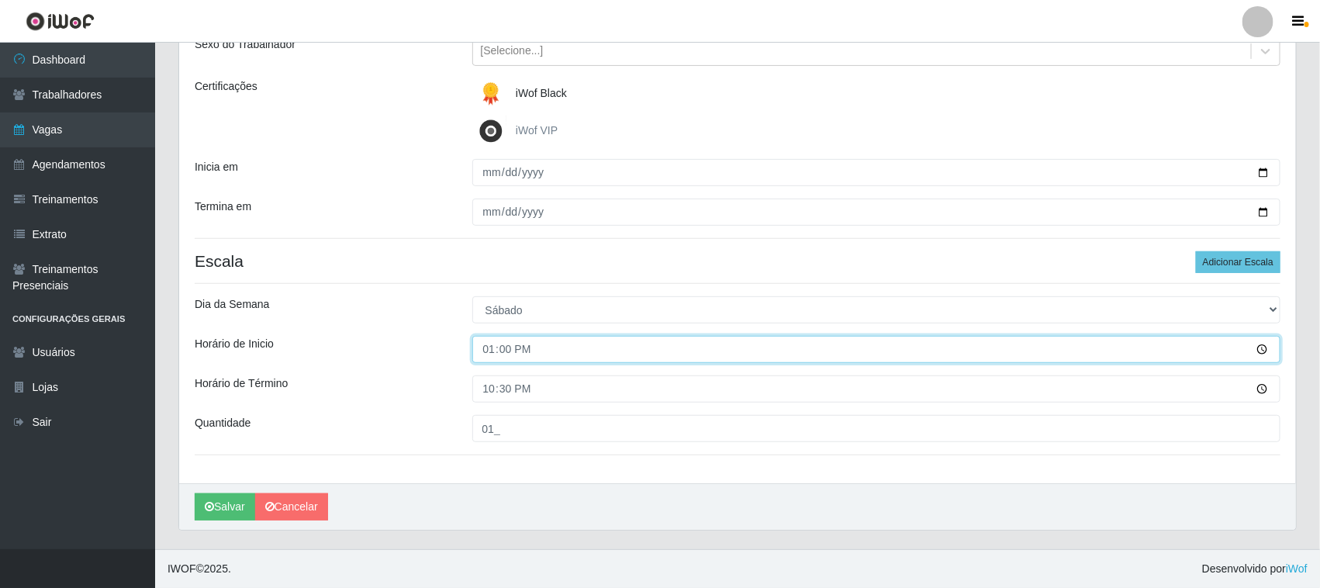
click at [487, 351] on input "13:00" at bounding box center [876, 349] width 809 height 27
type input "16:30"
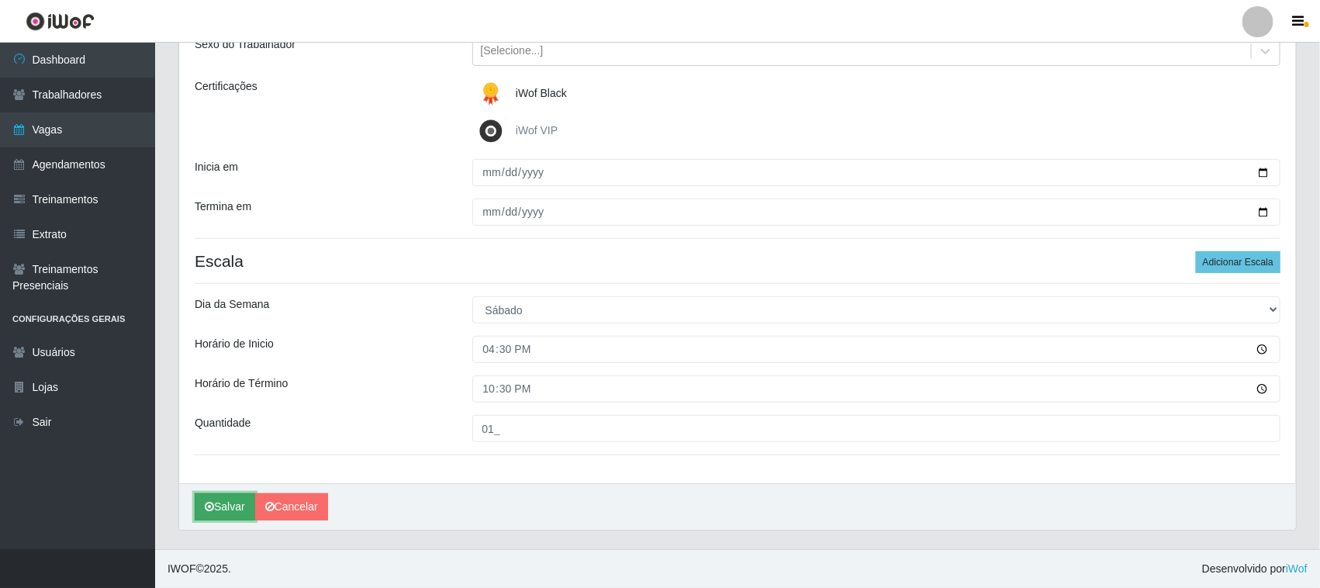
click at [235, 500] on button "Salvar" at bounding box center [225, 506] width 60 height 27
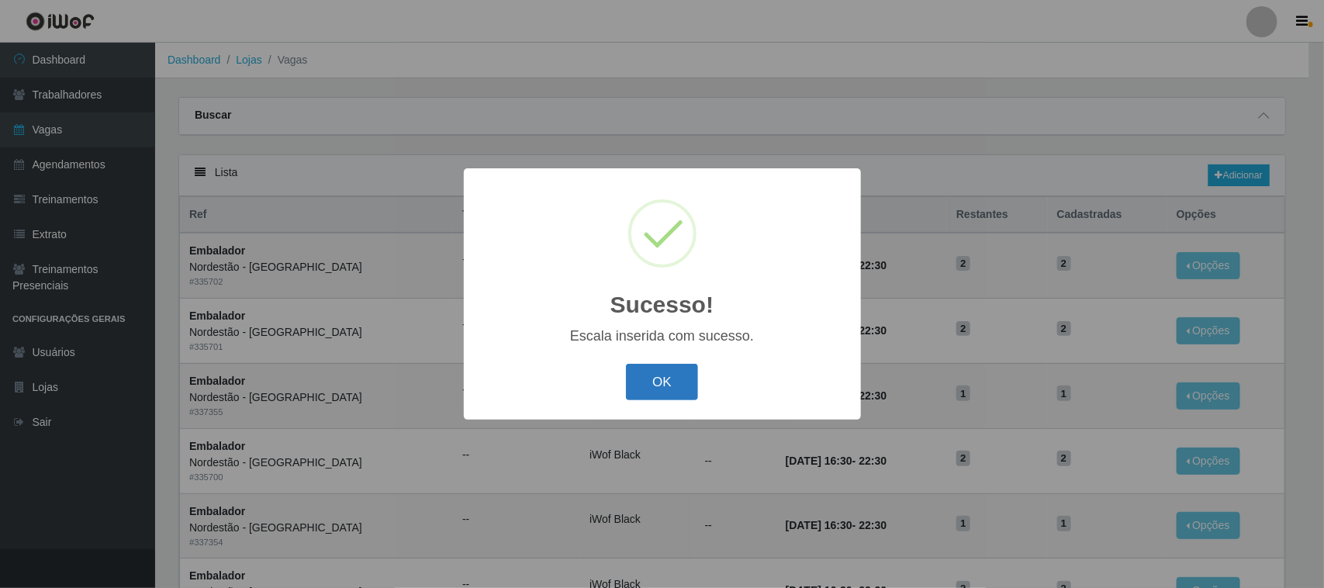
click at [656, 371] on button "OK" at bounding box center [662, 382] width 72 height 36
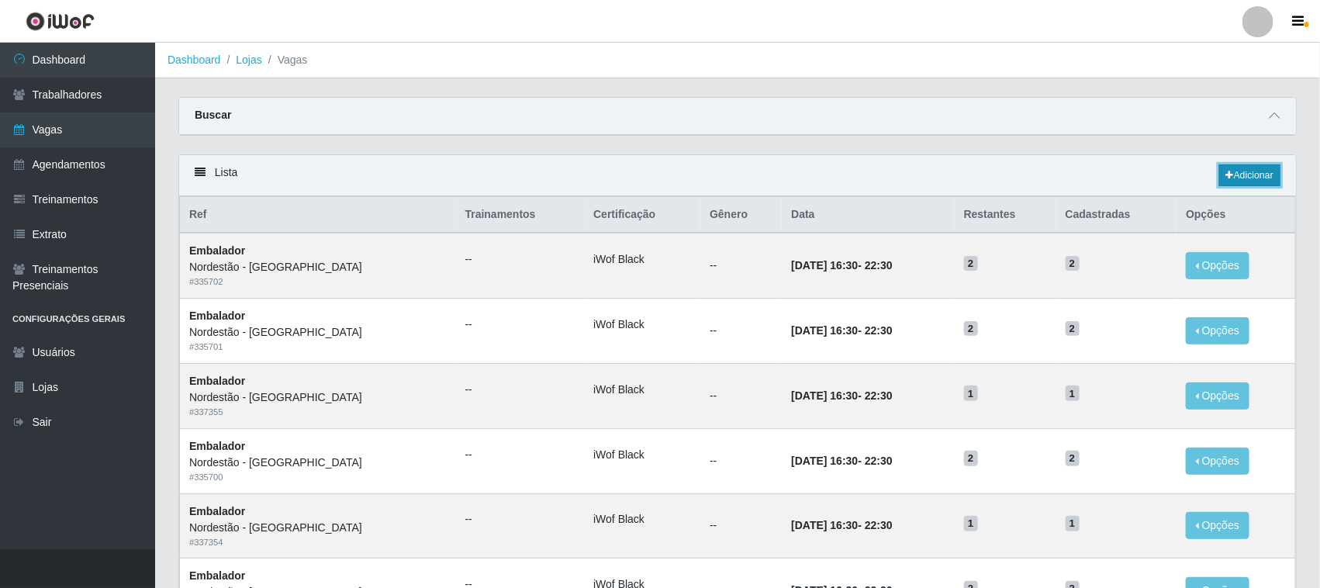
click at [1261, 174] on link "Adicionar" at bounding box center [1249, 175] width 61 height 22
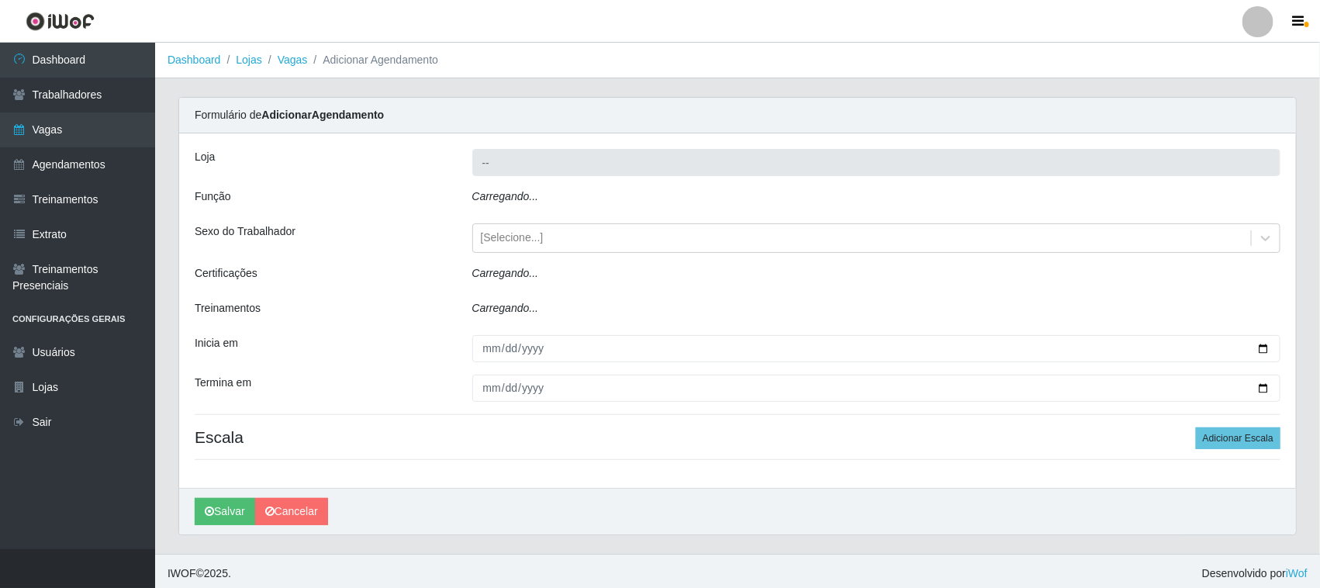
type input "Nordestão - [GEOGRAPHIC_DATA]"
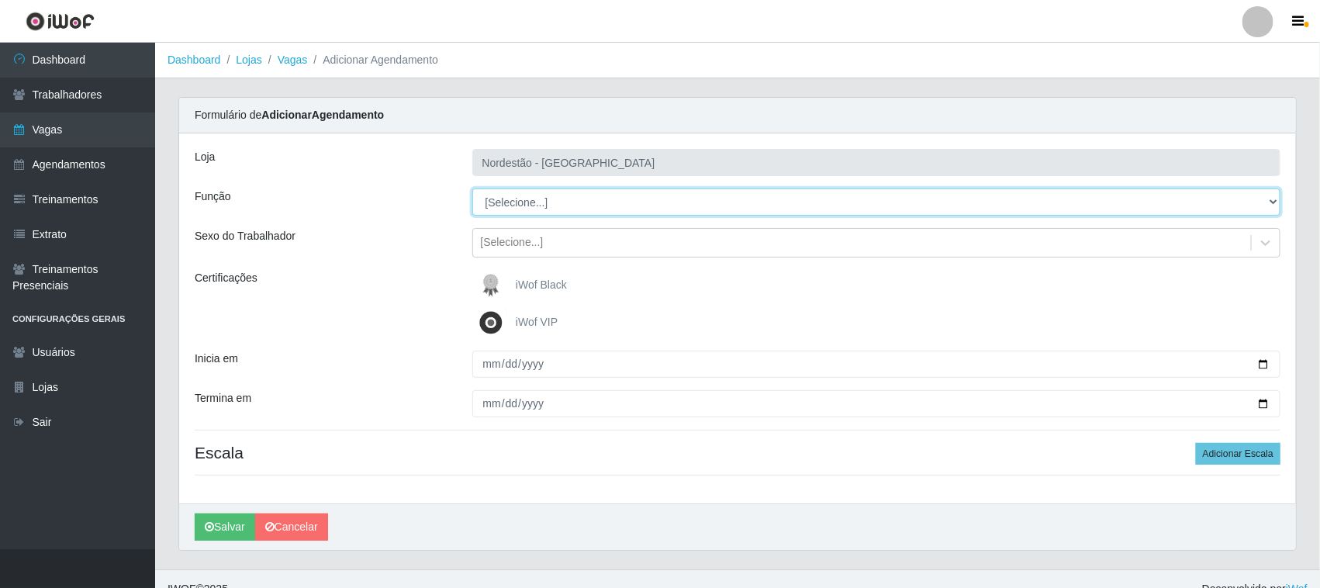
click at [636, 199] on select "[Selecione...] Embalador Embalador + Embalador ++ Operador de Caixa Operador de…" at bounding box center [876, 201] width 809 height 27
select select "72"
click at [472, 188] on select "[Selecione...] Embalador Embalador + Embalador ++ Operador de Caixa Operador de…" at bounding box center [876, 201] width 809 height 27
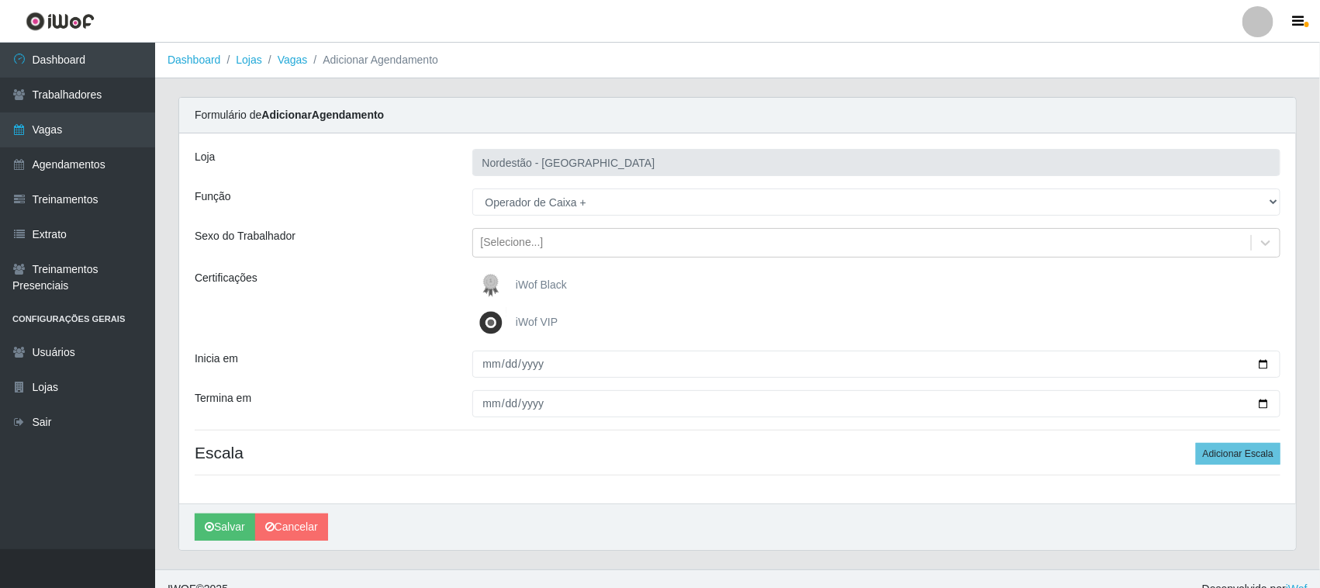
click at [551, 284] on span "iWof Black" at bounding box center [541, 284] width 51 height 12
click at [0, 0] on input "iWof Black" at bounding box center [0, 0] width 0 height 0
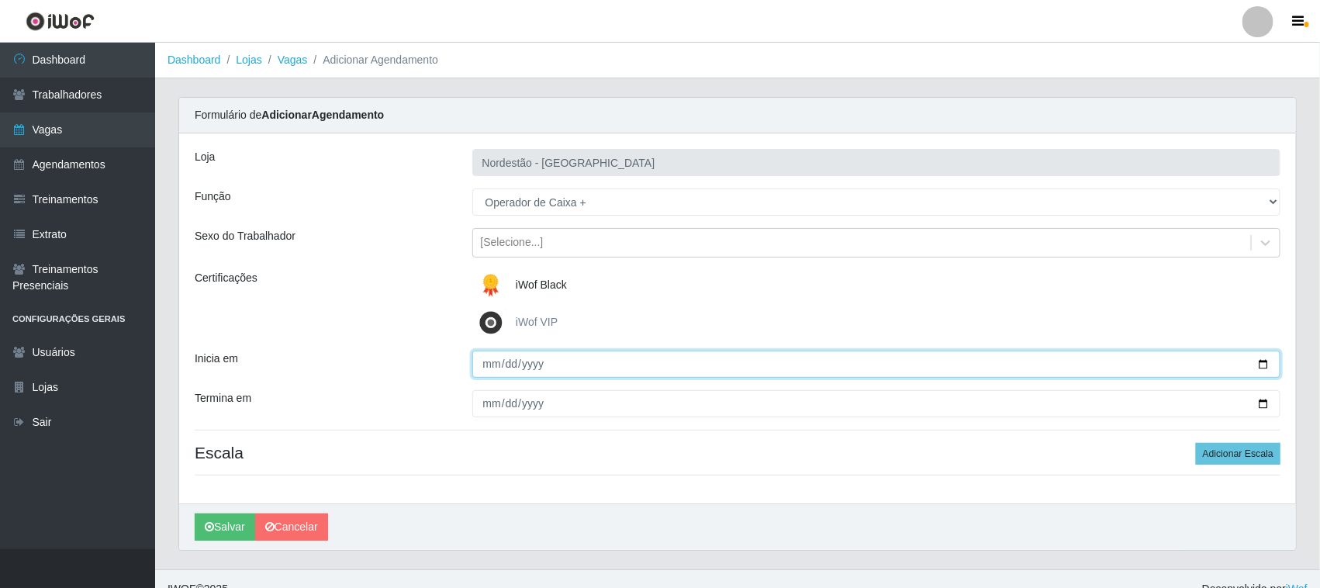
click at [1259, 357] on input "Inicia em" at bounding box center [876, 364] width 809 height 27
click at [1266, 361] on input "Inicia em" at bounding box center [876, 364] width 809 height 27
type input "2025-09-14"
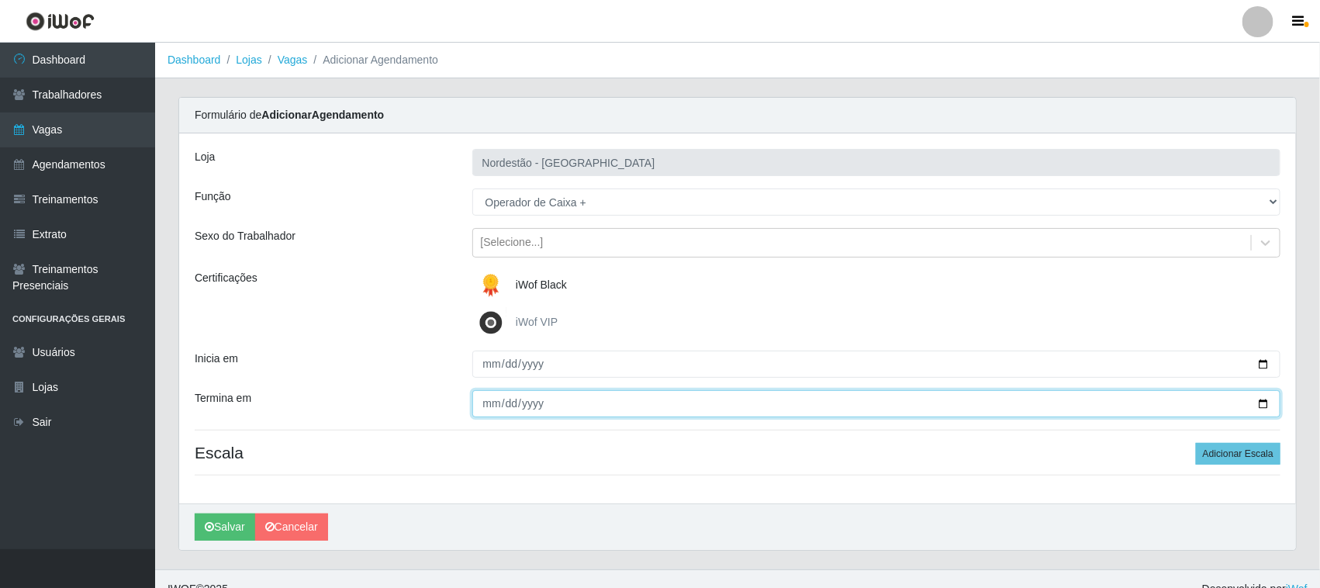
click at [1265, 401] on input "Termina em" at bounding box center [876, 403] width 809 height 27
type input "2025-09-14"
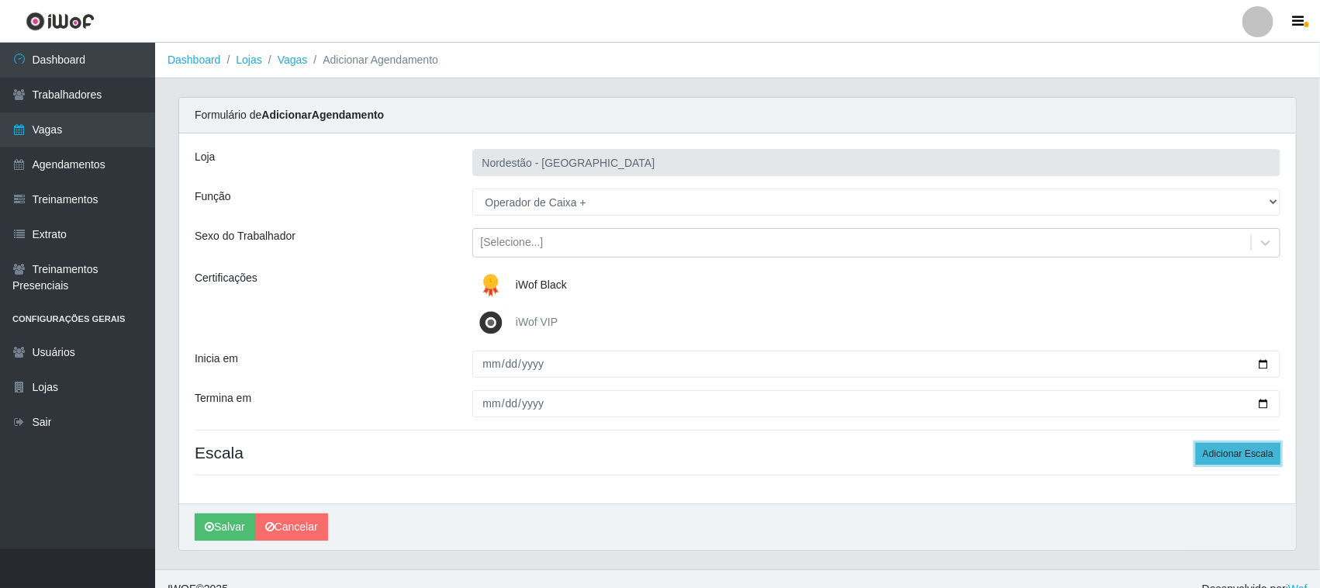
click at [1217, 454] on button "Adicionar Escala" at bounding box center [1238, 454] width 85 height 22
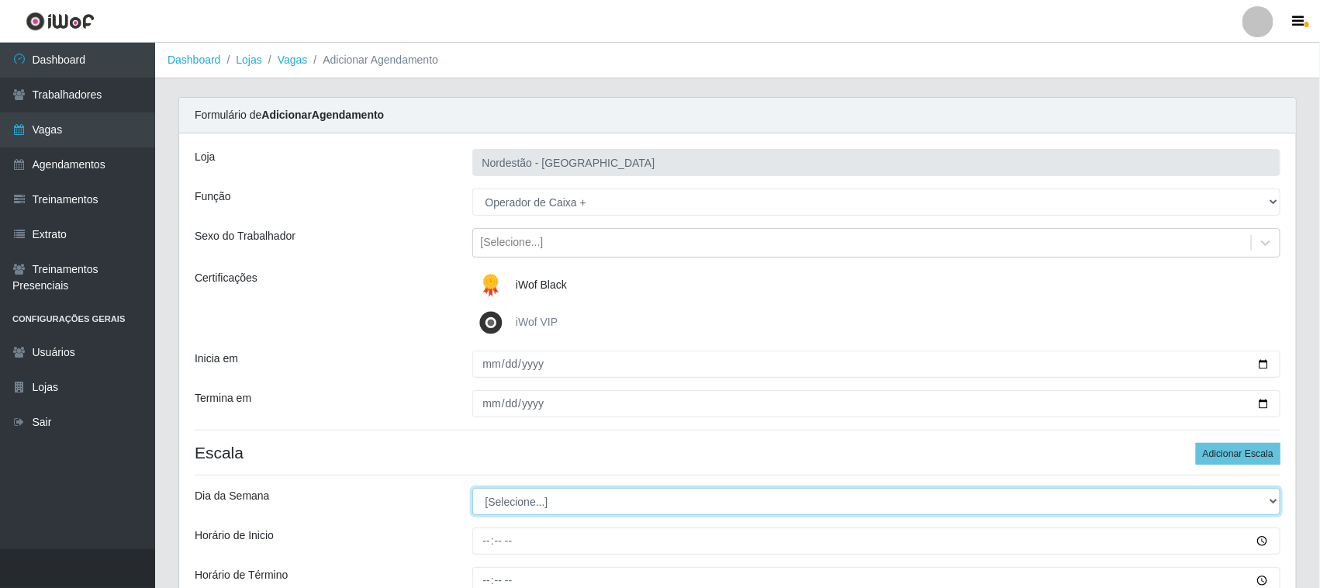
click at [540, 502] on select "[Selecione...] Segunda Terça Quarta Quinta Sexta Sábado Domingo" at bounding box center [876, 501] width 809 height 27
select select "0"
click at [472, 489] on select "[Selecione...] Segunda Terça Quarta Quinta Sexta Sábado Domingo" at bounding box center [876, 501] width 809 height 27
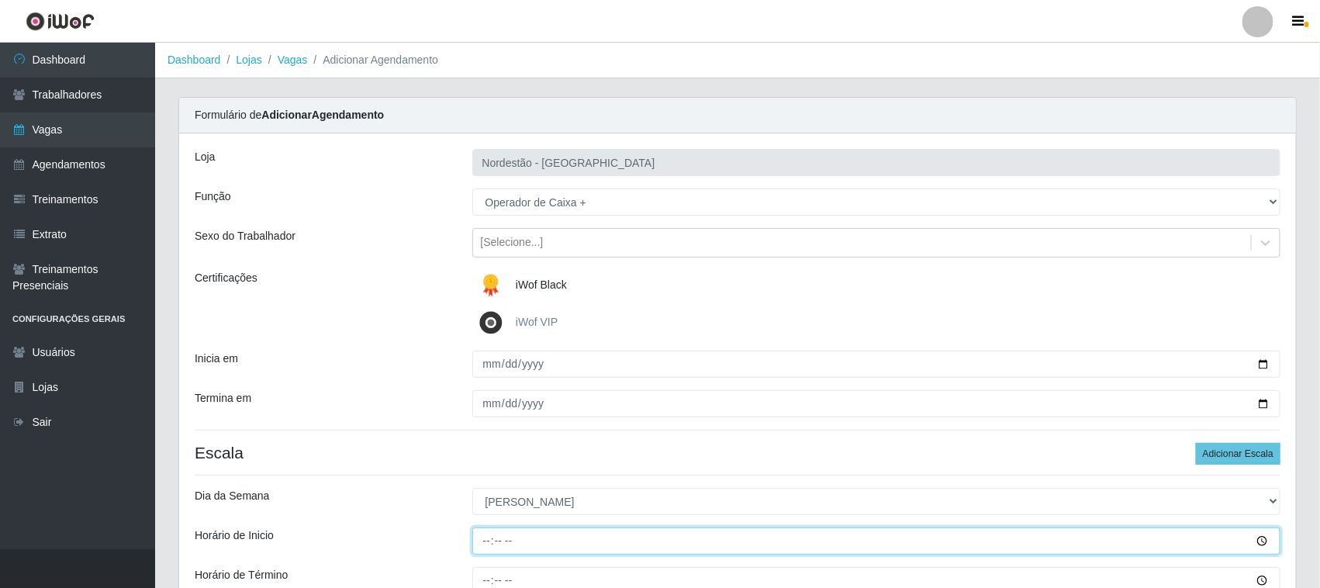
click at [485, 535] on input "Horário de Inicio" at bounding box center [876, 540] width 809 height 27
type input "16:30"
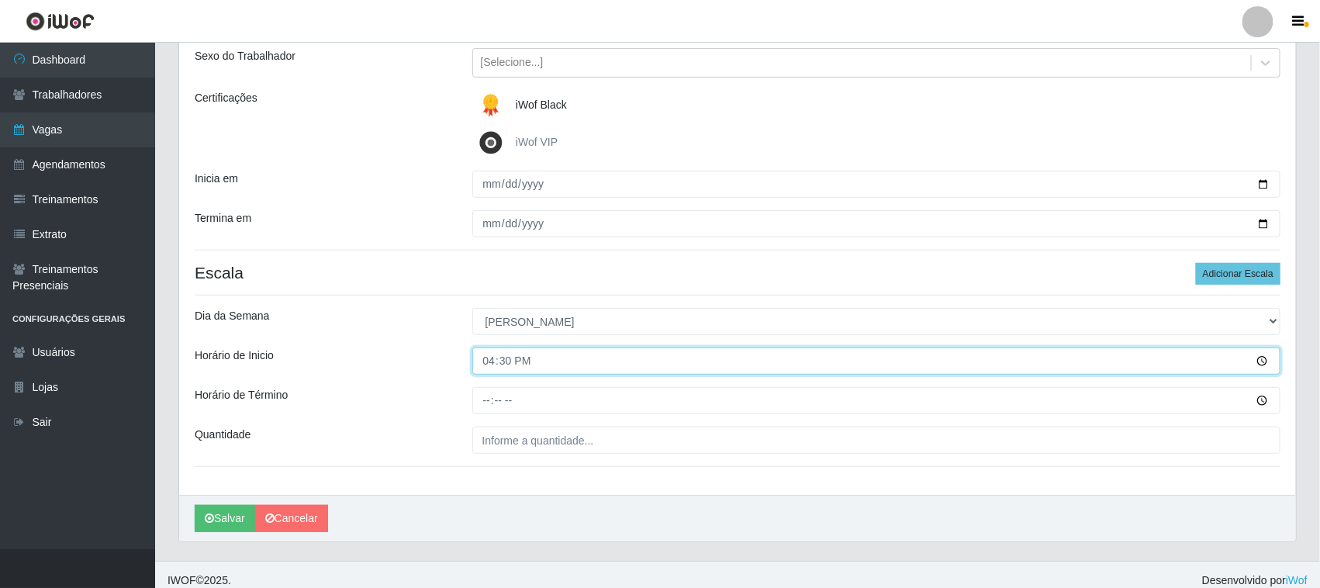
scroll to position [192, 0]
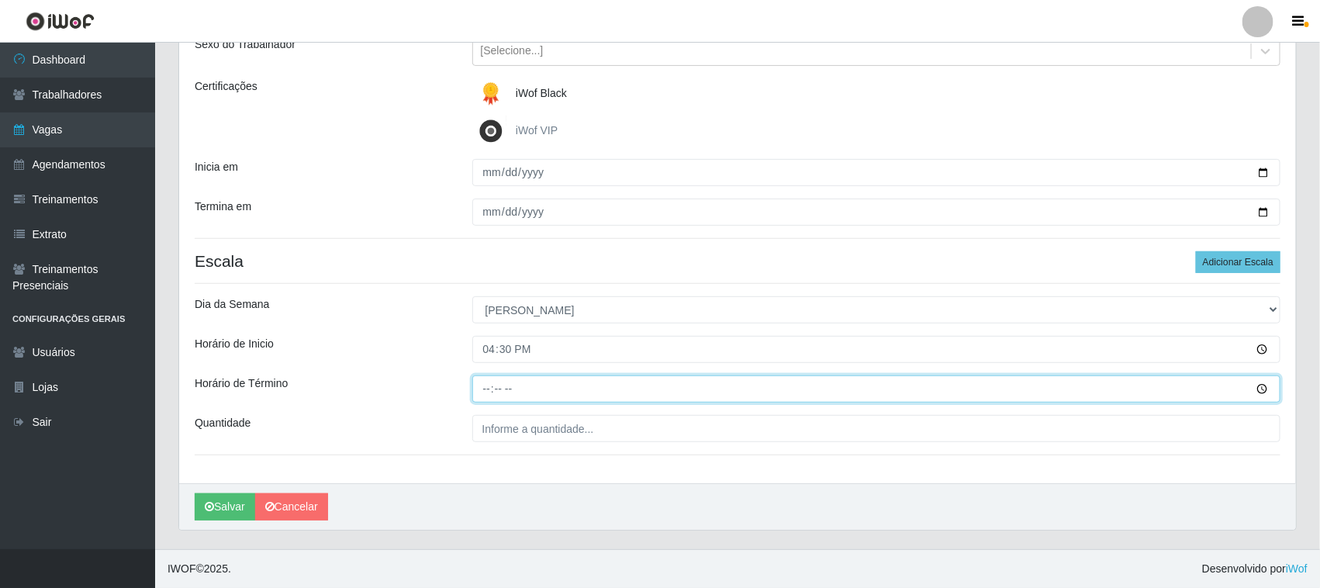
click at [485, 389] on input "Horário de Término" at bounding box center [876, 388] width 809 height 27
type input "22:30"
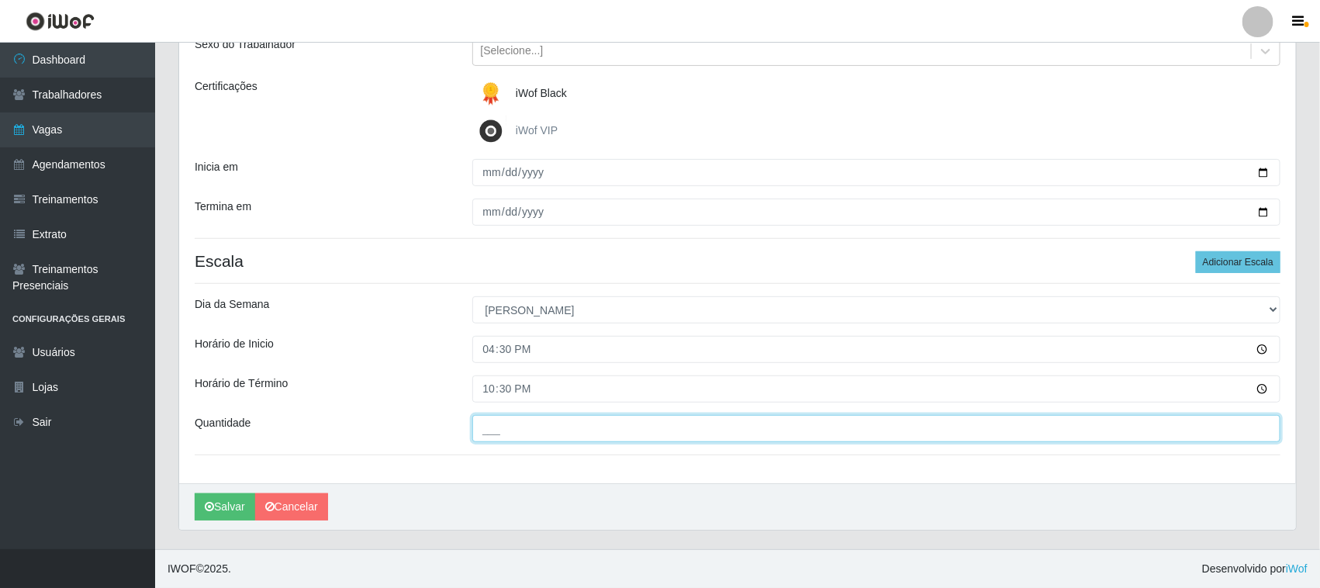
click at [575, 421] on input "___" at bounding box center [876, 428] width 809 height 27
type input "01_"
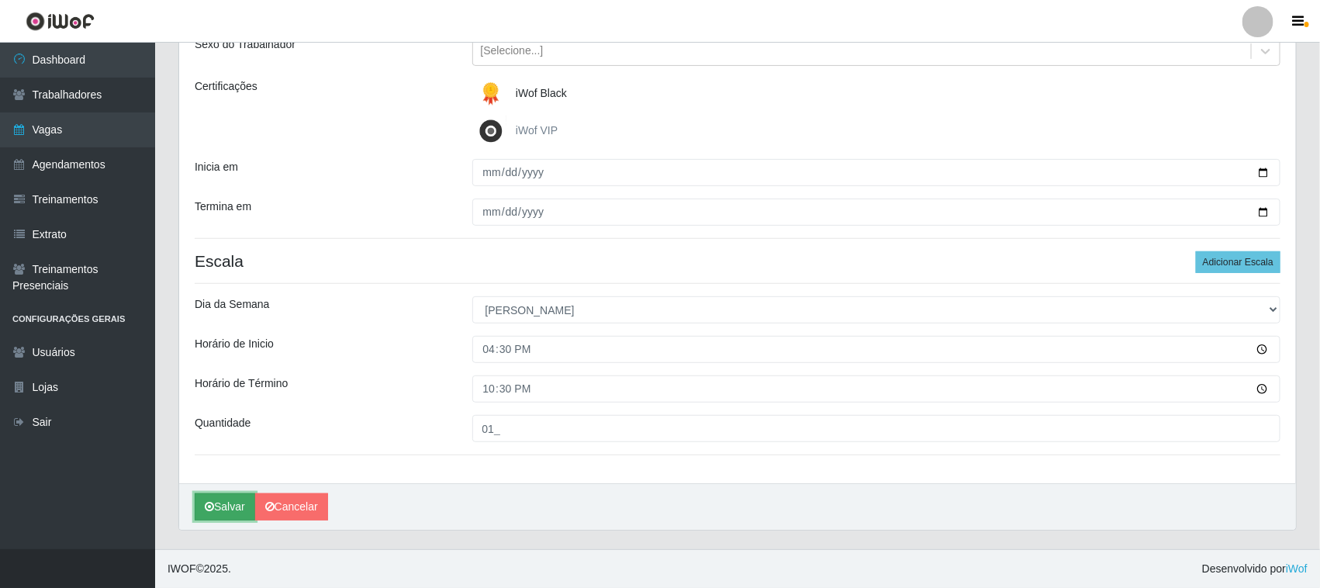
click at [238, 506] on button "Salvar" at bounding box center [225, 506] width 60 height 27
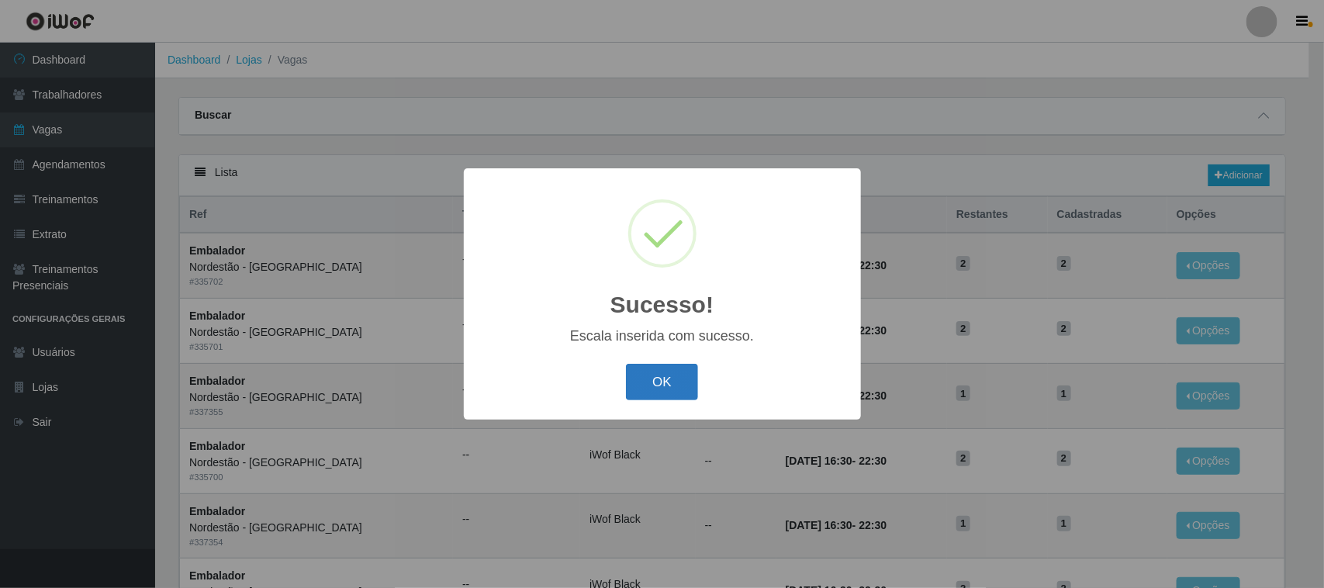
click at [654, 389] on button "OK" at bounding box center [662, 382] width 72 height 36
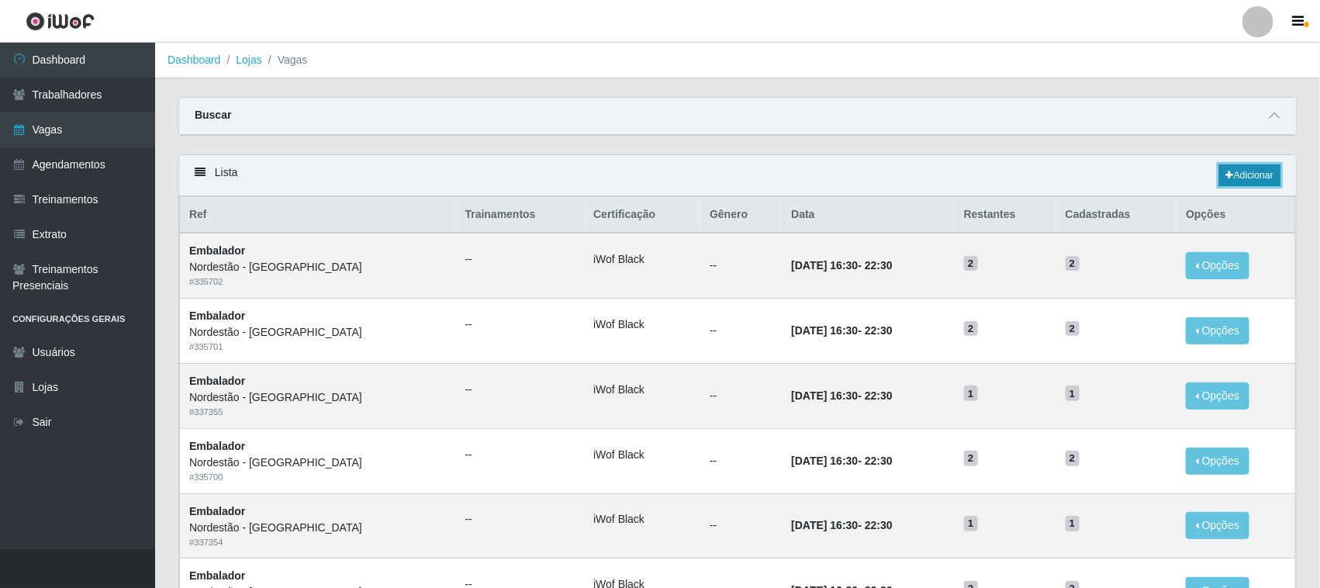
click at [1259, 174] on link "Adicionar" at bounding box center [1249, 175] width 61 height 22
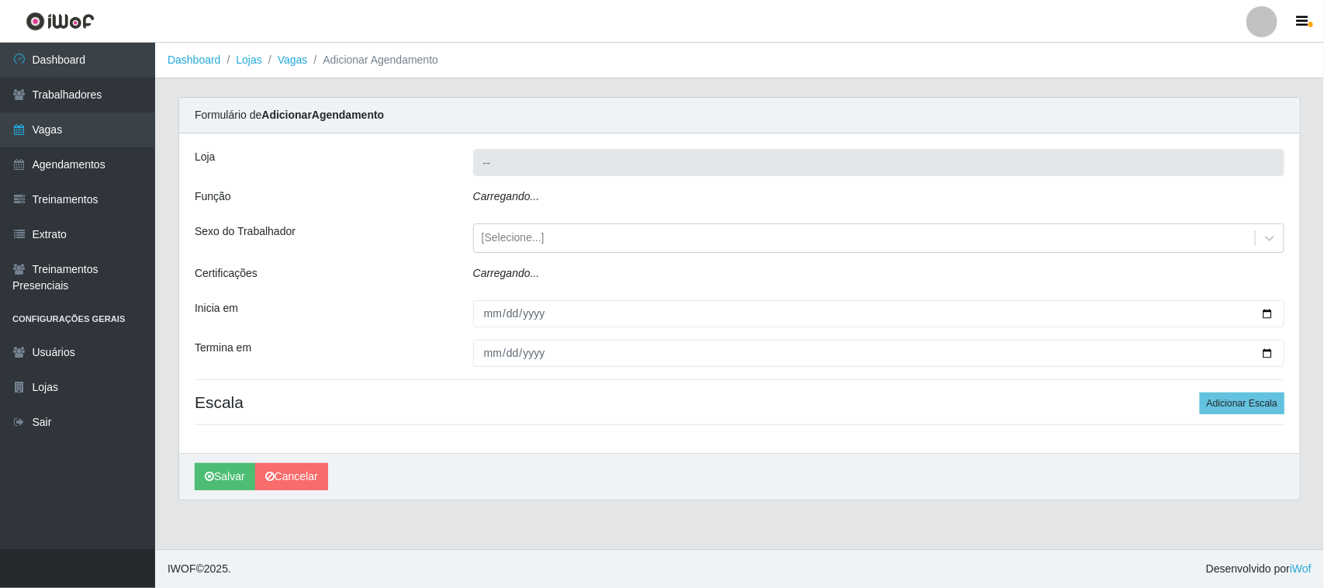
type input "Nordestão - [GEOGRAPHIC_DATA]"
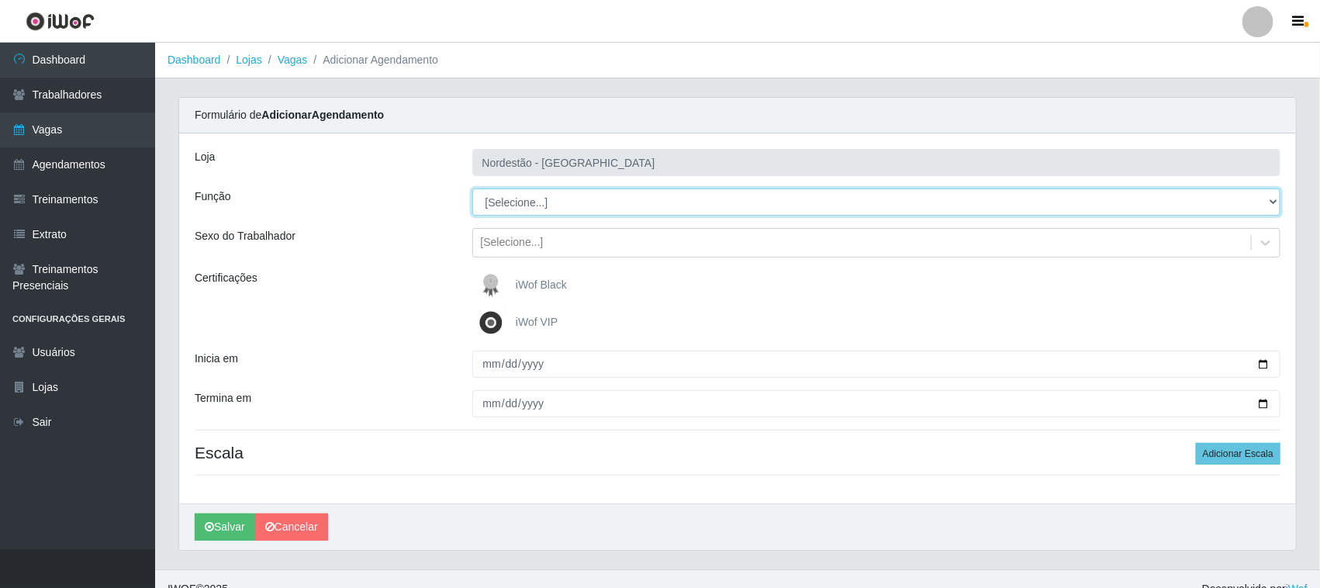
click at [570, 205] on select "[Selecione...] Embalador Embalador + Embalador ++ Operador de Caixa Operador de…" at bounding box center [876, 201] width 809 height 27
select select "72"
click at [472, 188] on select "[Selecione...] Embalador Embalador + Embalador ++ Operador de Caixa Operador de…" at bounding box center [876, 201] width 809 height 27
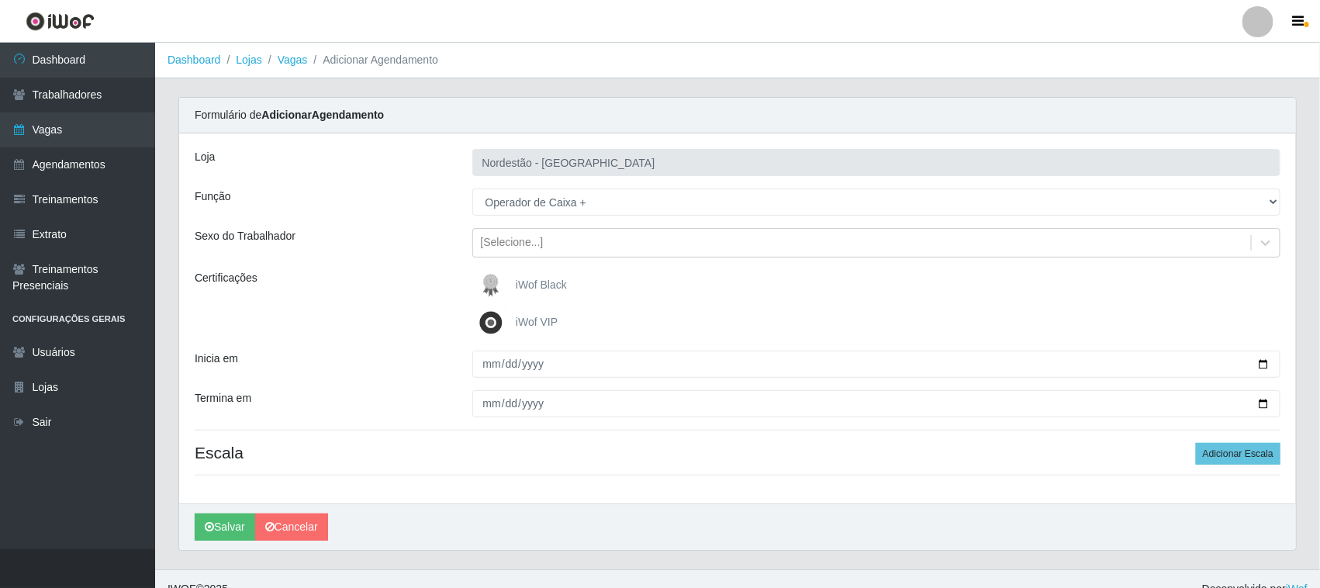
click at [517, 283] on span "iWof Black" at bounding box center [541, 284] width 51 height 12
click at [0, 0] on input "iWof Black" at bounding box center [0, 0] width 0 height 0
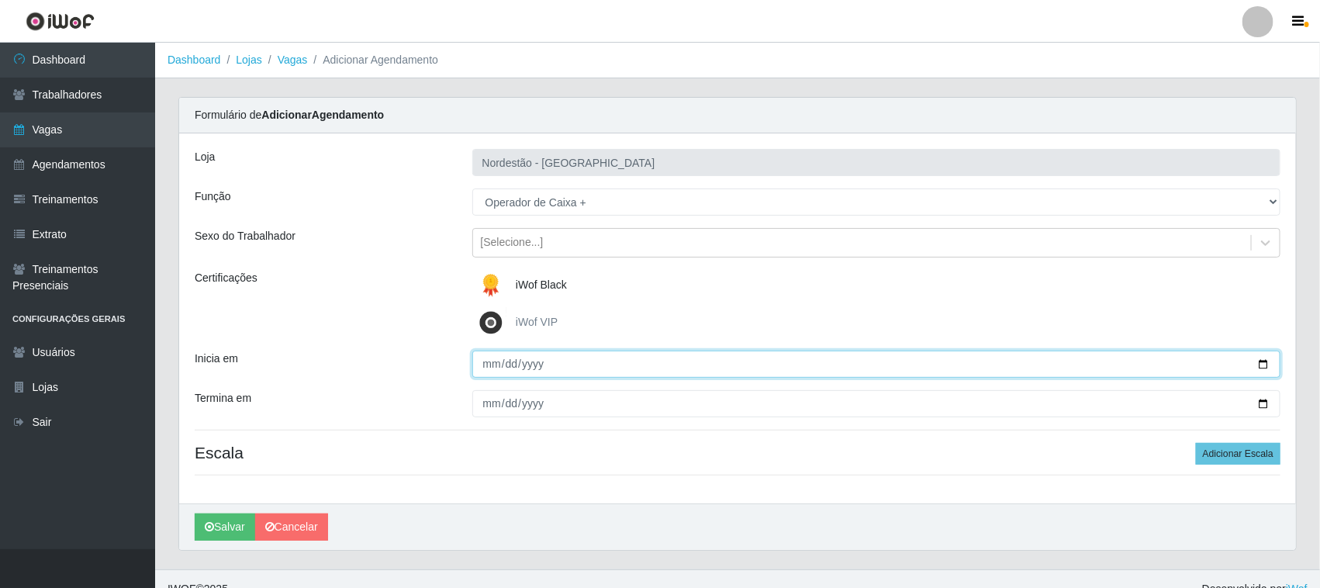
click at [1262, 364] on input "Inicia em" at bounding box center [876, 364] width 809 height 27
type input "2025-09-21"
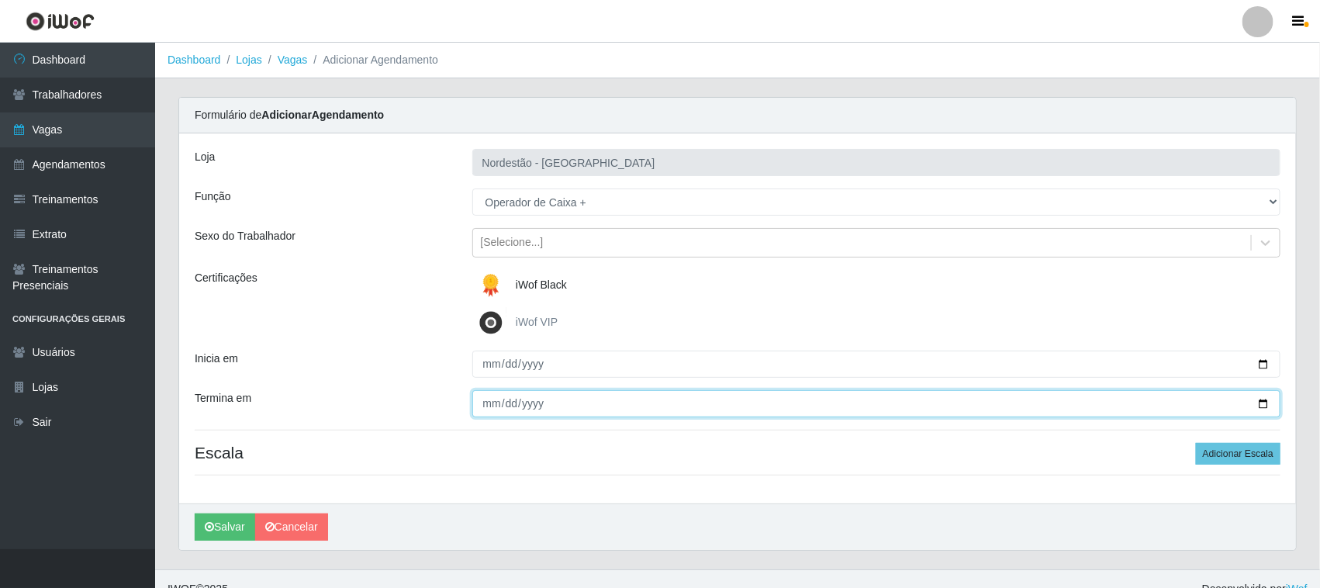
click at [1269, 401] on input "Termina em" at bounding box center [876, 403] width 809 height 27
type input "2025-09-21"
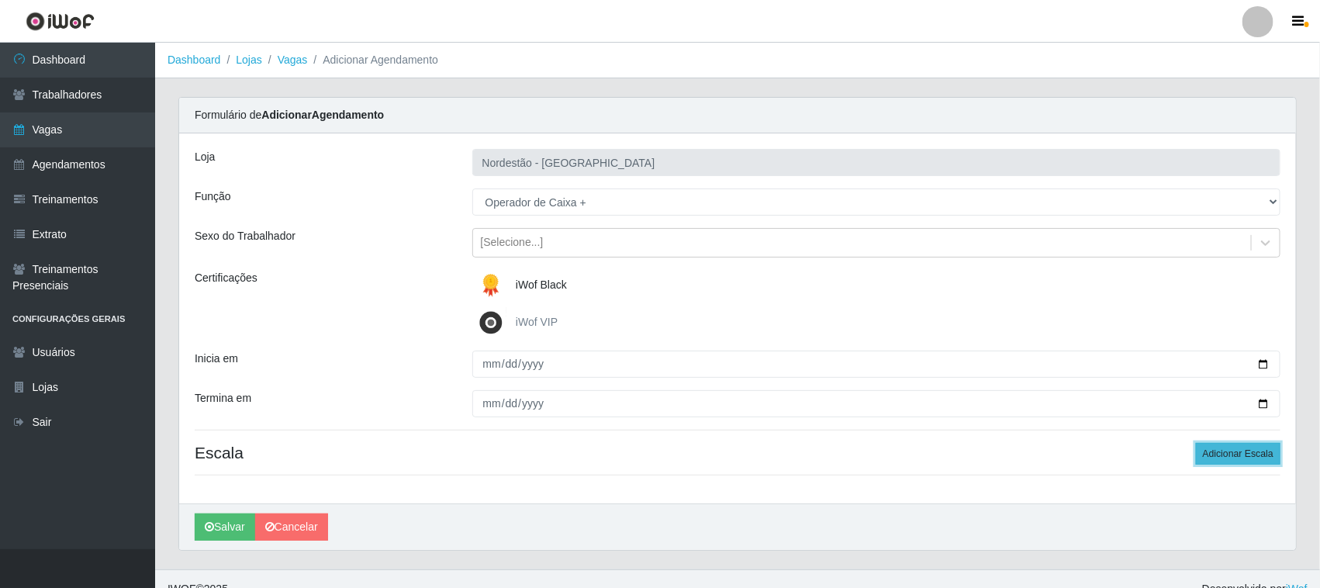
click at [1216, 456] on button "Adicionar Escala" at bounding box center [1238, 454] width 85 height 22
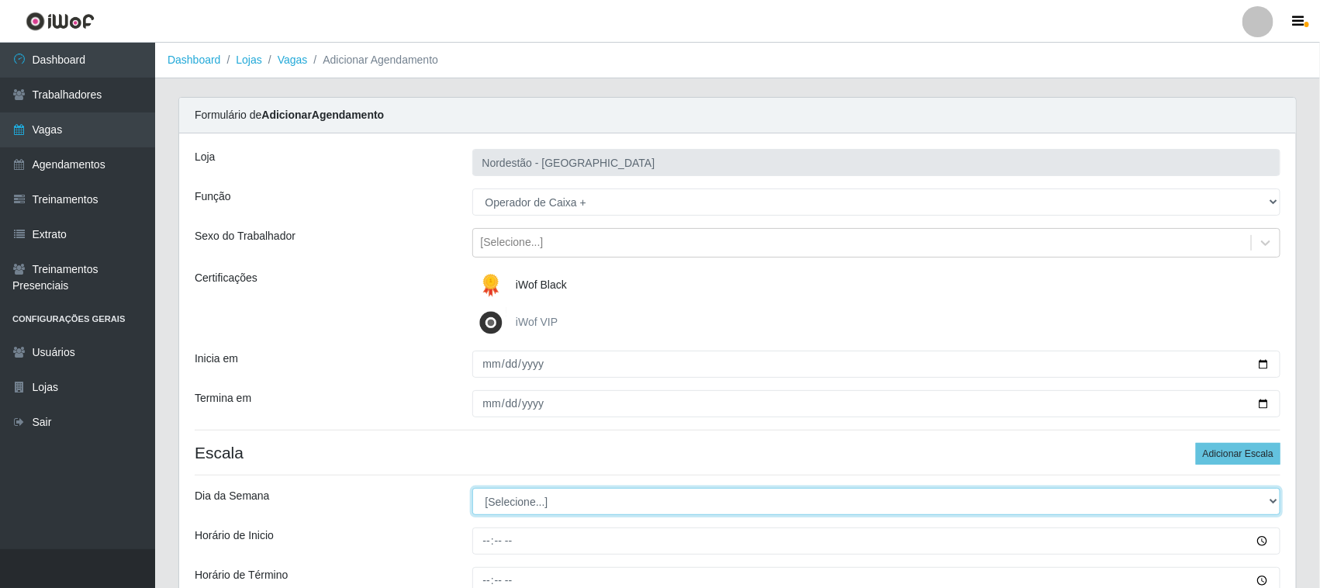
click at [544, 500] on select "[Selecione...] Segunda Terça Quarta Quinta Sexta Sábado Domingo" at bounding box center [876, 501] width 809 height 27
select select "0"
click at [472, 489] on select "[Selecione...] Segunda Terça Quarta Quinta Sexta Sábado Domingo" at bounding box center [876, 501] width 809 height 27
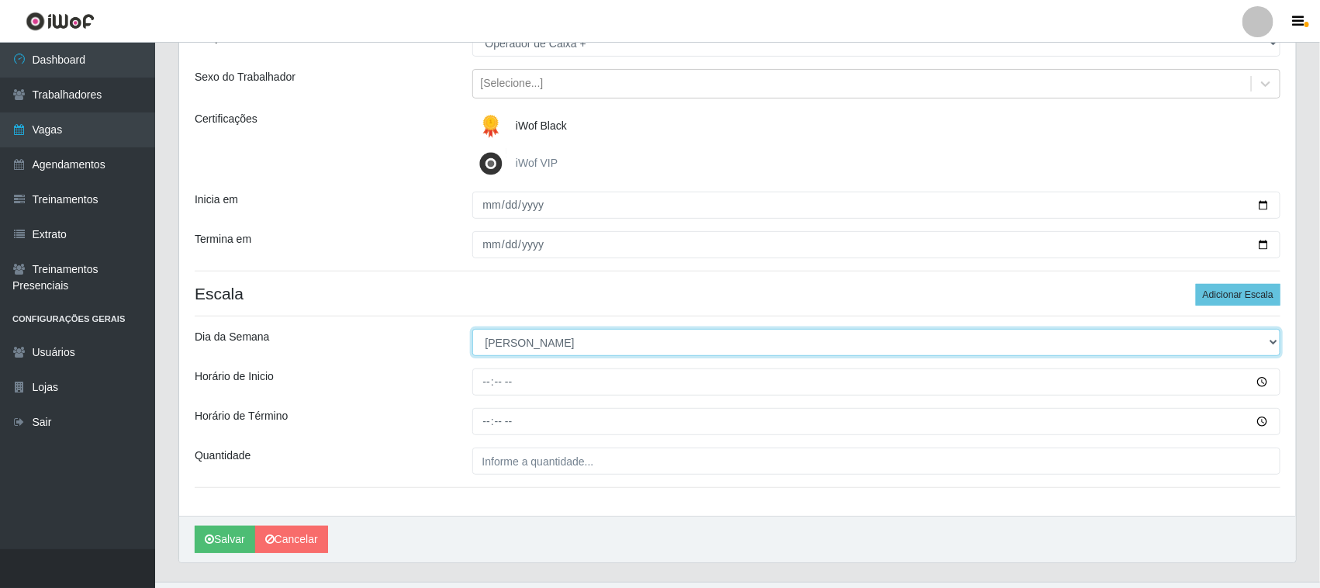
scroll to position [192, 0]
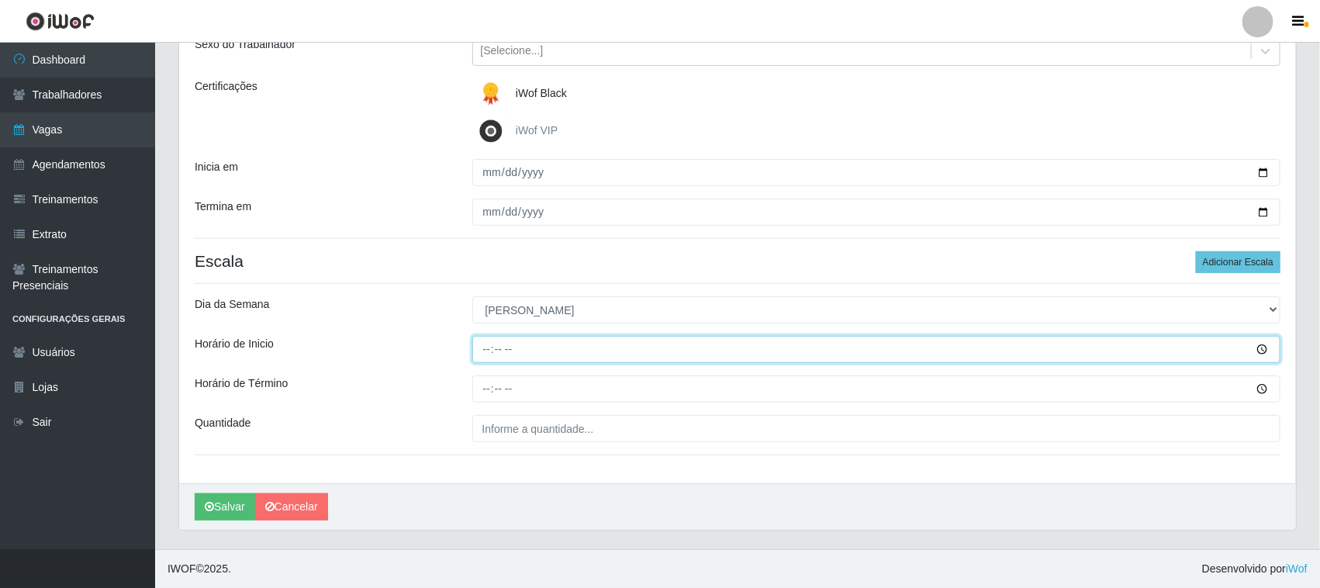
click at [481, 350] on input "Horário de Inicio" at bounding box center [876, 349] width 809 height 27
type input "10:00"
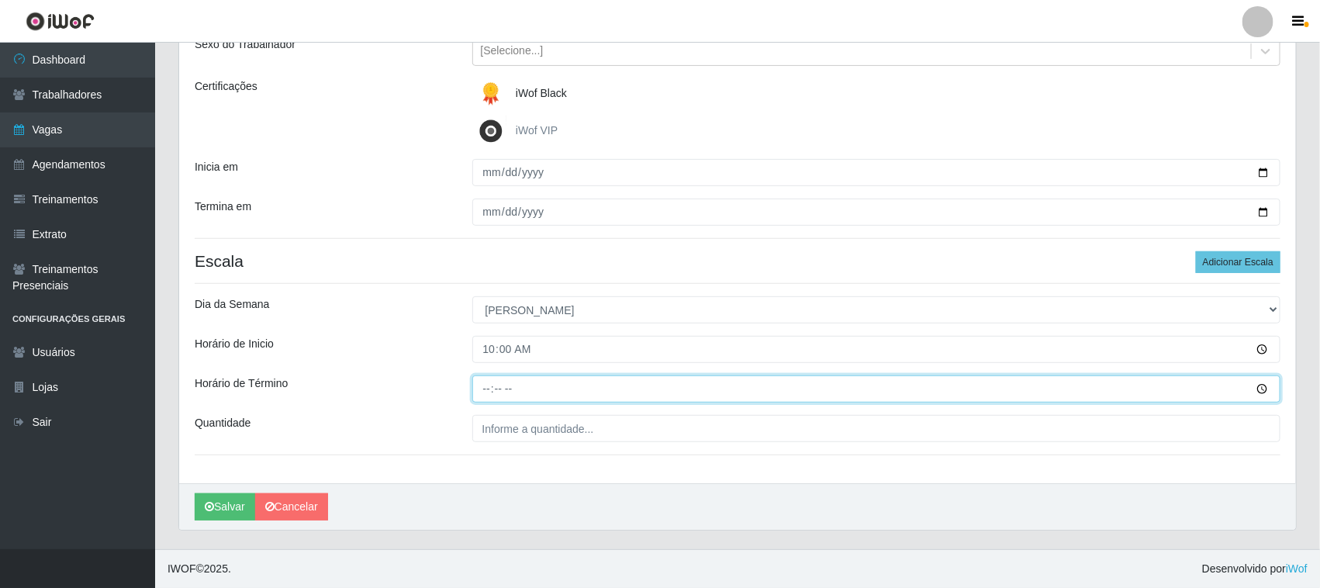
click at [481, 389] on input "Horário de Término" at bounding box center [876, 388] width 809 height 27
type input "16:00"
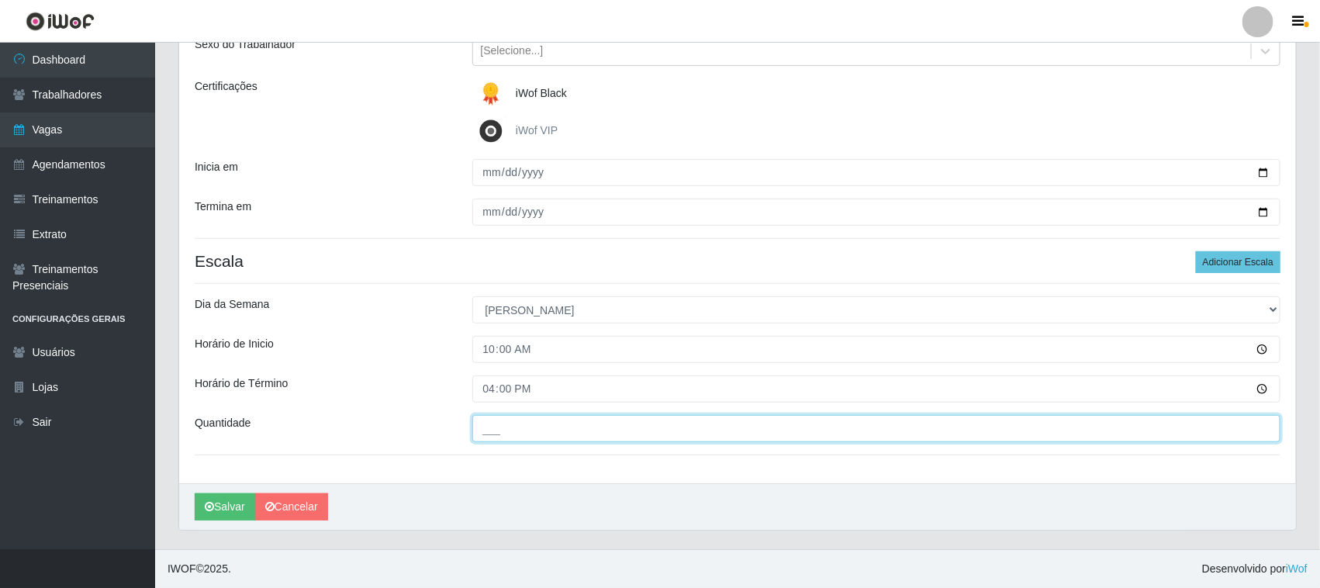
click at [496, 423] on input "___" at bounding box center [876, 428] width 809 height 27
type input "01_"
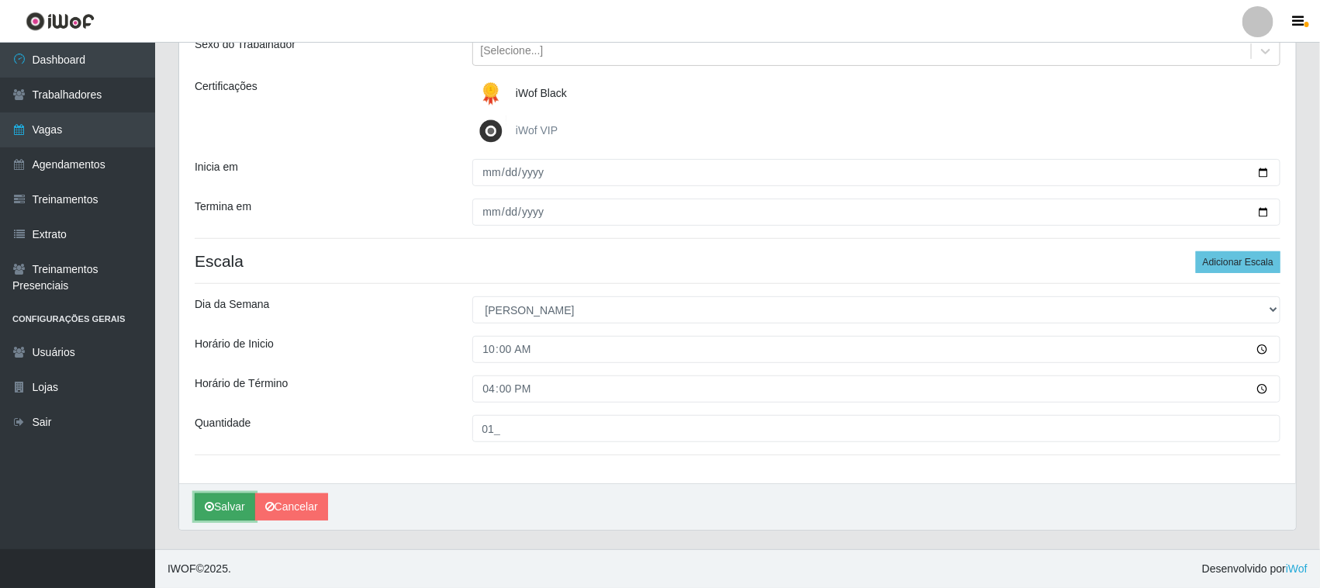
click at [223, 500] on button "Salvar" at bounding box center [225, 506] width 60 height 27
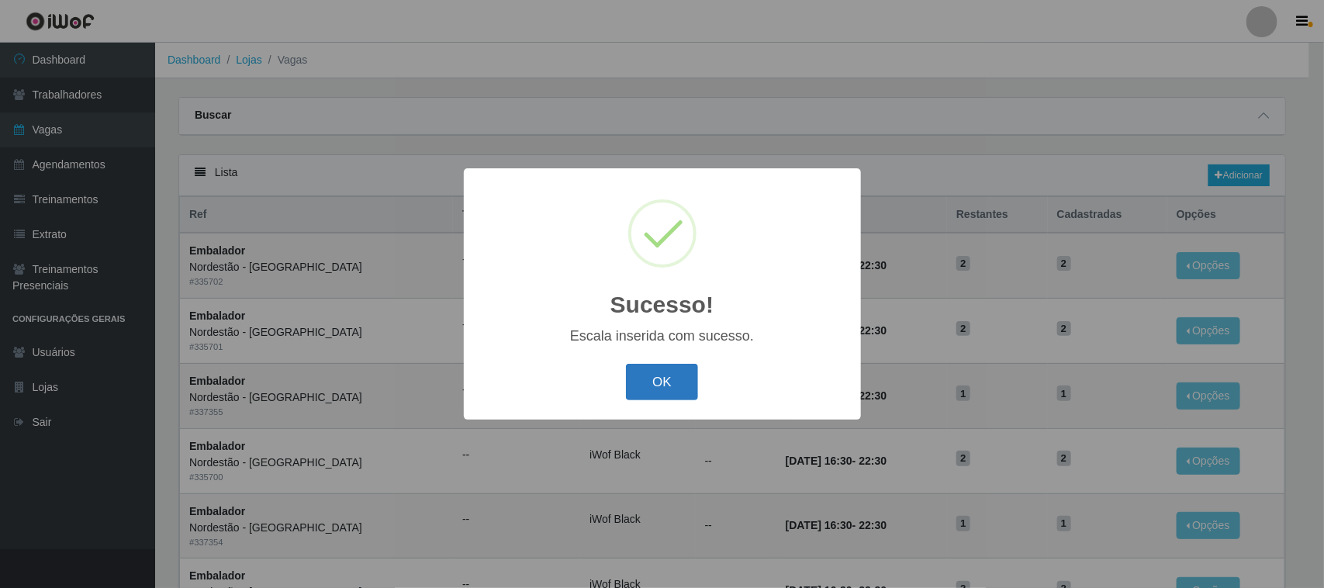
click at [654, 376] on button "OK" at bounding box center [662, 382] width 72 height 36
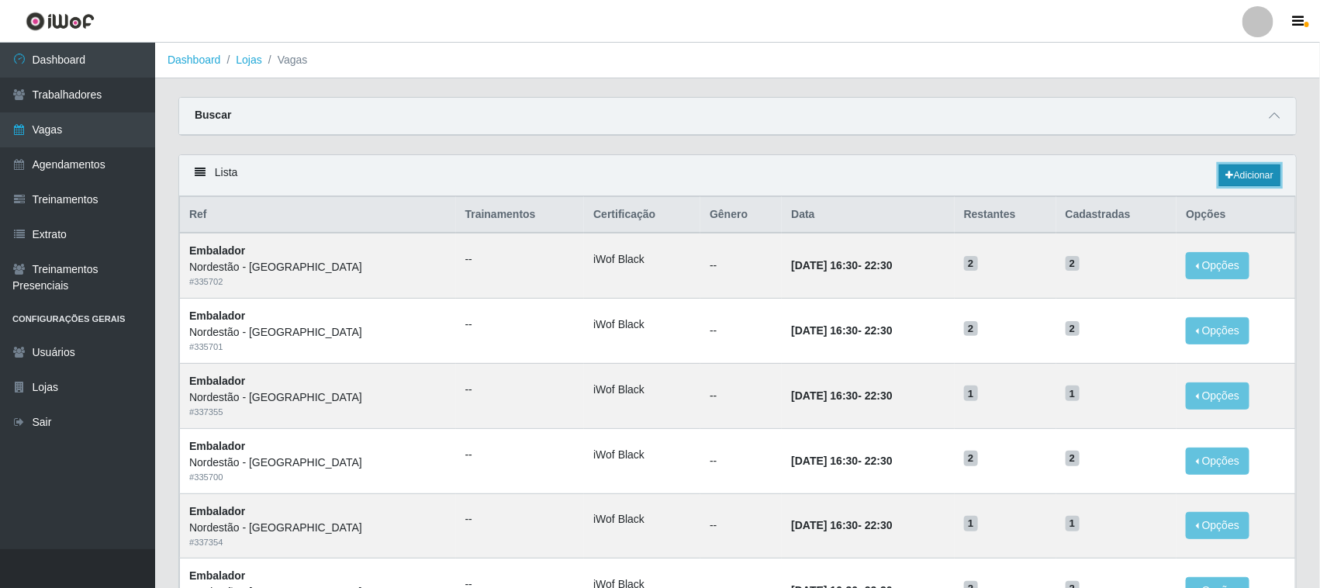
click at [1246, 179] on link "Adicionar" at bounding box center [1249, 175] width 61 height 22
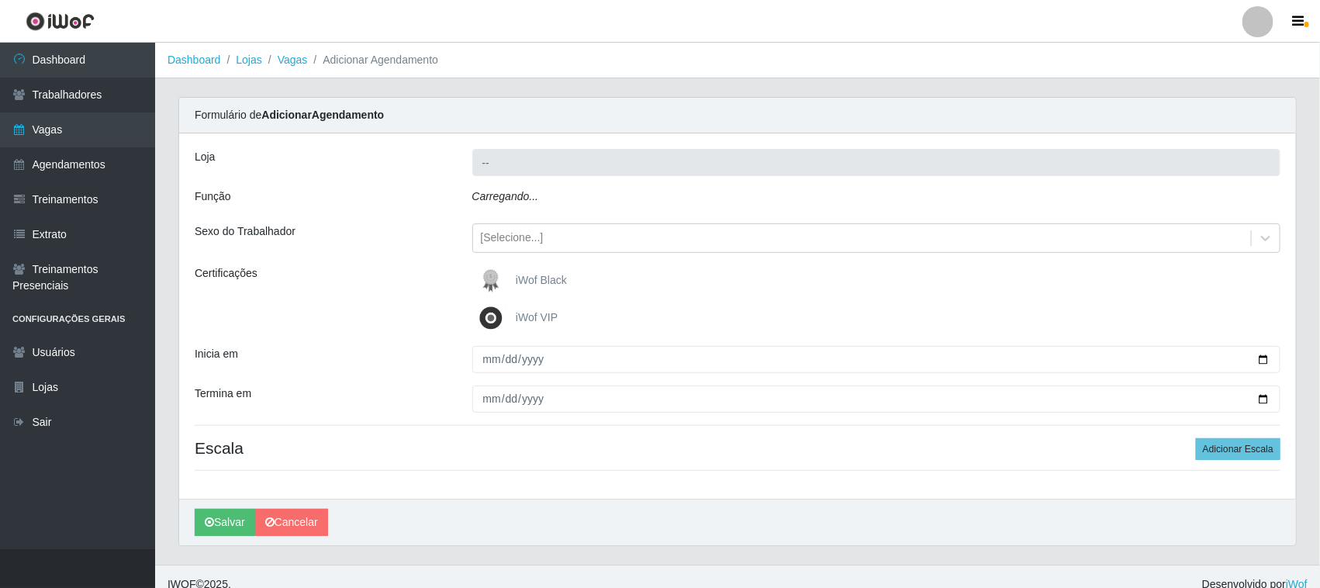
type input "Nordestão - [GEOGRAPHIC_DATA]"
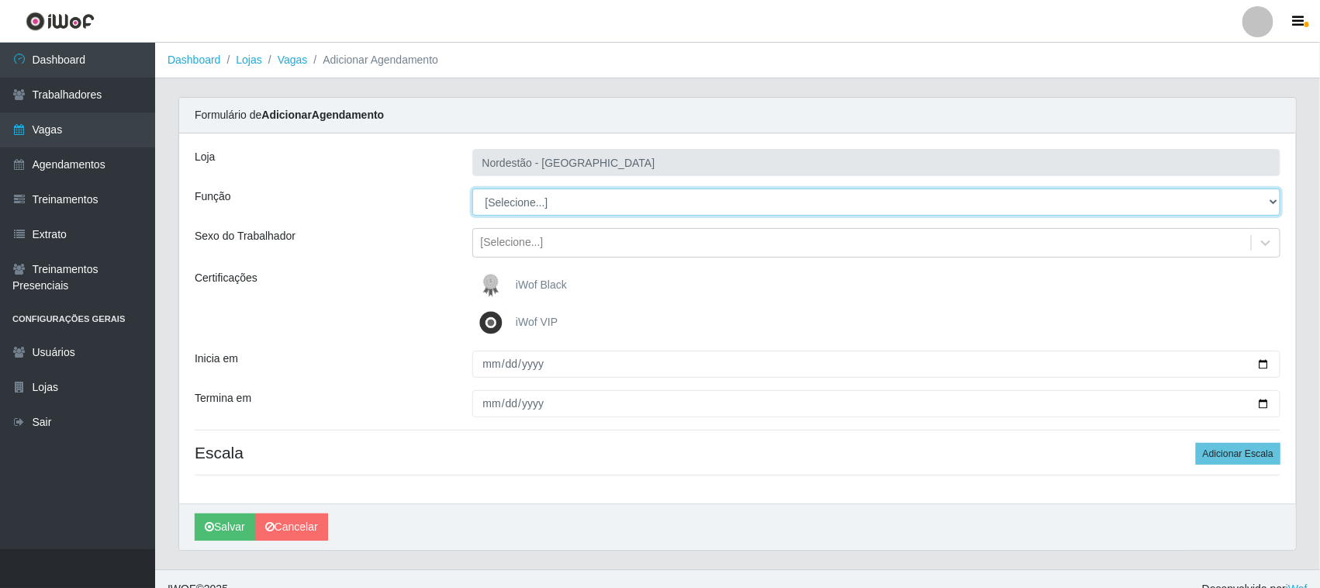
click at [527, 208] on select "[Selecione...] Embalador Embalador + Embalador ++ Operador de Caixa Operador de…" at bounding box center [876, 201] width 809 height 27
select select "72"
click at [472, 188] on select "[Selecione...] Embalador Embalador + Embalador ++ Operador de Caixa Operador de…" at bounding box center [876, 201] width 809 height 27
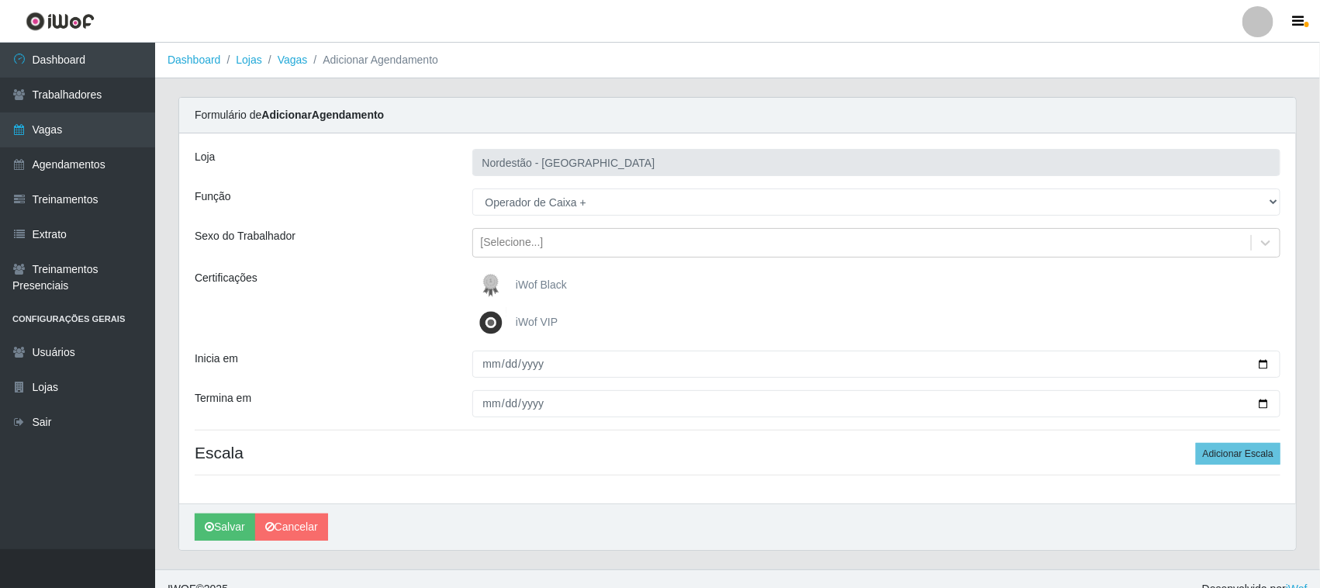
click at [512, 291] on img at bounding box center [493, 285] width 37 height 31
click at [0, 0] on input "iWof Black" at bounding box center [0, 0] width 0 height 0
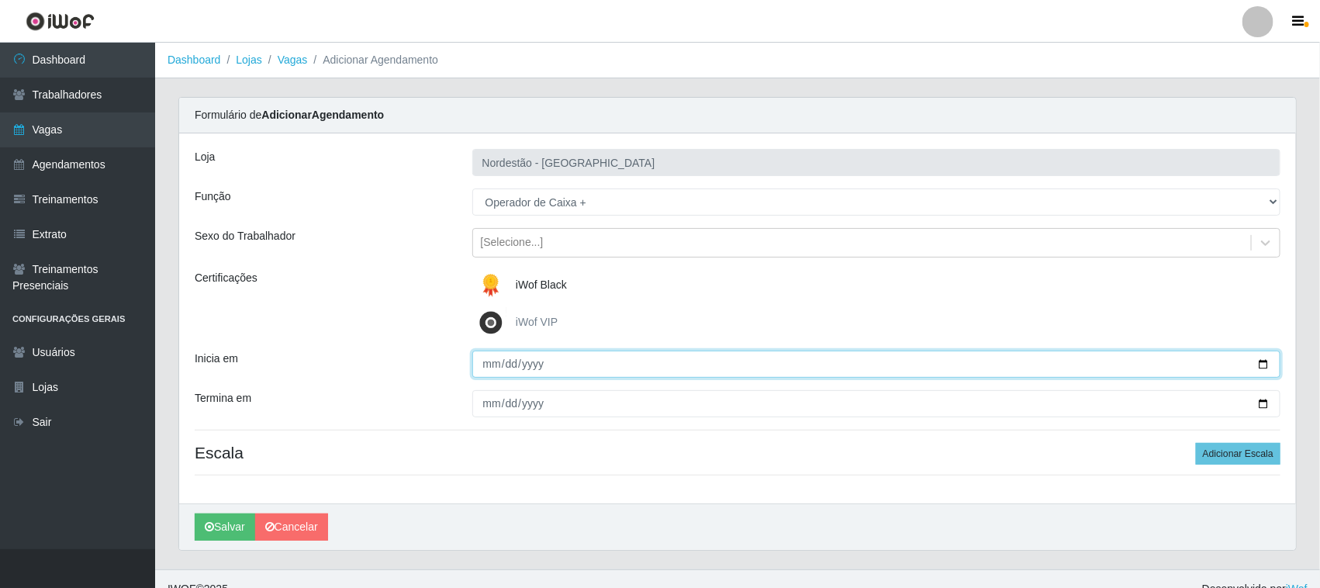
click at [1262, 364] on input "Inicia em" at bounding box center [876, 364] width 809 height 27
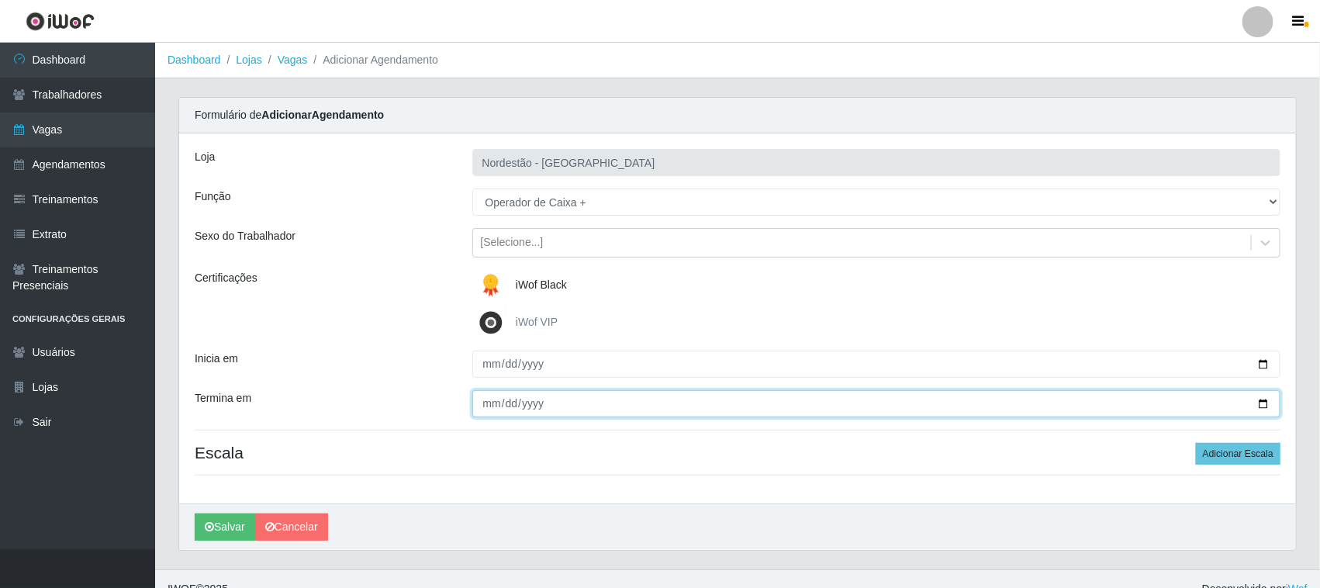
click at [1258, 400] on input "Termina em" at bounding box center [876, 403] width 809 height 27
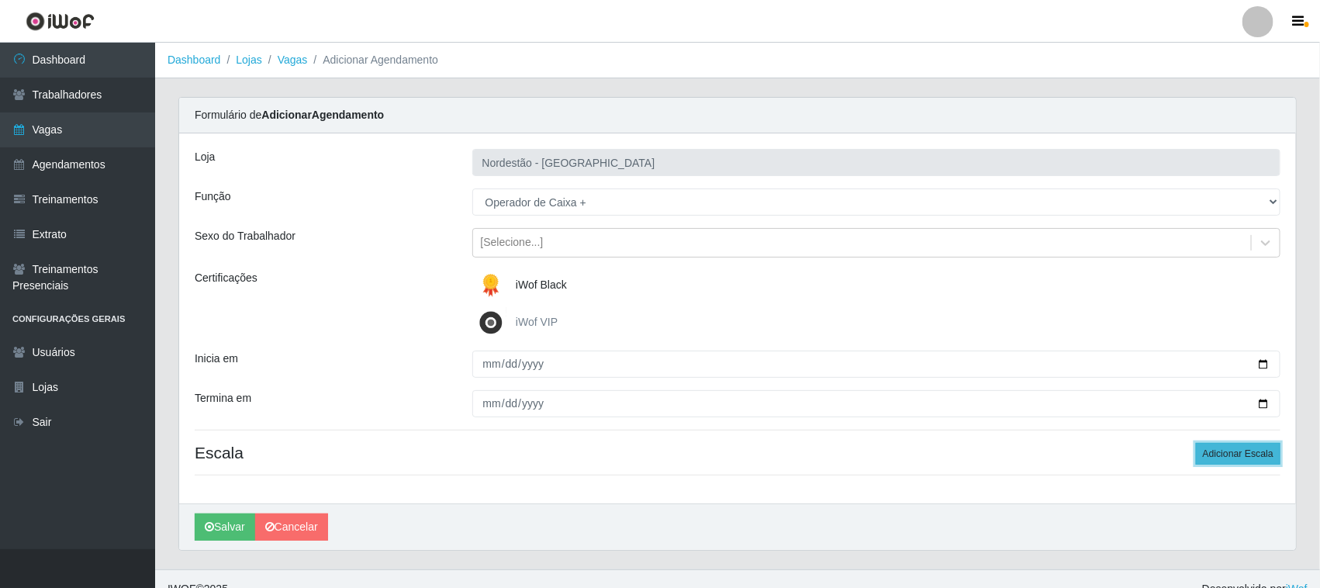
click at [1210, 458] on button "Adicionar Escala" at bounding box center [1238, 454] width 85 height 22
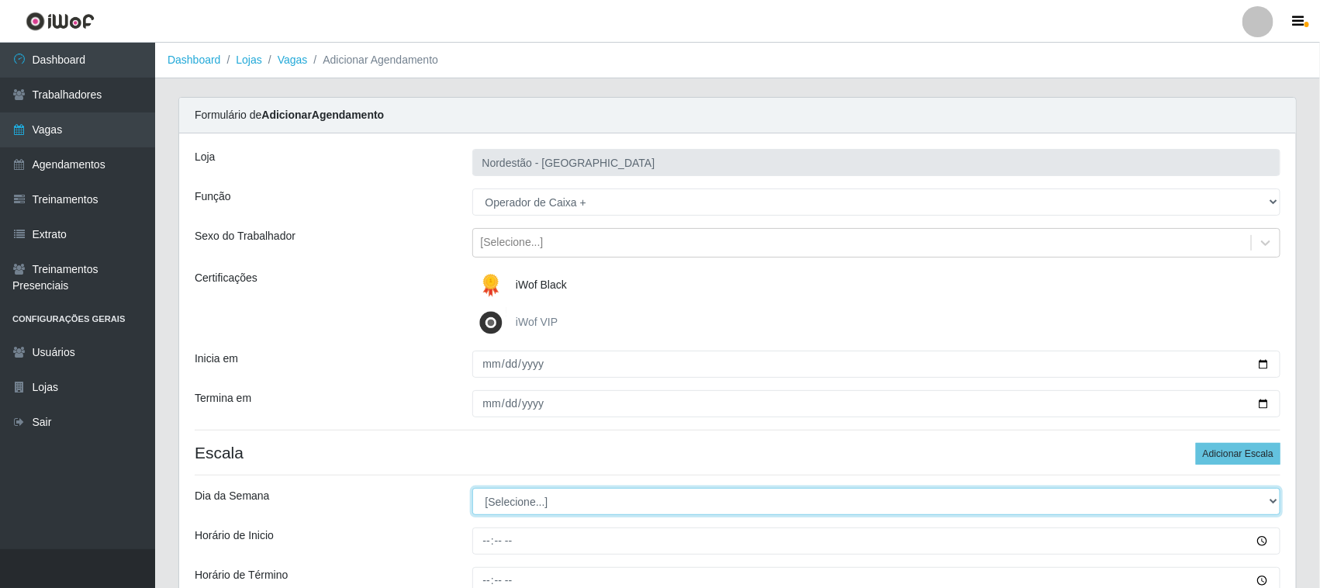
click at [535, 501] on select "[Selecione...] Segunda Terça Quarta Quinta Sexta Sábado Domingo" at bounding box center [876, 501] width 809 height 27
click at [472, 489] on select "[Selecione...] Segunda Terça Quarta Quinta Sexta Sábado Domingo" at bounding box center [876, 501] width 809 height 27
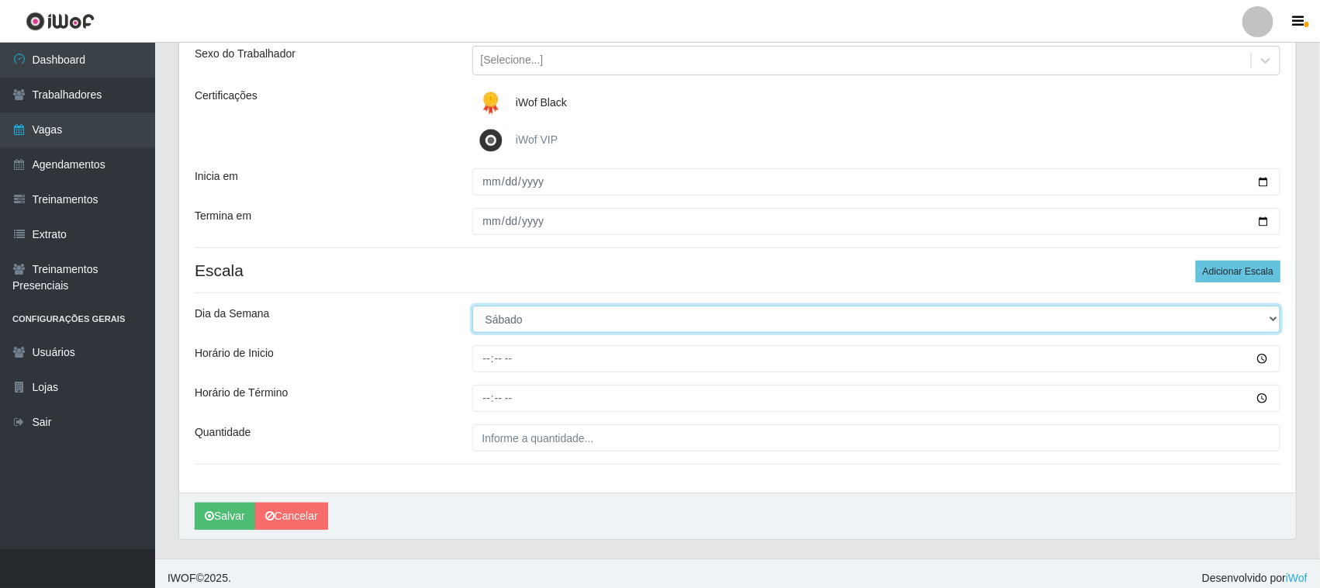
scroll to position [192, 0]
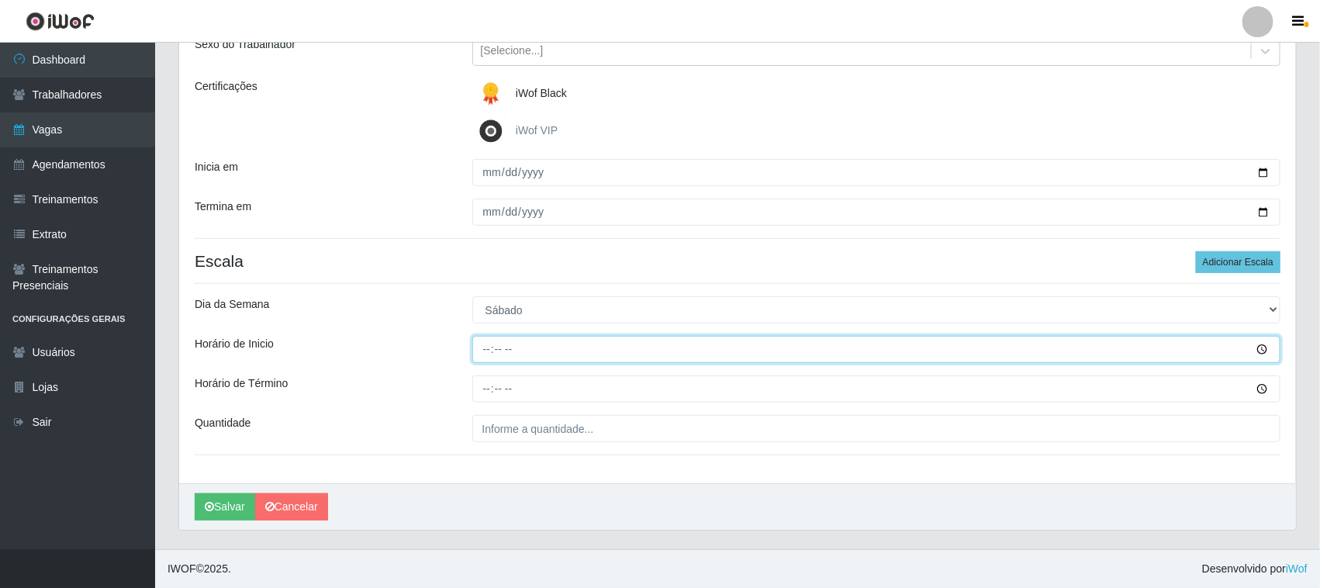
click at [482, 345] on input "Horário de Inicio" at bounding box center [876, 349] width 809 height 27
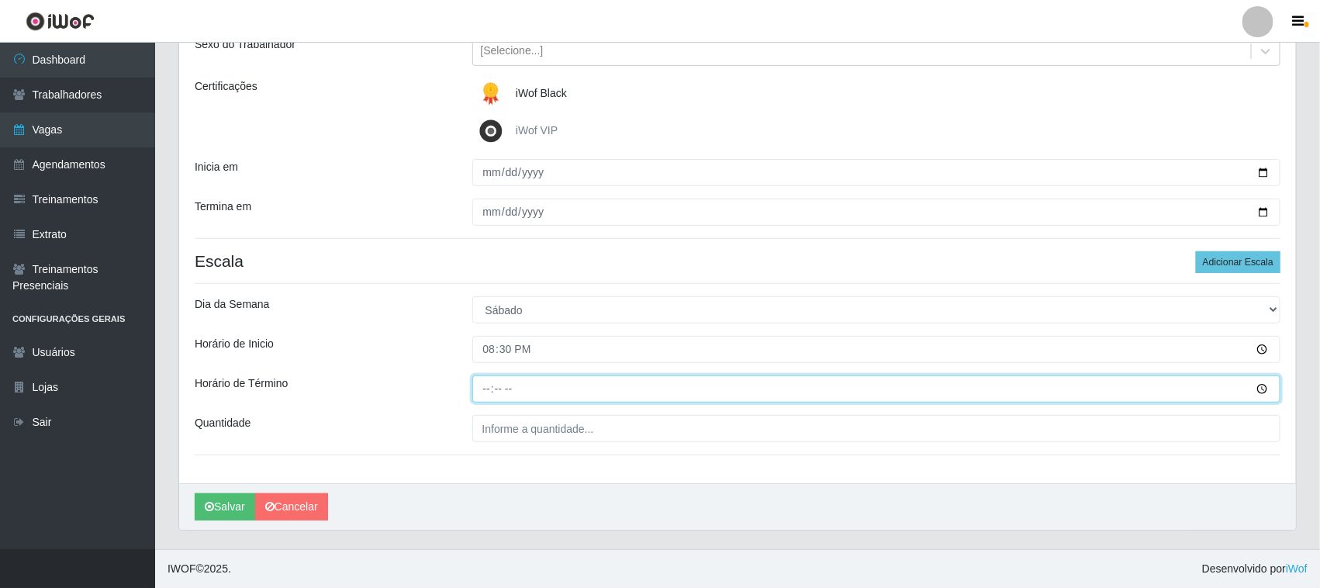
click at [487, 386] on input "Horário de Término" at bounding box center [876, 388] width 809 height 27
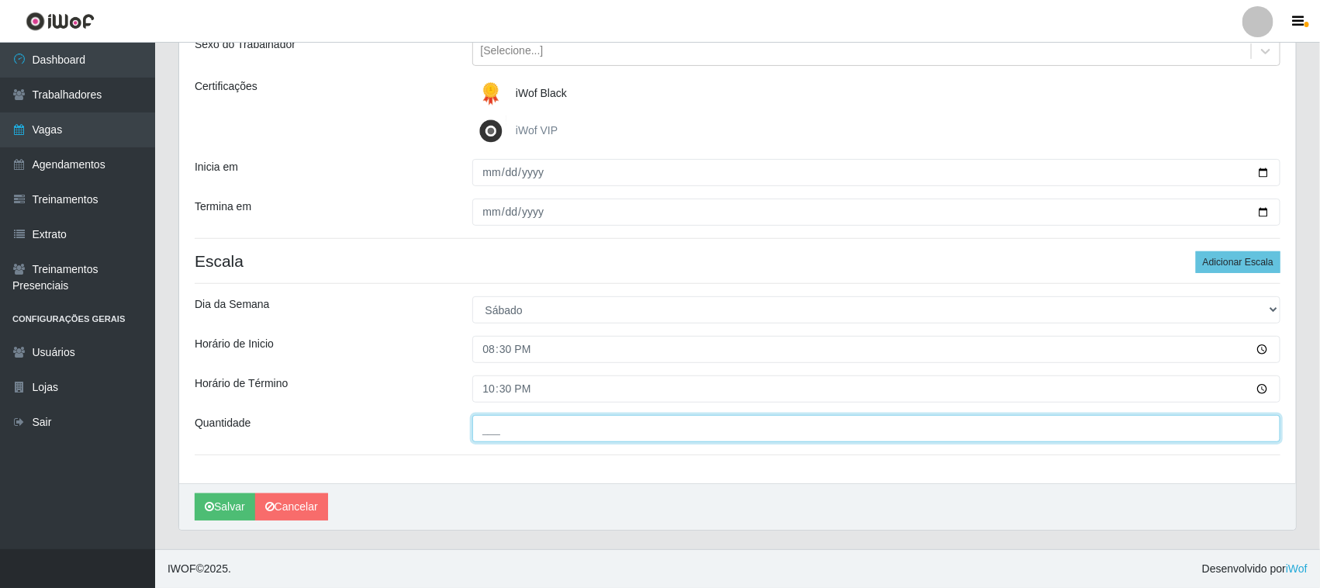
click at [485, 425] on input "___" at bounding box center [876, 428] width 809 height 27
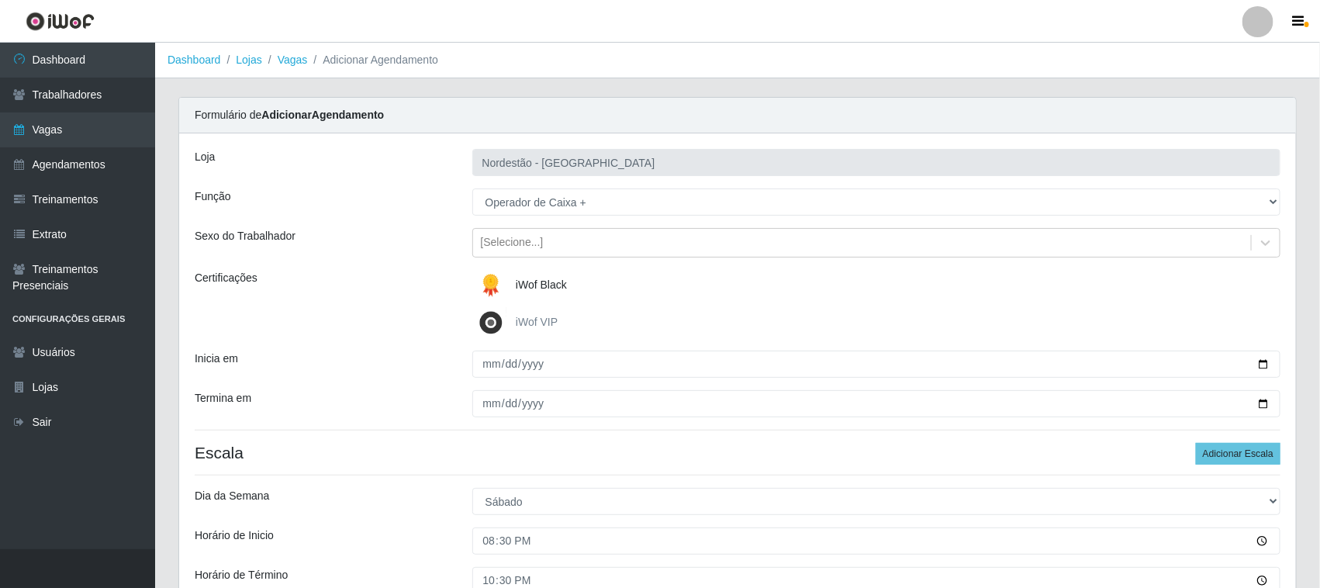
scroll to position [97, 0]
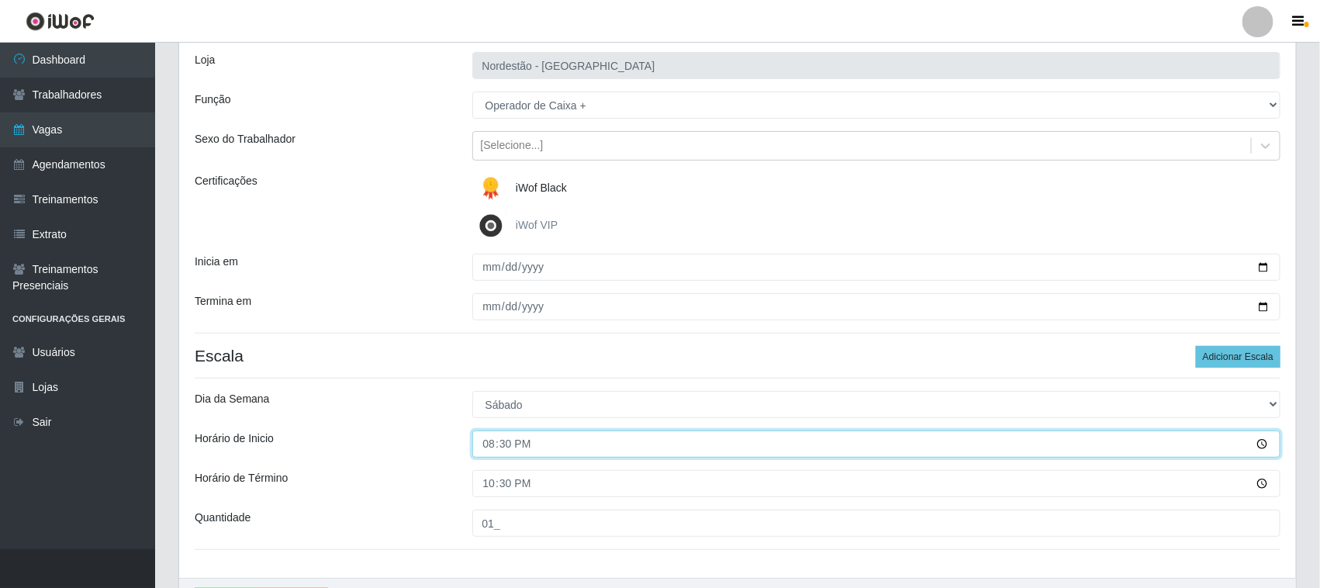
click at [499, 446] on input "20:30" at bounding box center [876, 443] width 809 height 27
click at [493, 438] on input "20:30" at bounding box center [876, 443] width 809 height 27
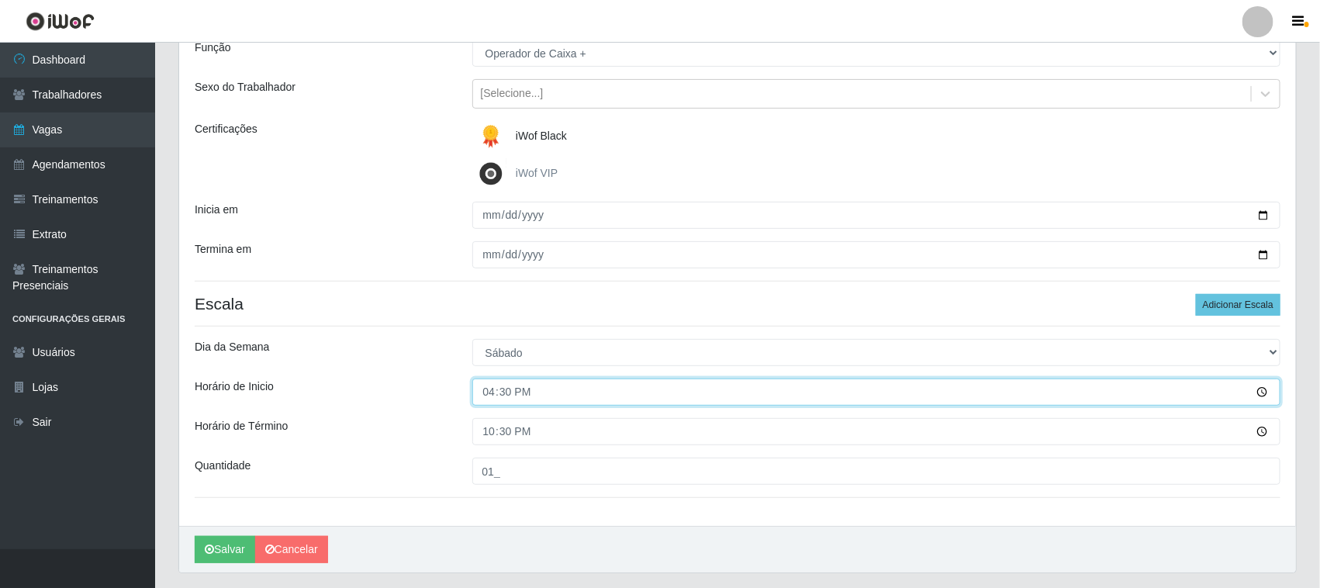
scroll to position [192, 0]
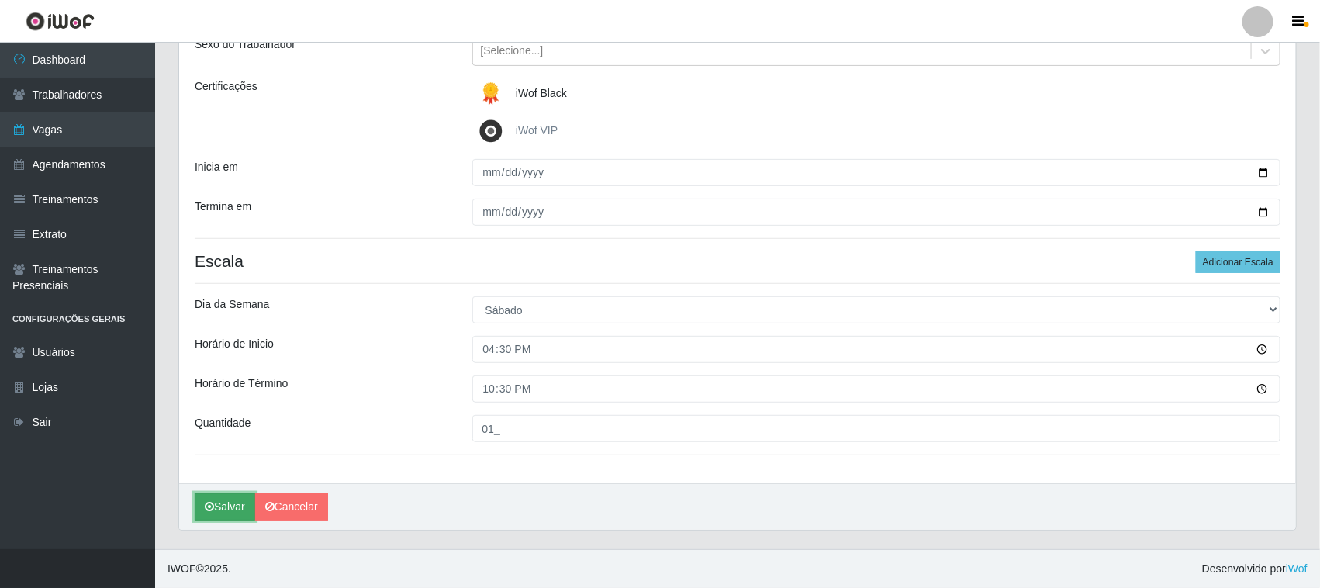
click at [233, 502] on button "Salvar" at bounding box center [225, 506] width 60 height 27
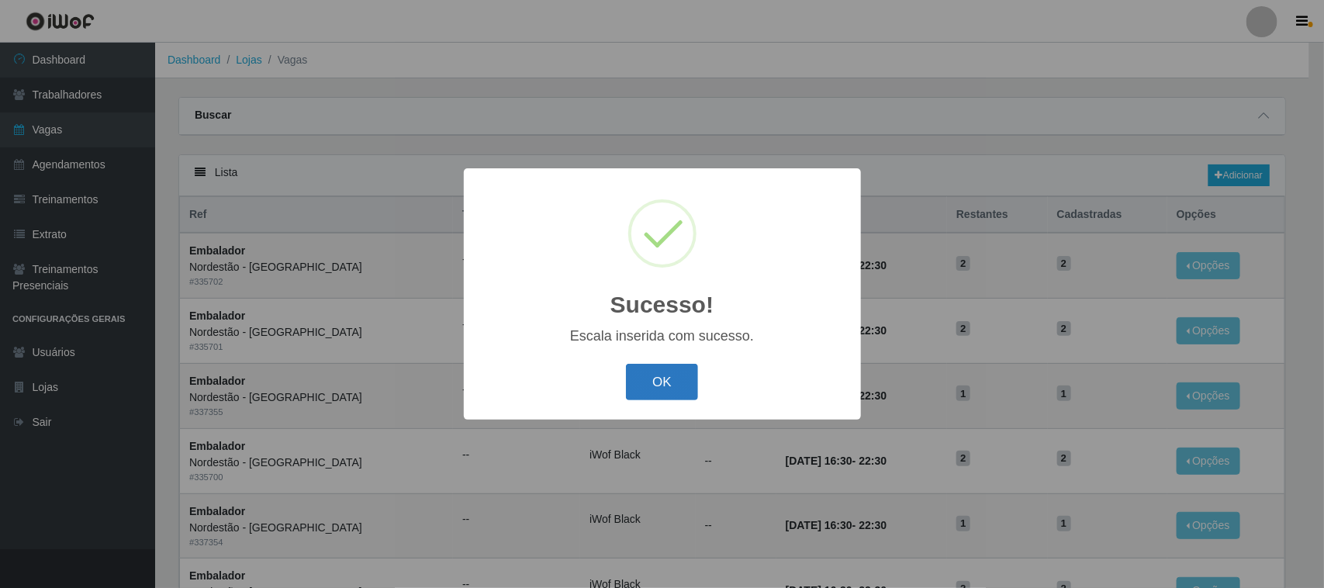
click at [672, 378] on button "OK" at bounding box center [662, 382] width 72 height 36
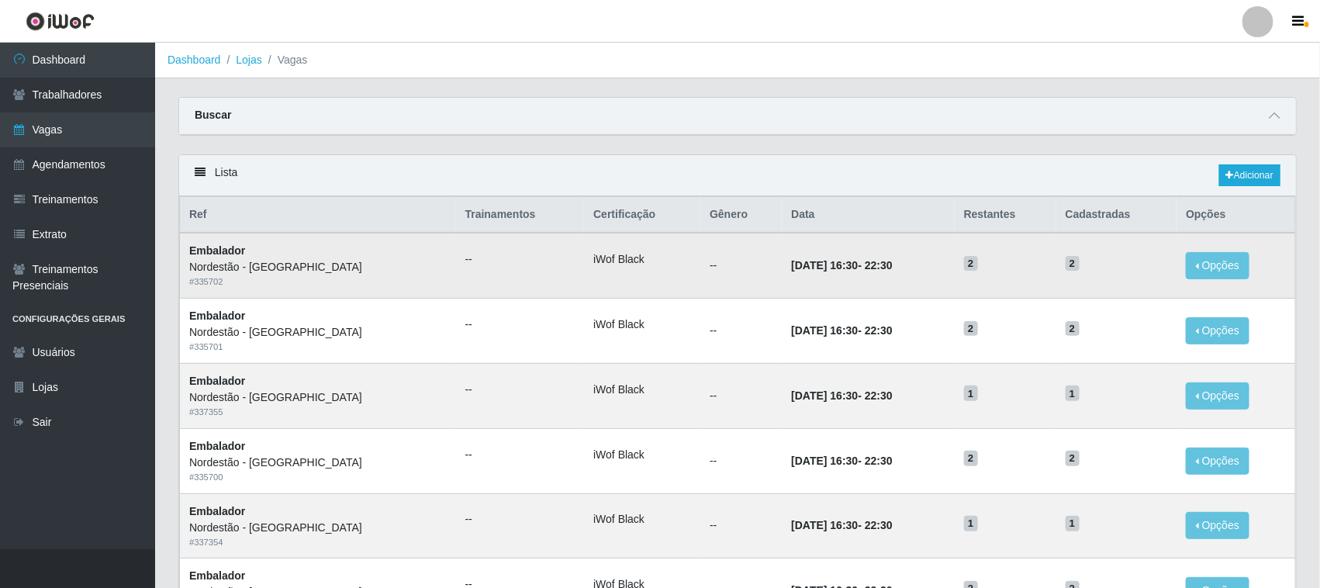
click at [593, 258] on li "iWof Black" at bounding box center [642, 259] width 98 height 16
click at [261, 260] on div "Nordestão - [GEOGRAPHIC_DATA]" at bounding box center [317, 267] width 257 height 16
click at [848, 273] on td "07/10/2025, 16:30 - 22:30" at bounding box center [868, 265] width 172 height 65
click at [865, 271] on time "22:30" at bounding box center [879, 265] width 28 height 12
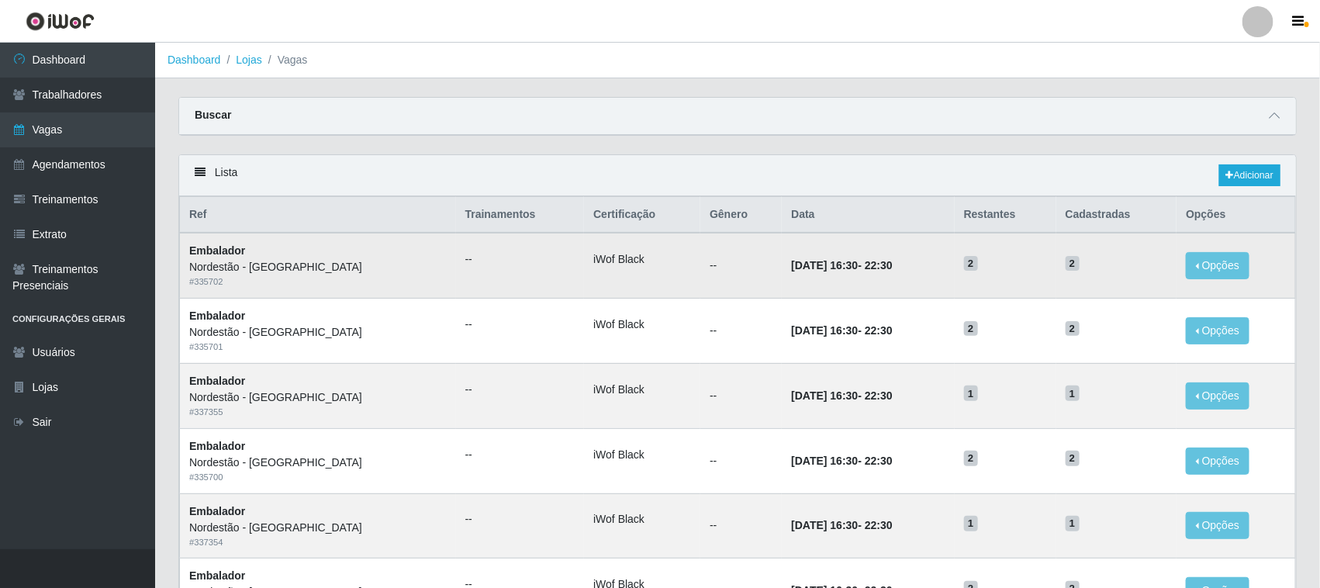
click at [1006, 275] on td "2" at bounding box center [1006, 265] width 102 height 65
click at [1248, 178] on link "Adicionar" at bounding box center [1249, 175] width 61 height 22
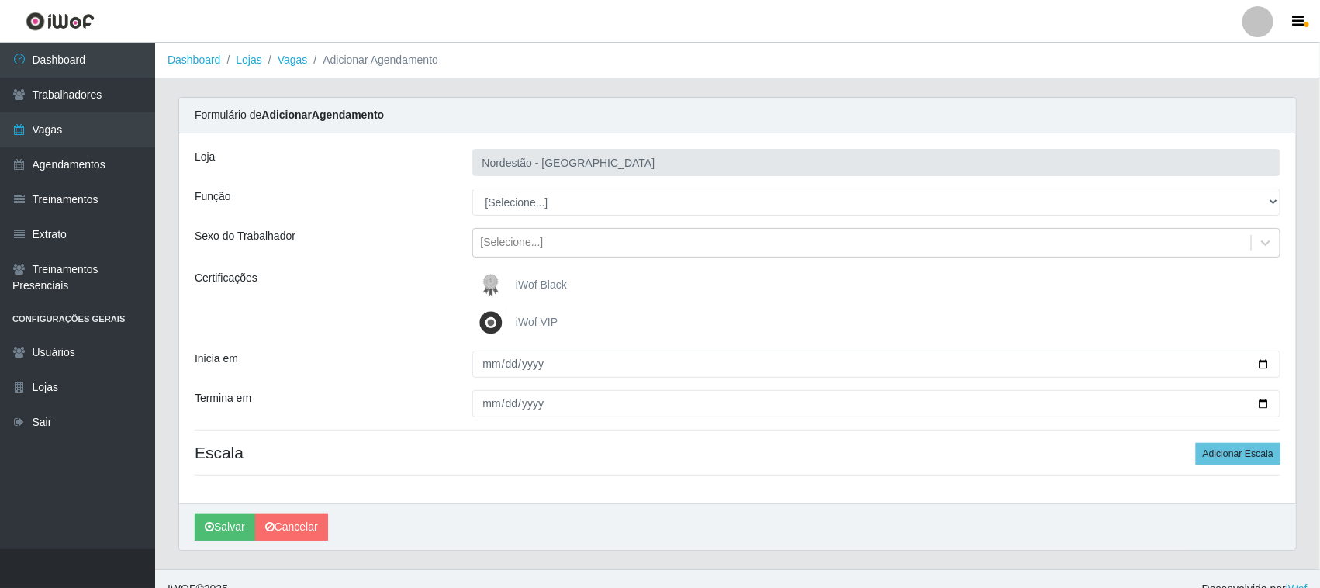
scroll to position [21, 0]
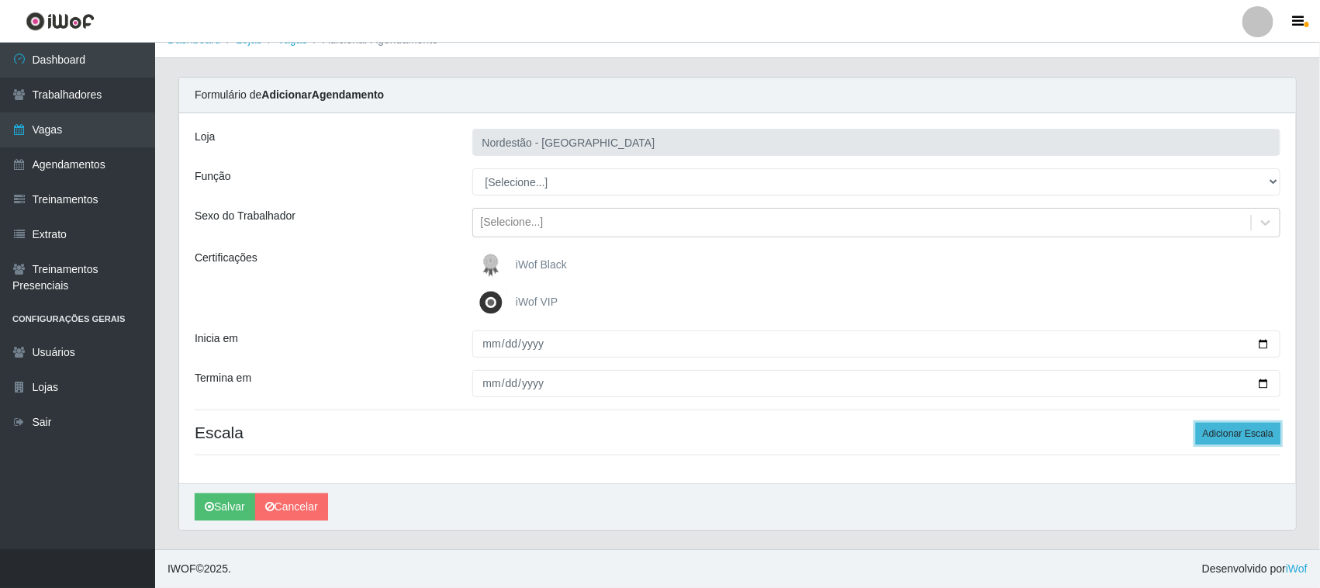
click at [1254, 428] on button "Adicionar Escala" at bounding box center [1238, 434] width 85 height 22
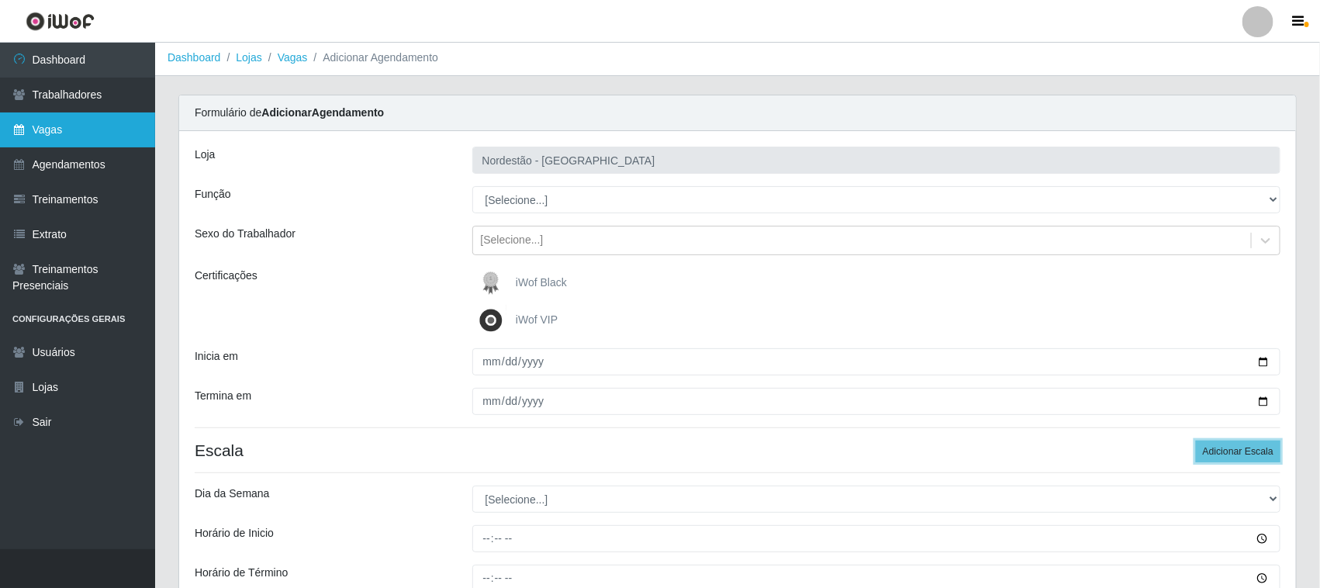
scroll to position [0, 0]
click at [107, 126] on link "Vagas" at bounding box center [77, 129] width 155 height 35
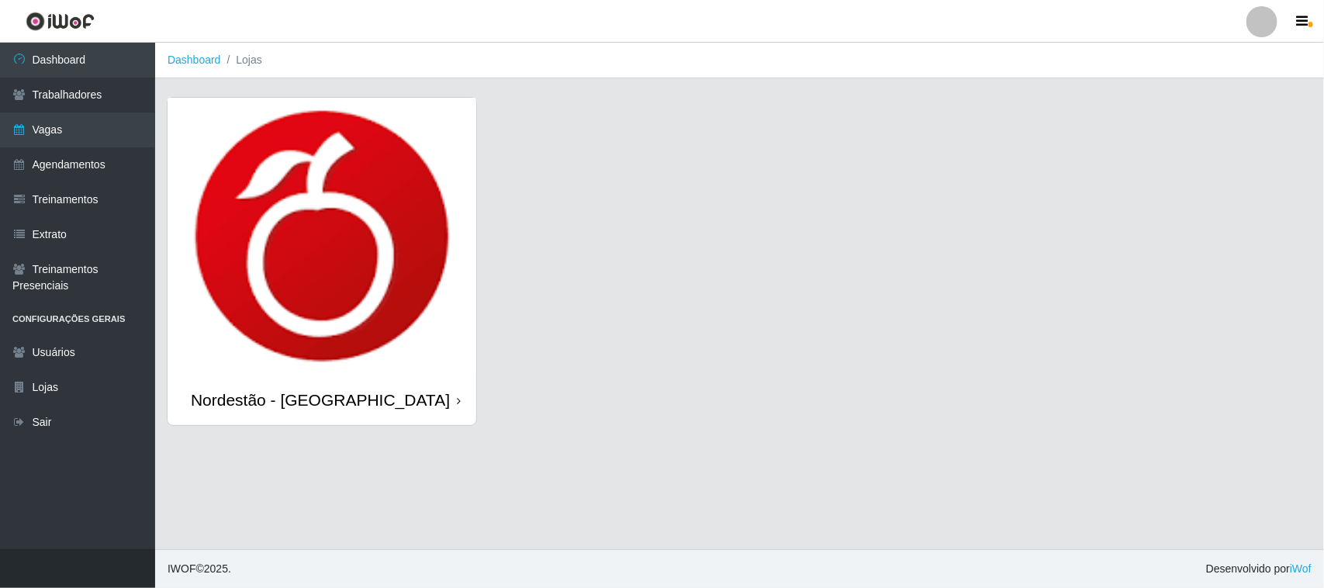
click at [454, 405] on div "Nordestão - [GEOGRAPHIC_DATA]" at bounding box center [321, 400] width 309 height 50
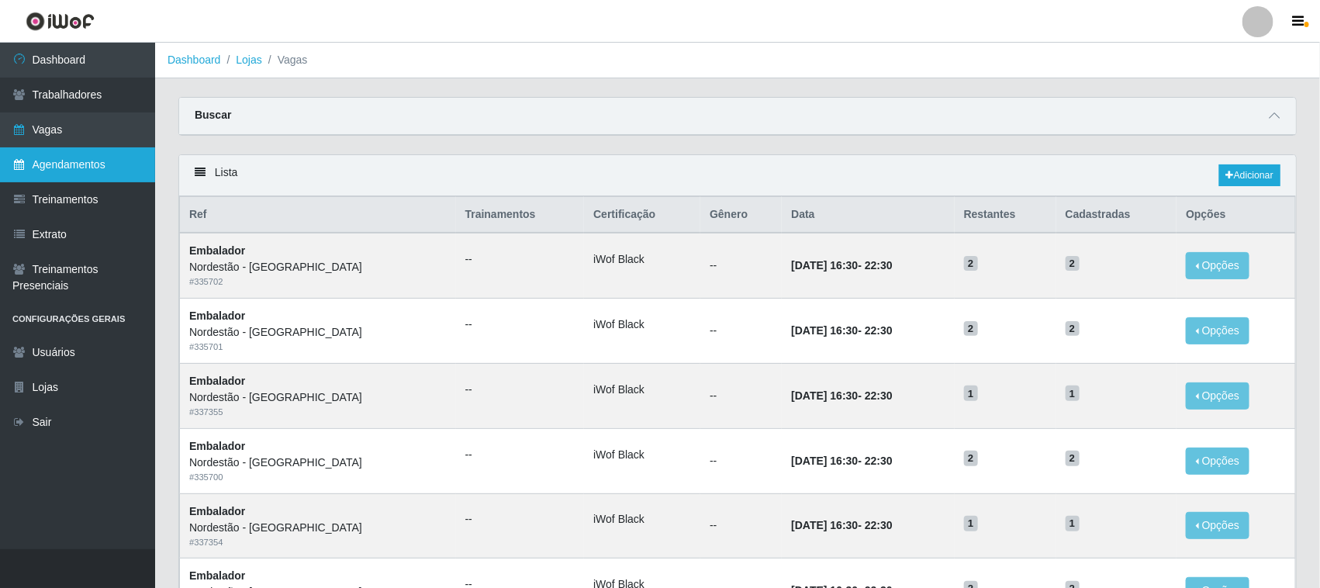
click at [76, 165] on link "Agendamentos" at bounding box center [77, 164] width 155 height 35
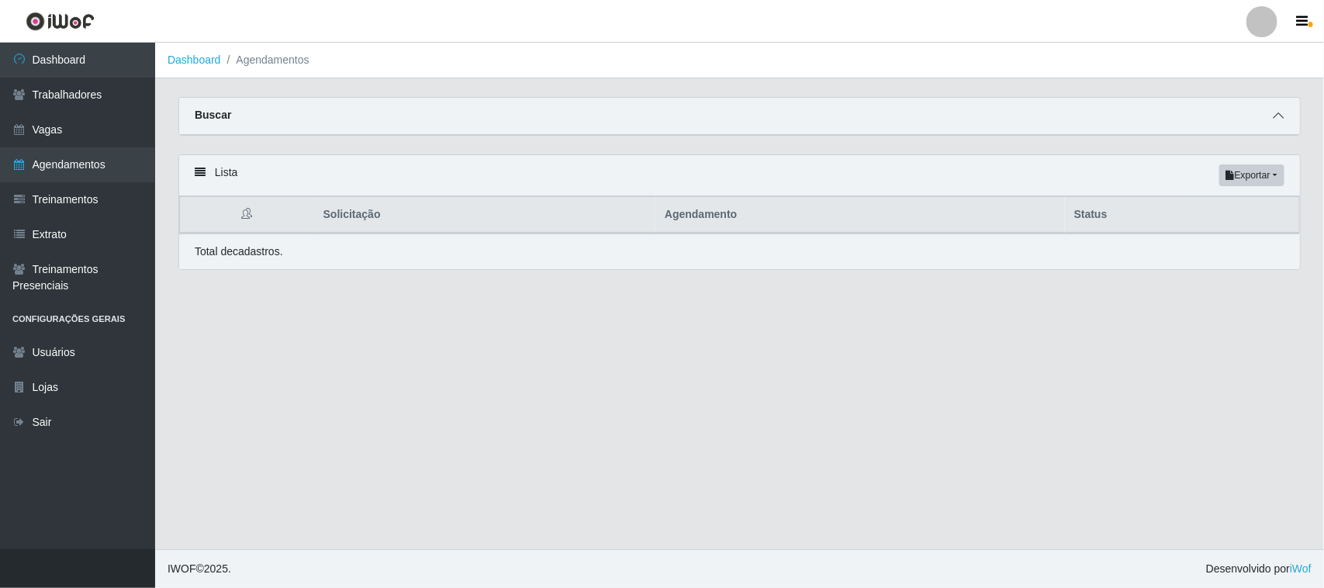
click at [1269, 113] on span at bounding box center [1278, 116] width 19 height 18
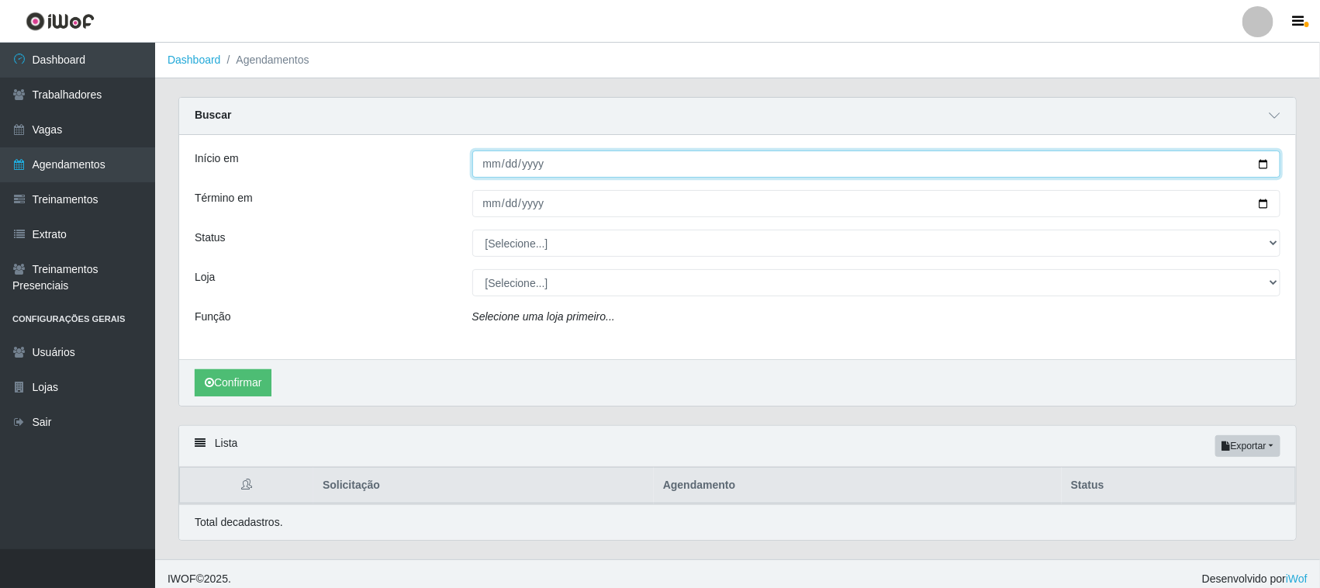
click at [1266, 164] on input "Início em" at bounding box center [876, 163] width 809 height 27
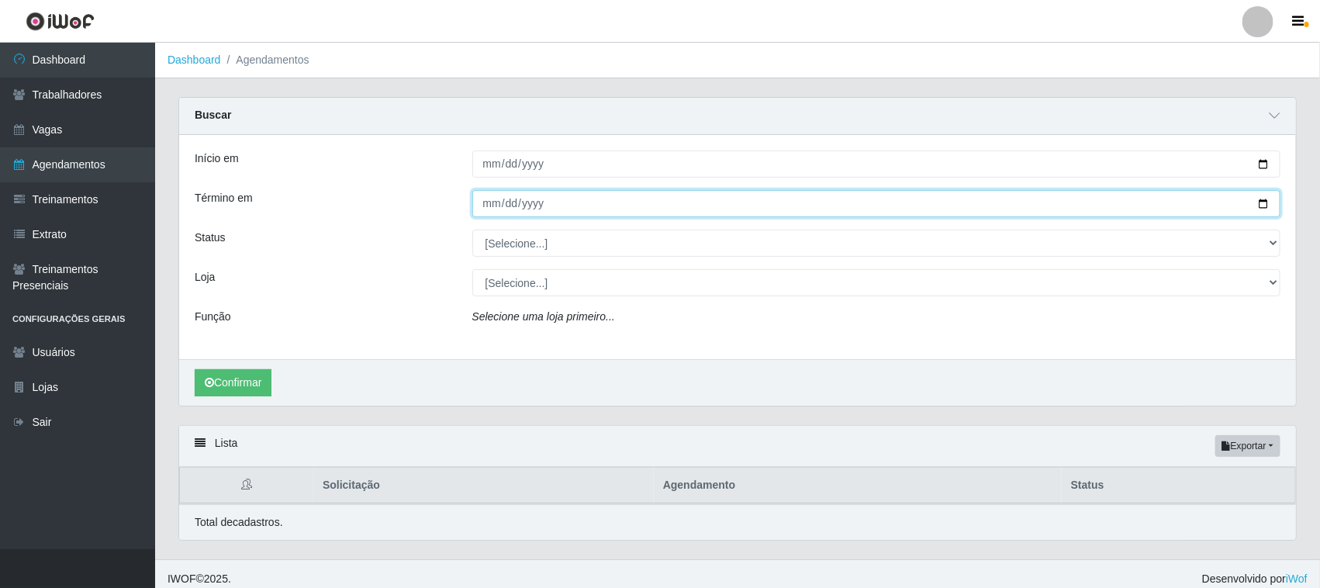
click at [1260, 204] on input "Término em" at bounding box center [876, 203] width 809 height 27
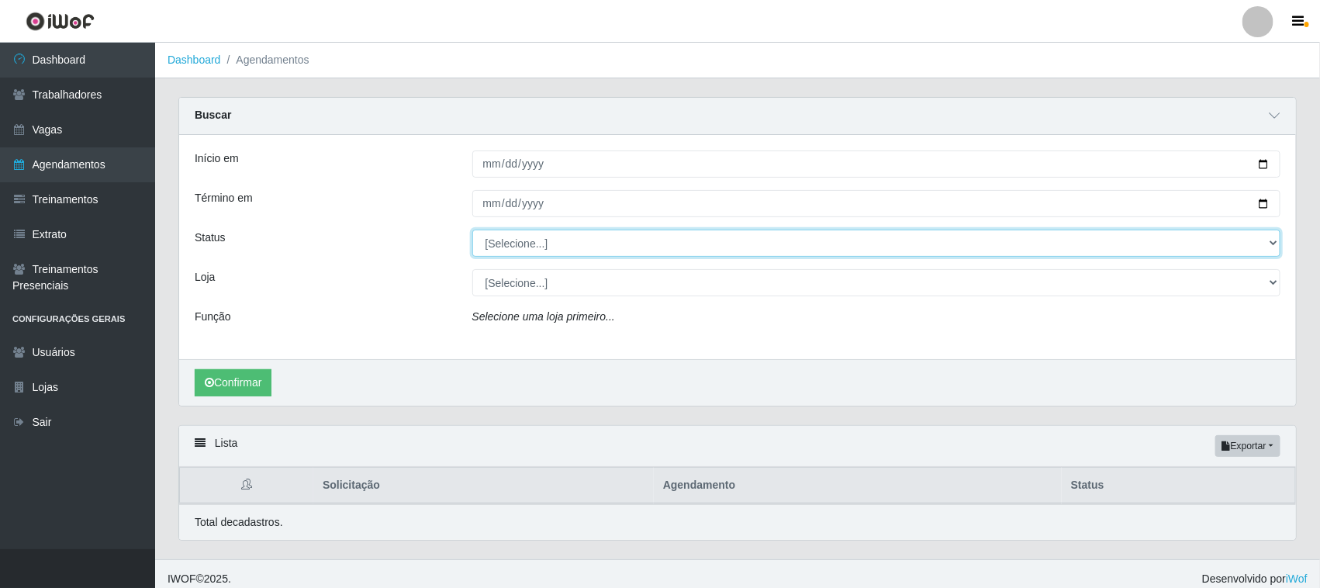
click at [1273, 241] on select "[Selecione...] AGENDADO AGUARDANDO LIBERAR EM ANDAMENTO EM REVISÃO FINALIZADO C…" at bounding box center [876, 243] width 809 height 27
click at [472, 230] on select "[Selecione...] AGENDADO AGUARDANDO LIBERAR EM ANDAMENTO EM REVISÃO FINALIZADO C…" at bounding box center [876, 243] width 809 height 27
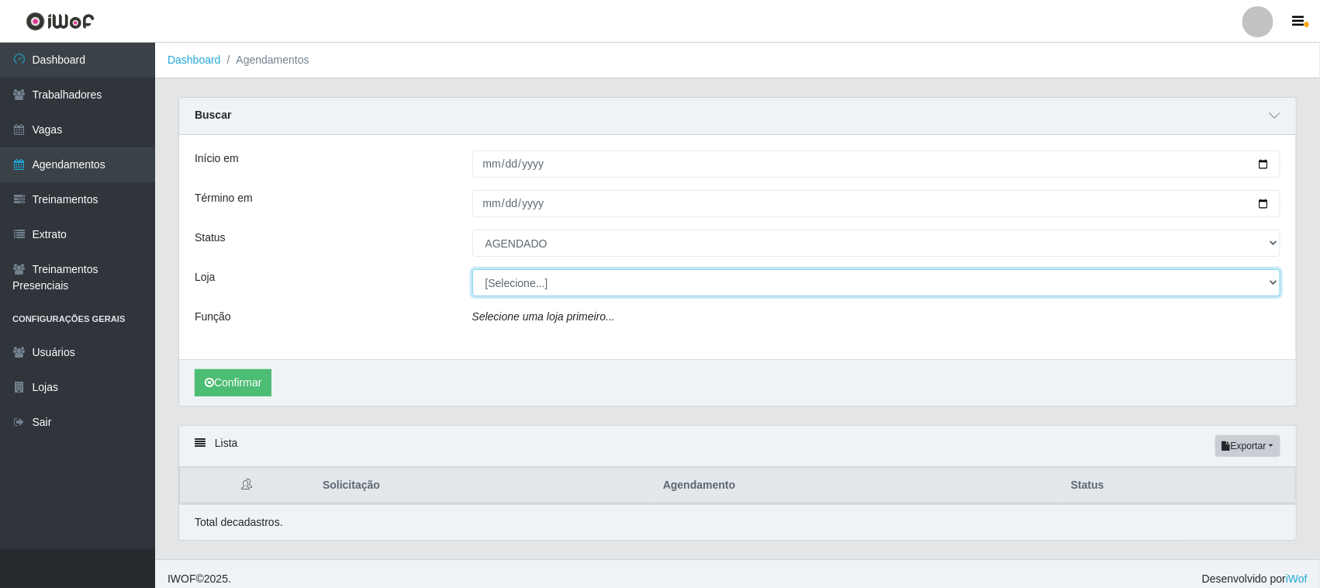
click at [541, 288] on select "[Selecione...] Nordestão - Santa Catarina" at bounding box center [876, 282] width 809 height 27
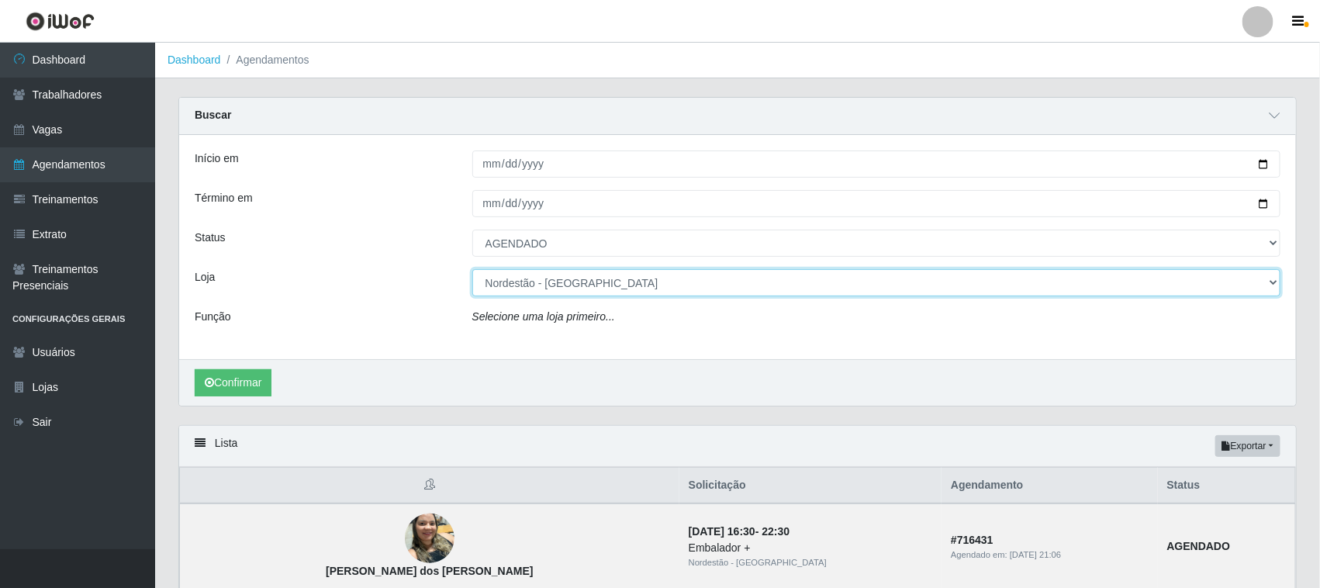
click at [472, 270] on select "[Selecione...] Nordestão - Santa Catarina" at bounding box center [876, 282] width 809 height 27
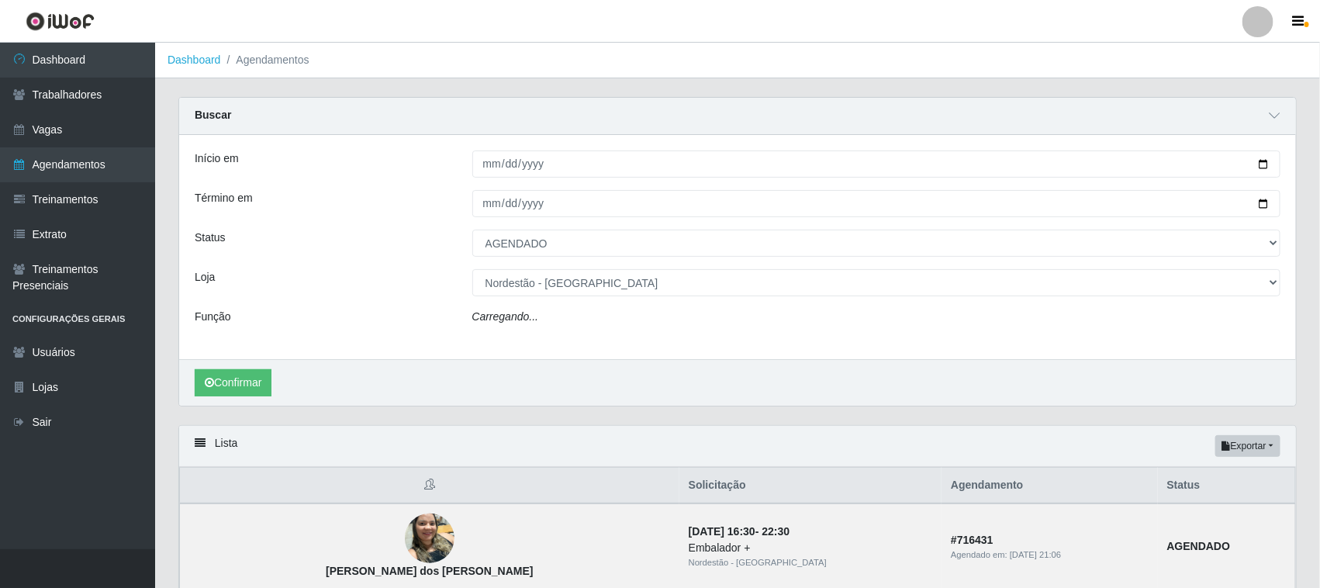
click at [526, 316] on icon "Carregando..." at bounding box center [505, 316] width 67 height 12
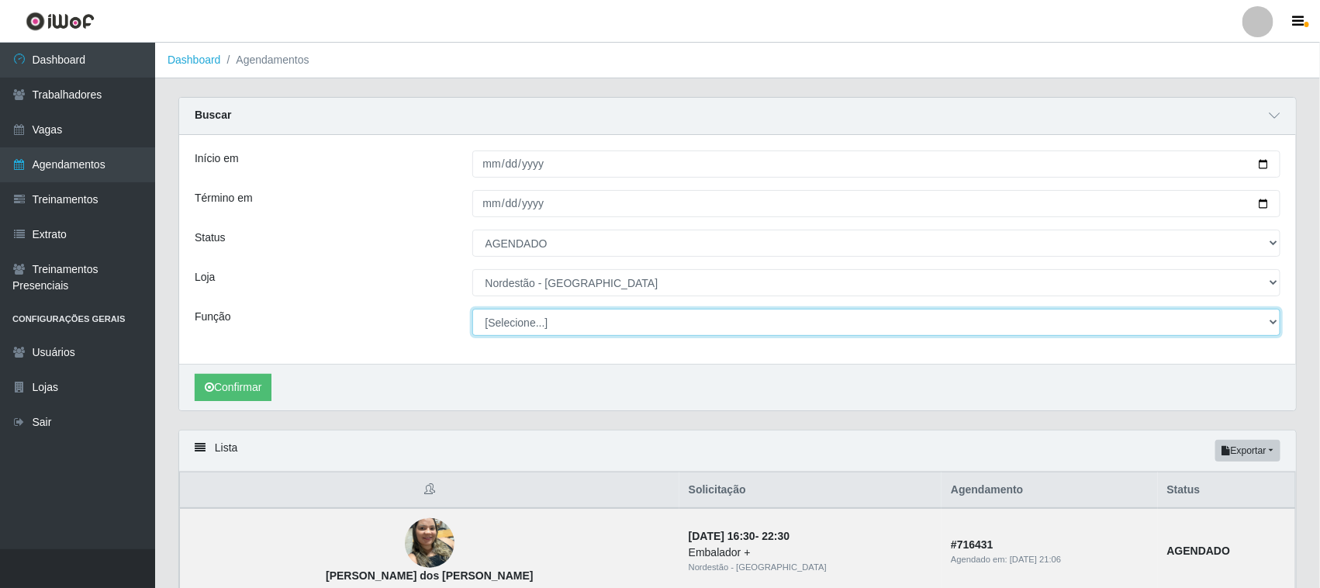
click at [526, 316] on select "[Selecione...] Embalador Embalador + Embalador ++ Operador de Caixa Operador de…" at bounding box center [876, 322] width 809 height 27
click at [472, 309] on select "[Selecione...] Embalador Embalador + Embalador ++ Operador de Caixa Operador de…" at bounding box center [876, 322] width 809 height 27
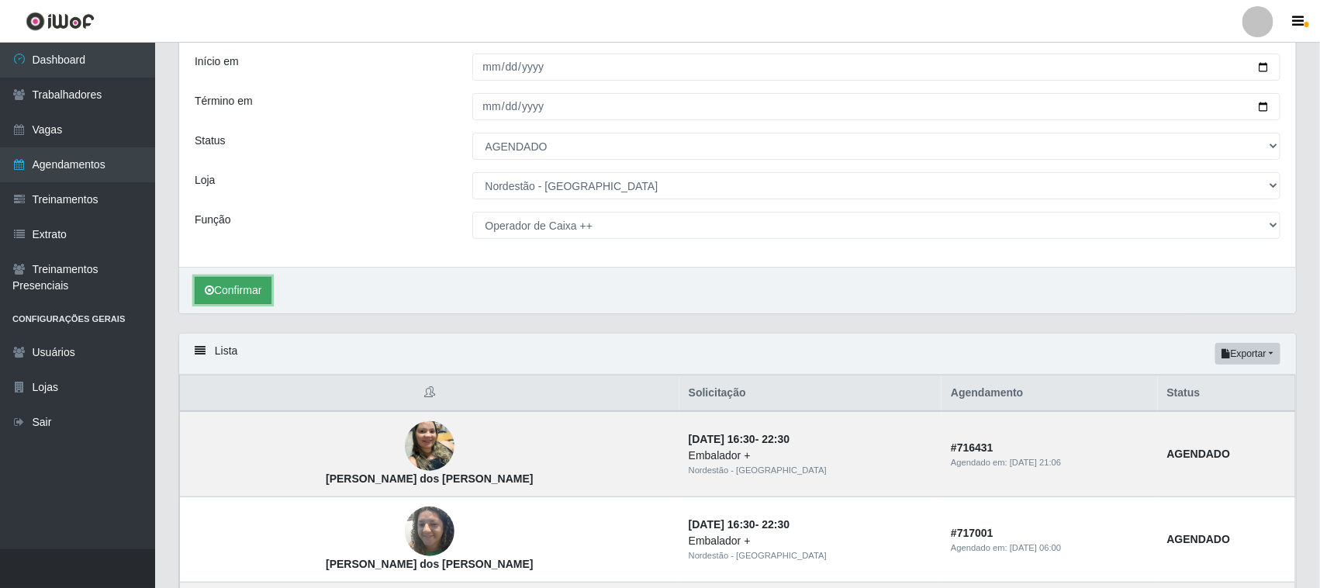
click at [246, 291] on button "Confirmar" at bounding box center [233, 290] width 77 height 27
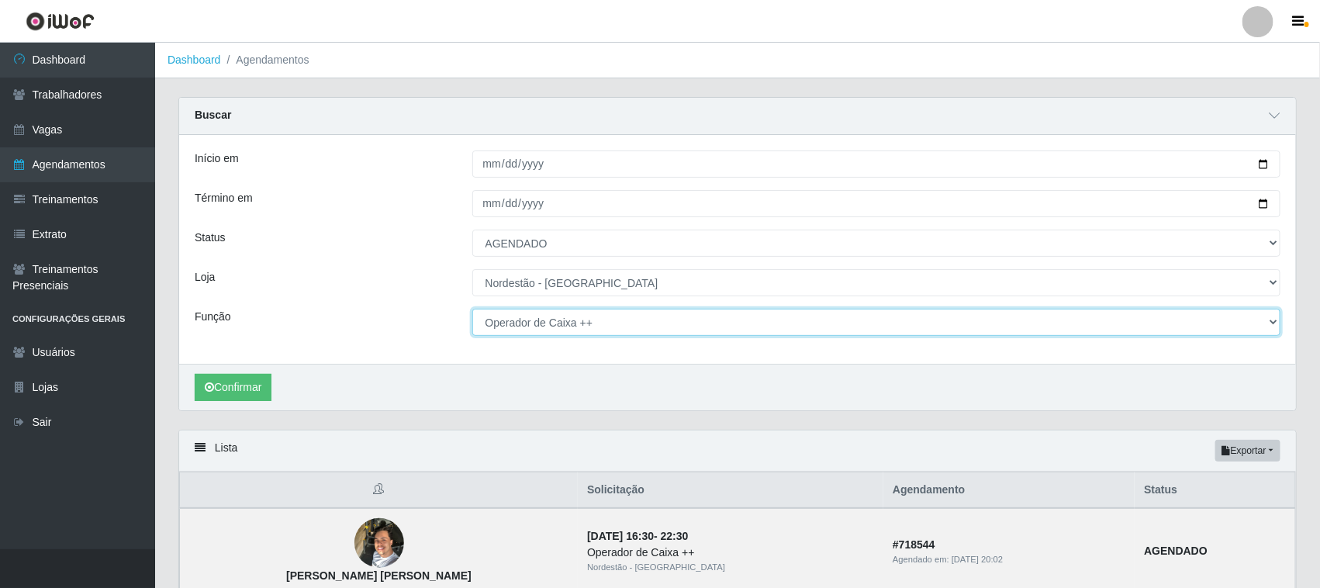
click at [1266, 323] on select "[Selecione...] Embalador Embalador + Embalador ++ Operador de Caixa Operador de…" at bounding box center [876, 322] width 809 height 27
click at [472, 309] on select "[Selecione...] Embalador Embalador + Embalador ++ Operador de Caixa Operador de…" at bounding box center [876, 322] width 809 height 27
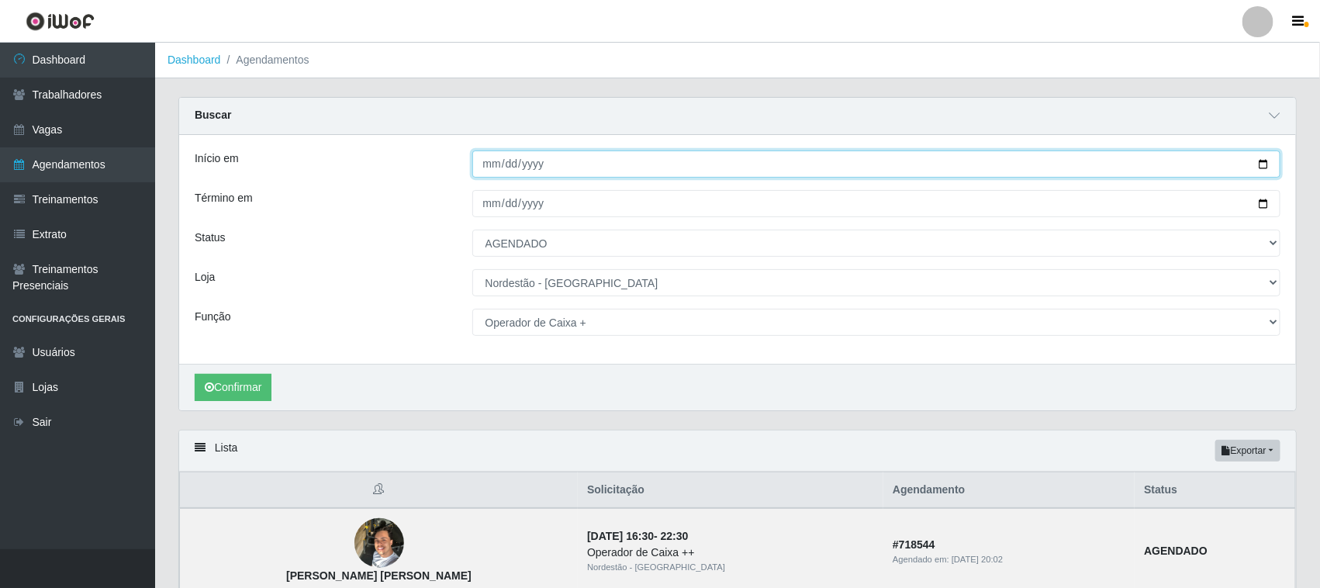
click at [1262, 164] on input "2025-09-07" at bounding box center [876, 163] width 809 height 27
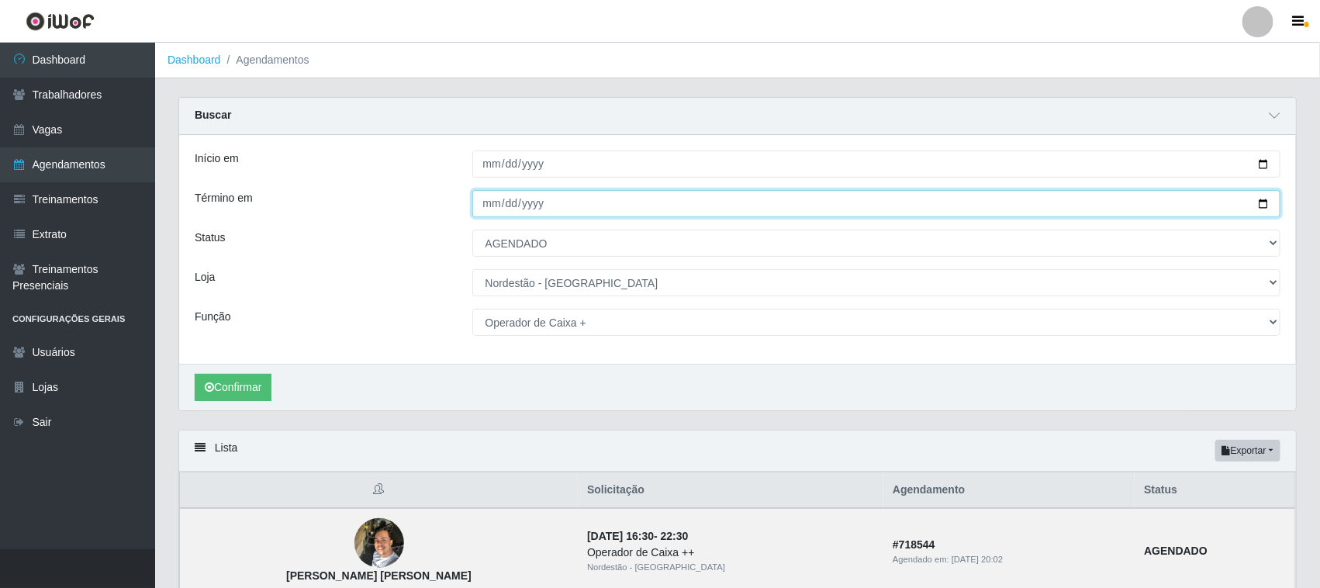
click at [1258, 205] on input "2025-09-07" at bounding box center [876, 203] width 809 height 27
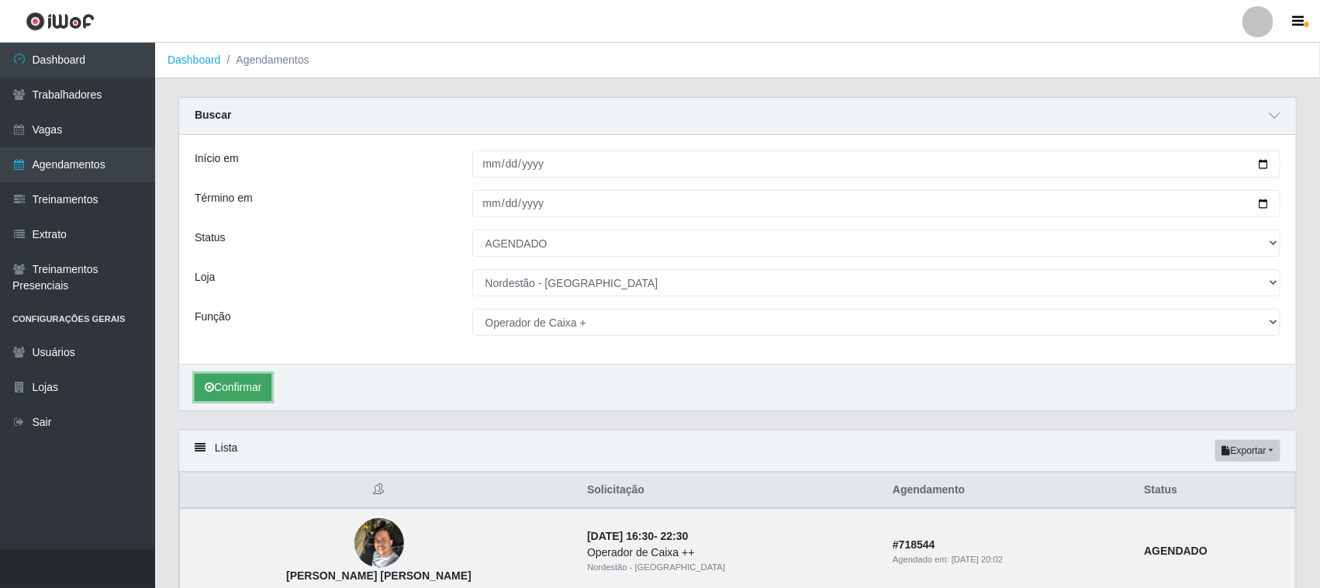
drag, startPoint x: 244, startPoint y: 390, endPoint x: 250, endPoint y: 381, distance: 10.8
click at [245, 390] on button "Confirmar" at bounding box center [233, 387] width 77 height 27
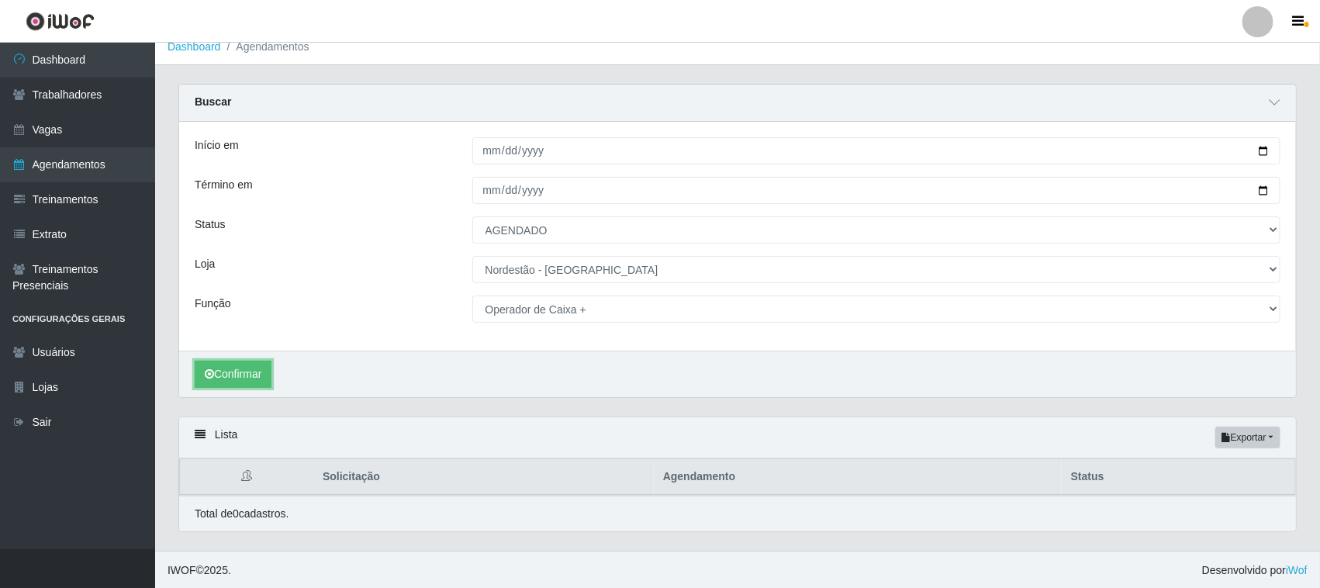
scroll to position [16, 0]
click at [258, 370] on button "Confirmar" at bounding box center [233, 372] width 77 height 27
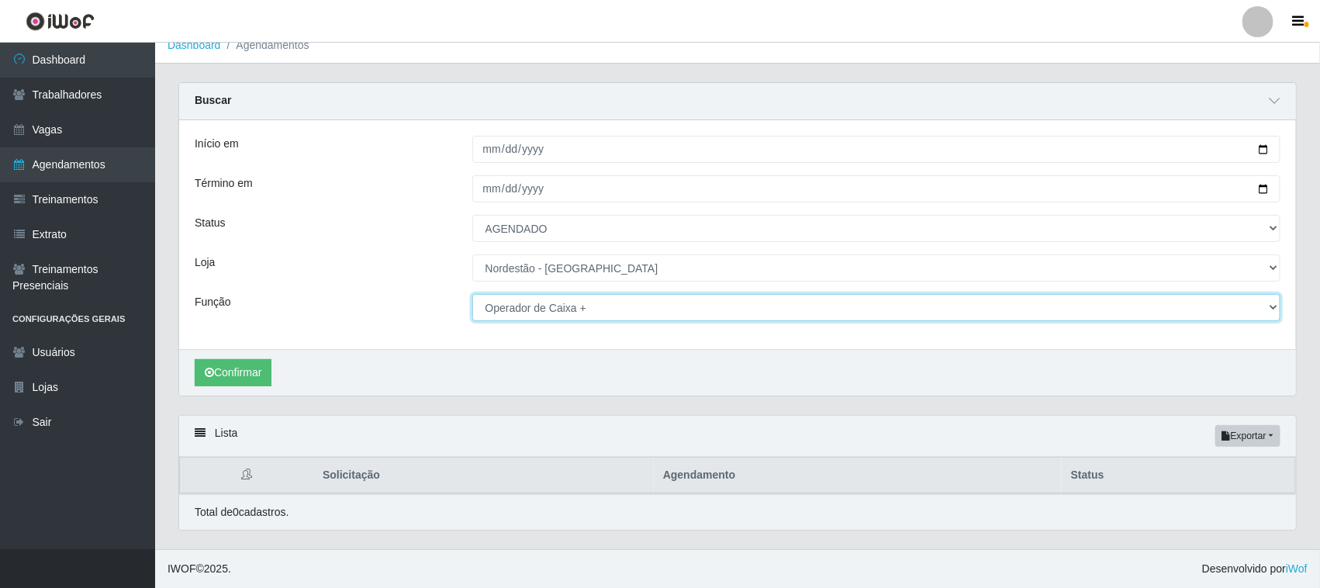
click at [1272, 308] on select "[Selecione...] Embalador Embalador + Embalador ++ Operador de Caixa Operador de…" at bounding box center [876, 307] width 809 height 27
click at [472, 294] on select "[Selecione...] Embalador Embalador + Embalador ++ Operador de Caixa Operador de…" at bounding box center [876, 307] width 809 height 27
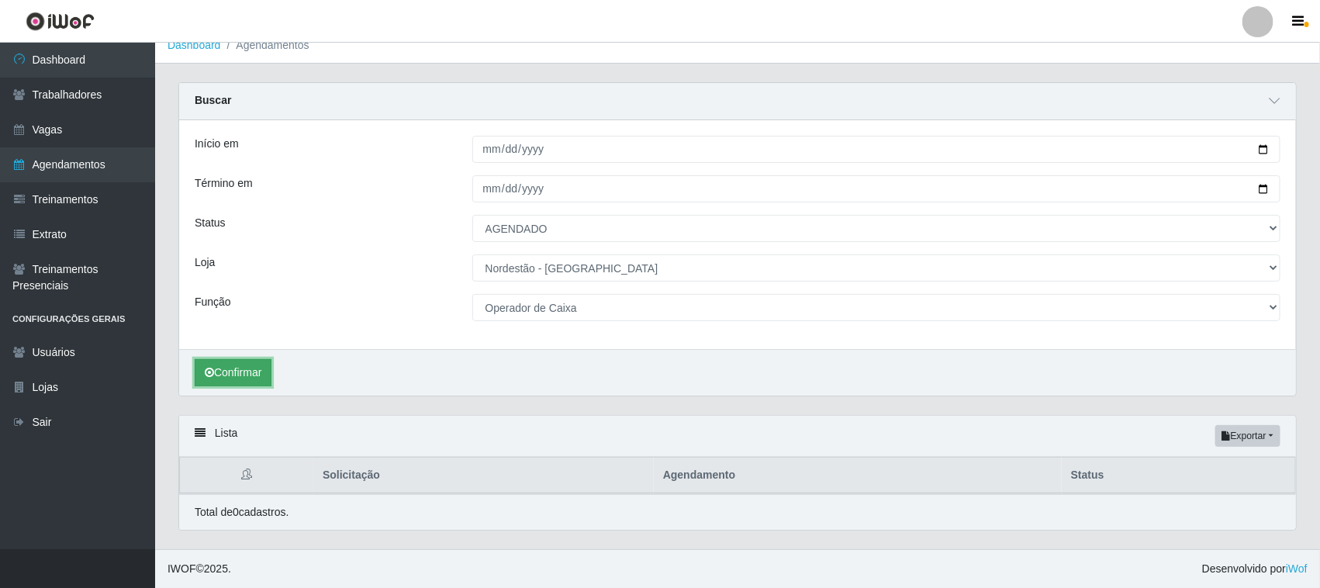
click at [238, 378] on button "Confirmar" at bounding box center [233, 372] width 77 height 27
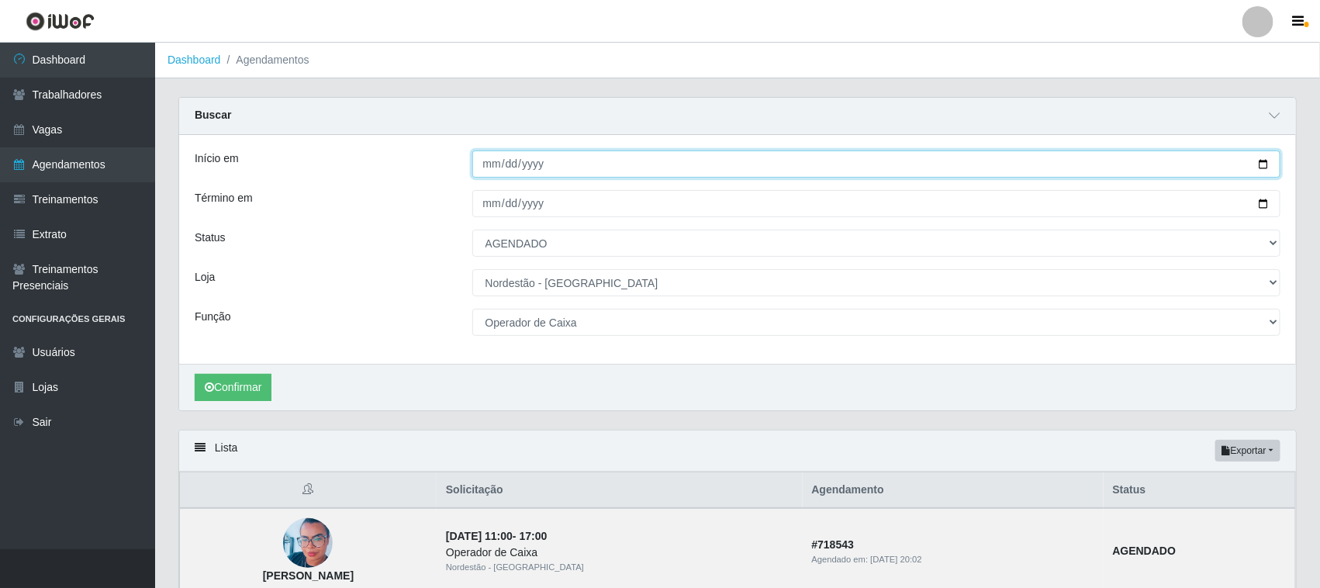
click at [1261, 164] on input "2025-09-08" at bounding box center [876, 163] width 809 height 27
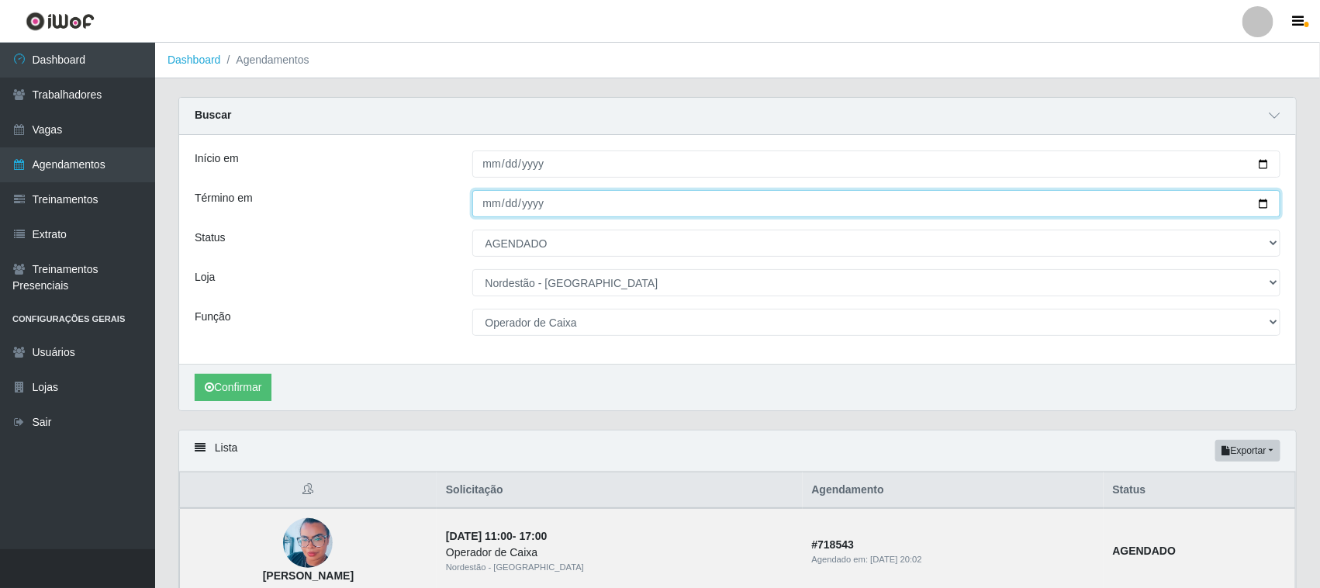
click at [1264, 204] on input "2025-09-08" at bounding box center [876, 203] width 809 height 27
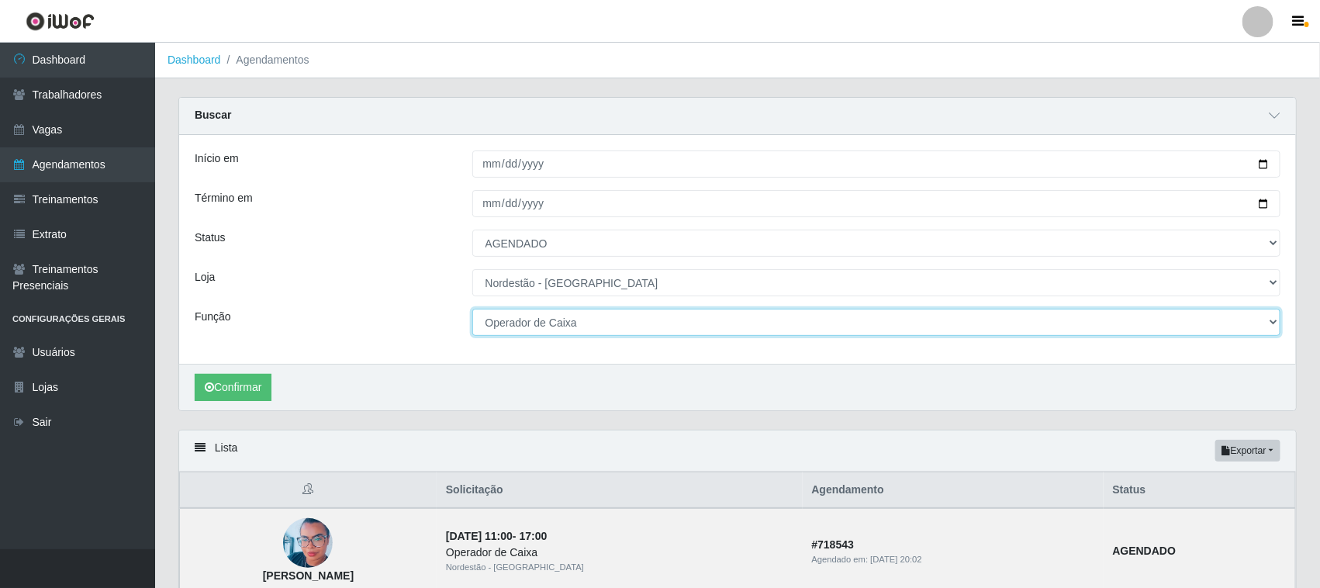
click at [626, 327] on select "[Selecione...] Embalador Embalador + Embalador ++ Operador de Caixa Operador de…" at bounding box center [876, 322] width 809 height 27
click at [472, 309] on select "[Selecione...] Embalador Embalador + Embalador ++ Operador de Caixa Operador de…" at bounding box center [876, 322] width 809 height 27
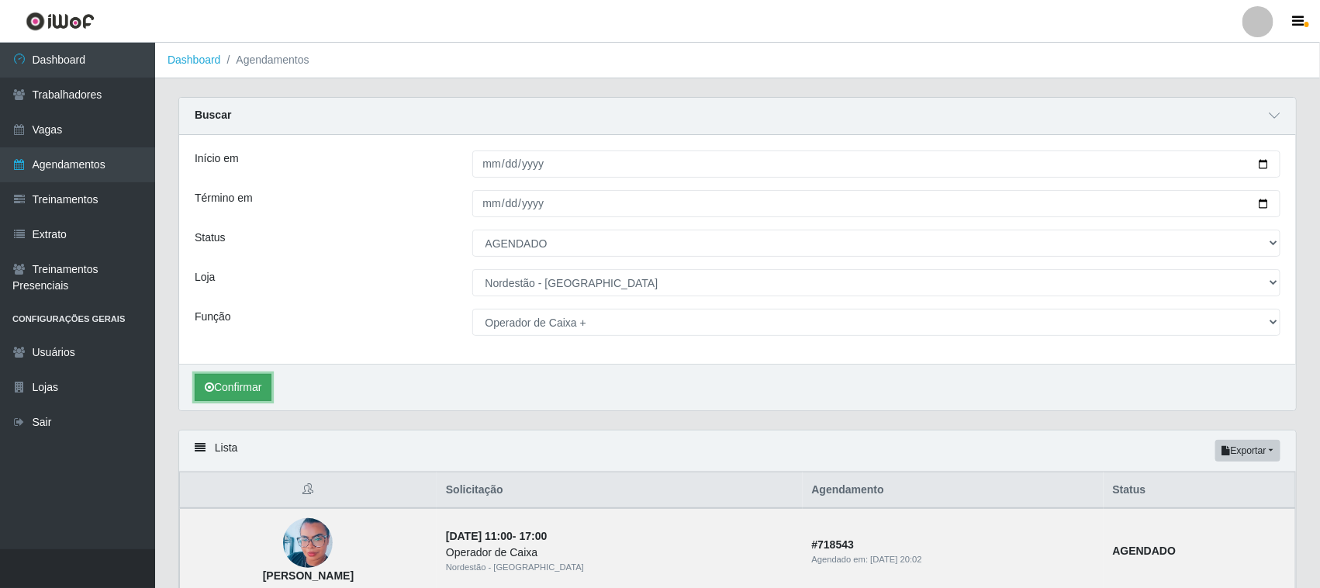
click at [247, 376] on button "Confirmar" at bounding box center [233, 387] width 77 height 27
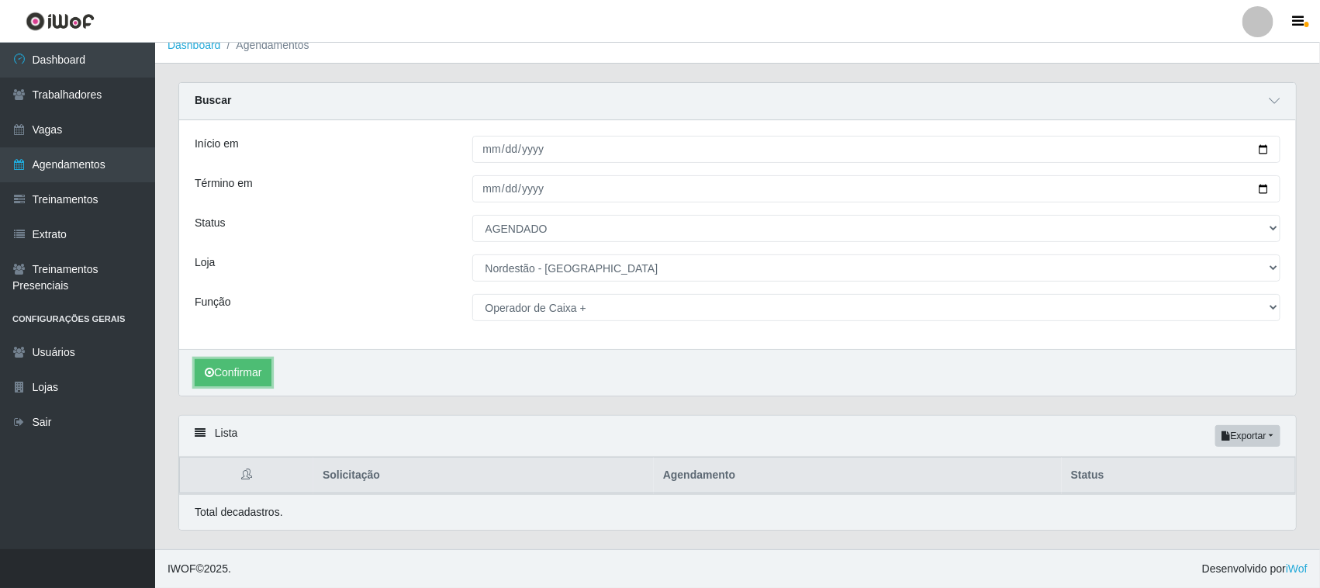
scroll to position [16, 0]
click at [231, 371] on button "Confirmar" at bounding box center [233, 372] width 77 height 27
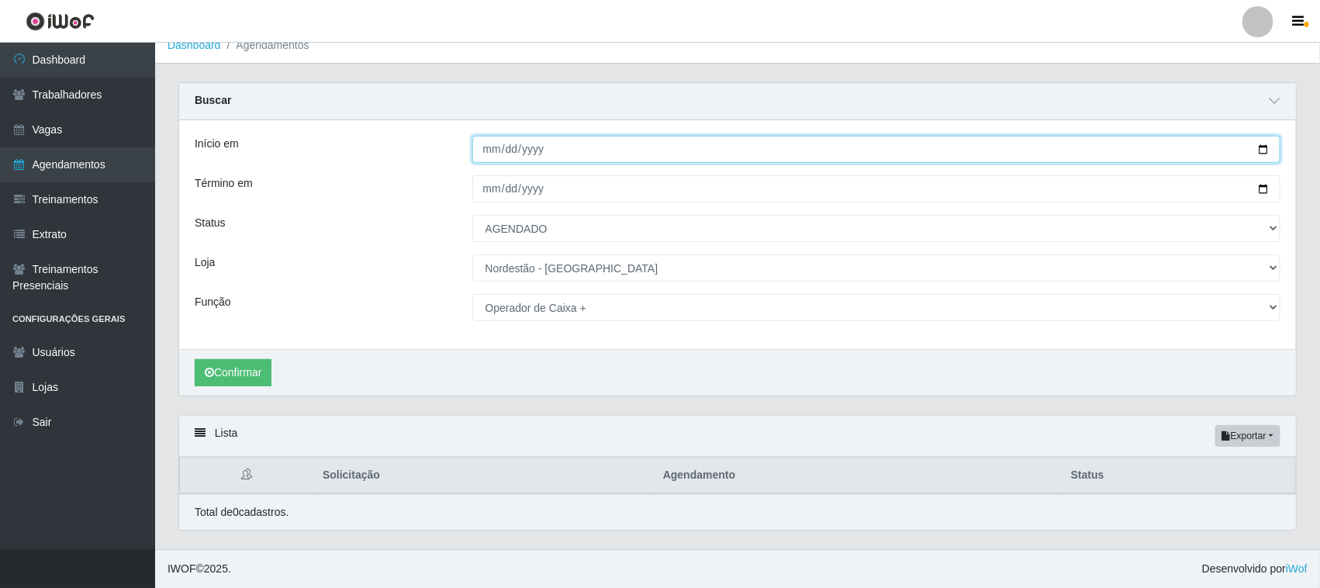
click at [1264, 150] on input "2025-09-14" at bounding box center [876, 149] width 809 height 27
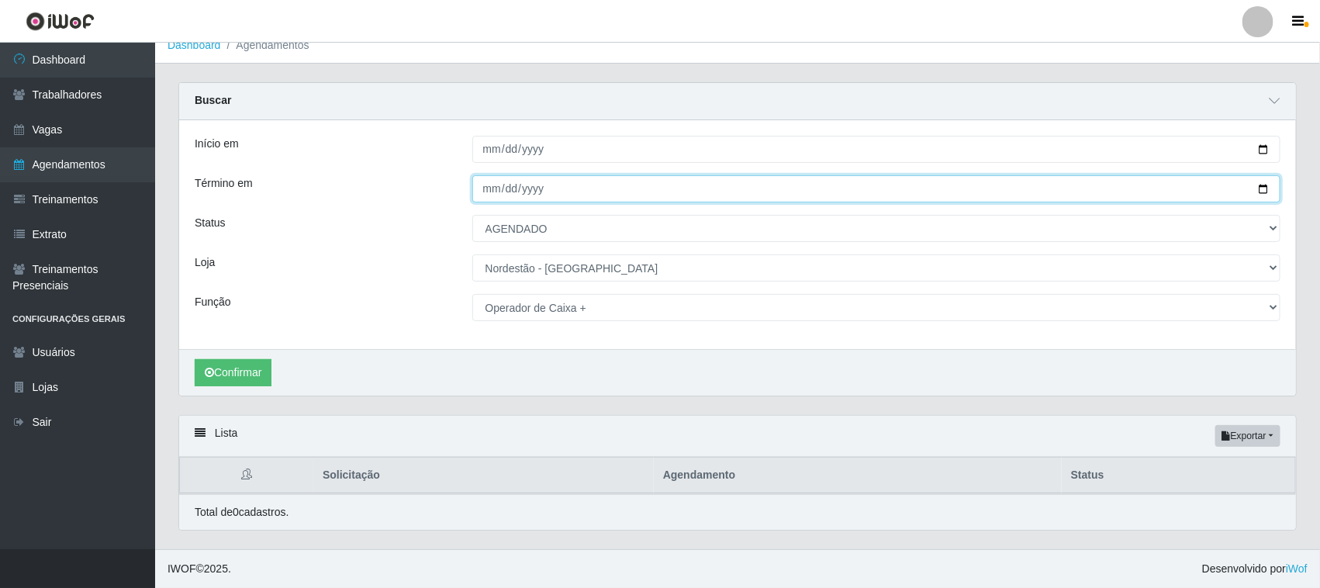
click at [1262, 184] on input "2025-09-14" at bounding box center [876, 188] width 809 height 27
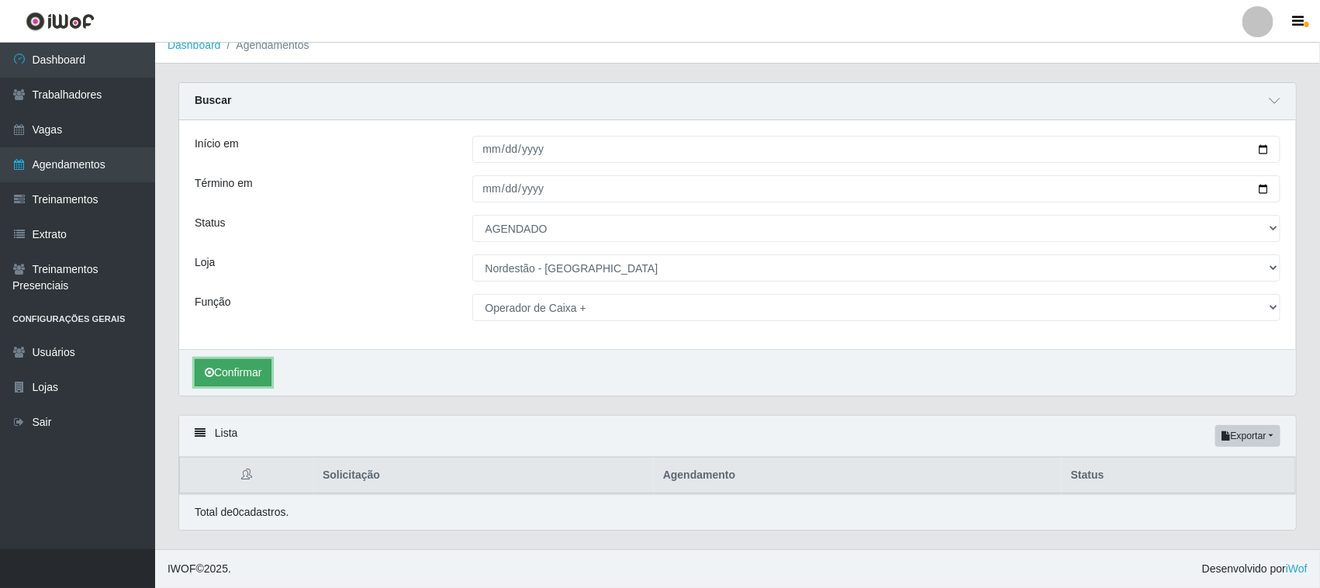
click at [240, 362] on button "Confirmar" at bounding box center [233, 372] width 77 height 27
click at [246, 375] on button "Confirmar" at bounding box center [233, 372] width 77 height 27
click at [248, 375] on button "Confirmar" at bounding box center [233, 372] width 77 height 27
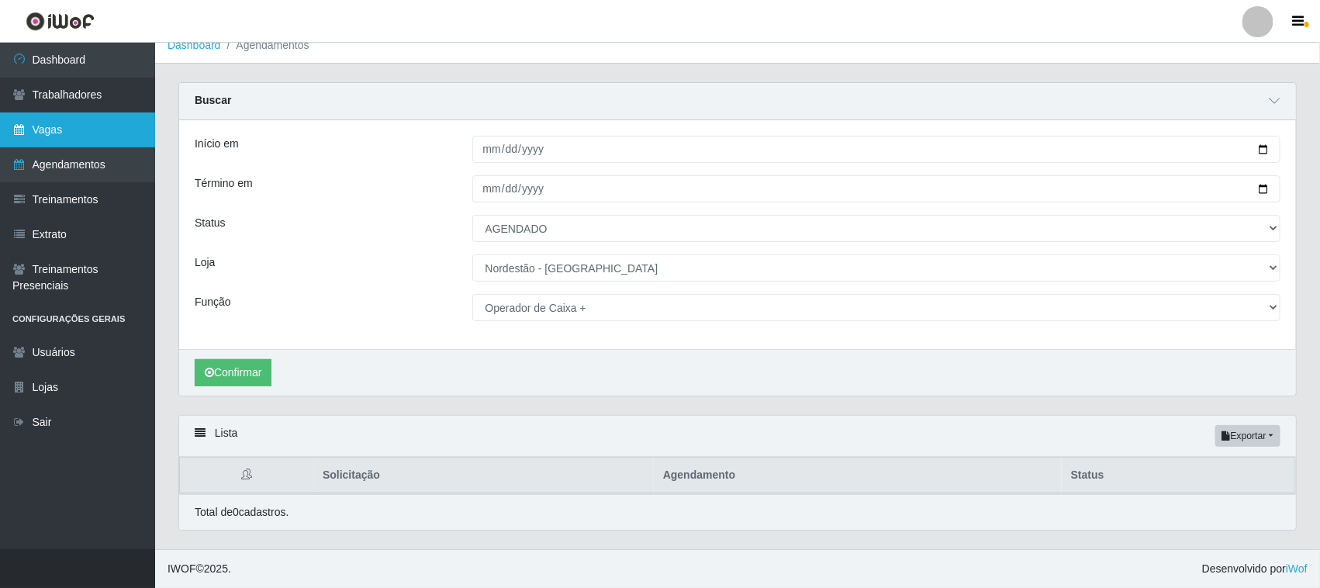
click at [95, 133] on link "Vagas" at bounding box center [77, 129] width 155 height 35
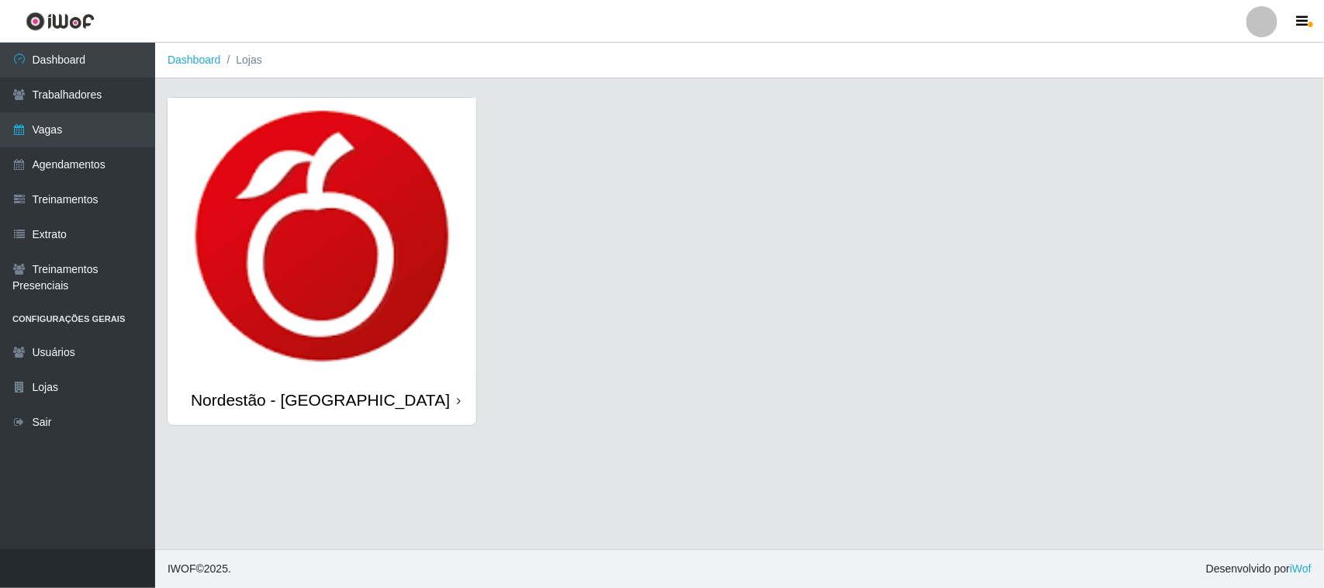
click at [454, 397] on div "Nordestão - [GEOGRAPHIC_DATA]" at bounding box center [321, 400] width 309 height 50
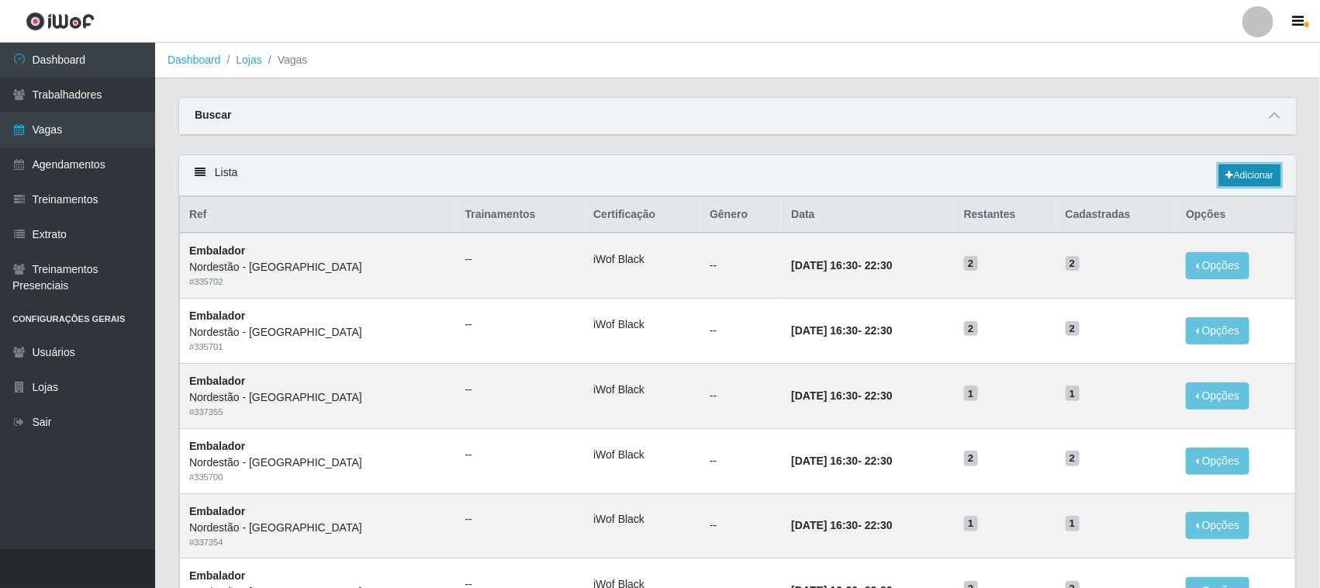
click at [1247, 171] on link "Adicionar" at bounding box center [1249, 175] width 61 height 22
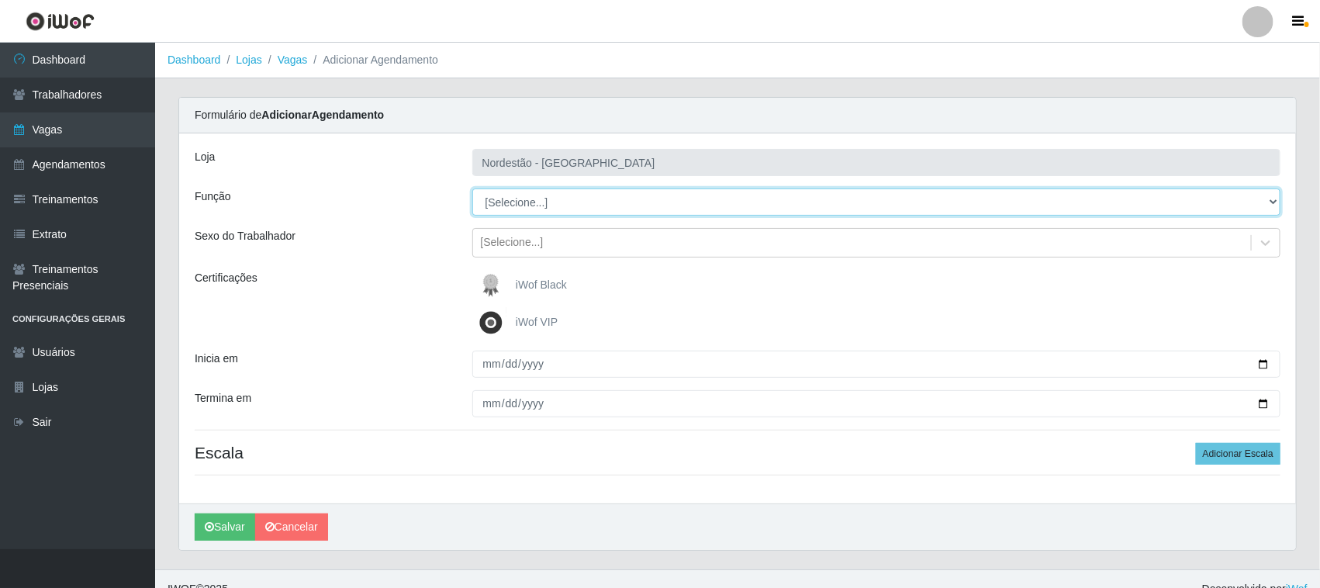
click at [557, 205] on select "[Selecione...] Embalador Embalador + Embalador ++ Operador de Caixa Operador de…" at bounding box center [876, 201] width 809 height 27
click at [472, 188] on select "[Selecione...] Embalador Embalador + Embalador ++ Operador de Caixa Operador de…" at bounding box center [876, 201] width 809 height 27
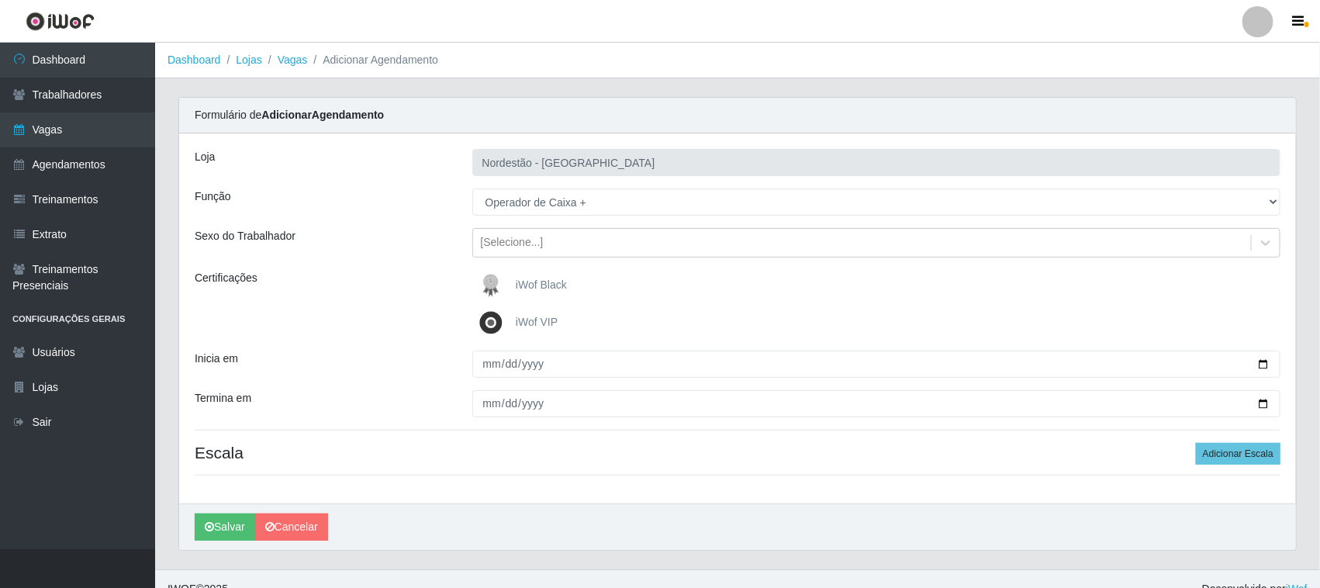
click at [524, 284] on span "iWof Black" at bounding box center [541, 284] width 51 height 12
click at [0, 0] on input "iWof Black" at bounding box center [0, 0] width 0 height 0
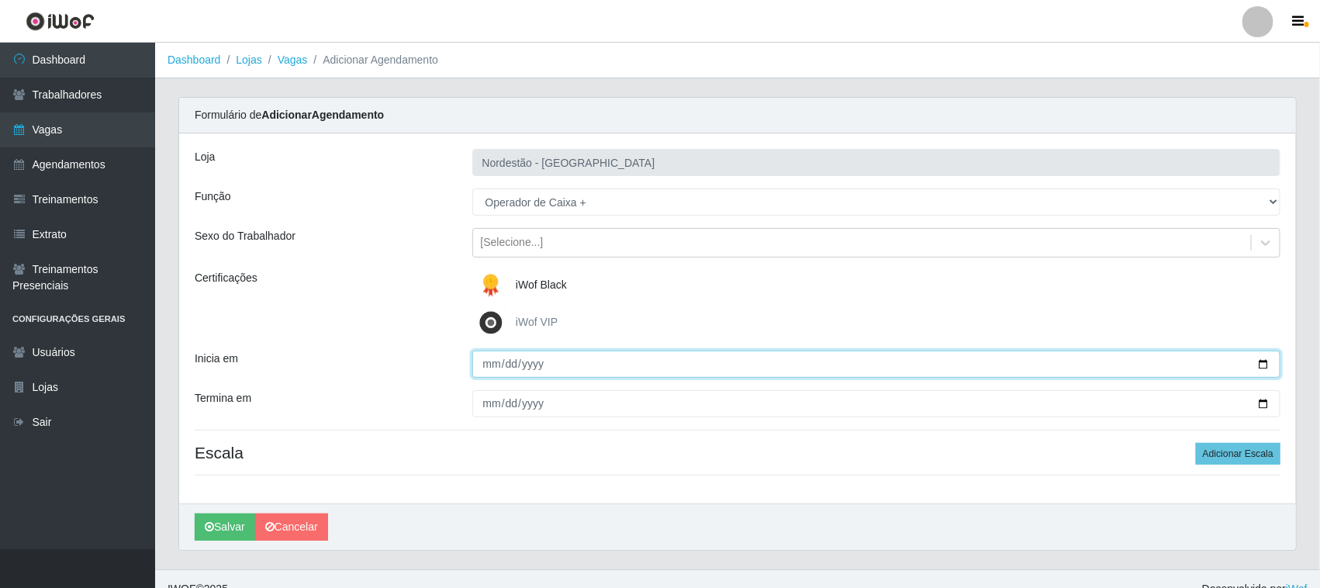
click at [1268, 357] on input "Inicia em" at bounding box center [876, 364] width 809 height 27
click at [1266, 367] on input "Inicia em" at bounding box center [876, 364] width 809 height 27
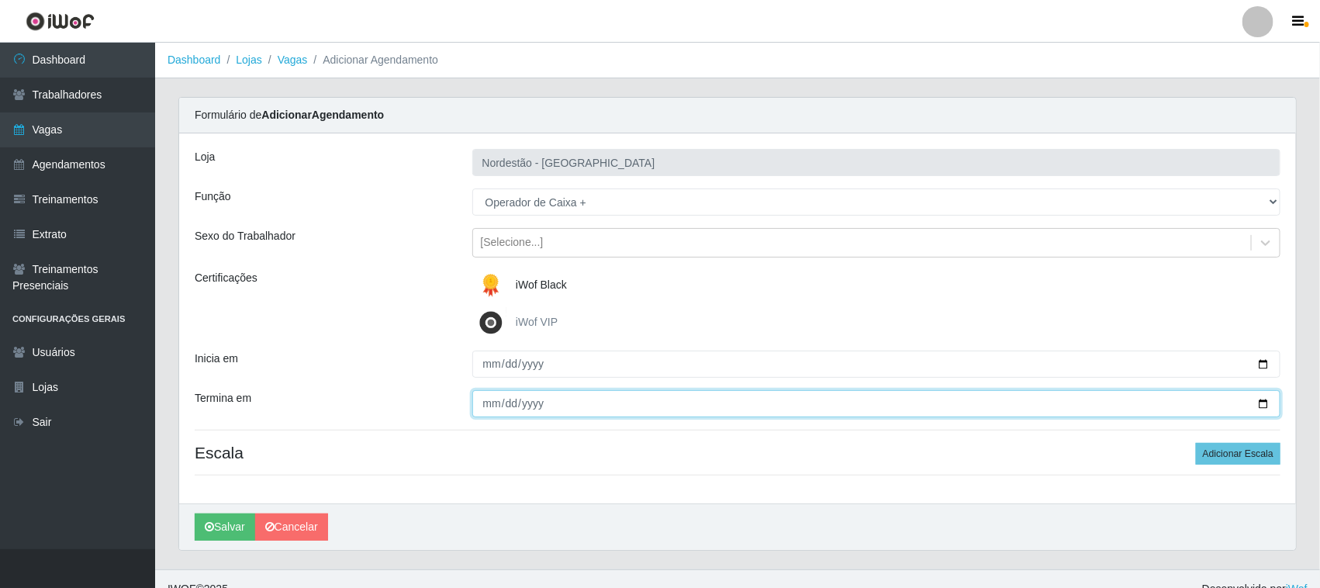
click at [1269, 400] on input "Termina em" at bounding box center [876, 403] width 809 height 27
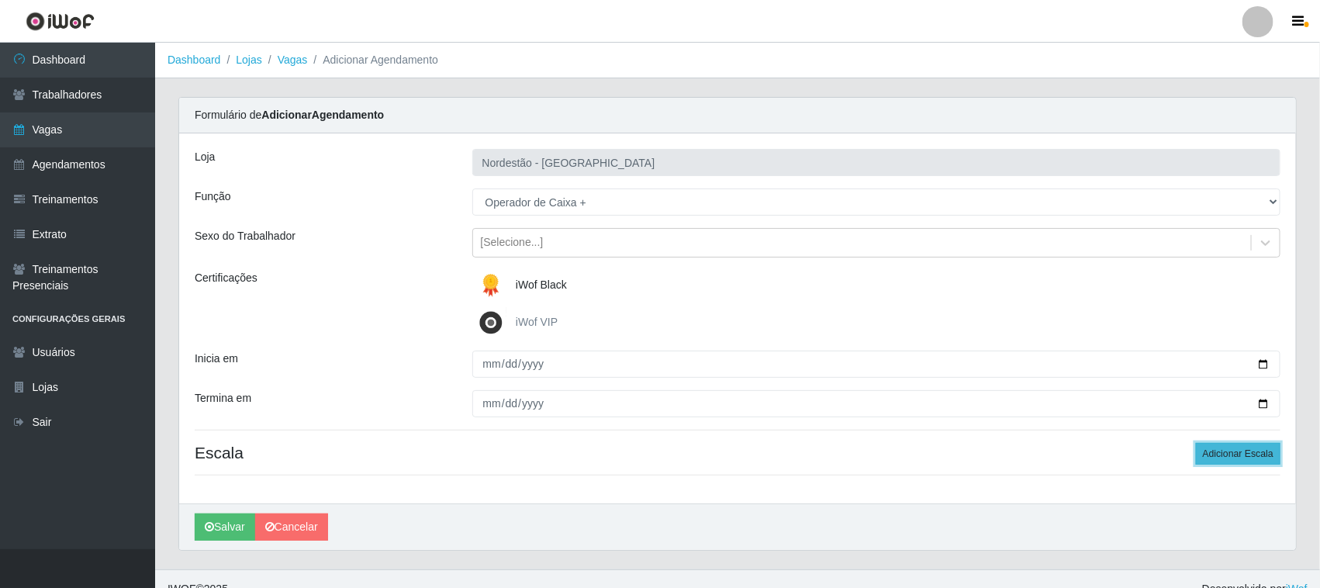
click at [1249, 458] on button "Adicionar Escala" at bounding box center [1238, 454] width 85 height 22
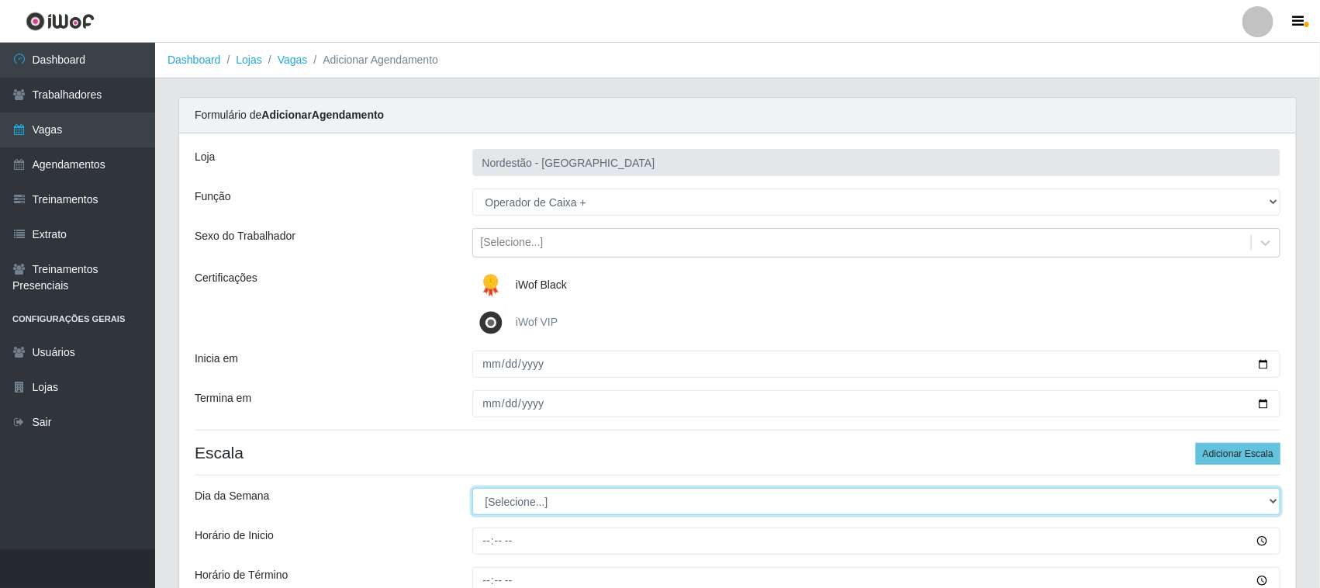
click at [513, 502] on select "[Selecione...] Segunda Terça Quarta Quinta Sexta Sábado Domingo" at bounding box center [876, 501] width 809 height 27
click at [472, 489] on select "[Selecione...] Segunda Terça Quarta Quinta Sexta Sábado Domingo" at bounding box center [876, 501] width 809 height 27
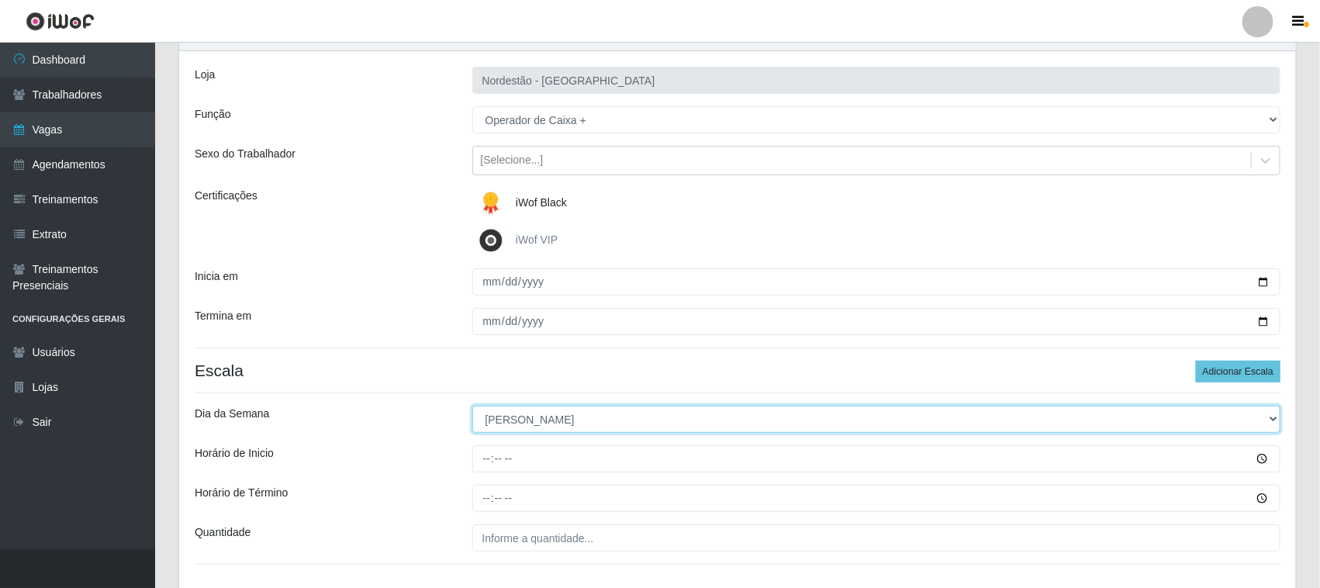
scroll to position [192, 0]
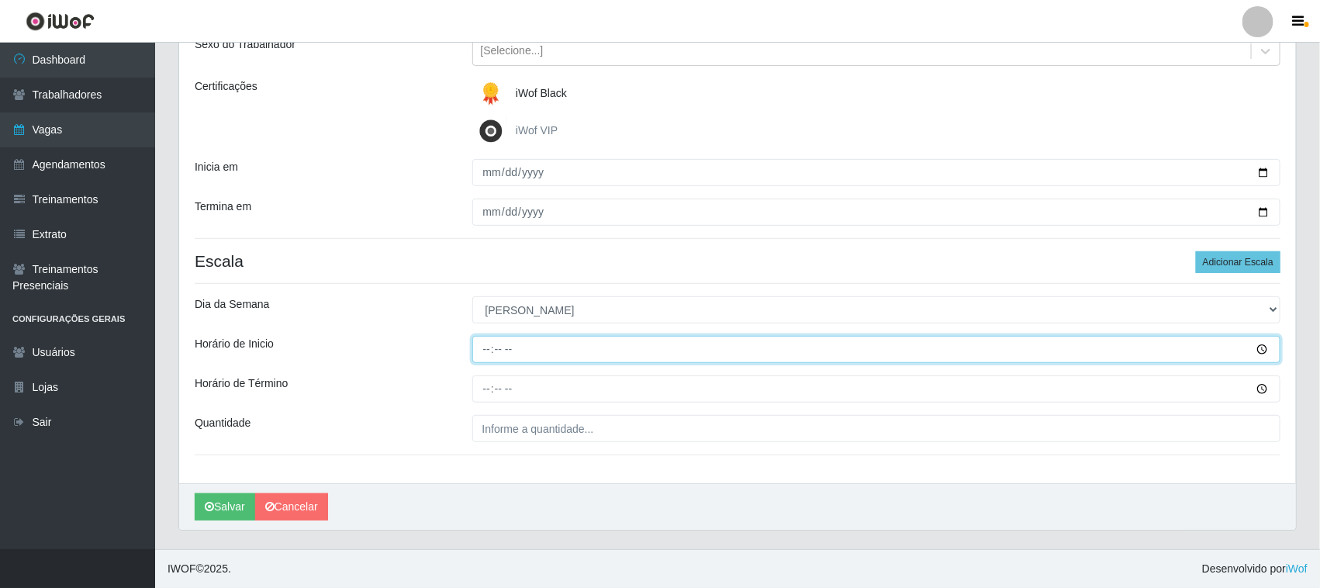
click at [482, 345] on input "Horário de Inicio" at bounding box center [876, 349] width 809 height 27
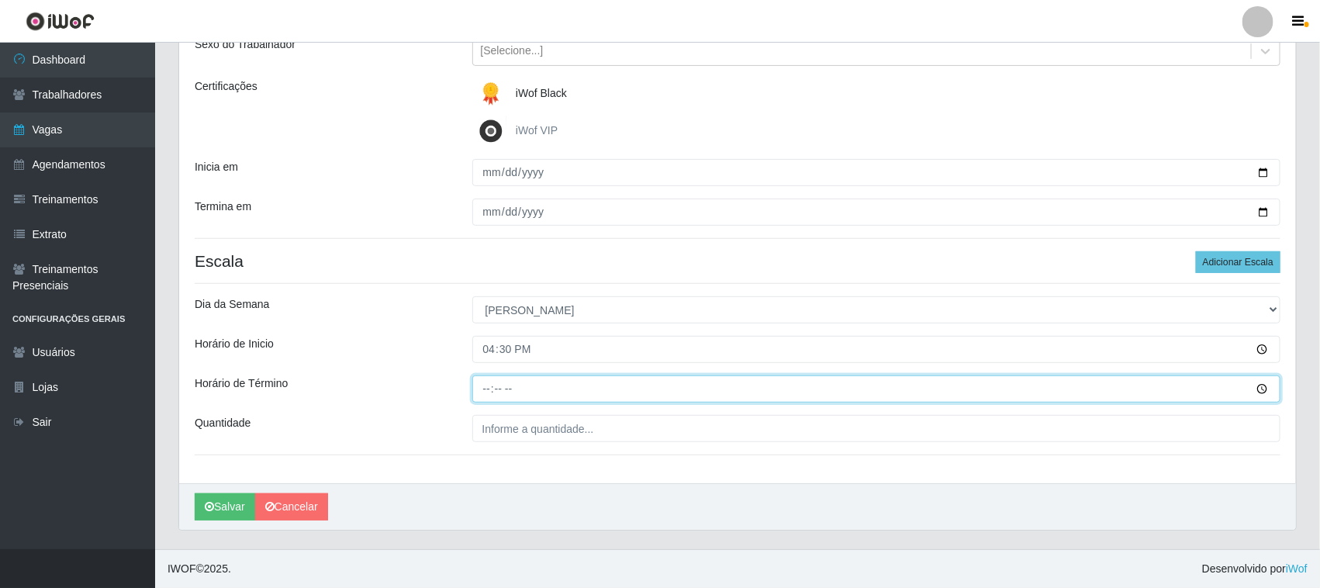
click at [485, 386] on input "Horário de Término" at bounding box center [876, 388] width 809 height 27
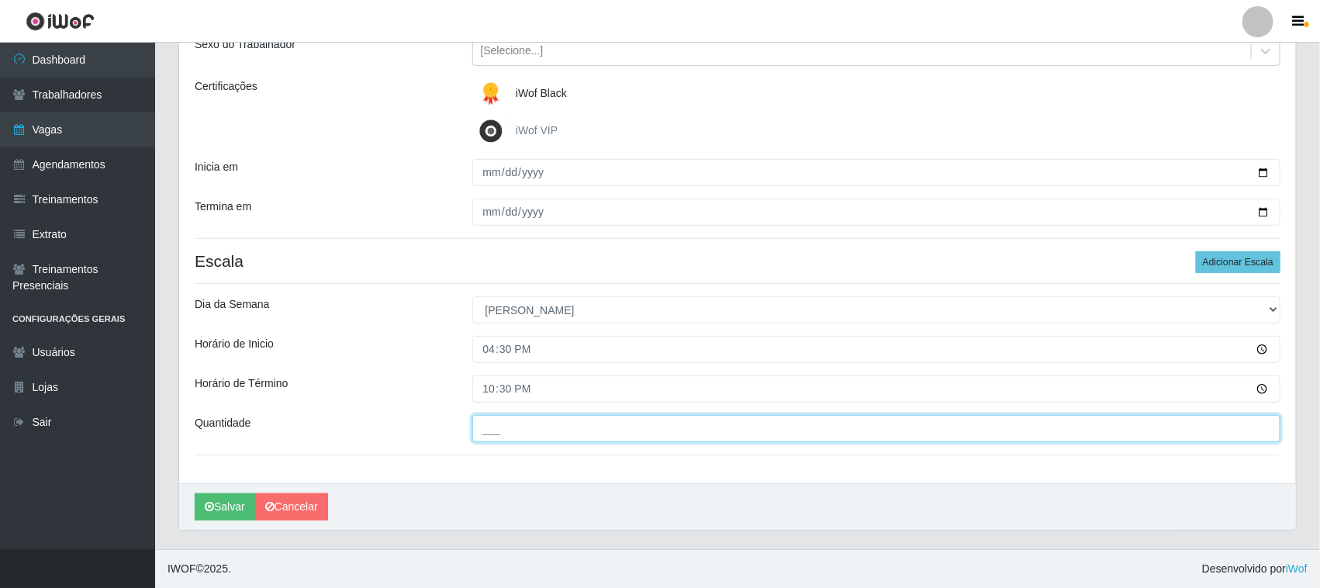
click at [502, 424] on input "___" at bounding box center [876, 428] width 809 height 27
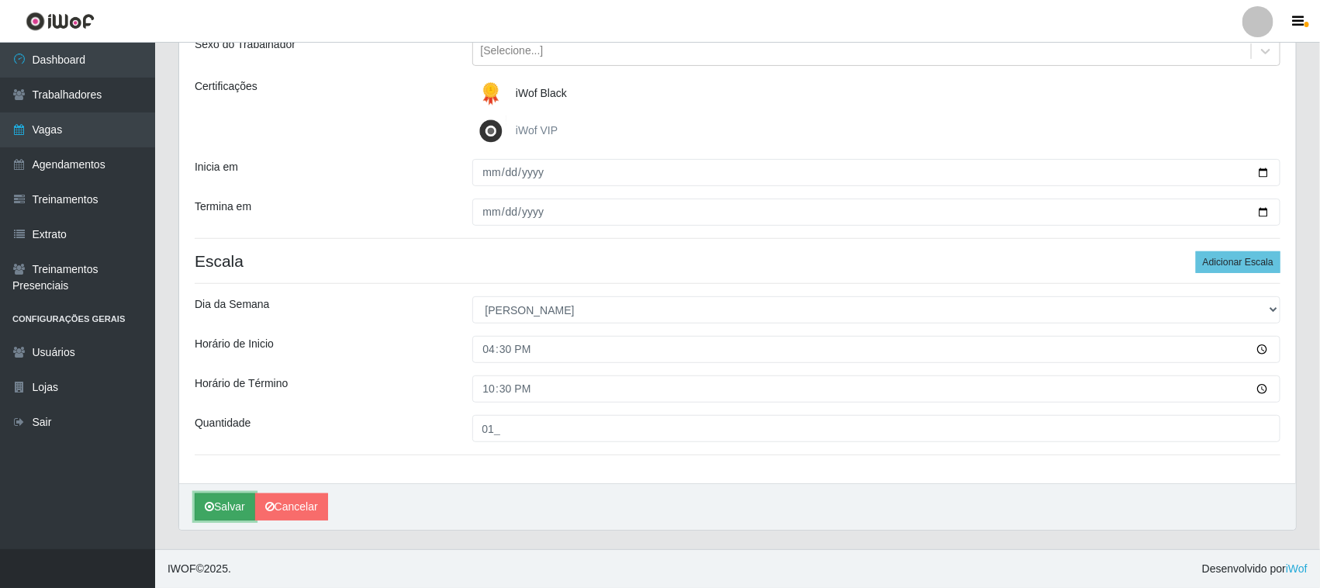
click at [238, 510] on button "Salvar" at bounding box center [225, 506] width 60 height 27
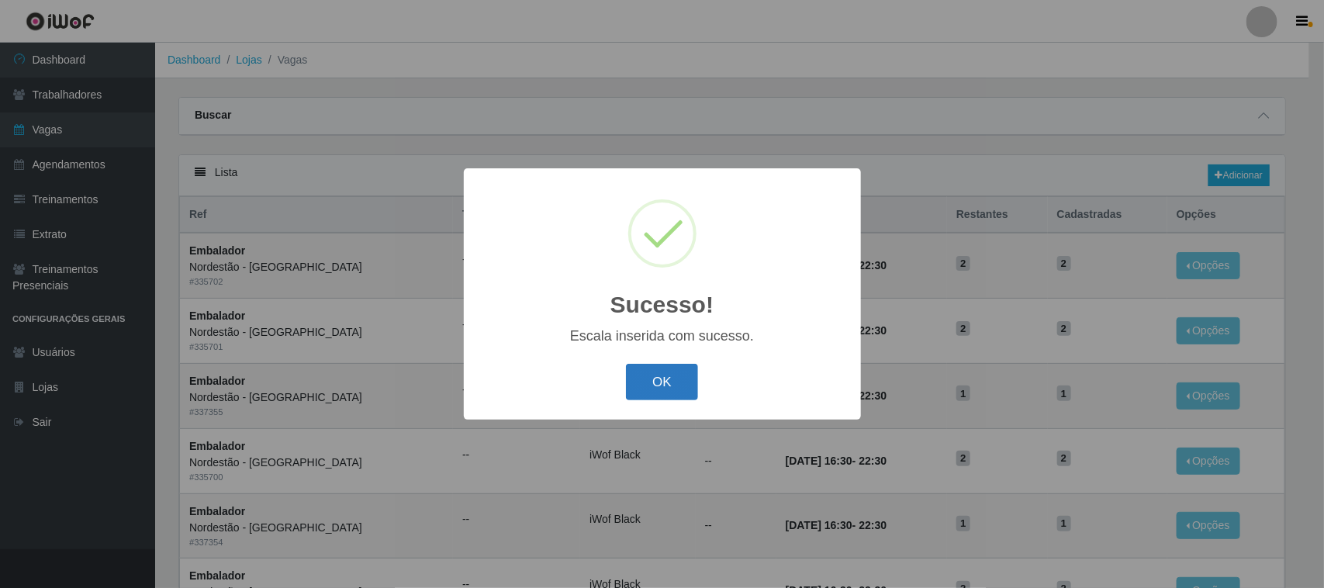
click at [648, 385] on button "OK" at bounding box center [662, 382] width 72 height 36
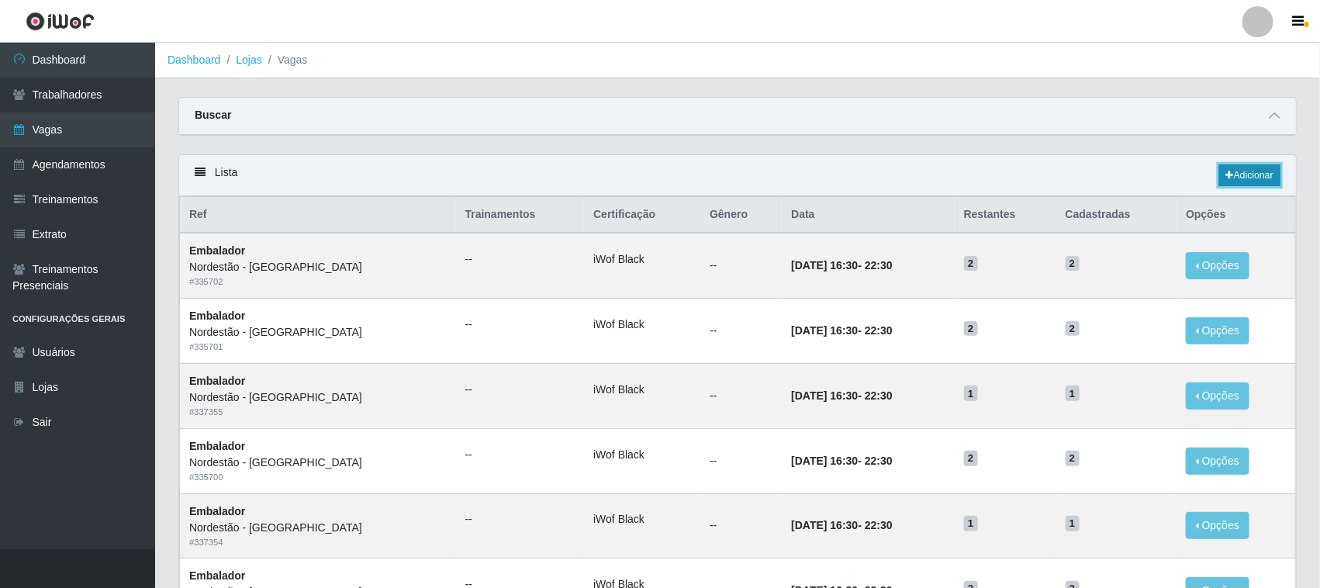
click at [1259, 175] on link "Adicionar" at bounding box center [1249, 175] width 61 height 22
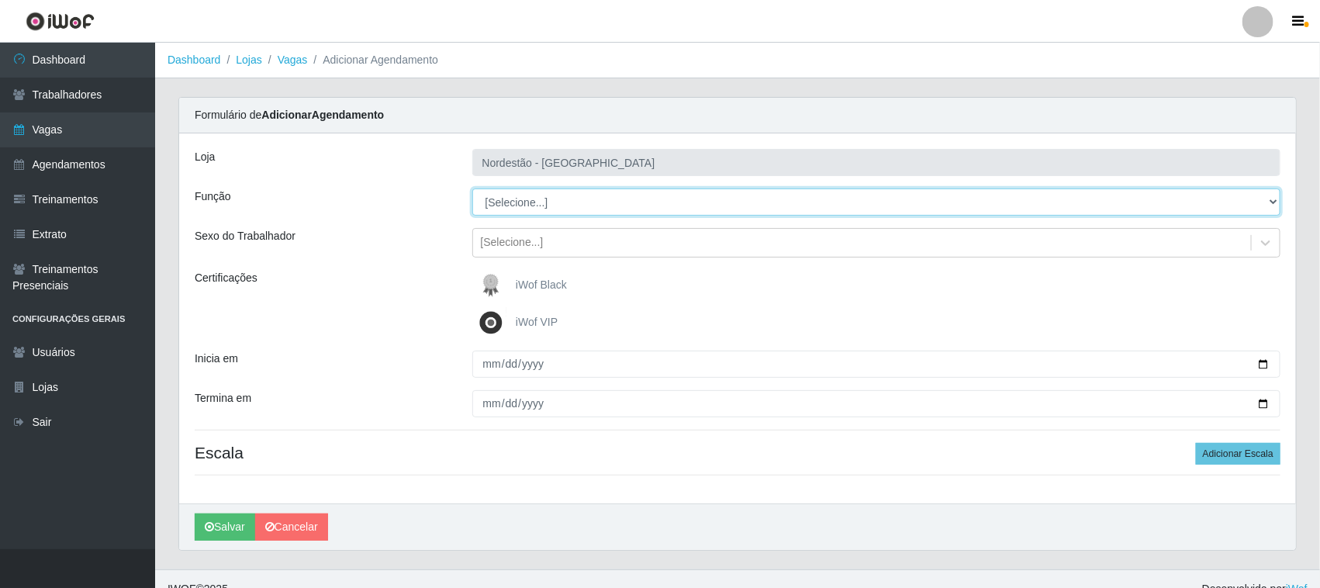
click at [514, 200] on select "[Selecione...] Embalador Embalador + Embalador ++ Operador de Caixa Operador de…" at bounding box center [876, 201] width 809 height 27
click at [472, 188] on select "[Selecione...] Embalador Embalador + Embalador ++ Operador de Caixa Operador de…" at bounding box center [876, 201] width 809 height 27
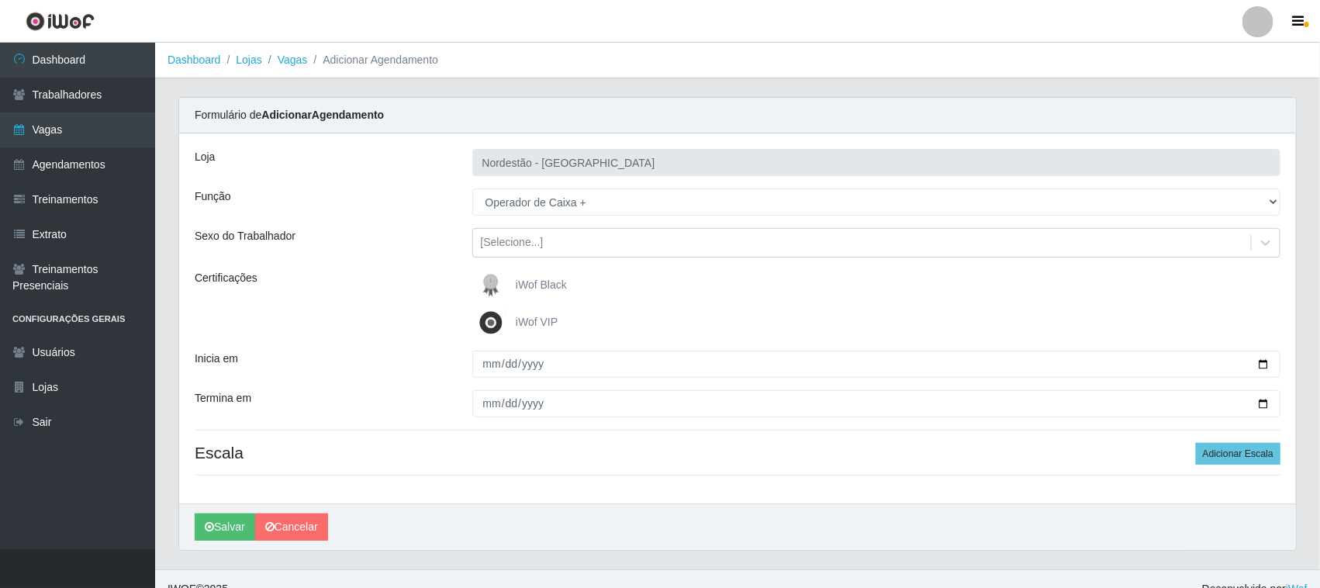
click at [551, 285] on span "iWof Black" at bounding box center [541, 284] width 51 height 12
click at [0, 0] on input "iWof Black" at bounding box center [0, 0] width 0 height 0
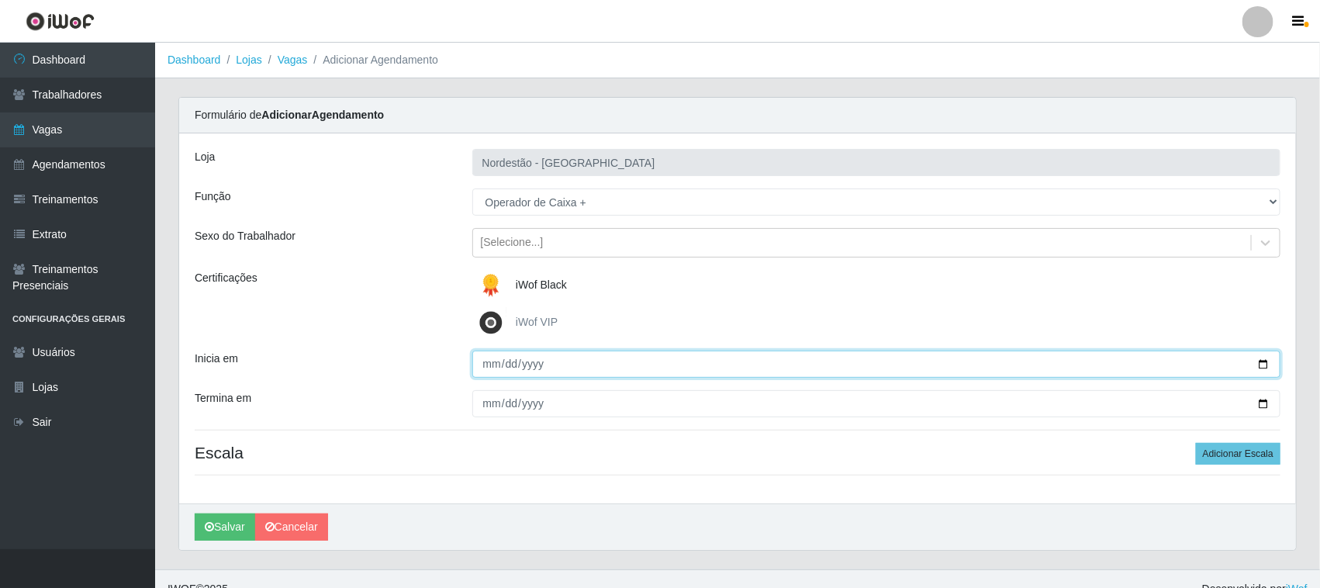
click at [490, 362] on input "Inicia em" at bounding box center [876, 364] width 809 height 27
click at [1265, 365] on input "Inicia em" at bounding box center [876, 364] width 809 height 27
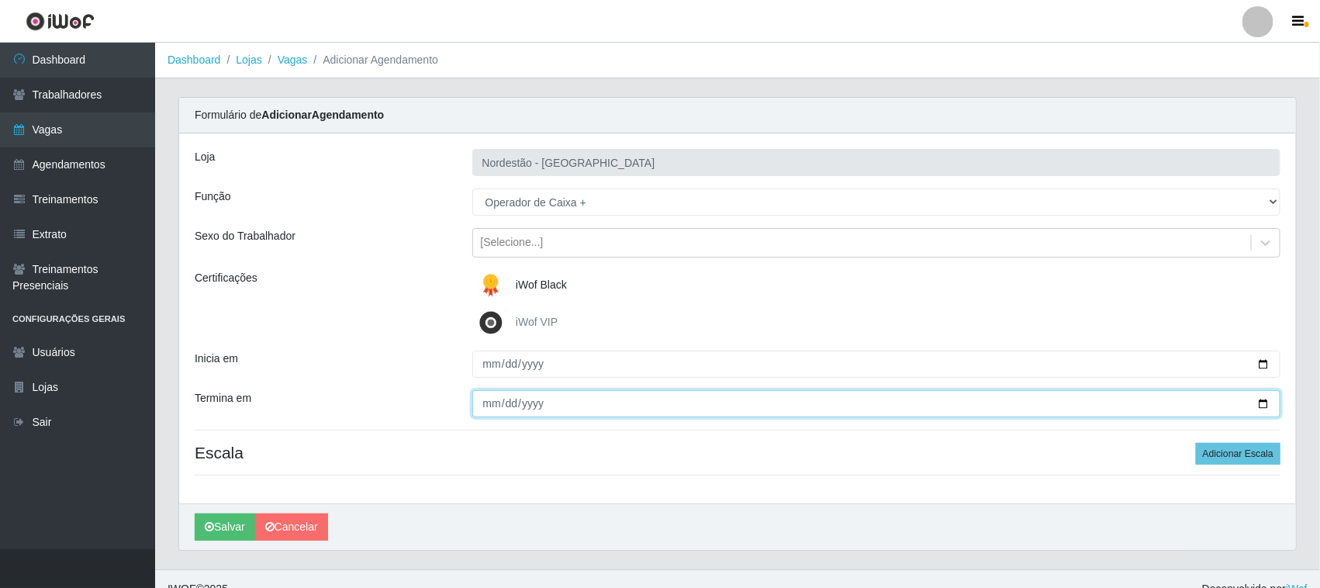
click at [1262, 398] on input "Termina em" at bounding box center [876, 403] width 809 height 27
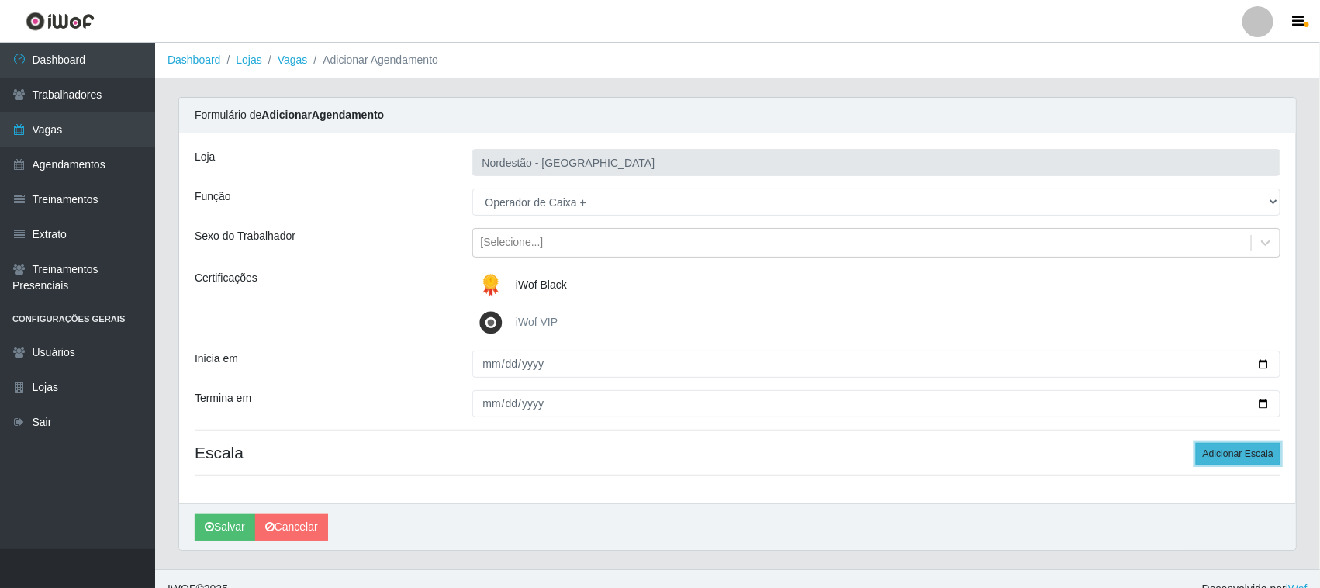
click at [1222, 460] on button "Adicionar Escala" at bounding box center [1238, 454] width 85 height 22
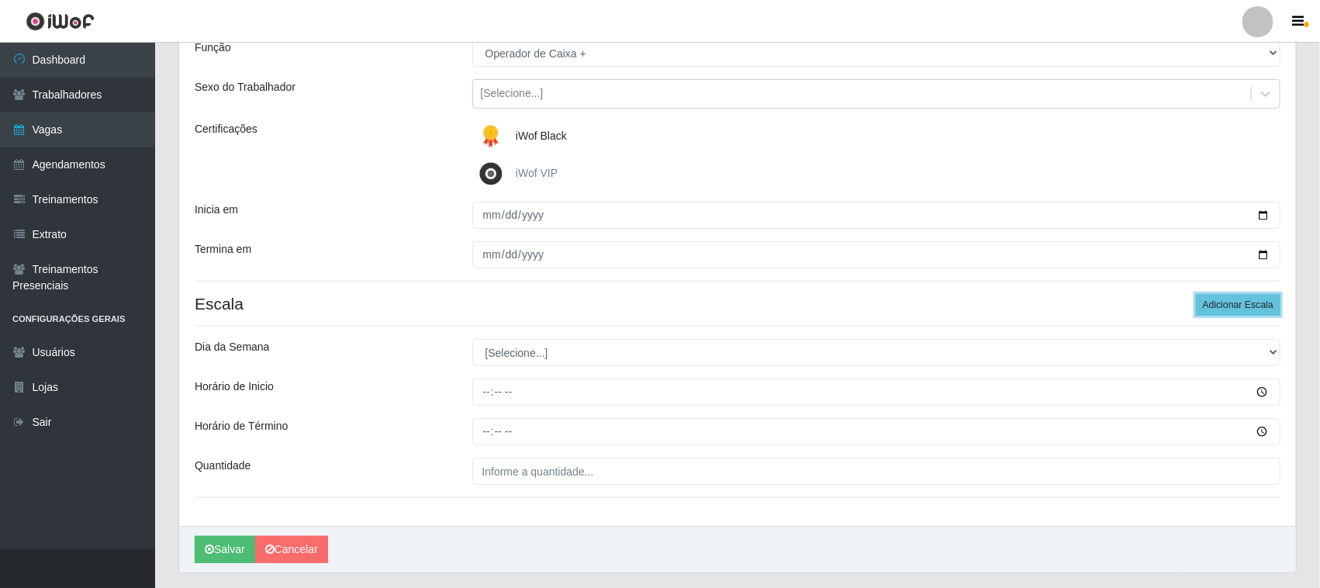
scroll to position [192, 0]
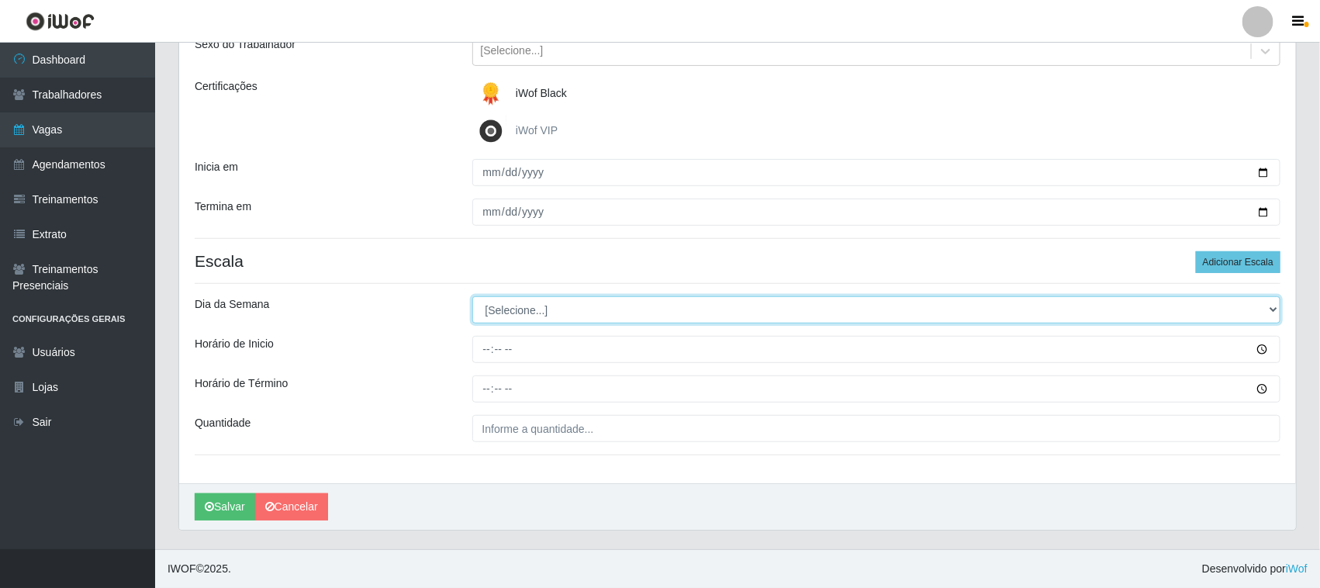
click at [540, 310] on select "[Selecione...] Segunda Terça Quarta Quinta Sexta Sábado Domingo" at bounding box center [876, 309] width 809 height 27
click at [472, 296] on select "[Selecione...] Segunda Terça Quarta Quinta Sexta Sábado Domingo" at bounding box center [876, 309] width 809 height 27
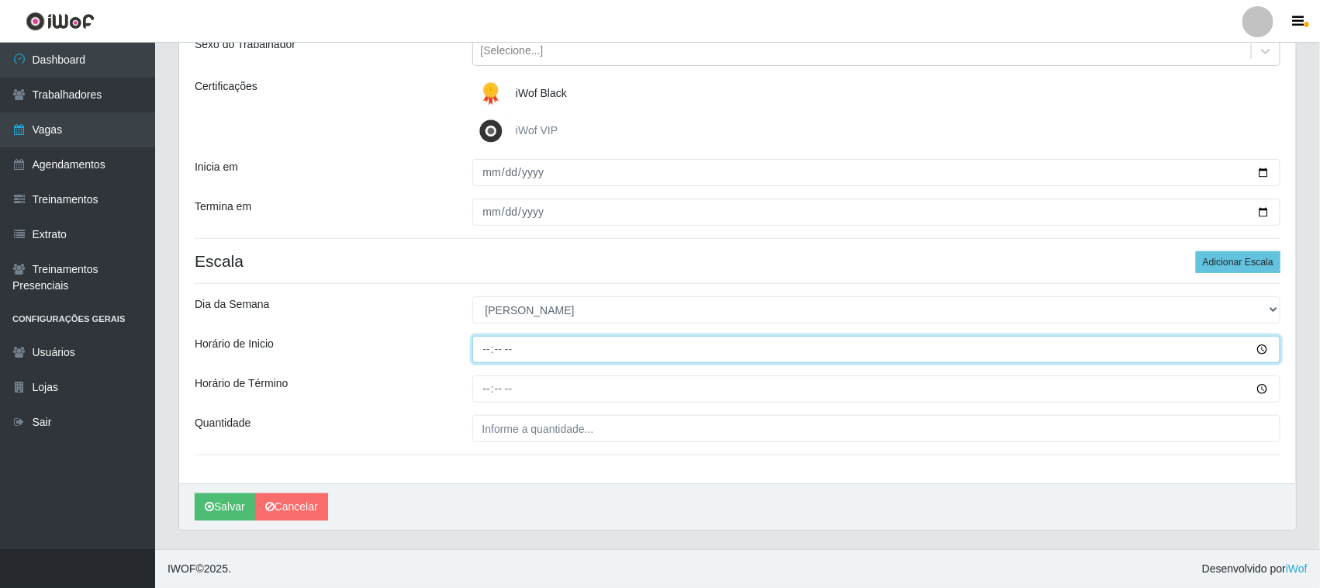
click at [485, 351] on input "Horário de Inicio" at bounding box center [876, 349] width 809 height 27
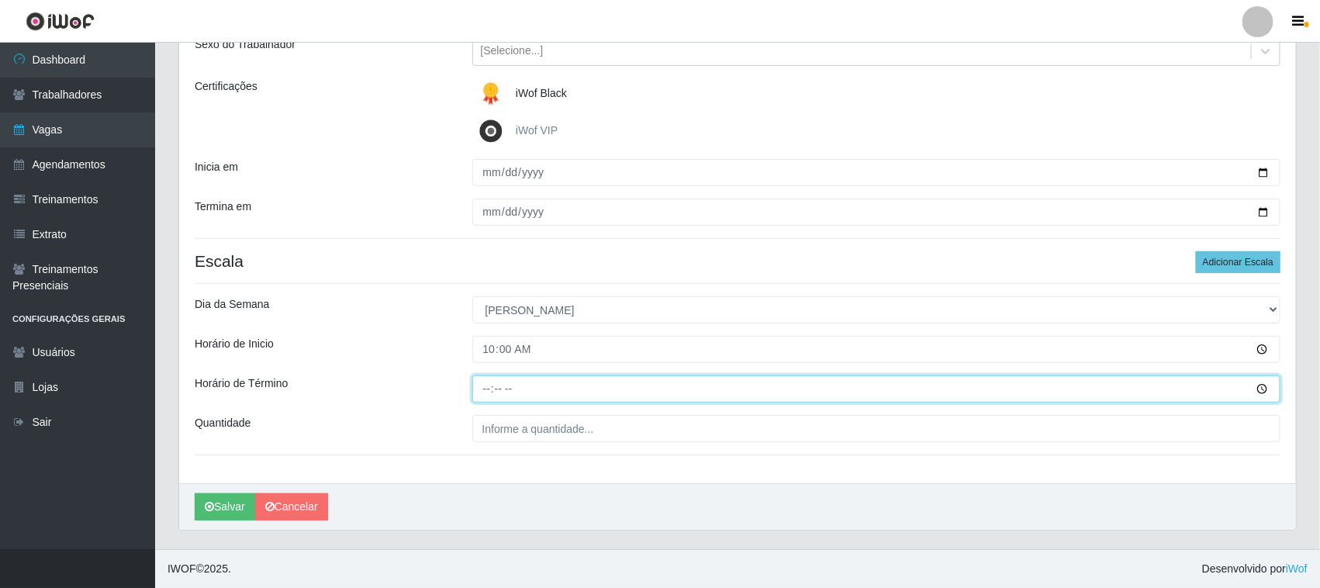
click at [489, 388] on input "Horário de Término" at bounding box center [876, 388] width 809 height 27
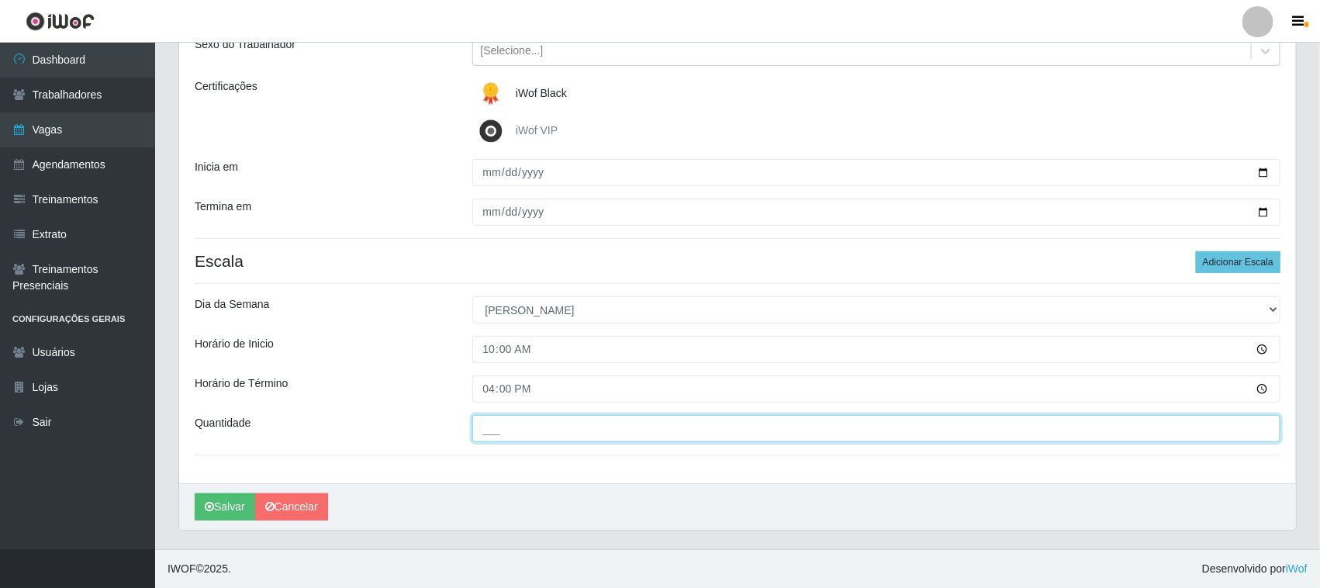
click at [501, 438] on input "___" at bounding box center [876, 428] width 809 height 27
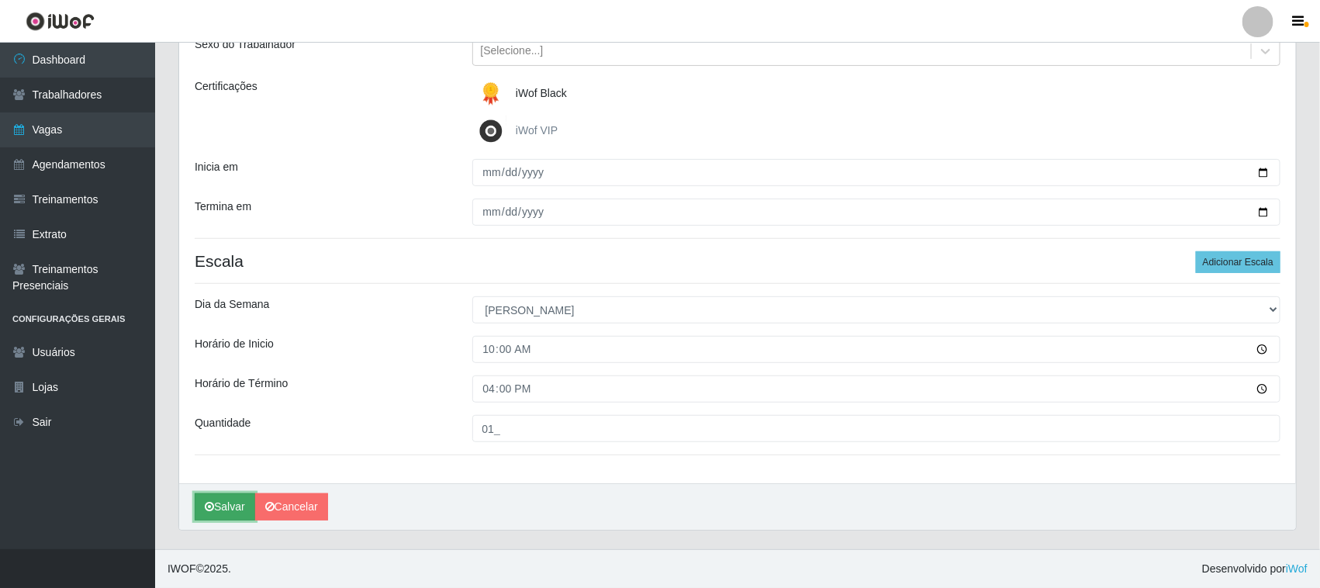
click at [244, 500] on button "Salvar" at bounding box center [225, 506] width 60 height 27
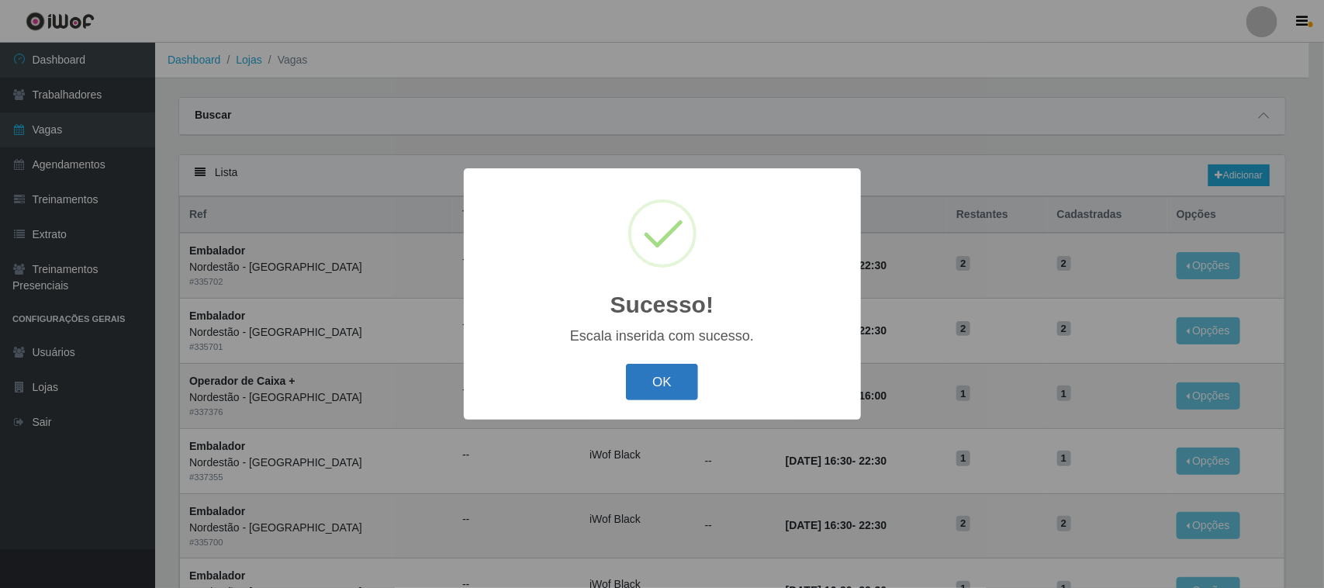
click at [673, 384] on button "OK" at bounding box center [662, 382] width 72 height 36
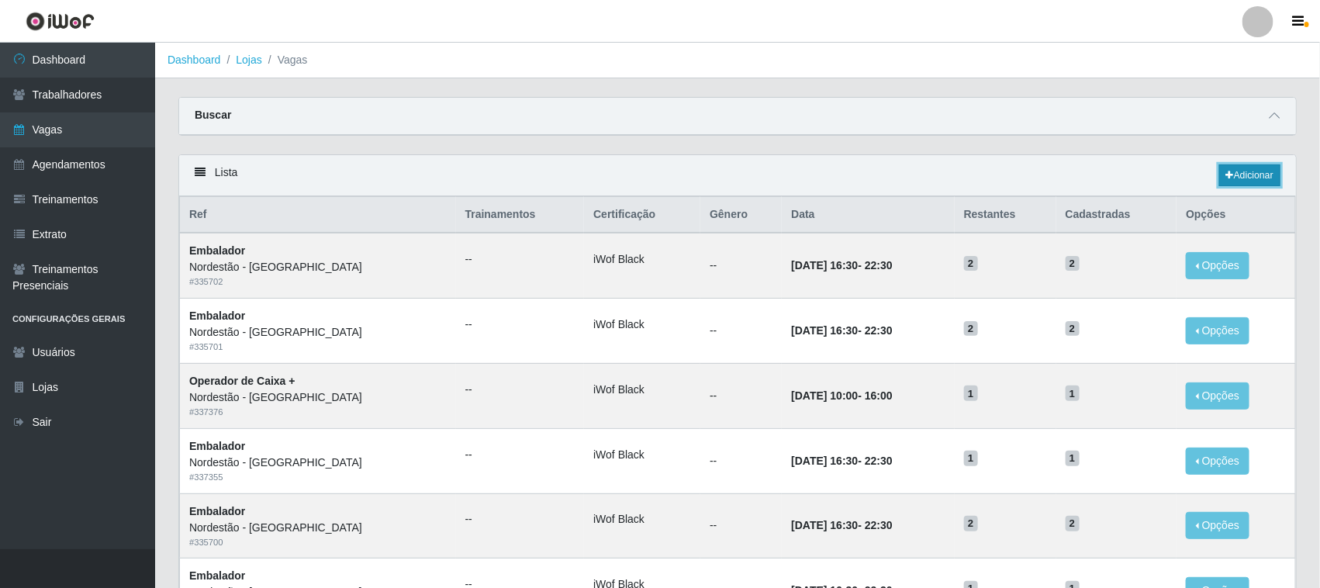
click at [1253, 180] on link "Adicionar" at bounding box center [1249, 175] width 61 height 22
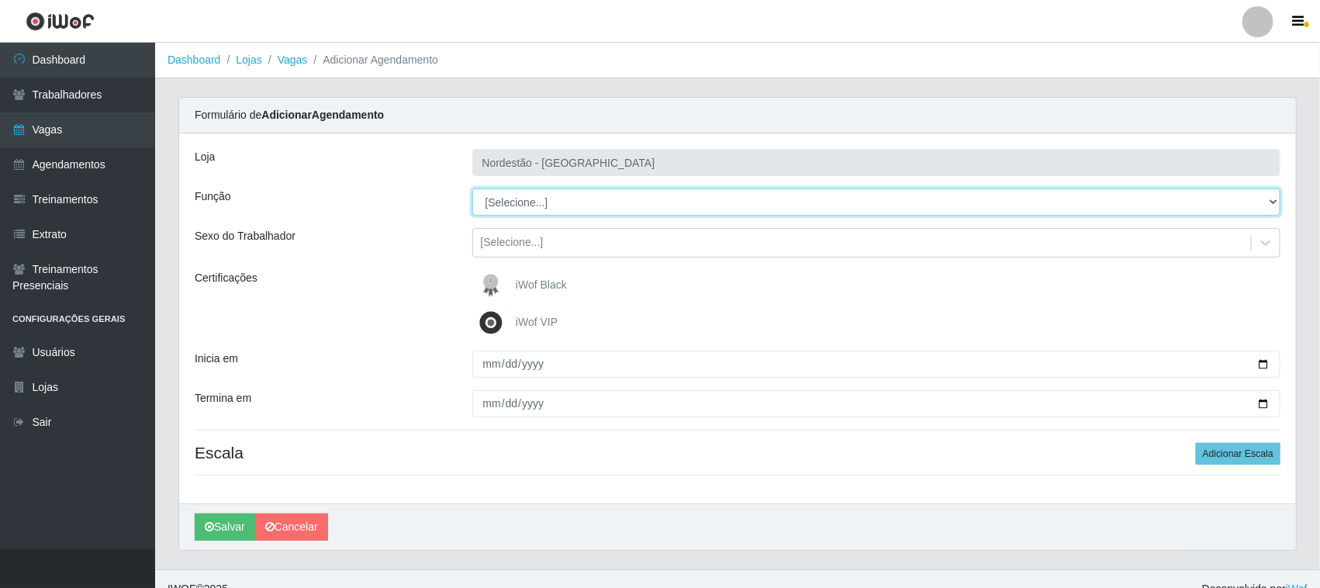
click at [556, 202] on select "[Selecione...] Embalador Embalador + Embalador ++ Operador de Caixa Operador de…" at bounding box center [876, 201] width 809 height 27
click at [472, 188] on select "[Selecione...] Embalador Embalador + Embalador ++ Operador de Caixa Operador de…" at bounding box center [876, 201] width 809 height 27
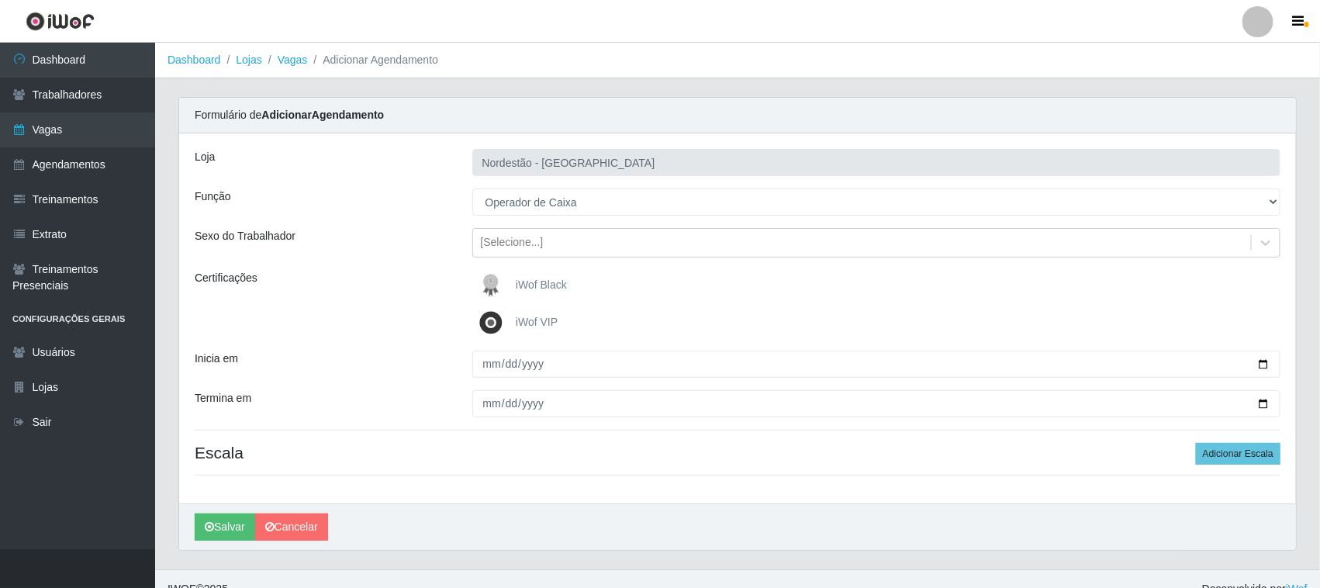
click at [541, 288] on span "iWof Black" at bounding box center [541, 284] width 51 height 12
click at [0, 0] on input "iWof Black" at bounding box center [0, 0] width 0 height 0
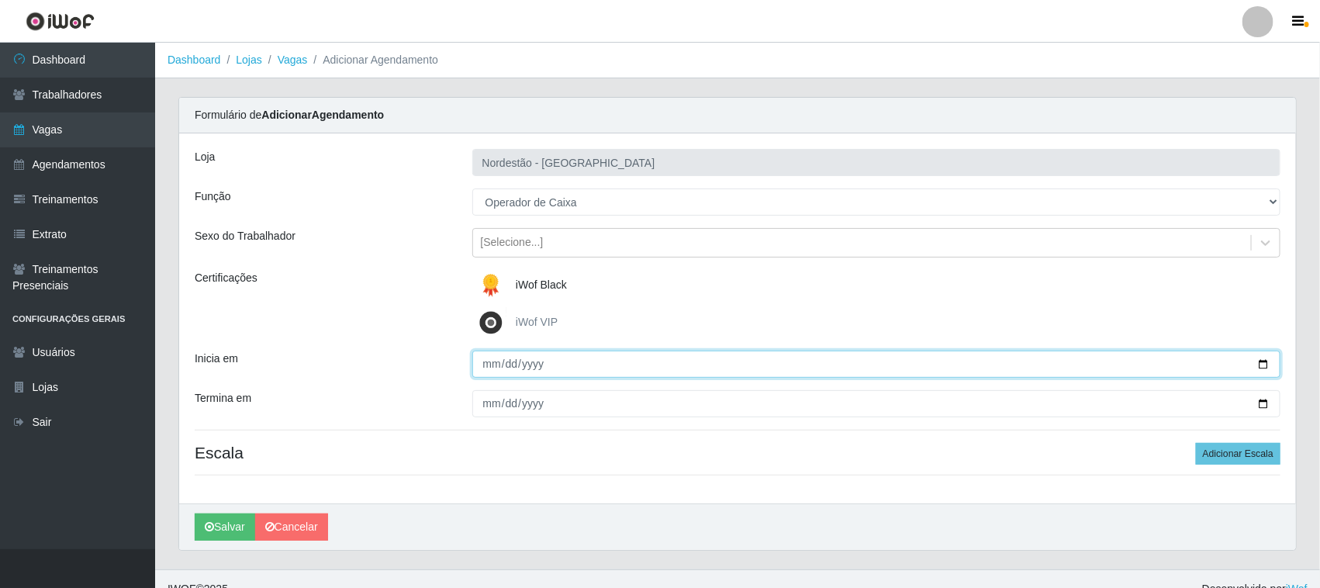
click at [1266, 364] on input "Inicia em" at bounding box center [876, 364] width 809 height 27
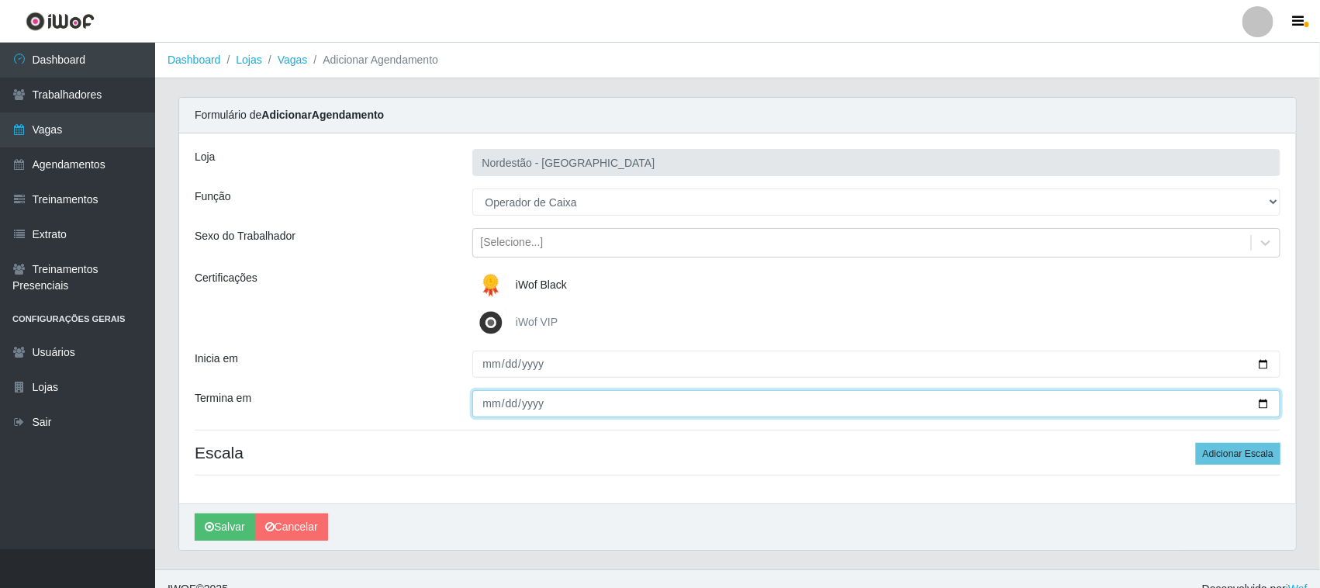
click at [1260, 399] on input "Termina em" at bounding box center [876, 403] width 809 height 27
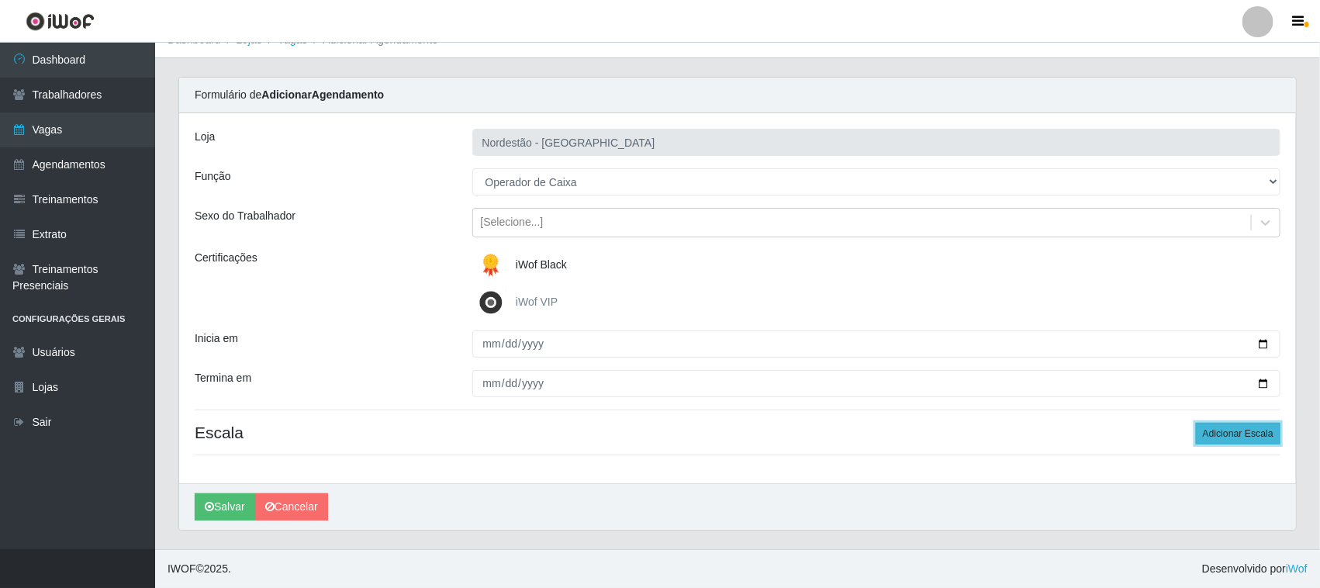
click at [1242, 428] on button "Adicionar Escala" at bounding box center [1238, 434] width 85 height 22
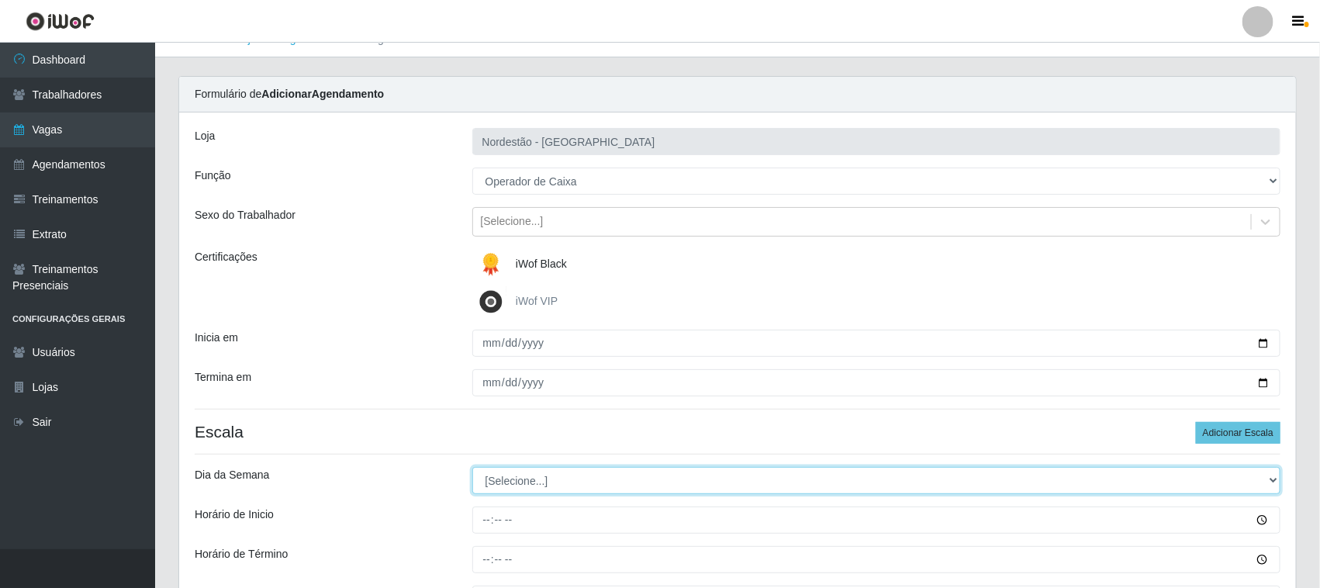
click at [521, 481] on select "[Selecione...] Segunda Terça Quarta Quinta Sexta Sábado Domingo" at bounding box center [876, 480] width 809 height 27
click at [472, 468] on select "[Selecione...] Segunda Terça Quarta Quinta Sexta Sábado Domingo" at bounding box center [876, 480] width 809 height 27
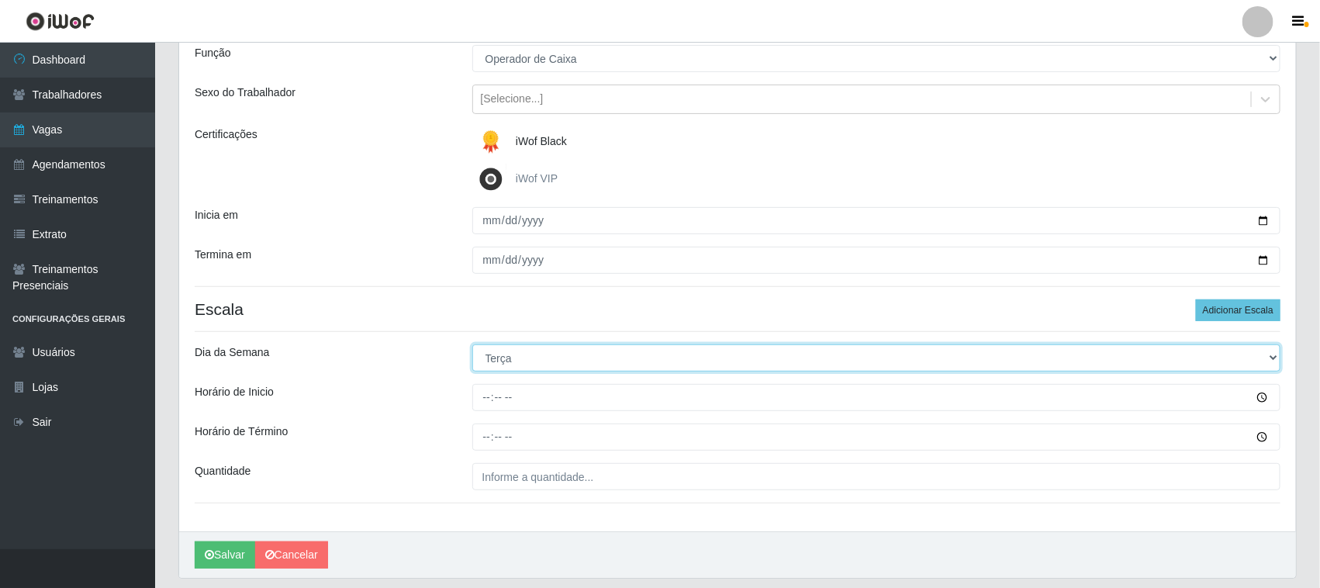
scroll to position [192, 0]
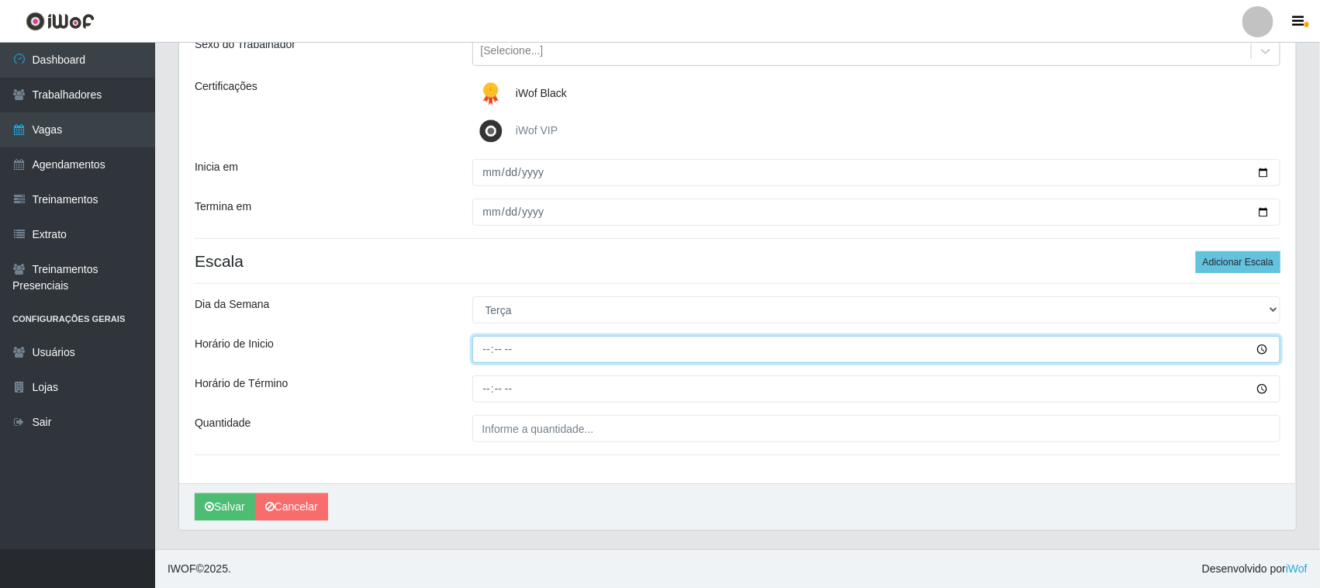
click at [485, 347] on input "Horário de Inicio" at bounding box center [876, 349] width 809 height 27
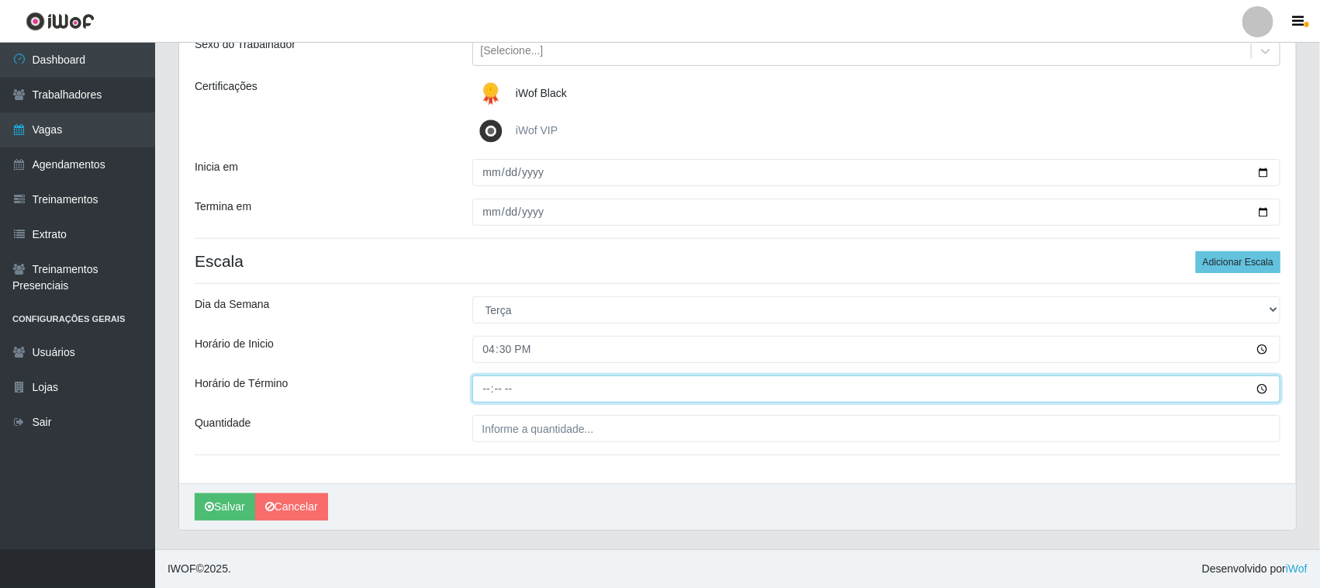
click at [485, 385] on input "Horário de Término" at bounding box center [876, 388] width 809 height 27
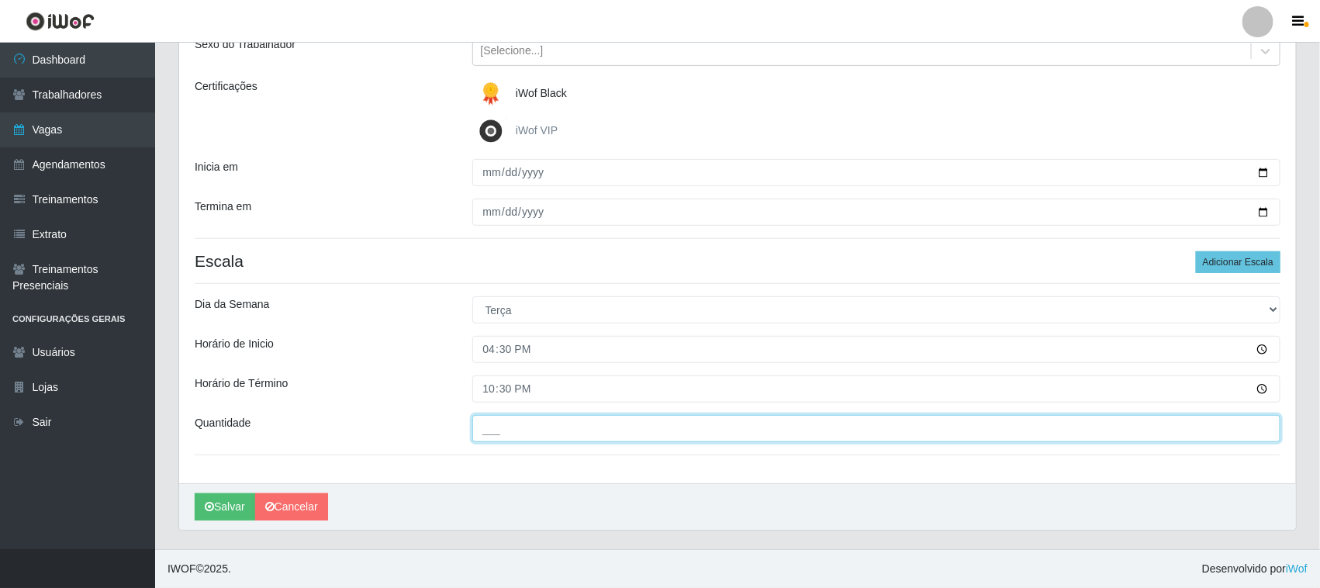
click at [495, 430] on input "___" at bounding box center [876, 428] width 809 height 27
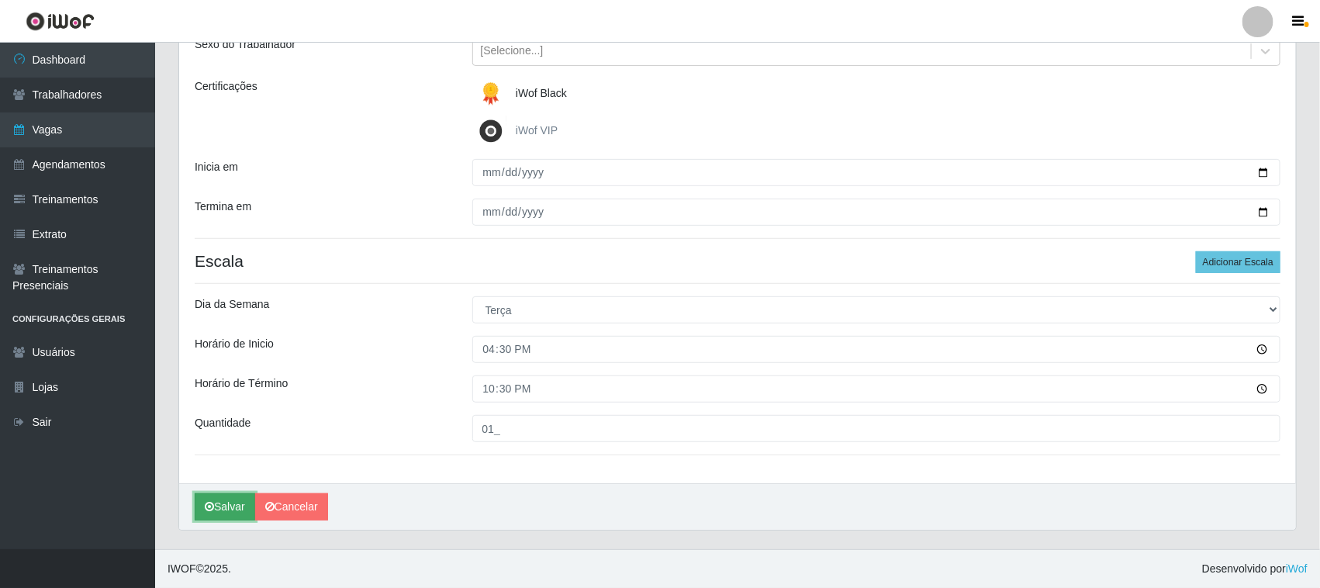
click at [238, 506] on button "Salvar" at bounding box center [225, 506] width 60 height 27
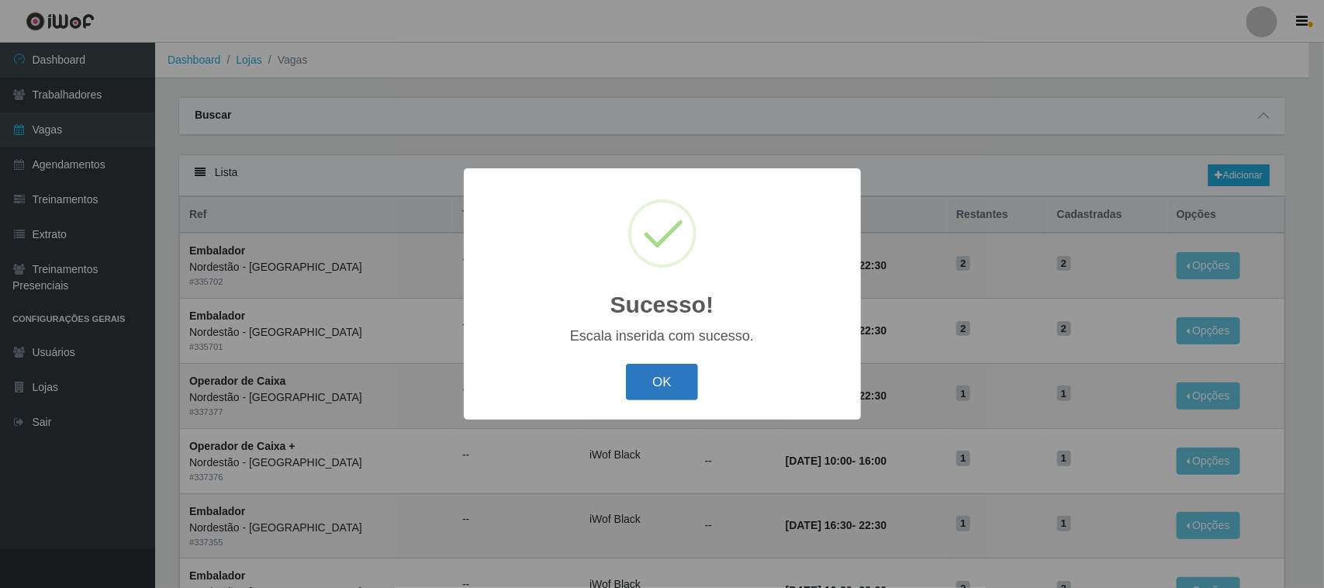
click at [648, 388] on button "OK" at bounding box center [662, 382] width 72 height 36
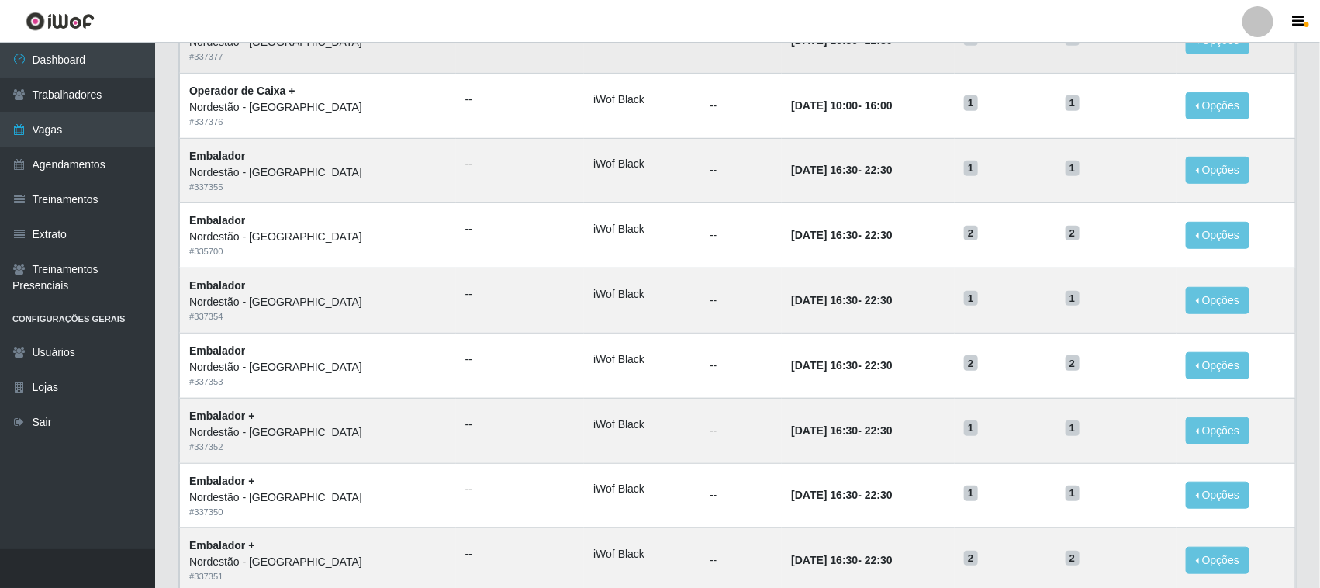
scroll to position [342, 0]
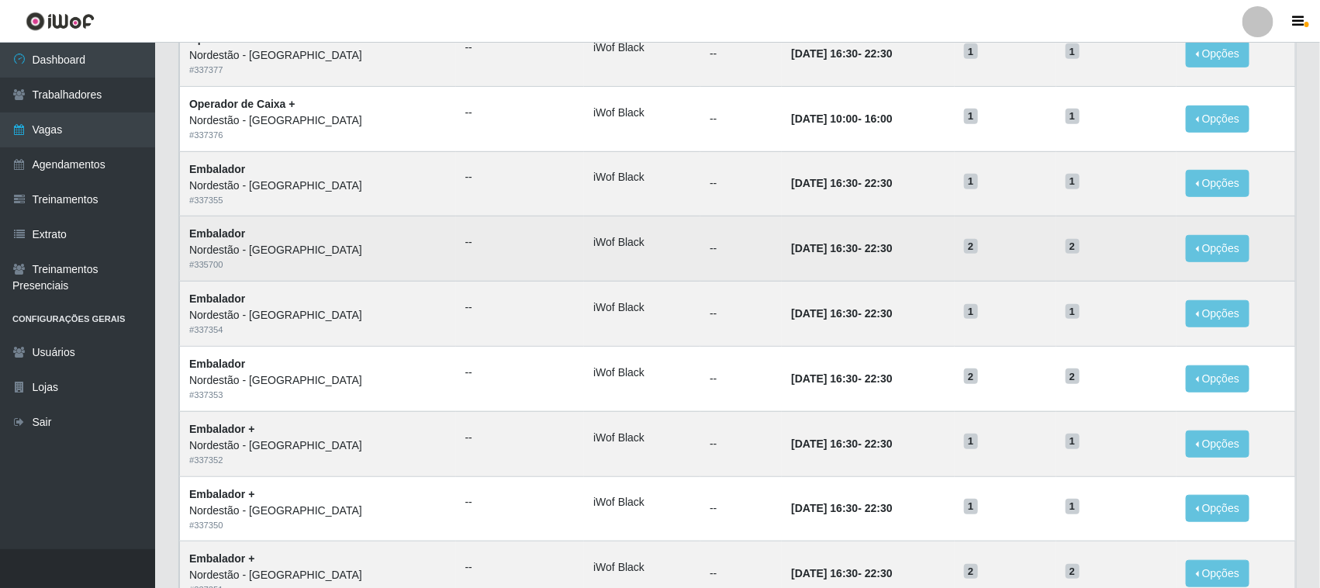
click at [584, 253] on td "iWof Black" at bounding box center [642, 248] width 116 height 65
click at [245, 250] on div "Nordestão - [GEOGRAPHIC_DATA]" at bounding box center [317, 250] width 257 height 16
click at [1070, 247] on span "2" at bounding box center [1072, 247] width 14 height 16
click at [1218, 252] on button "Opções" at bounding box center [1218, 248] width 64 height 27
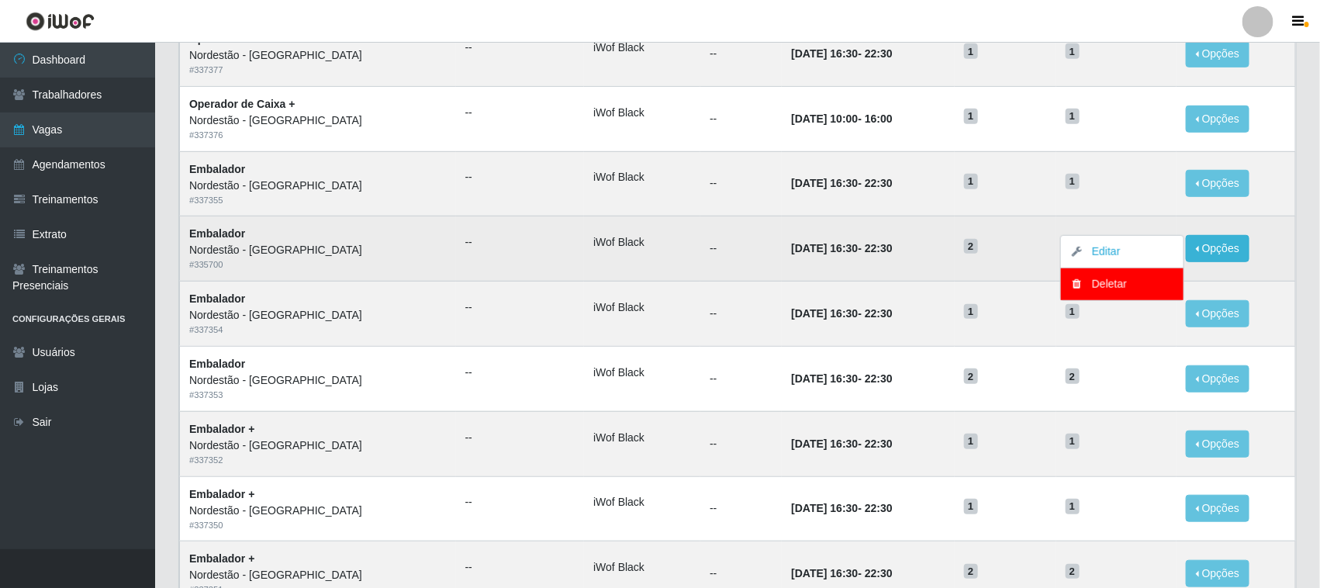
click at [879, 247] on td "23/09/2025, 16:30 - 22:30" at bounding box center [868, 248] width 172 height 65
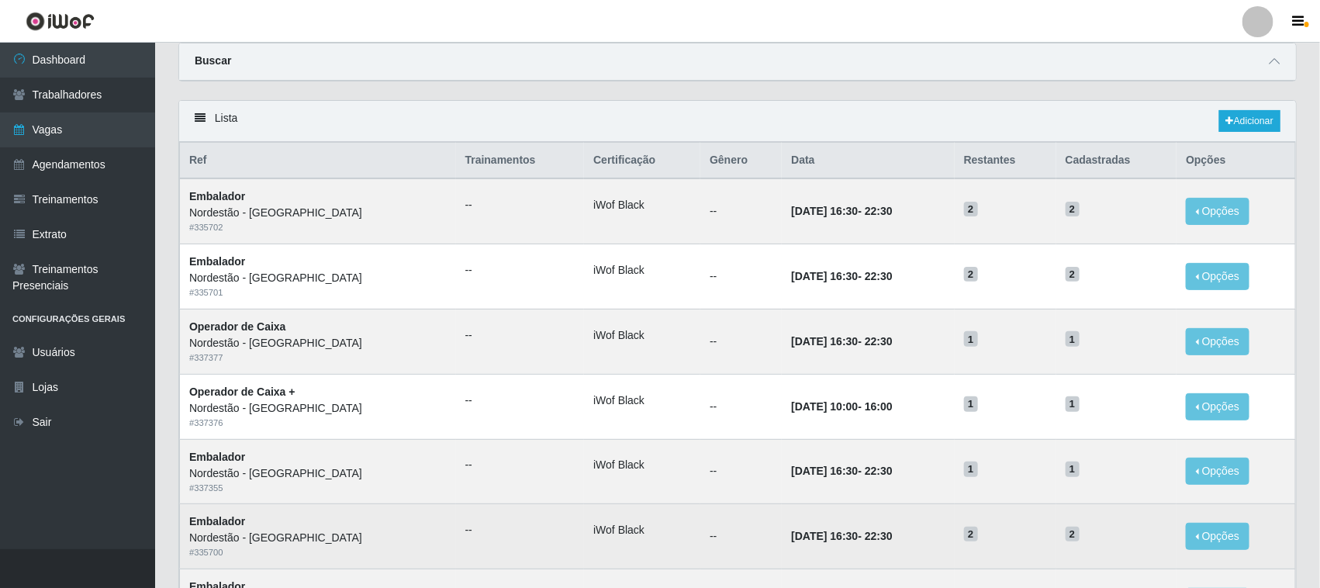
scroll to position [51, 0]
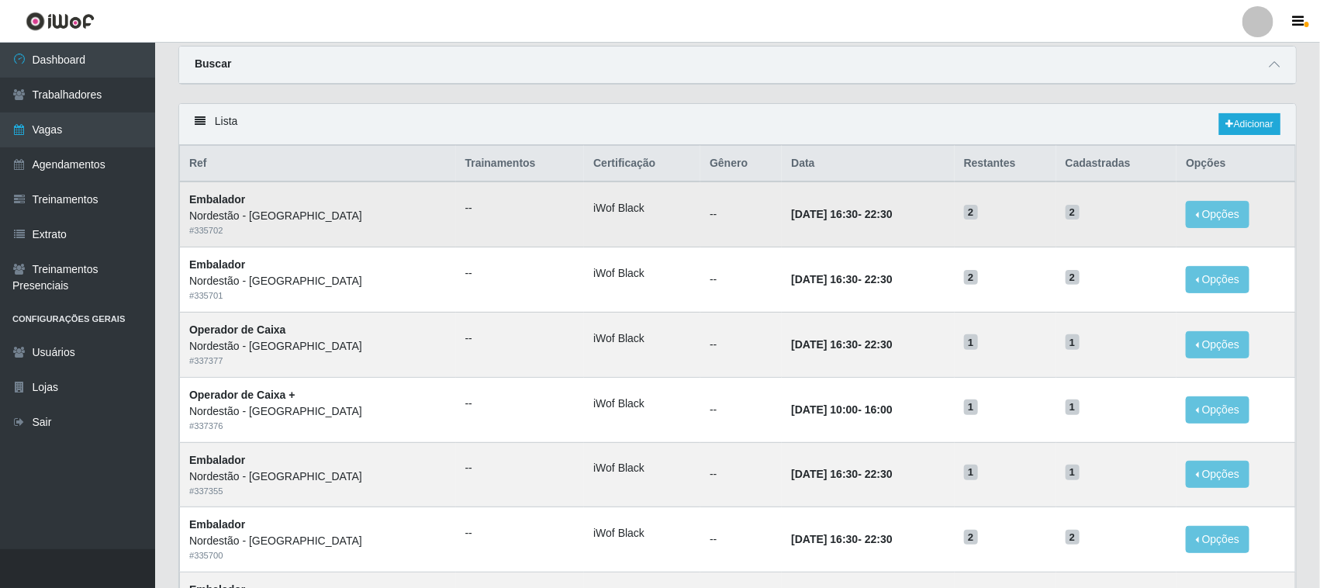
click at [865, 214] on time "22:30" at bounding box center [879, 214] width 28 height 12
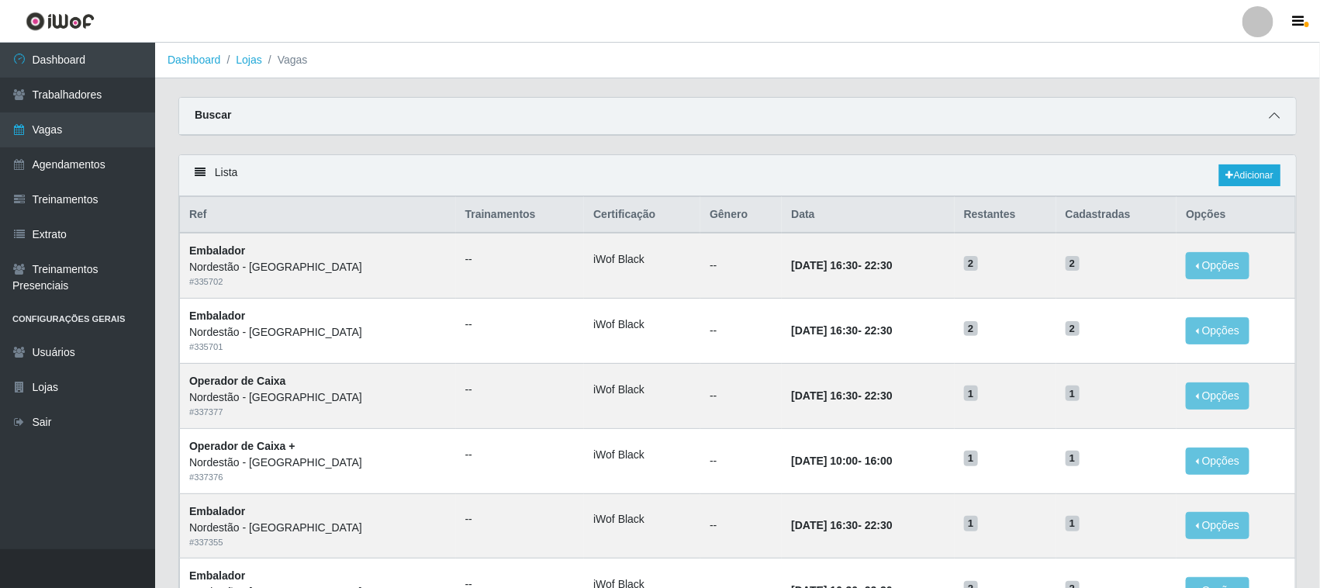
click at [1279, 109] on span at bounding box center [1274, 116] width 19 height 18
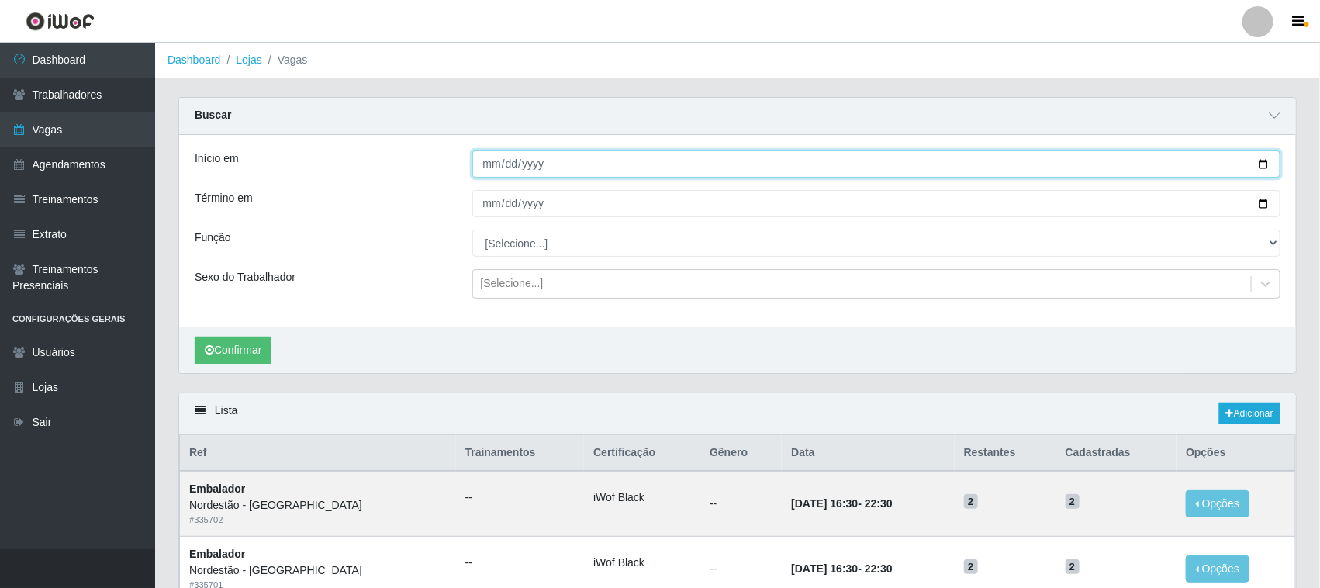
click at [1255, 171] on input "Início em" at bounding box center [876, 163] width 809 height 27
click at [1262, 164] on input "Início em" at bounding box center [876, 163] width 809 height 27
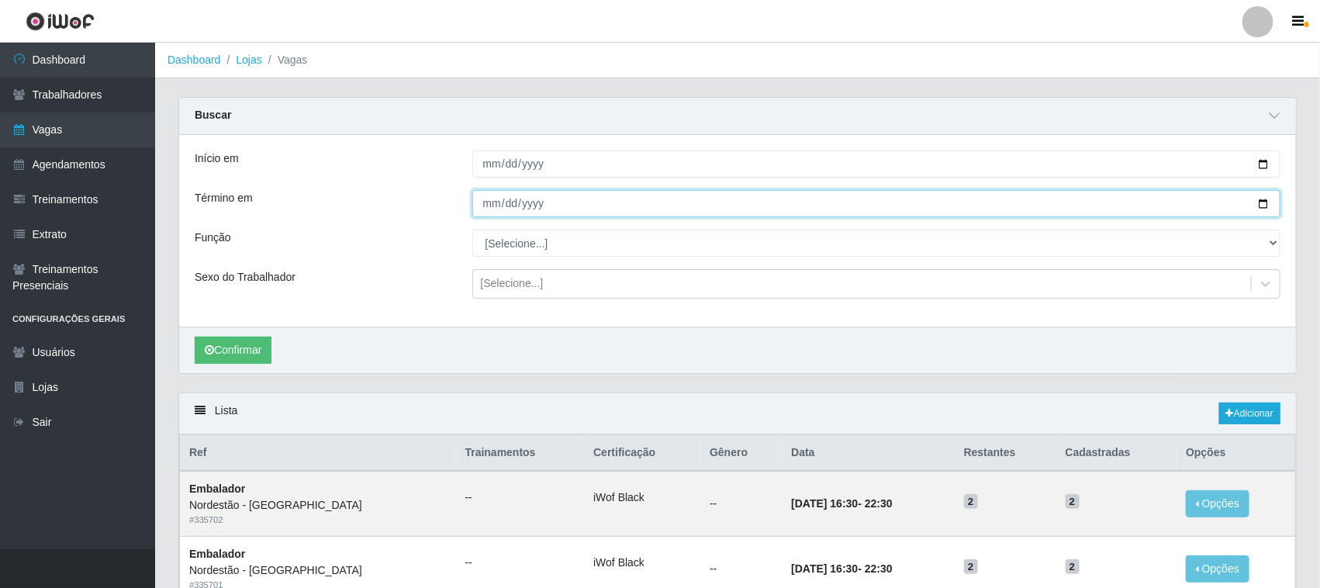
click at [1265, 205] on input "Término em" at bounding box center [876, 203] width 809 height 27
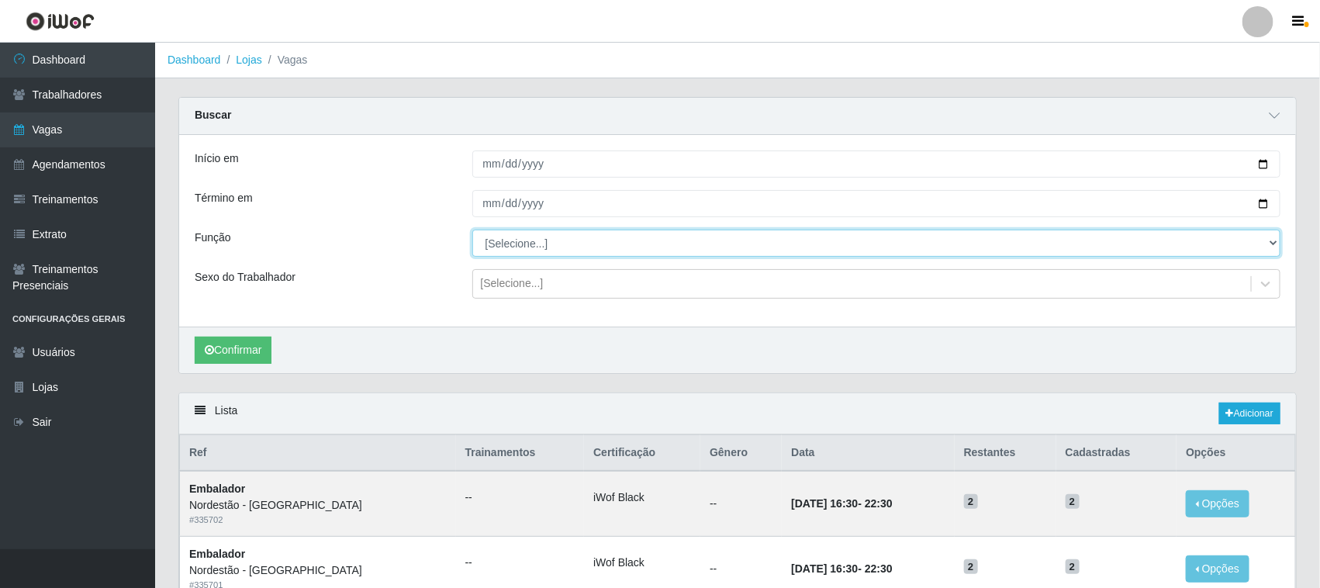
click at [589, 250] on select "[Selecione...] Embalador Embalador + Embalador ++ Operador de Caixa Operador de…" at bounding box center [876, 243] width 809 height 27
click at [472, 230] on select "[Selecione...] Embalador Embalador + Embalador ++ Operador de Caixa Operador de…" at bounding box center [876, 243] width 809 height 27
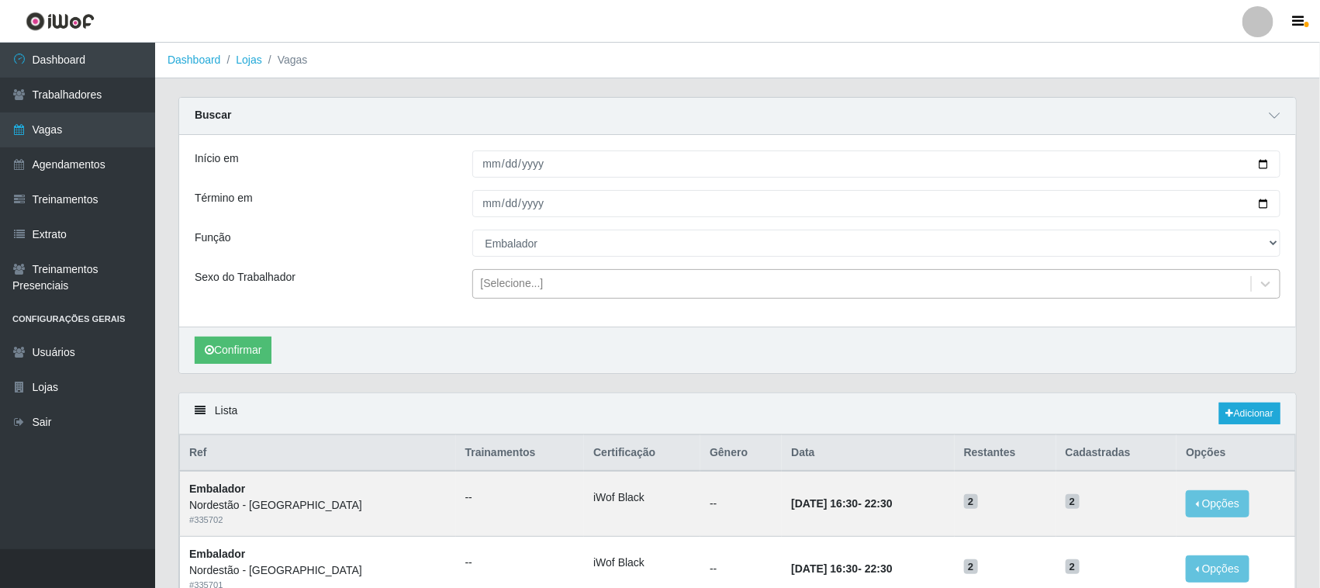
click at [554, 288] on div "[Selecione...]" at bounding box center [862, 284] width 779 height 26
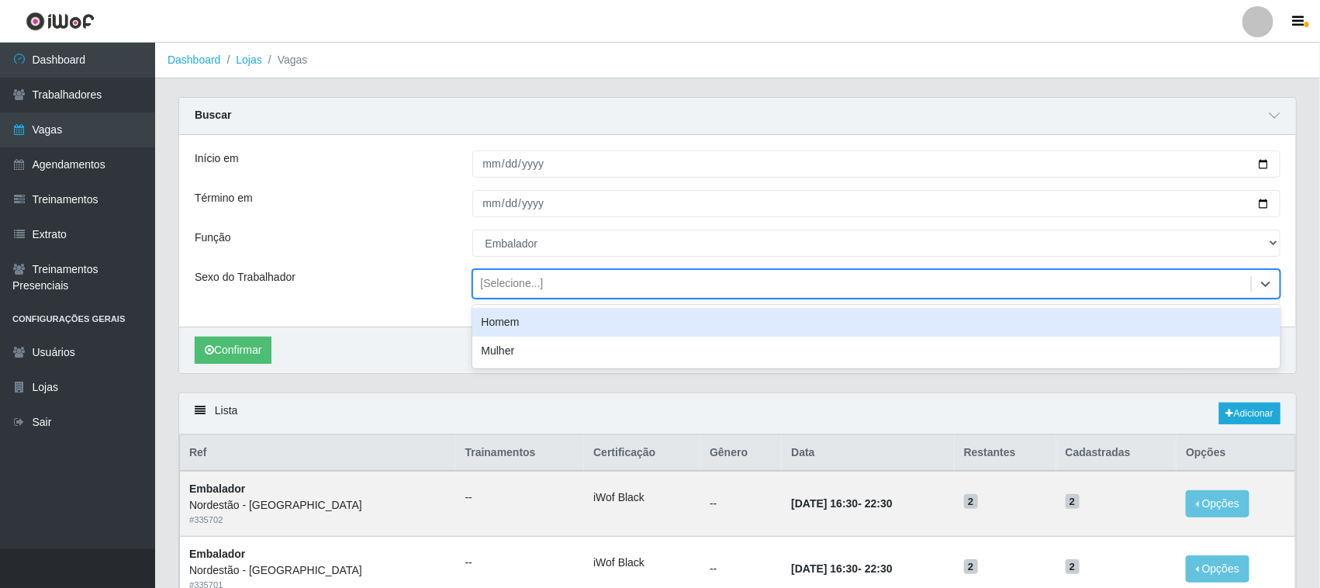
click at [416, 246] on div "Função" at bounding box center [322, 243] width 278 height 27
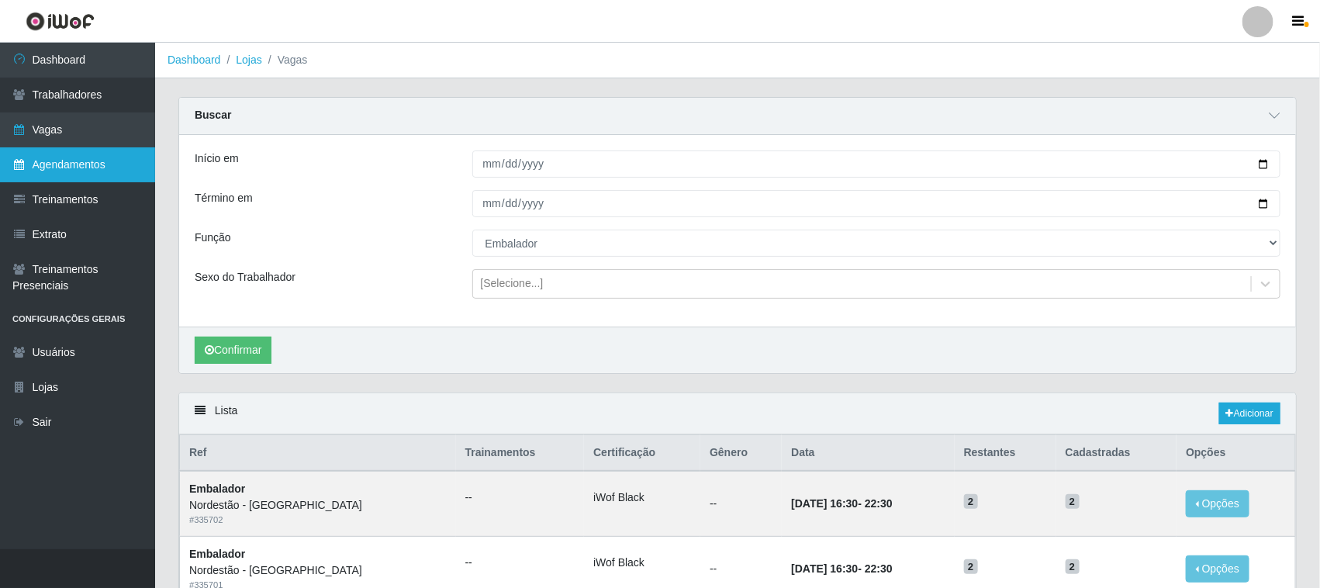
click at [92, 164] on link "Agendamentos" at bounding box center [77, 164] width 155 height 35
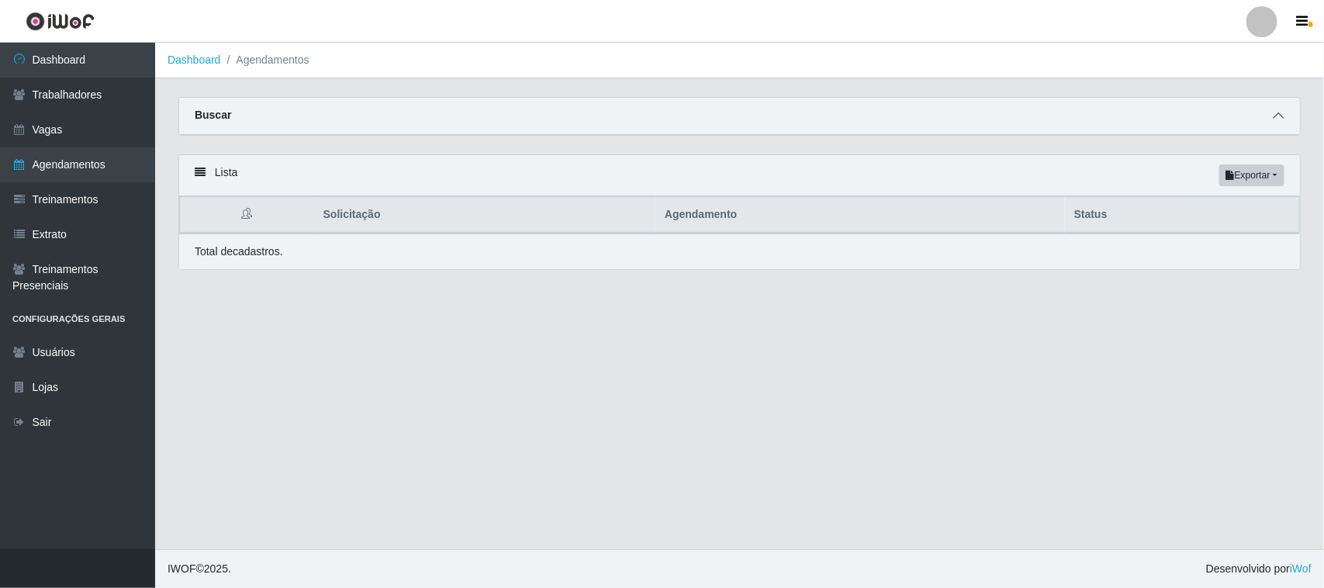
click at [1286, 119] on span at bounding box center [1278, 116] width 19 height 18
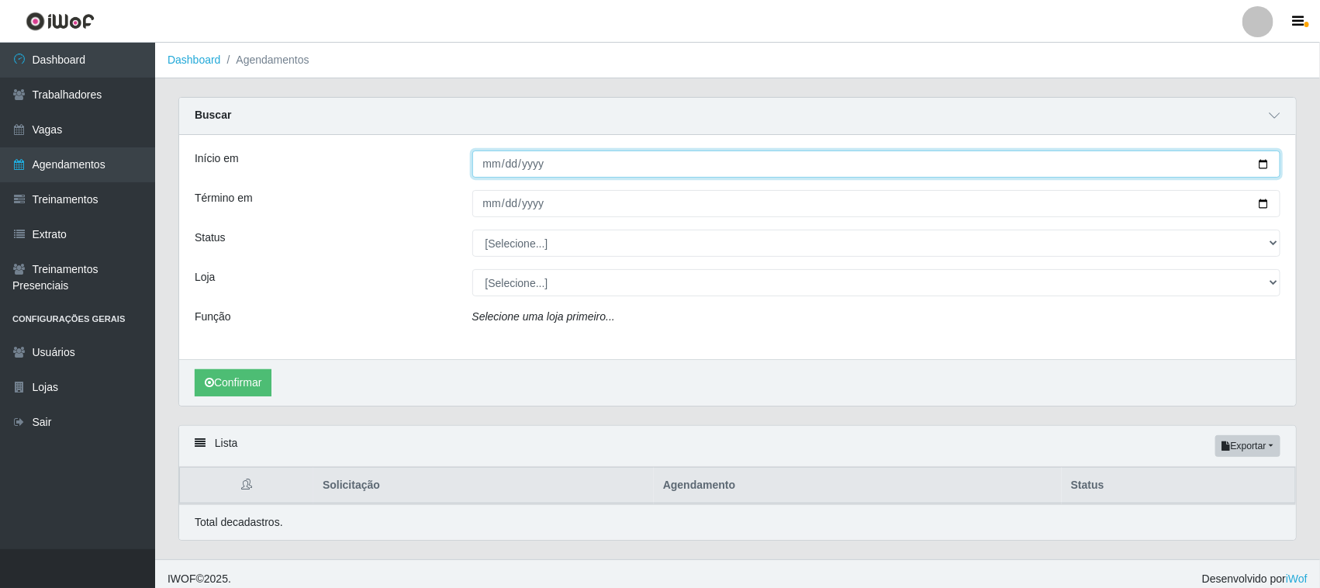
click at [1265, 164] on input "Início em" at bounding box center [876, 163] width 809 height 27
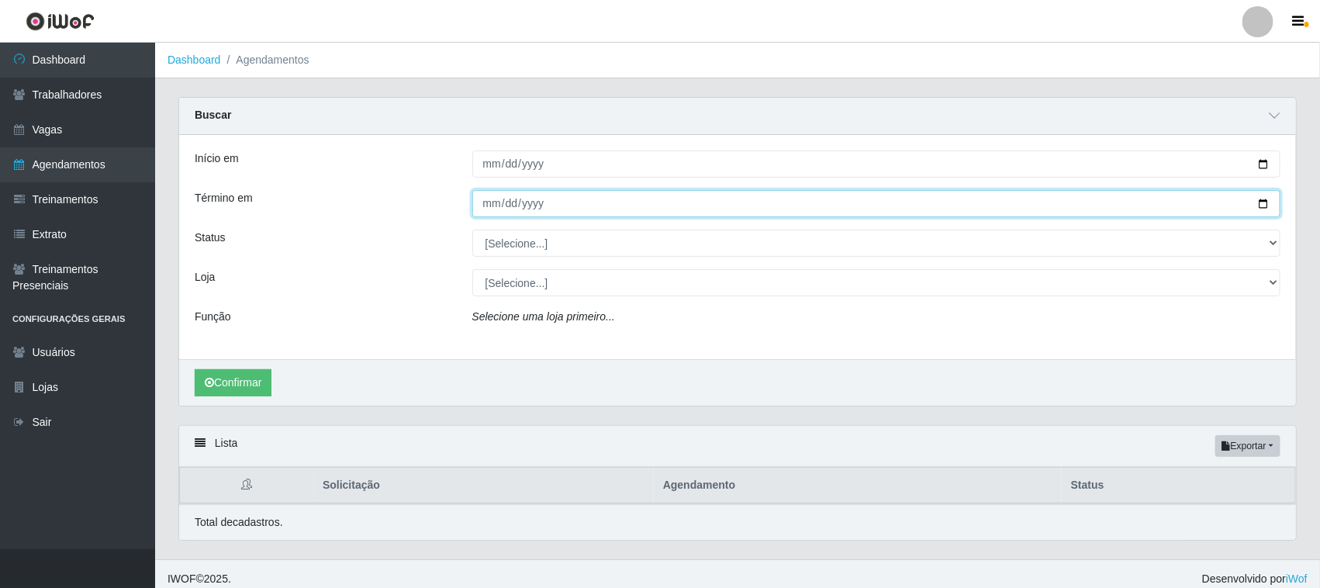
click at [1262, 202] on input "Término em" at bounding box center [876, 203] width 809 height 27
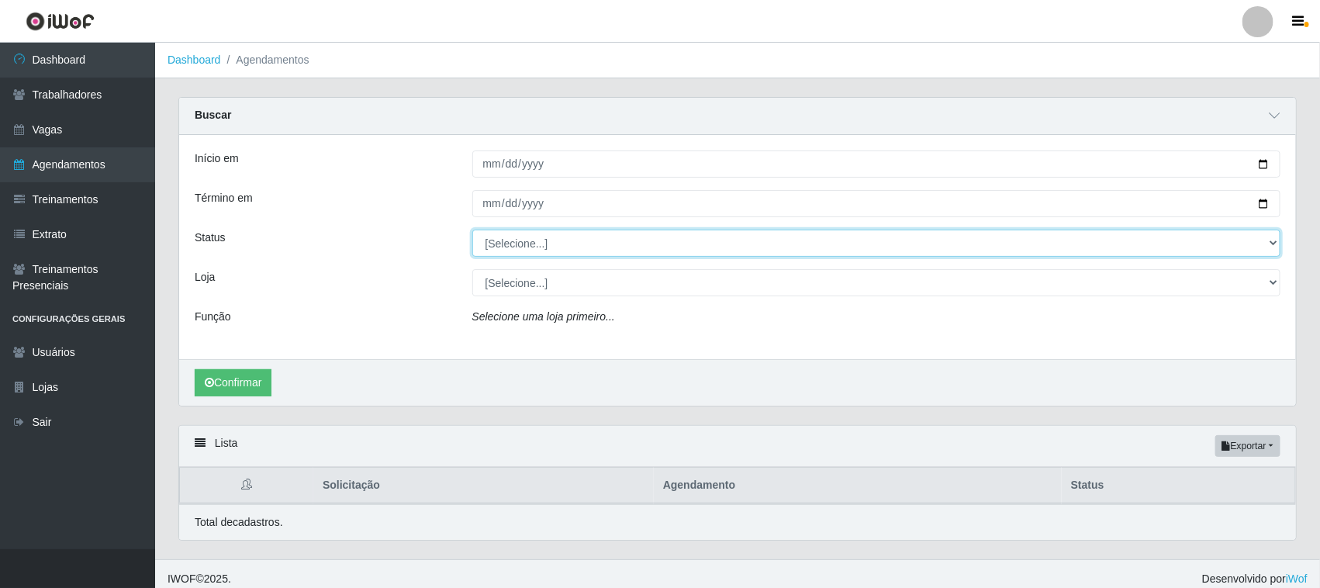
click at [564, 240] on select "[Selecione...] AGENDADO AGUARDANDO LIBERAR EM ANDAMENTO EM REVISÃO FINALIZADO C…" at bounding box center [876, 243] width 809 height 27
click at [472, 230] on select "[Selecione...] AGENDADO AGUARDANDO LIBERAR EM ANDAMENTO EM REVISÃO FINALIZADO C…" at bounding box center [876, 243] width 809 height 27
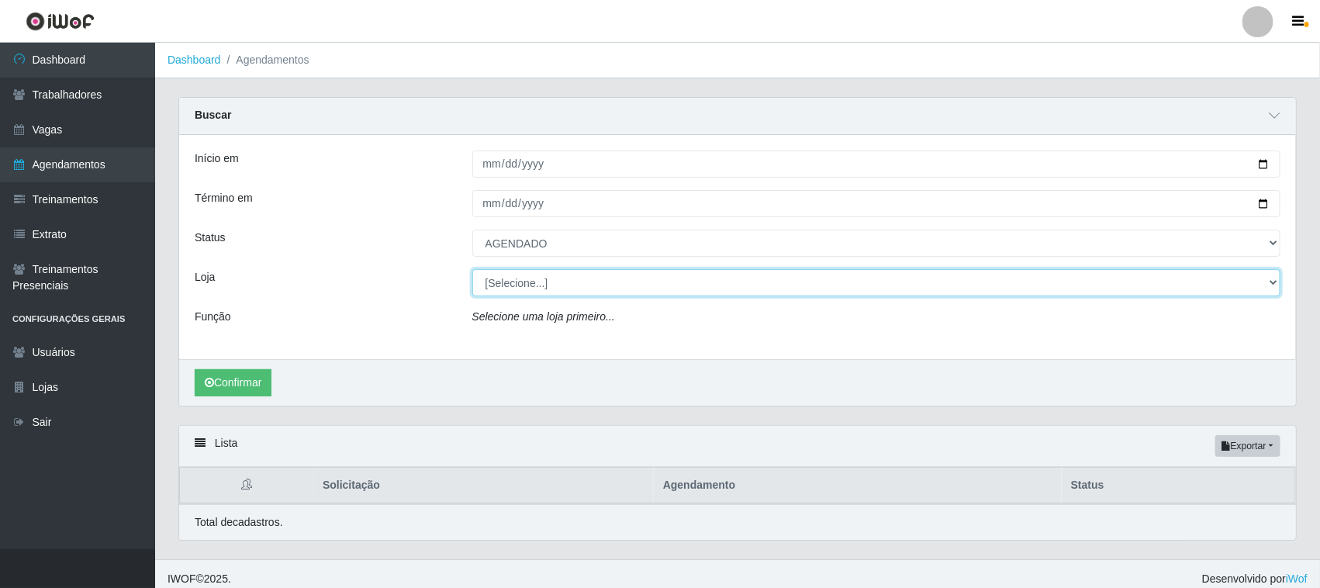
click at [540, 280] on select "[Selecione...] Nordestão - Santa Catarina" at bounding box center [876, 282] width 809 height 27
click at [472, 270] on select "[Selecione...] Nordestão - Santa Catarina" at bounding box center [876, 282] width 809 height 27
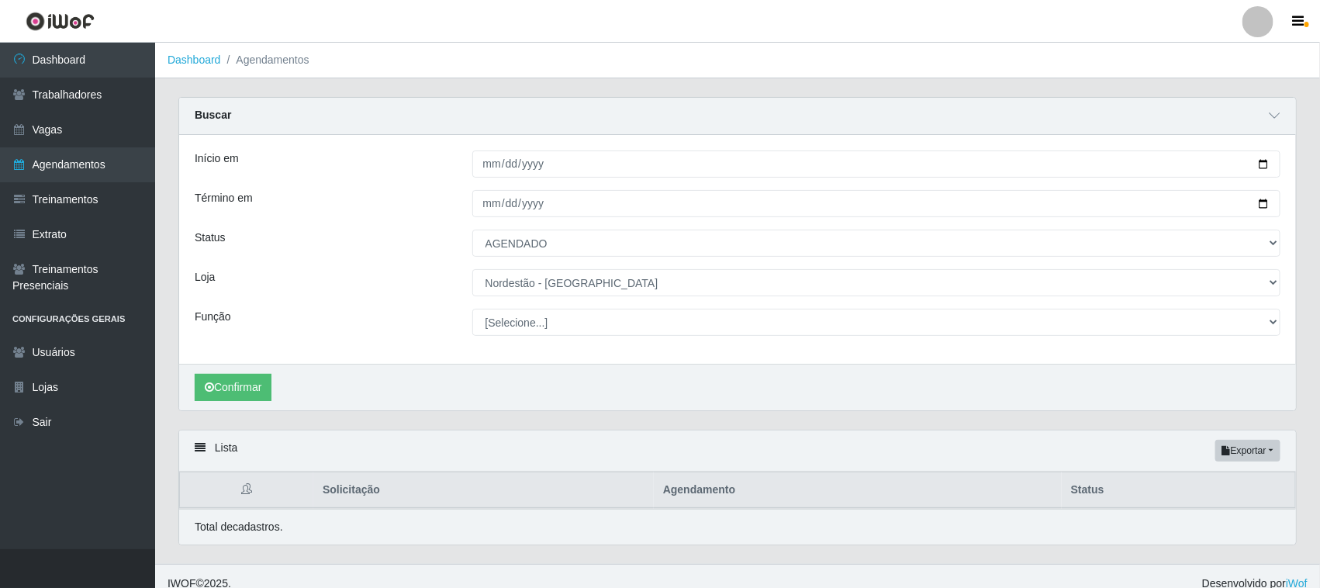
click at [556, 319] on select "[Selecione...] Embalador Embalador + Embalador ++ Operador de Caixa Operador de…" at bounding box center [876, 322] width 809 height 27
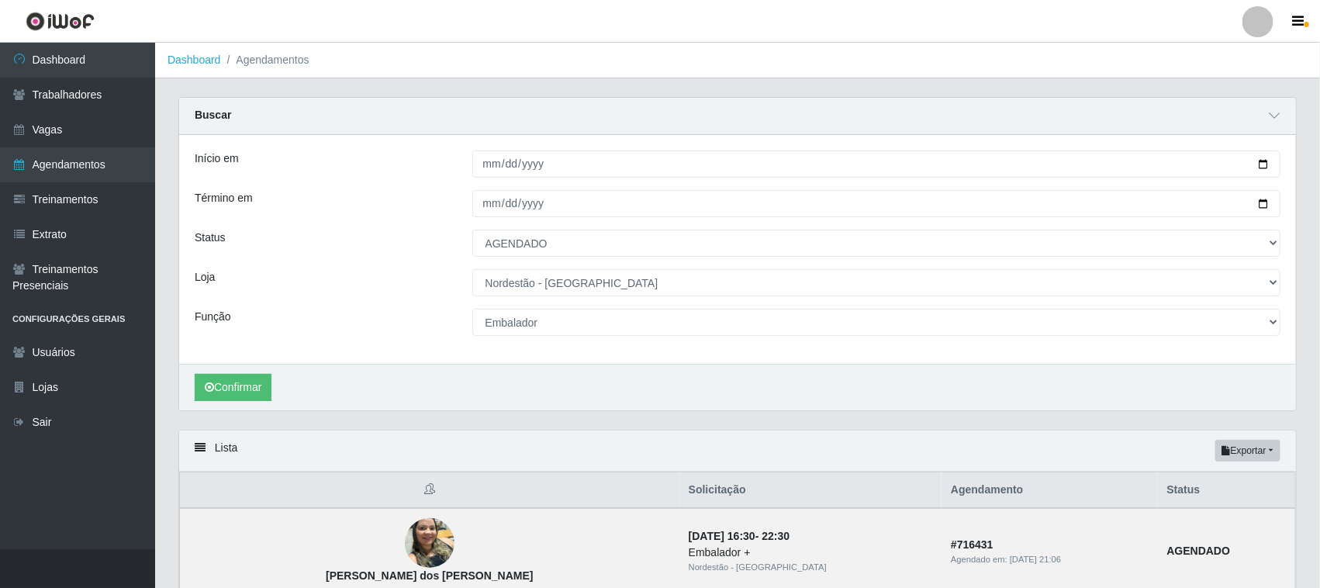
click at [472, 309] on select "[Selecione...] Embalador Embalador + Embalador ++ Operador de Caixa Operador de…" at bounding box center [876, 322] width 809 height 27
click at [248, 386] on button "Confirmar" at bounding box center [233, 387] width 77 height 27
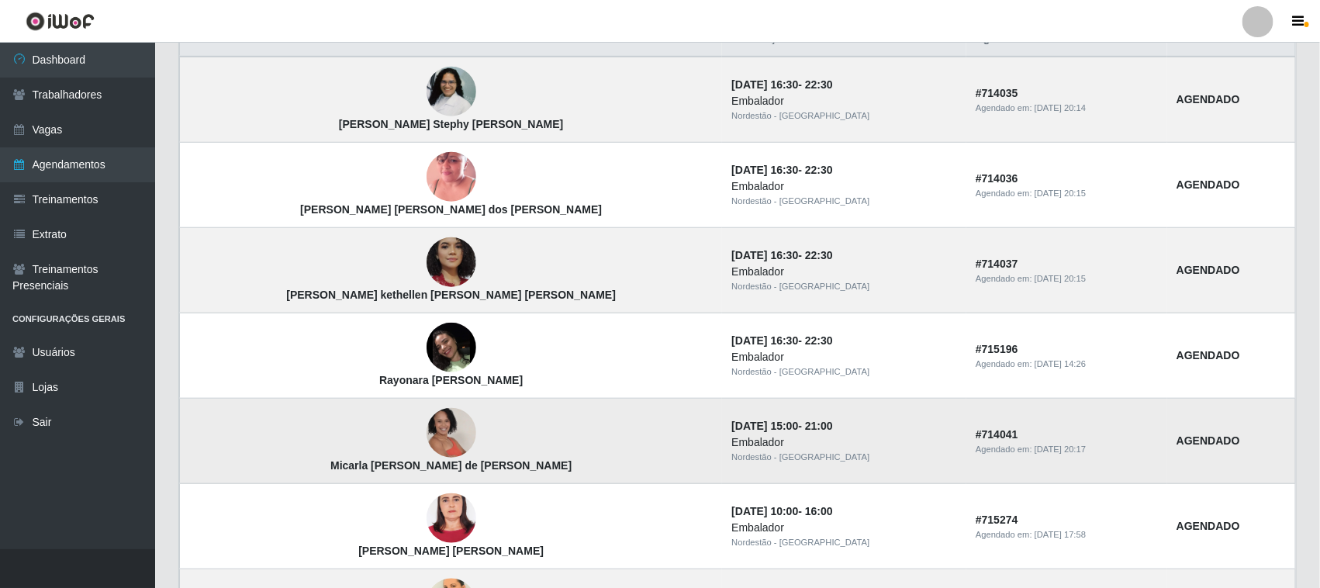
scroll to position [421, 0]
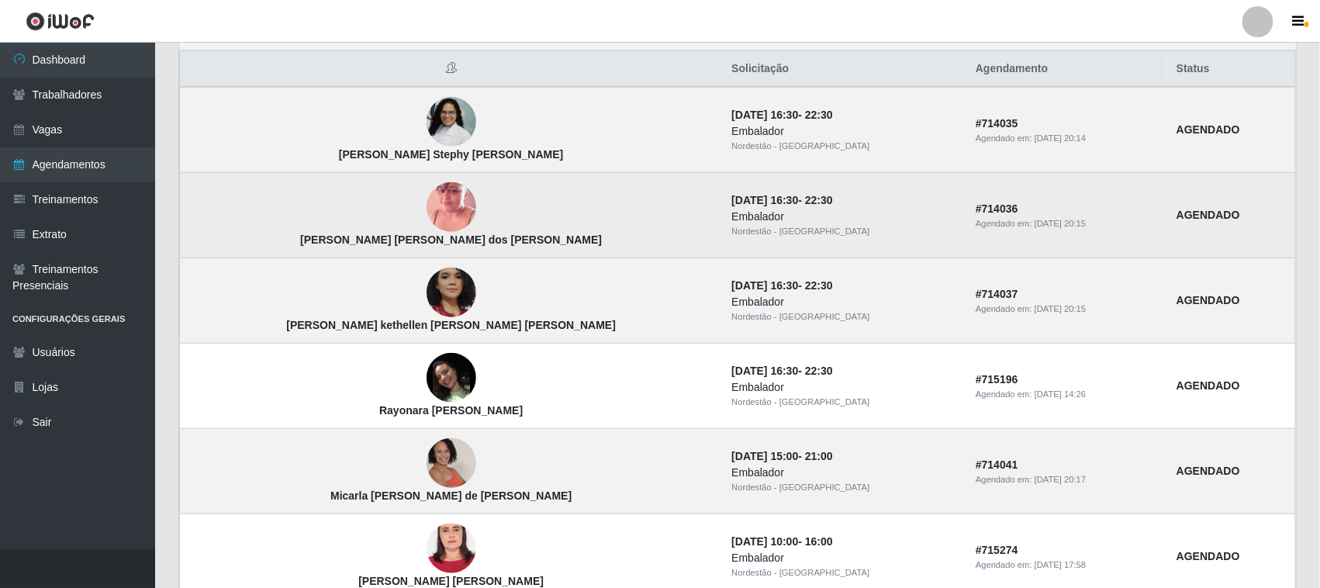
click at [426, 210] on img at bounding box center [451, 207] width 50 height 88
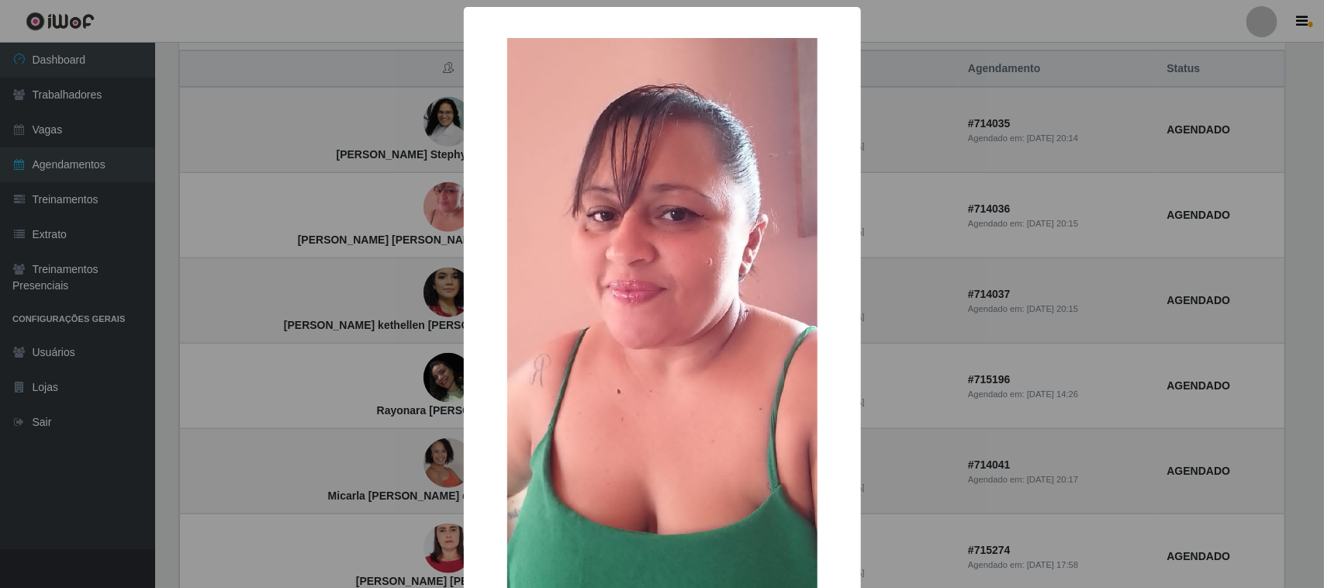
click at [1076, 149] on div "× Jane Cleide Maria dos Santos Silva OK Cancel" at bounding box center [662, 294] width 1324 height 588
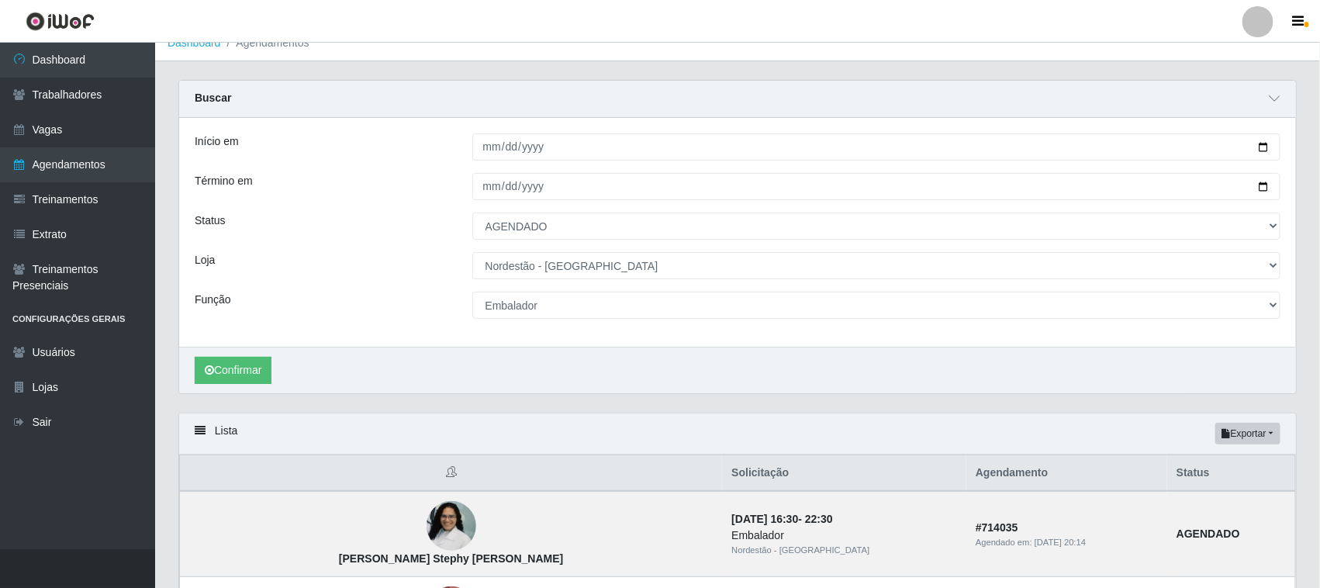
scroll to position [0, 0]
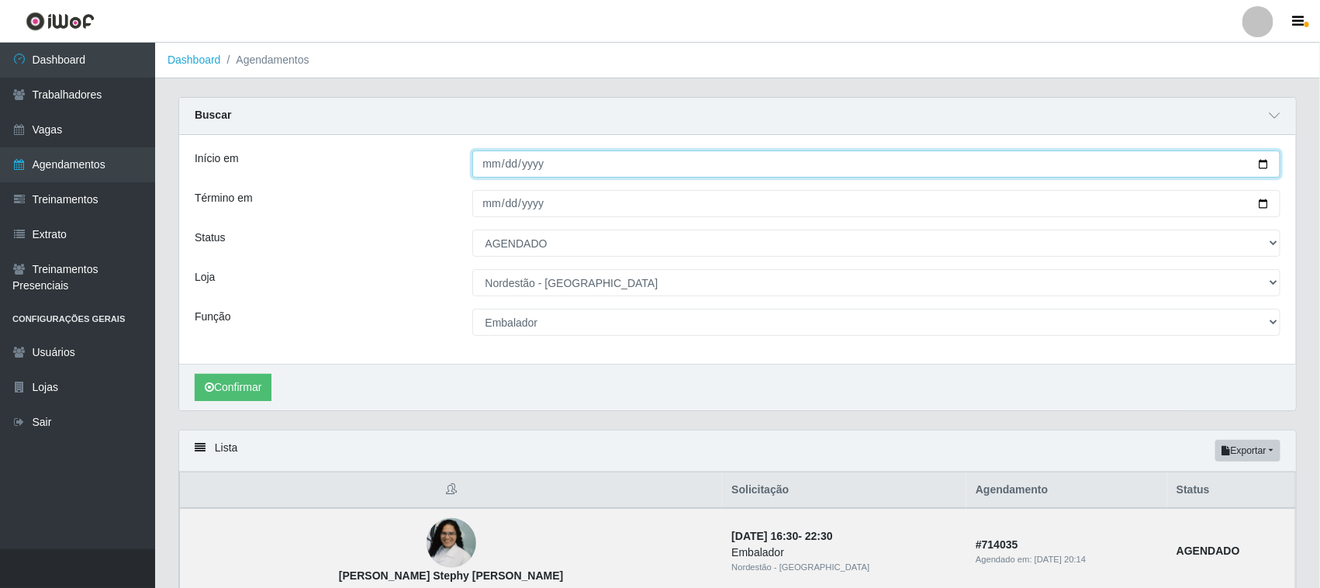
click at [1260, 164] on input "2025-09-03" at bounding box center [876, 163] width 809 height 27
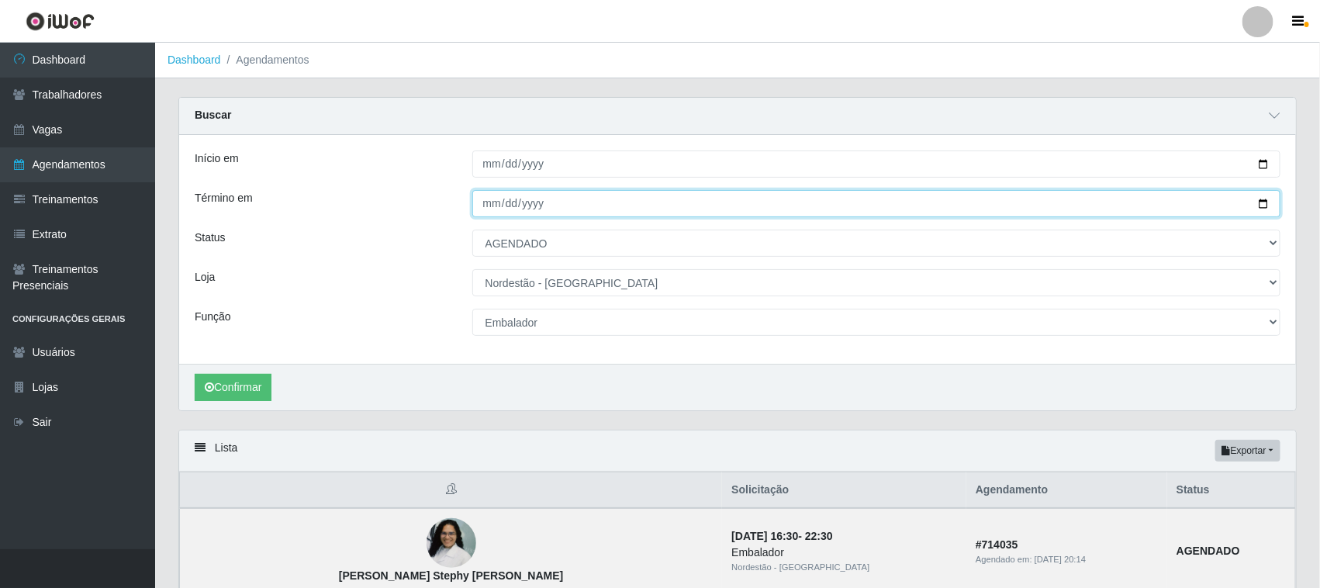
click at [1258, 210] on input "2025-09-03" at bounding box center [876, 203] width 809 height 27
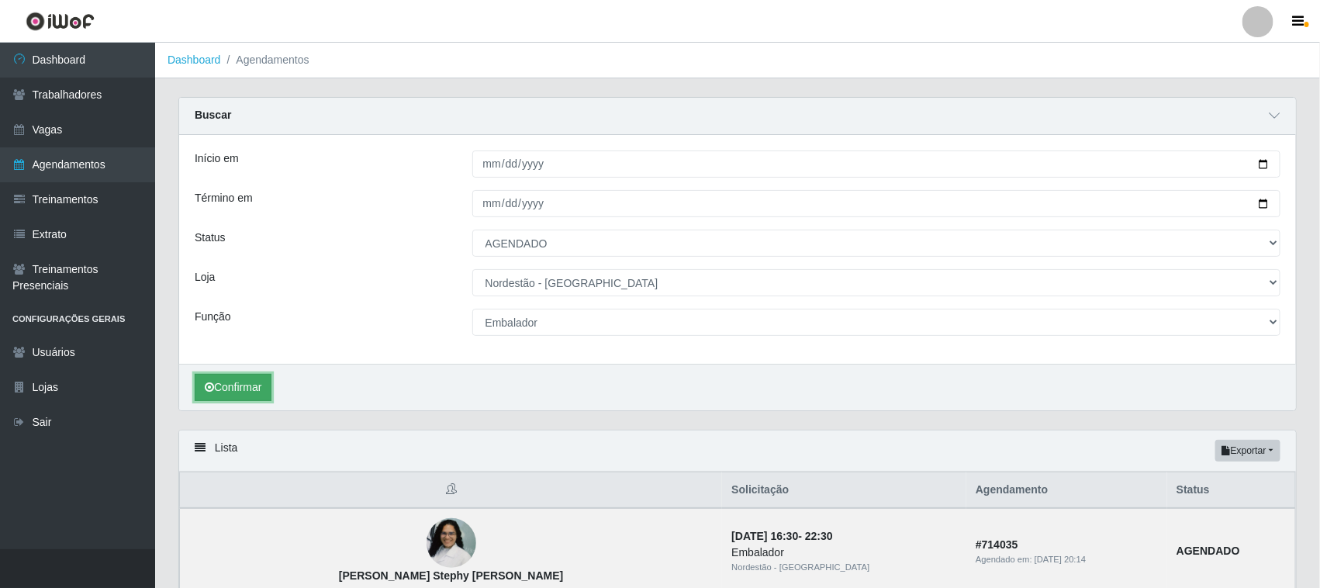
click at [237, 396] on button "Confirmar" at bounding box center [233, 387] width 77 height 27
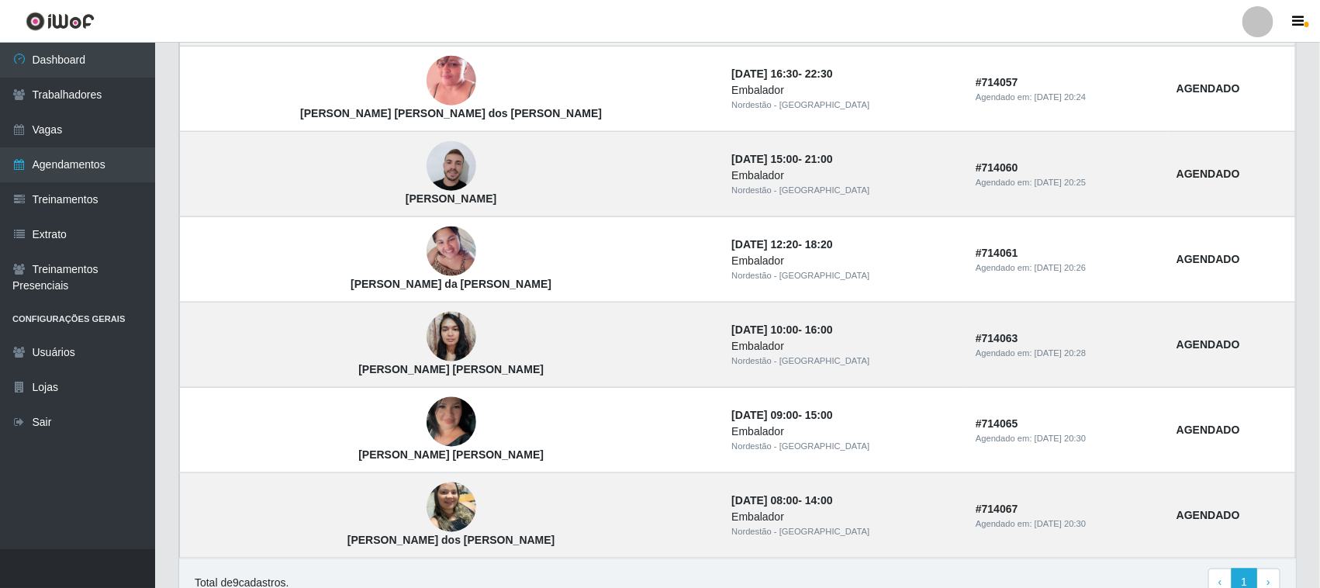
scroll to position [792, 0]
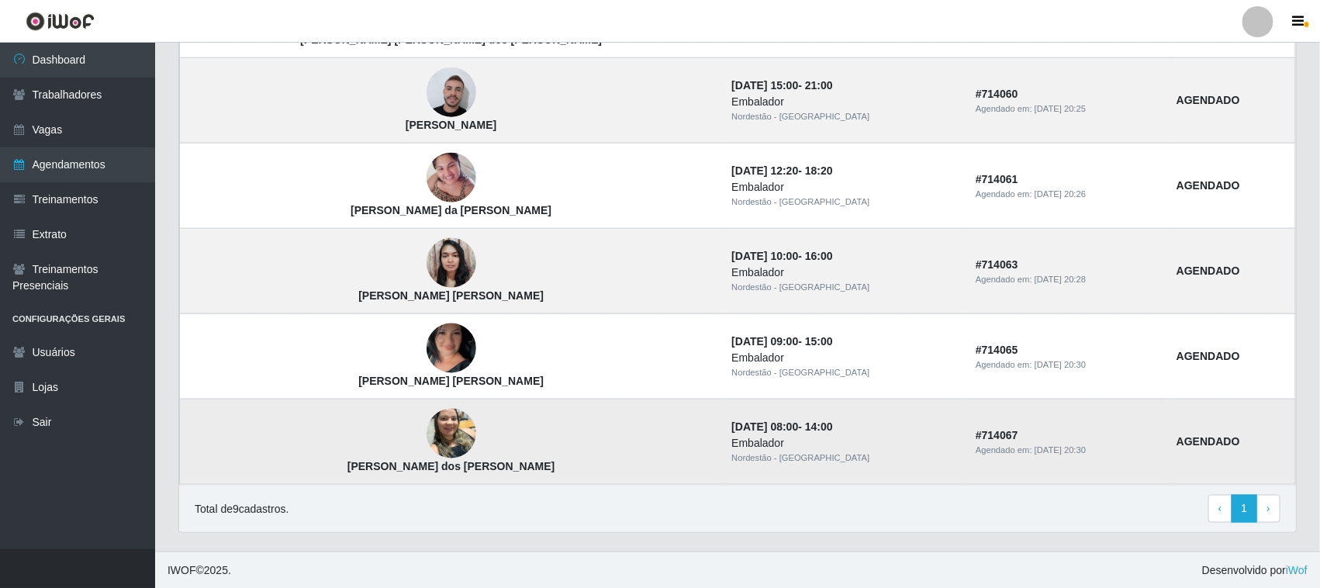
click at [426, 438] on img at bounding box center [451, 434] width 50 height 66
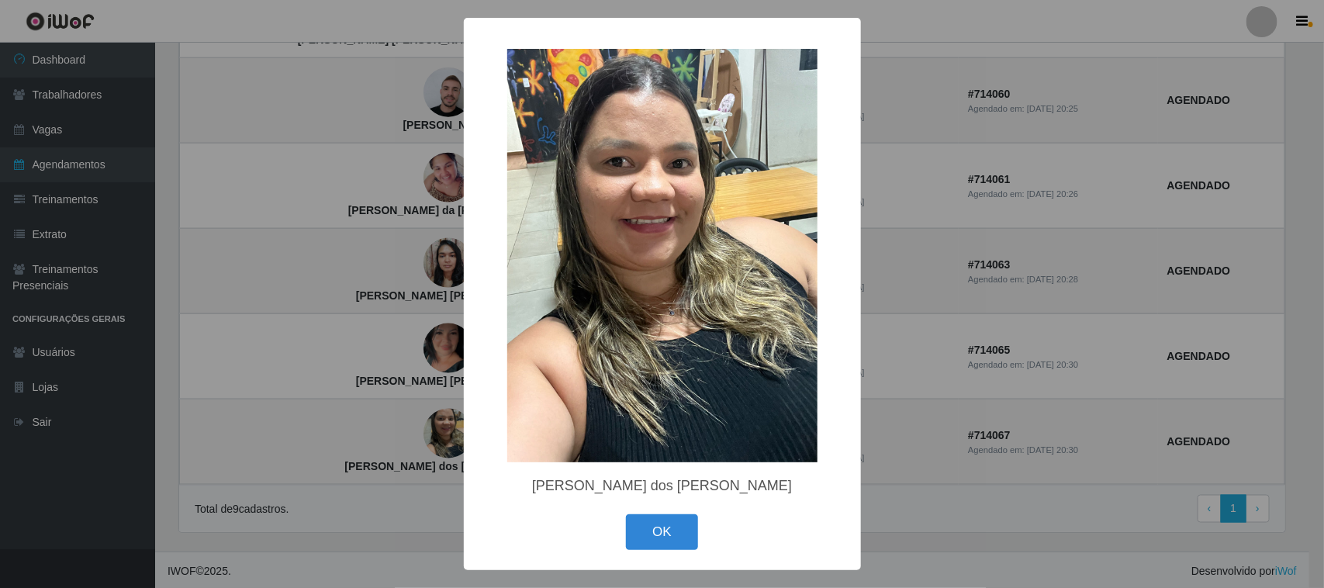
click at [1005, 164] on div "× Janiele Ribeiro dos Santos OK Cancel" at bounding box center [662, 294] width 1324 height 588
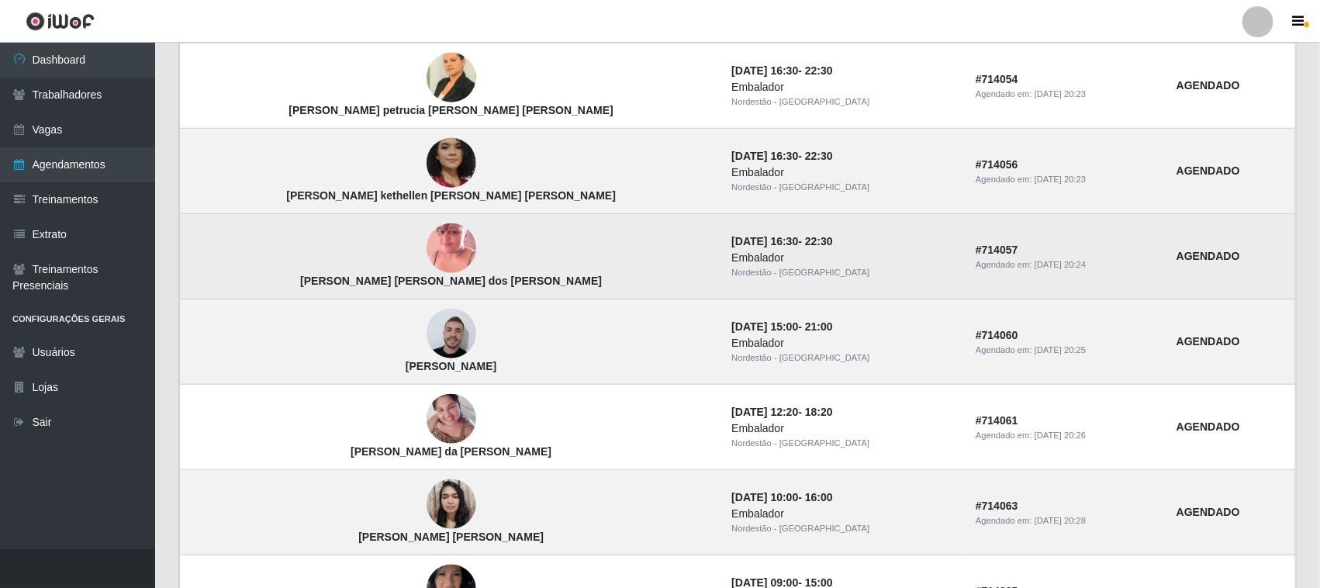
scroll to position [506, 0]
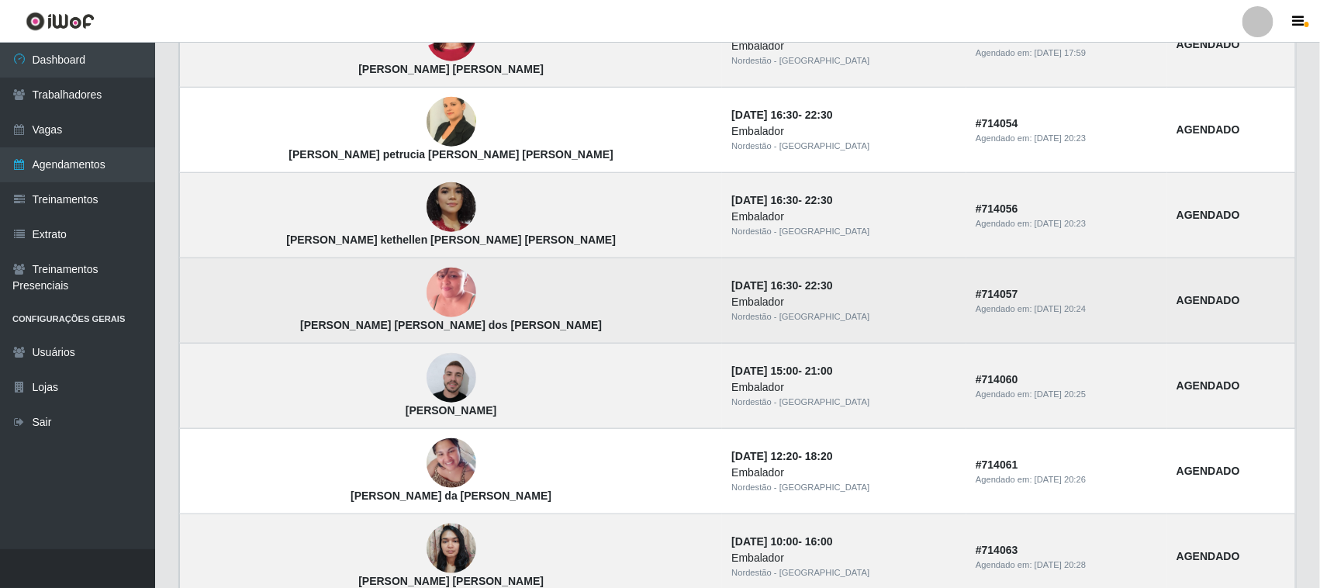
click at [426, 302] on img at bounding box center [451, 292] width 50 height 88
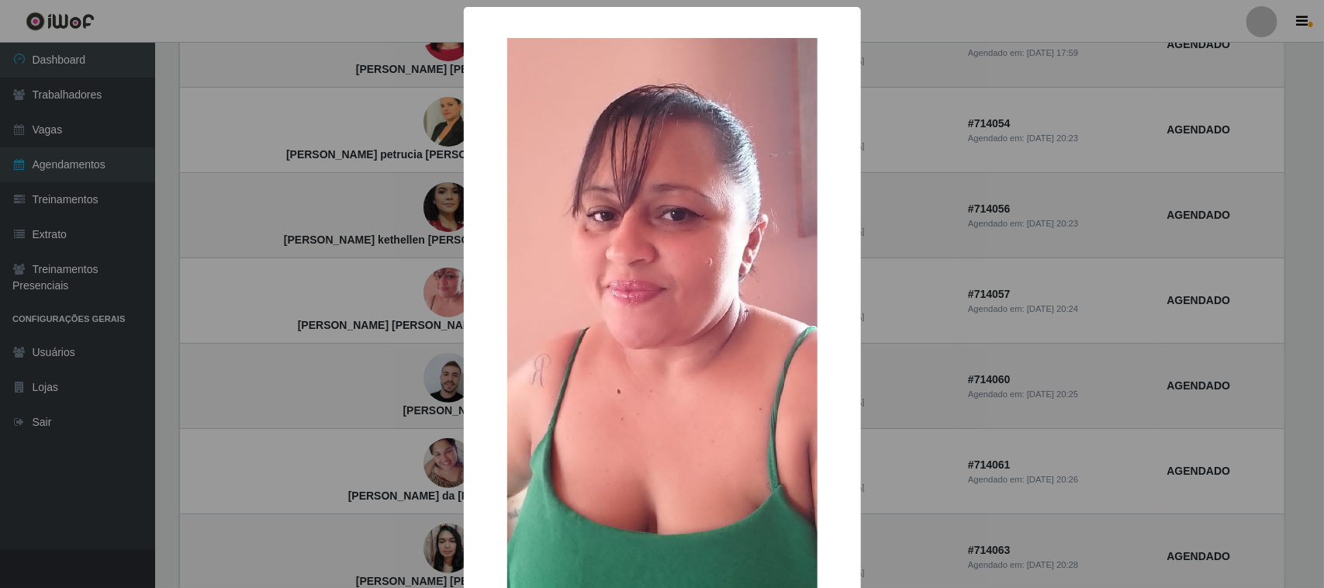
click at [1053, 249] on div "× Jane Cleide Maria dos Santos Silva OK Cancel" at bounding box center [662, 294] width 1324 height 588
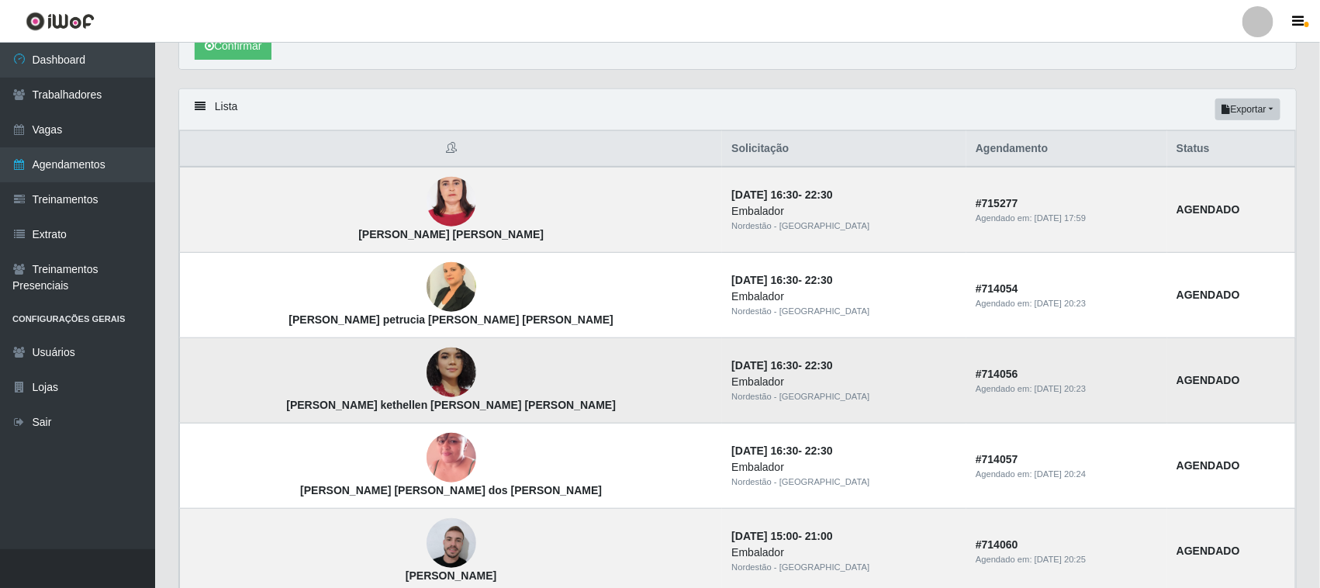
scroll to position [313, 0]
